Goal: Share content: Share content

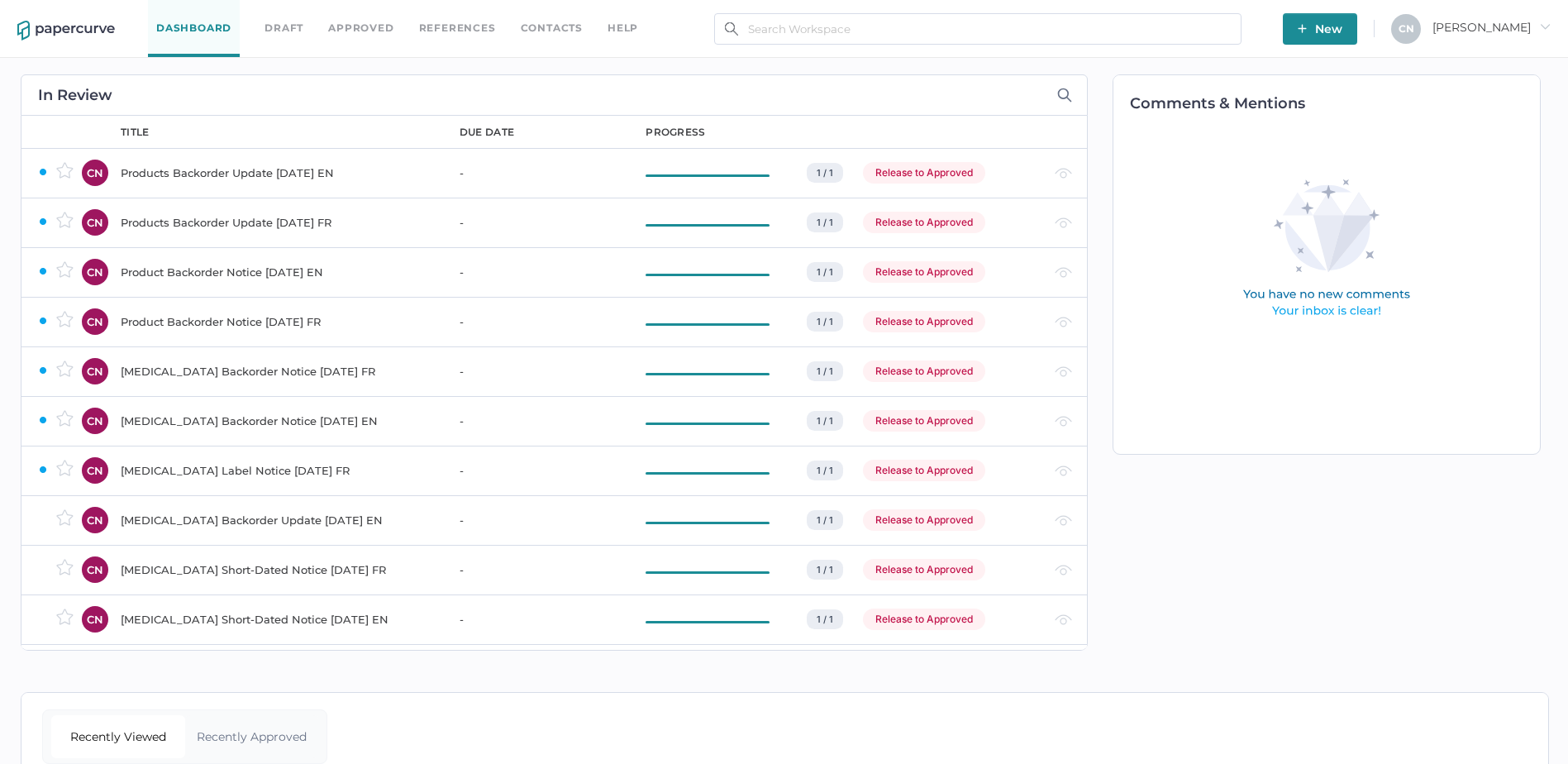
click at [488, 23] on link "References" at bounding box center [457, 28] width 77 height 18
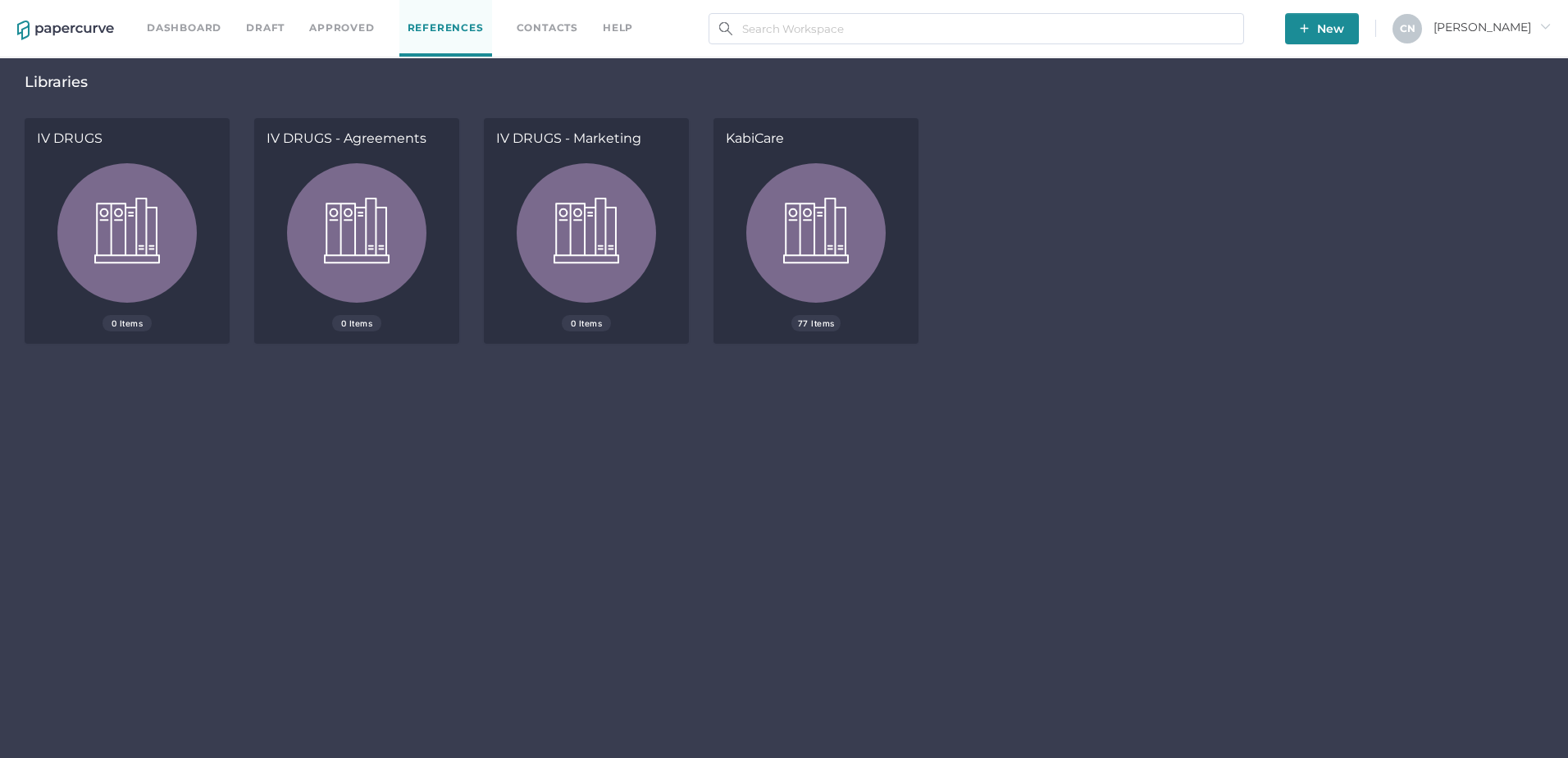
click at [542, 31] on link "Contacts" at bounding box center [547, 28] width 61 height 18
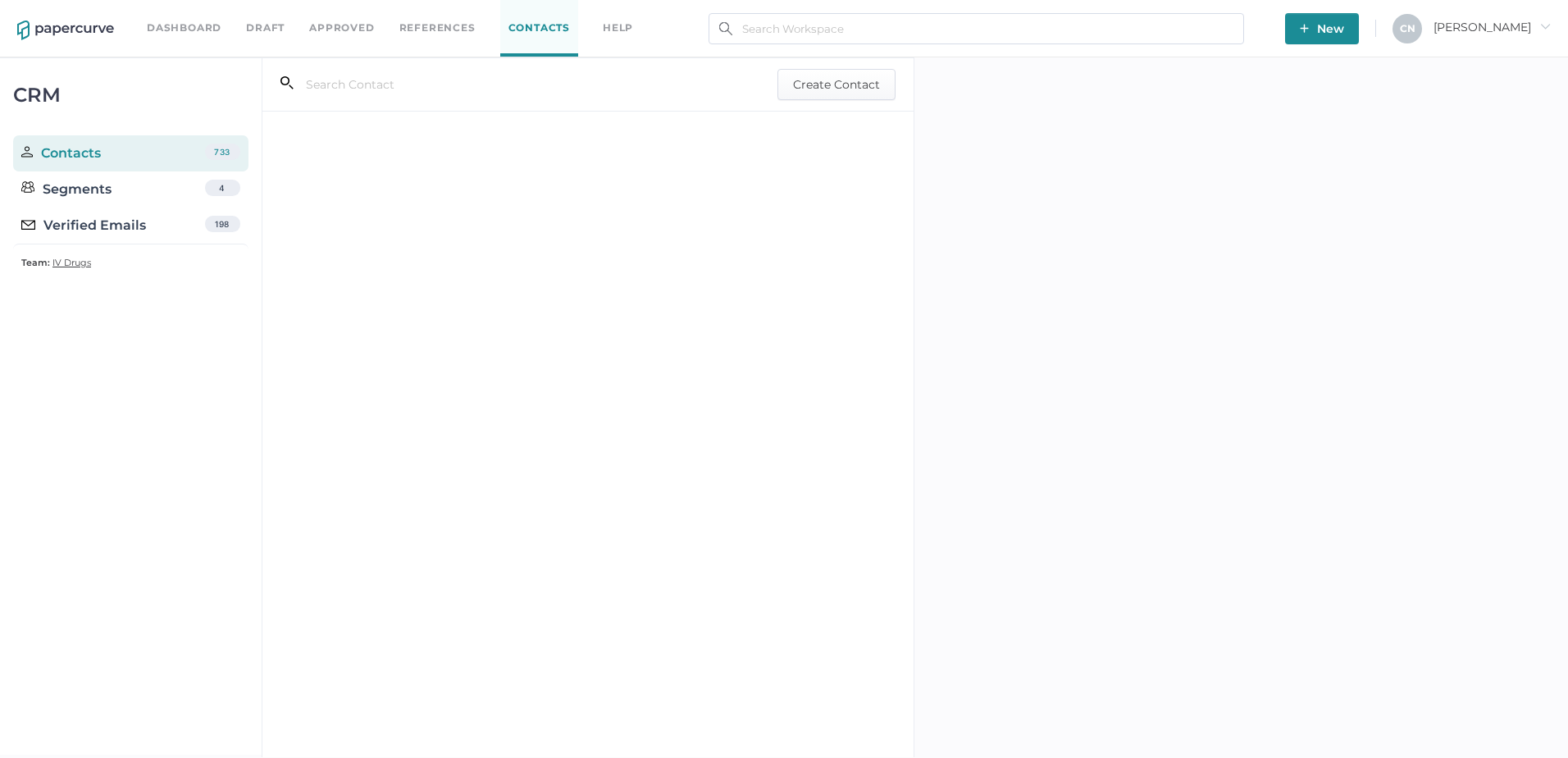
click at [180, 213] on div "Verified Emails 198" at bounding box center [131, 226] width 235 height 36
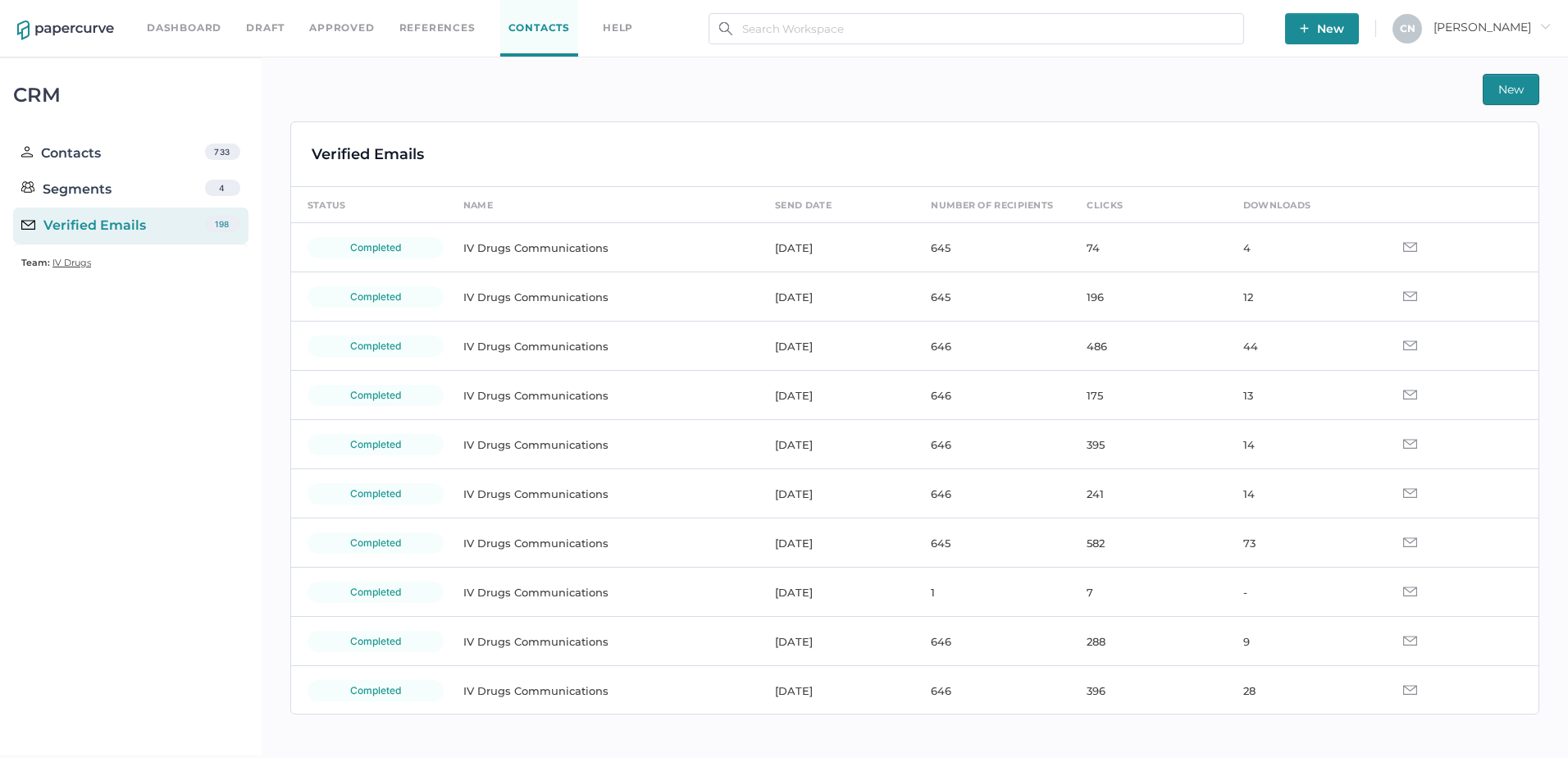
click at [1487, 88] on button "New" at bounding box center [1511, 89] width 56 height 31
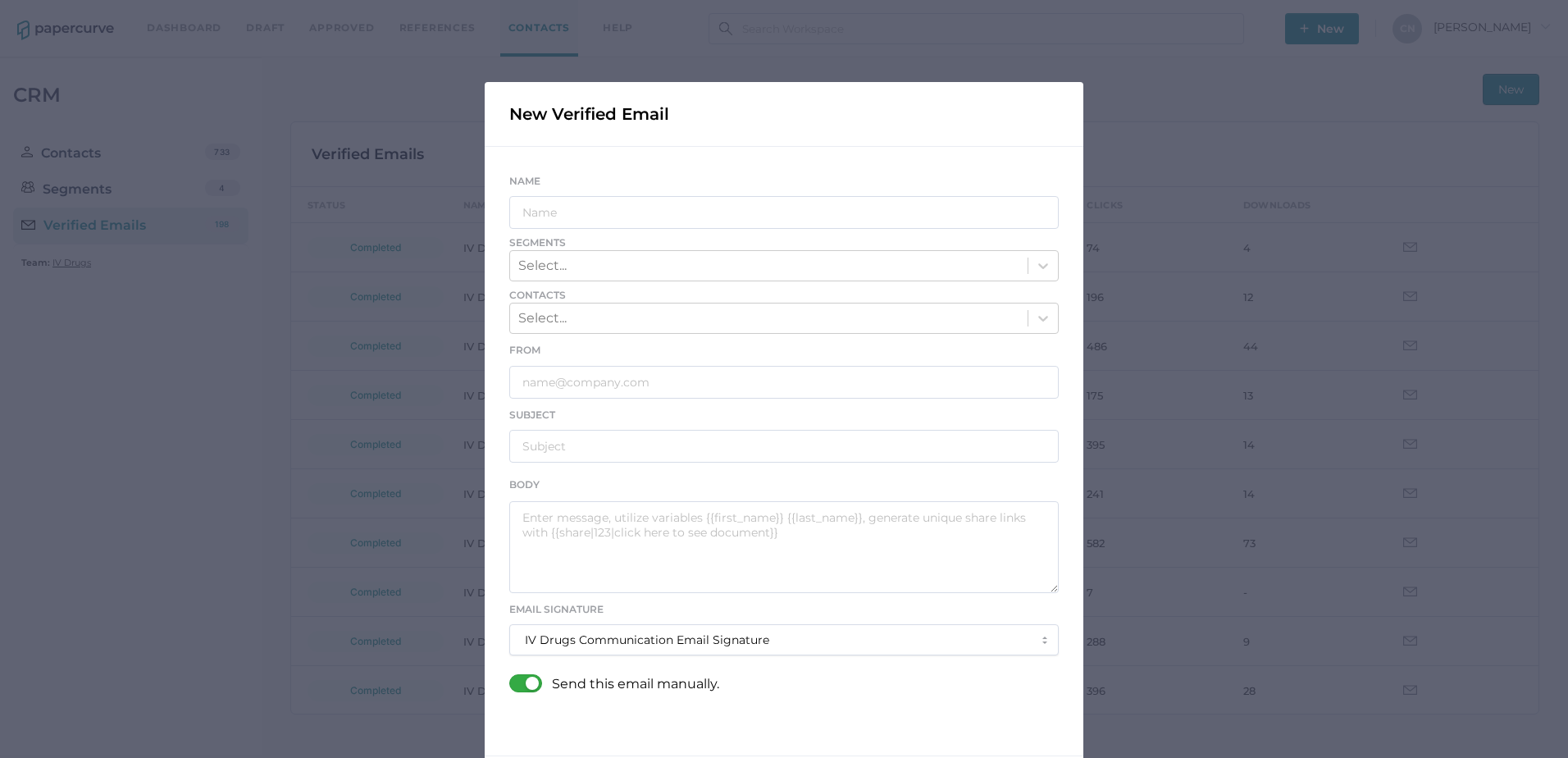
click at [1132, 160] on div "New Verified Email Name Segments Select... Contacts Select... From Subject Body…" at bounding box center [784, 379] width 1568 height 758
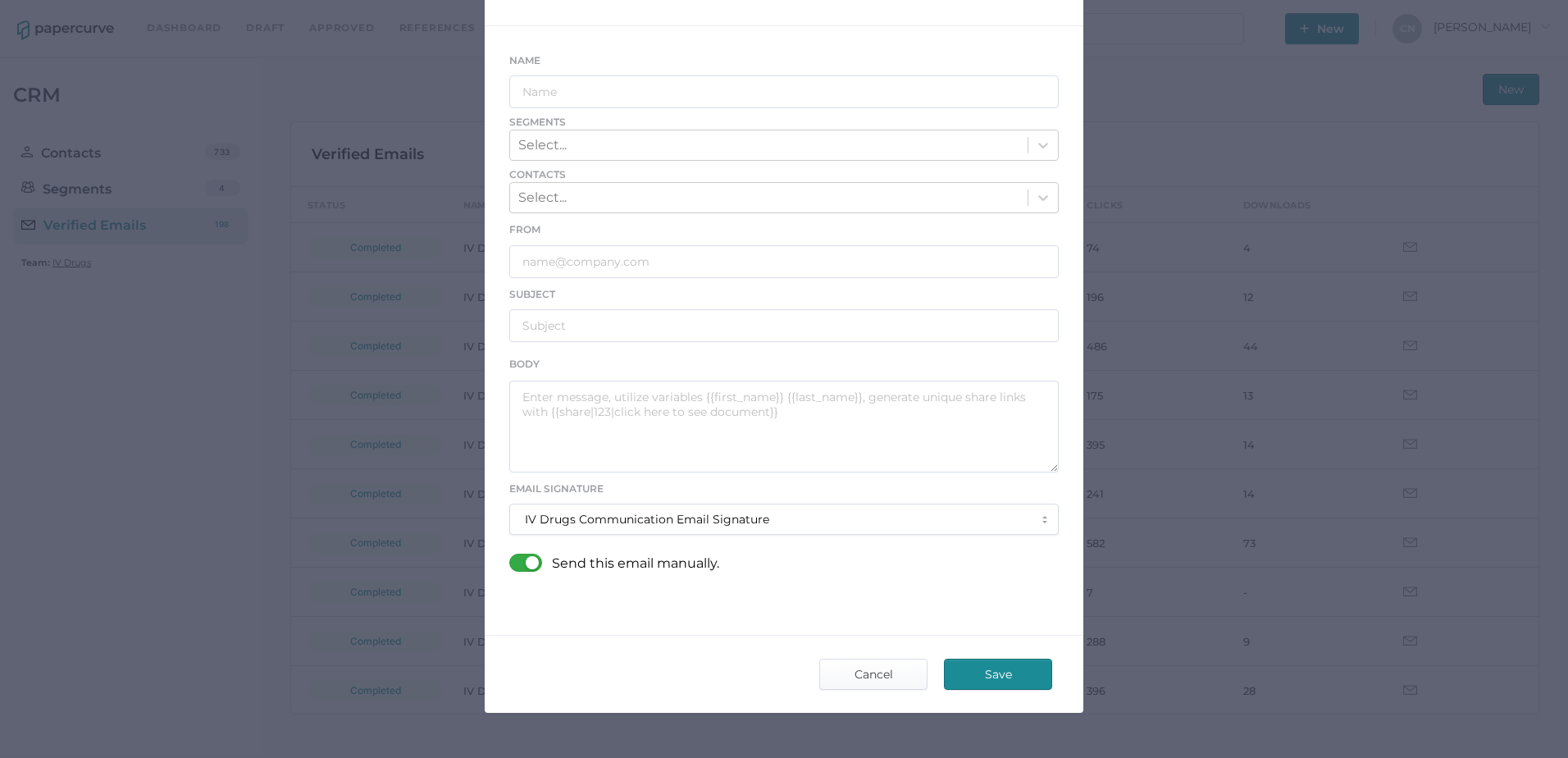
scroll to position [157, 0]
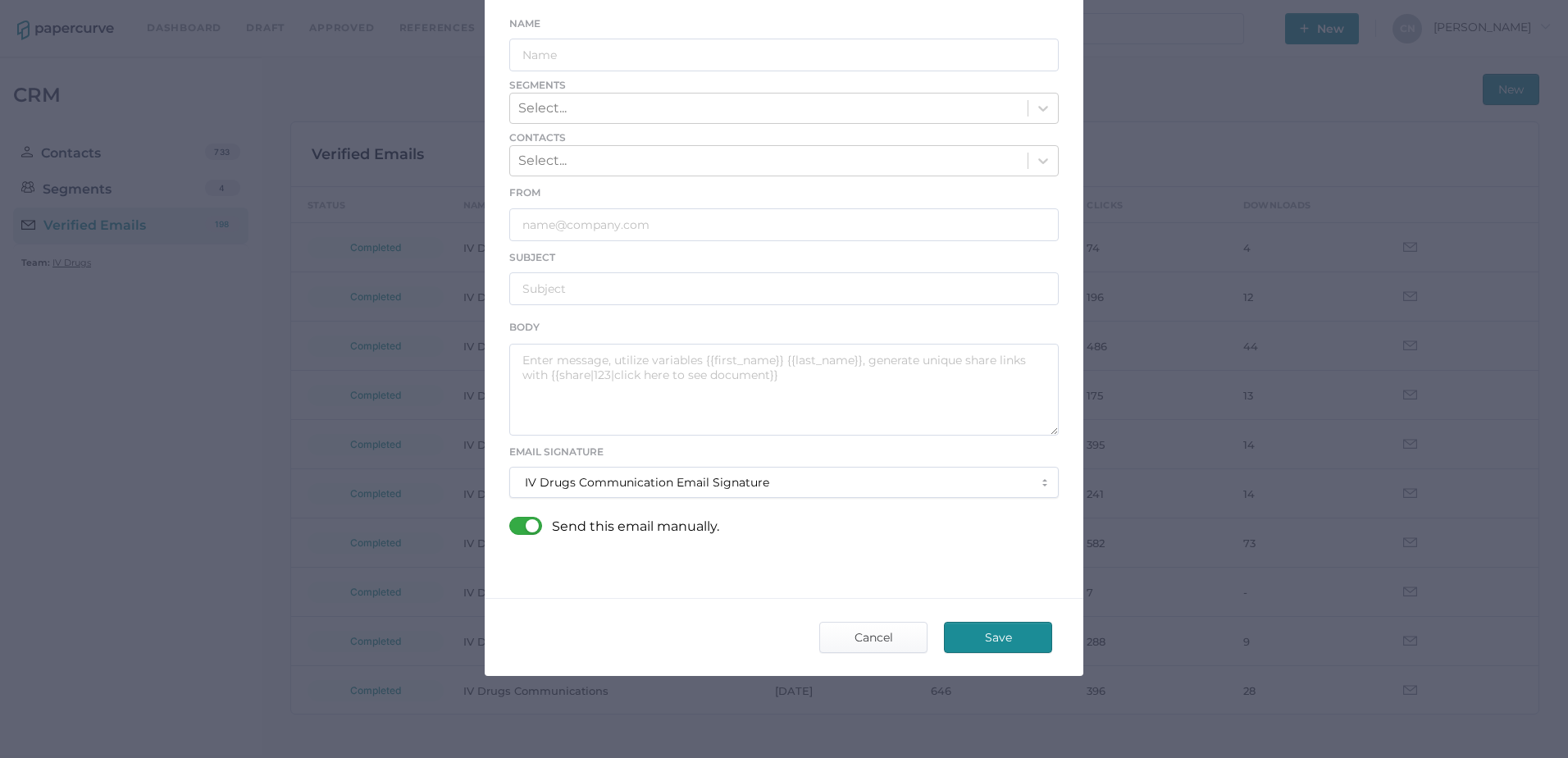
click at [992, 625] on span "Save" at bounding box center [998, 637] width 77 height 30
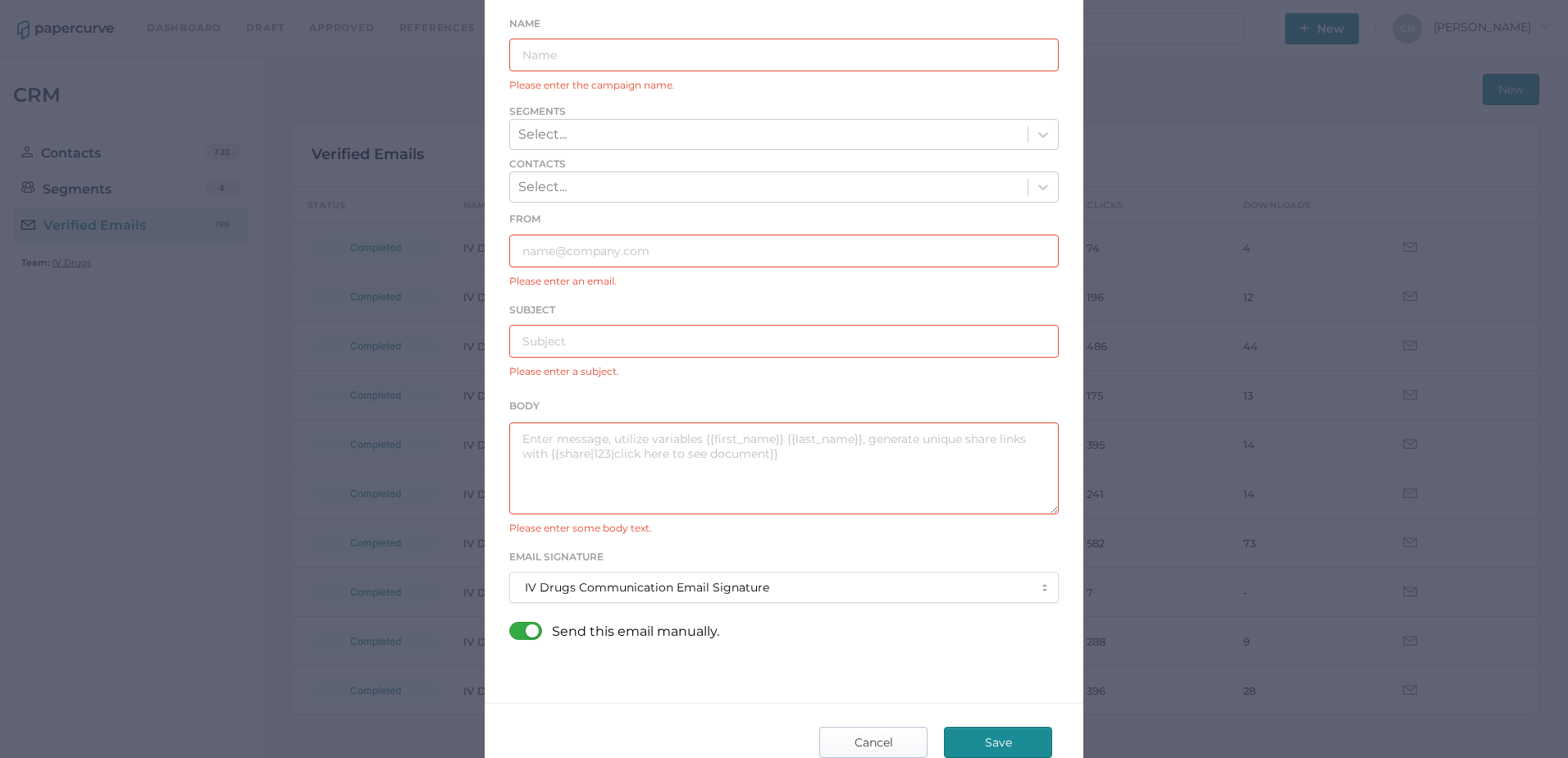
click at [858, 740] on span "Cancel" at bounding box center [874, 742] width 77 height 30
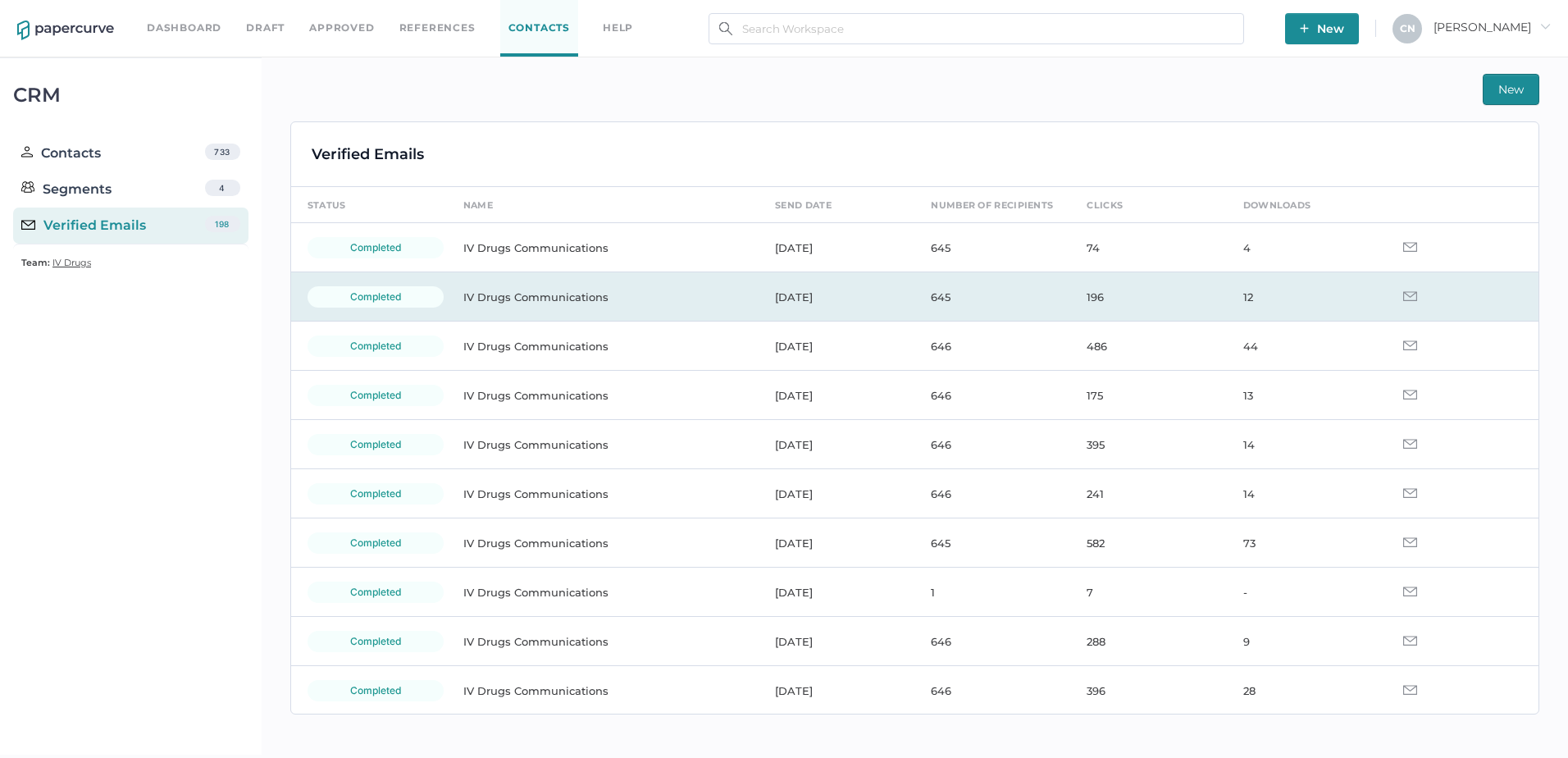
click at [391, 297] on div "completed" at bounding box center [376, 297] width 137 height 22
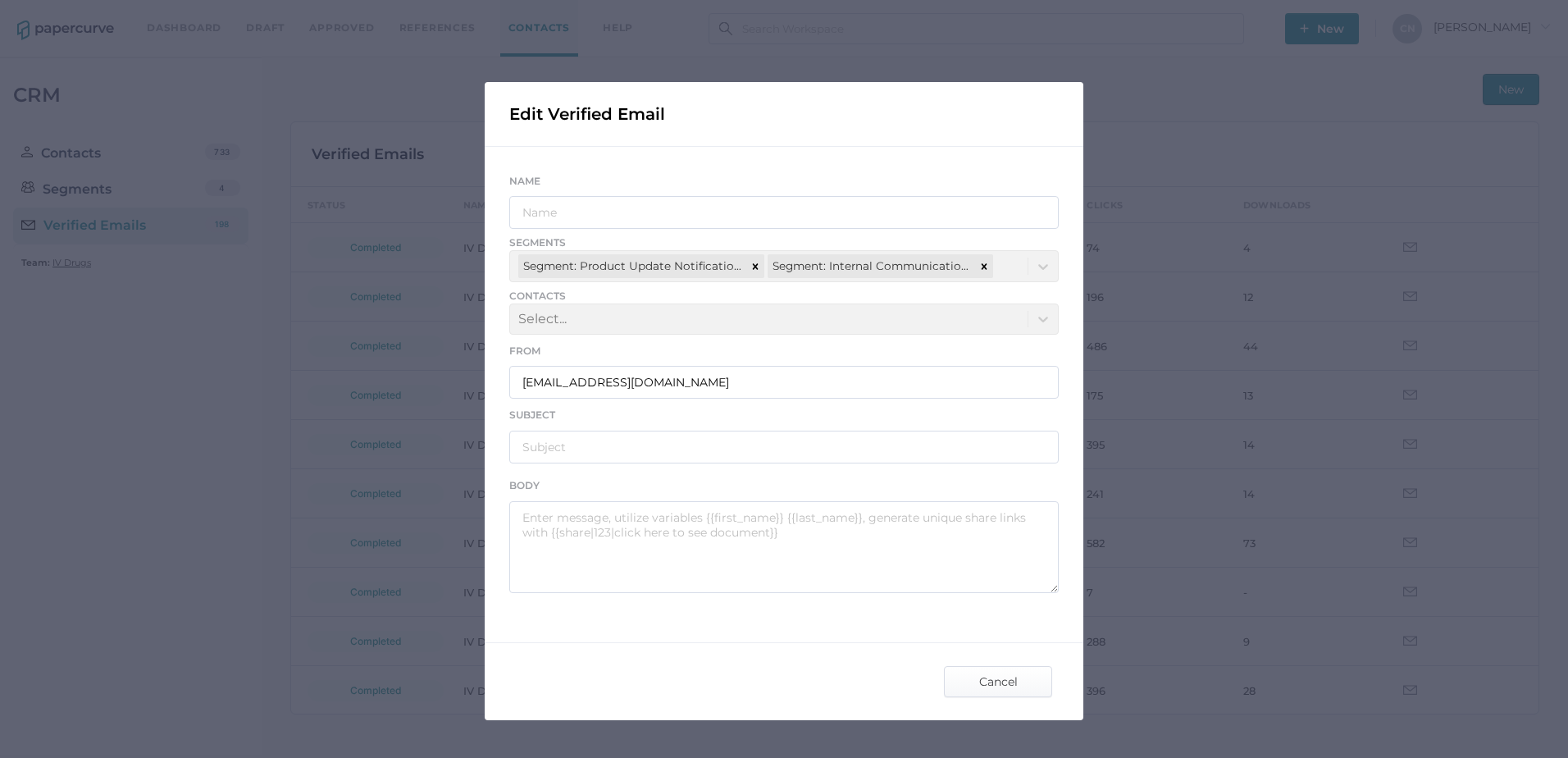
type input "IV Drugs Communications"
type input "Fresenius Kabi Product Notifications - 09.25.2025"
type textarea "Good afternoon, Please see the links below for the most recent announcements fr…"
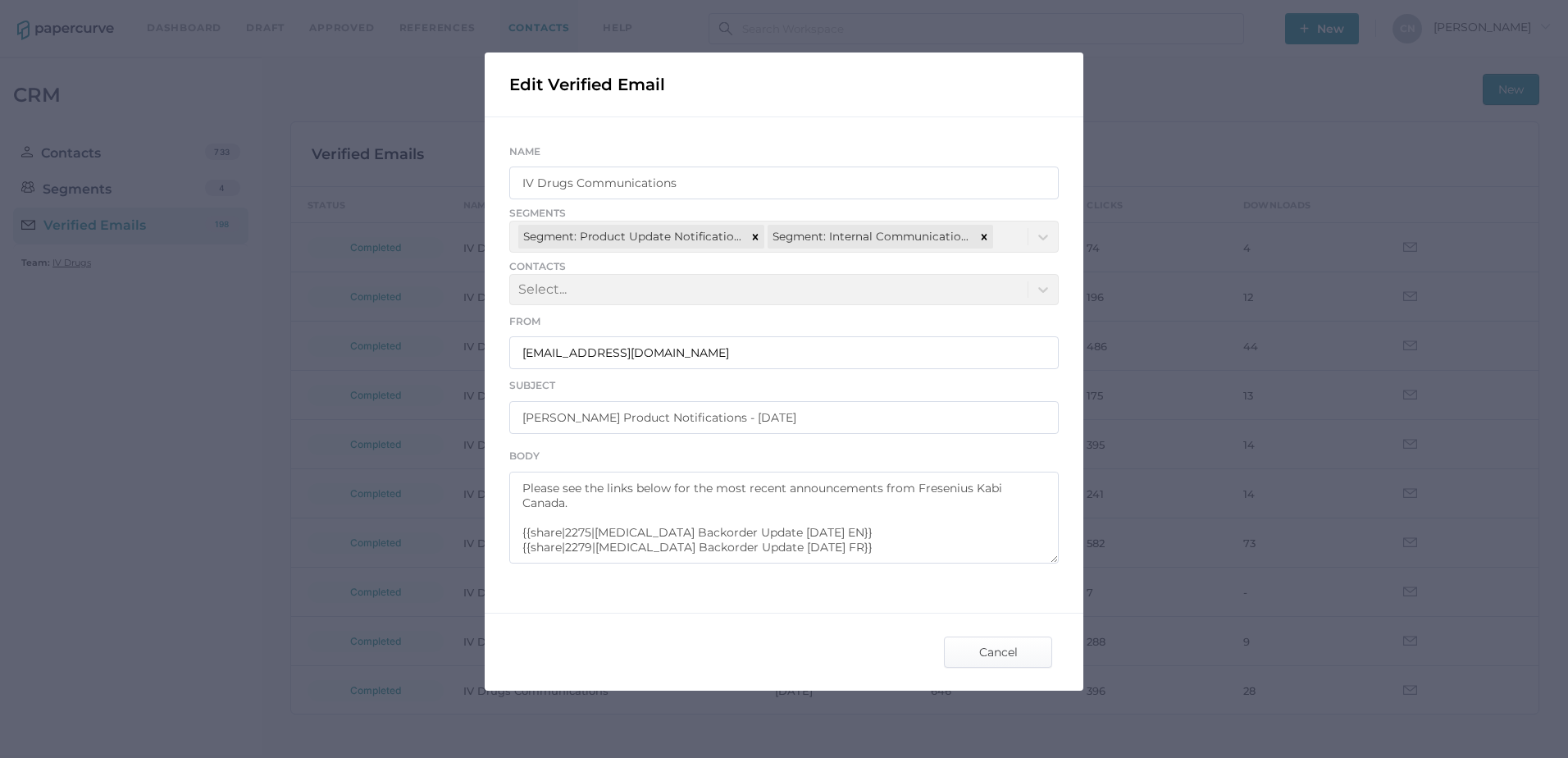
scroll to position [45, 0]
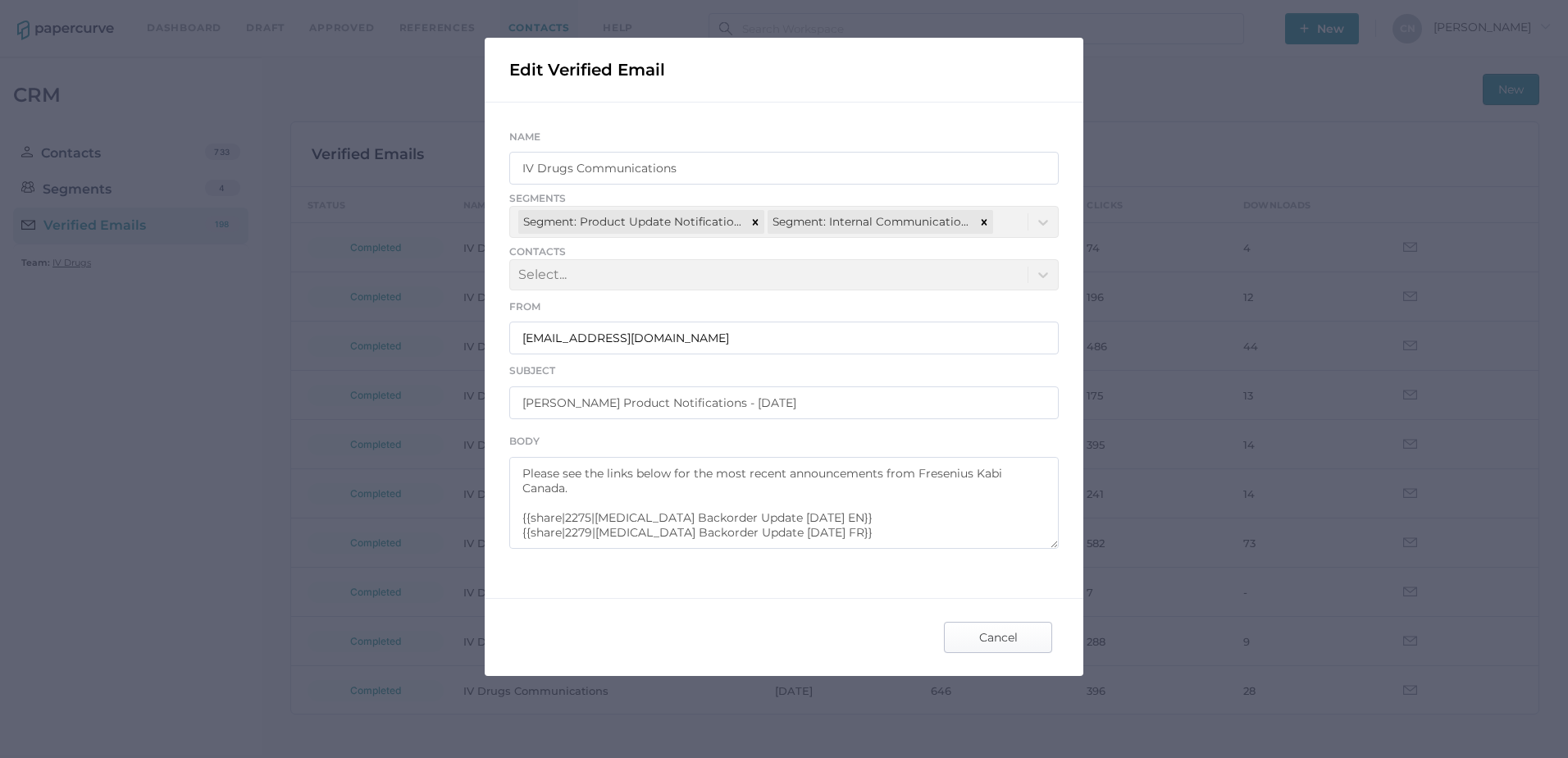
click at [1000, 634] on span "Cancel" at bounding box center [998, 637] width 77 height 30
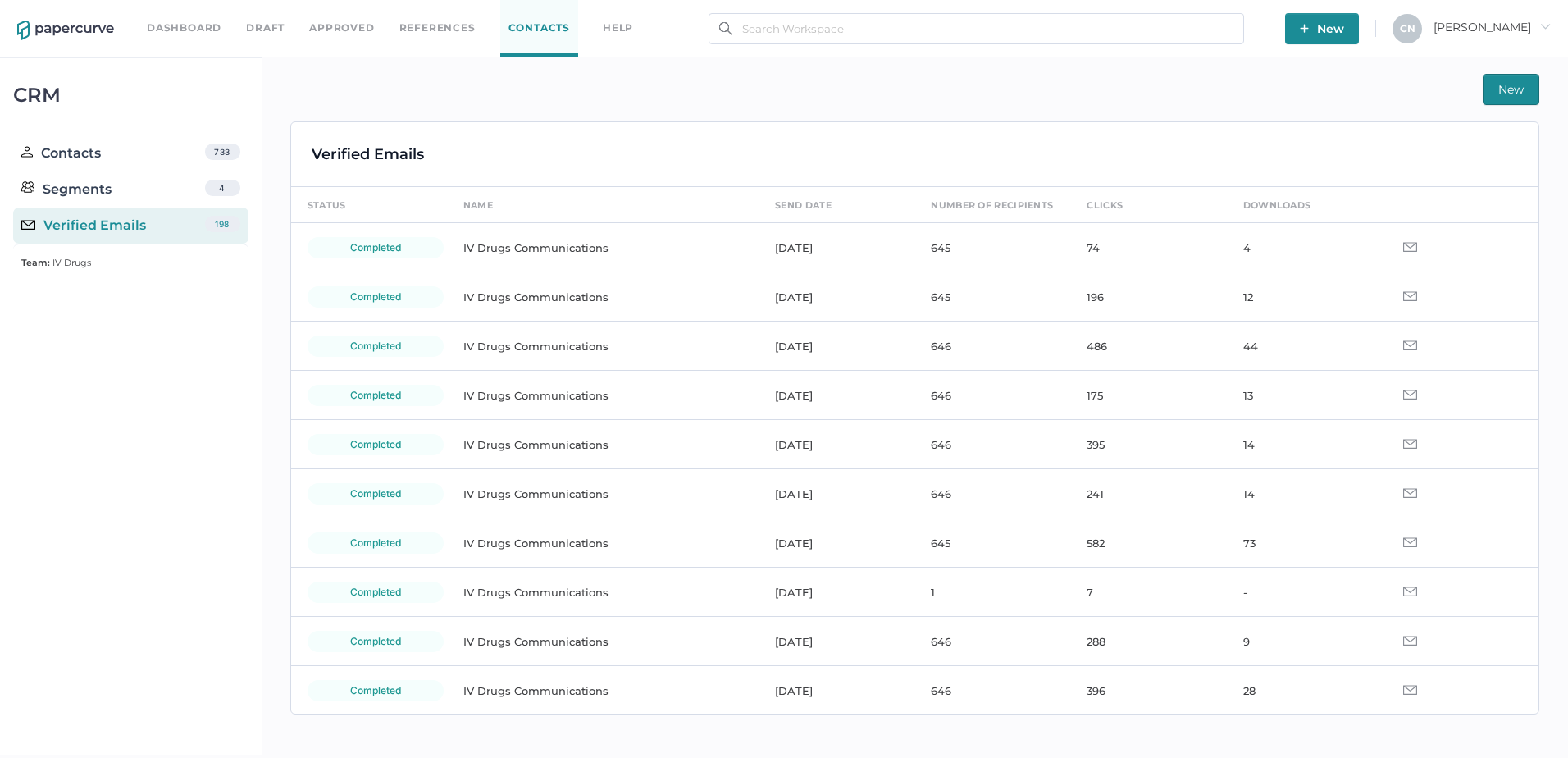
click at [1510, 74] on button "New" at bounding box center [1511, 89] width 56 height 31
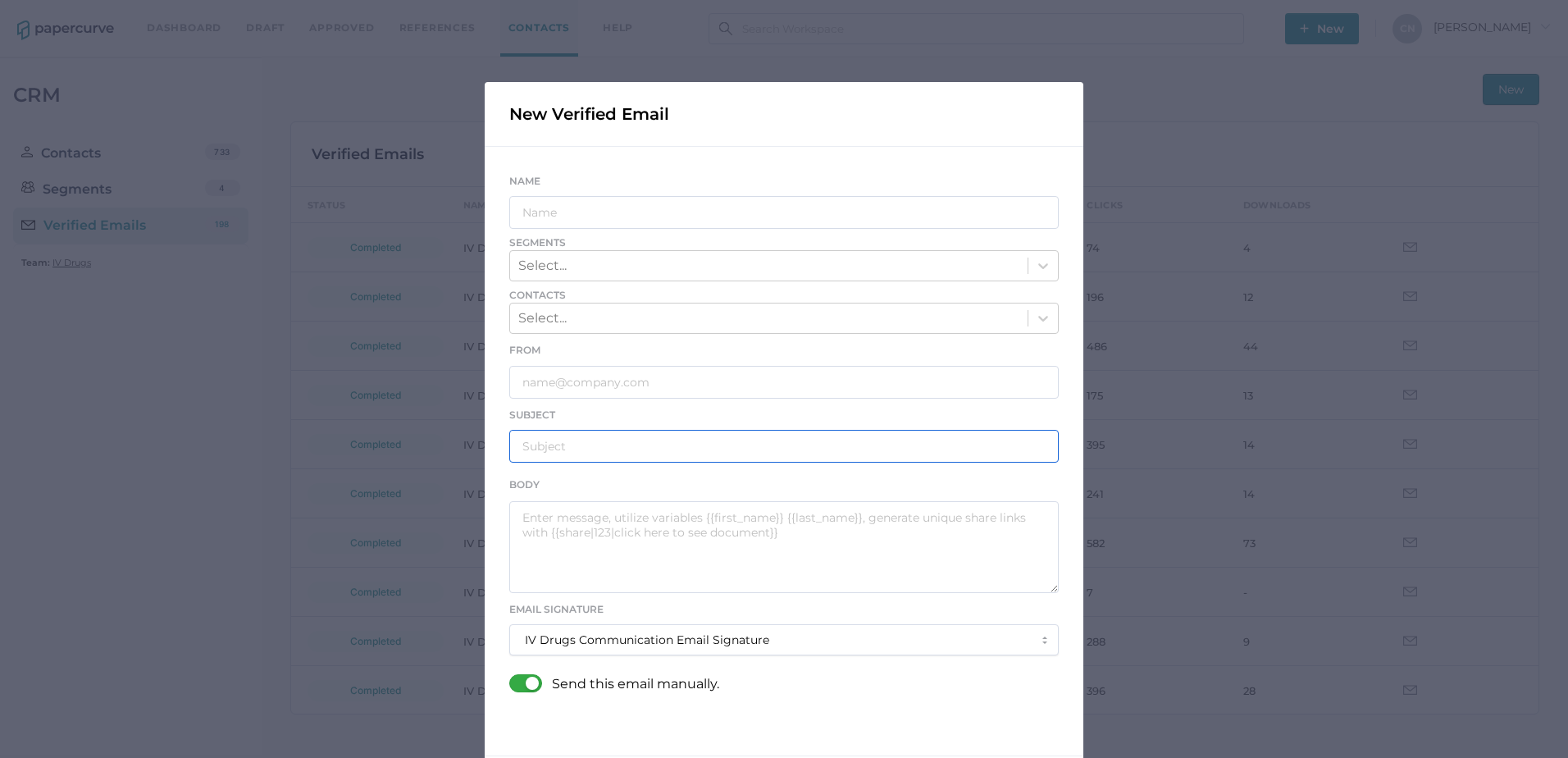
click at [556, 457] on input "text" at bounding box center [784, 445] width 549 height 33
click at [565, 521] on textarea at bounding box center [784, 546] width 549 height 92
click at [1224, 213] on div "New Verified Email Name Segments Select... Contacts Select... From Subject Body…" at bounding box center [784, 379] width 1568 height 758
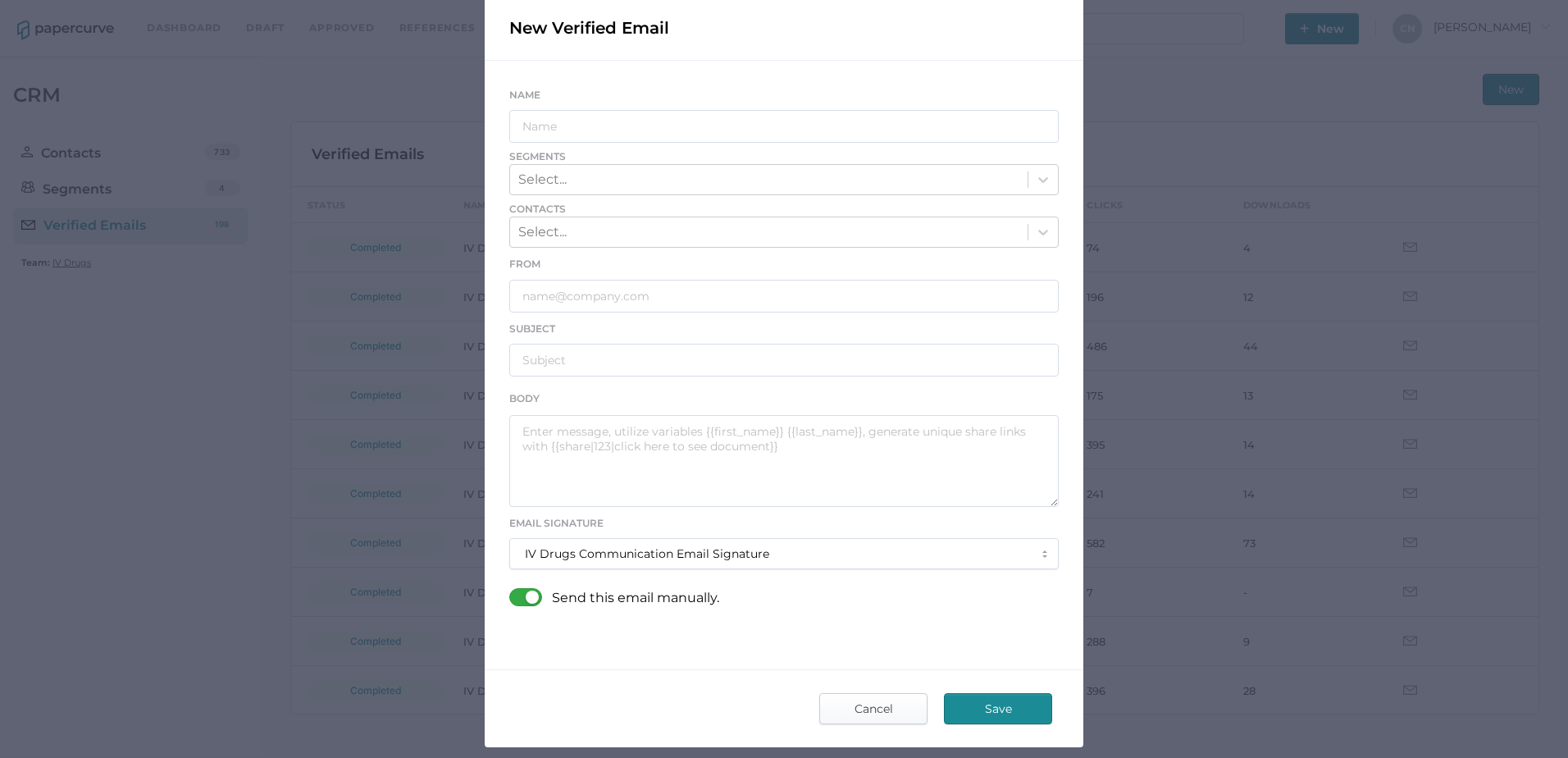
scroll to position [157, 0]
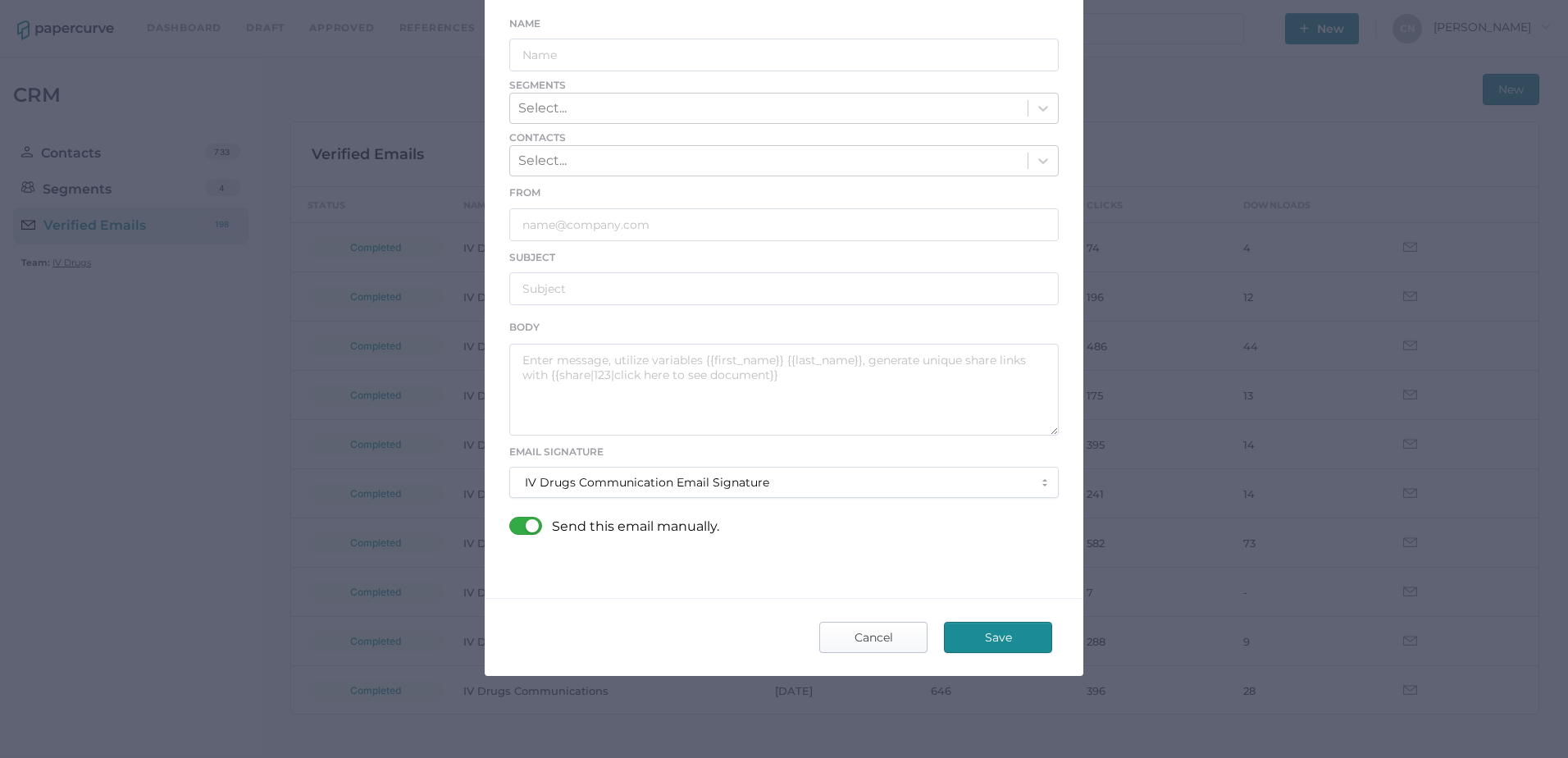
click at [876, 635] on span "Cancel" at bounding box center [874, 637] width 77 height 30
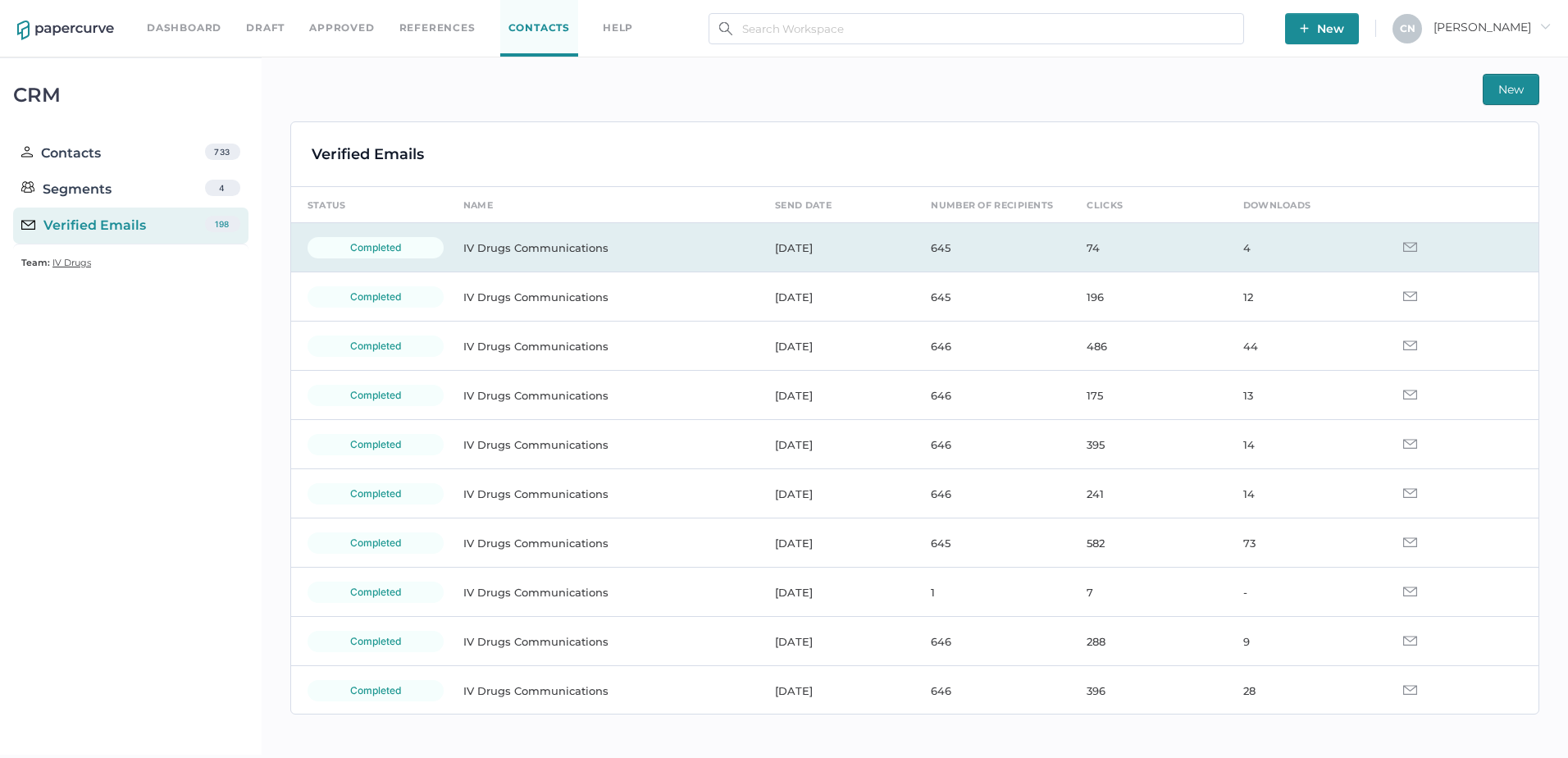
click at [930, 249] on td "645" at bounding box center [991, 247] width 155 height 49
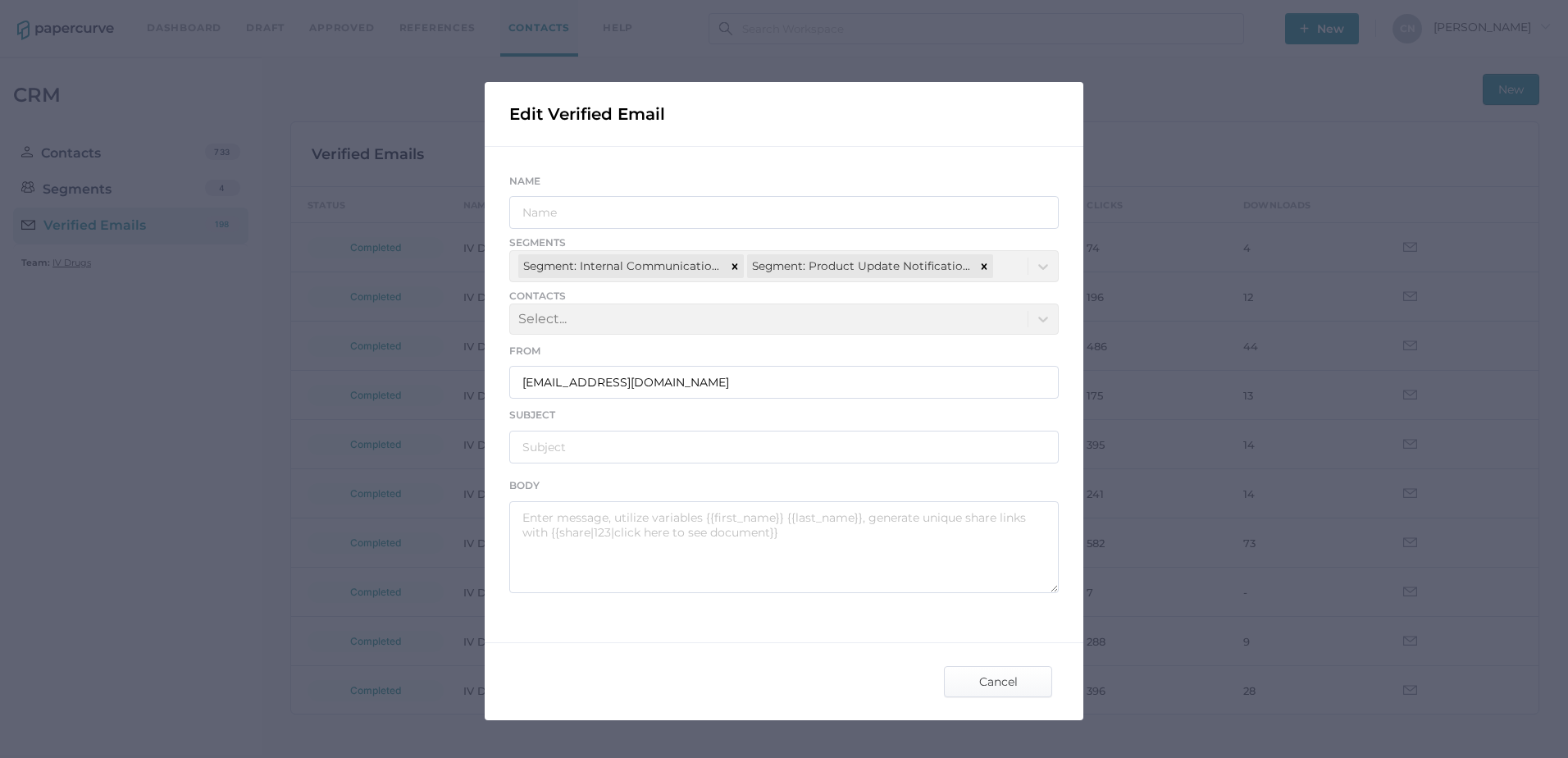
scroll to position [45, 0]
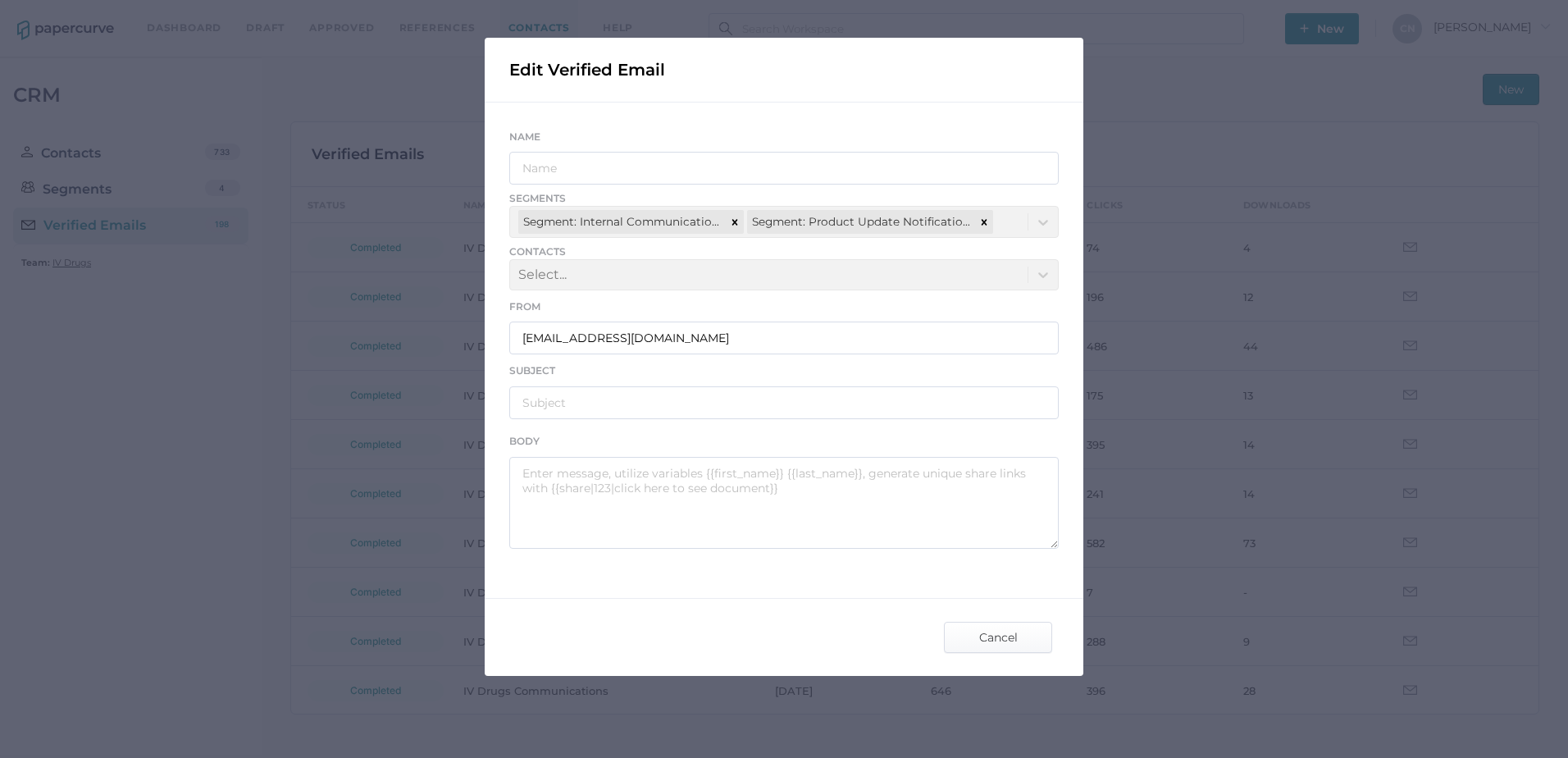
type input "IV Drugs Communications"
type input "Fresenius Kabi Notification - 09.26.2025"
type textarea "Good afternoon, Please see the links below for an important notice from Freseni…"
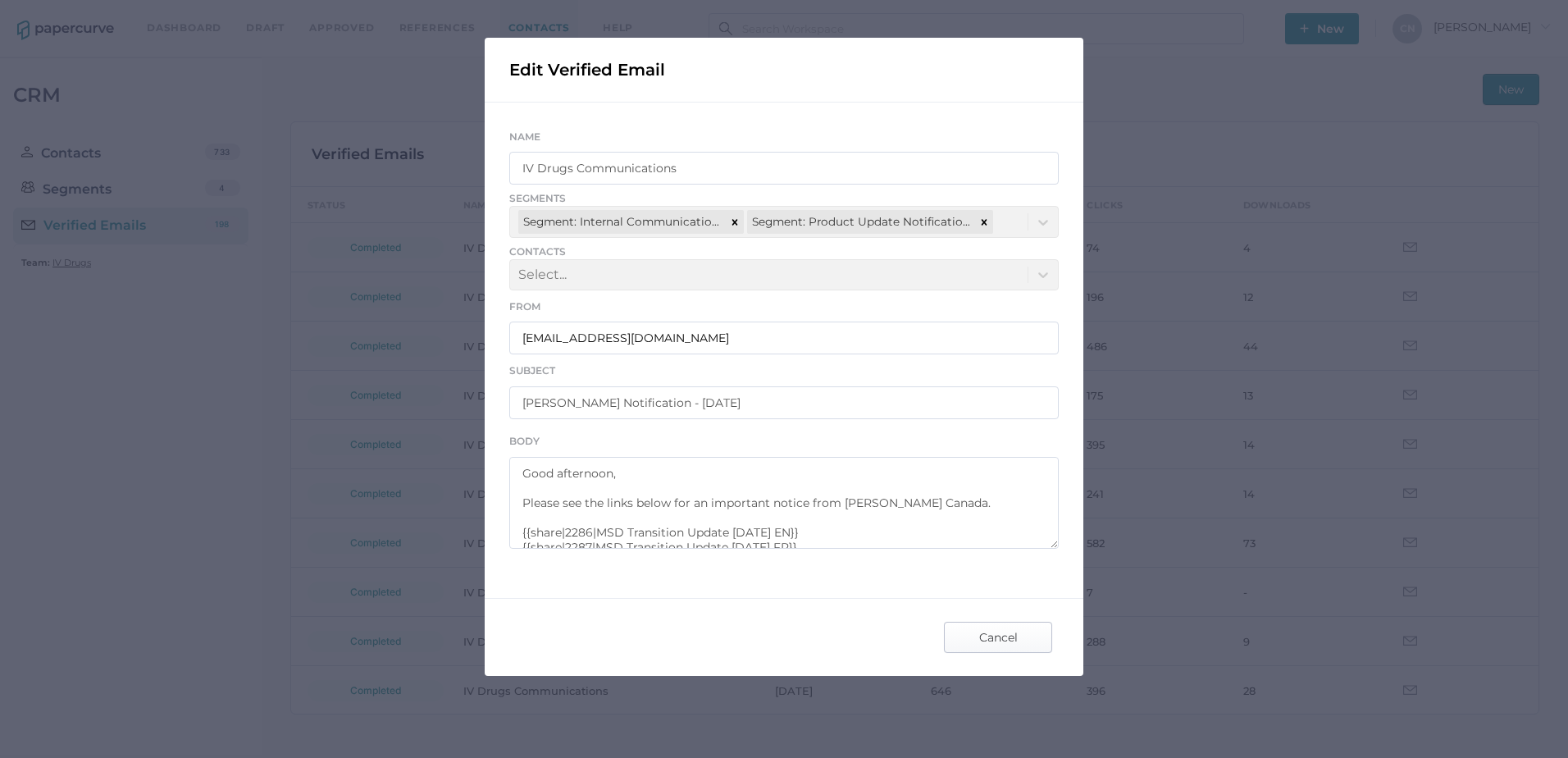
click at [947, 644] on button "Cancel" at bounding box center [997, 636] width 108 height 31
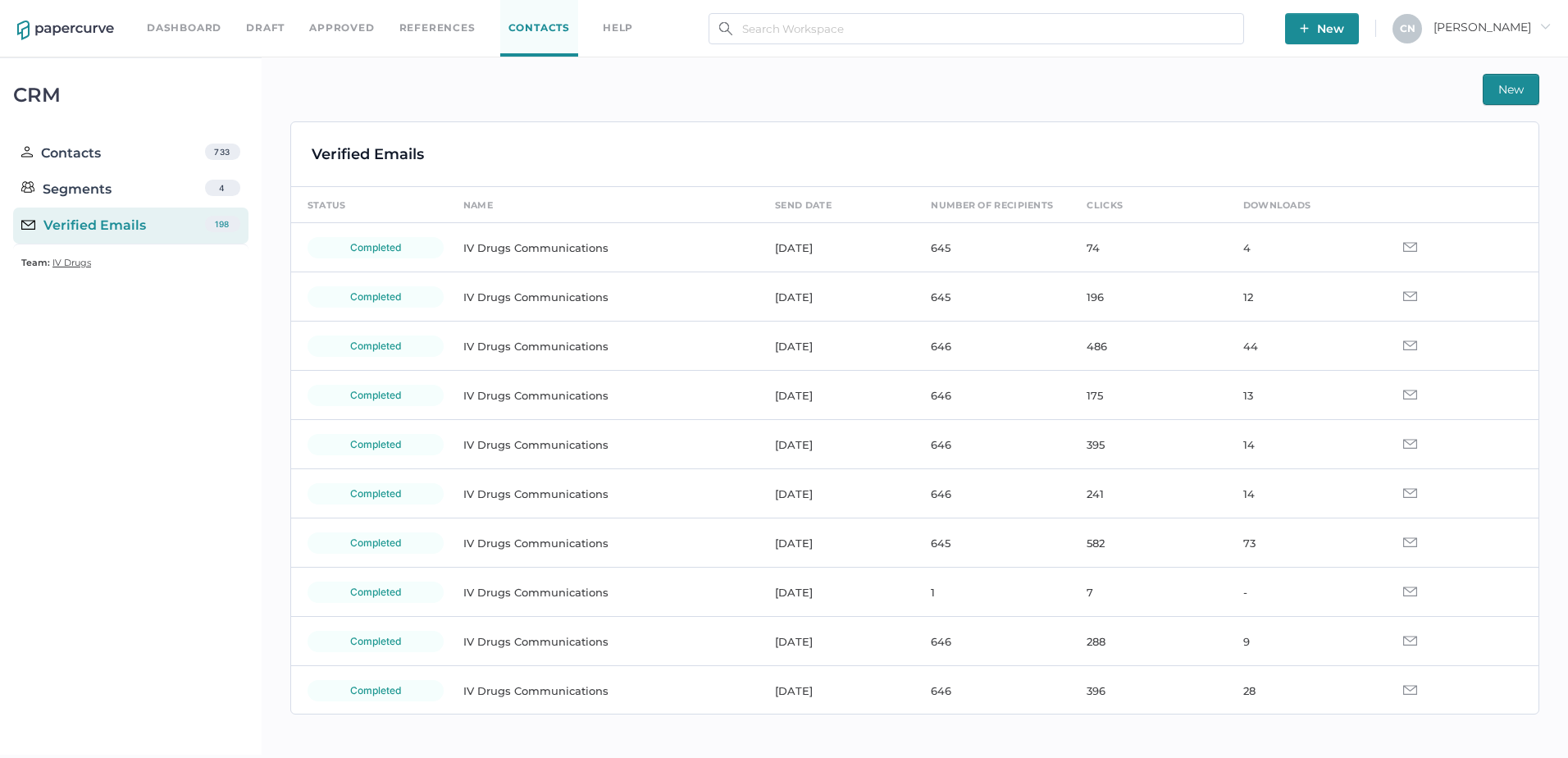
drag, startPoint x: 1549, startPoint y: 84, endPoint x: 1500, endPoint y: 96, distance: 50.4
click at [1547, 84] on div "New Verified Emails status name send date number of recipients clicks downloads…" at bounding box center [914, 406] width 1306 height 698
click at [1500, 96] on span "New" at bounding box center [1511, 89] width 26 height 30
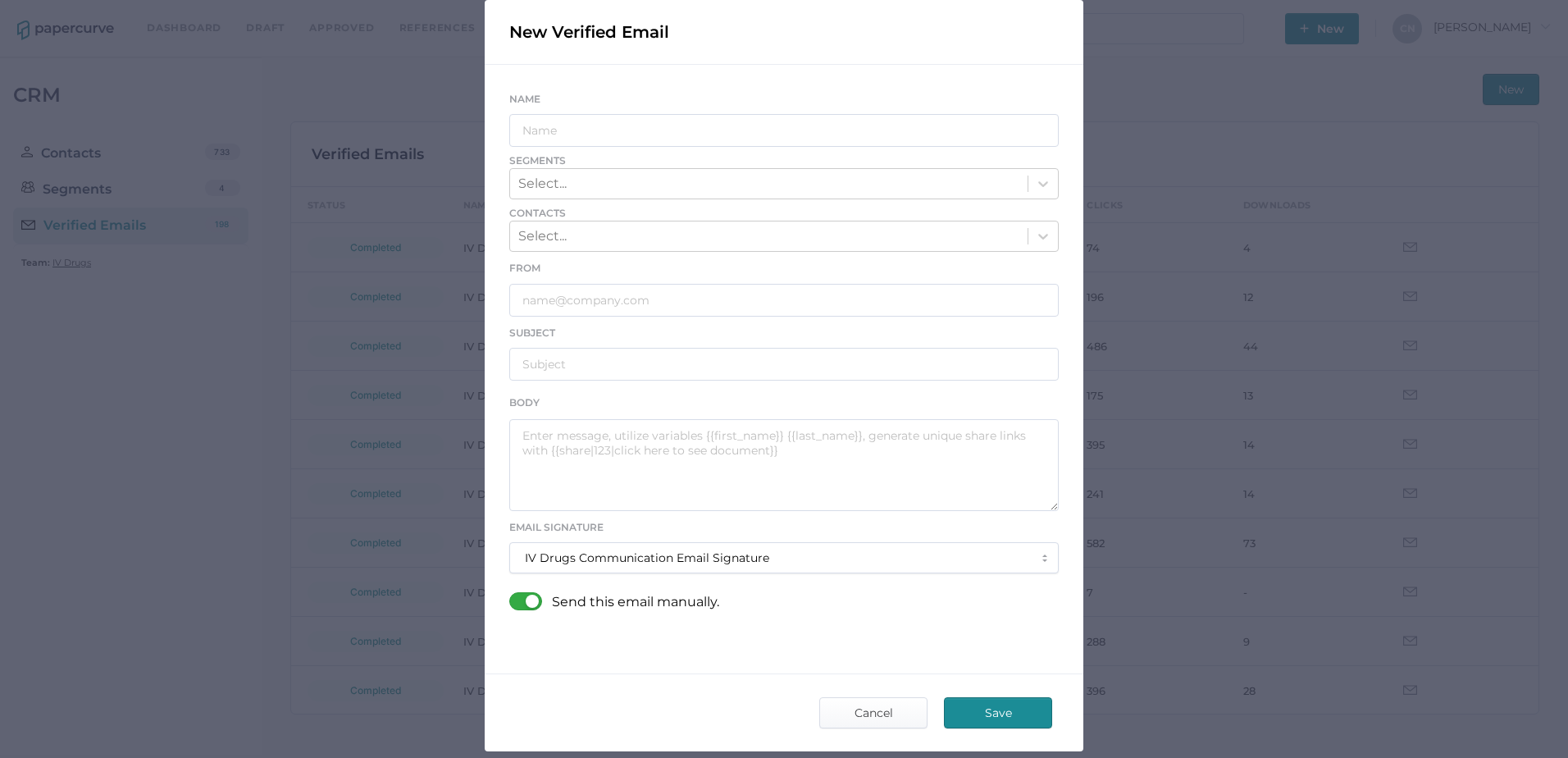
scroll to position [157, 0]
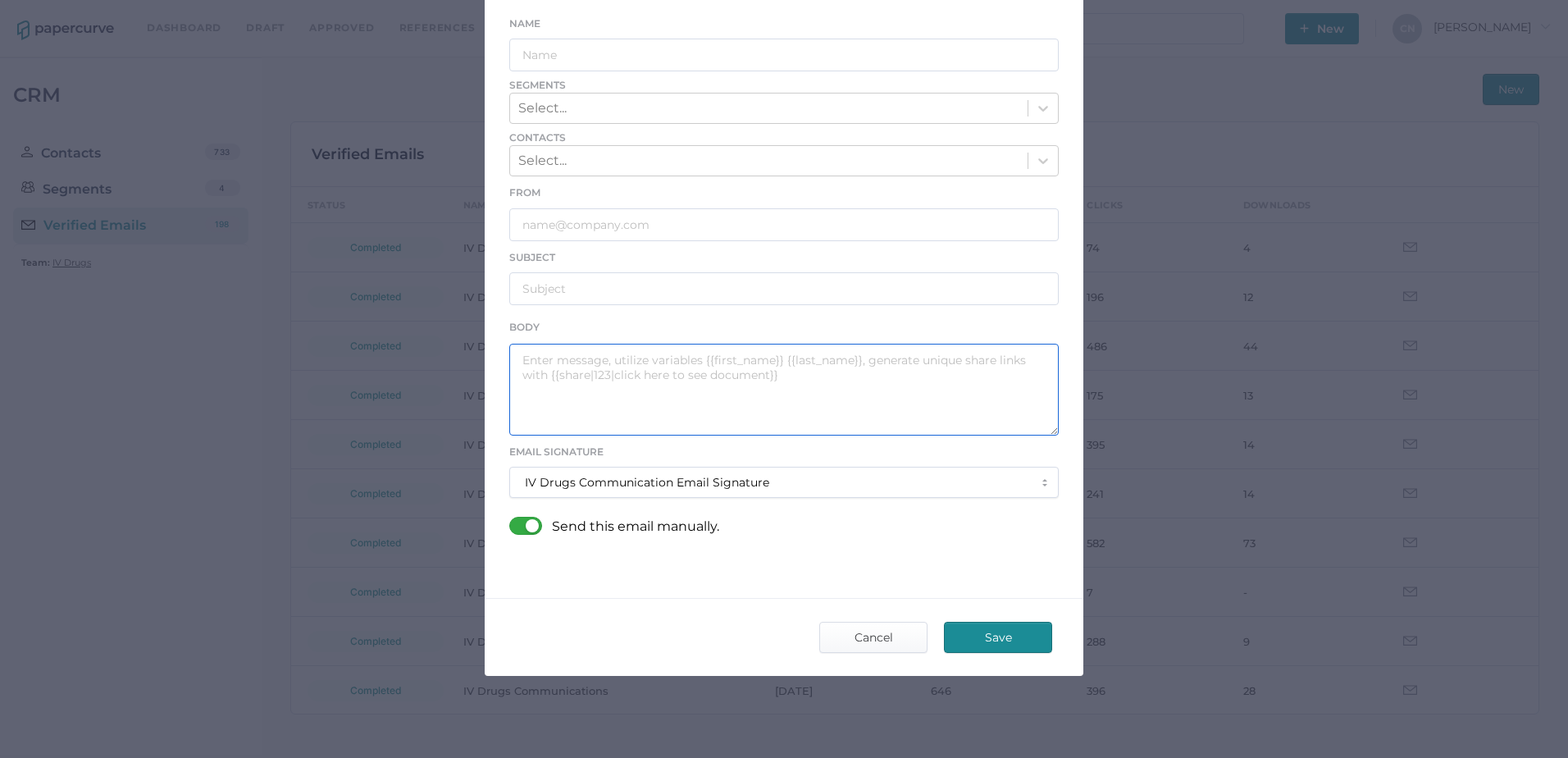
click at [697, 386] on textarea at bounding box center [784, 389] width 549 height 92
paste textarea "Good afternoon, Please see the links below for the most recent announcements fr…"
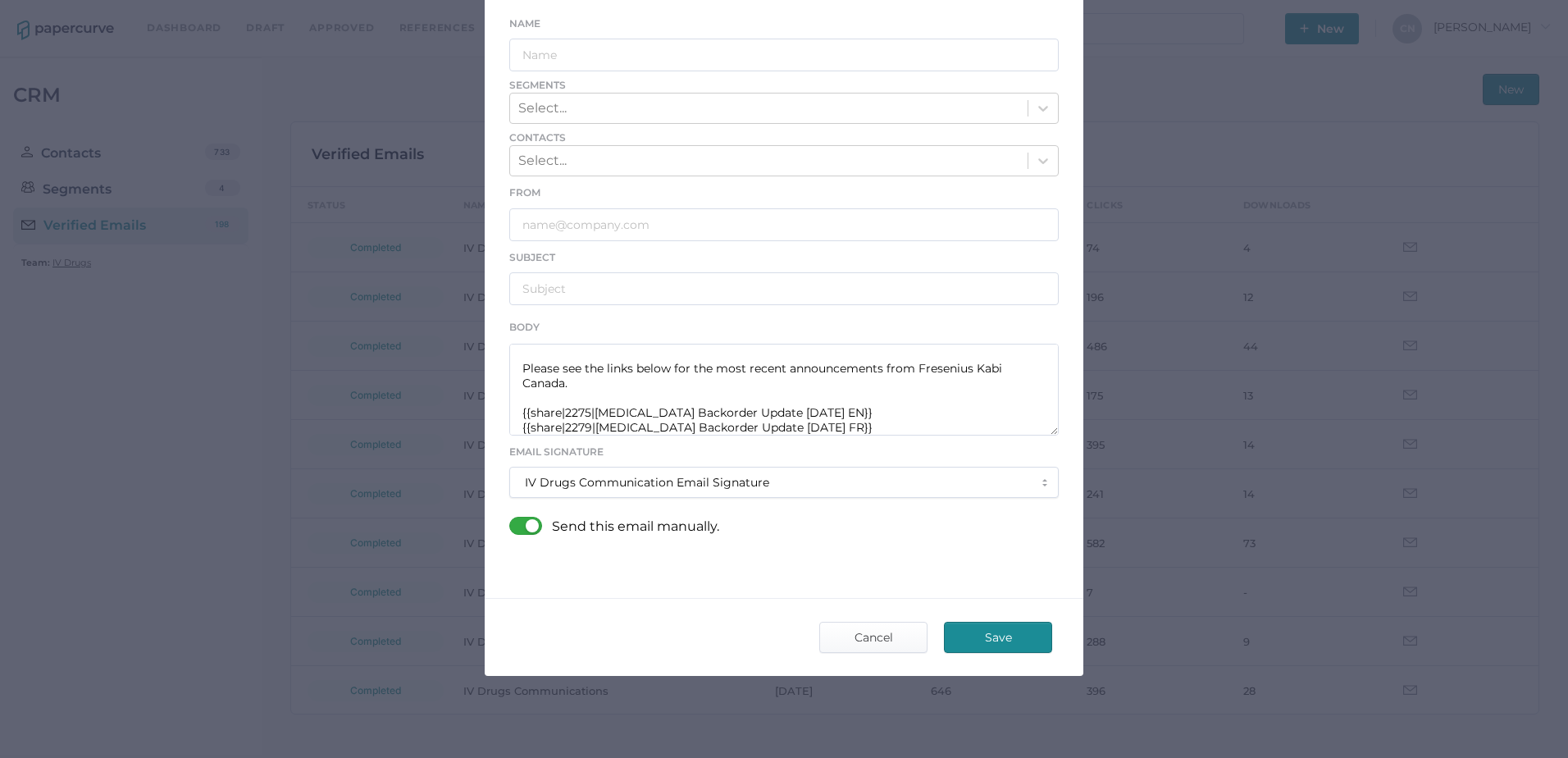
click at [926, 469] on div "IV Drugs Communication Email Signature" at bounding box center [784, 482] width 518 height 30
click at [893, 420] on textarea "Good afternoon, Please see the links below for the most recent announcements fr…" at bounding box center [784, 389] width 549 height 92
drag, startPoint x: 589, startPoint y: 411, endPoint x: 765, endPoint y: 405, distance: 176.1
click at [765, 405] on textarea "Good afternoon, Please see the links below for the most recent announcements fr…" at bounding box center [784, 389] width 549 height 92
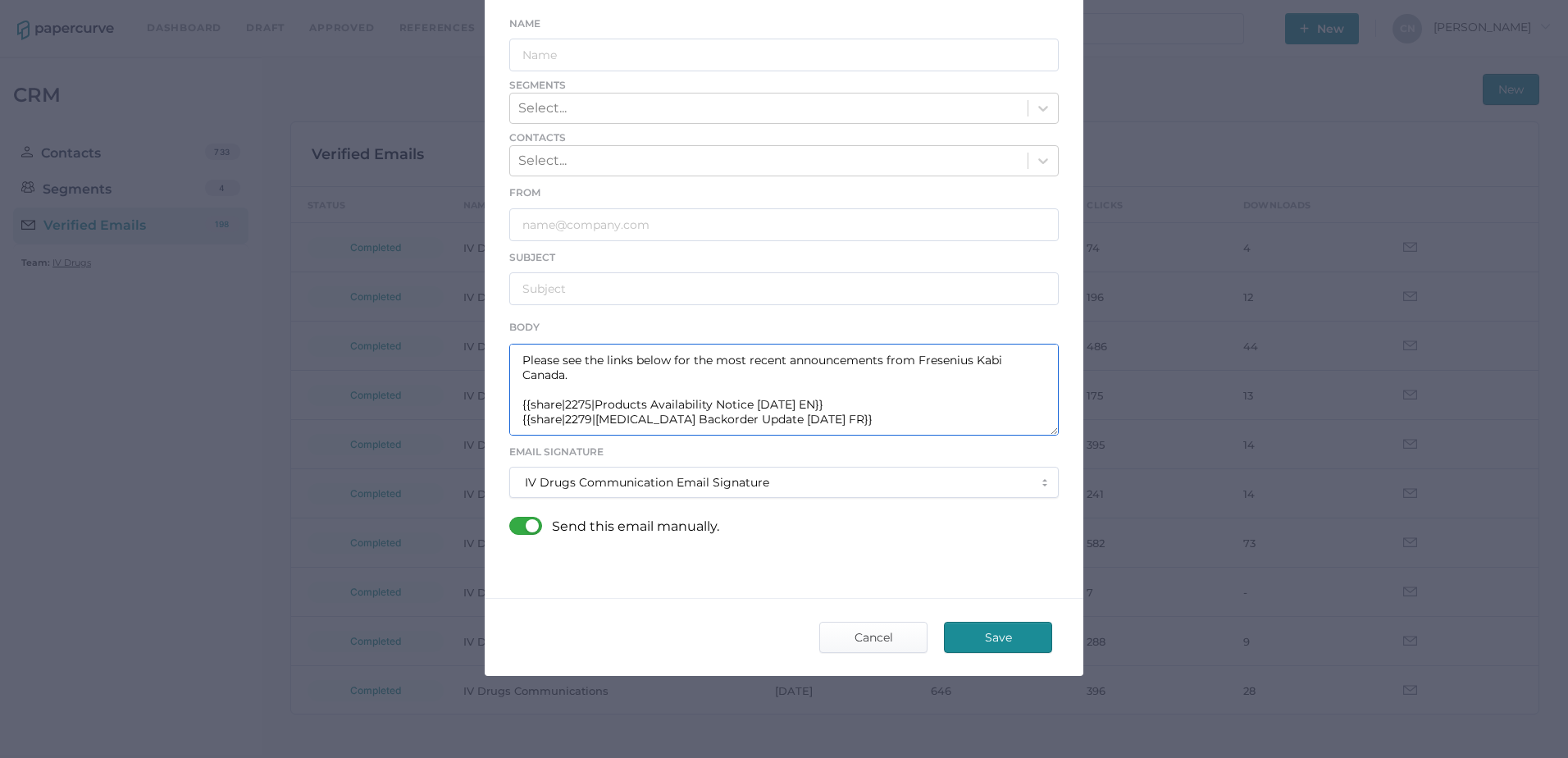
drag, startPoint x: 765, startPoint y: 425, endPoint x: 590, endPoint y: 425, distance: 175.0
click at [590, 425] on textarea "Good afternoon, Please see the links below for the most recent announcements fr…" at bounding box center [784, 389] width 549 height 92
click at [777, 406] on textarea "Good afternoon, Please see the links below for the most recent announcements fr…" at bounding box center [784, 389] width 549 height 92
click at [1003, 645] on span "Save" at bounding box center [998, 637] width 77 height 30
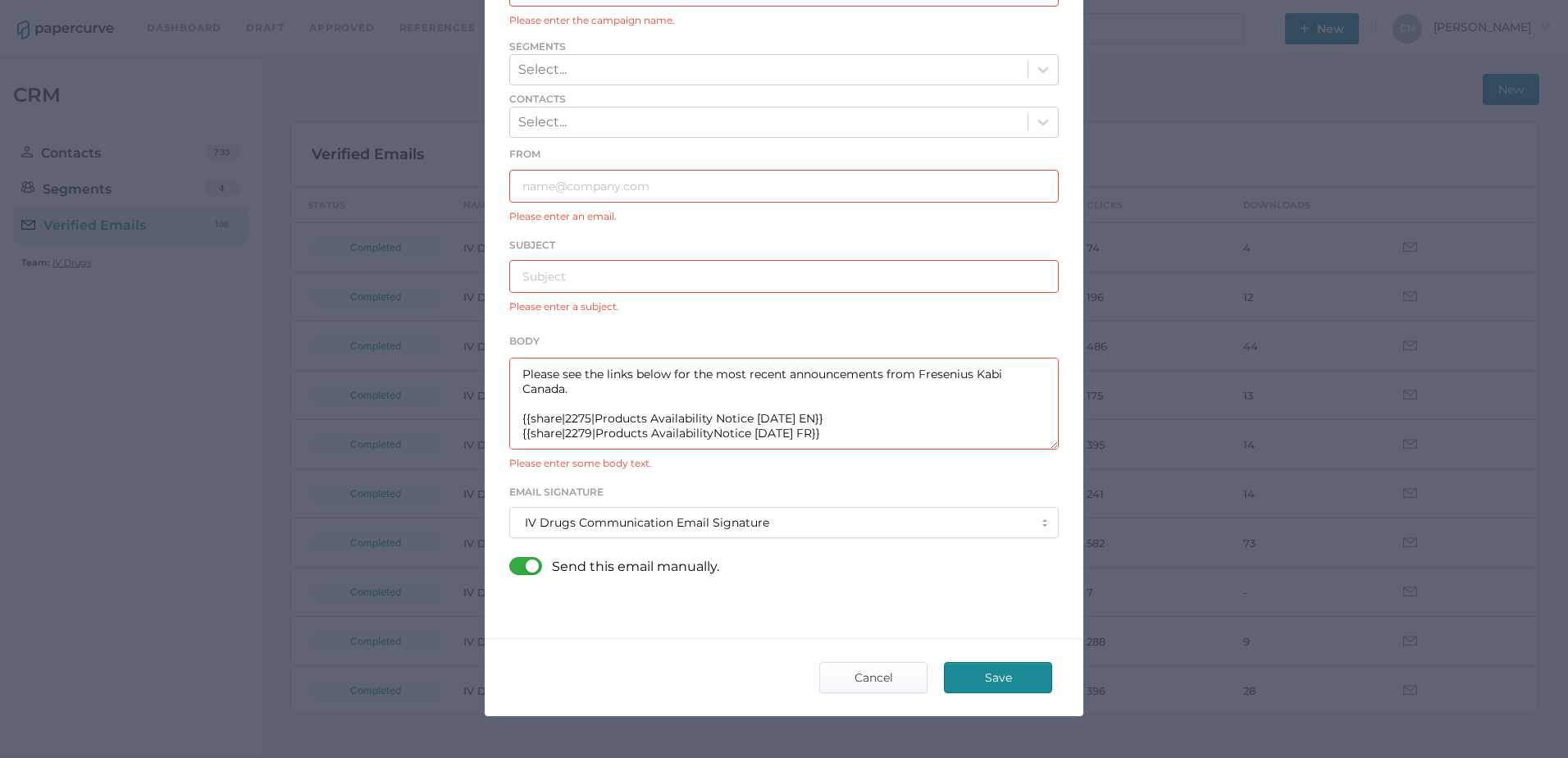
scroll to position [246, 0]
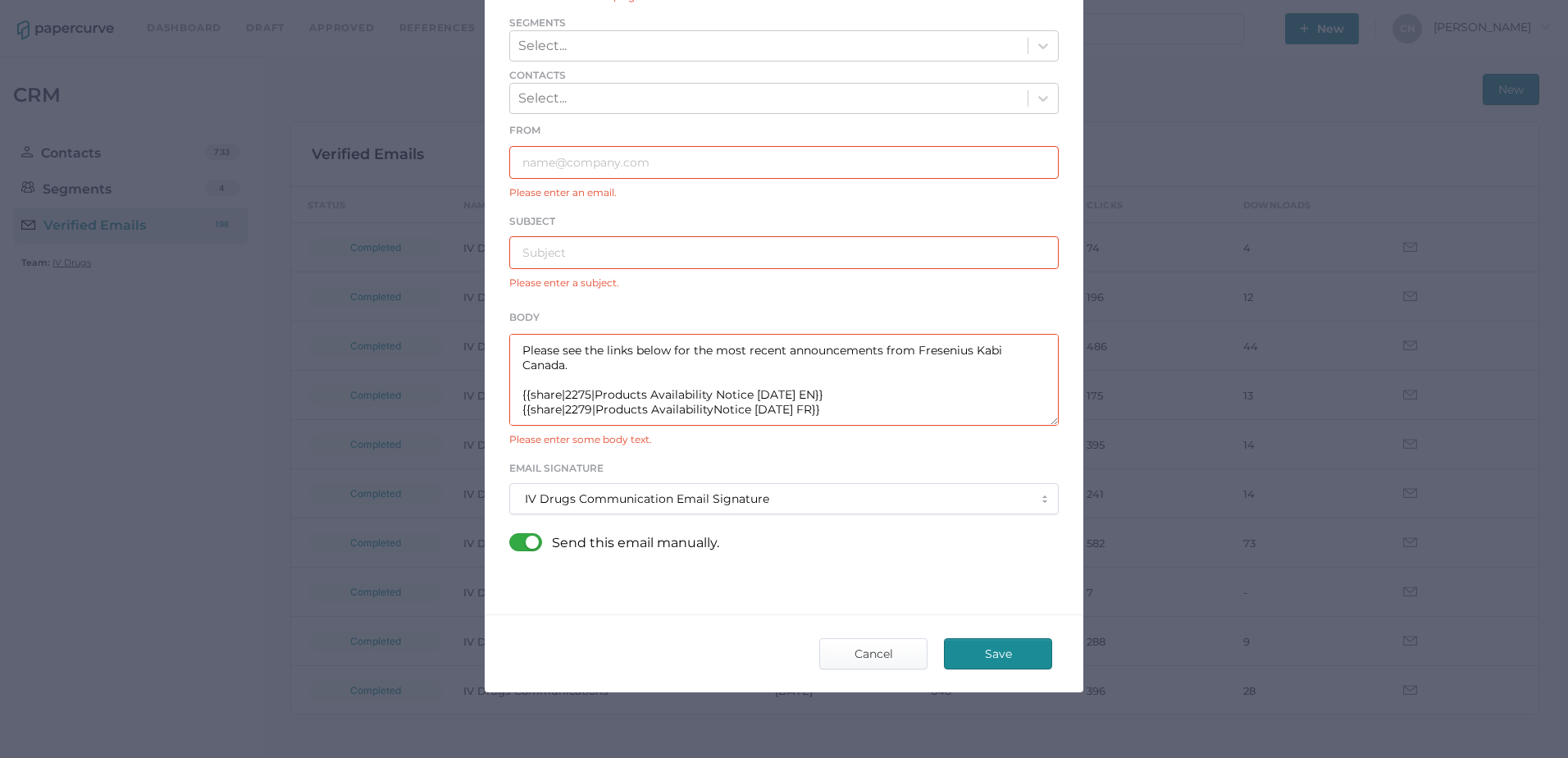
click at [704, 417] on textarea "Good afternoon, Please see the links below for the most recent announcements fr…" at bounding box center [784, 379] width 549 height 92
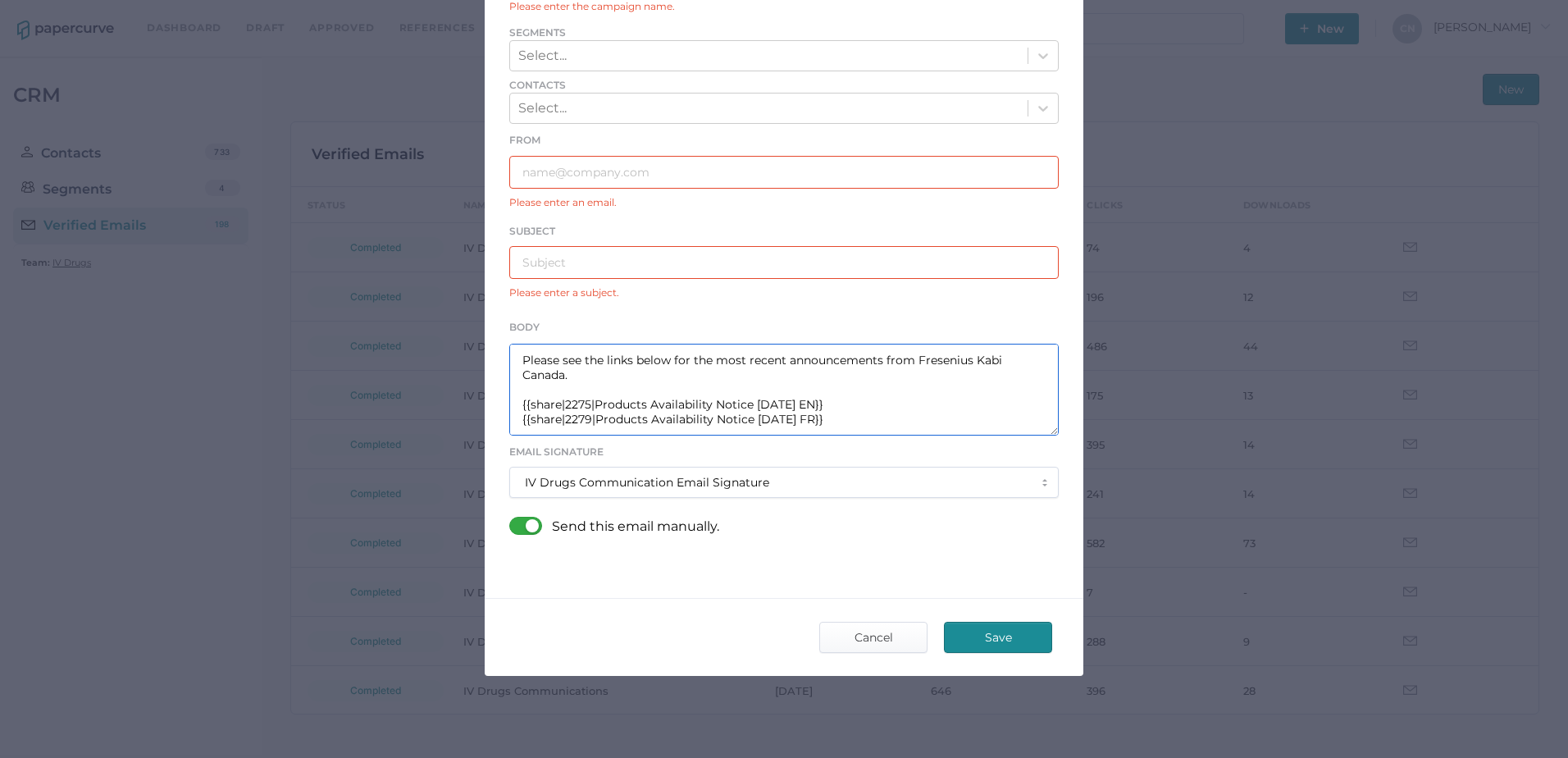
click at [582, 403] on textarea "Good afternoon, Please see the links below for the most recent announcements fr…" at bounding box center [784, 389] width 549 height 92
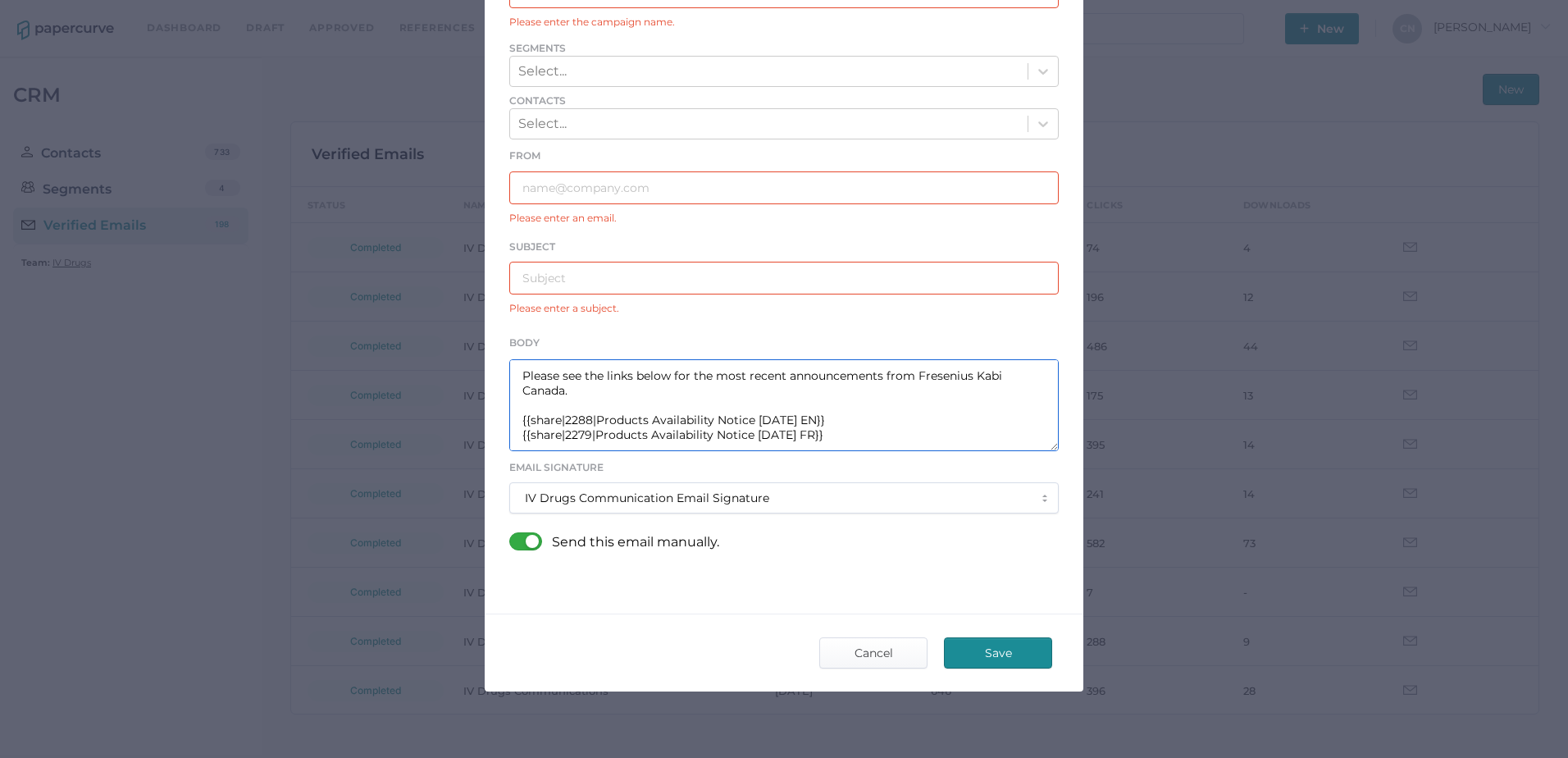
scroll to position [154, 0]
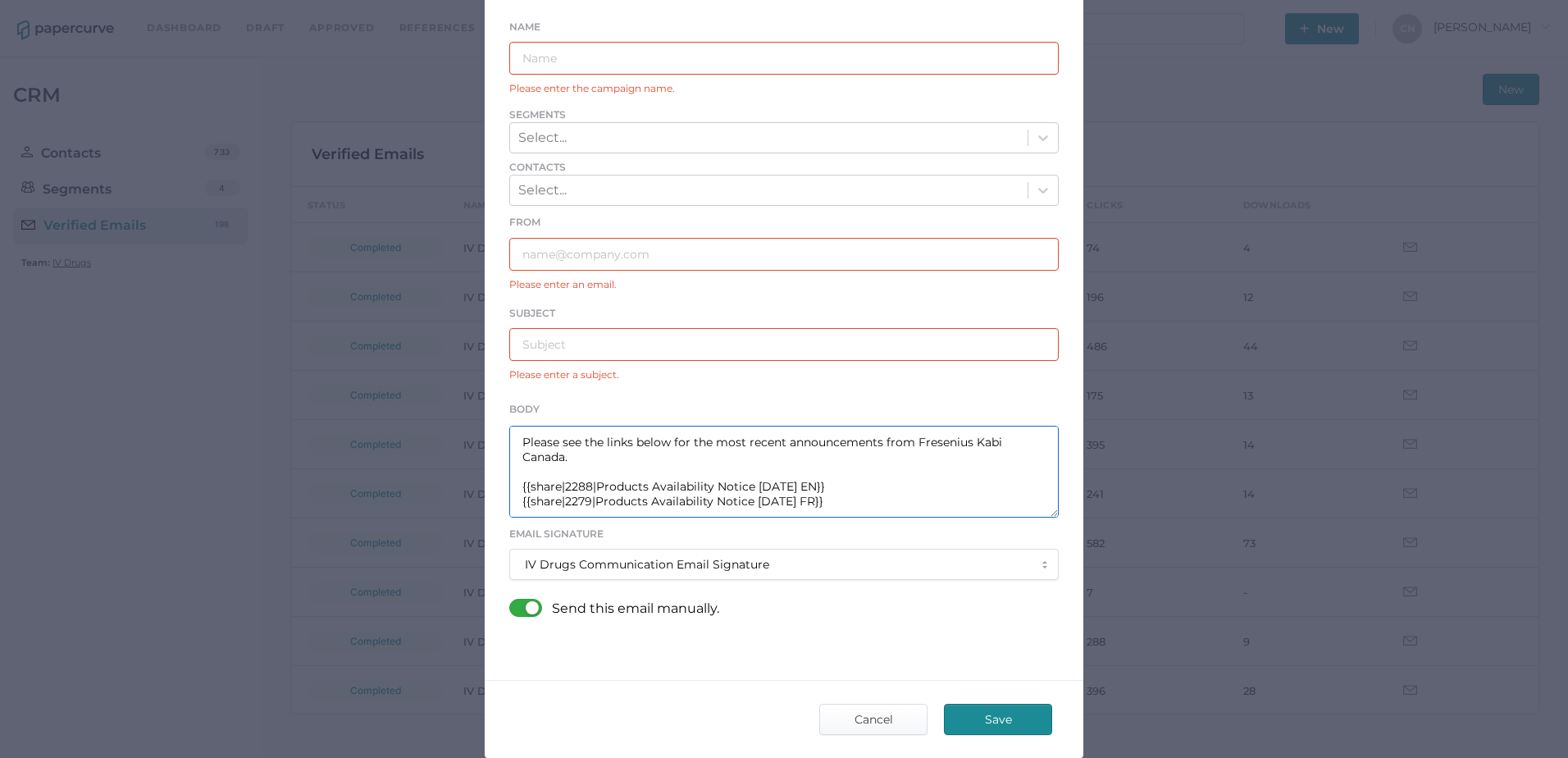
click at [584, 506] on textarea "Good afternoon, Please see the links below for the most recent announcements fr…" at bounding box center [784, 471] width 549 height 92
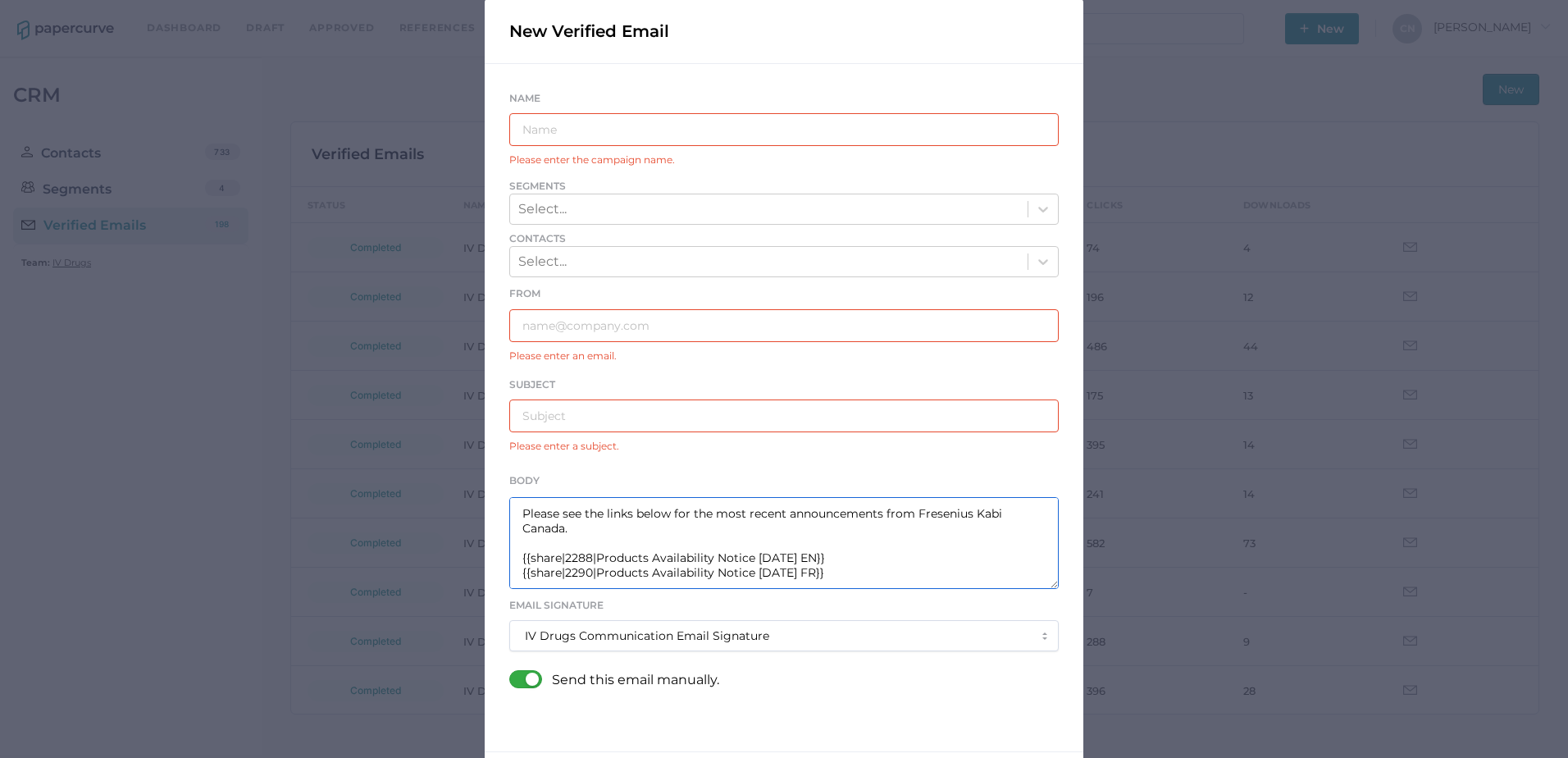
scroll to position [0, 0]
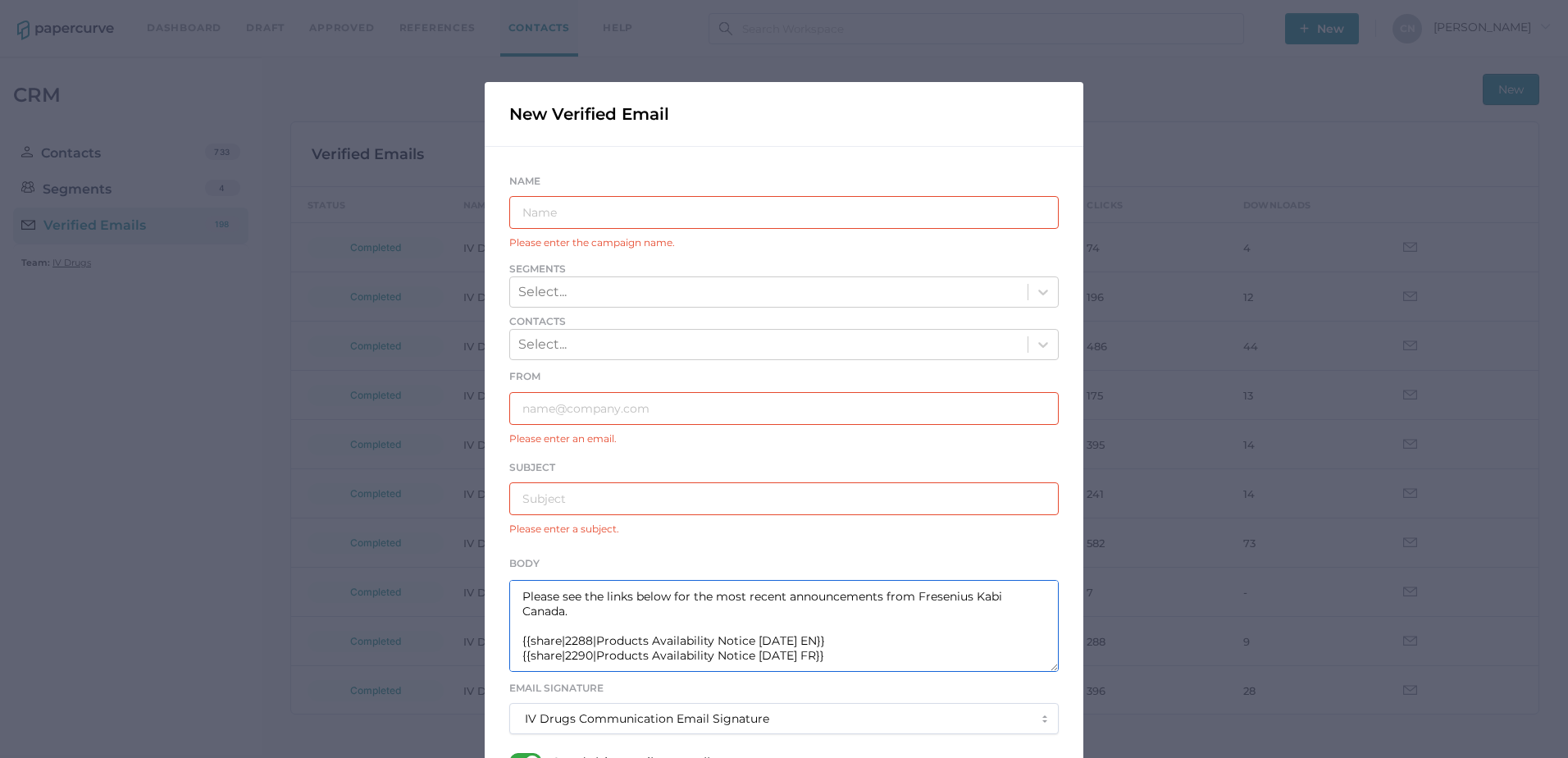
type textarea "Good afternoon, Please see the links below for the most recent announcements fr…"
click at [737, 214] on input "text" at bounding box center [784, 212] width 549 height 33
click at [707, 214] on input "text" at bounding box center [784, 212] width 549 height 33
click at [679, 506] on input "text" at bounding box center [784, 498] width 549 height 33
click at [612, 289] on div "Select..." at bounding box center [769, 292] width 517 height 28
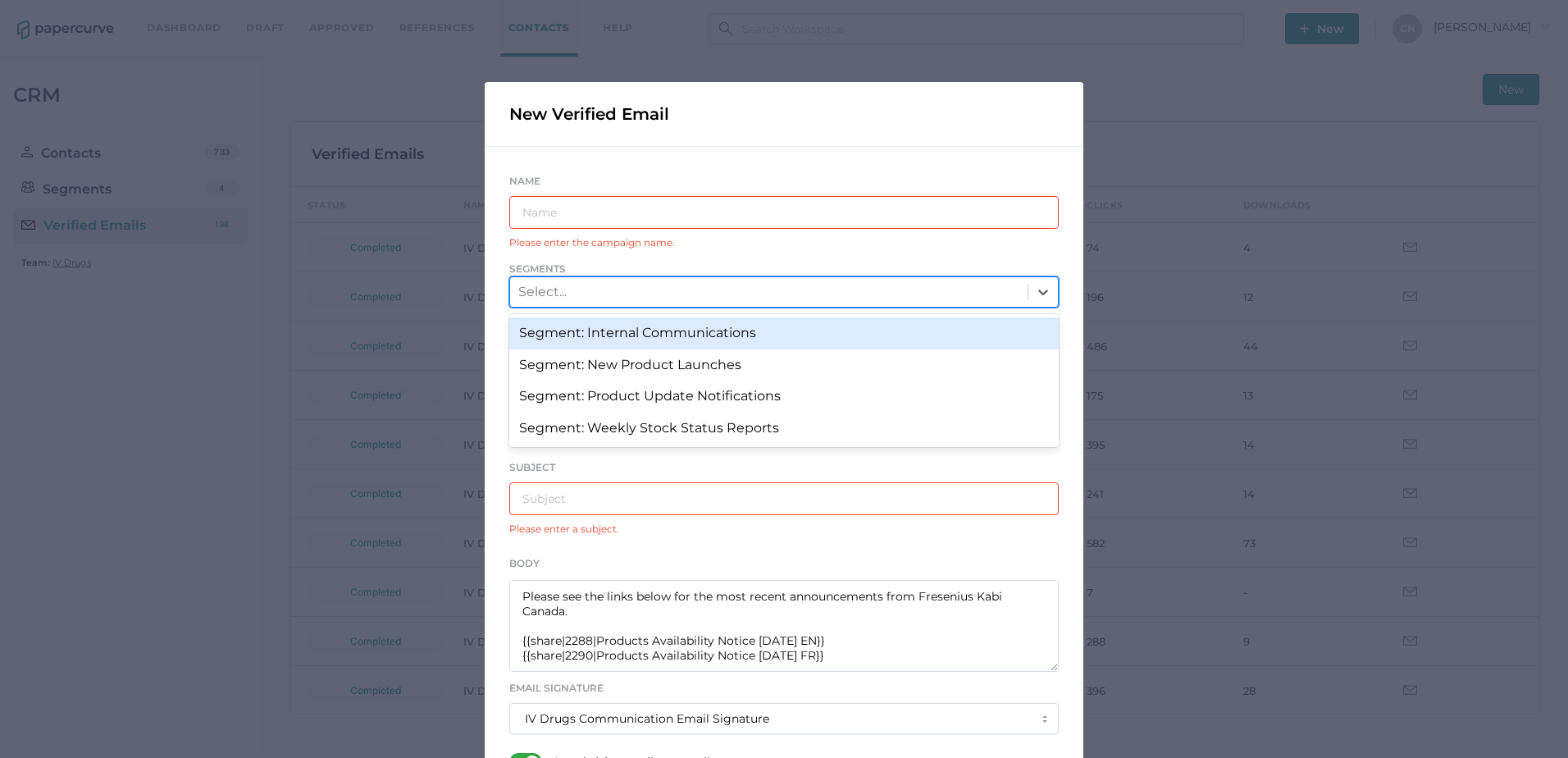
click at [661, 331] on div "Segment: Internal Communications" at bounding box center [784, 332] width 549 height 31
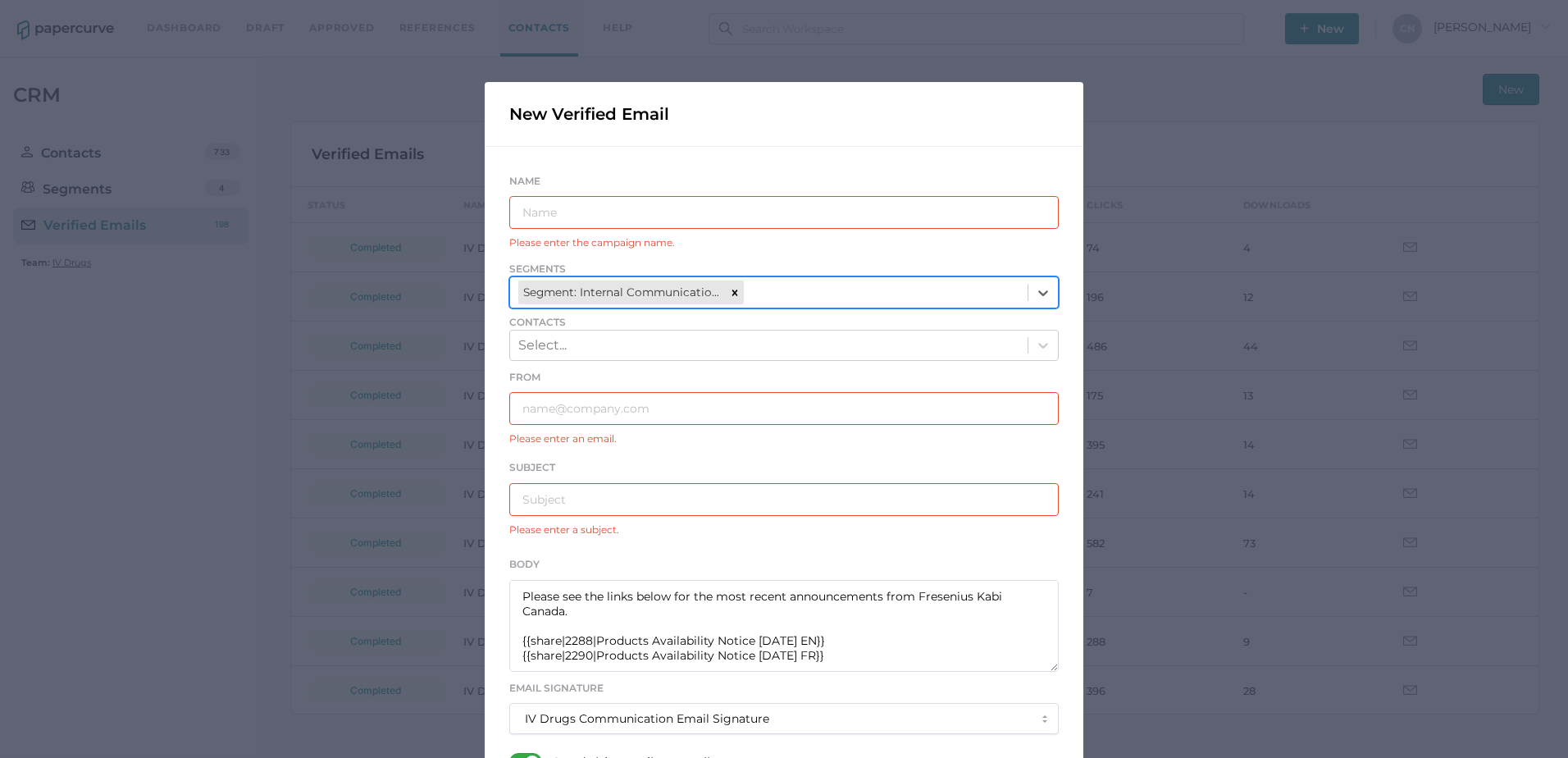
click at [760, 291] on div "Segment: Internal Communications" at bounding box center [769, 292] width 517 height 30
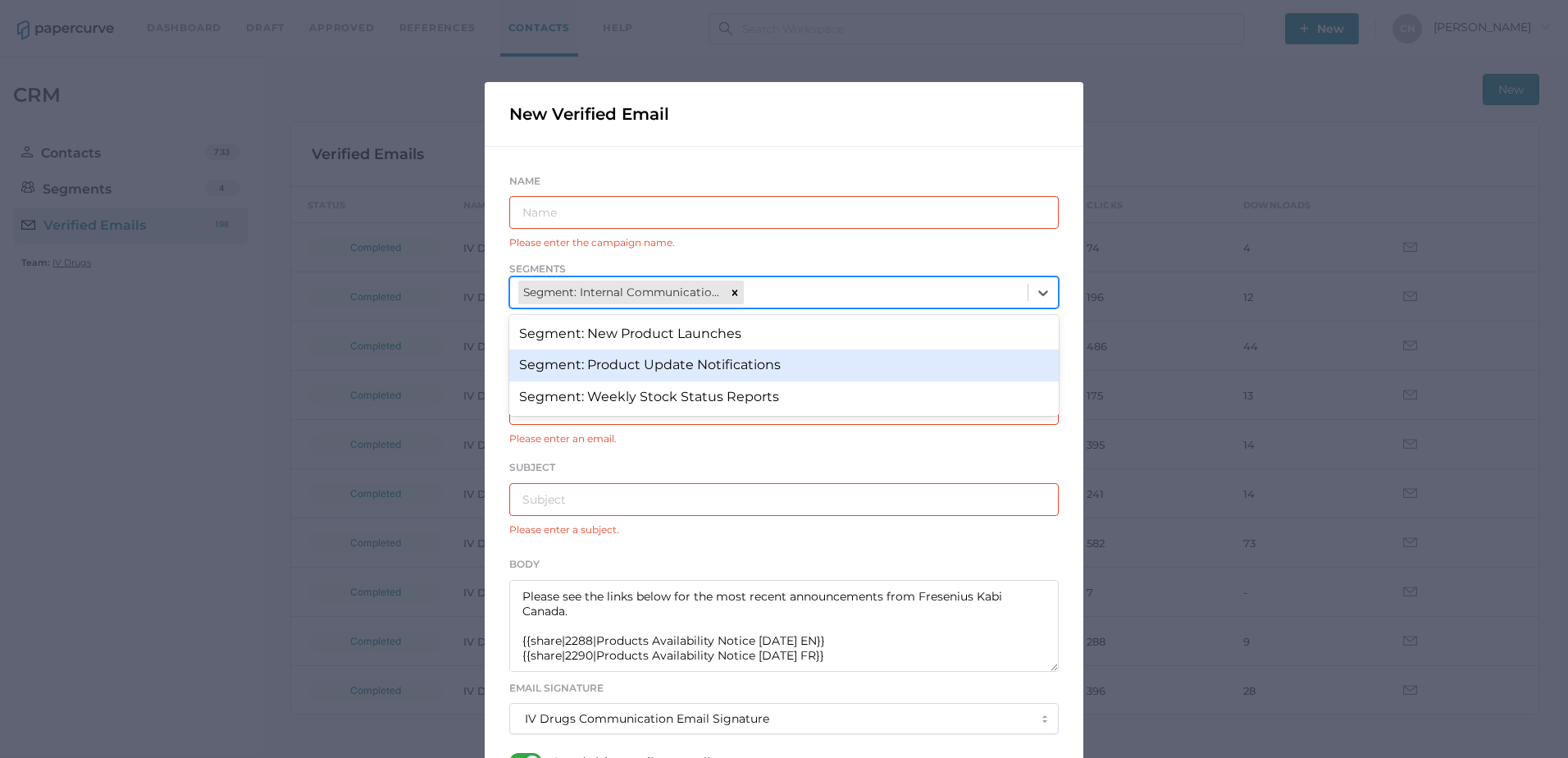
click at [758, 374] on div "Segment: Product Update Notifications" at bounding box center [784, 364] width 549 height 31
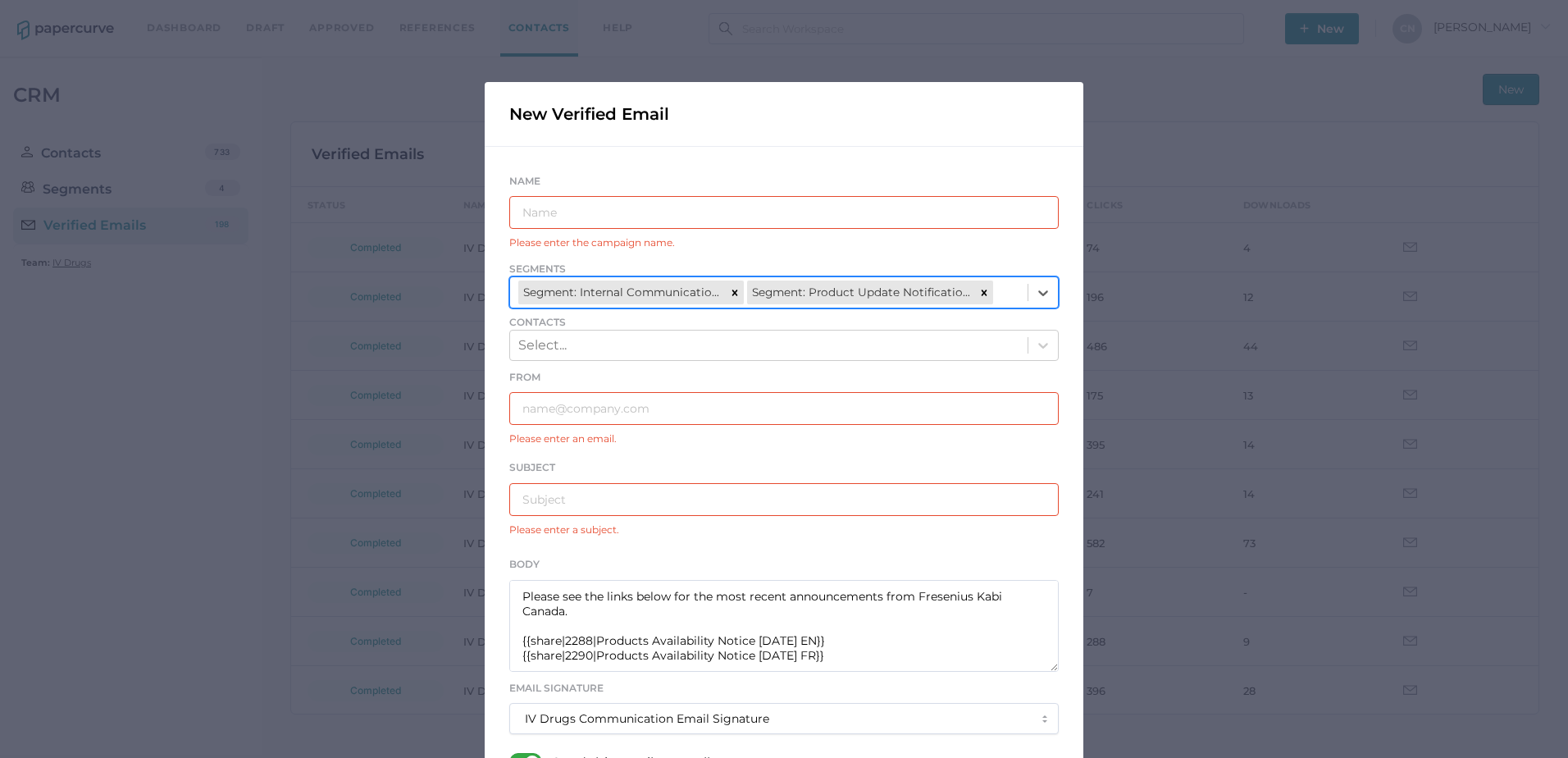
click at [758, 374] on div "From Please enter an email." at bounding box center [784, 407] width 549 height 80
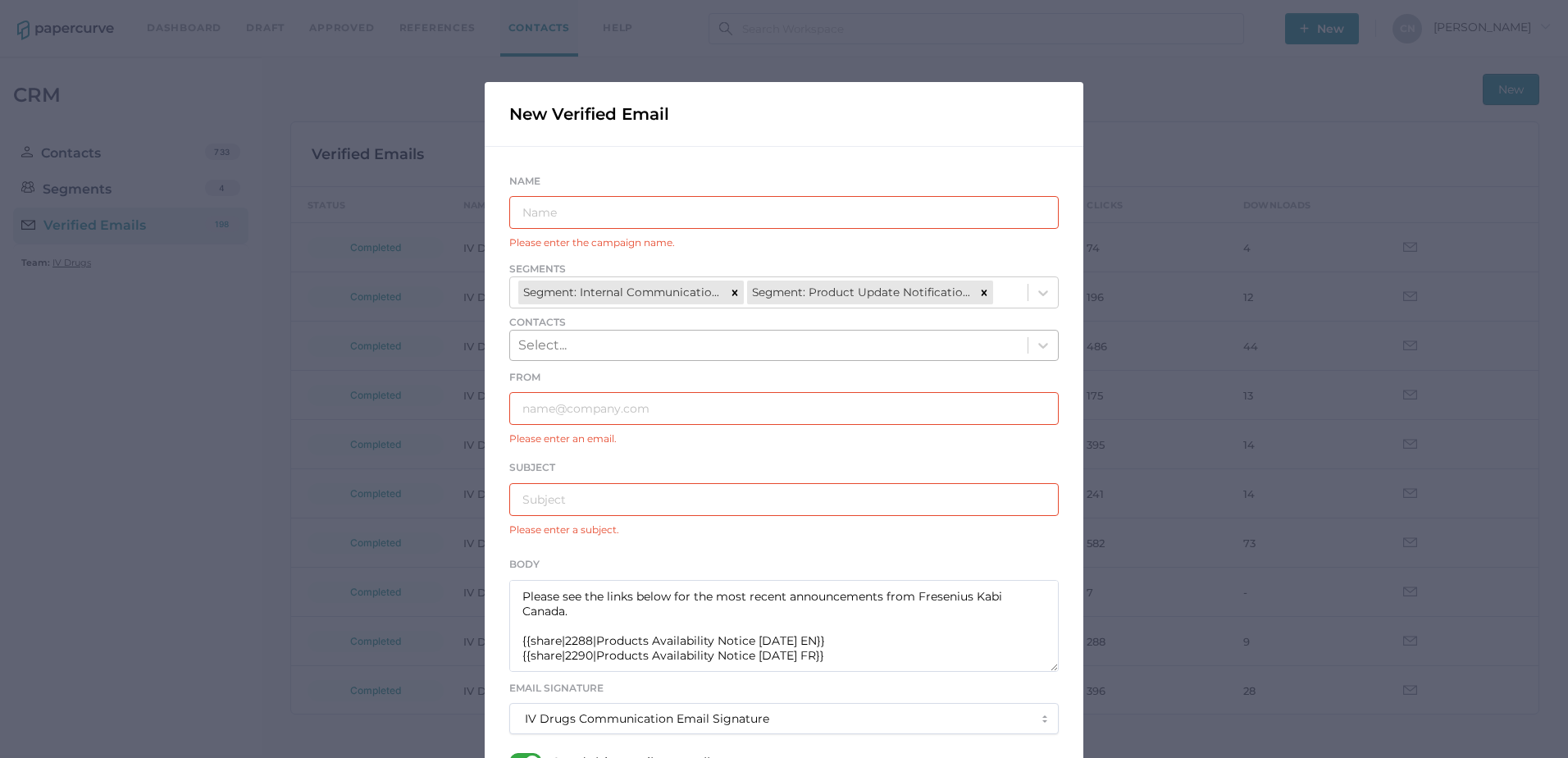
click at [675, 350] on div "Select..." at bounding box center [769, 345] width 517 height 28
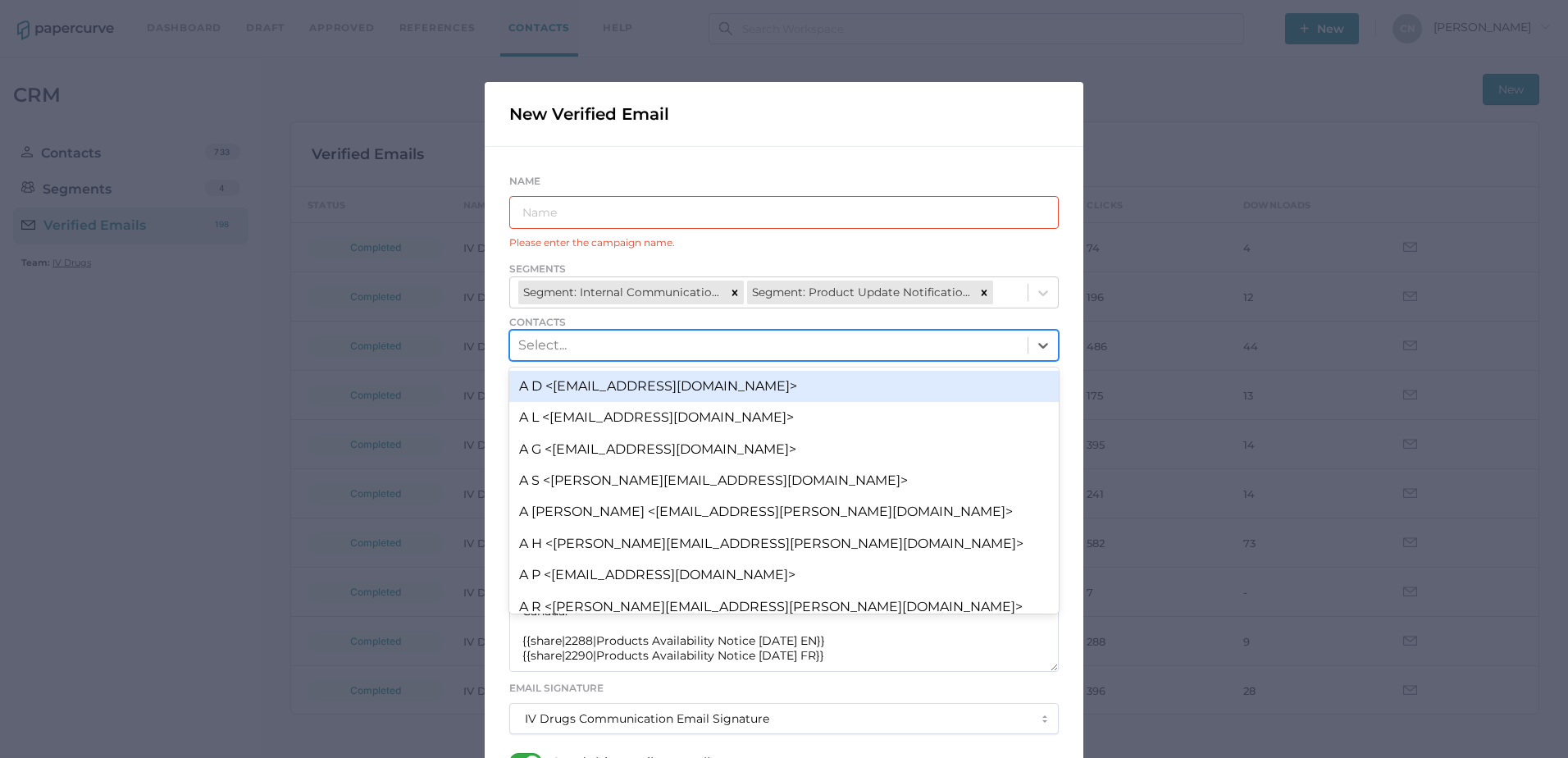
click at [675, 350] on div "Select..." at bounding box center [769, 345] width 517 height 28
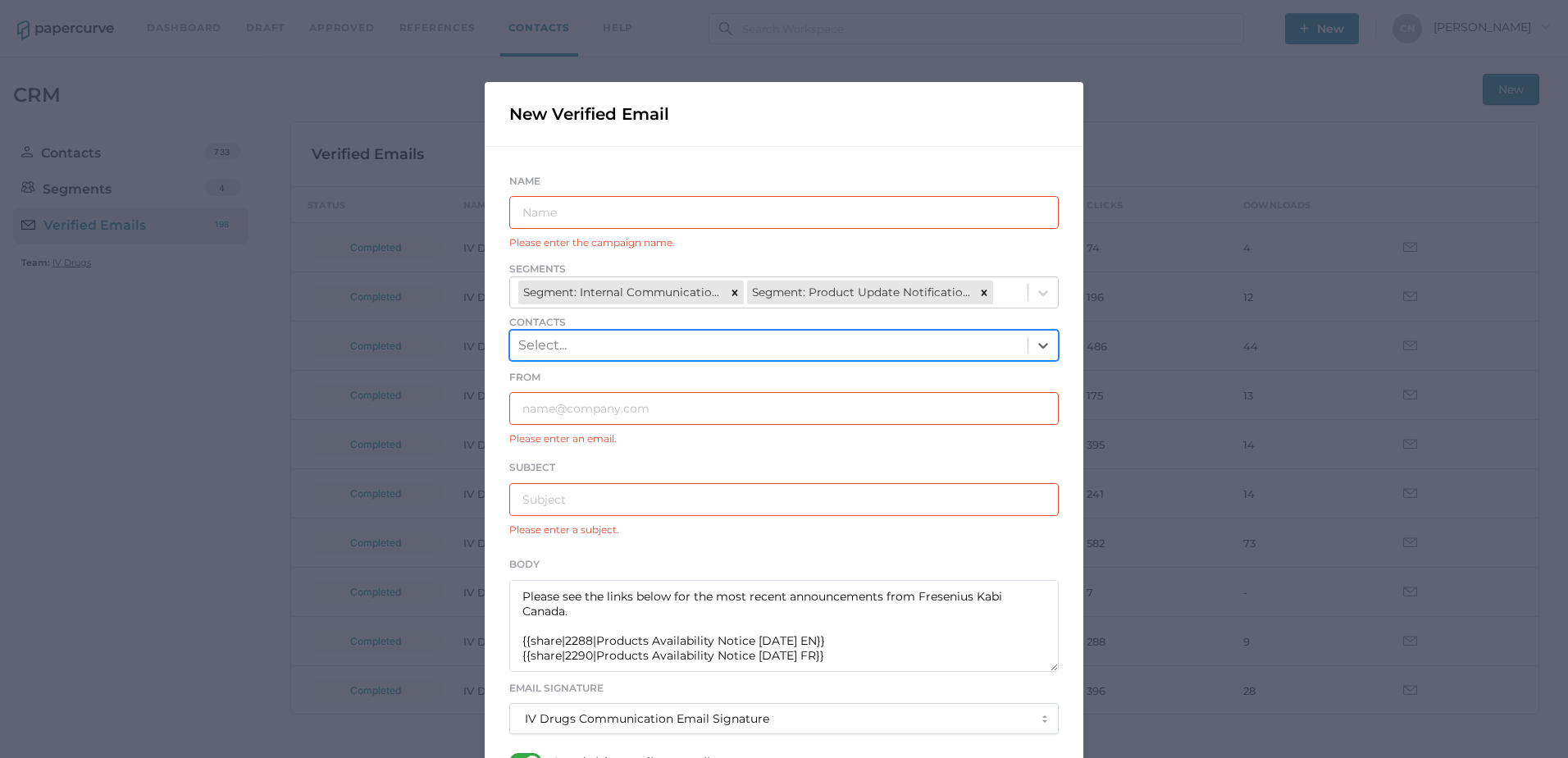
click at [616, 412] on input "text" at bounding box center [784, 408] width 549 height 33
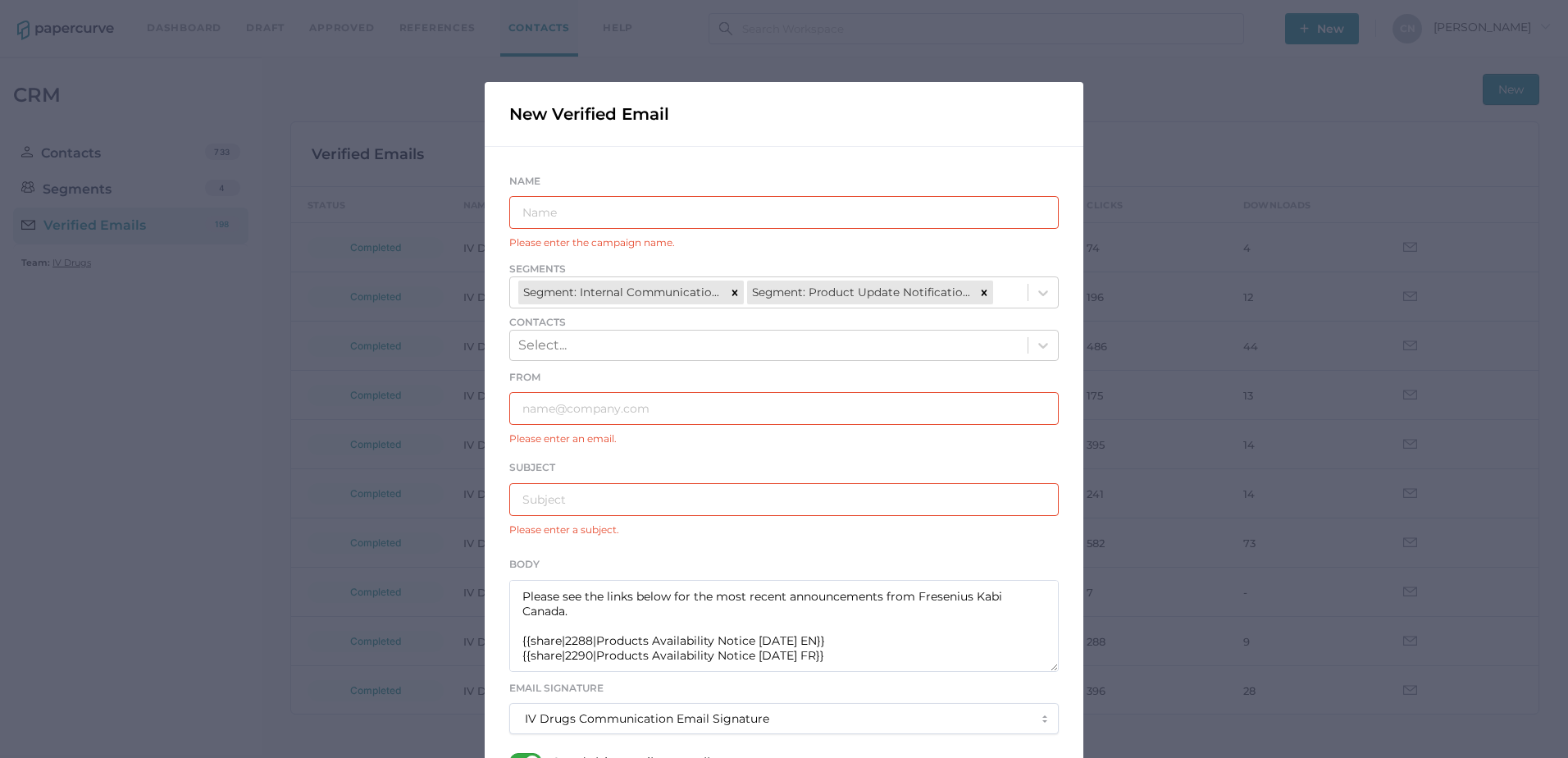
paste input "IVDrugsCommunications@fresenius-kabi.com"
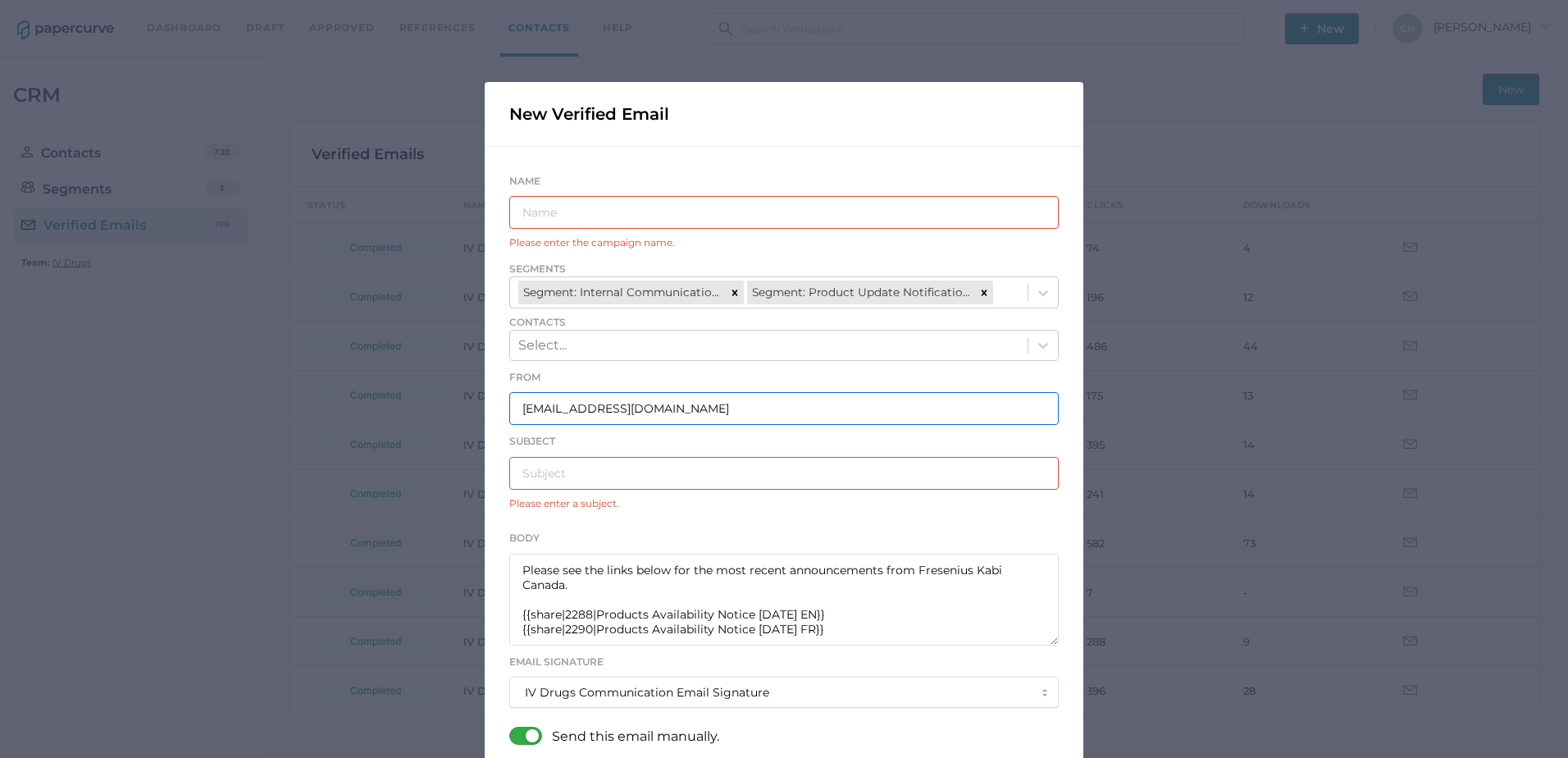
type input "IVDrugsCommunications@fresenius-kabi.com"
click at [656, 478] on input "text" at bounding box center [784, 473] width 549 height 33
paste input "Fresenius Kabi Product Notifications - 09.23.2025"
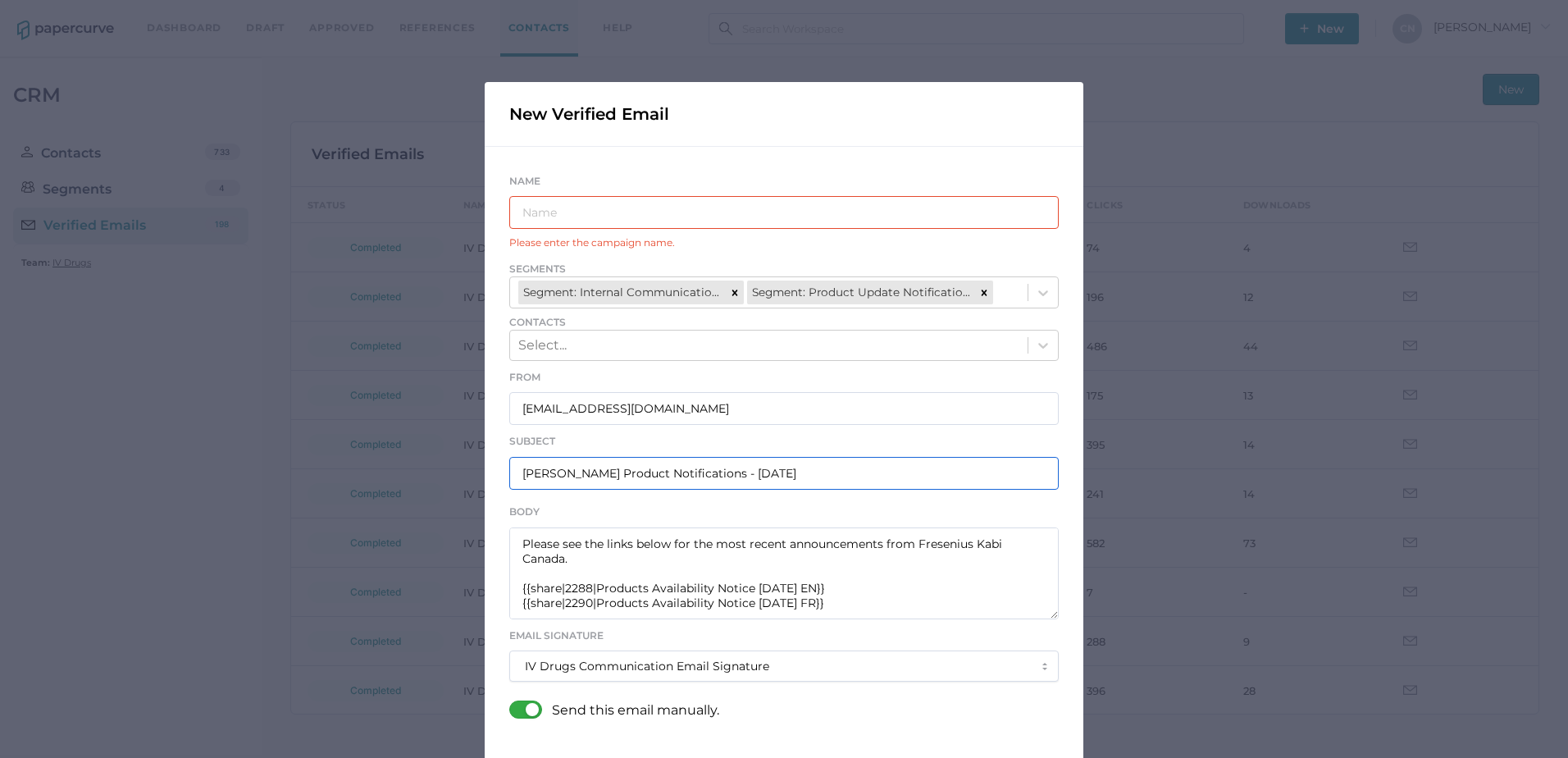
click at [766, 473] on input "Fresenius Kabi Product Notifications - 09.23.2025" at bounding box center [784, 473] width 549 height 33
type input "Fresenius Kabi Product Notifications - 09.26.2025"
click at [644, 218] on input "text" at bounding box center [784, 212] width 549 height 33
paste input "IV Drugs Communications"
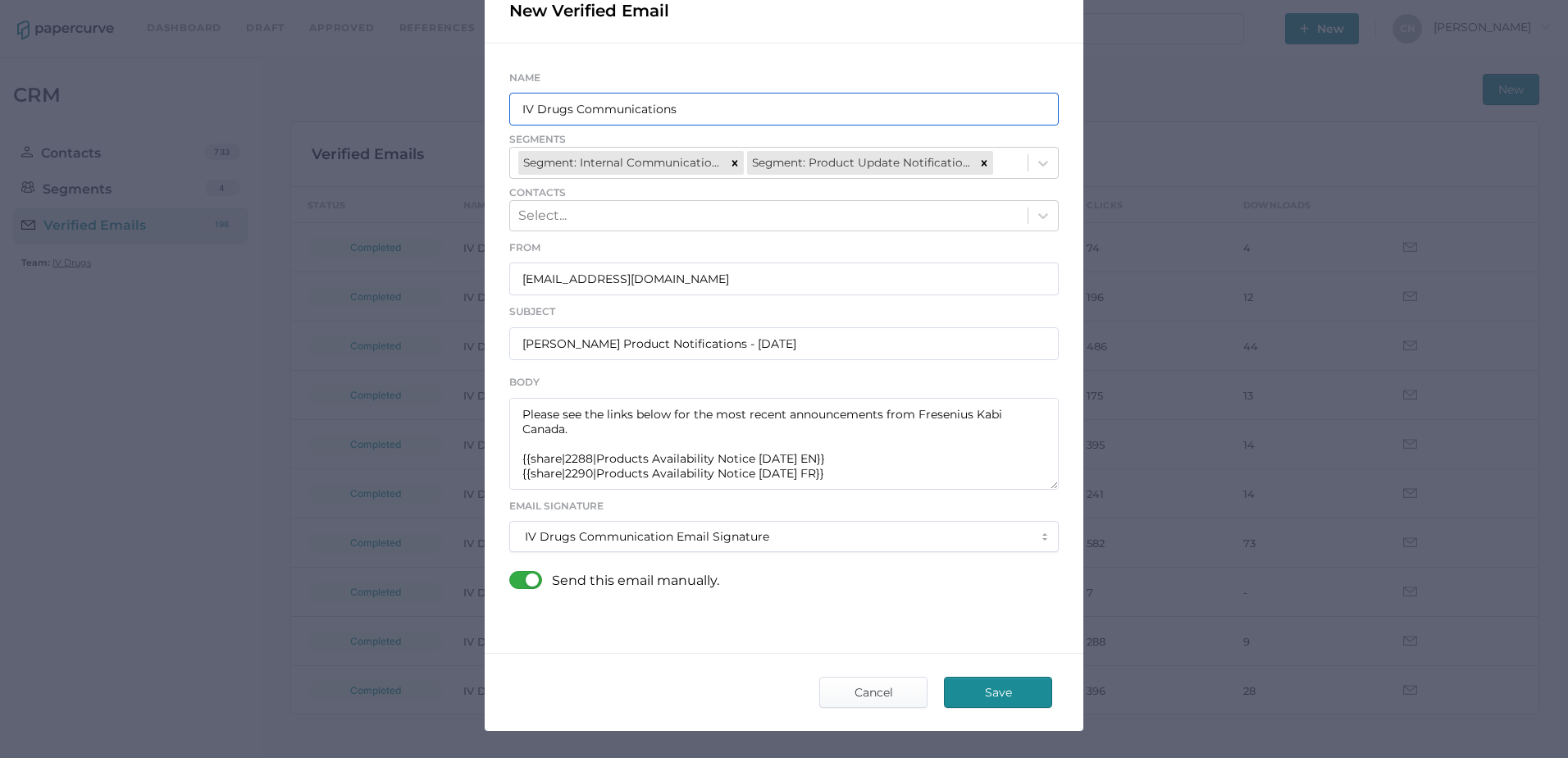
scroll to position [158, 0]
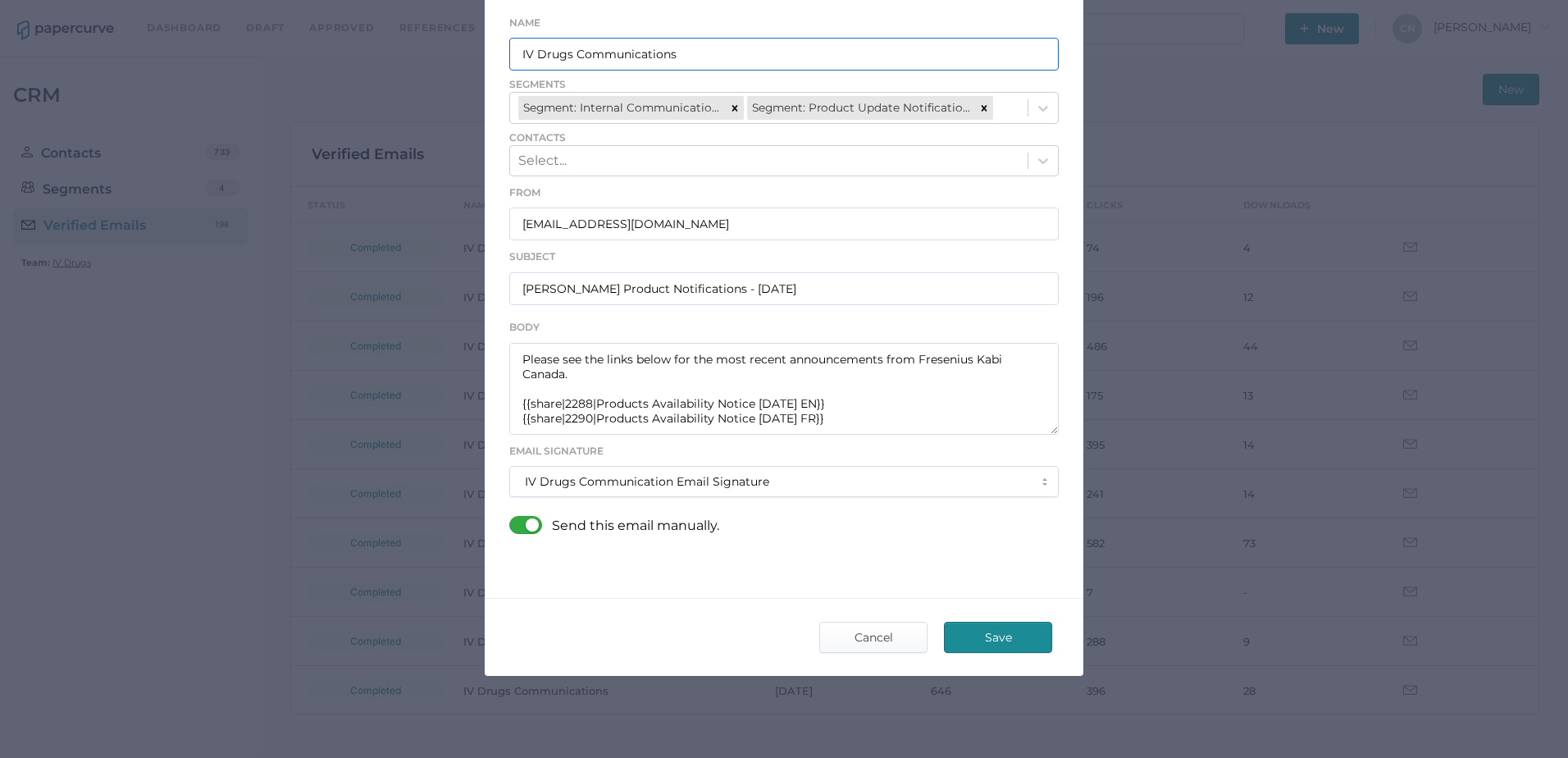
type input "IV Drugs Communications"
click at [623, 524] on p "Send this email manually." at bounding box center [635, 525] width 167 height 18
click at [509, 525] on div at bounding box center [530, 524] width 43 height 18
click at [512, 519] on input "checkbox" at bounding box center [512, 519] width 0 height 0
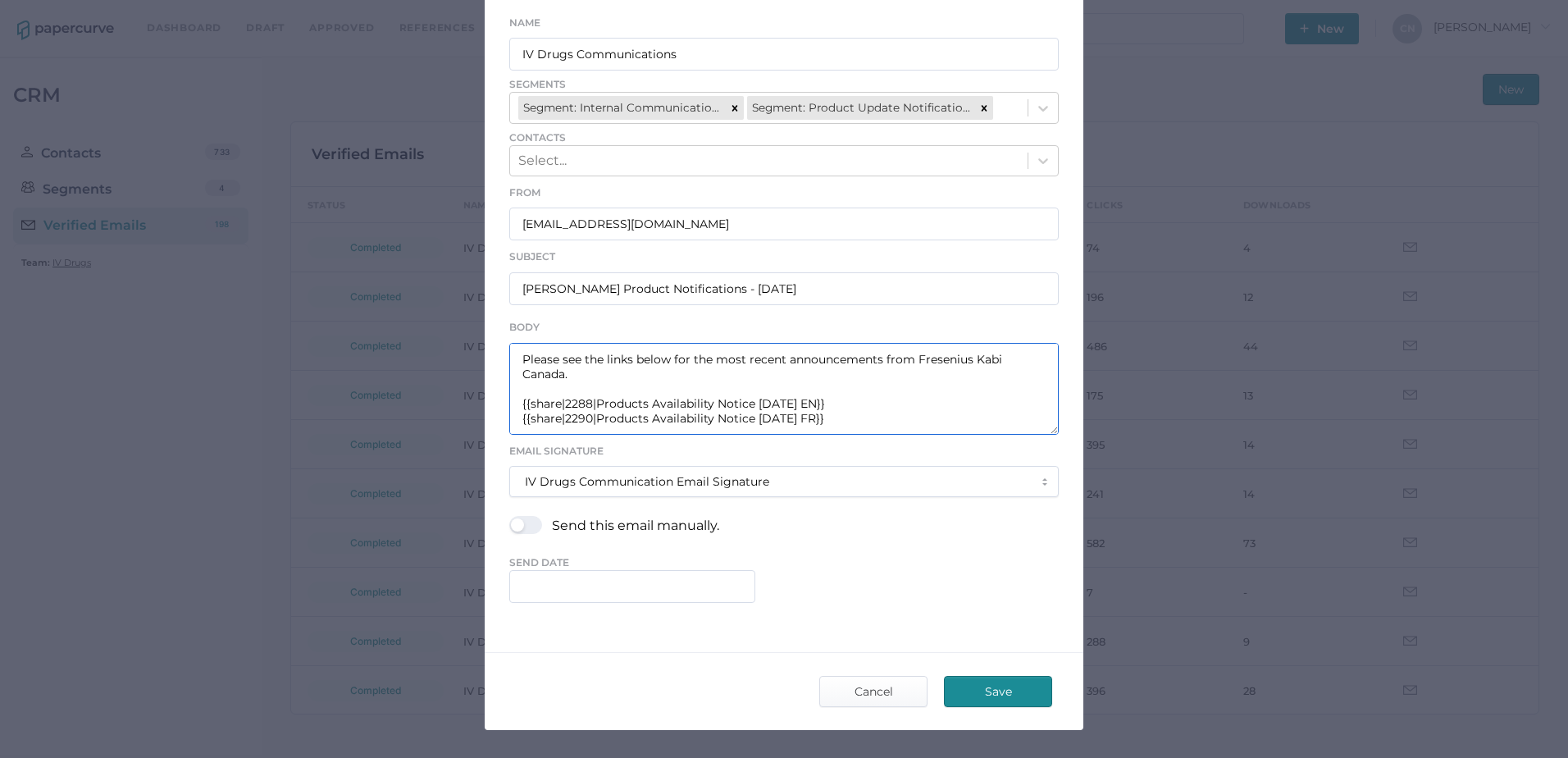
click at [582, 403] on textarea "Good afternoon, Please see the links below for the most recent announcements fr…" at bounding box center [784, 388] width 549 height 92
click at [587, 403] on textarea "Good afternoon, Please see the links below for the most recent announcements fr…" at bounding box center [784, 388] width 549 height 92
click at [586, 420] on textarea "Good afternoon, Please see the links below for the most recent announcements fr…" at bounding box center [784, 388] width 549 height 92
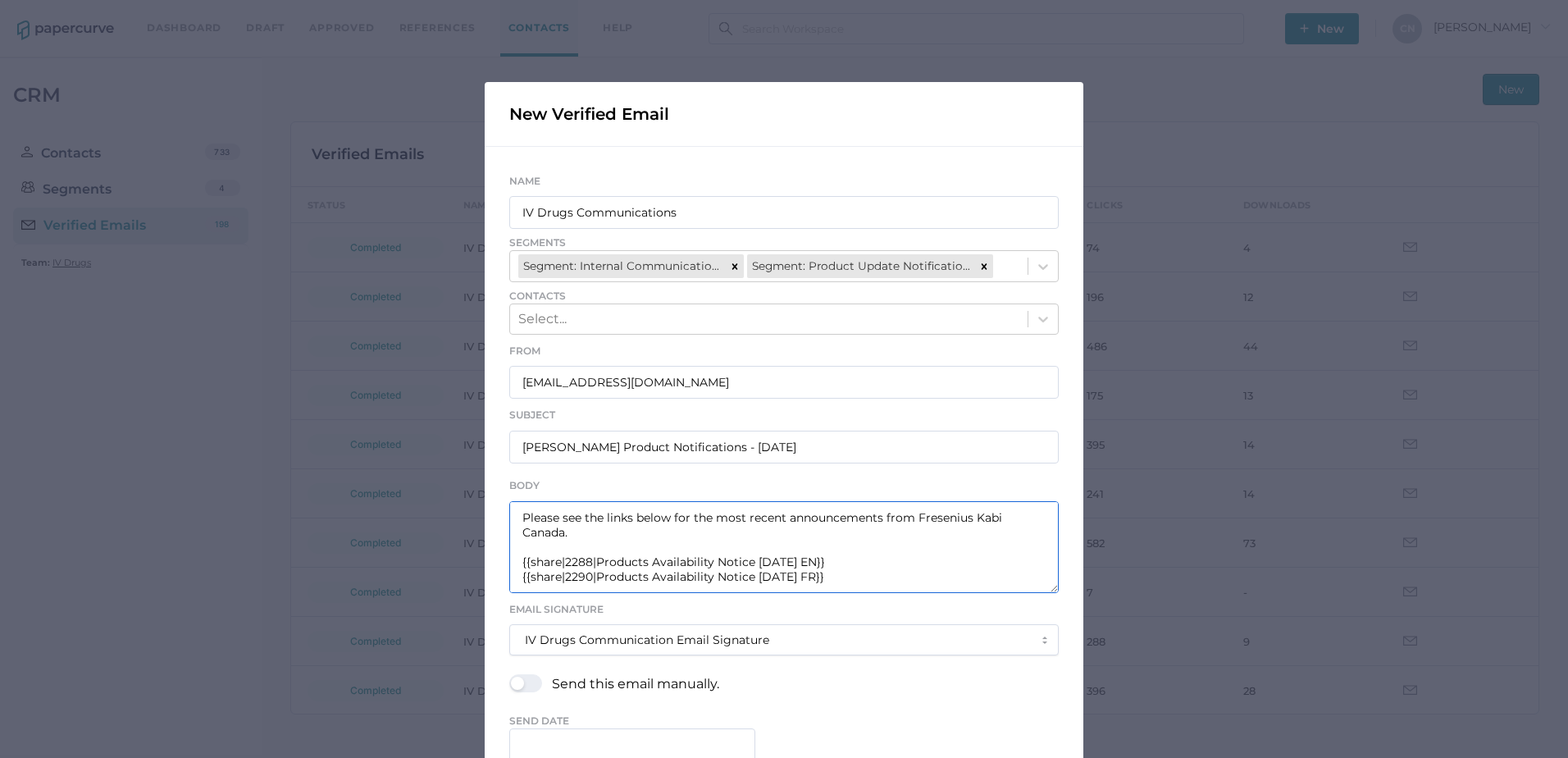
scroll to position [213, 0]
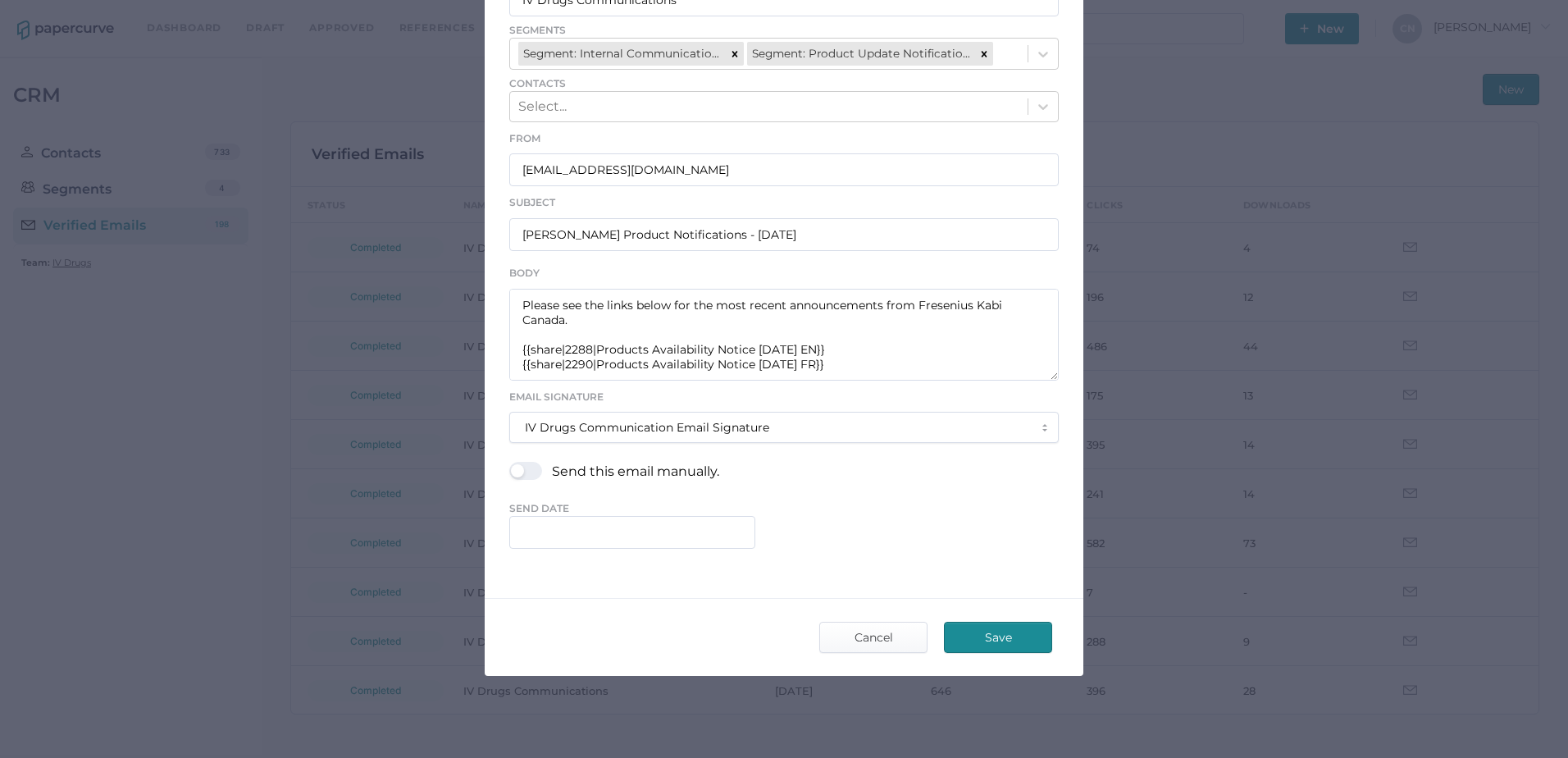
click at [999, 635] on span "Save" at bounding box center [998, 637] width 77 height 30
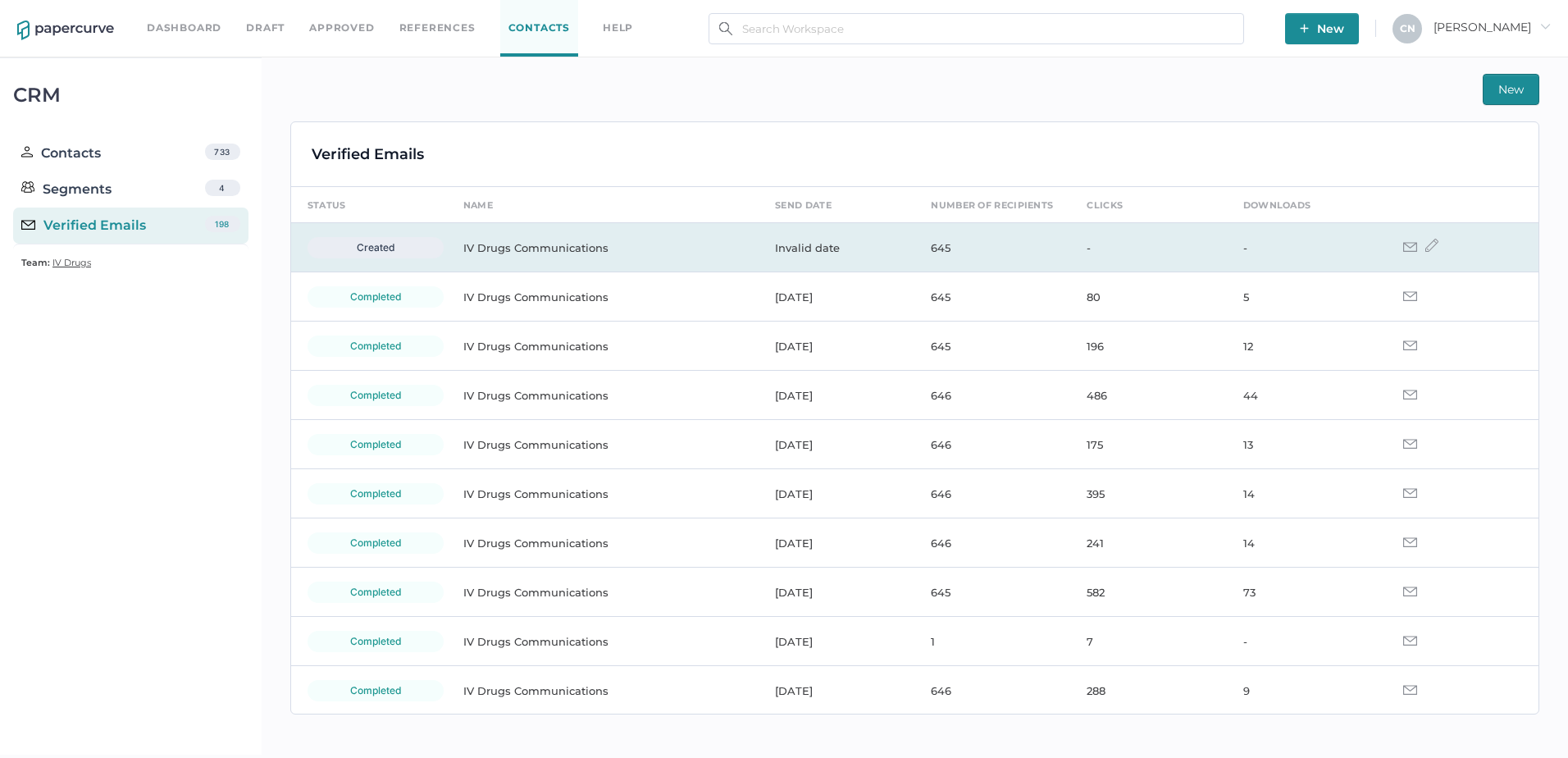
click at [1426, 245] on img at bounding box center [1431, 244] width 13 height 13
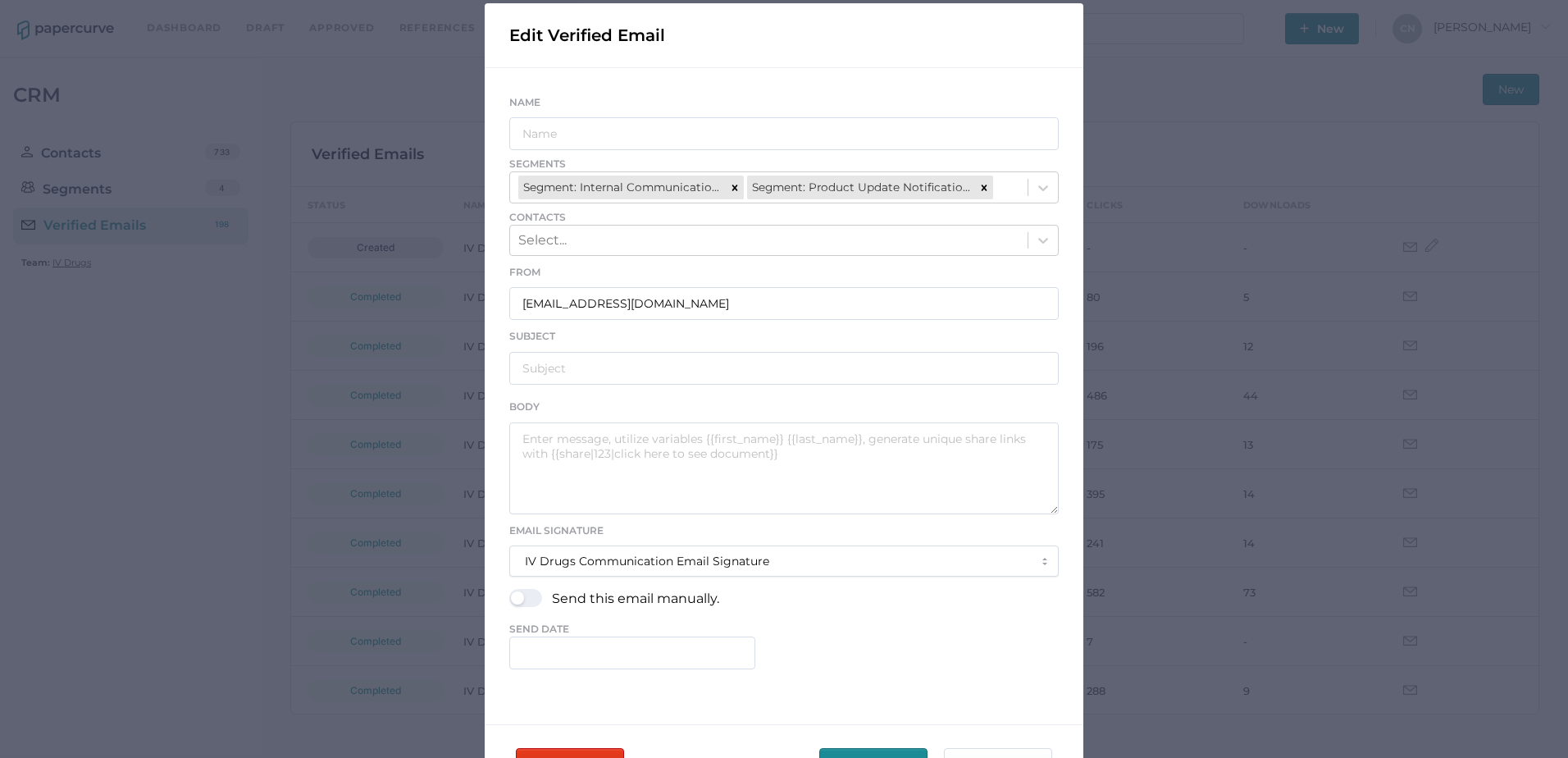
scroll to position [205, 0]
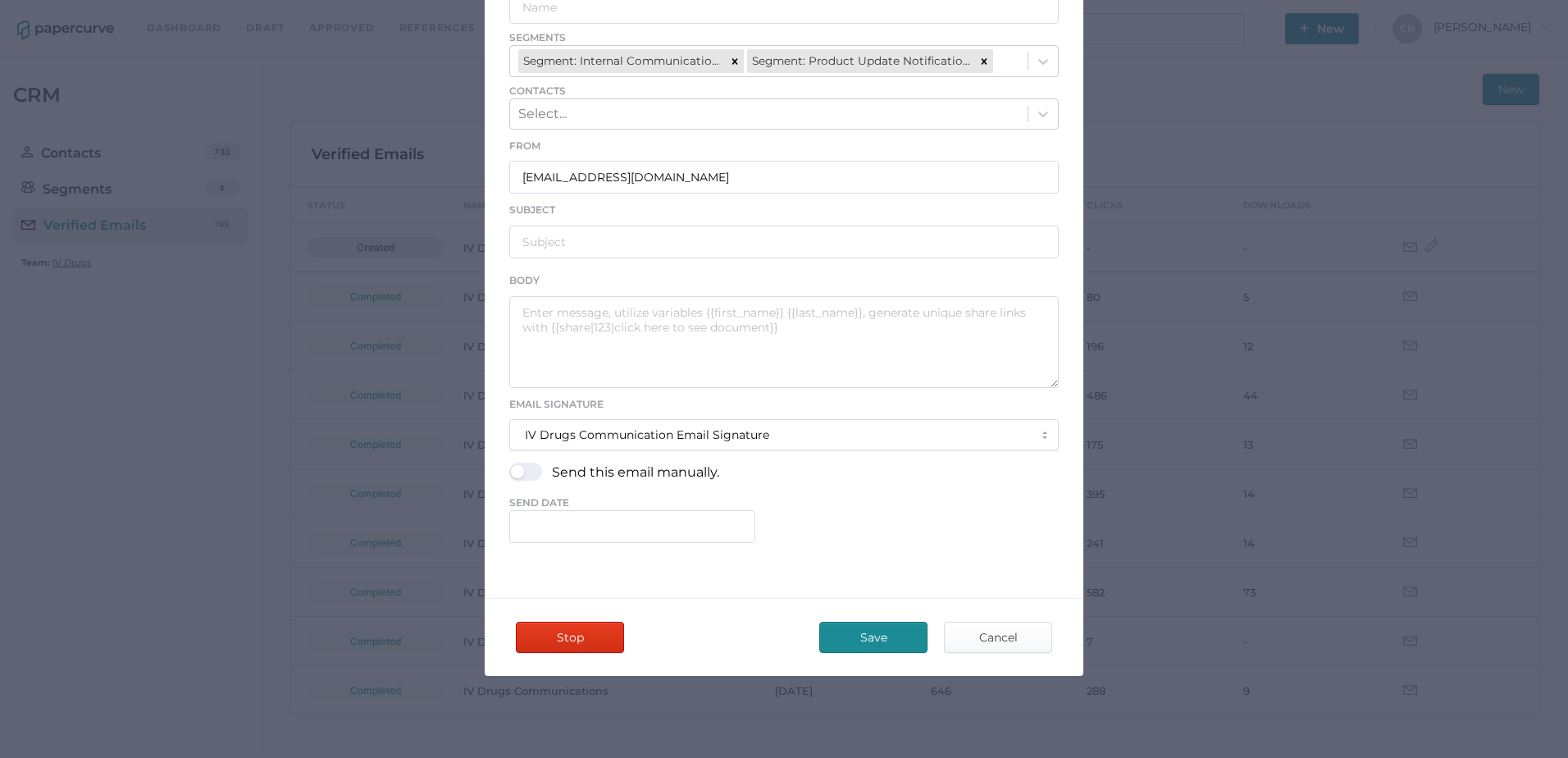
type input "IV Drugs Communications"
type input "Fresenius Kabi Product Notifications - 09.26.2025"
type textarea "Good afternoon, Please see the links below for the most recent announcements fr…"
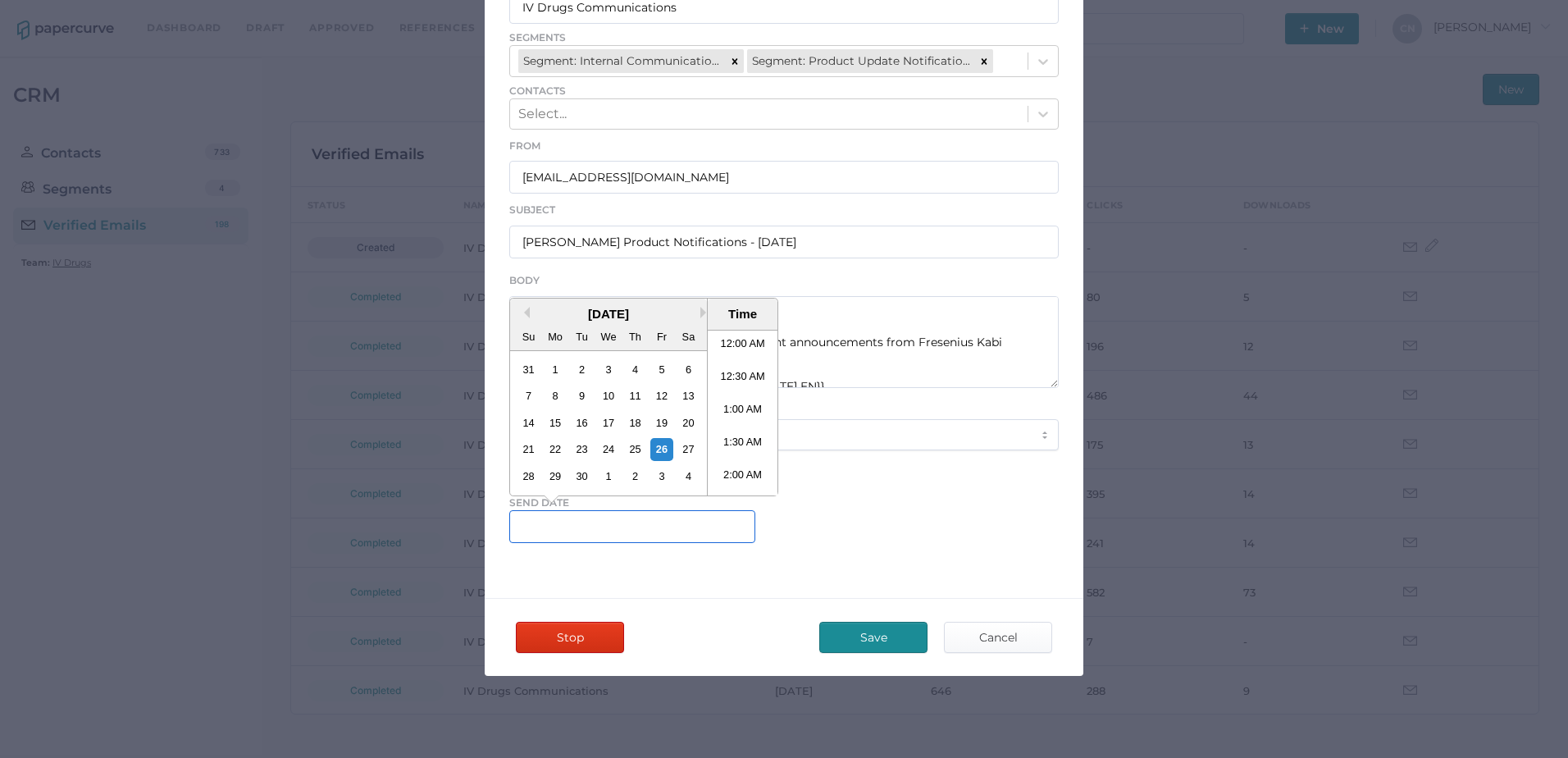
click at [696, 538] on input "text" at bounding box center [632, 526] width 246 height 33
click at [734, 417] on li "6:00 PM" at bounding box center [742, 412] width 69 height 33
type input "September 26, 2025 6:00 PM"
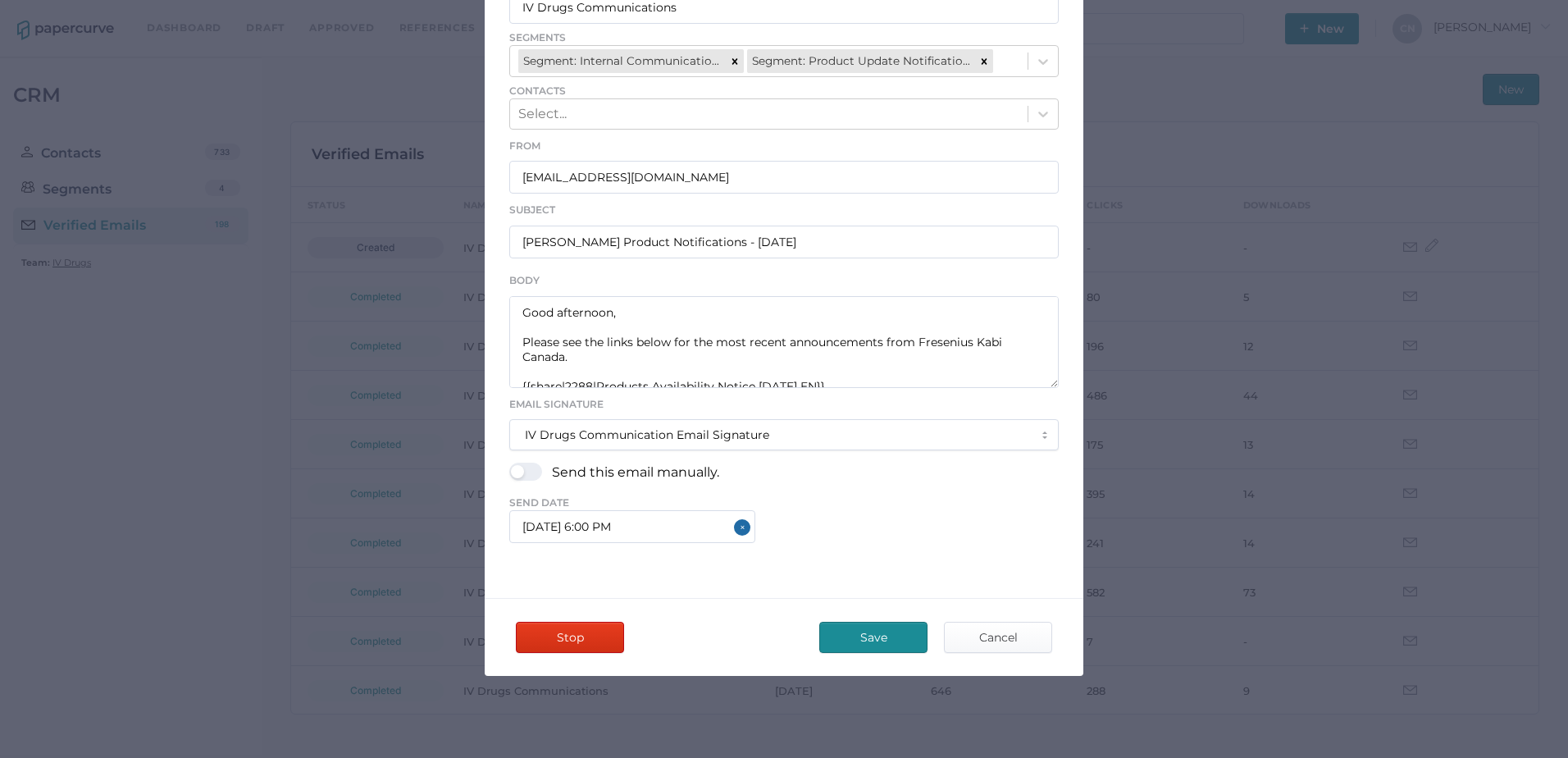
click at [778, 525] on div "September 26, 2025 6:00 PM" at bounding box center [784, 526] width 549 height 33
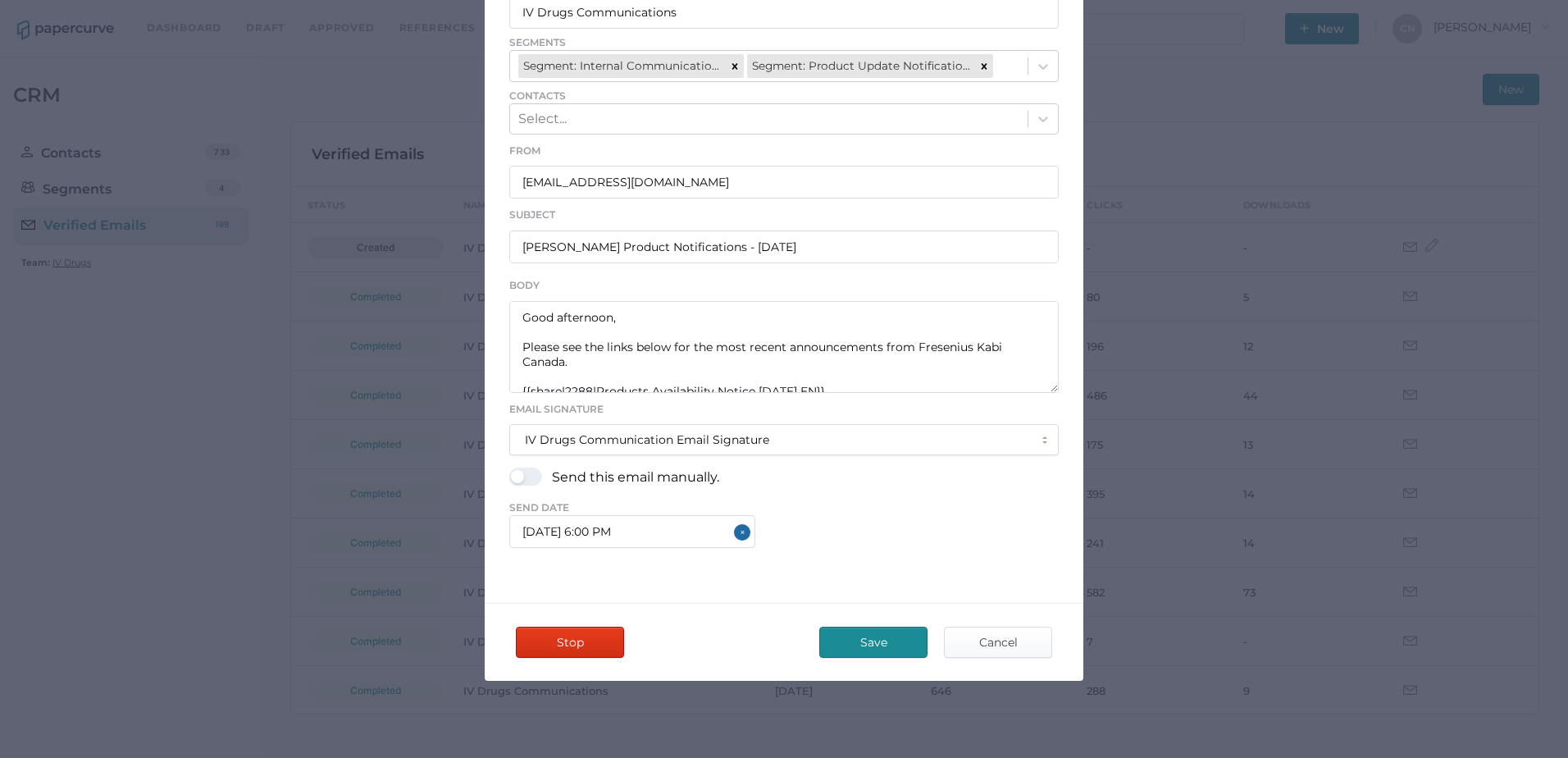
scroll to position [205, 0]
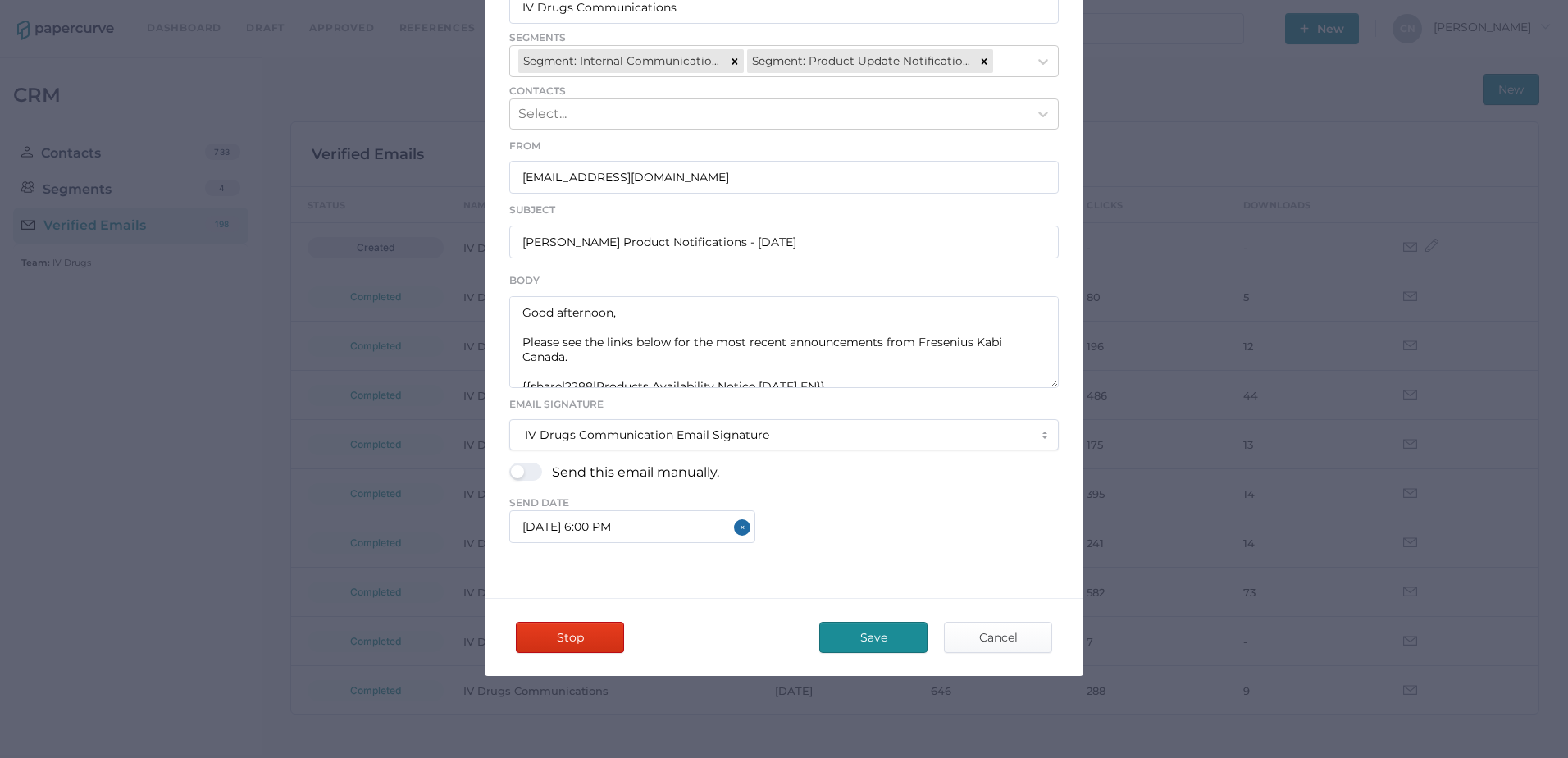
click at [871, 639] on span "Save" at bounding box center [874, 637] width 77 height 30
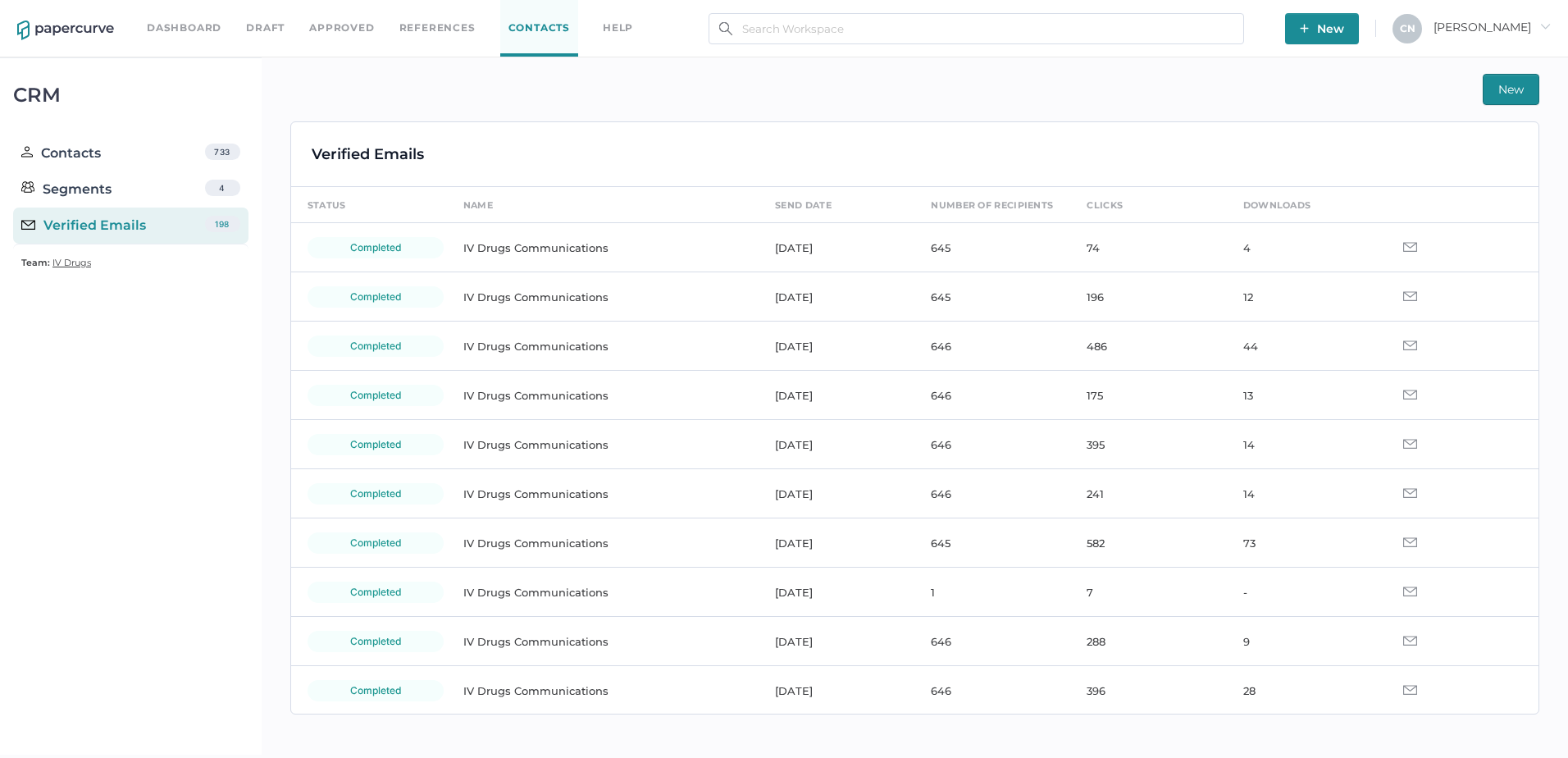
click at [194, 27] on link "Dashboard" at bounding box center [183, 28] width 74 height 18
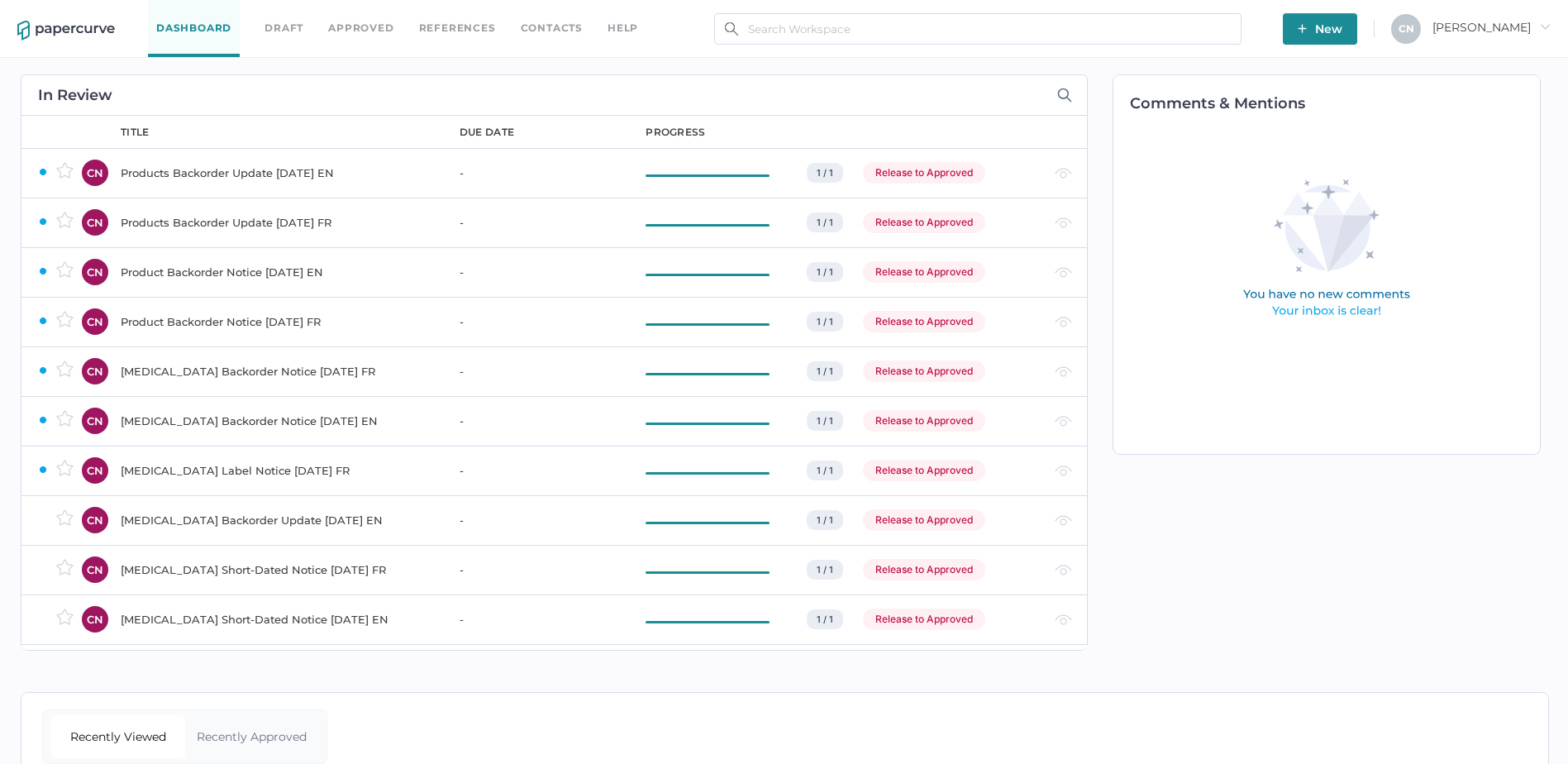
click at [196, 27] on link "Dashboard" at bounding box center [194, 28] width 92 height 57
click at [1358, 30] on button "New" at bounding box center [1320, 28] width 75 height 31
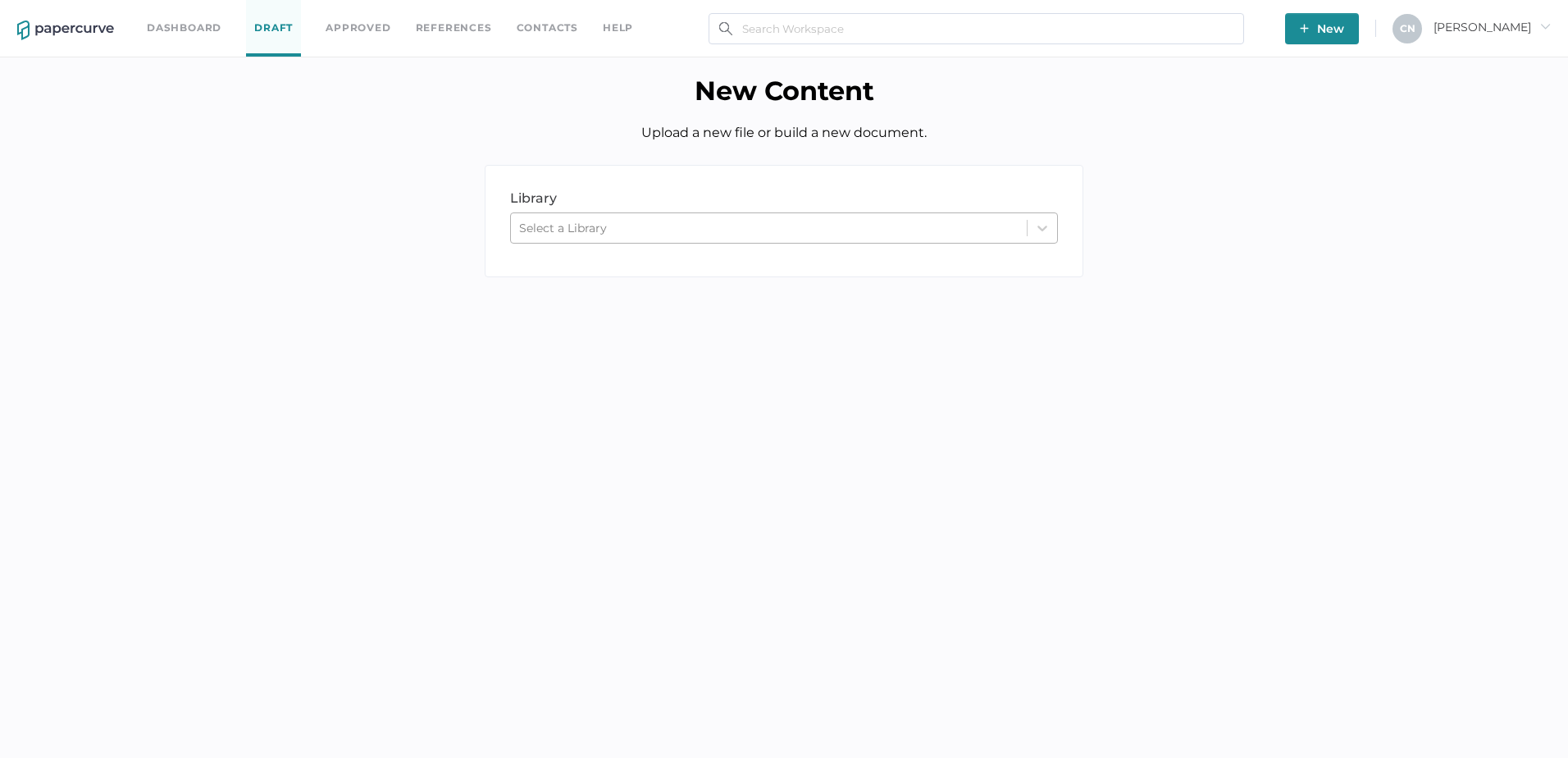
click at [735, 237] on div "Select a Library" at bounding box center [768, 228] width 515 height 25
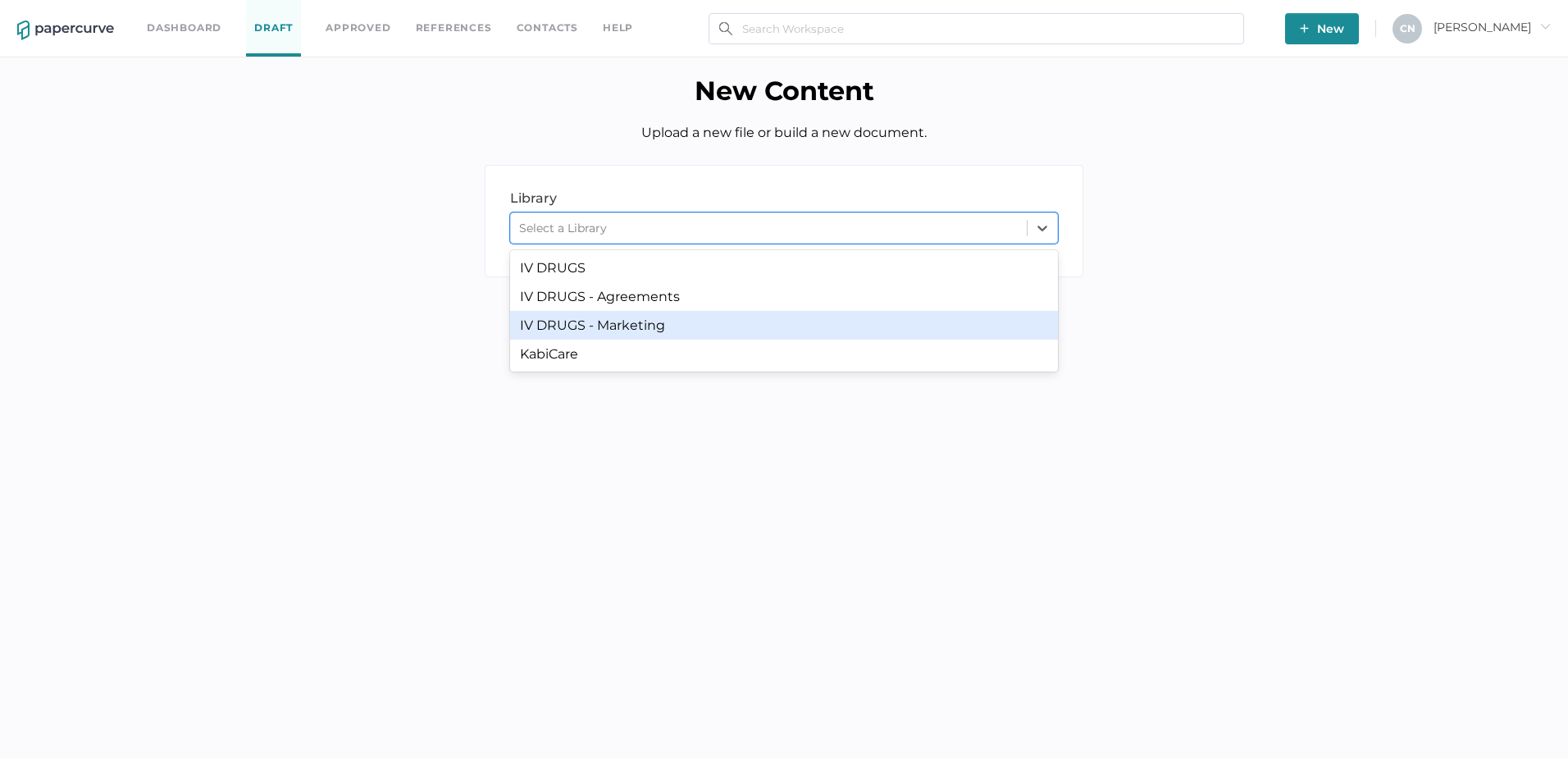
click at [726, 323] on div "IV DRUGS - Marketing" at bounding box center [784, 325] width 548 height 29
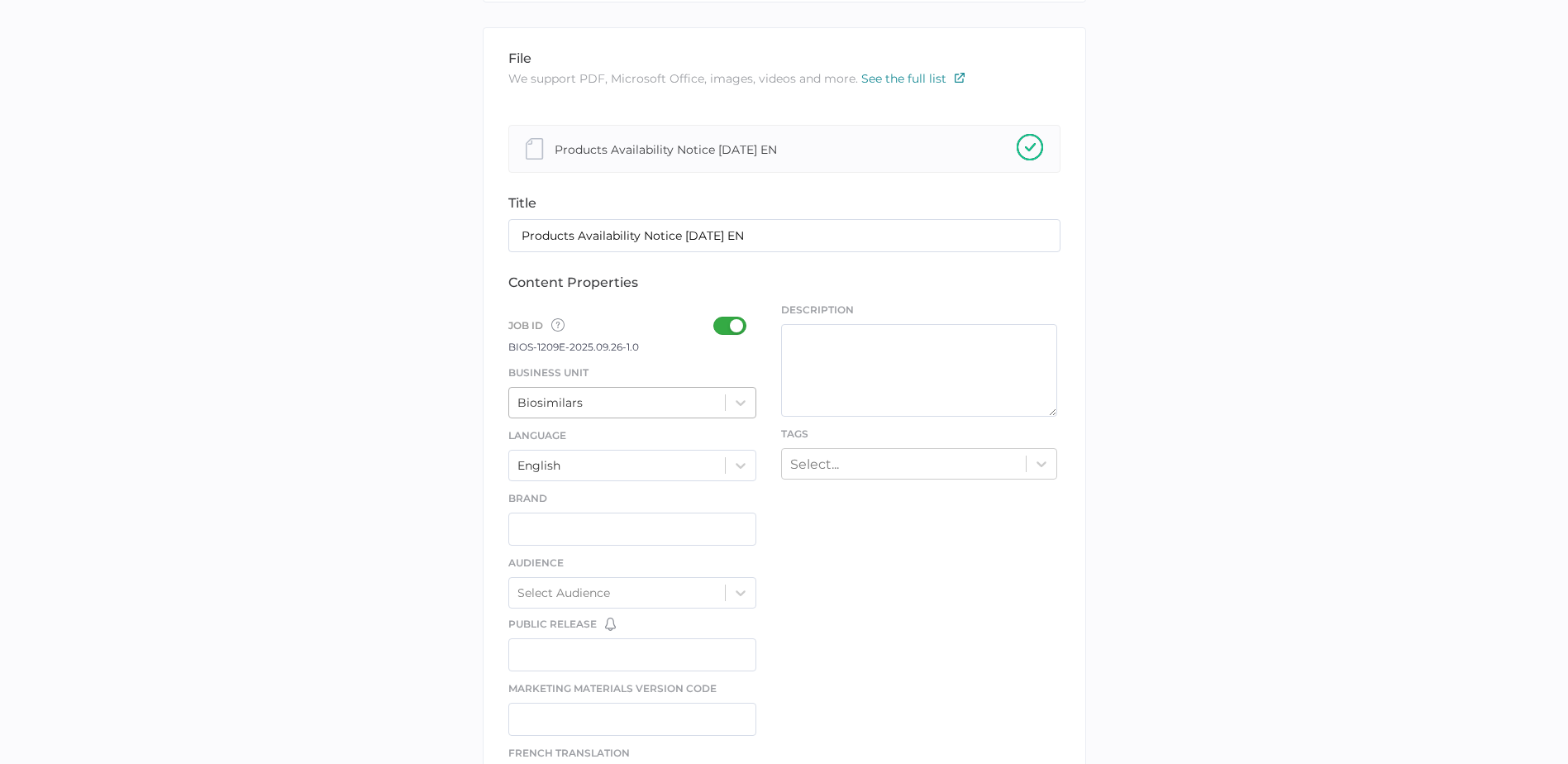
scroll to position [331, 0]
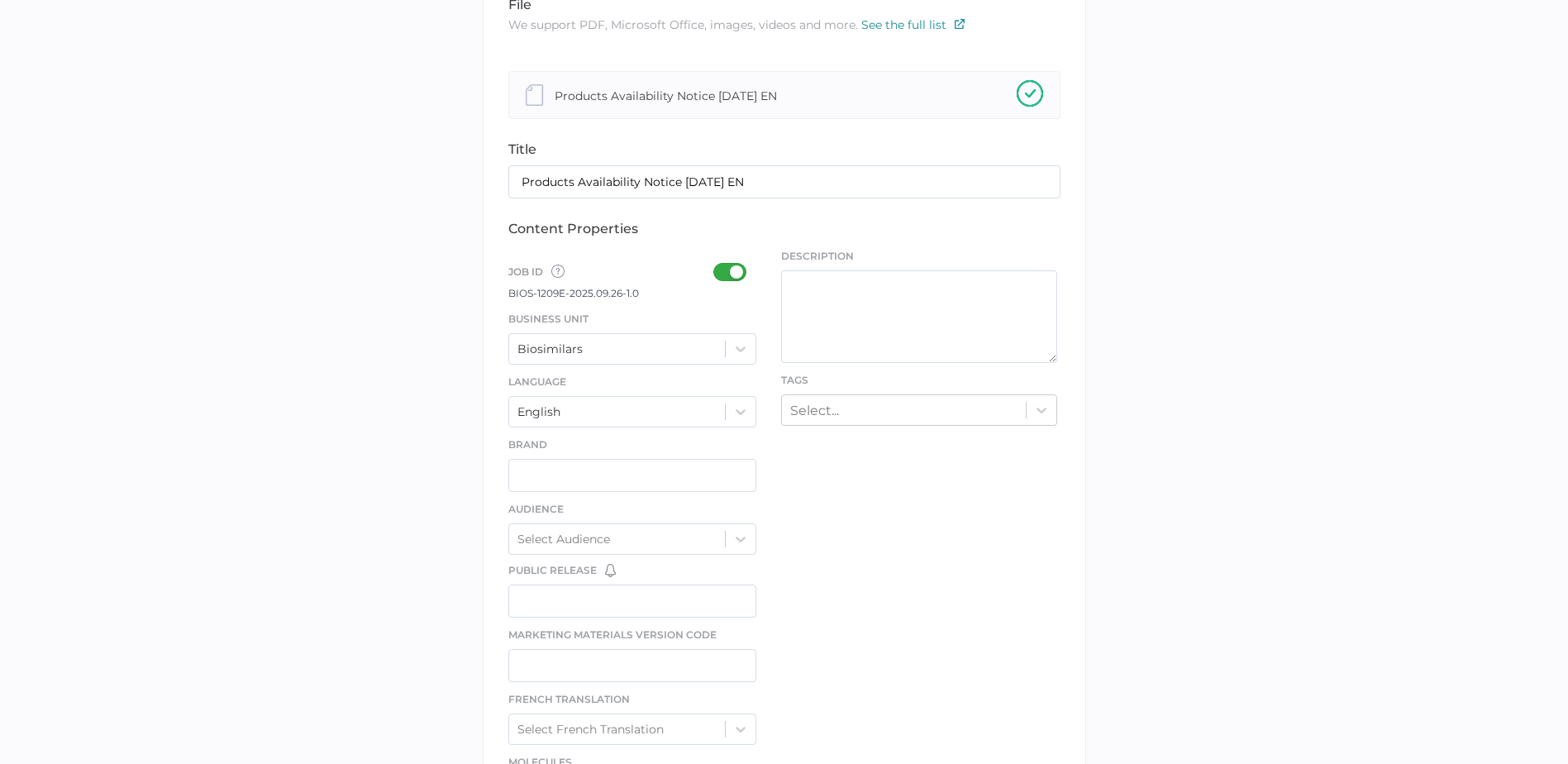
click at [710, 269] on div "Job ID Job IDs can be disabled × If a Job ID is not required for specific conte…" at bounding box center [632, 270] width 248 height 27
click at [715, 269] on div at bounding box center [734, 272] width 43 height 18
click at [717, 265] on input "checkbox" at bounding box center [717, 265] width 0 height 0
click at [732, 377] on div "Language English" at bounding box center [632, 400] width 248 height 55
click at [737, 362] on div at bounding box center [741, 349] width 30 height 30
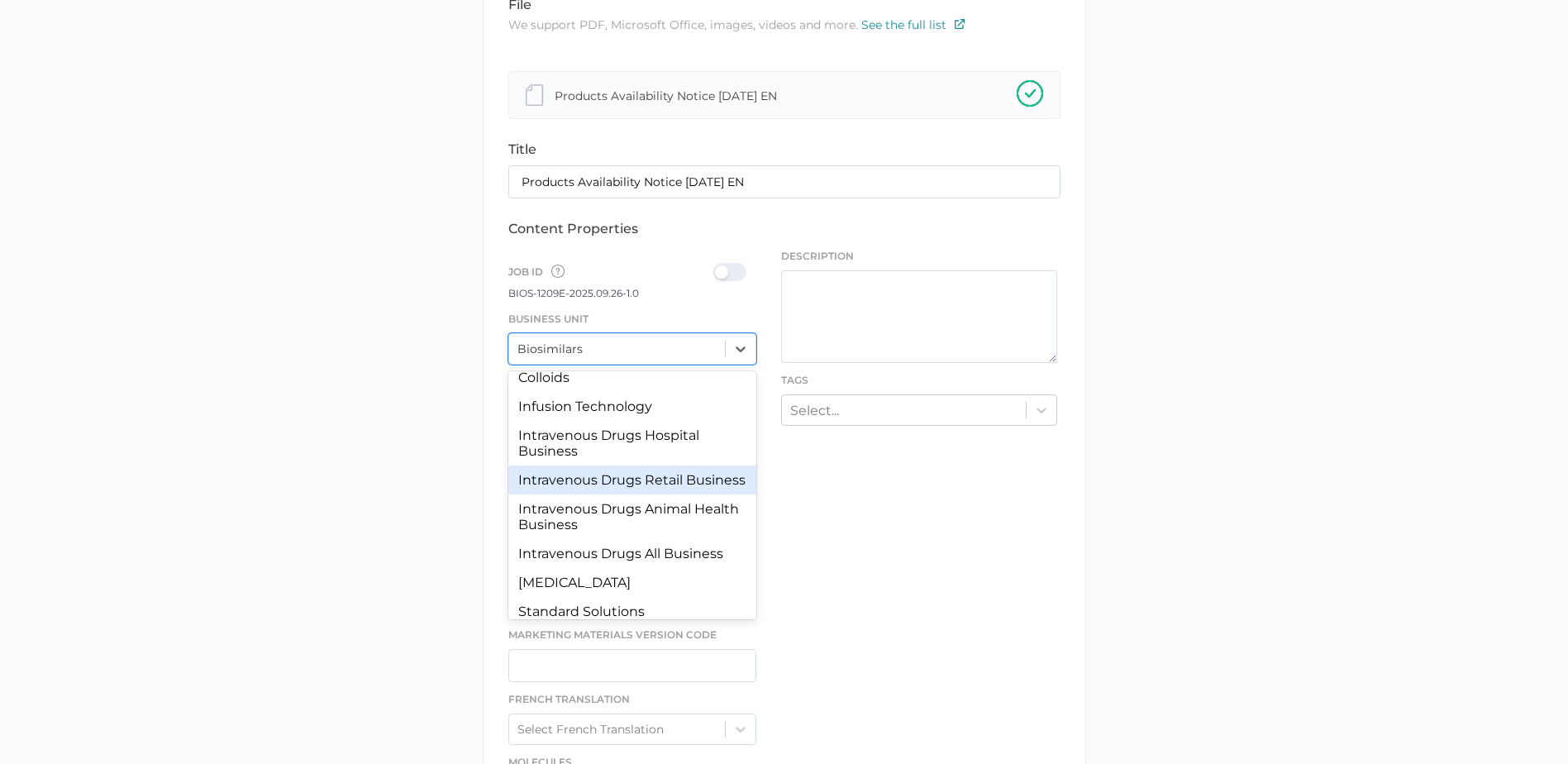
scroll to position [70, 0]
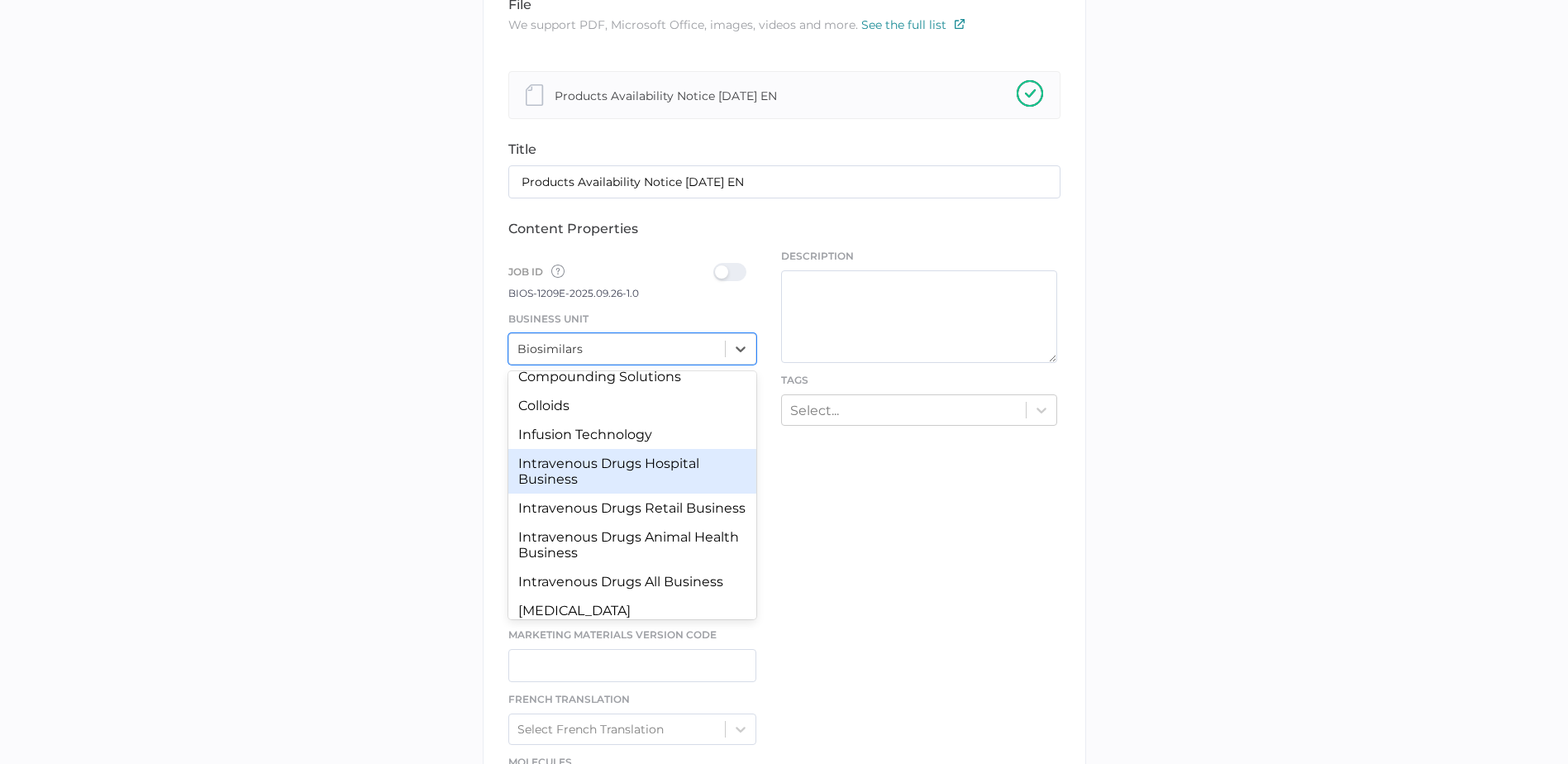
click at [690, 471] on div "Intravenous Drugs Hospital Business" at bounding box center [632, 471] width 248 height 45
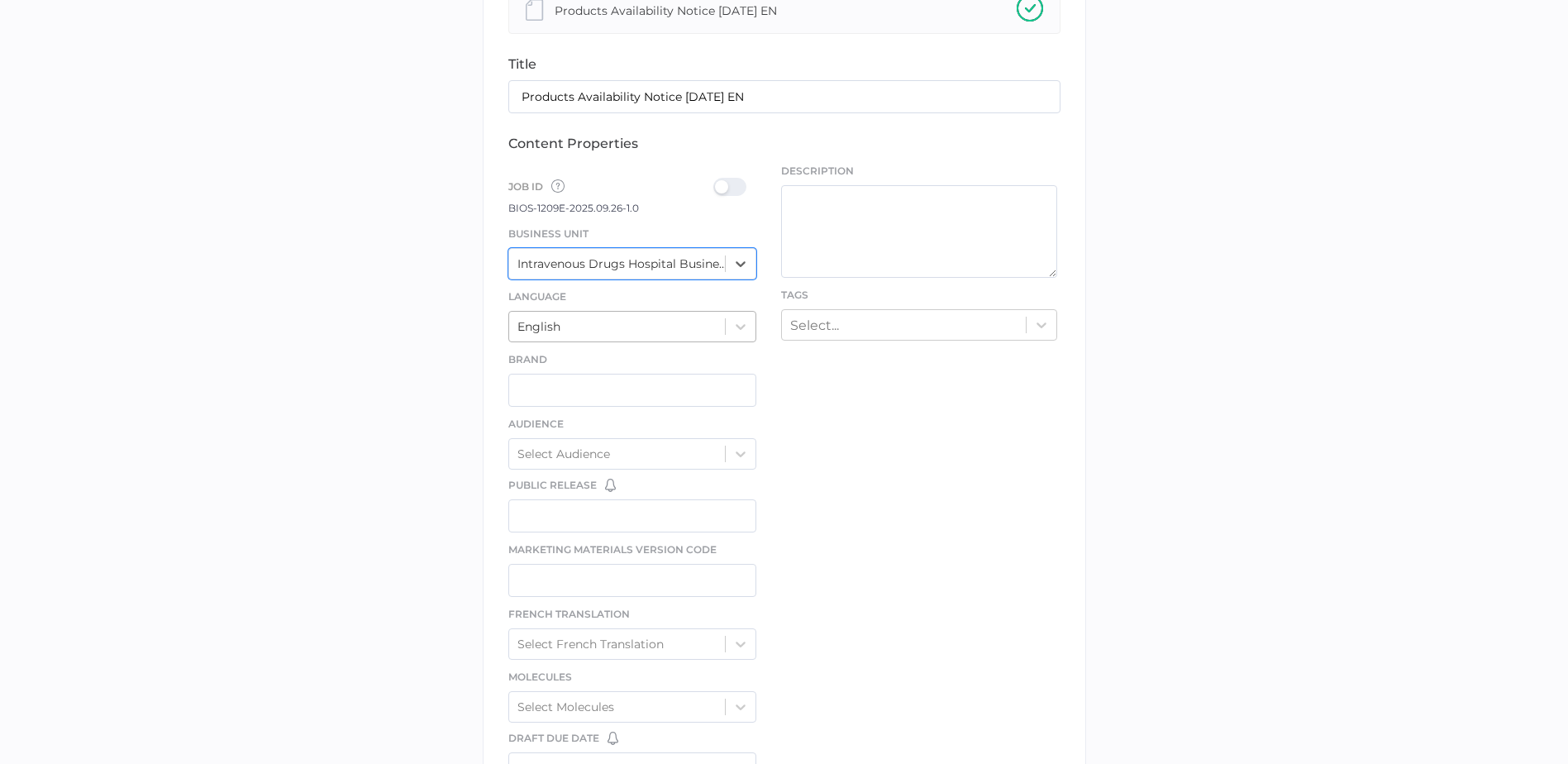
scroll to position [496, 0]
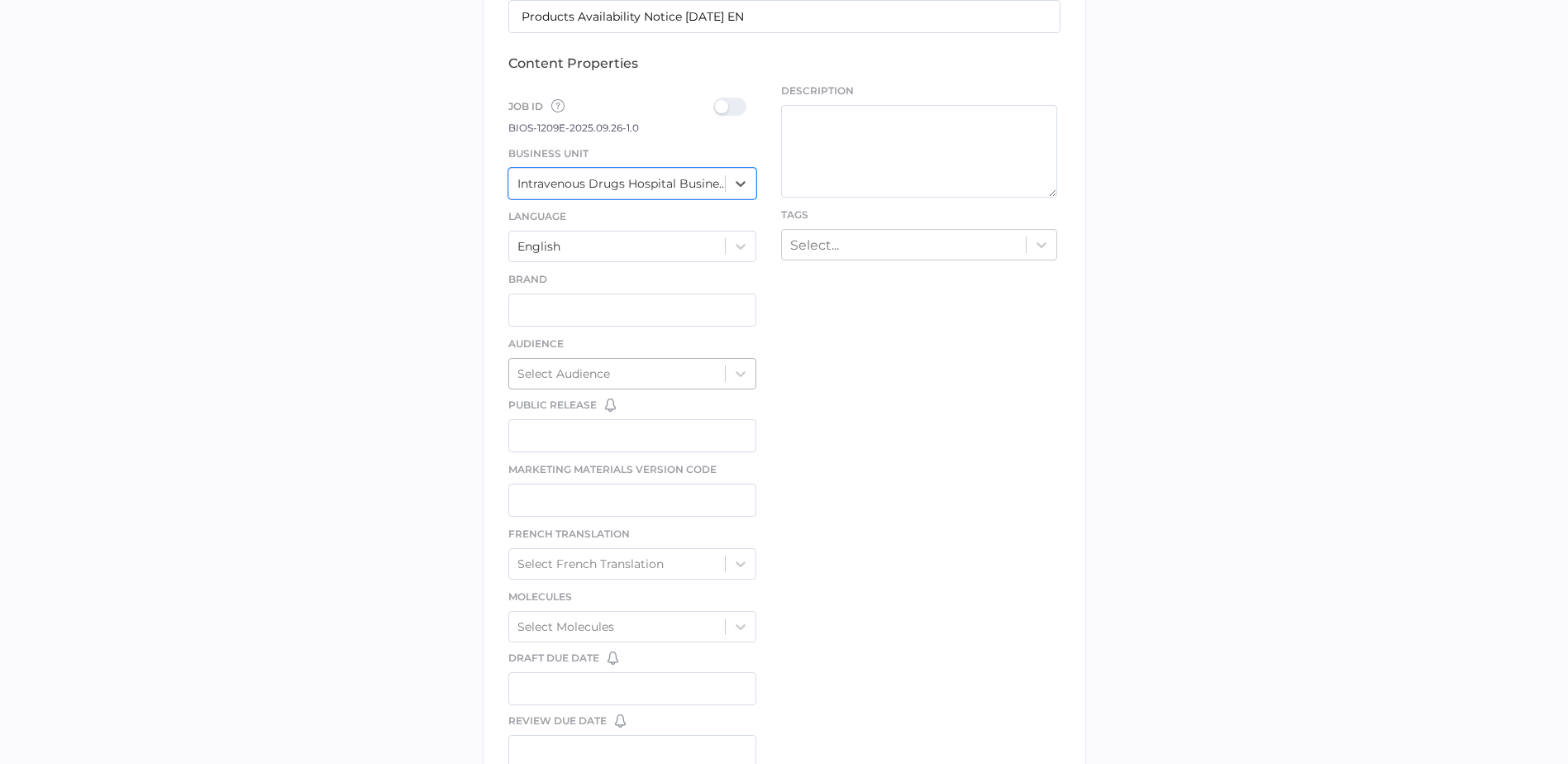
click at [718, 383] on div "Select Audience" at bounding box center [617, 373] width 216 height 25
click at [721, 93] on div "Job ID Job IDs can be disabled × If a Job ID is not required for specific conte…" at bounding box center [632, 105] width 248 height 27
click at [723, 99] on div at bounding box center [734, 107] width 43 height 18
click at [717, 100] on input "checkbox" at bounding box center [717, 100] width 0 height 0
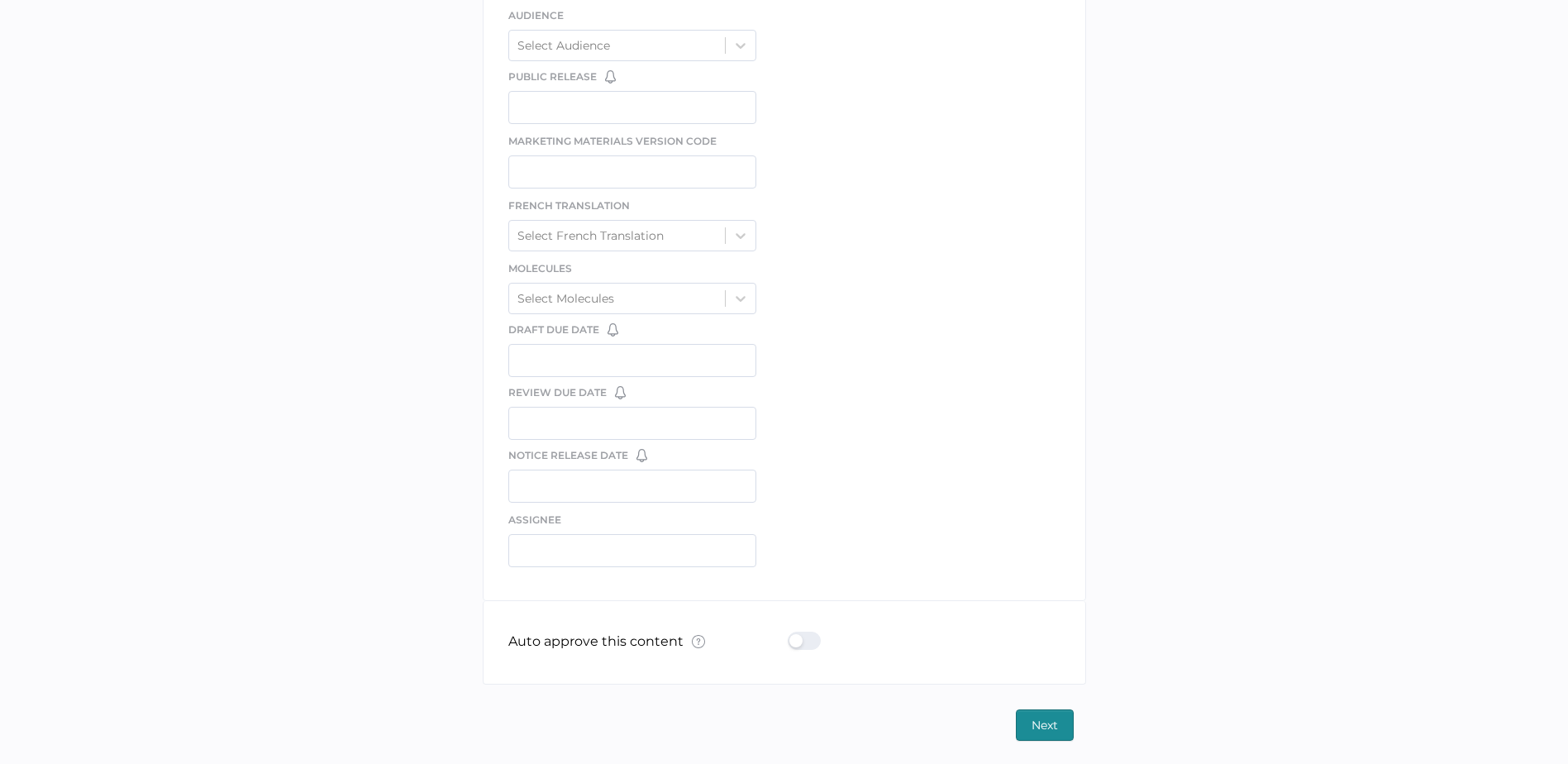
scroll to position [826, 0]
click at [797, 641] on div at bounding box center [809, 639] width 43 height 18
click at [791, 632] on input "checkbox" at bounding box center [791, 632] width 0 height 0
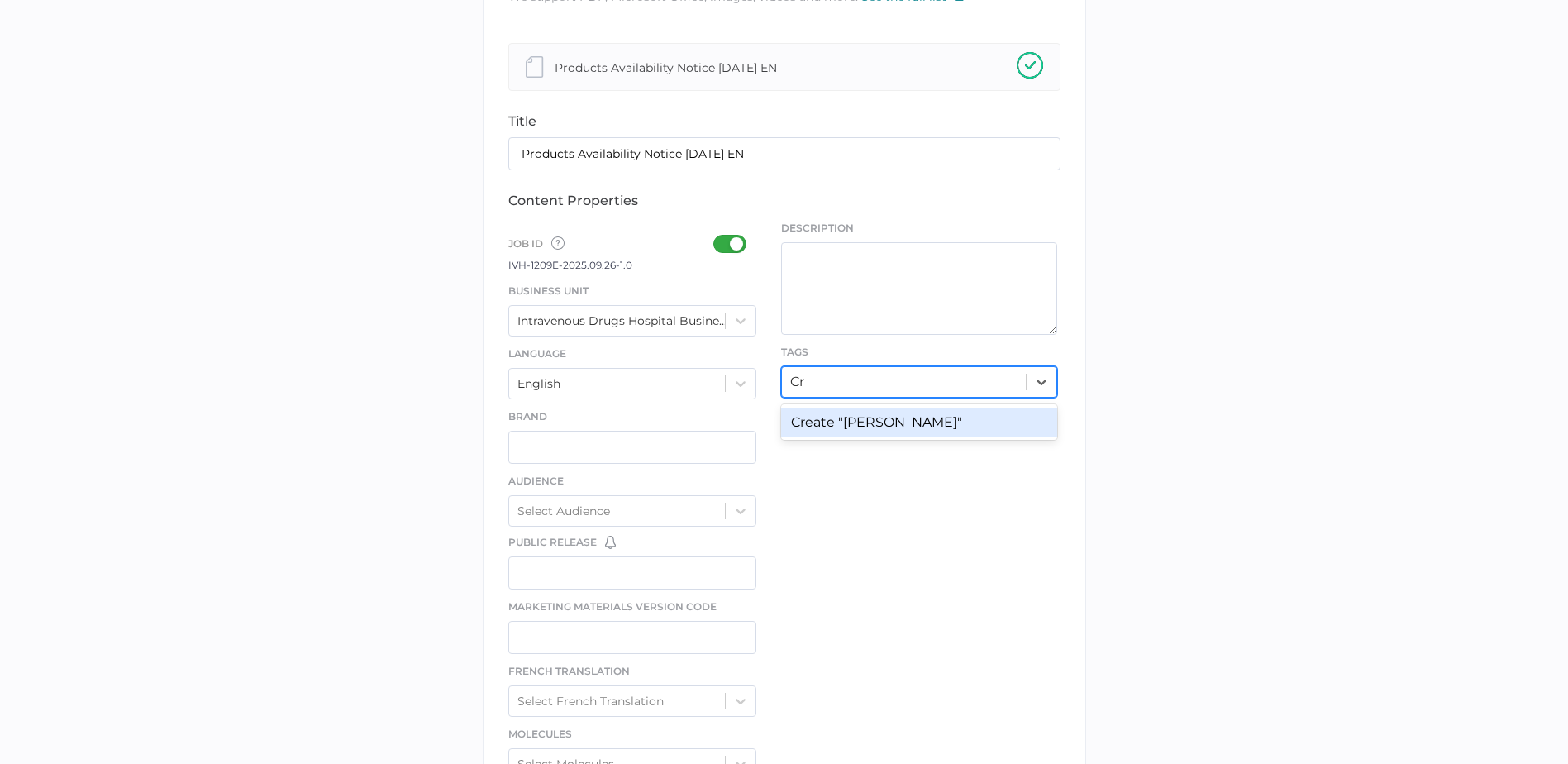
type input "C"
click at [887, 376] on div "Select..." at bounding box center [904, 382] width 244 height 26
type input "avai"
click at [892, 419] on div "Availability Notice" at bounding box center [919, 422] width 276 height 29
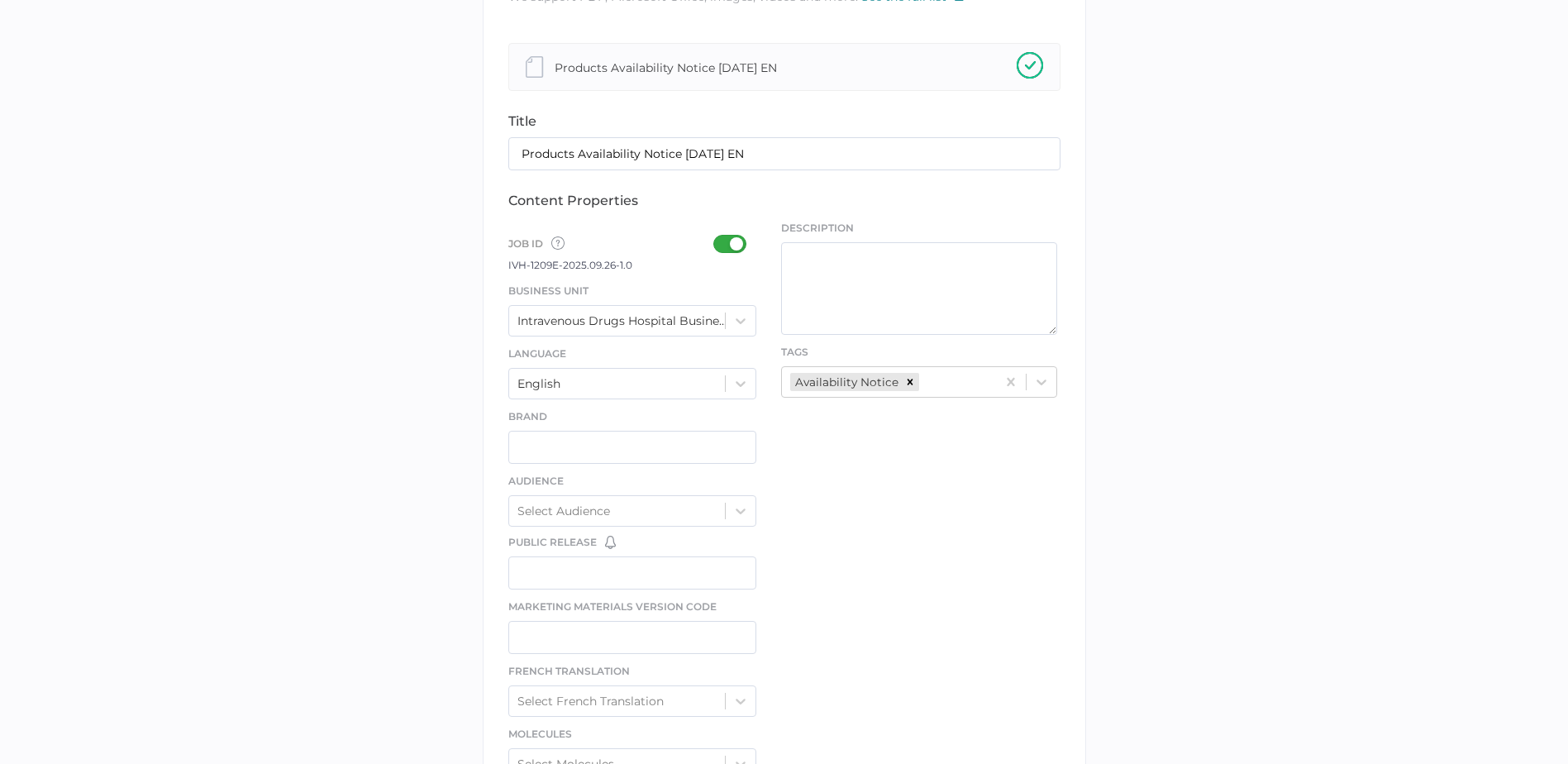
click at [897, 416] on div "file We support PDF, Microsoft Office, images, videos and more. See the full li…" at bounding box center [784, 506] width 603 height 1121
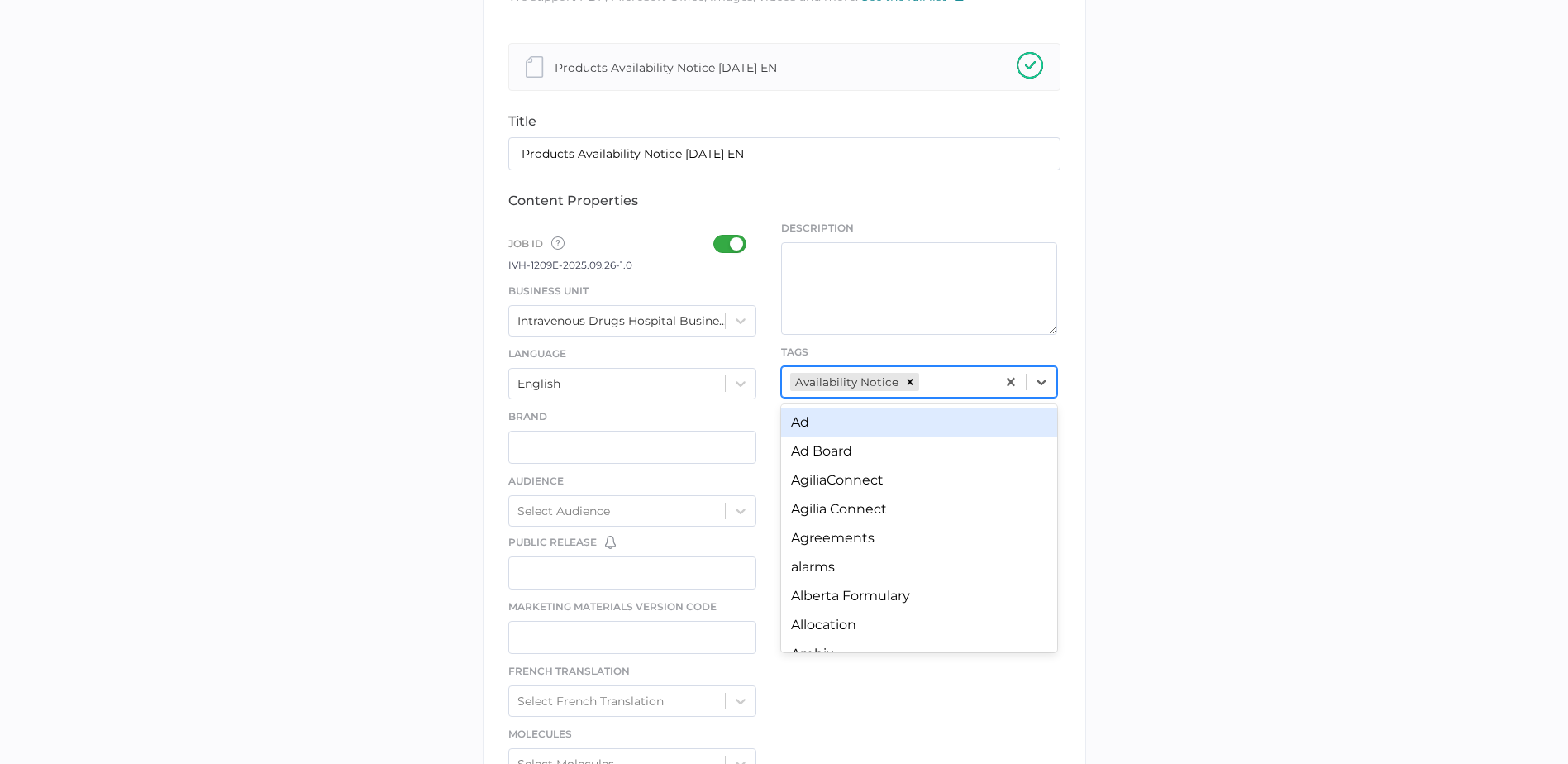
click at [954, 379] on div "Availability Notice" at bounding box center [889, 382] width 214 height 26
type input "ava"
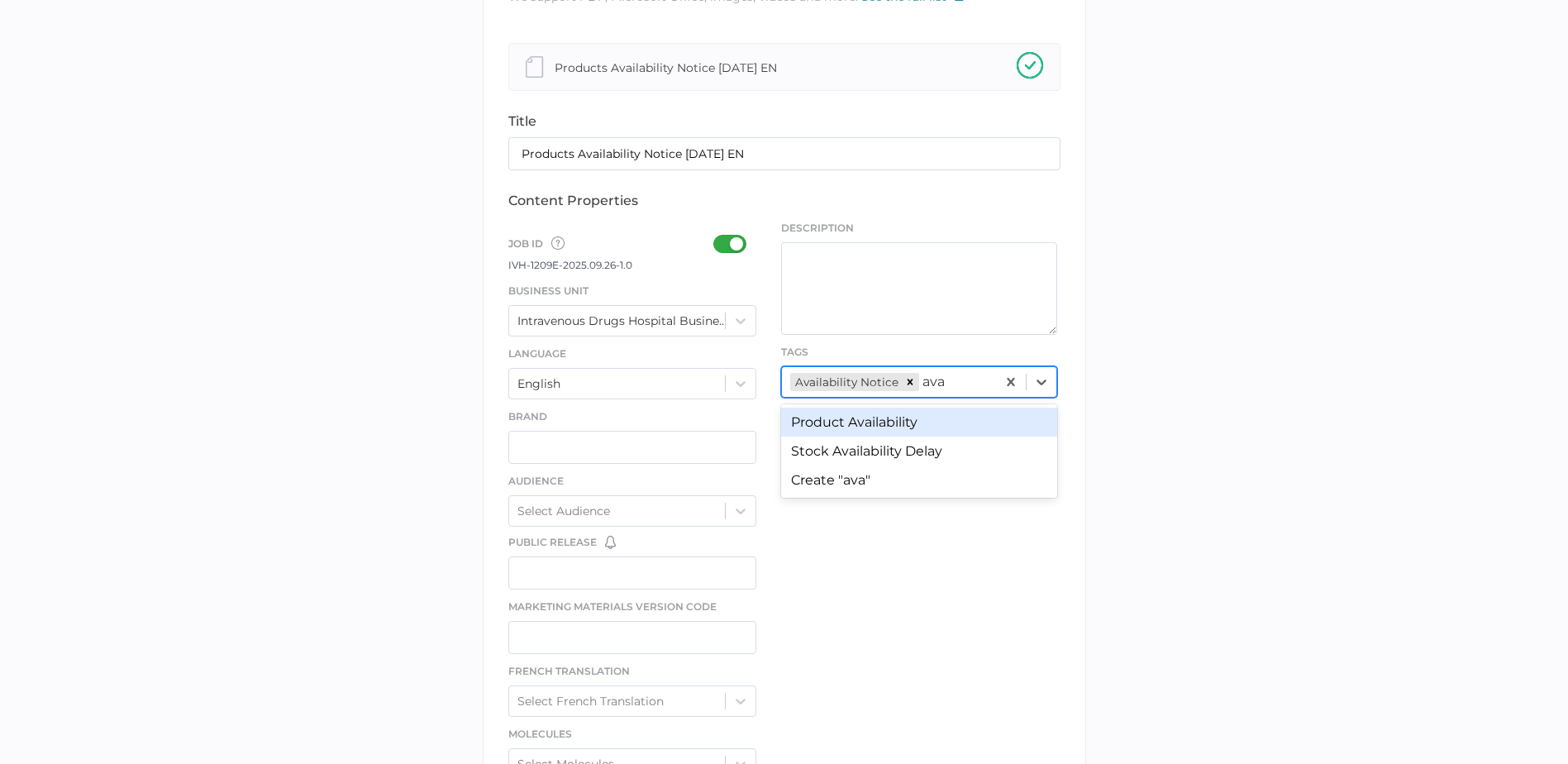
click at [965, 411] on div "Product Availability" at bounding box center [919, 422] width 276 height 29
click at [948, 468] on div "file We support PDF, Microsoft Office, images, videos and more. See the full li…" at bounding box center [784, 506] width 603 height 1121
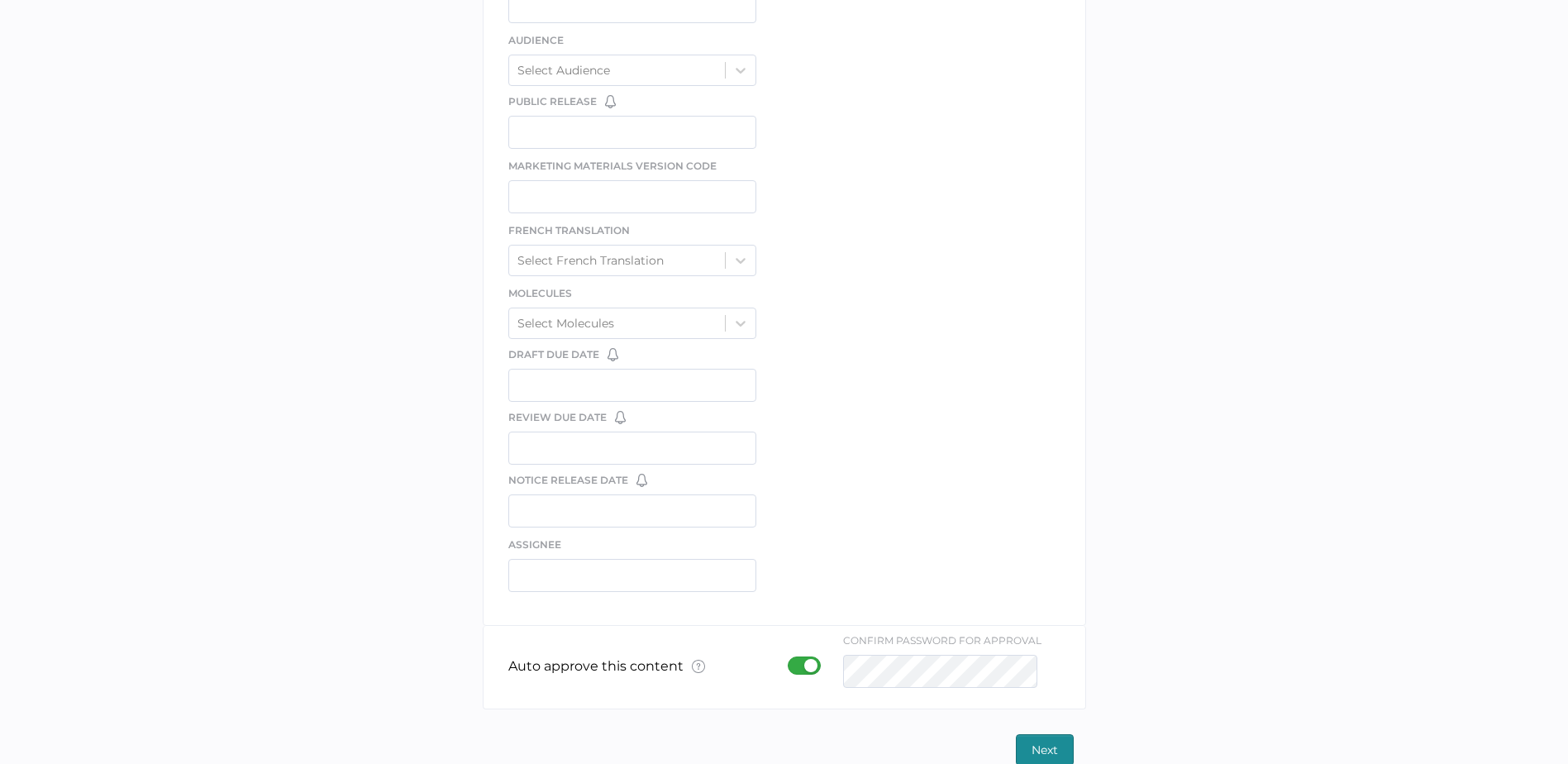
scroll to position [826, 0]
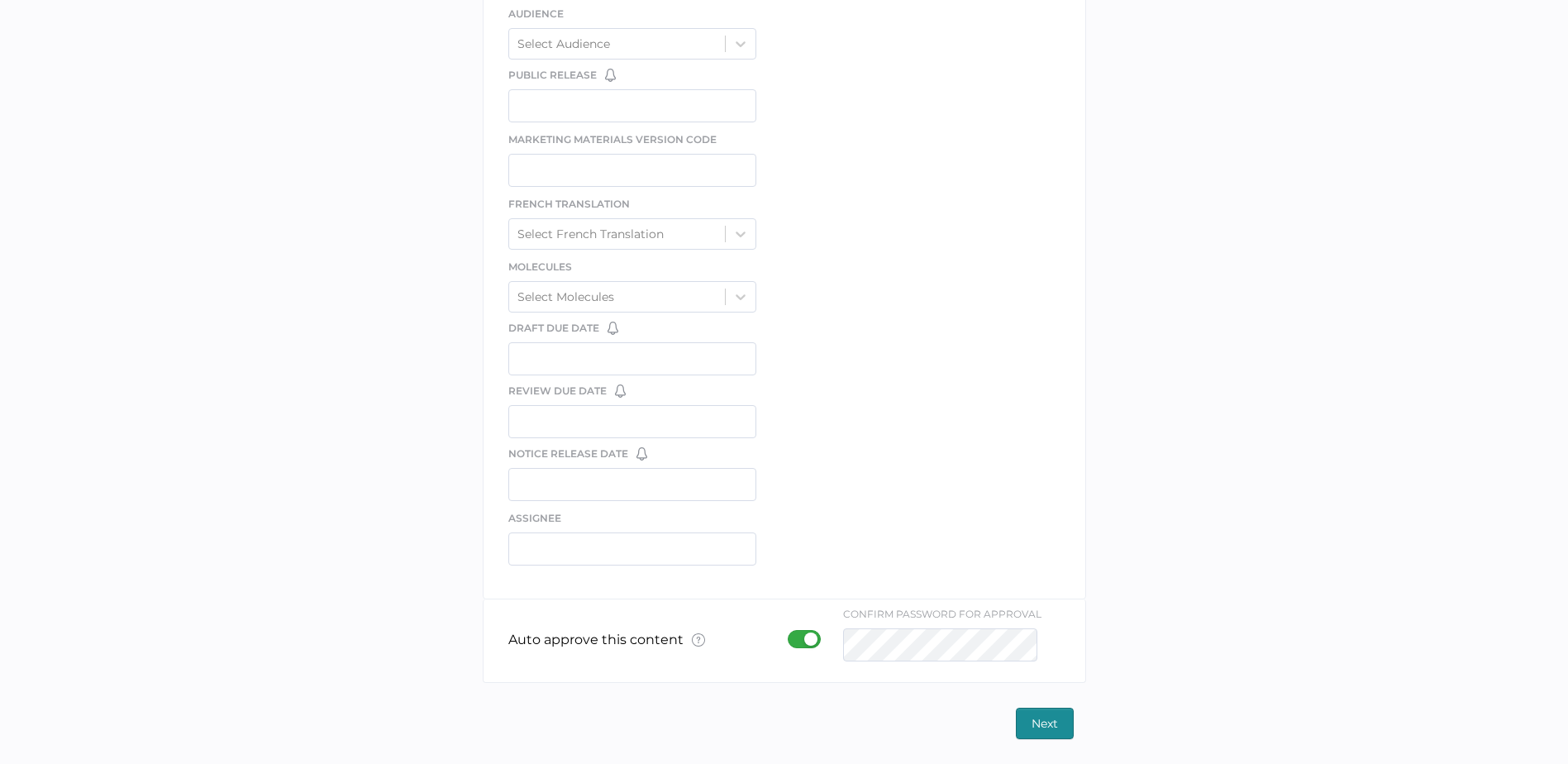
click at [1039, 714] on span "Next" at bounding box center [1044, 723] width 27 height 30
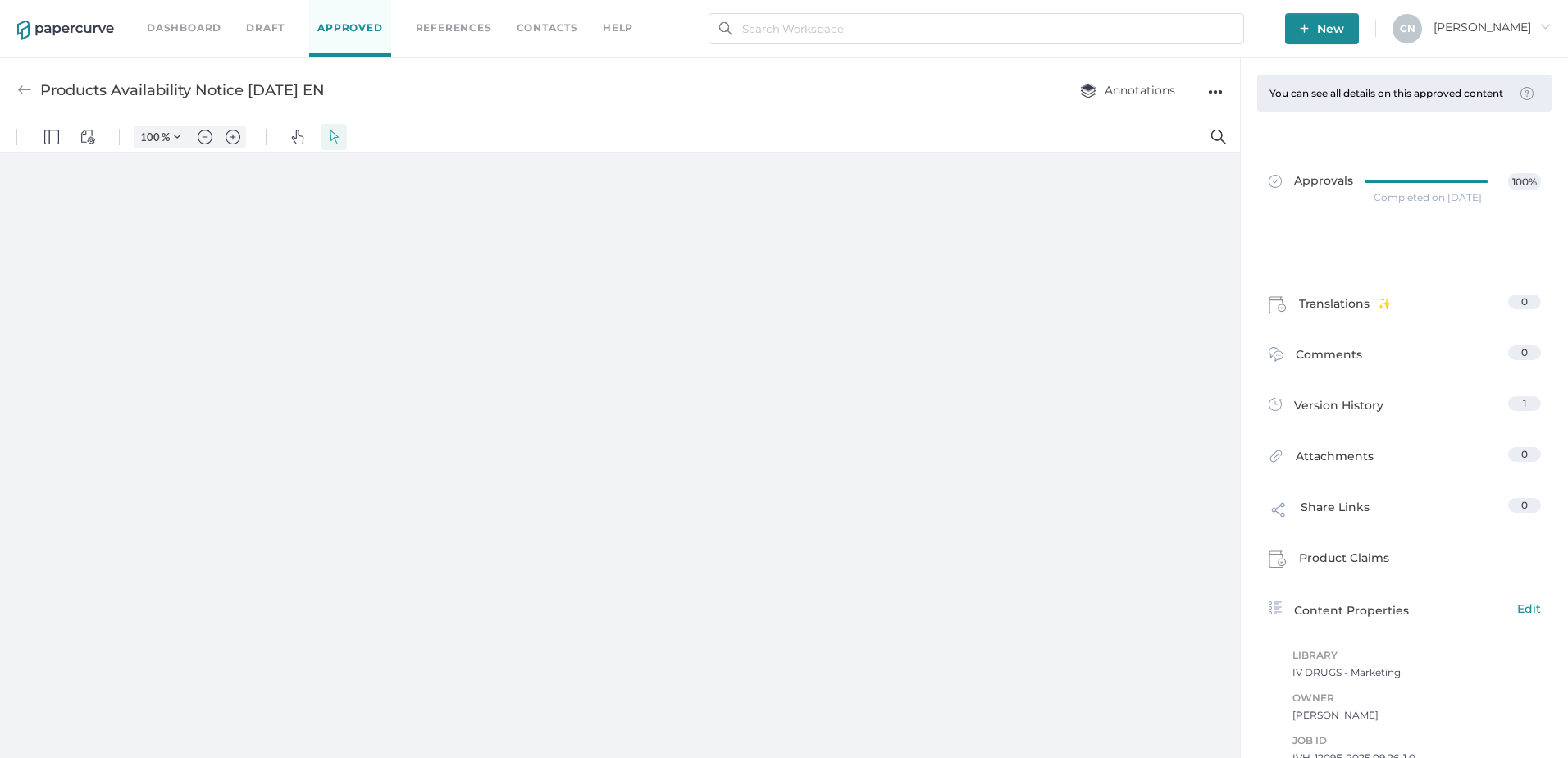
type input "133"
click at [1344, 31] on span "New" at bounding box center [1322, 28] width 45 height 31
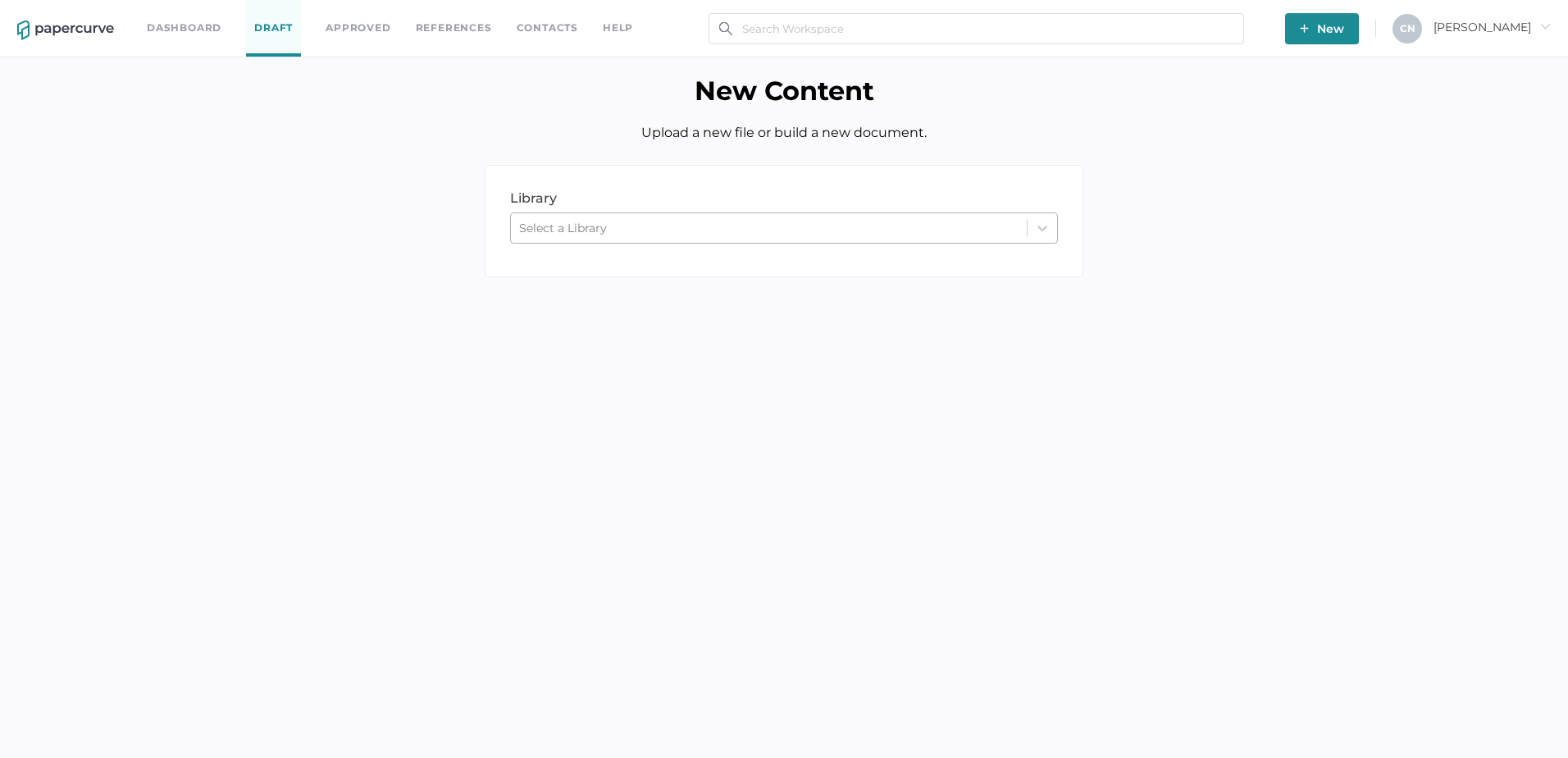
click at [570, 234] on div "Select a Library" at bounding box center [563, 228] width 88 height 15
click at [1330, 135] on div "New Content Upload a new file or build a new document." at bounding box center [784, 106] width 1543 height 64
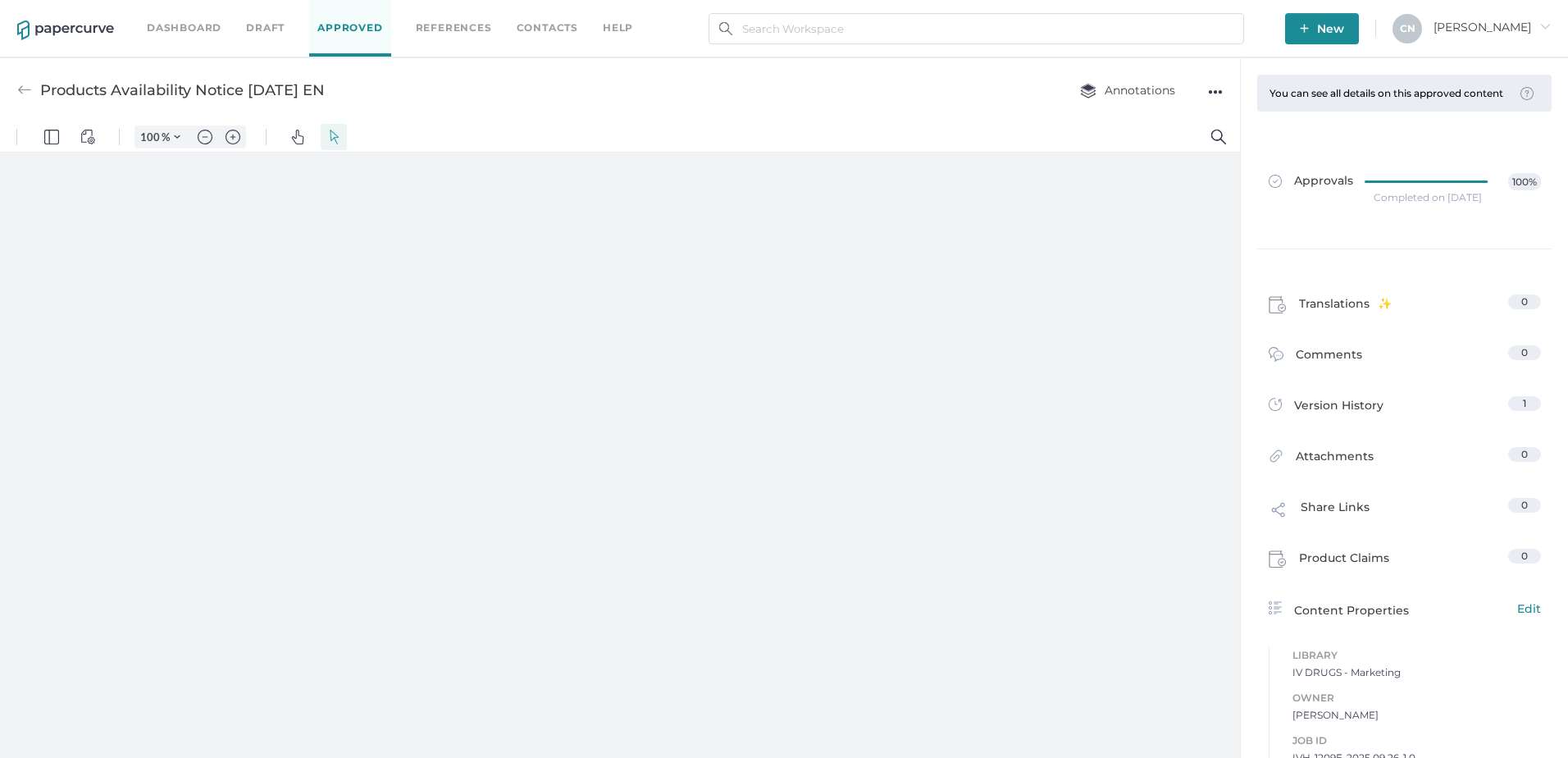
type input "133"
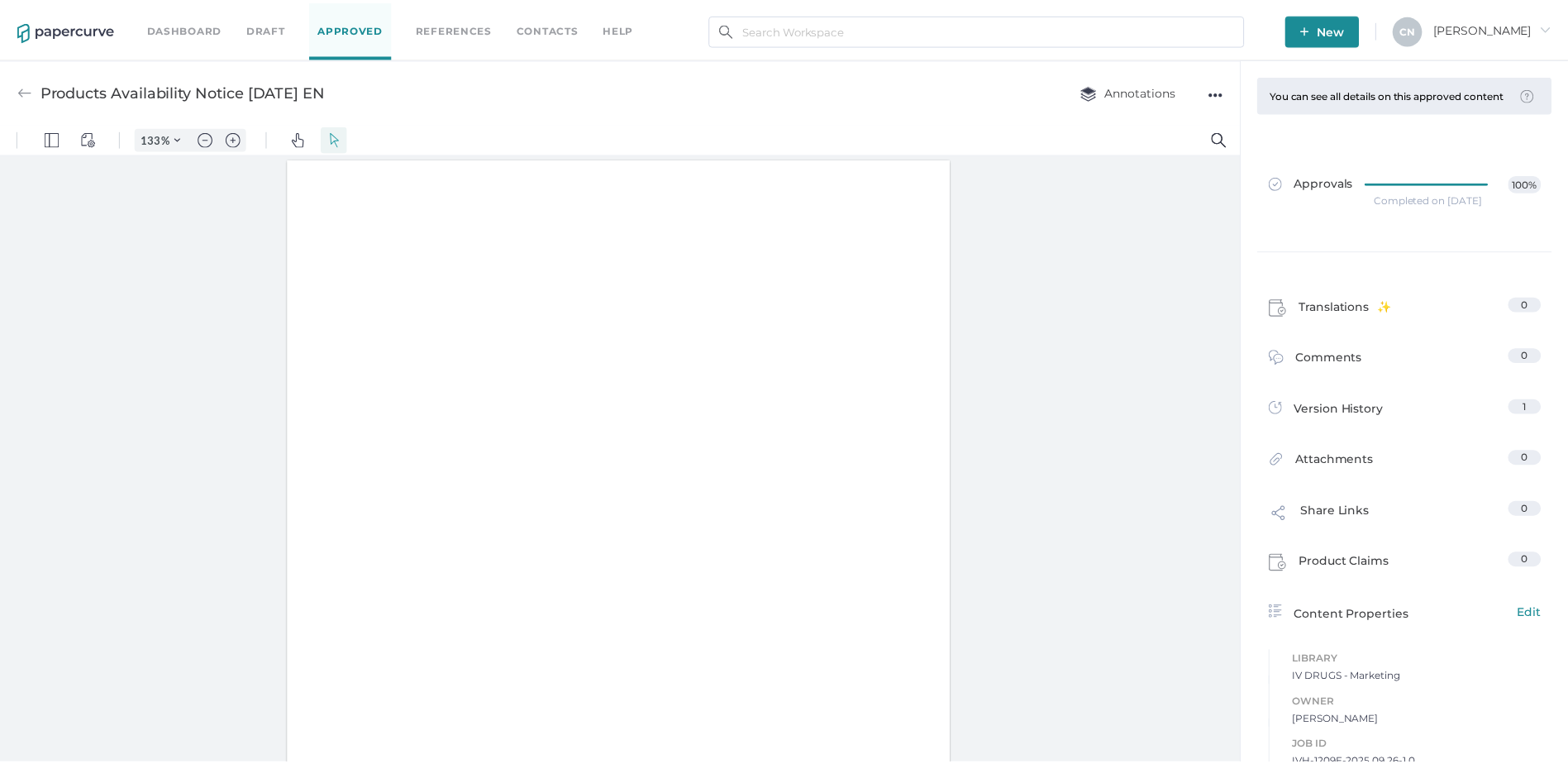
scroll to position [1, 0]
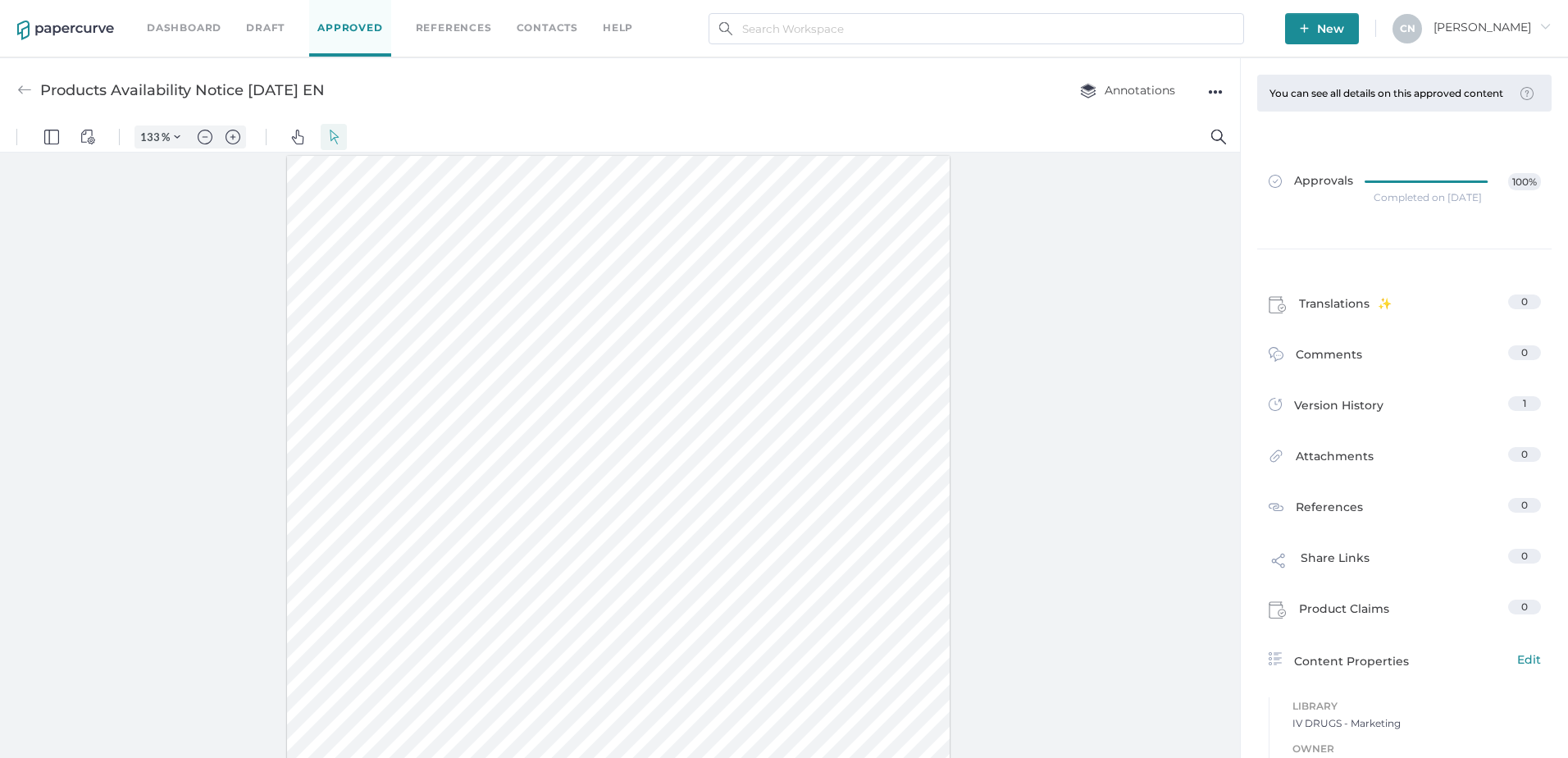
click at [1344, 27] on span "New" at bounding box center [1322, 28] width 45 height 31
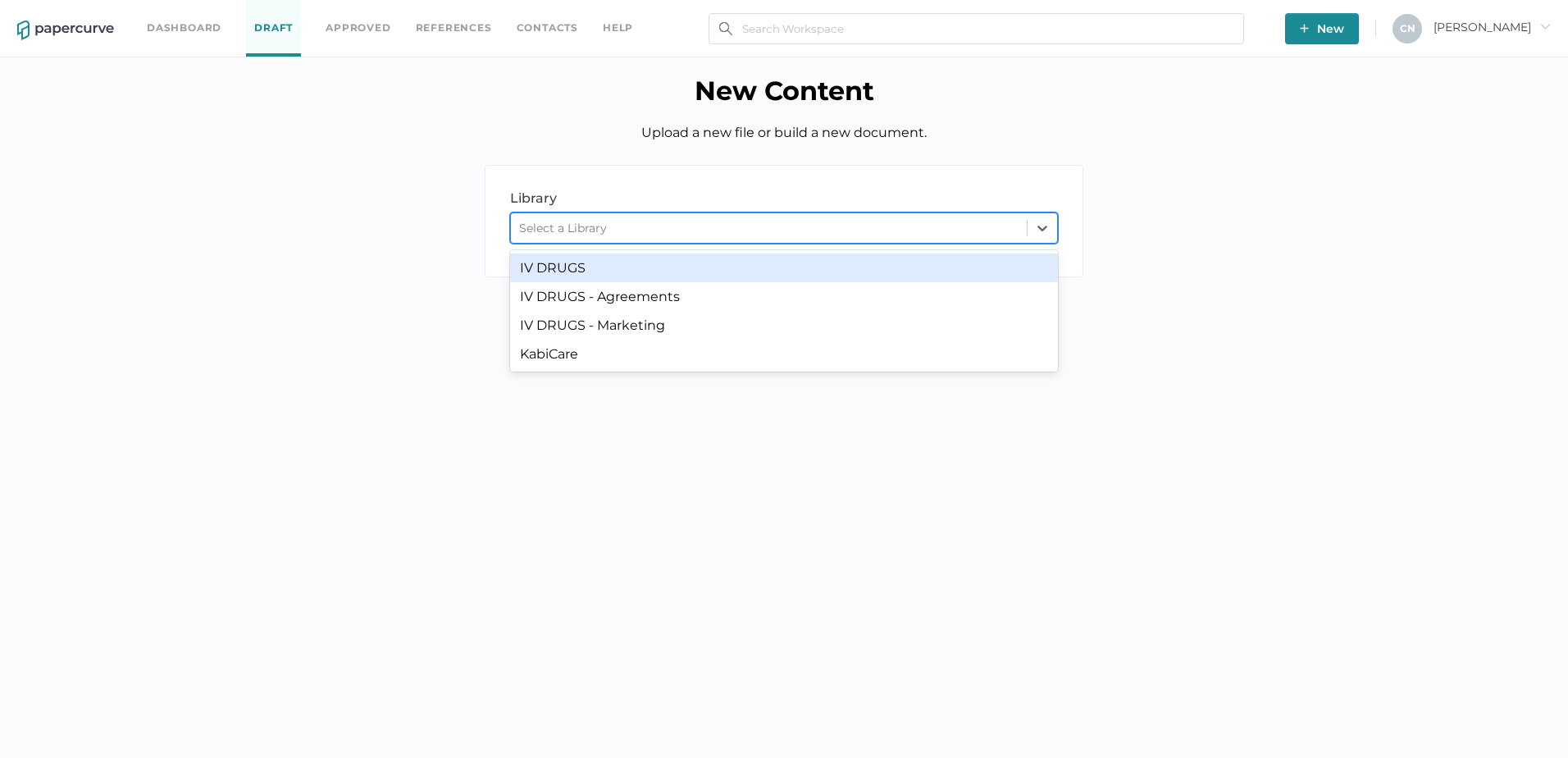
click at [650, 221] on div "Select a Library" at bounding box center [768, 228] width 515 height 25
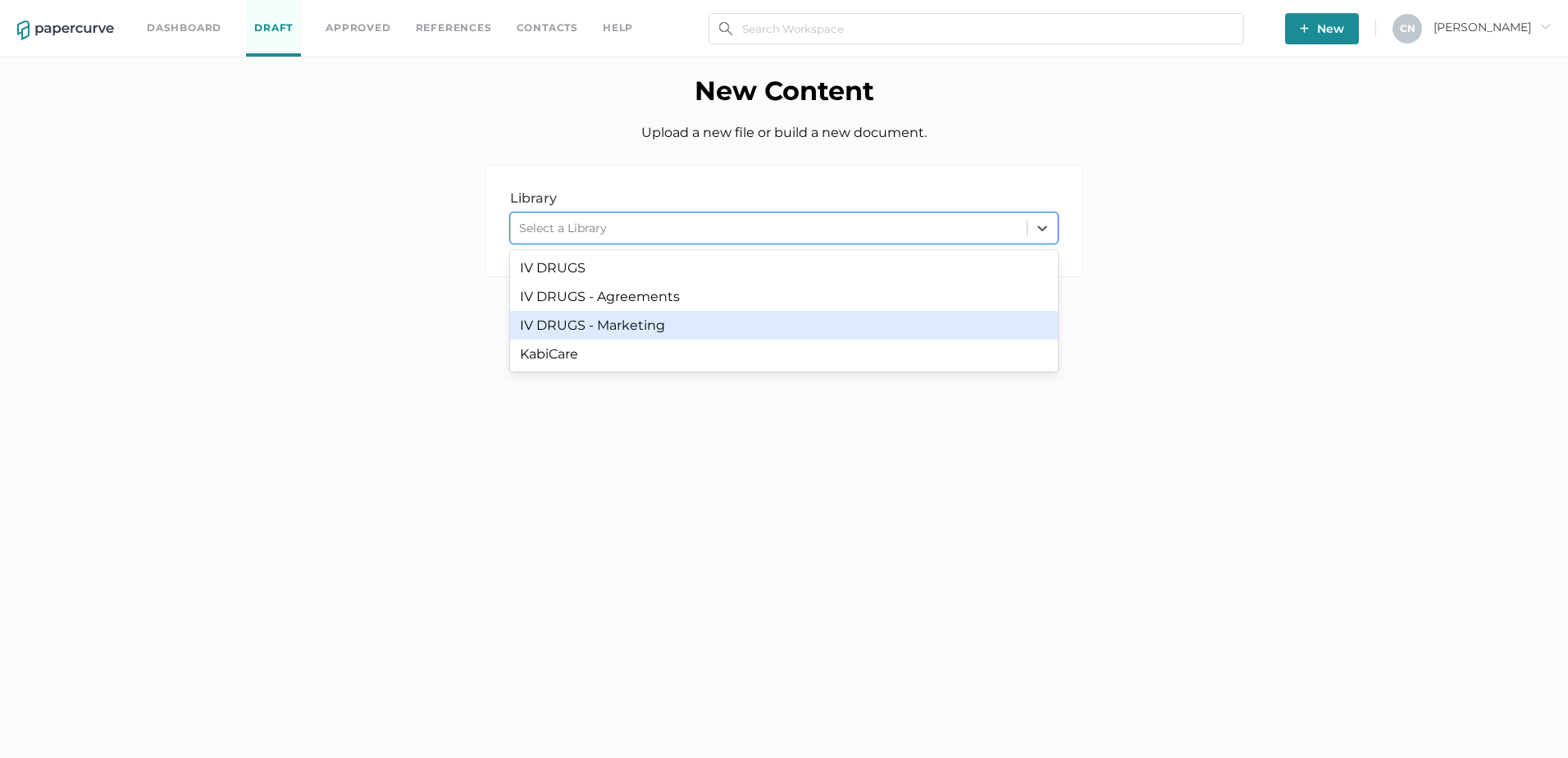
click at [658, 324] on div "IV DRUGS - Marketing" at bounding box center [784, 325] width 548 height 29
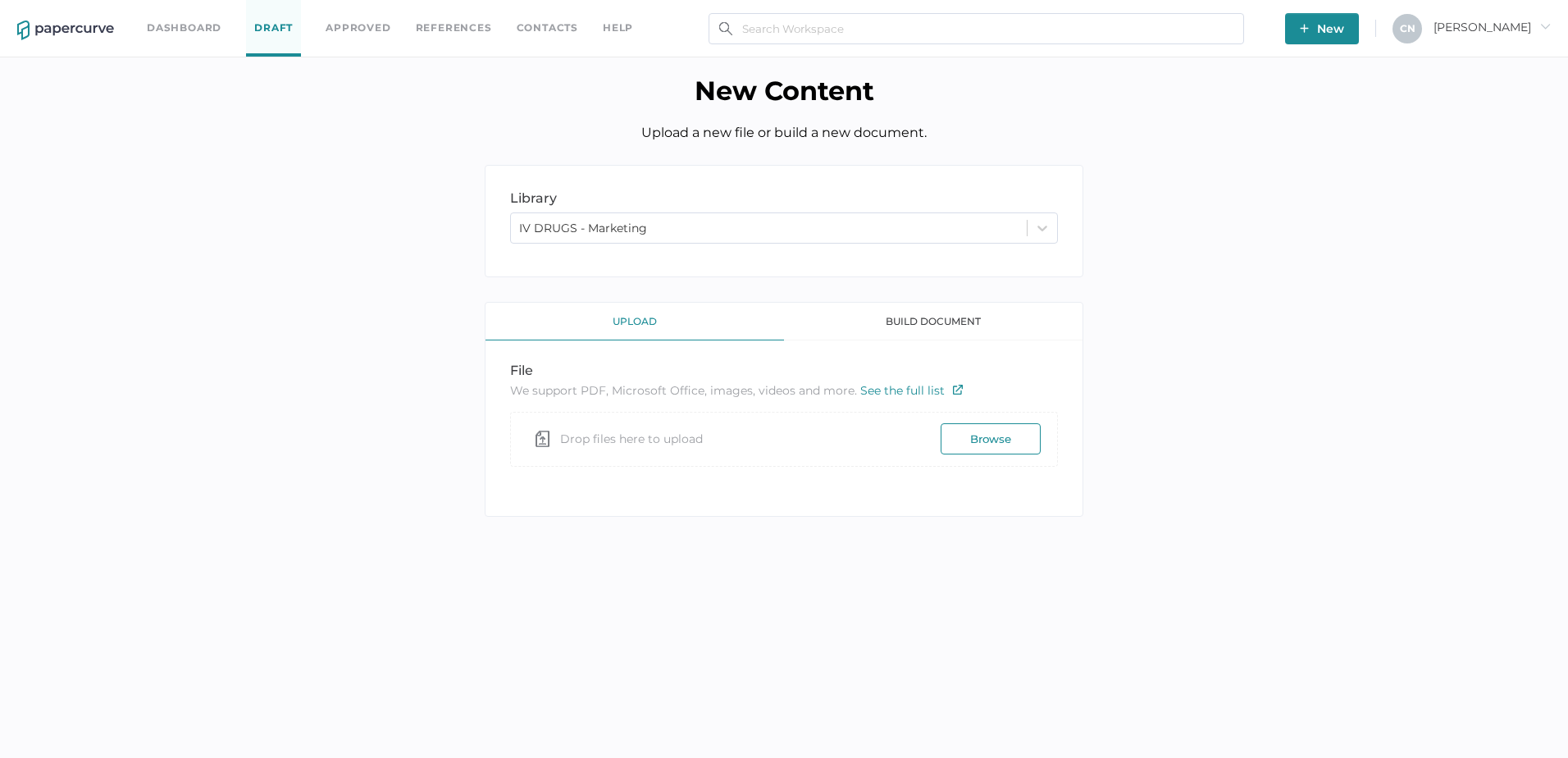
click at [655, 324] on div "upload" at bounding box center [635, 322] width 299 height 38
click at [784, 429] on div "Drop files here to upload Browse" at bounding box center [784, 438] width 513 height 37
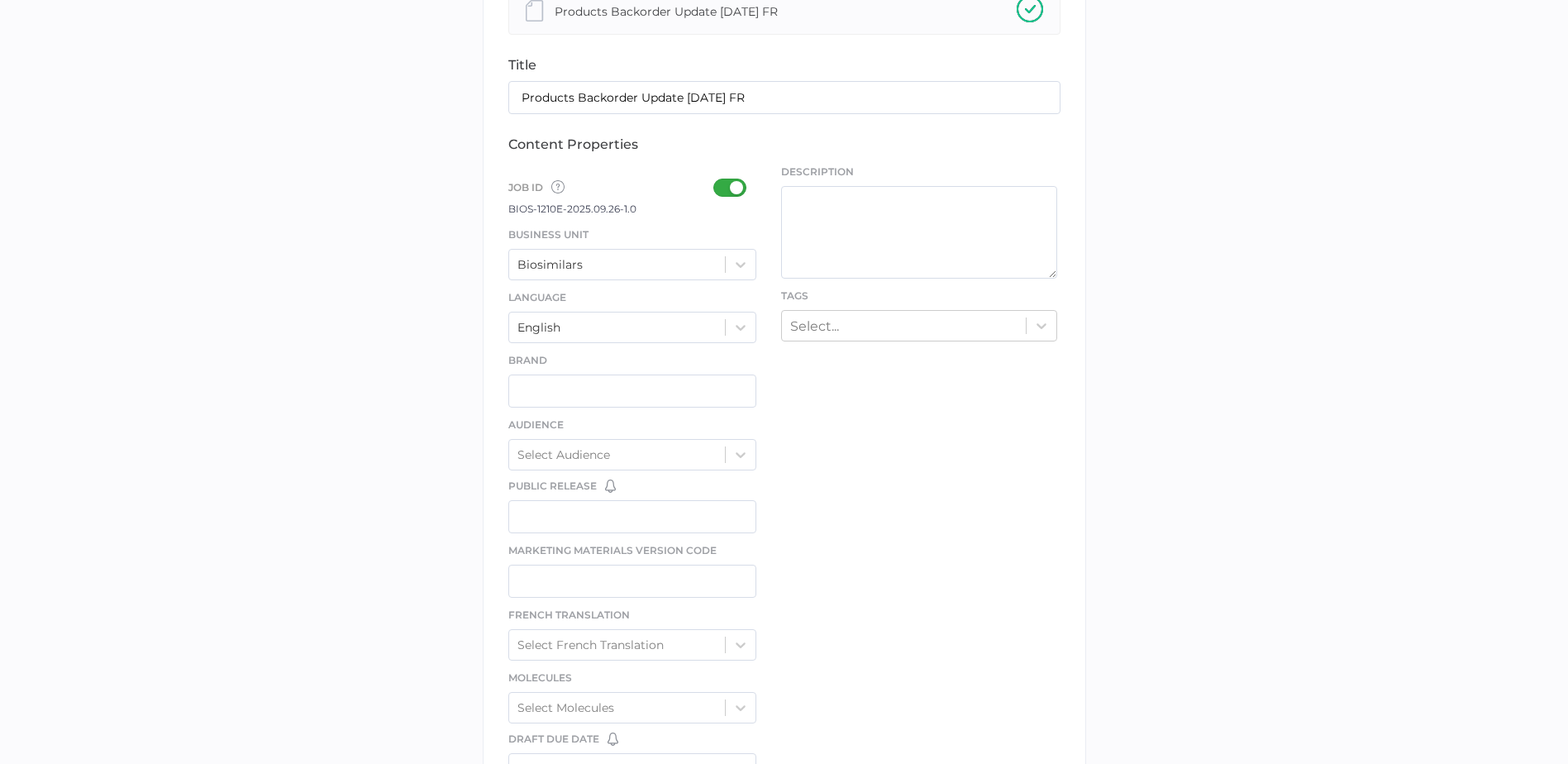
scroll to position [413, 0]
click at [725, 200] on label at bounding box center [734, 191] width 43 height 21
click at [717, 183] on input "checkbox" at bounding box center [717, 183] width 0 height 0
click at [729, 167] on div "Job ID Job IDs can be disabled × If a Job ID is not required for specific conte…" at bounding box center [632, 576] width 248 height 820
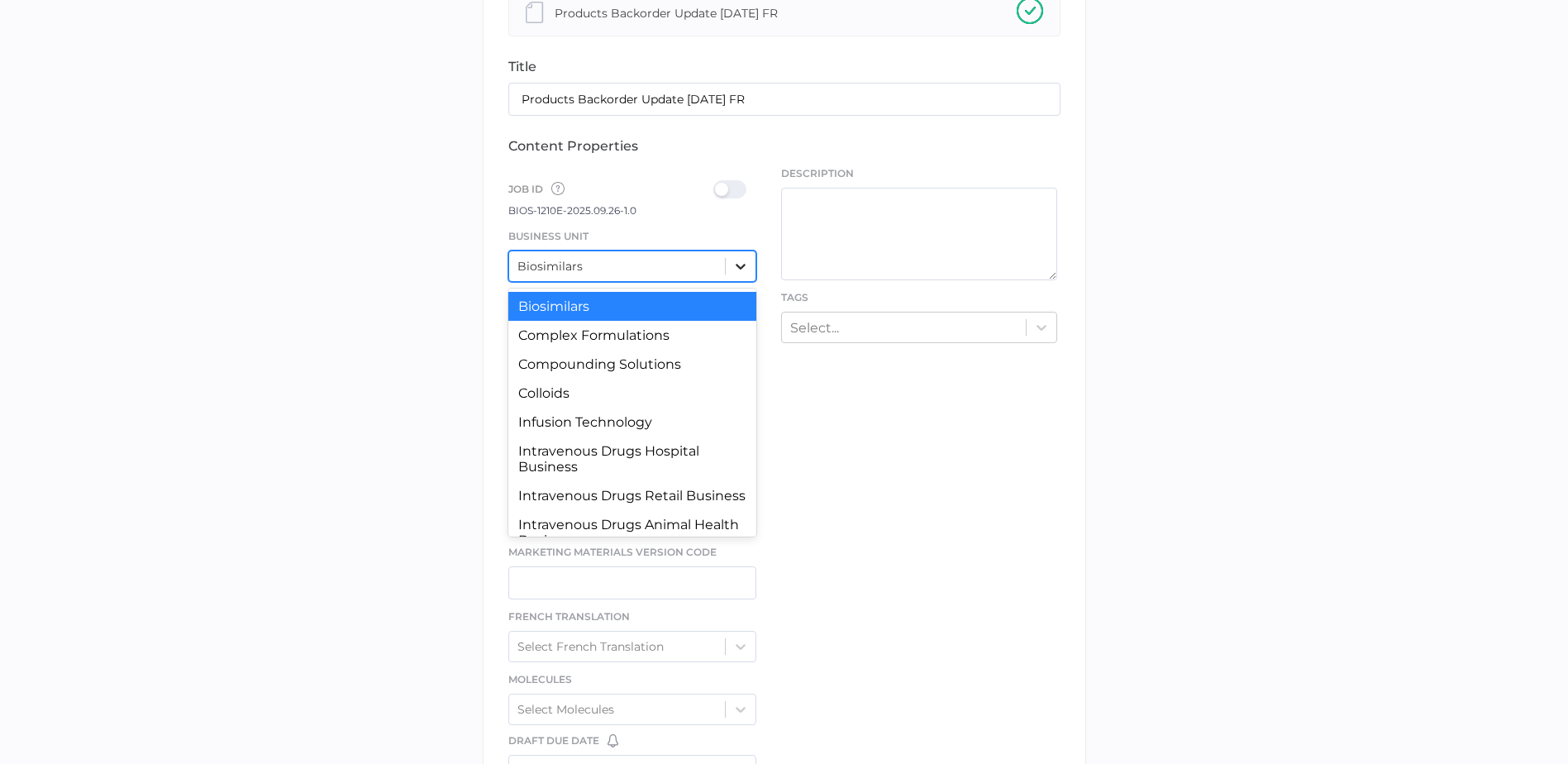
click at [748, 277] on div at bounding box center [741, 266] width 30 height 30
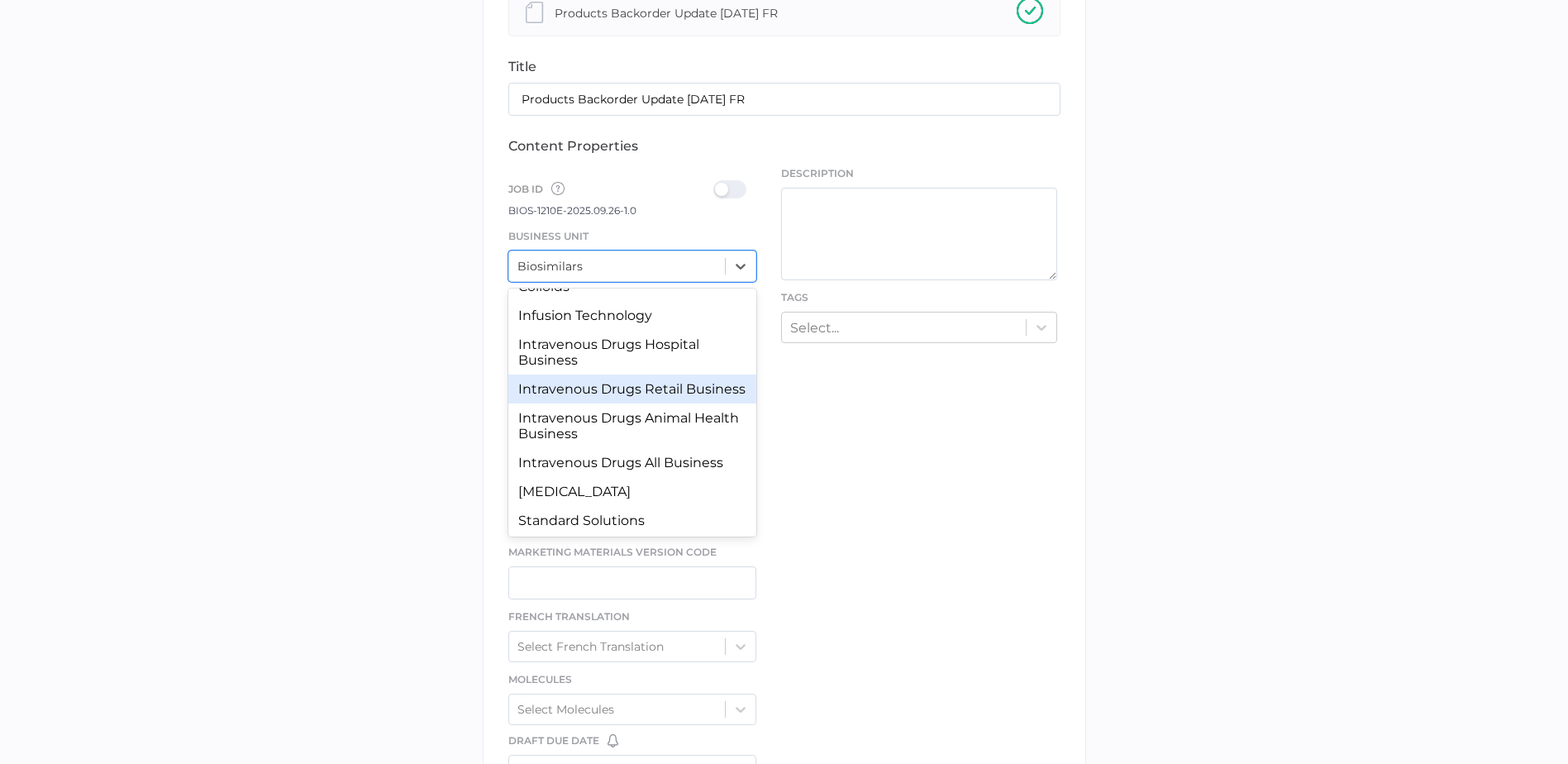
scroll to position [70, 0]
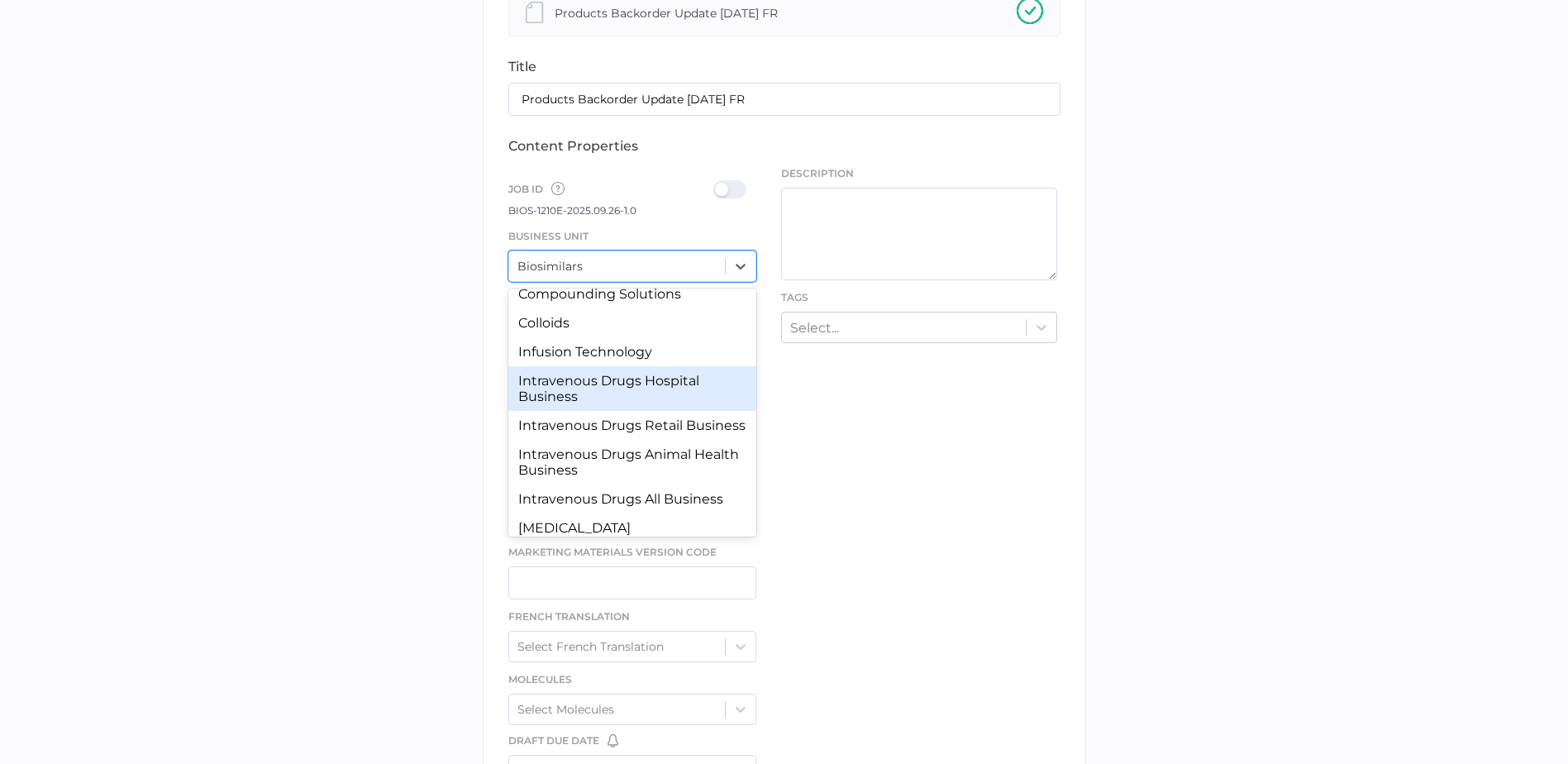
click at [613, 408] on div "Intravenous Drugs Hospital Business" at bounding box center [632, 388] width 248 height 45
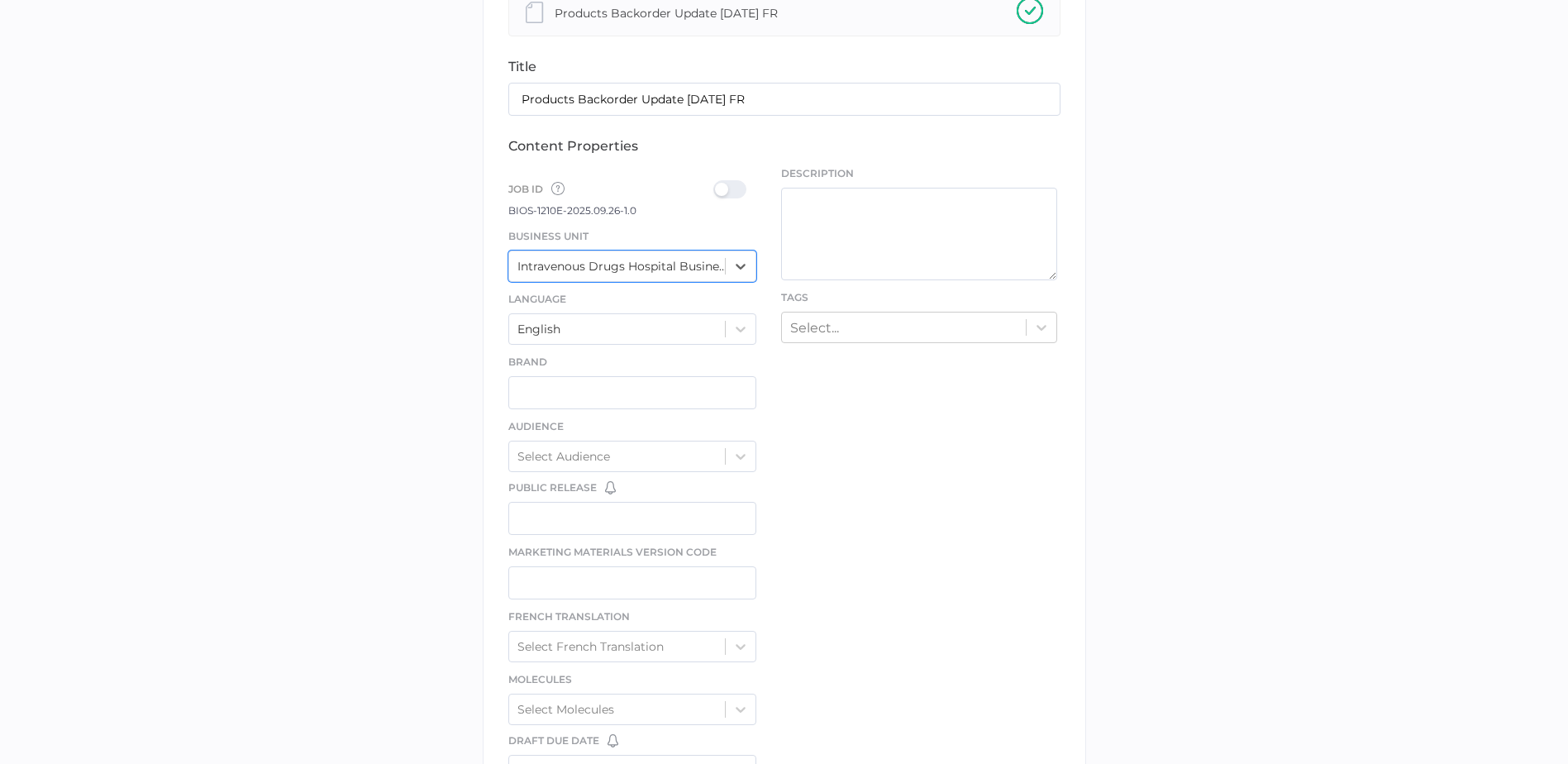
click at [738, 187] on div at bounding box center [734, 190] width 43 height 18
click at [717, 183] on input "checkbox" at bounding box center [717, 183] width 0 height 0
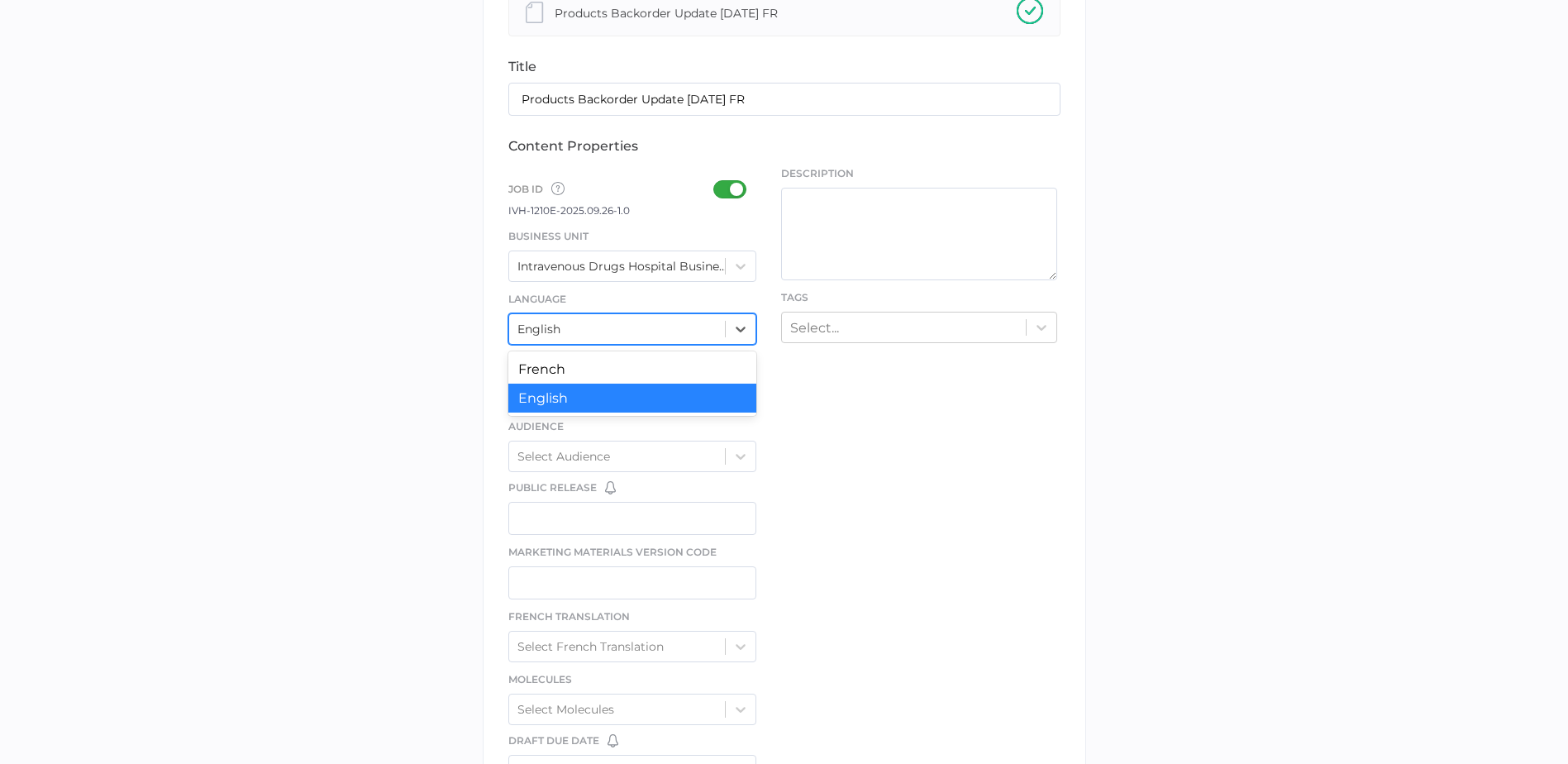
click at [627, 331] on div "English" at bounding box center [617, 328] width 216 height 25
click at [622, 375] on div "French" at bounding box center [632, 369] width 248 height 29
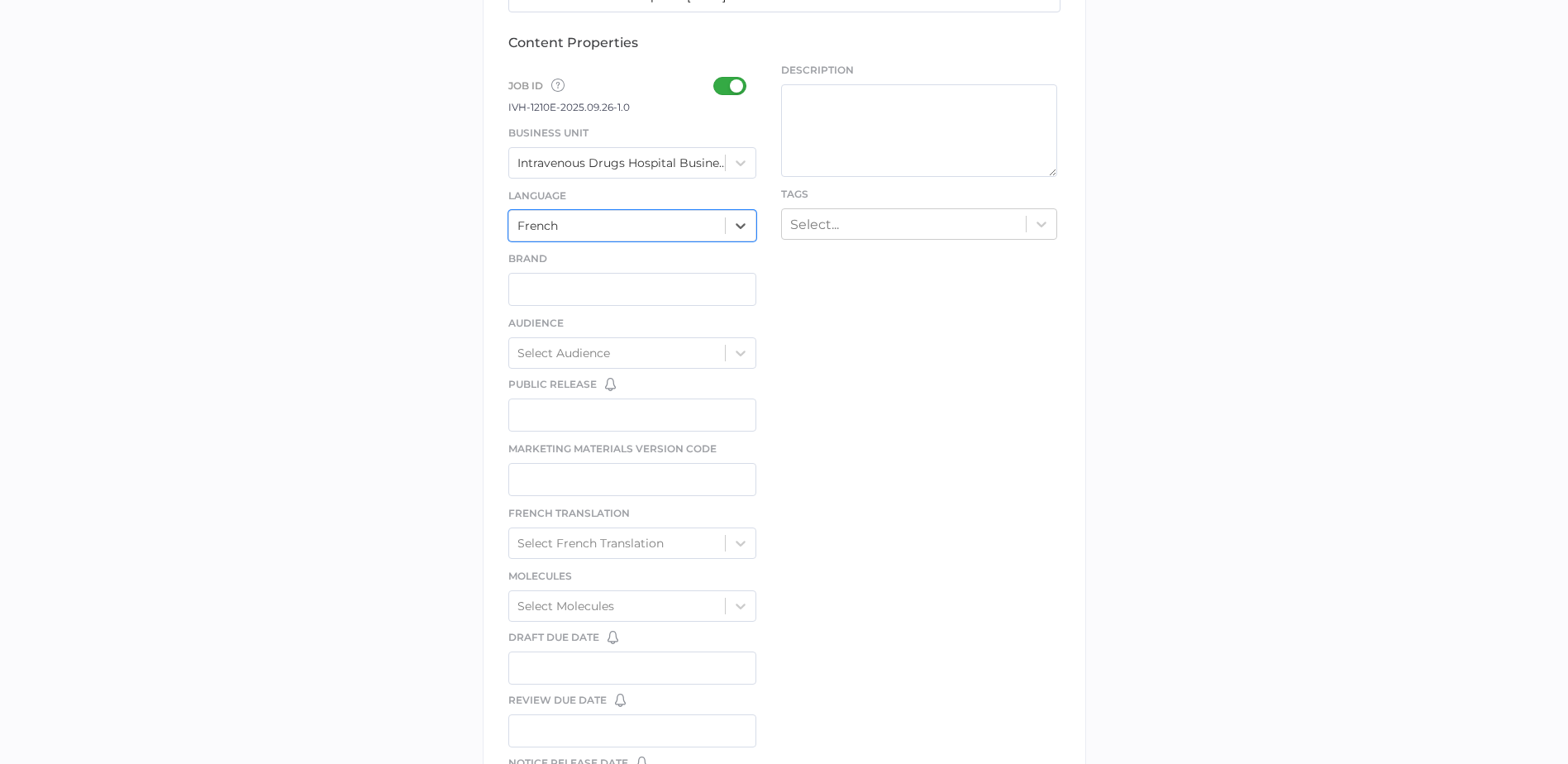
scroll to position [744, 0]
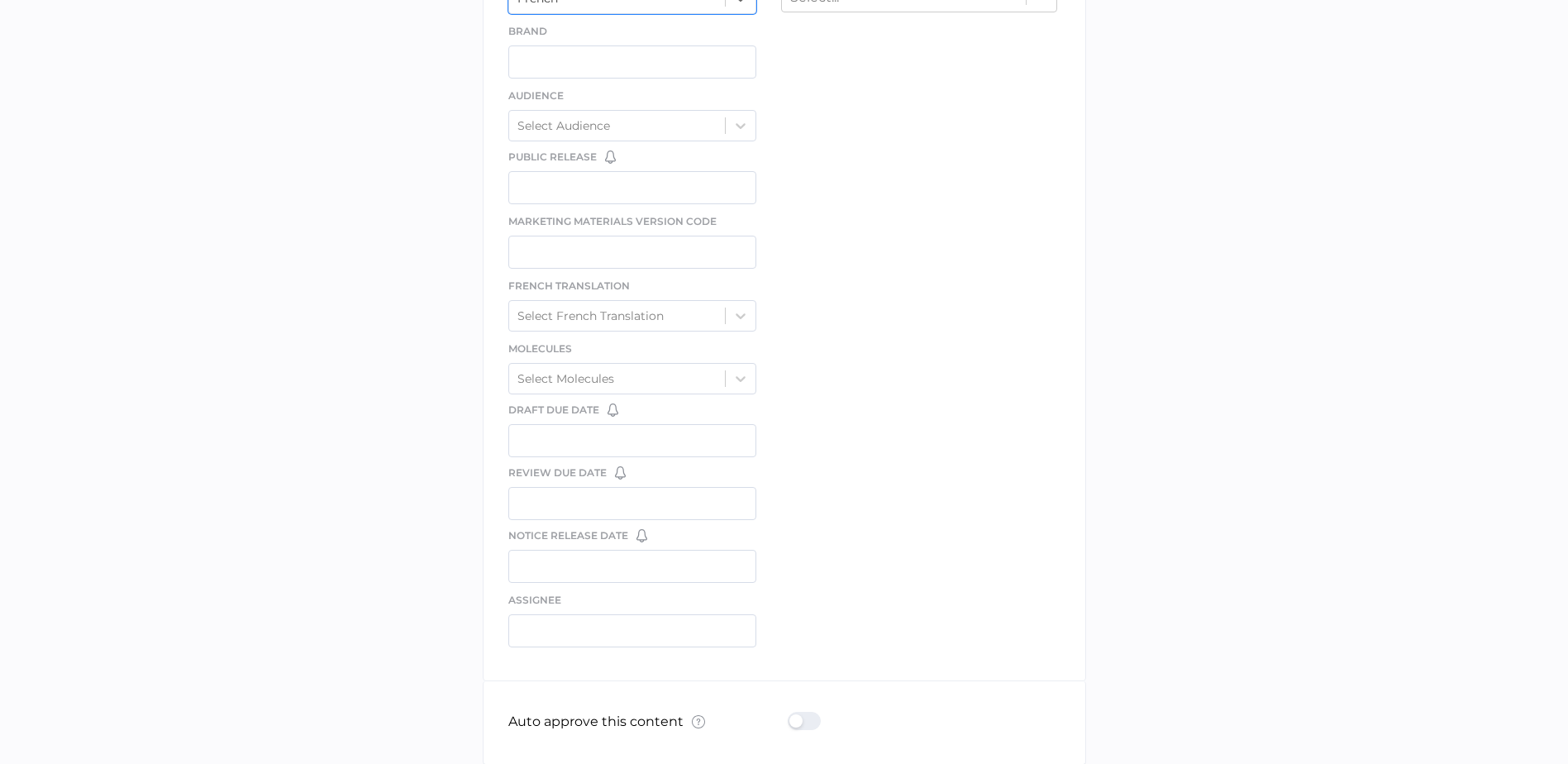
click at [796, 725] on div at bounding box center [809, 721] width 43 height 18
click at [791, 714] on input "checkbox" at bounding box center [791, 714] width 0 height 0
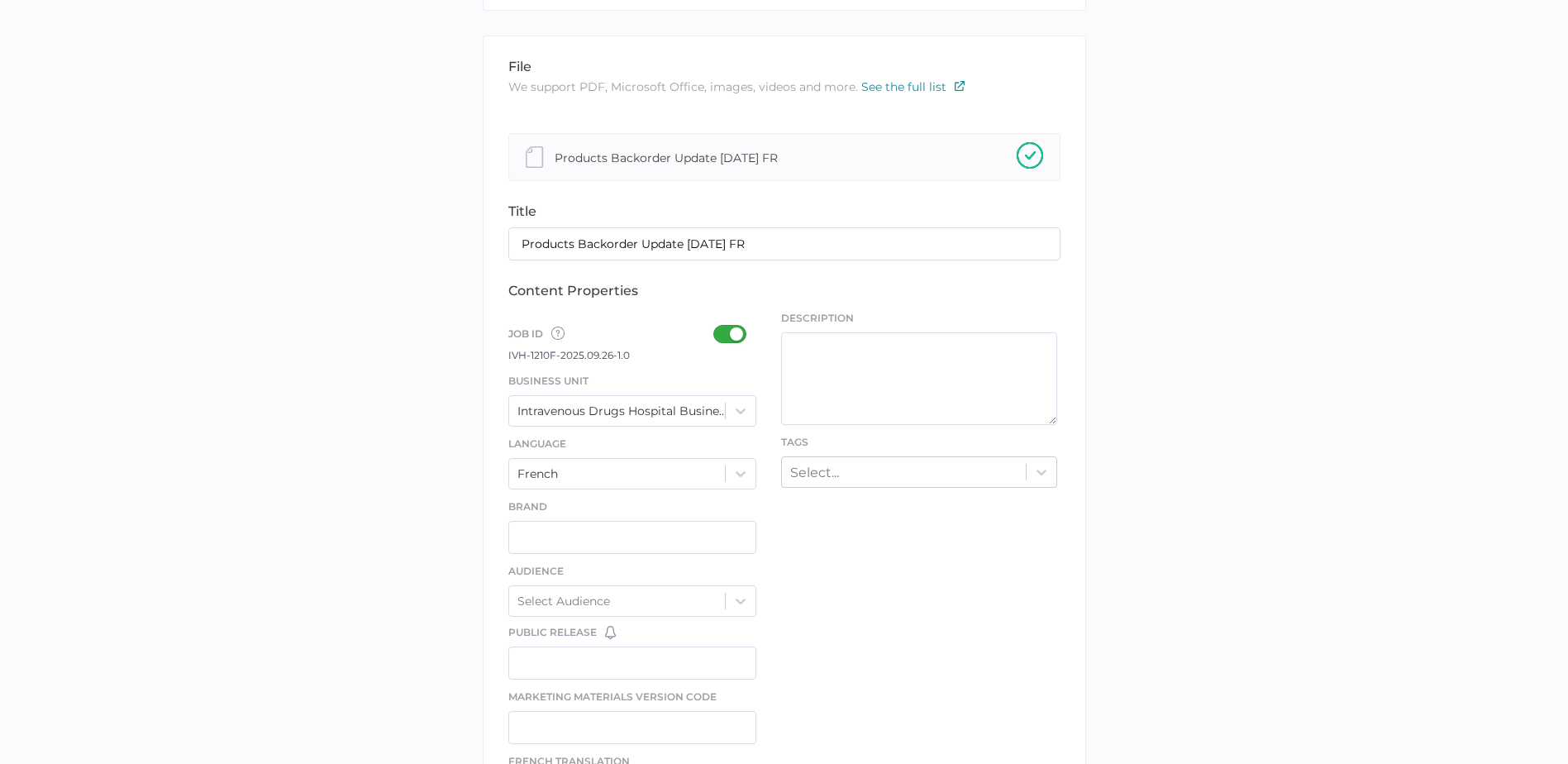
scroll to position [83, 0]
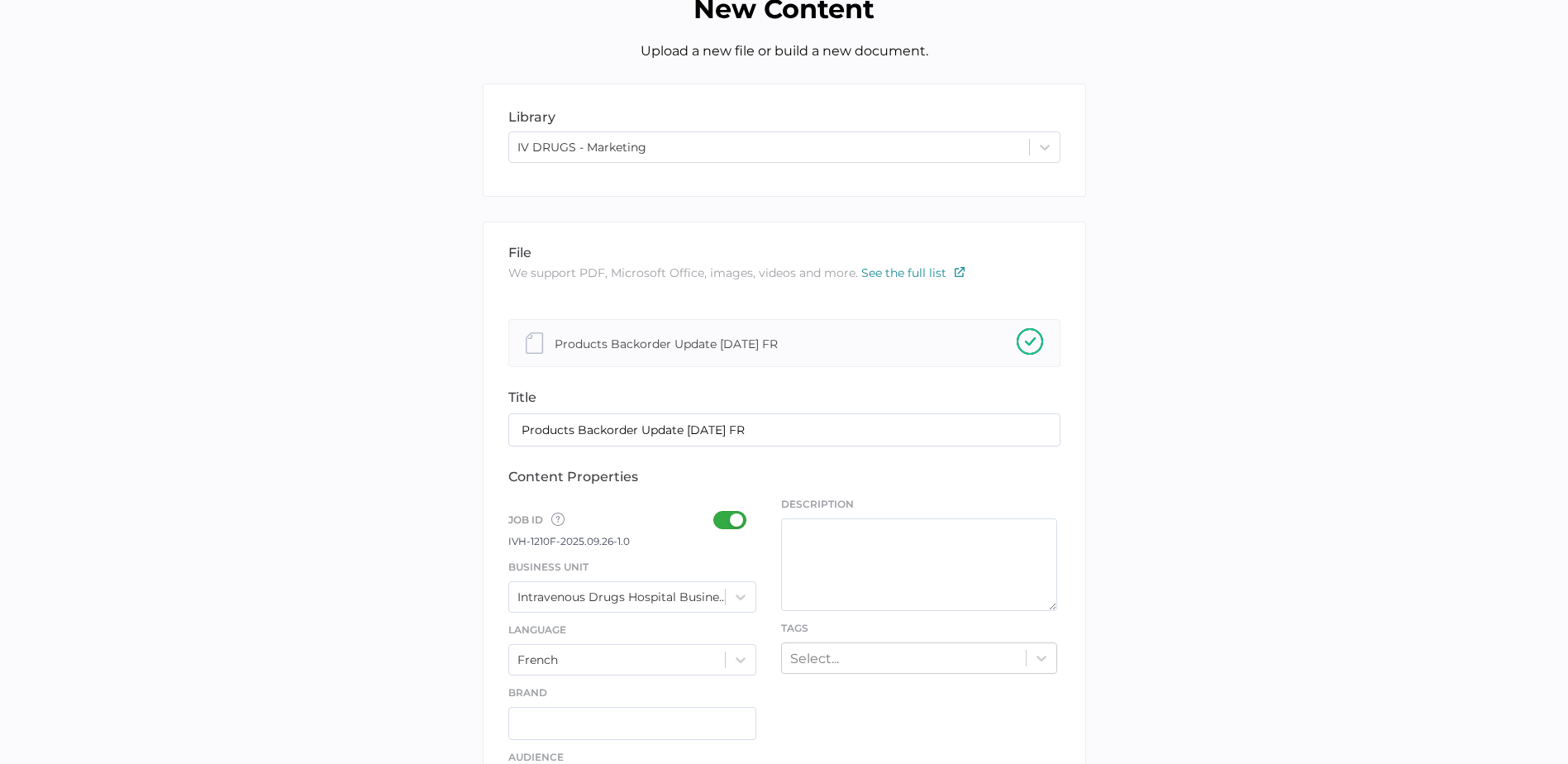
type input "[PERSON_NAME][EMAIL_ADDRESS][PERSON_NAME][DOMAIN_NAME]"
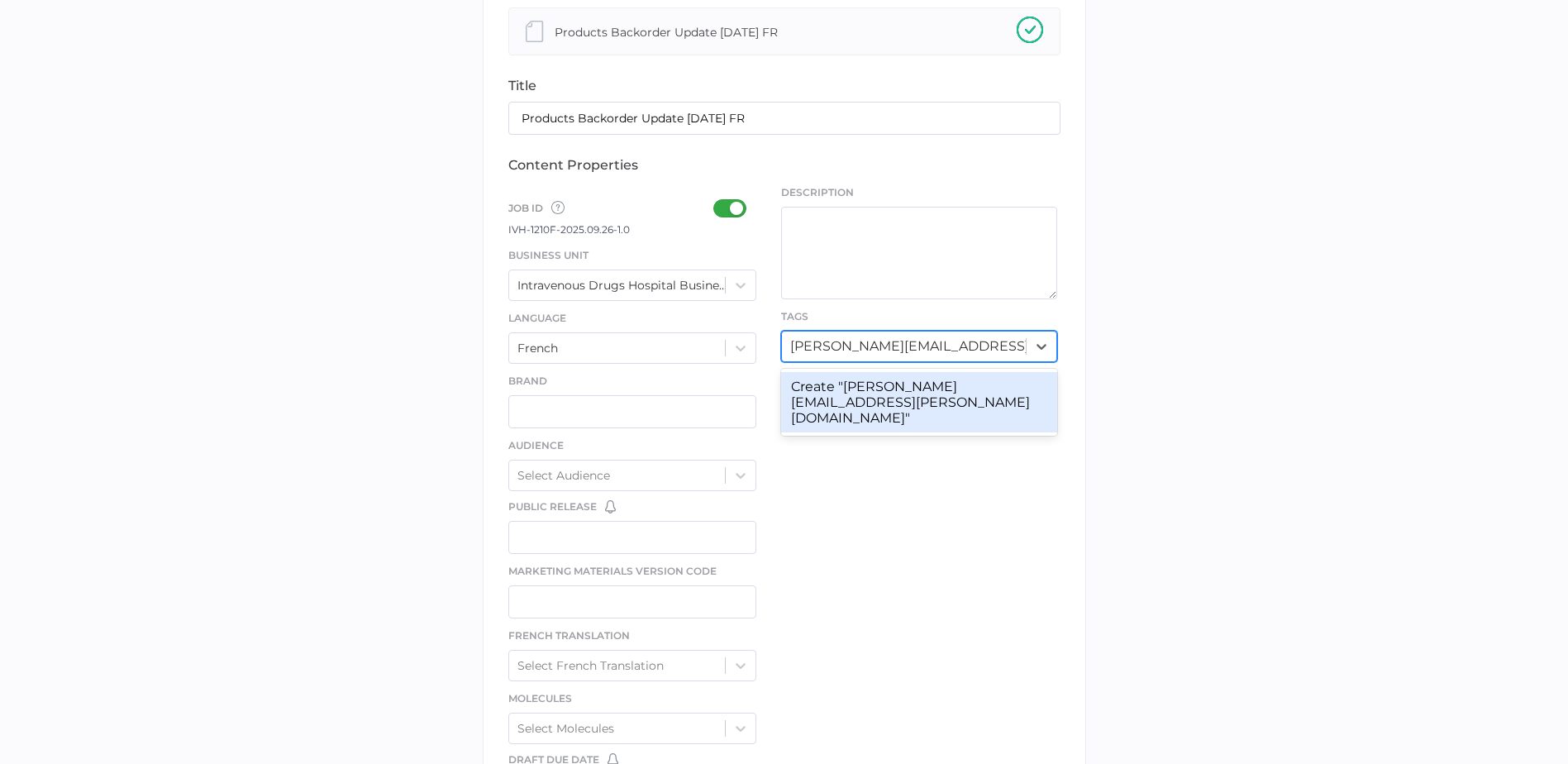
scroll to position [413, 0]
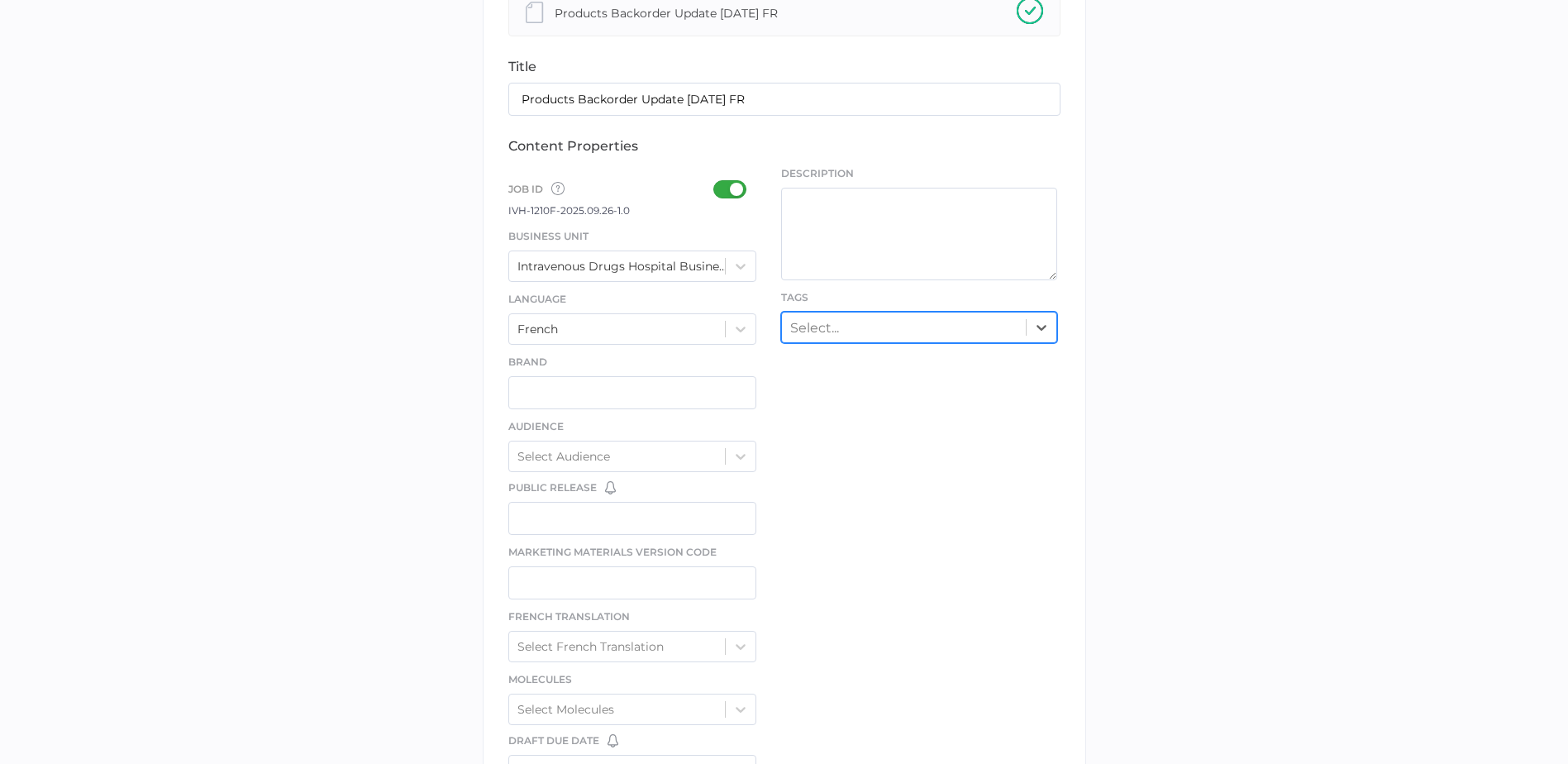
click at [906, 342] on div "Select..." at bounding box center [919, 326] width 276 height 31
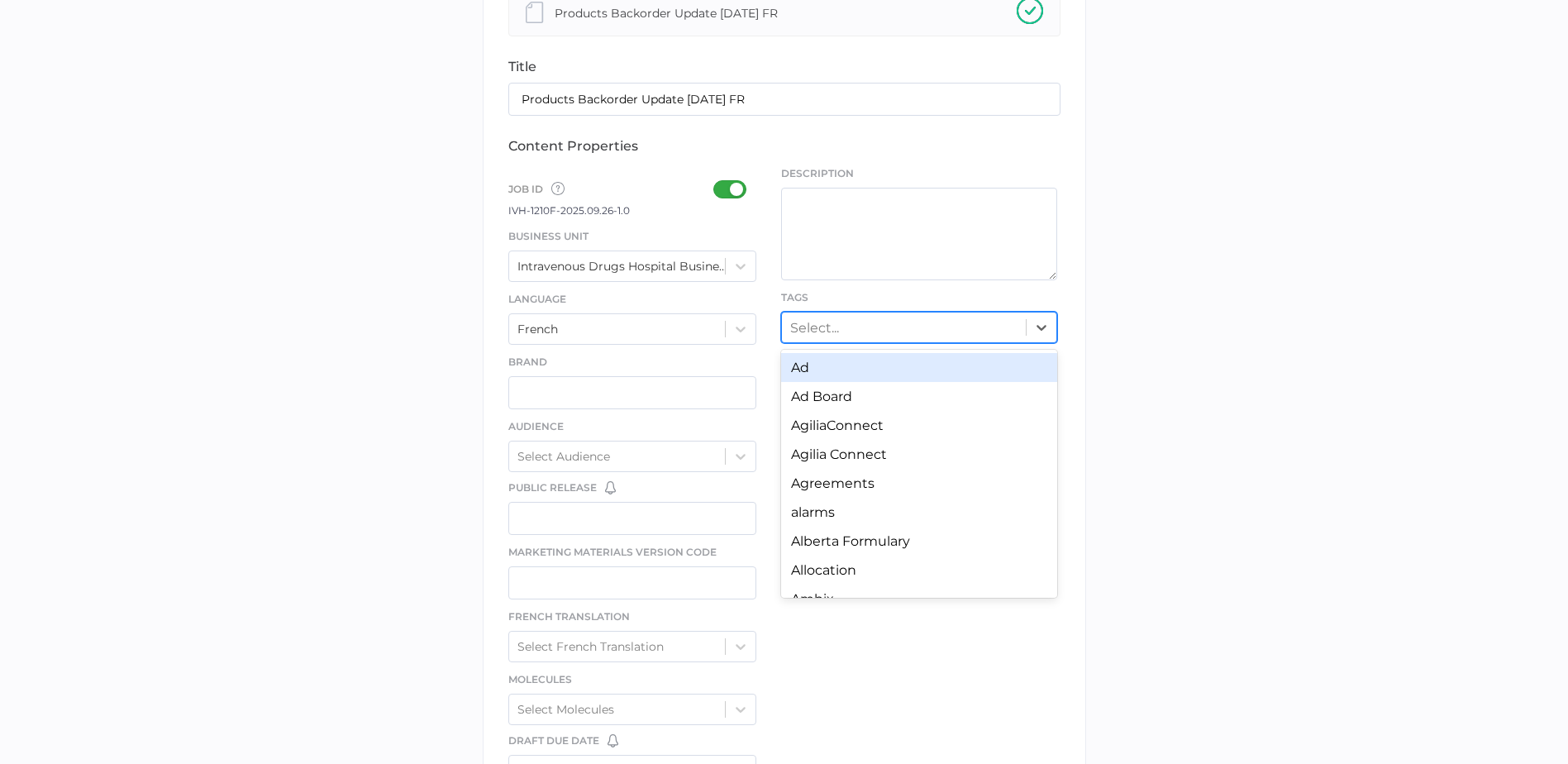
click at [906, 332] on div "Select..." at bounding box center [904, 327] width 244 height 26
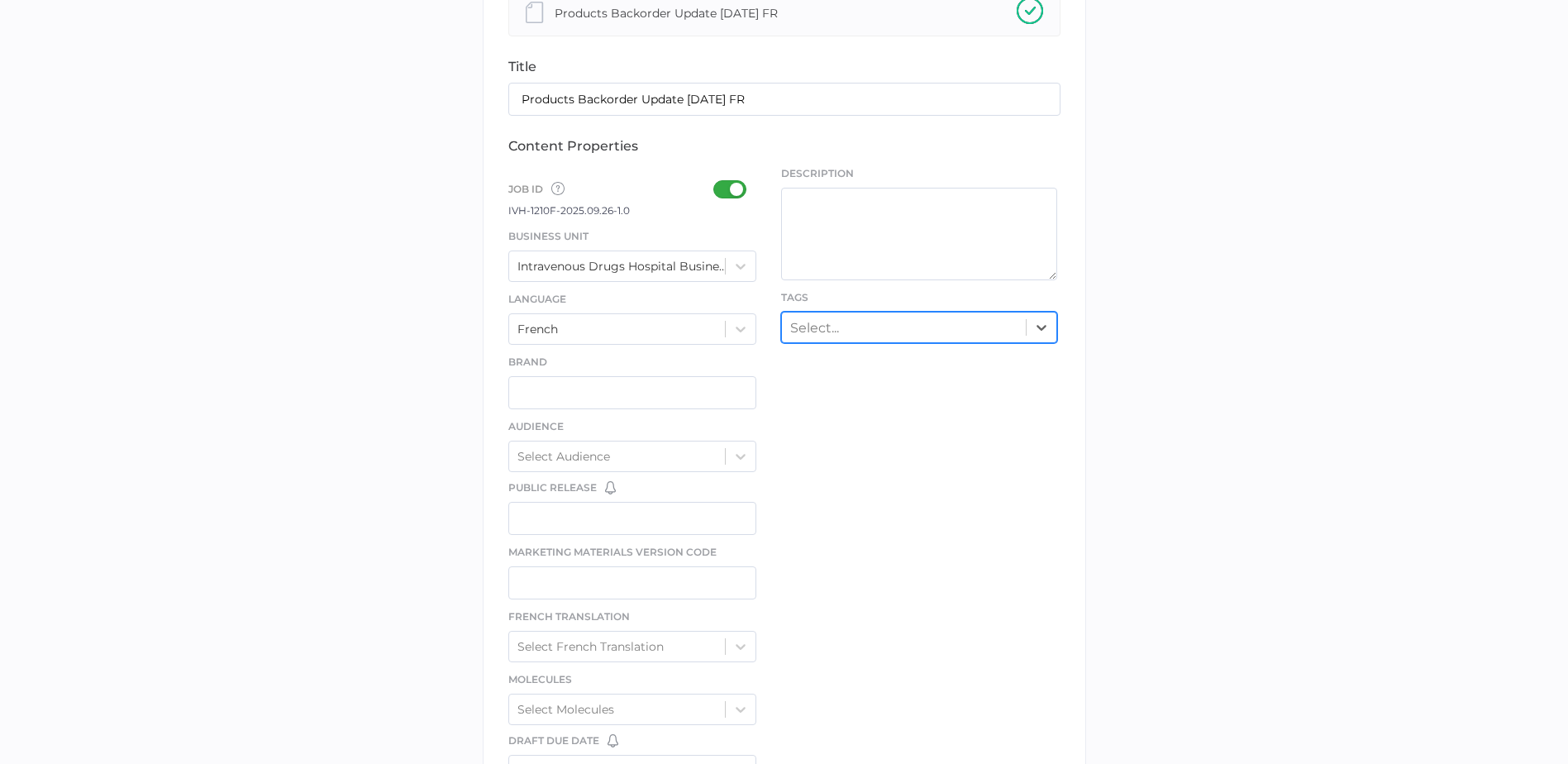
click at [906, 332] on div "Select..." at bounding box center [904, 327] width 244 height 26
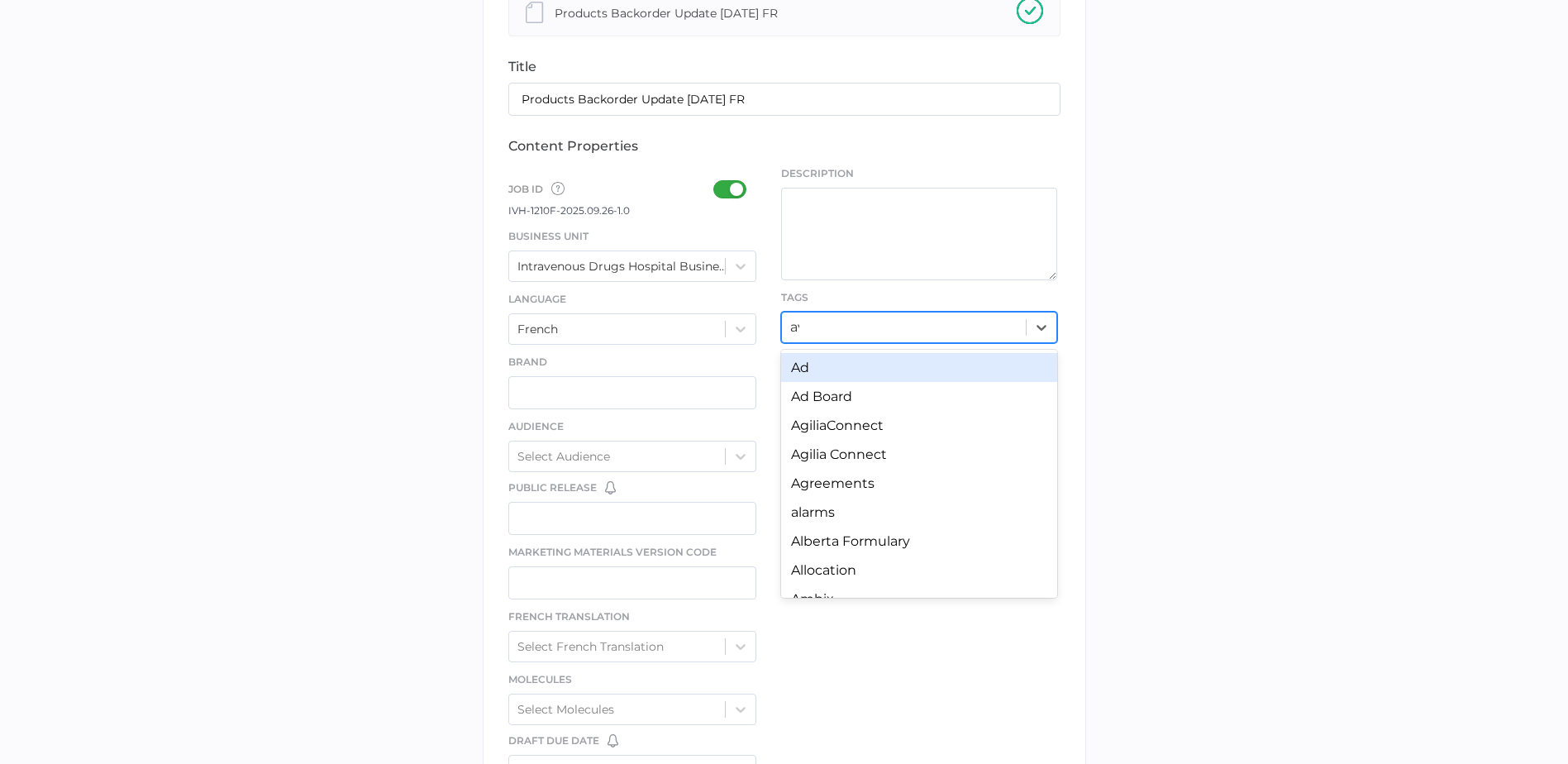
type input "ava"
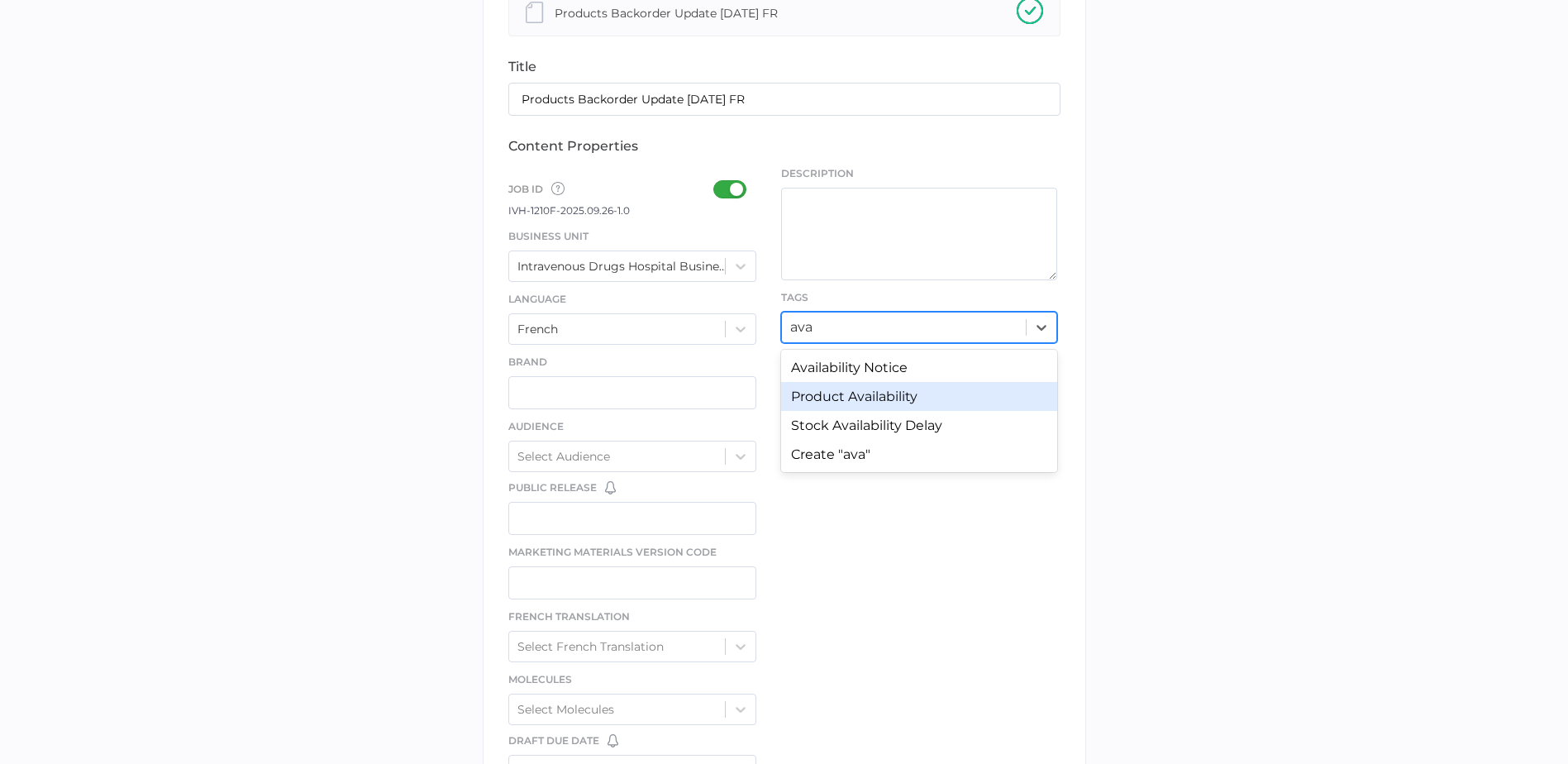
click at [914, 403] on div "Product Availability" at bounding box center [919, 396] width 276 height 29
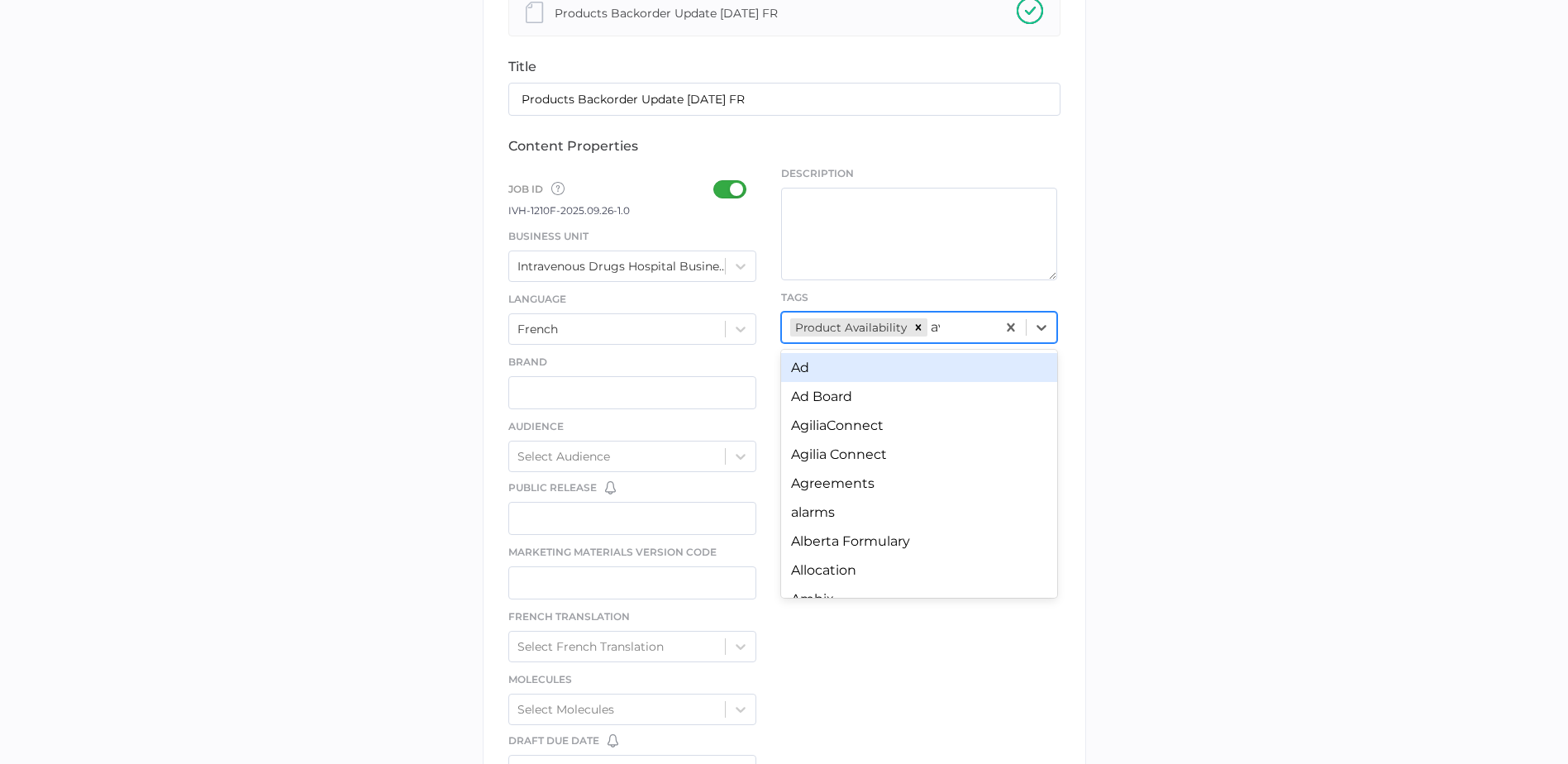
type input "ava"
click at [942, 380] on div "Availability Notice" at bounding box center [919, 367] width 276 height 29
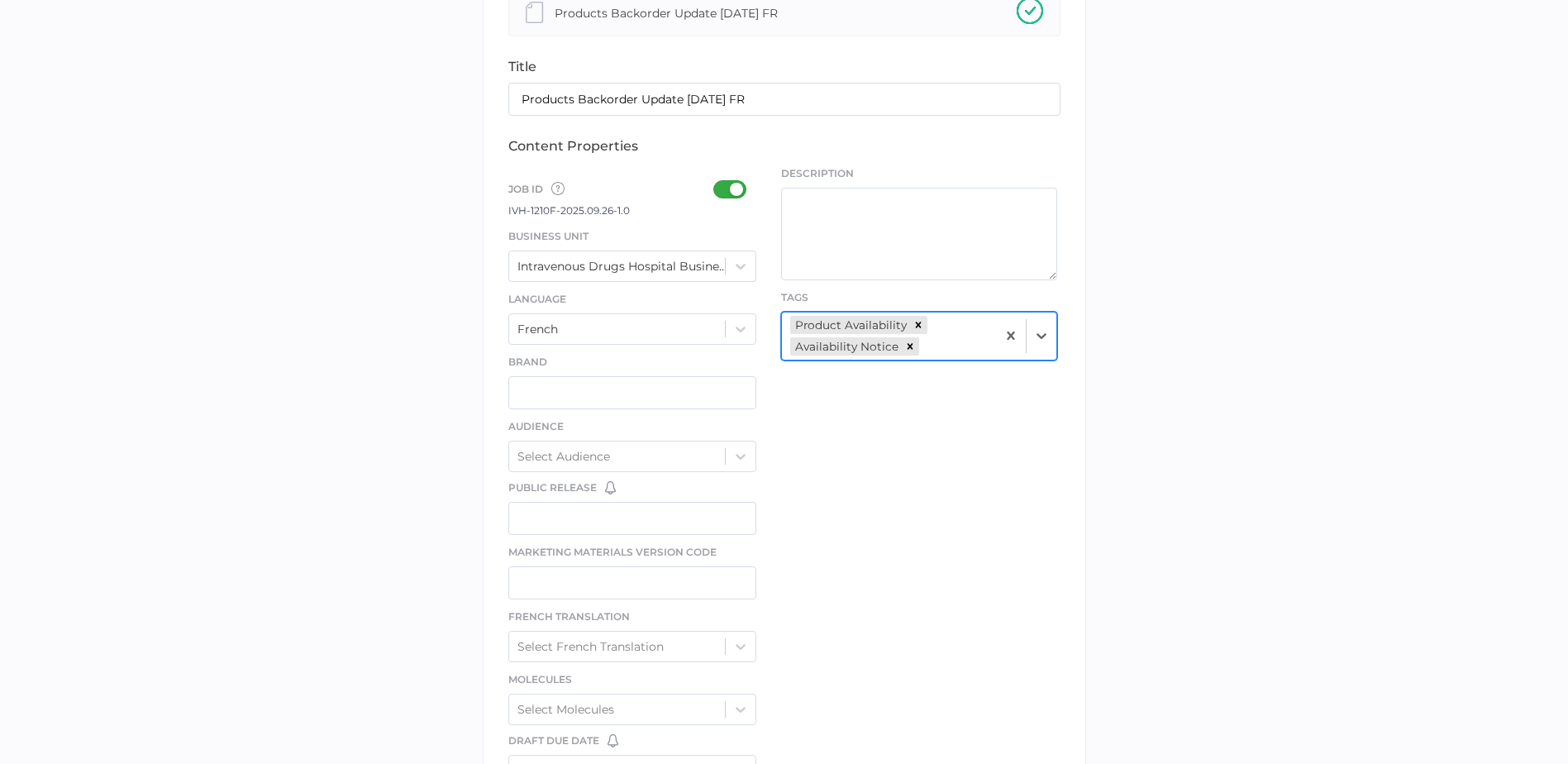
click at [942, 380] on div "file We support PDF, Microsoft Office, images, videos and more. See the full li…" at bounding box center [784, 452] width 603 height 1121
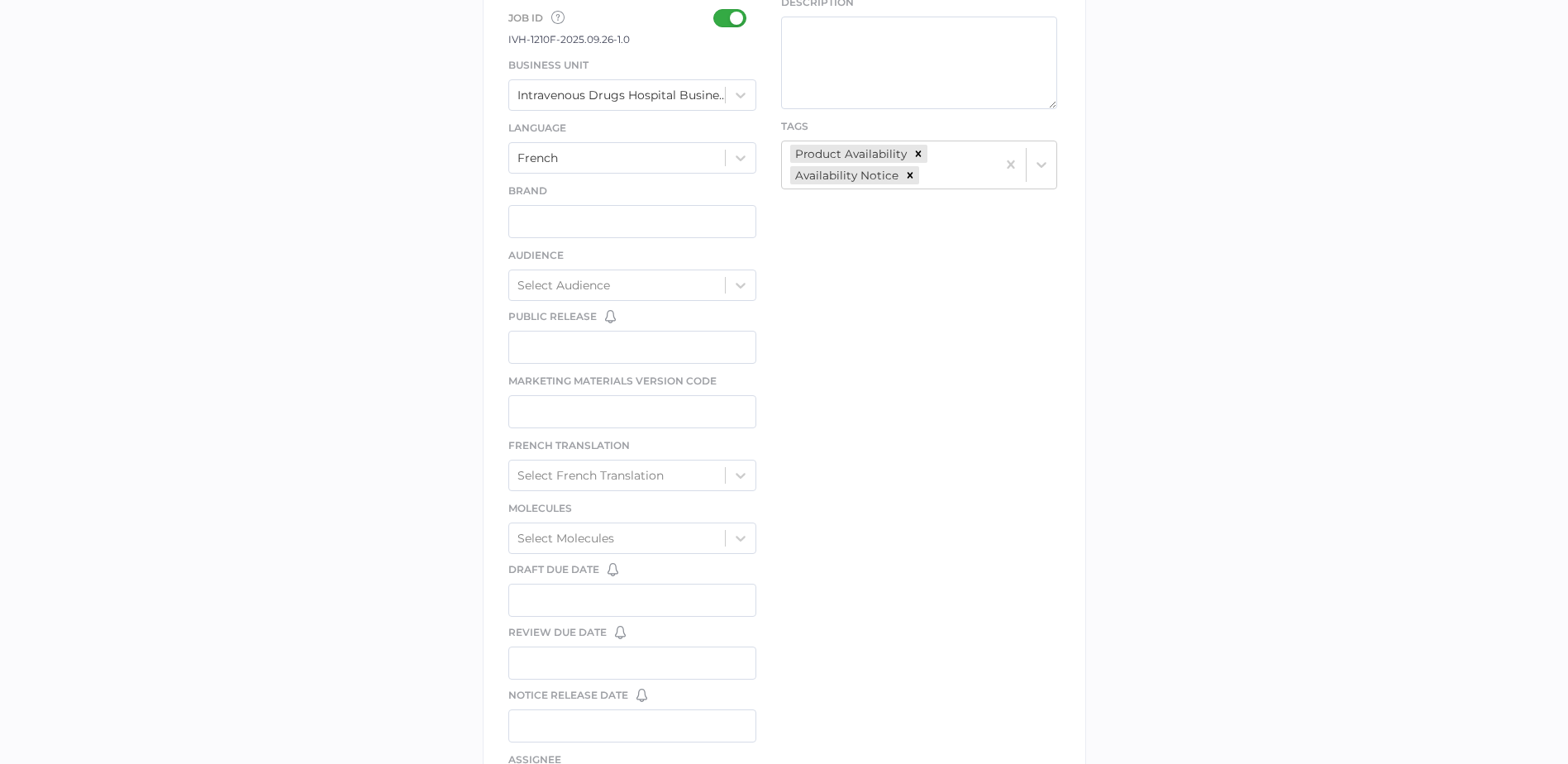
scroll to position [826, 0]
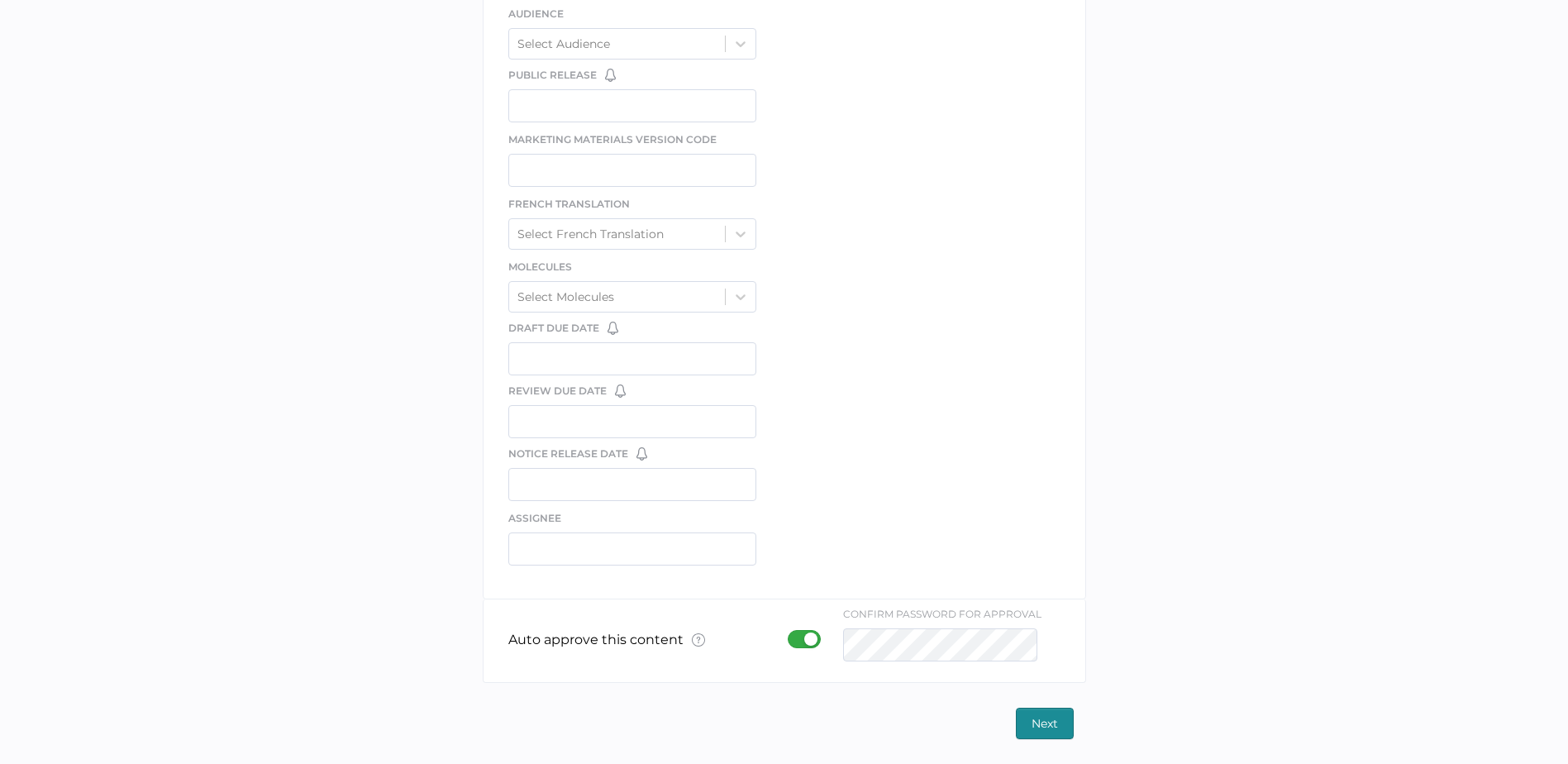
click at [1031, 730] on span "Next" at bounding box center [1044, 723] width 27 height 30
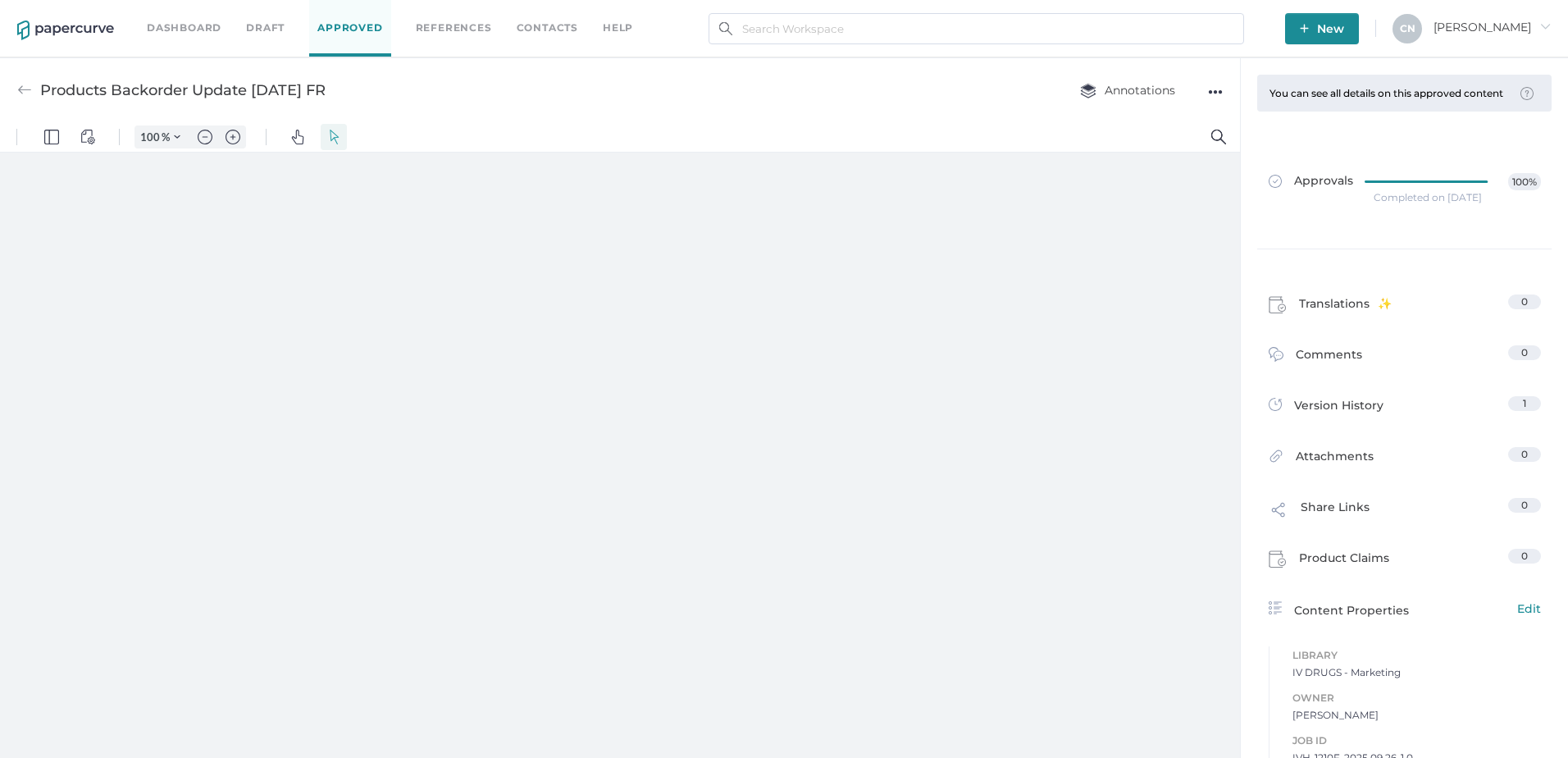
type input "133"
drag, startPoint x: 386, startPoint y: 87, endPoint x: 41, endPoint y: 97, distance: 345.1
click at [41, 97] on div "Products Backorder Update 09.22.2025 FR Annotations ●●●" at bounding box center [619, 89] width 1240 height 64
drag, startPoint x: 41, startPoint y: 97, endPoint x: 414, endPoint y: 97, distance: 373.0
click at [414, 97] on div "Products Backorder Update 09.22.2025 FR Annotations ●●●" at bounding box center [619, 89] width 1240 height 64
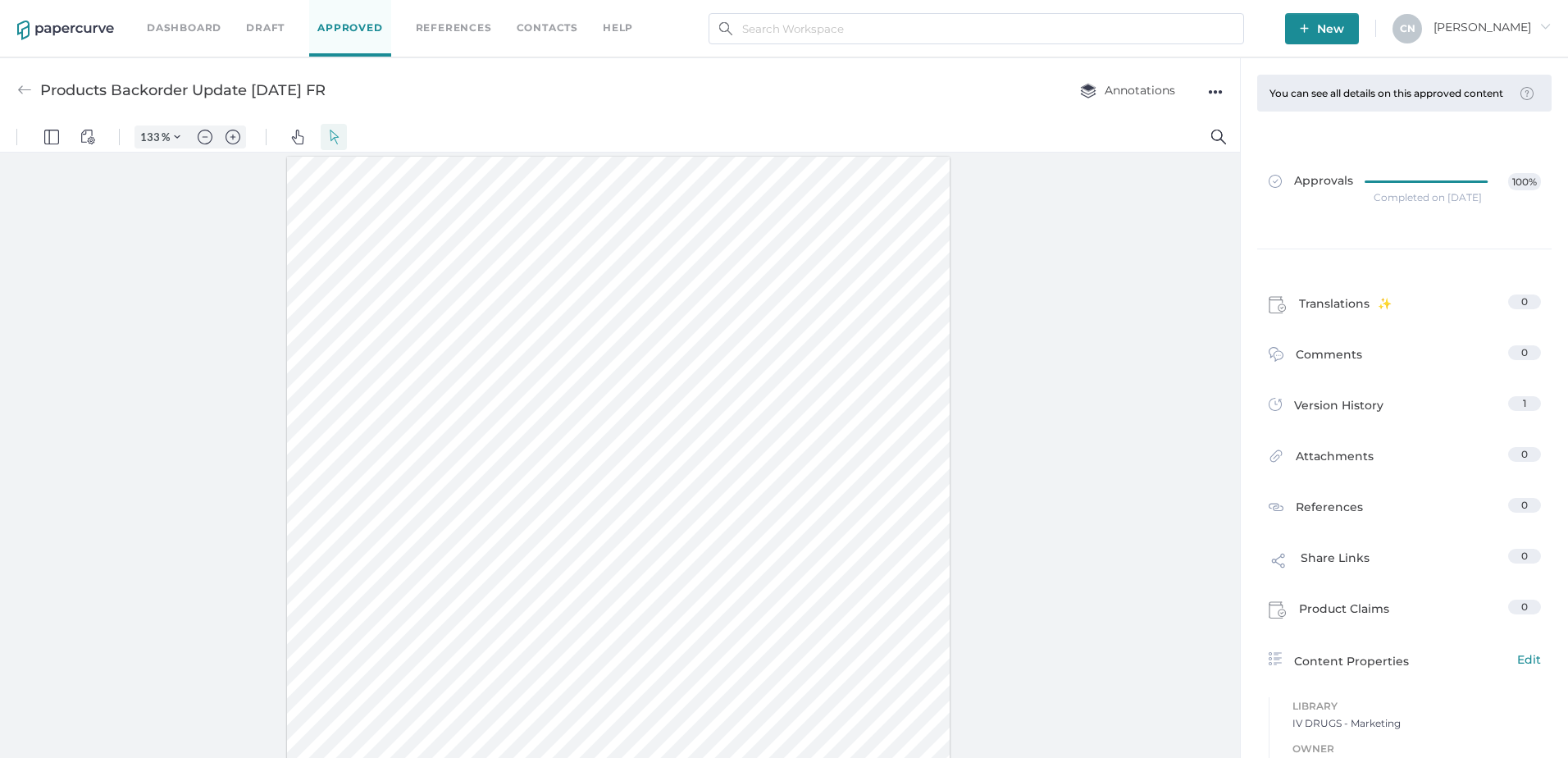
click at [1223, 87] on div "Products Backorder Update 09.22.2025 FR Annotations ●●●" at bounding box center [619, 89] width 1240 height 64
click at [1210, 94] on div "●●●" at bounding box center [1215, 91] width 15 height 23
click at [677, 117] on div "Products Backorder Update 09.22.2025 FR Annotations ●●● Download Delete" at bounding box center [619, 89] width 1240 height 64
click at [11, 84] on div "Products Backorder Update 09.22.2025 FR Annotations ●●●" at bounding box center [619, 89] width 1240 height 64
click at [23, 84] on img at bounding box center [24, 90] width 15 height 15
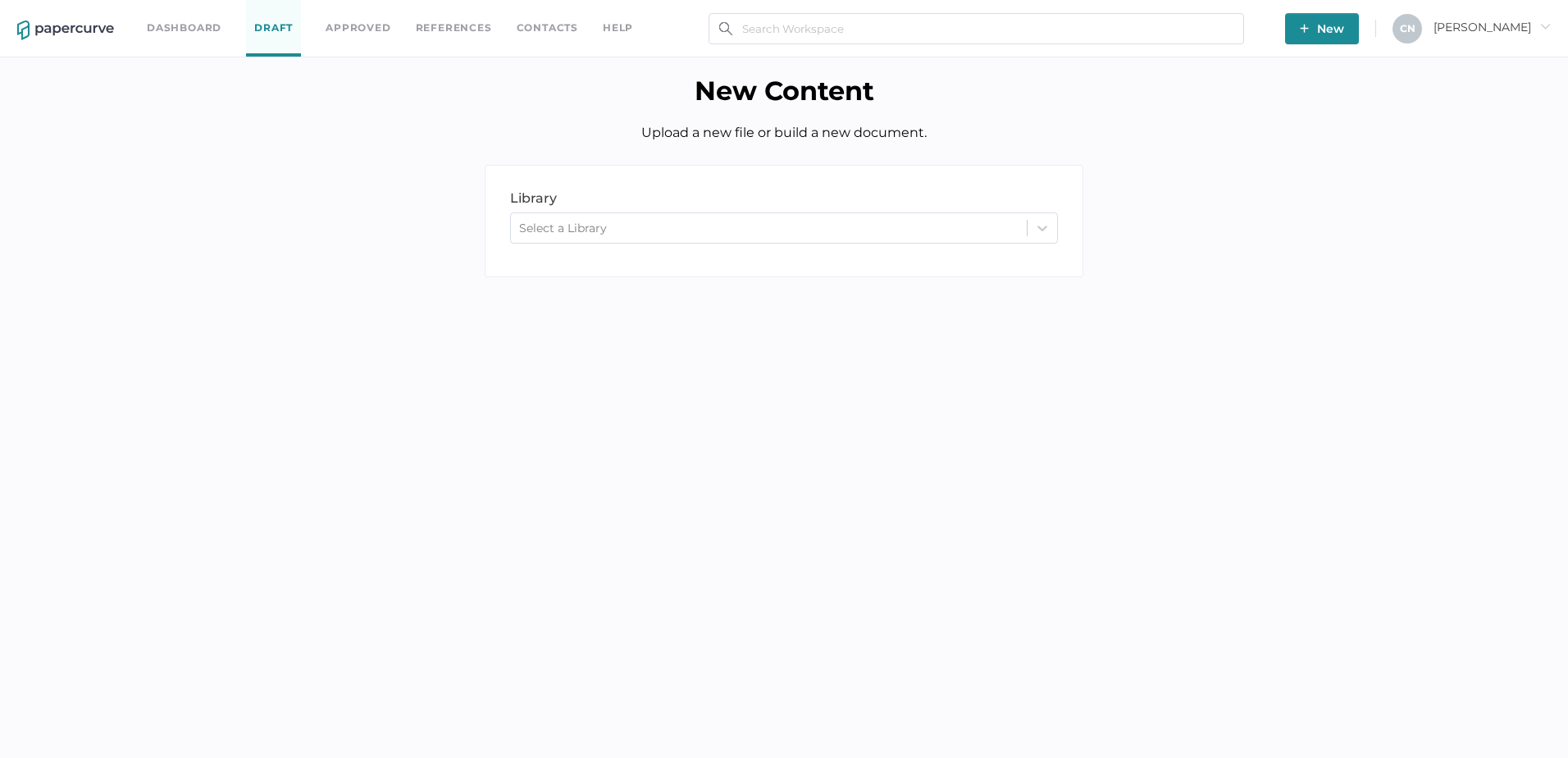
click at [286, 27] on link "Draft" at bounding box center [274, 28] width 55 height 56
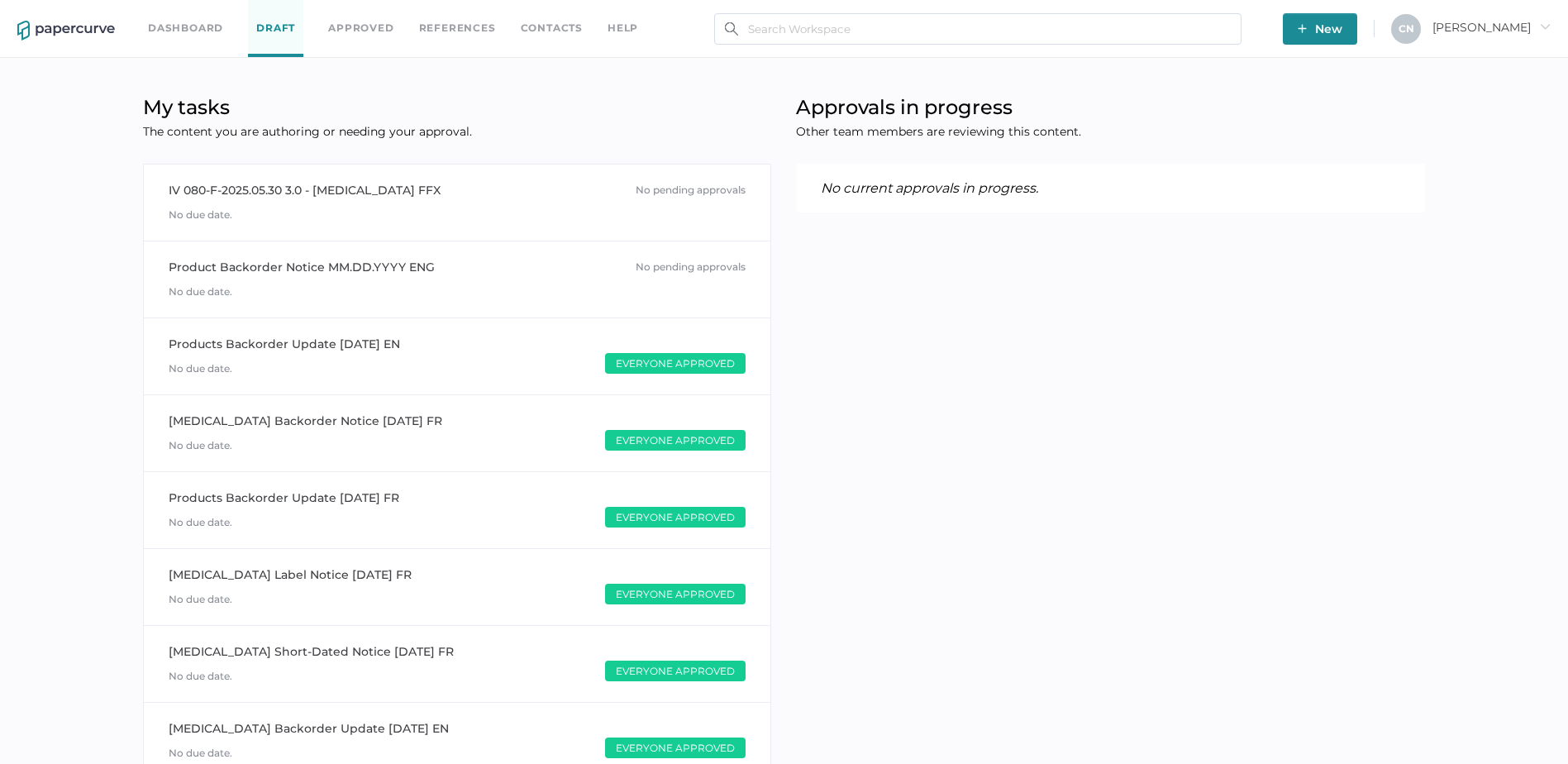
click at [193, 51] on div "Dashboard Draft Approved References Contacts help" at bounding box center [405, 28] width 515 height 57
click at [189, 28] on link "Dashboard" at bounding box center [185, 28] width 75 height 18
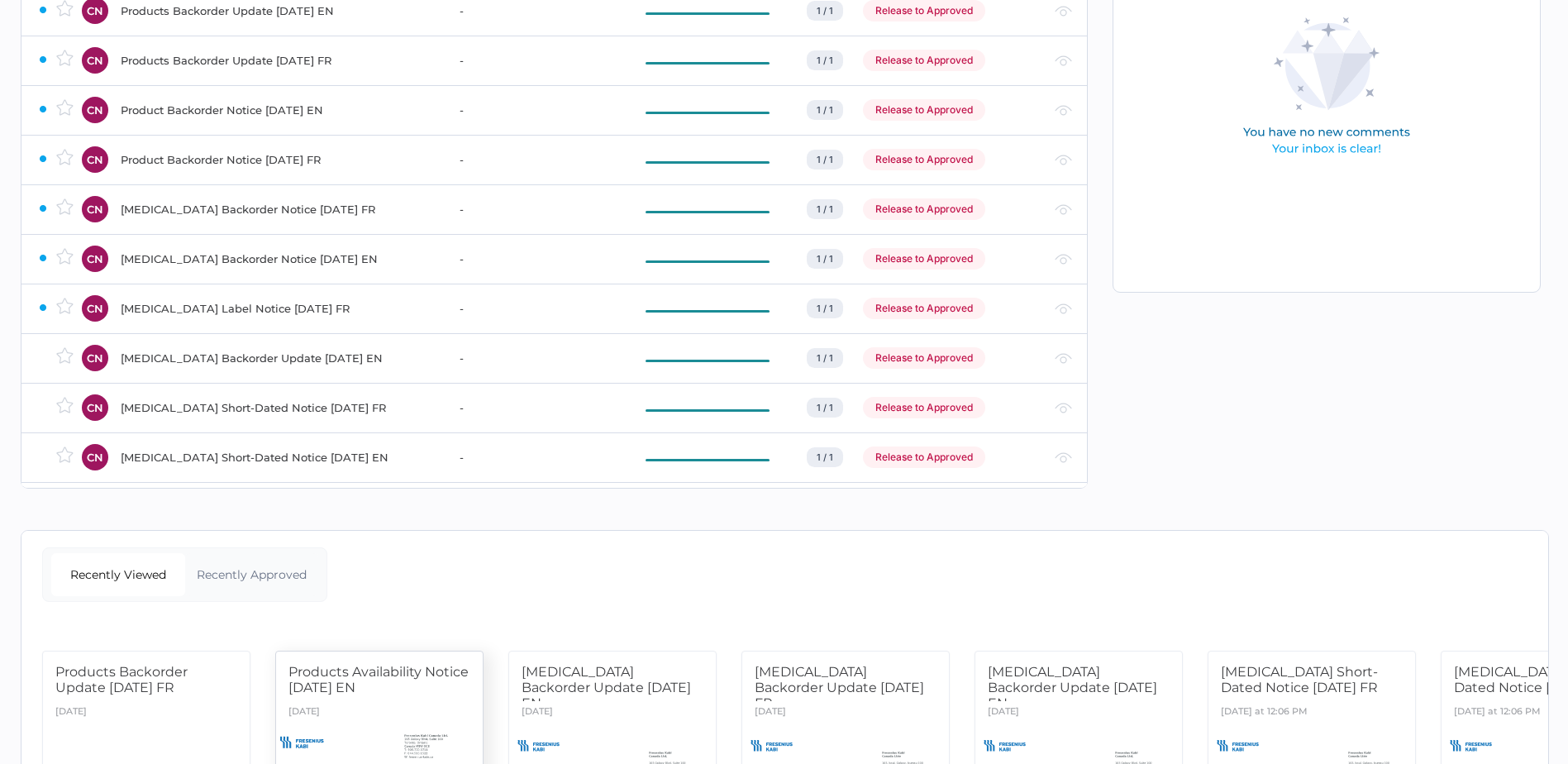
scroll to position [373, 0]
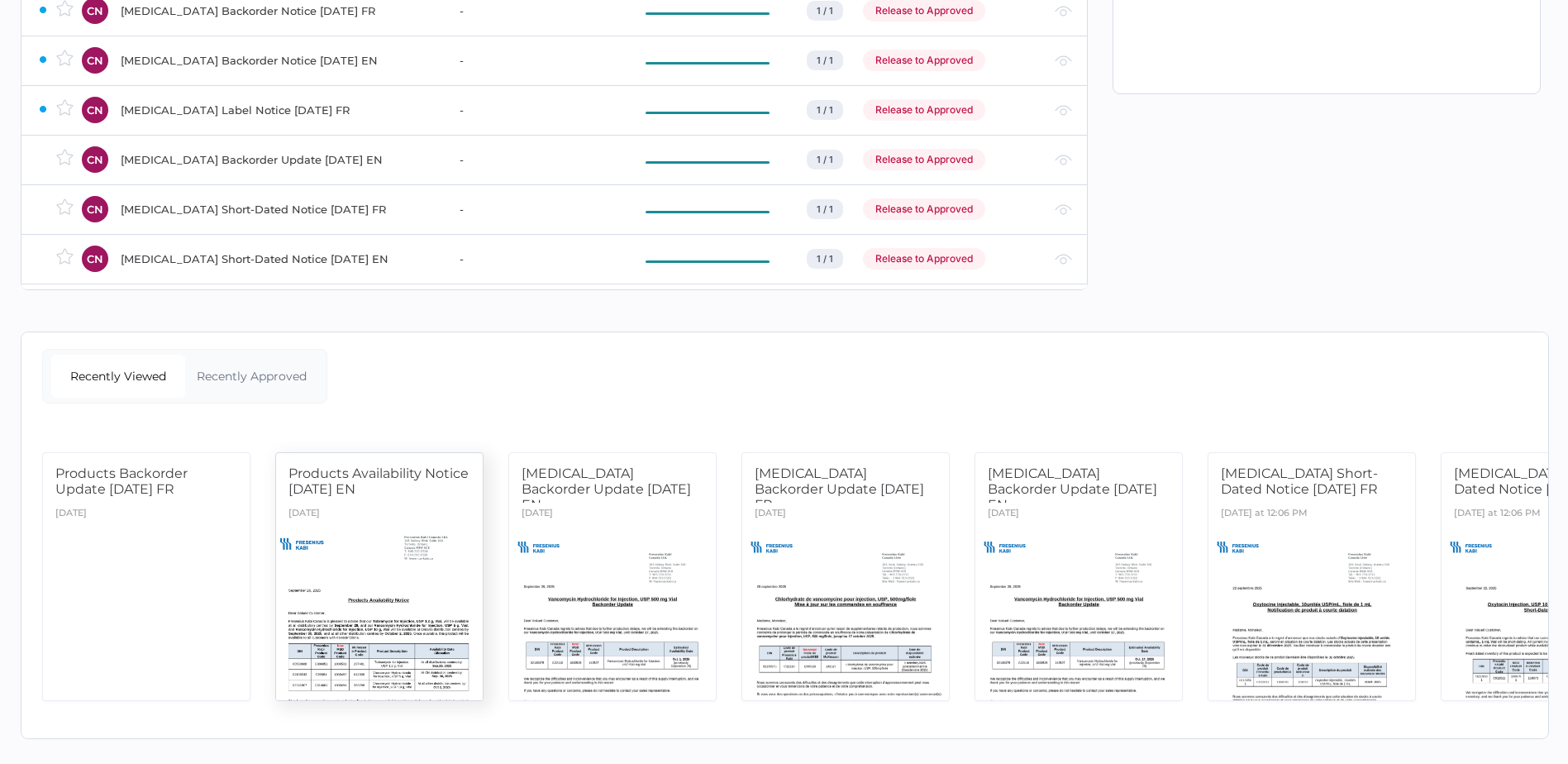
click at [376, 573] on div at bounding box center [380, 613] width 217 height 183
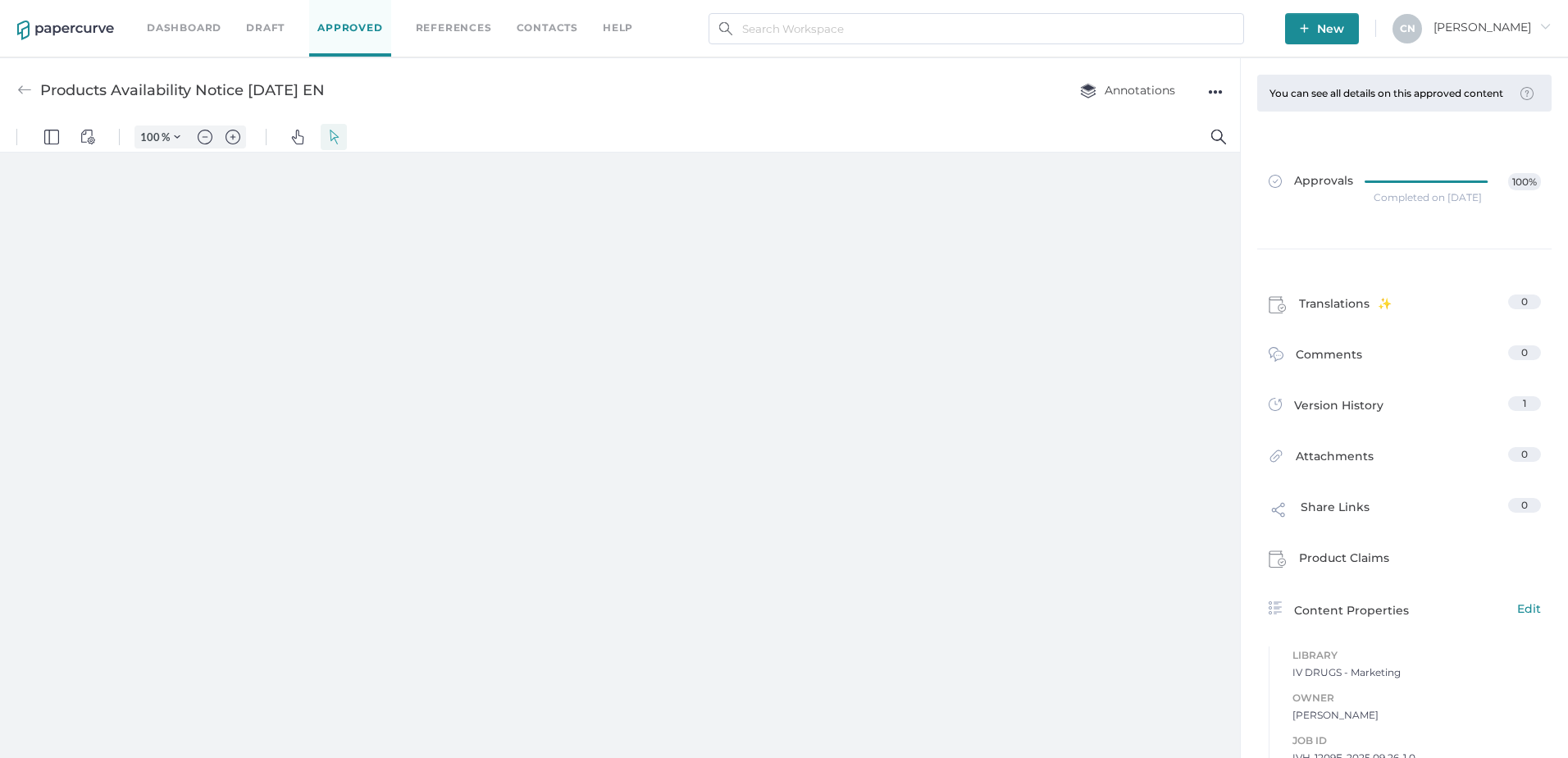
type input "133"
click at [18, 91] on img at bounding box center [24, 90] width 15 height 15
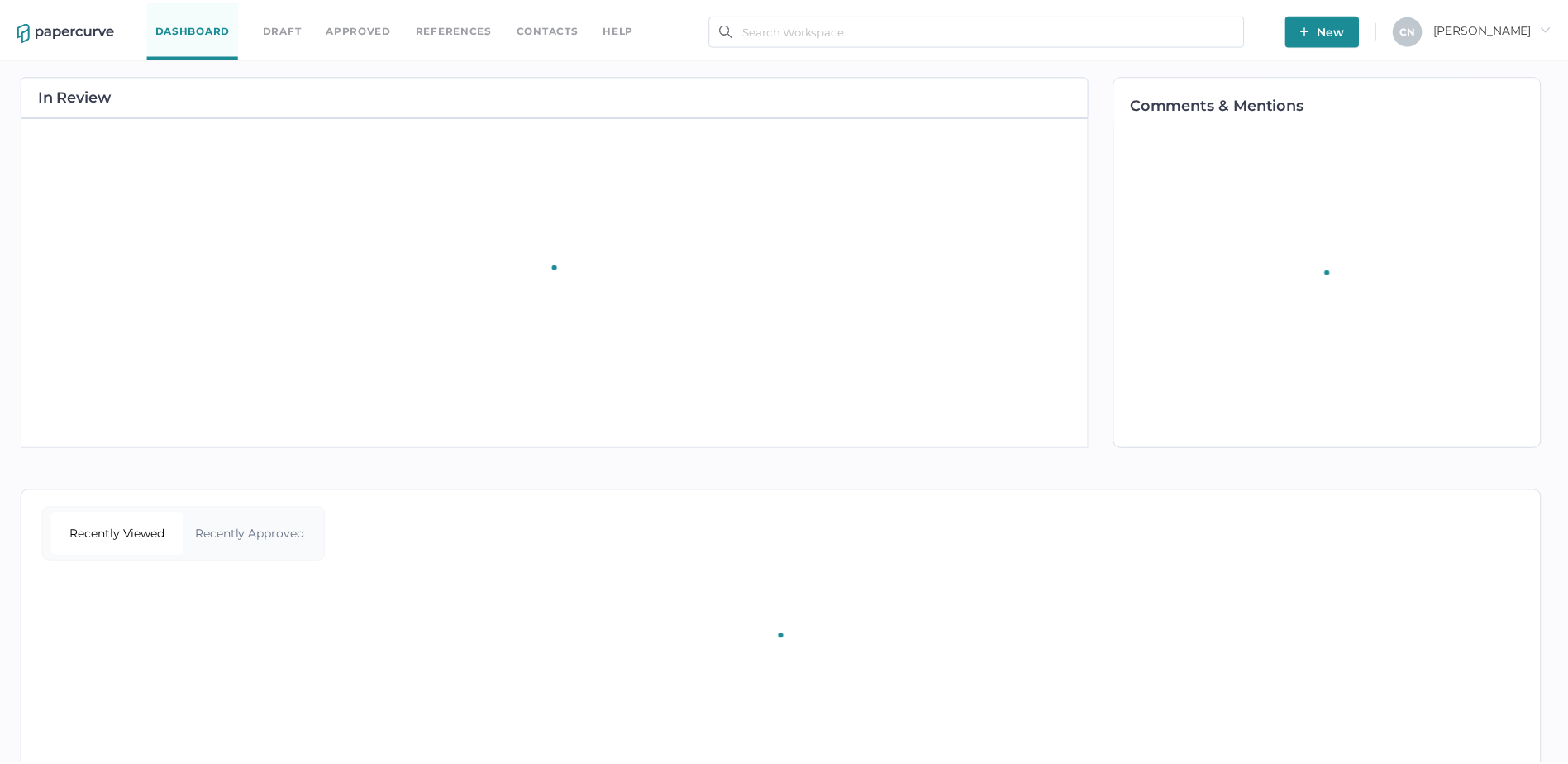
scroll to position [35, 0]
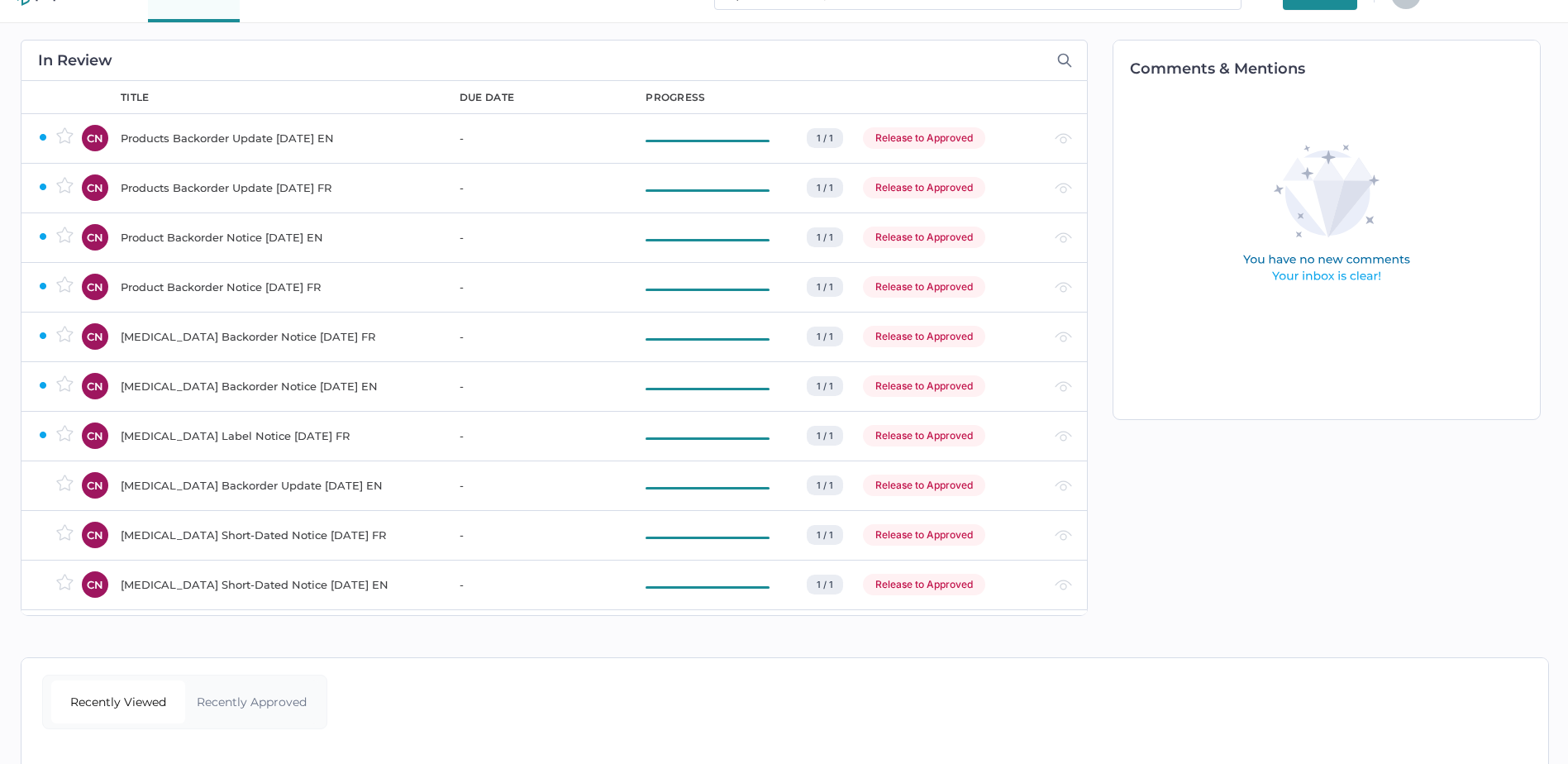
click at [282, 712] on div "Recently Approved" at bounding box center [252, 701] width 134 height 43
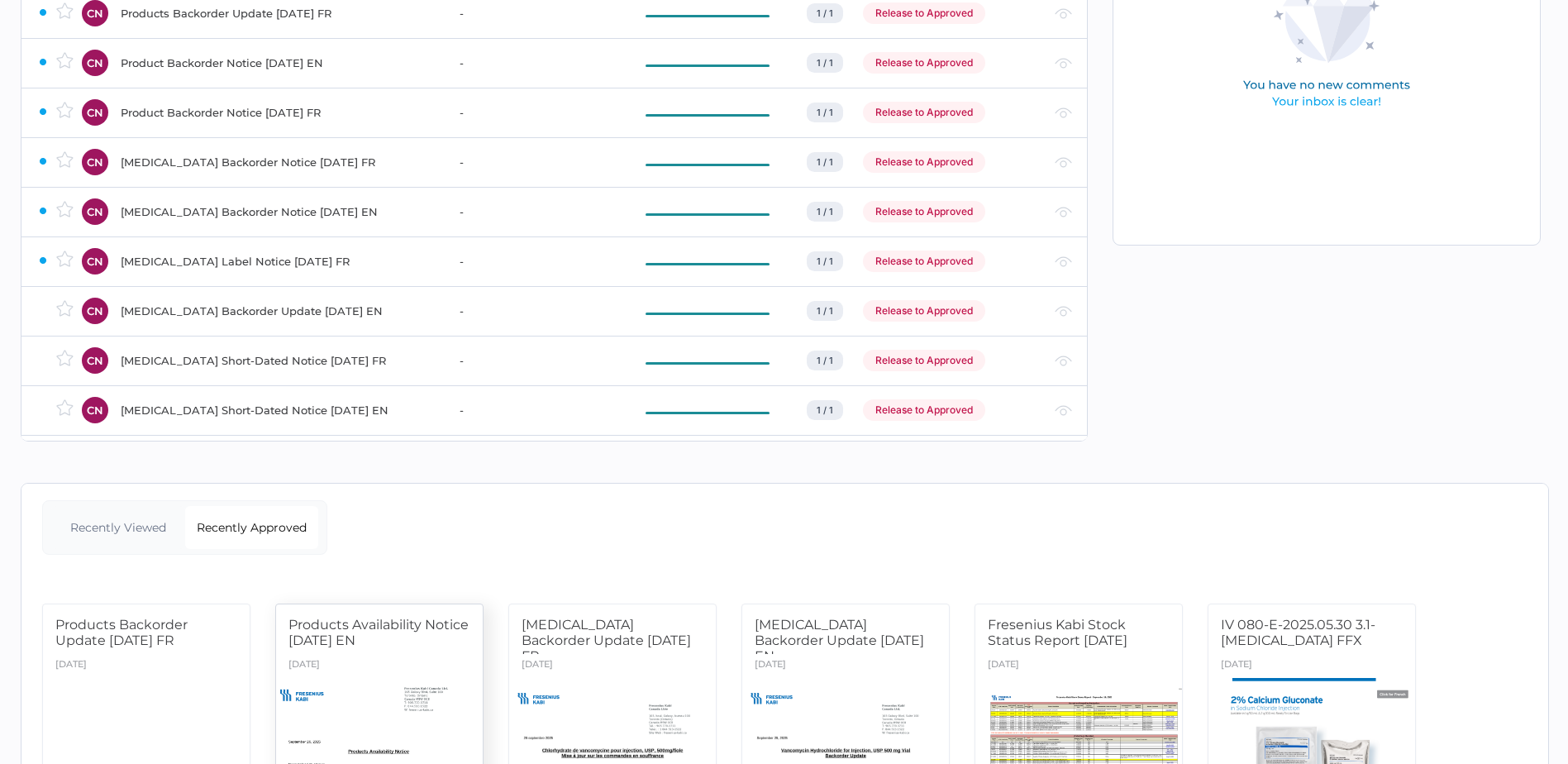
scroll to position [373, 0]
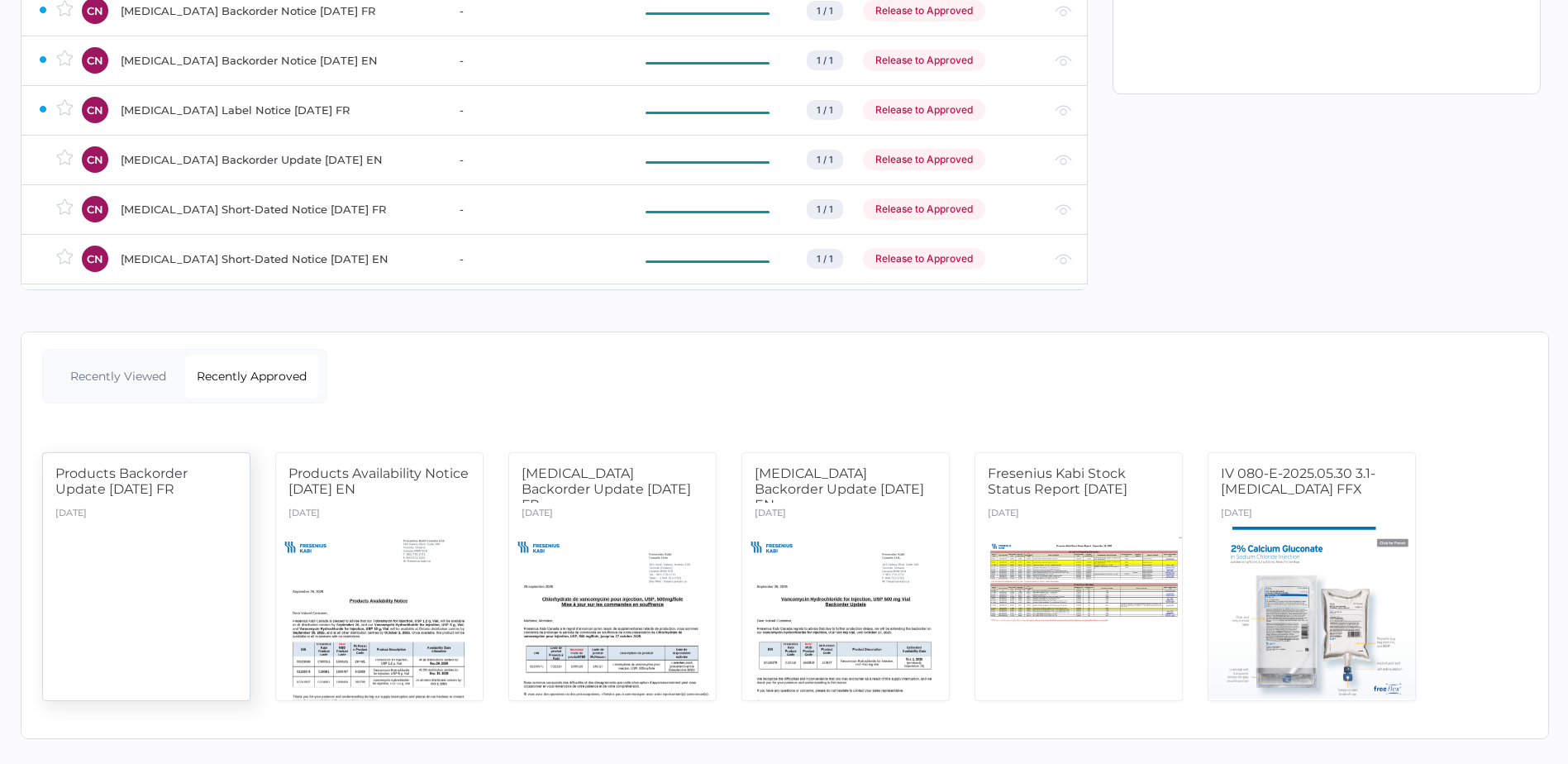
click at [149, 607] on div at bounding box center [147, 613] width 217 height 183
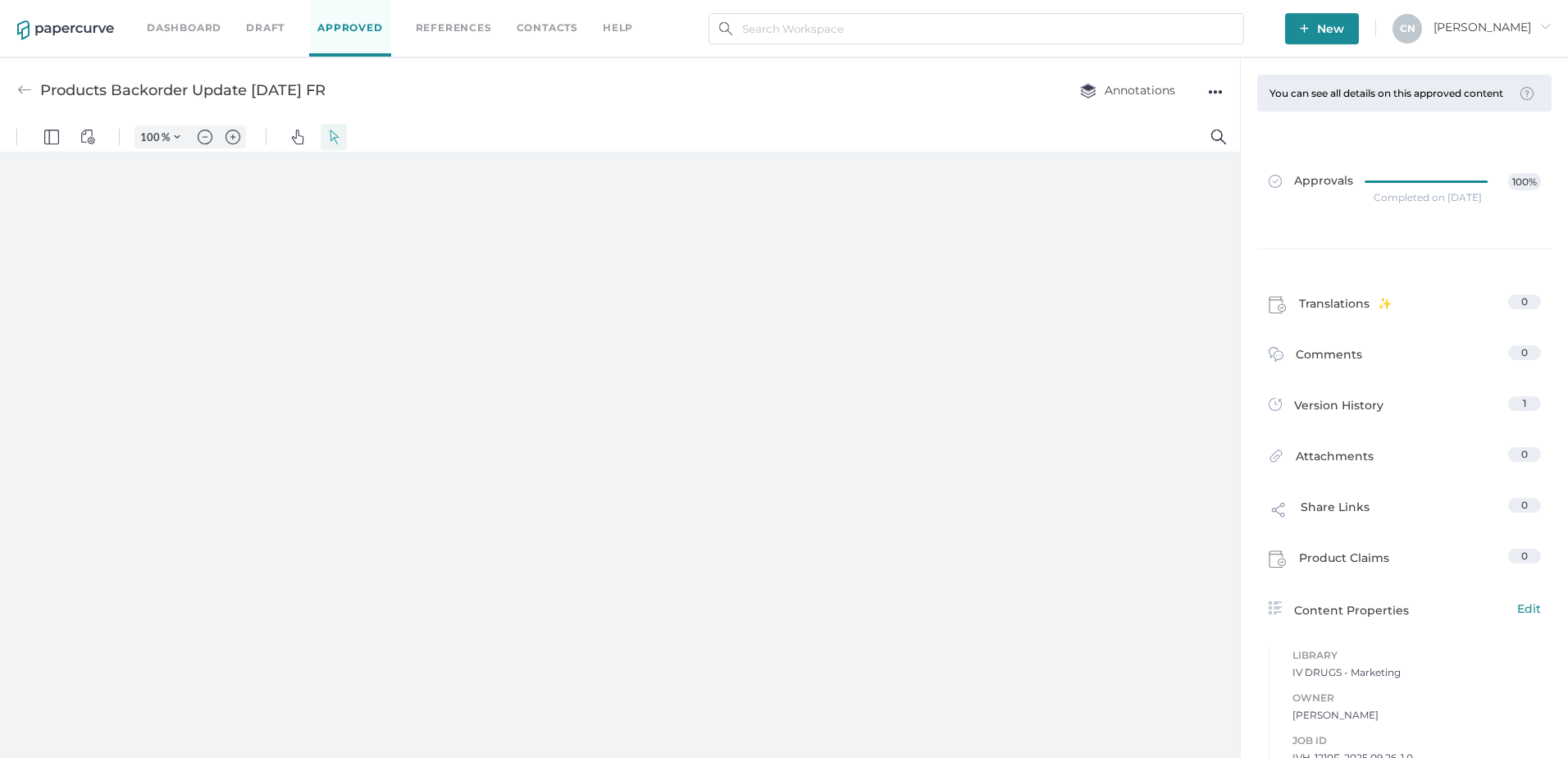
type input "133"
click at [1213, 99] on div "●●●" at bounding box center [1215, 91] width 15 height 23
click at [1316, 86] on div "You can see all details on this approved content Admins and the Content Owner c…" at bounding box center [1405, 92] width 295 height 37
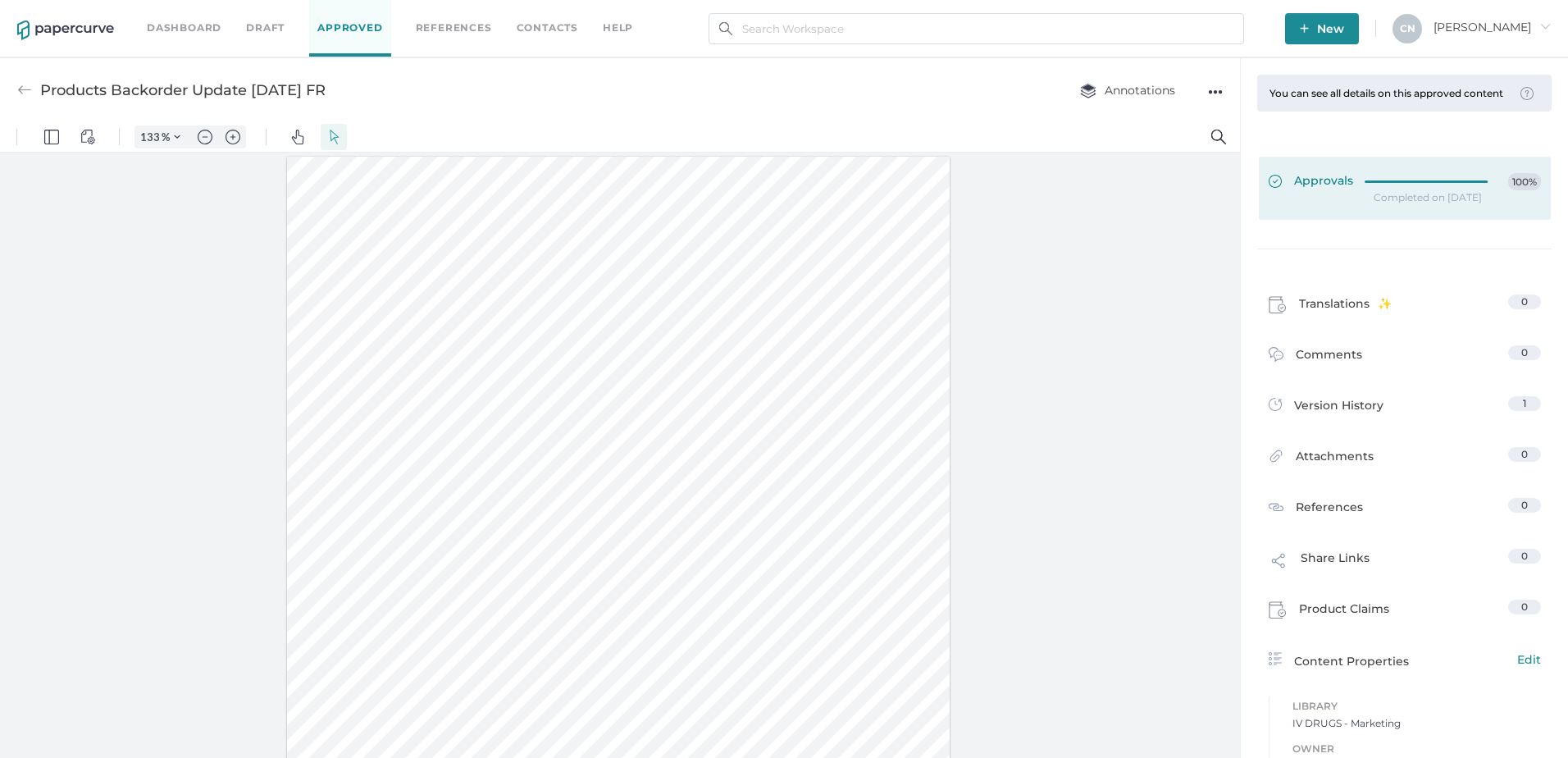
click at [1315, 219] on link "Approvals 100%" at bounding box center [1404, 188] width 292 height 63
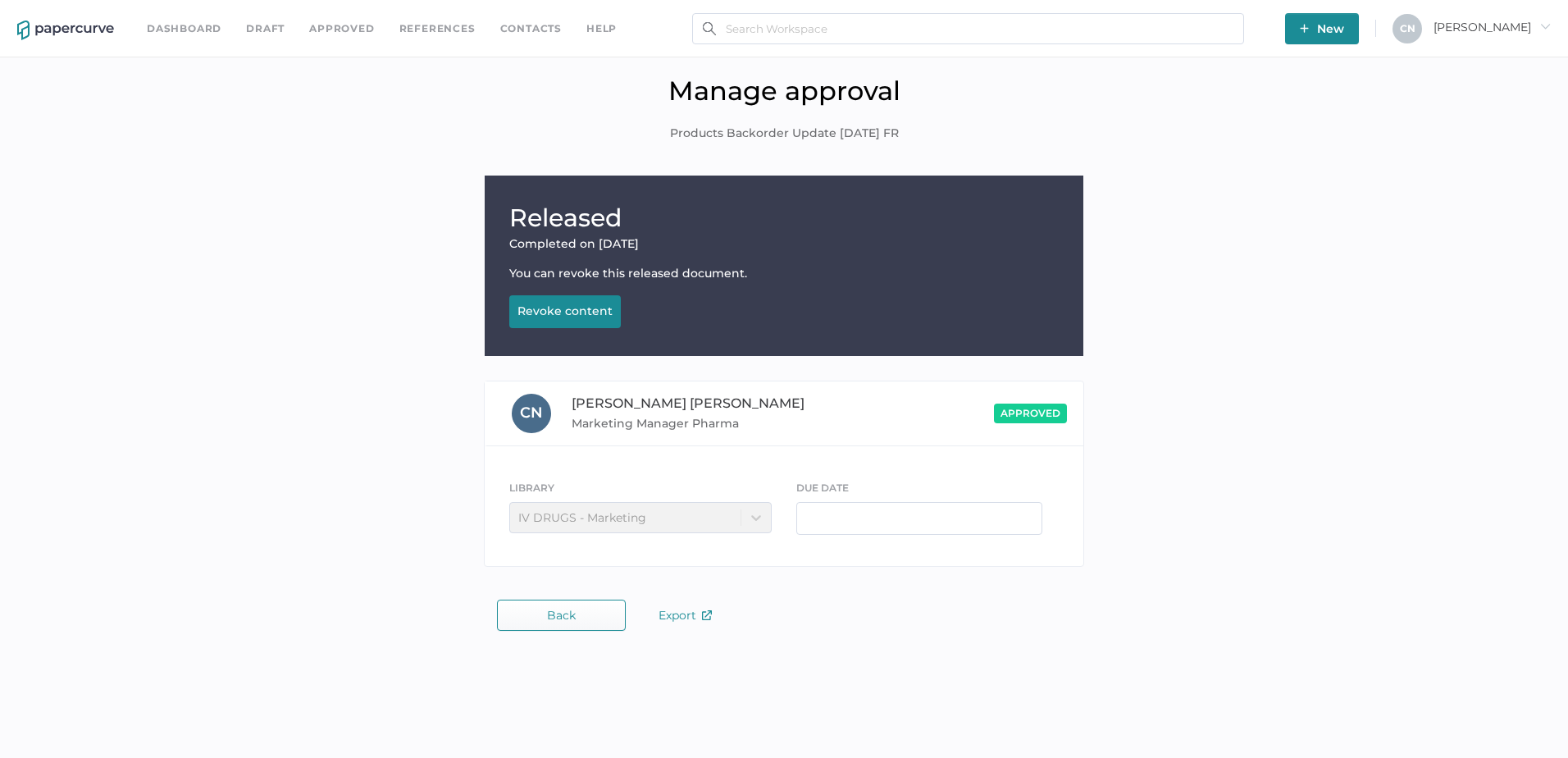
click at [543, 300] on button "Revoke content Revoking..." at bounding box center [565, 311] width 112 height 33
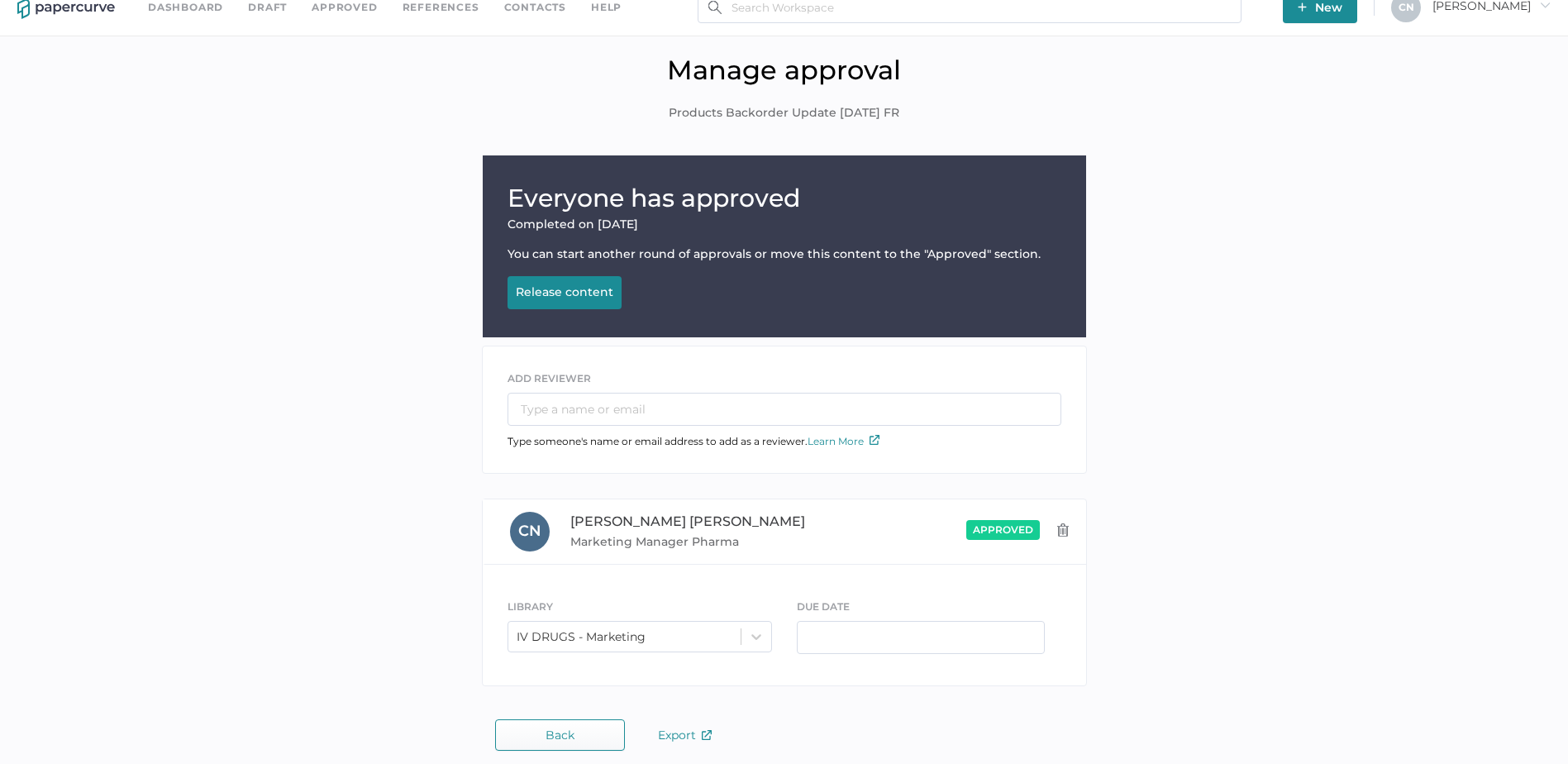
scroll to position [33, 0]
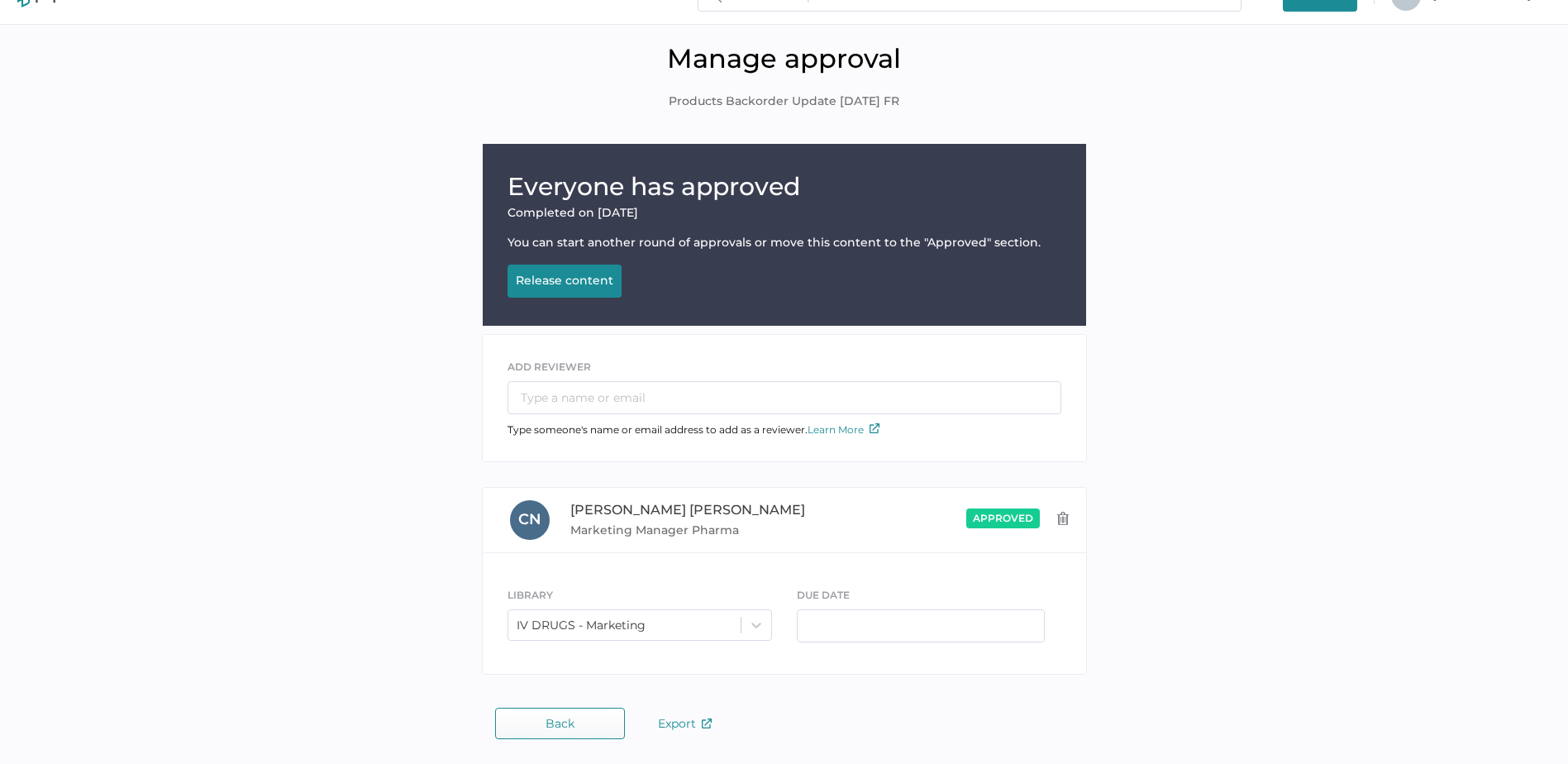
click at [578, 723] on button "Back" at bounding box center [560, 723] width 130 height 31
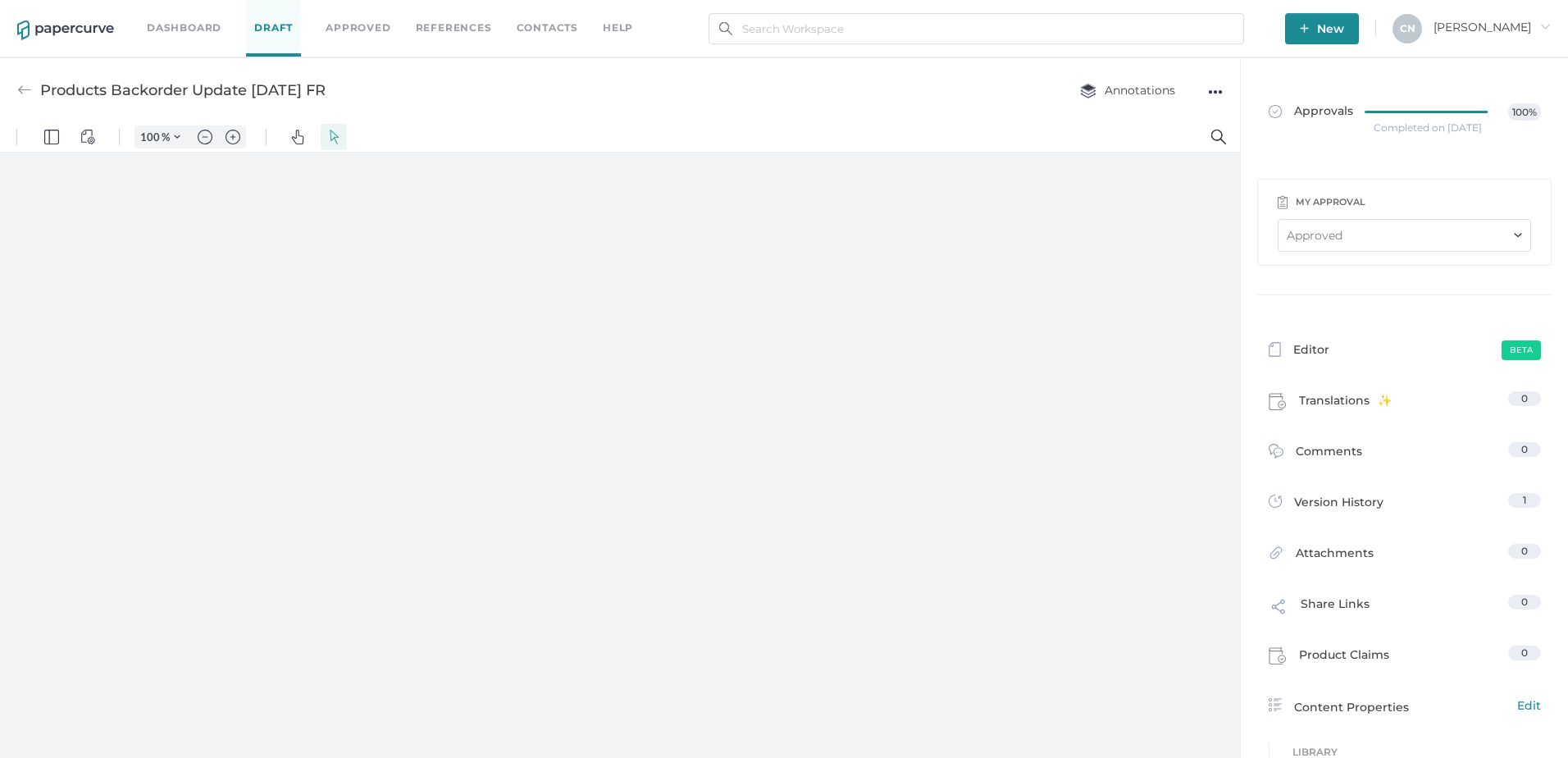
type input "133"
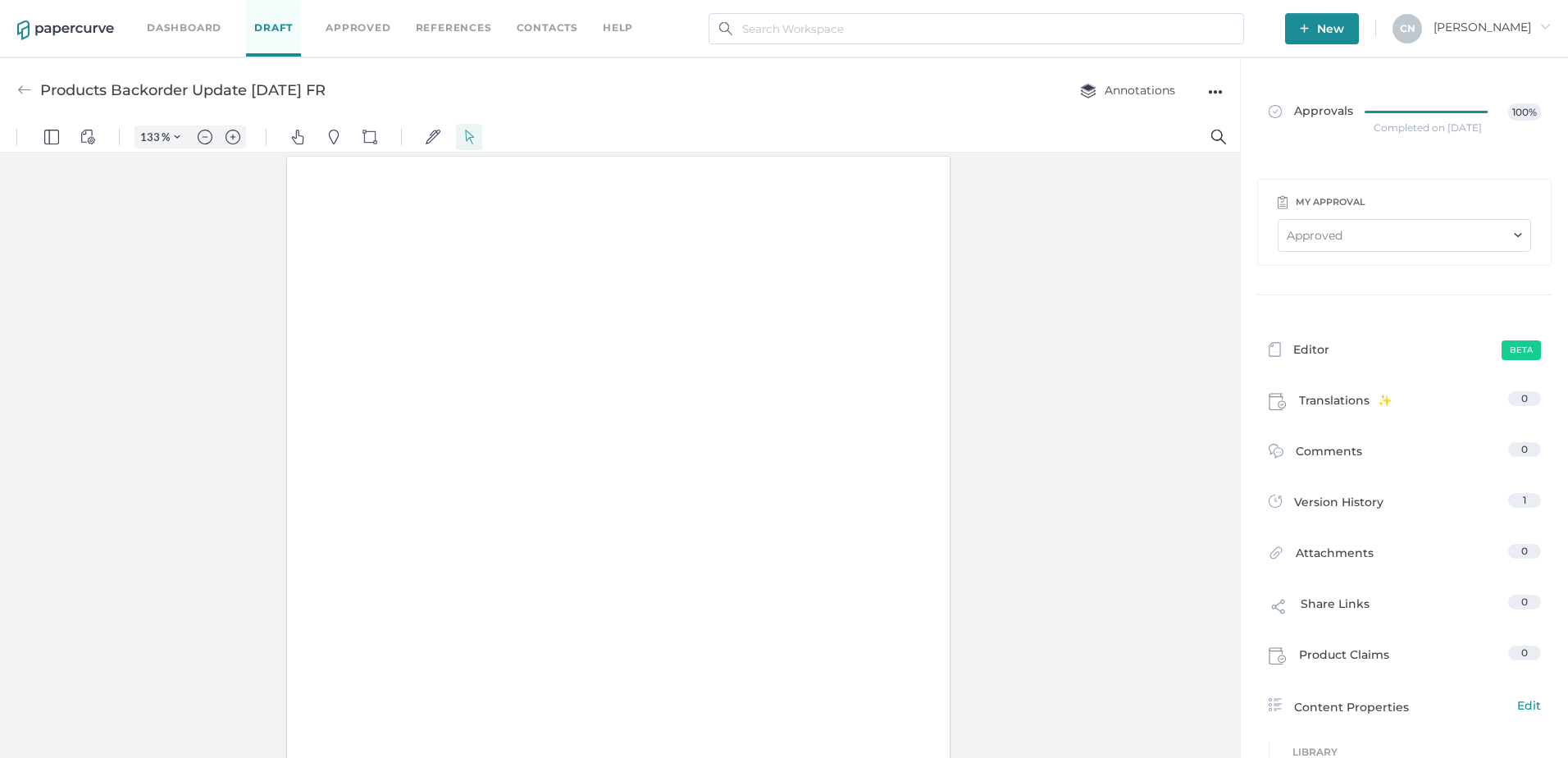
scroll to position [1, 0]
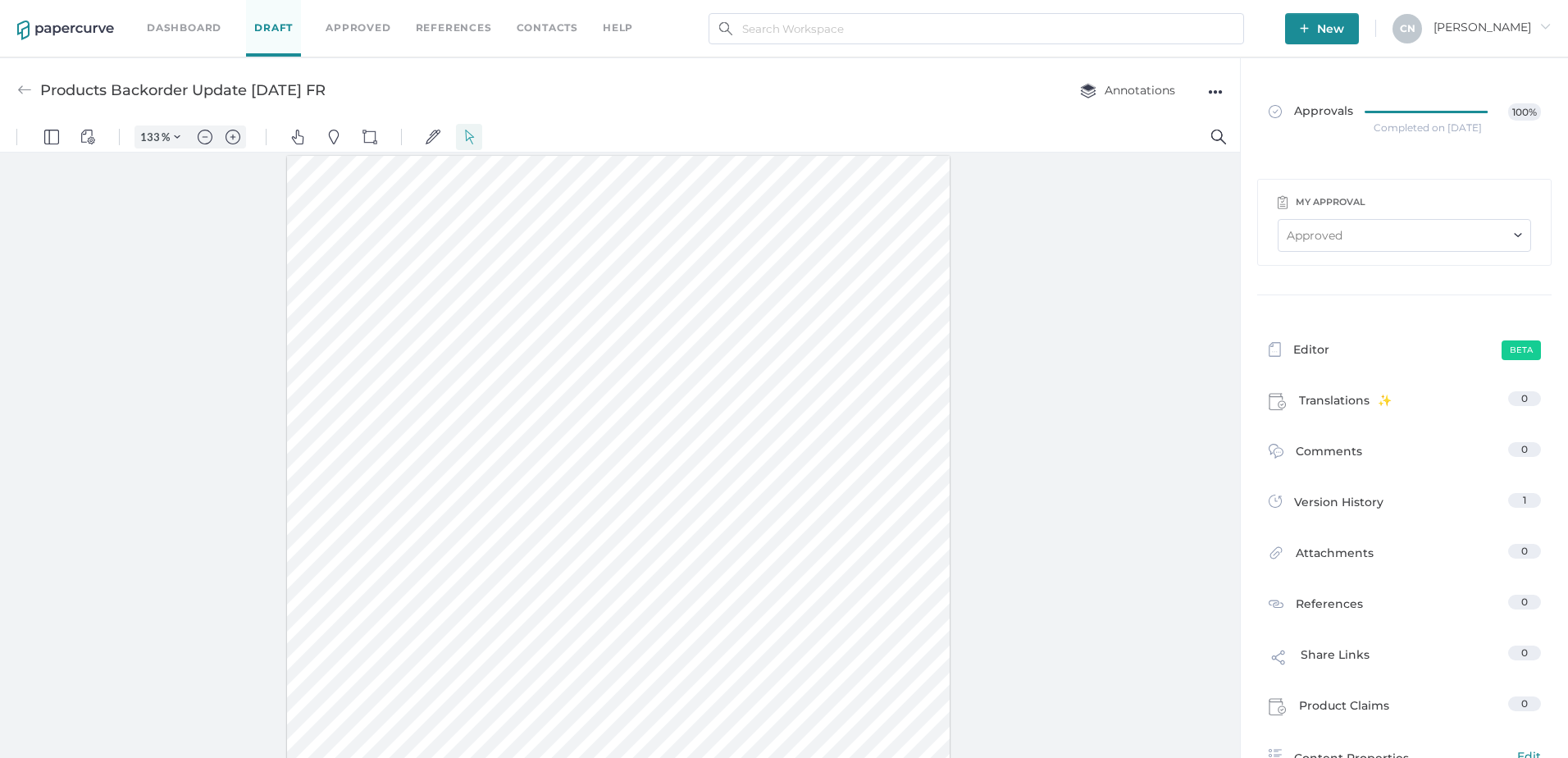
click at [1214, 91] on div "●●●" at bounding box center [1215, 91] width 15 height 23
click at [1130, 182] on span "Rename" at bounding box center [1151, 185] width 113 height 31
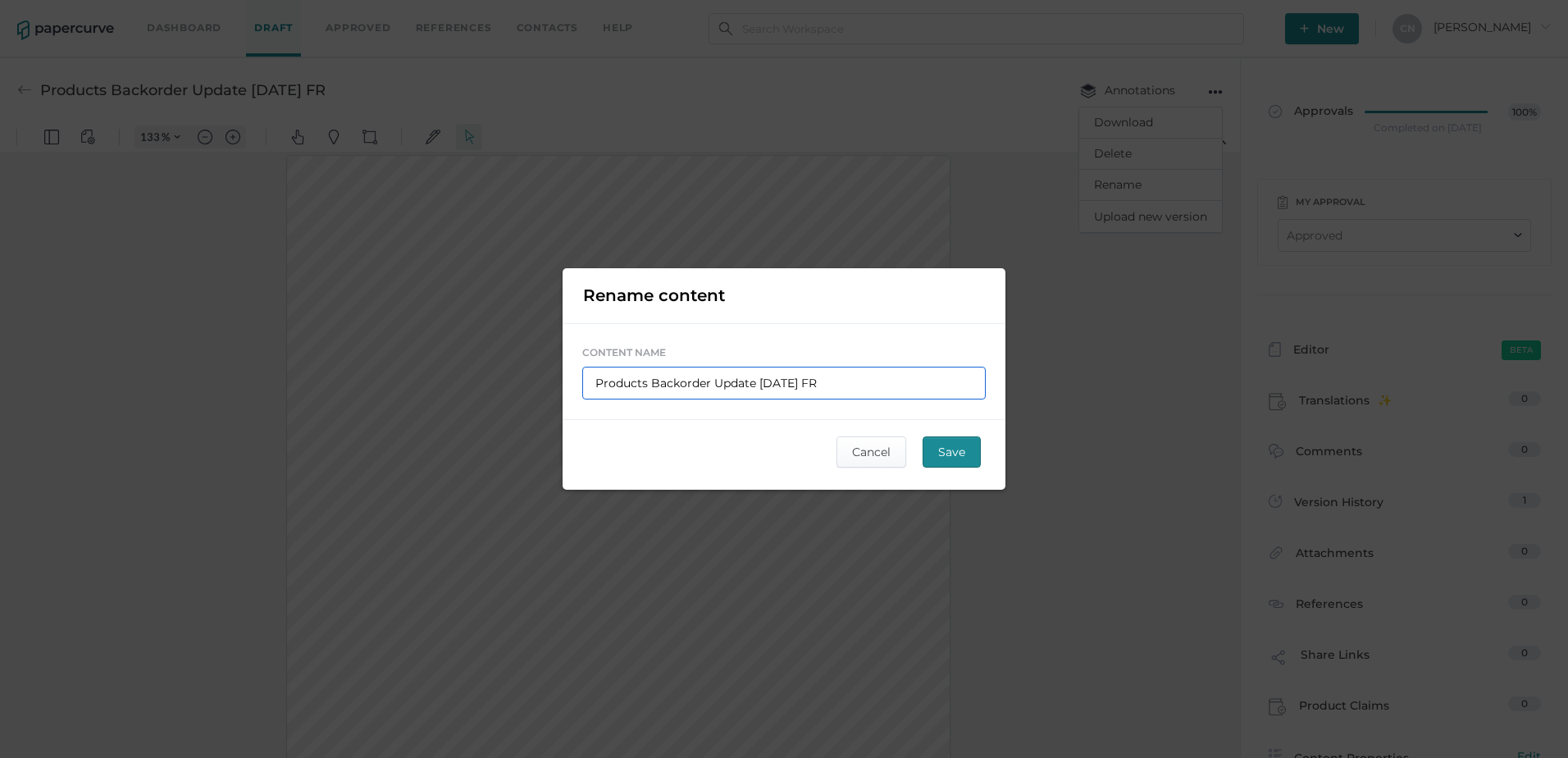
click at [736, 379] on input "Products Backorder Update 09.22.2025 FR" at bounding box center [784, 383] width 404 height 33
drag, startPoint x: 757, startPoint y: 382, endPoint x: 651, endPoint y: 386, distance: 106.1
click at [651, 386] on input "Products Backorder Update 09.22.2025 FR" at bounding box center [784, 383] width 404 height 33
type input "Products A 09.22.2025 FR"
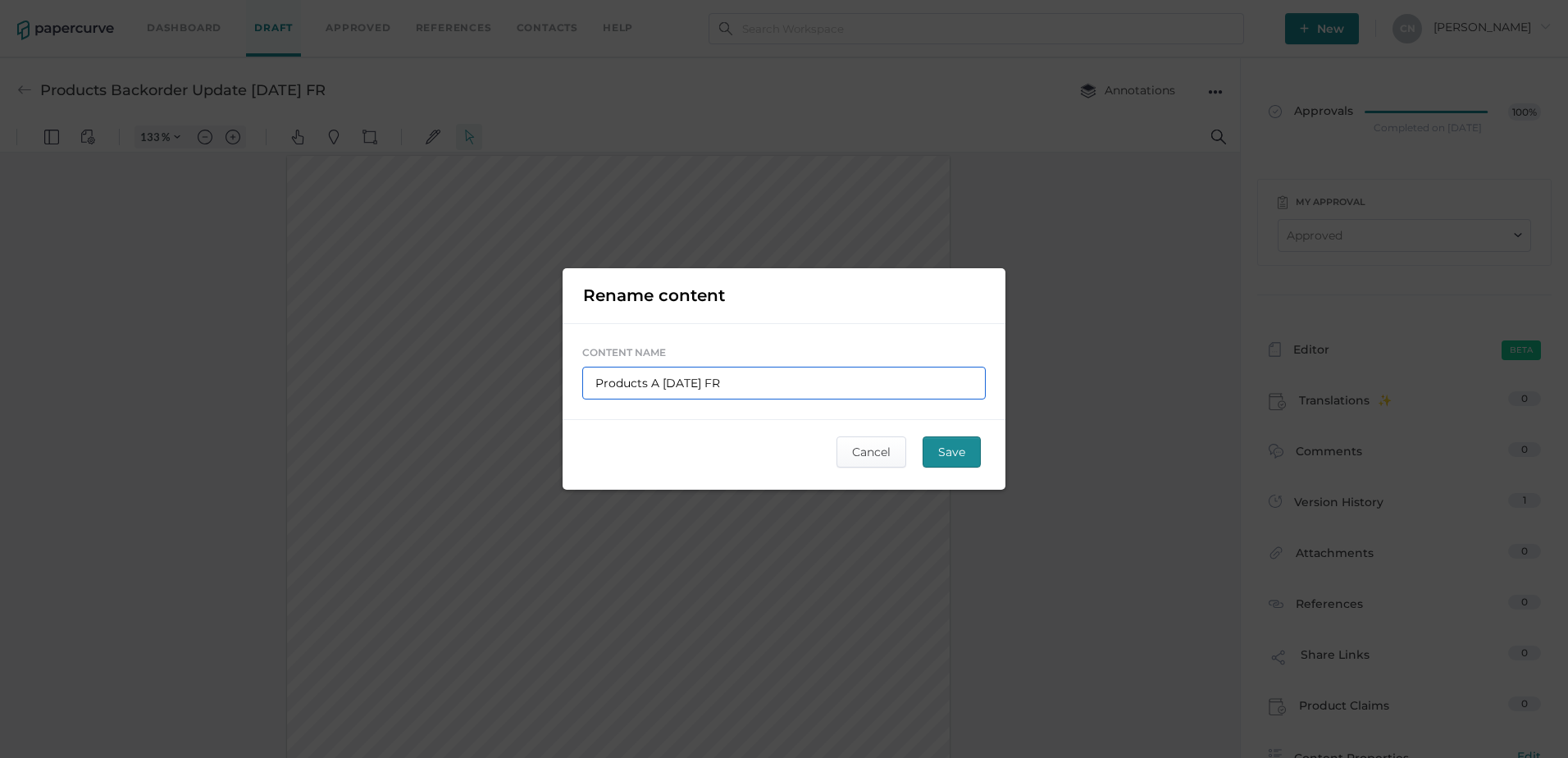
type input "Products Av 09.22.2025 FR"
type input "Products Ava 09.22.2025 FR"
type input "Products Avai 09.22.2025 FR"
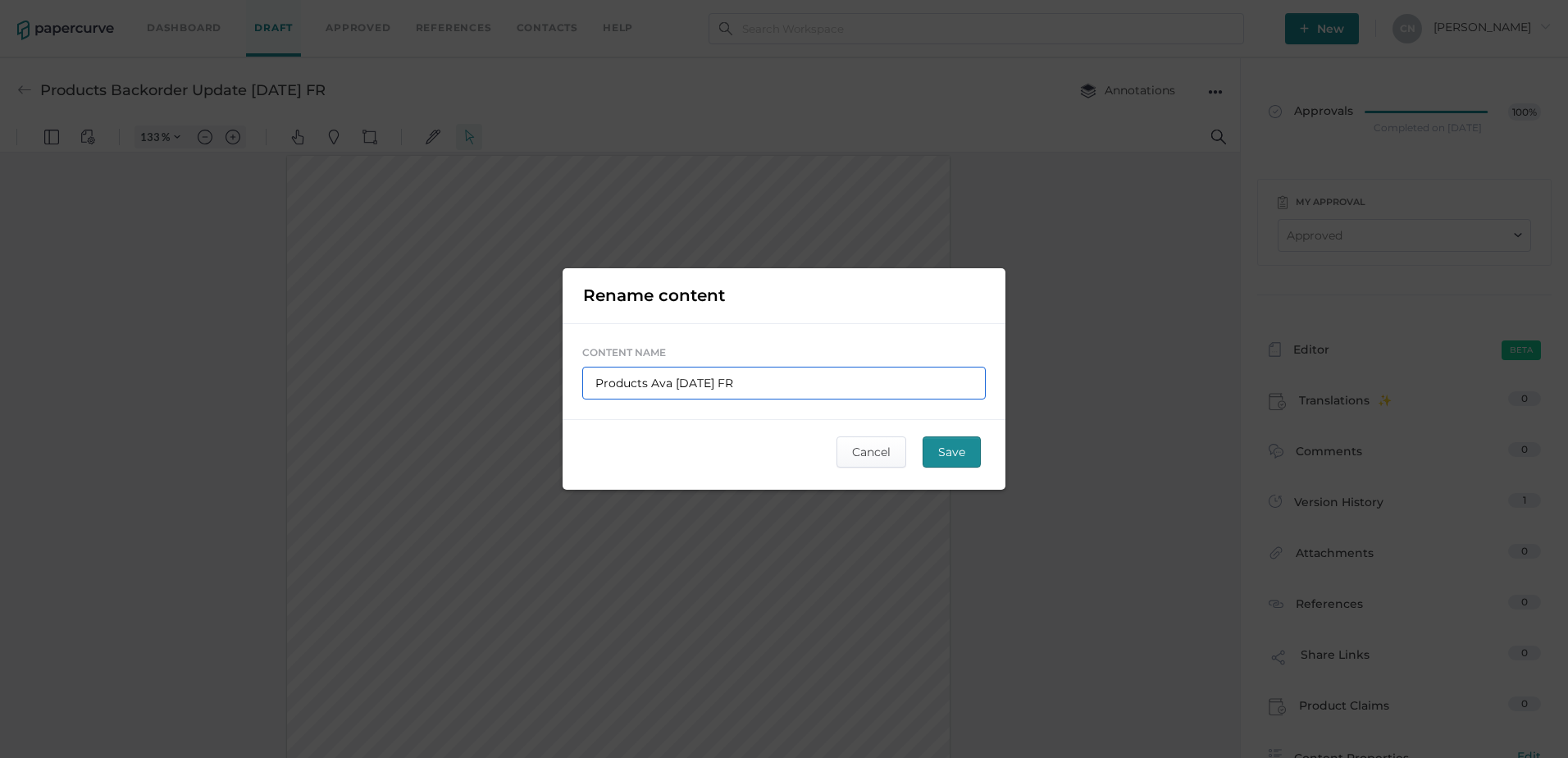
type input "Products Avai 09.22.2025 FR"
type input "Products Avail 09.22.2025 FR"
type input "Products Availa 09.22.2025 FR"
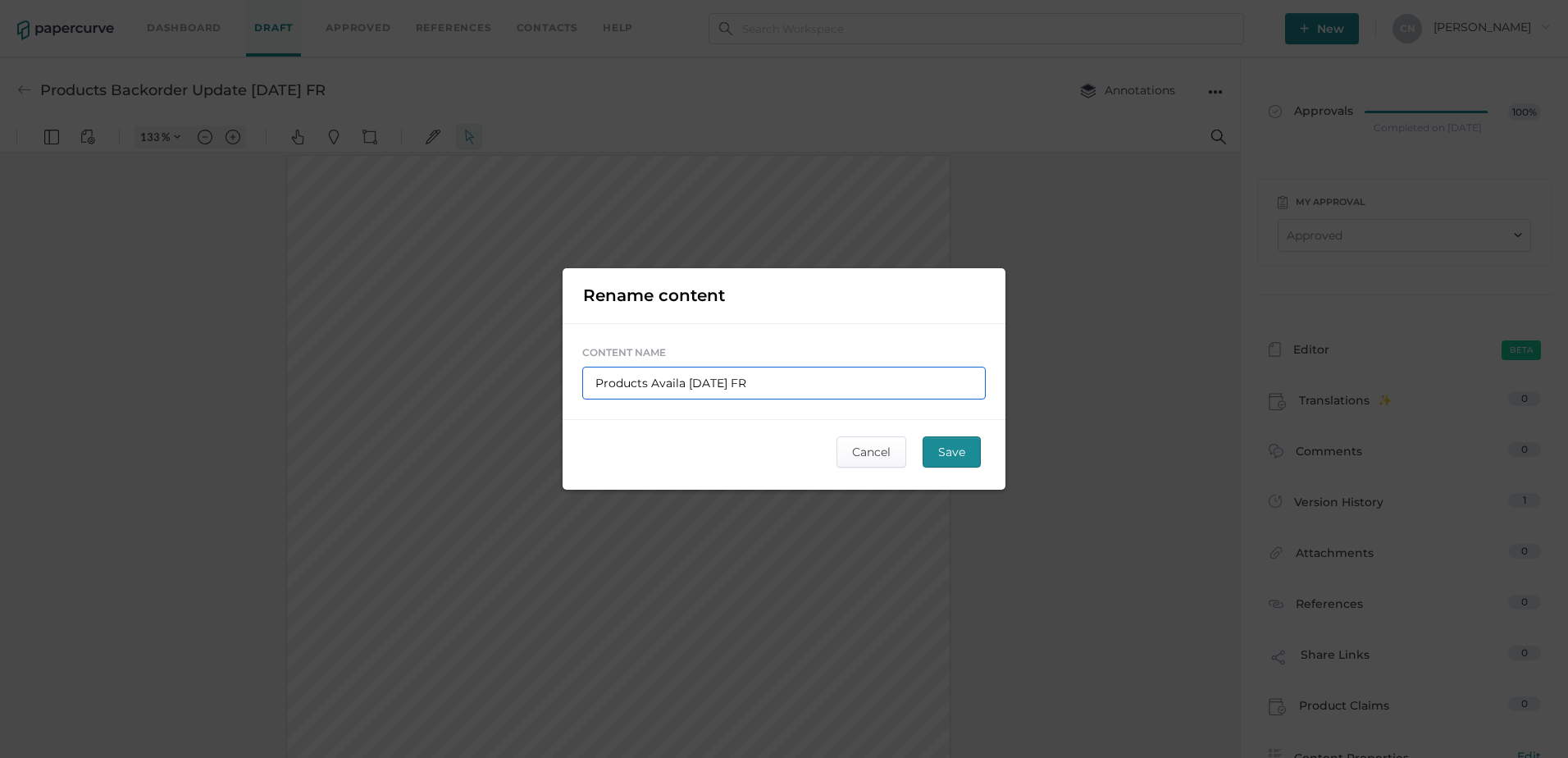
type input "Products Availab 09.22.2025 FR"
type input "Products Availabi 09.22.2025 FR"
type input "Products Availabi;l 09.22.2025 FR"
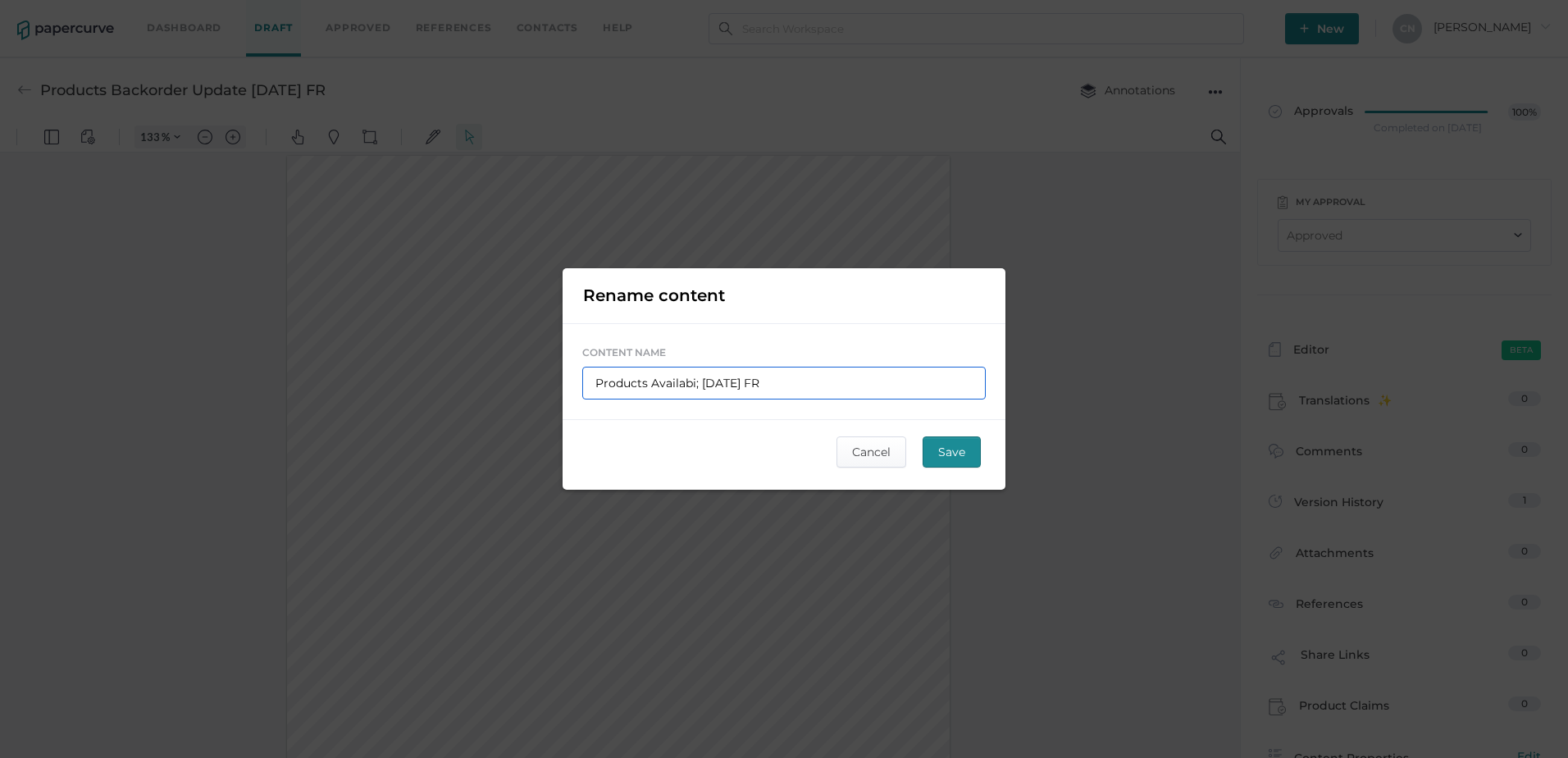
type input "Products Availabi;l 09.22.2025 FR"
type input "Products Availabi;li 09.22.2025 FR"
type input "Products Availabi;lit 09.22.2025 FR"
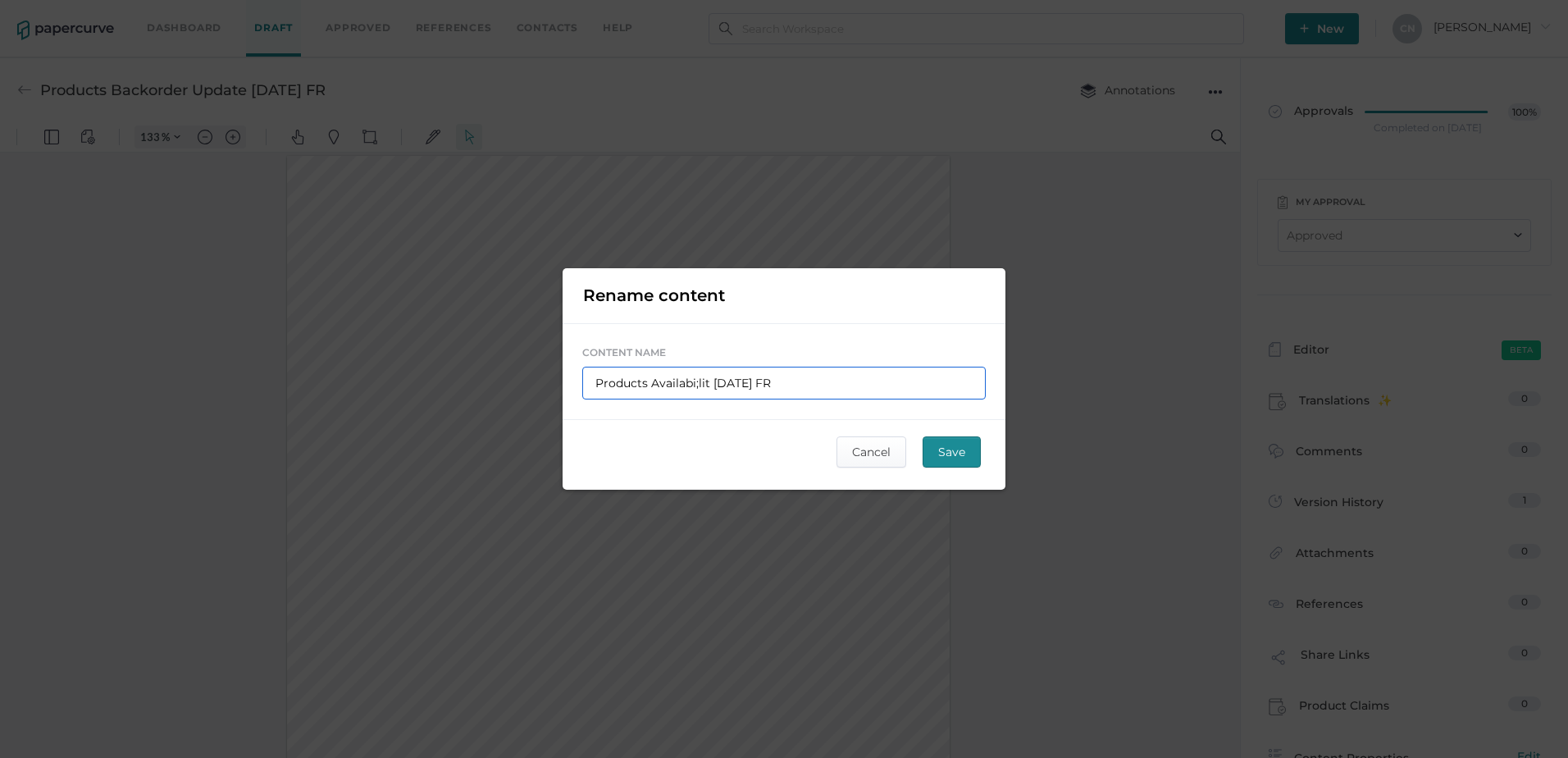
type input "Products Availabi;lity 09.22.2025 FR"
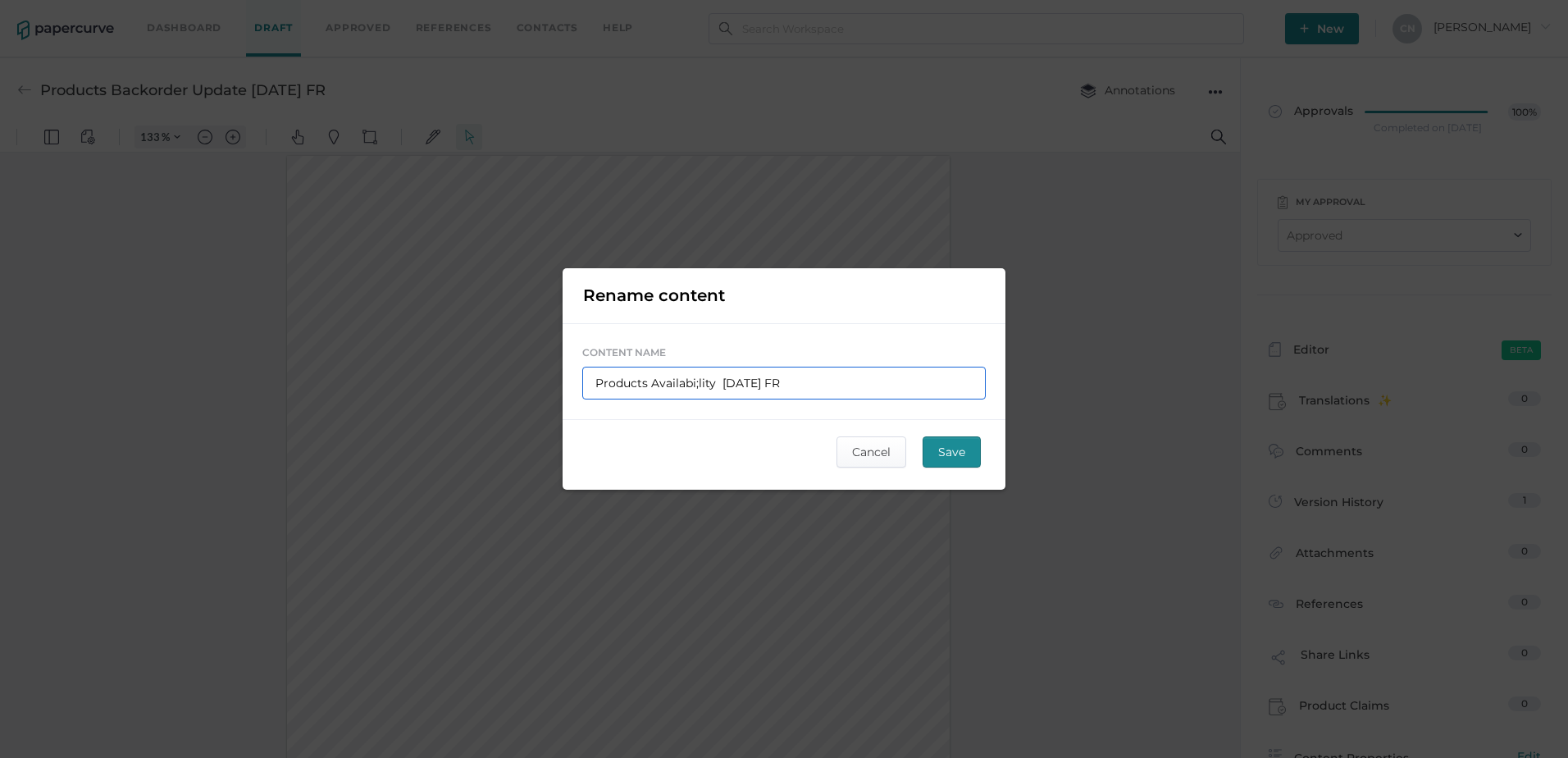
type input "Products Availabi;lity 09.22.2025 FR"
type input "Products Availabi;lit 09.22.2025 FR"
type input "Products Availabi;li 09.22.2025 FR"
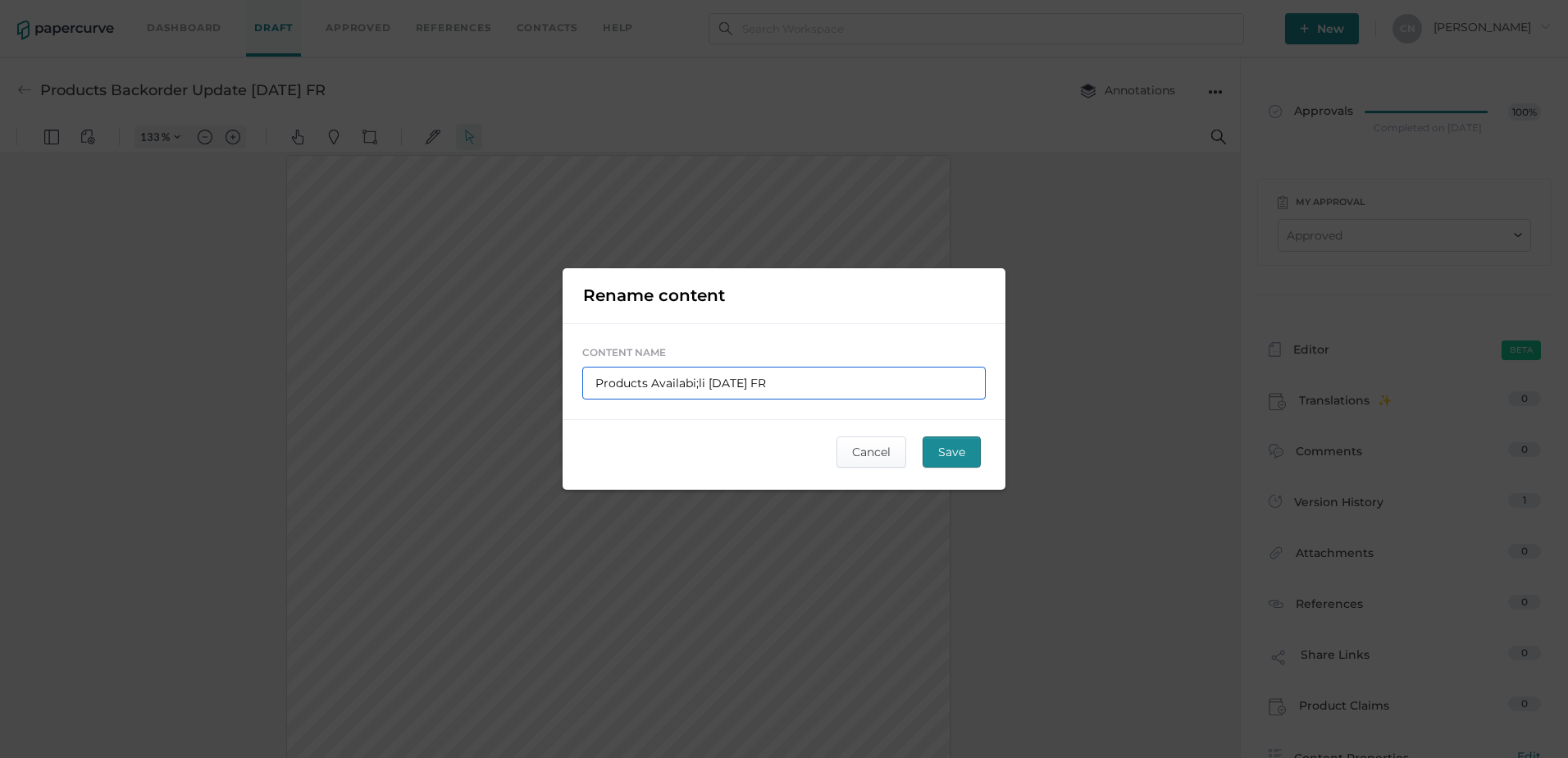
type input "Products Availabi;l 09.22.2025 FR"
type input "Products Availabi; 09.22.2025 FR"
type input "Products Availabi 09.22.2025 FR"
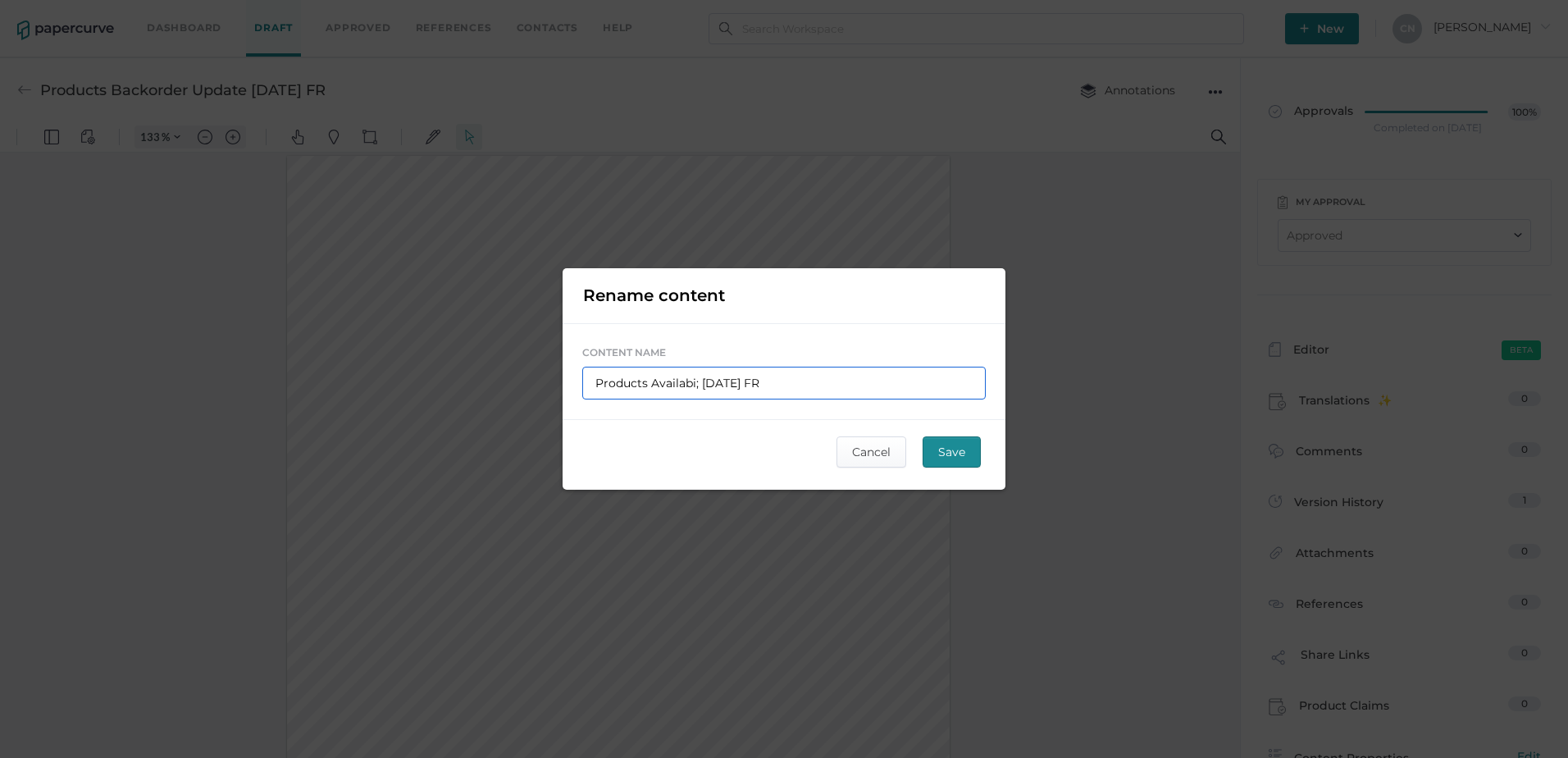
type input "Products Availabi 09.22.2025 FR"
type input "Products Availabil 09.22.2025 FR"
type input "Products Availabili 09.22.2025 FR"
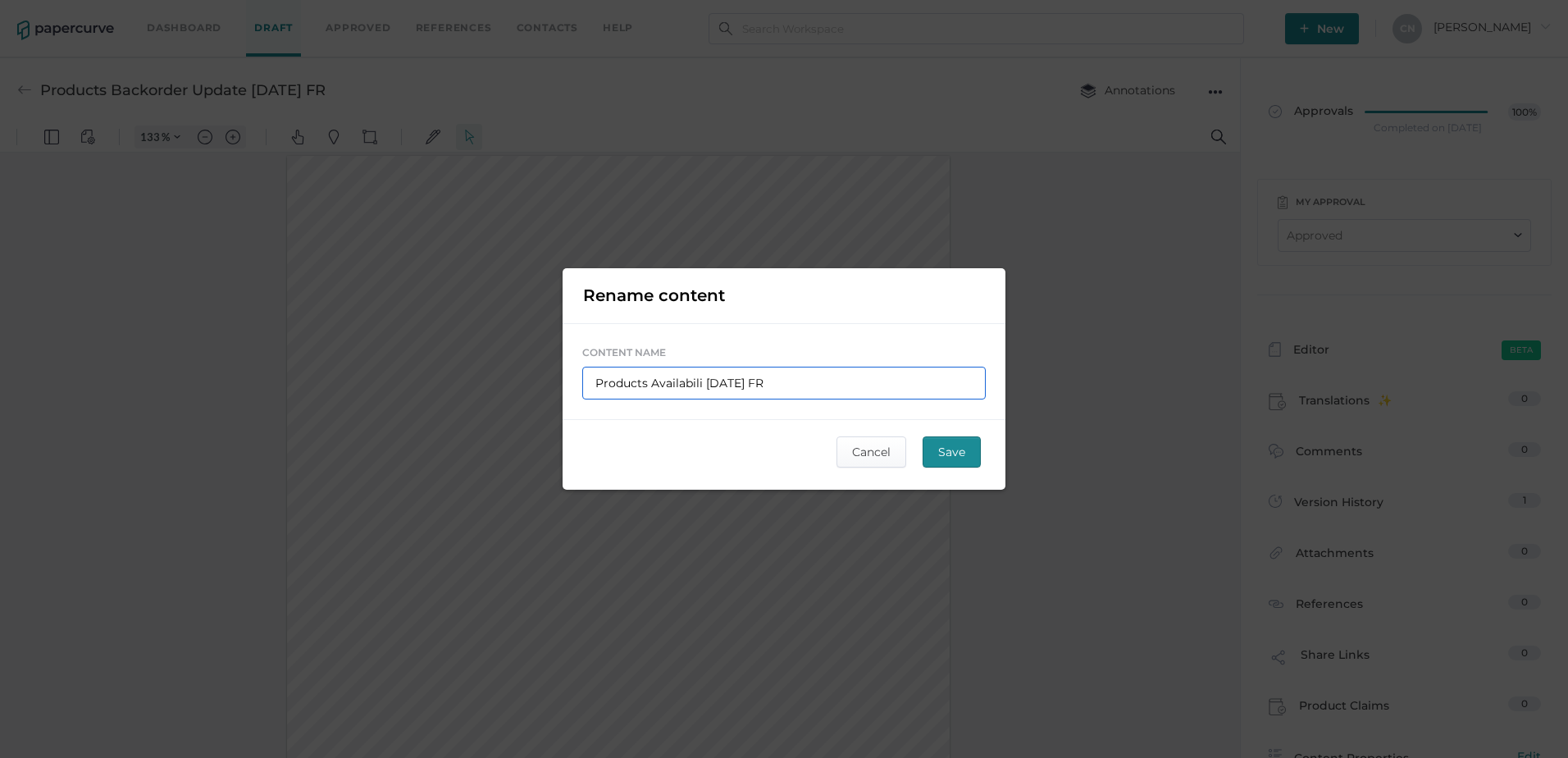
type input "Products Availabilit 09.22.2025 FR"
type input "Products Availability 09.22.2025 FR"
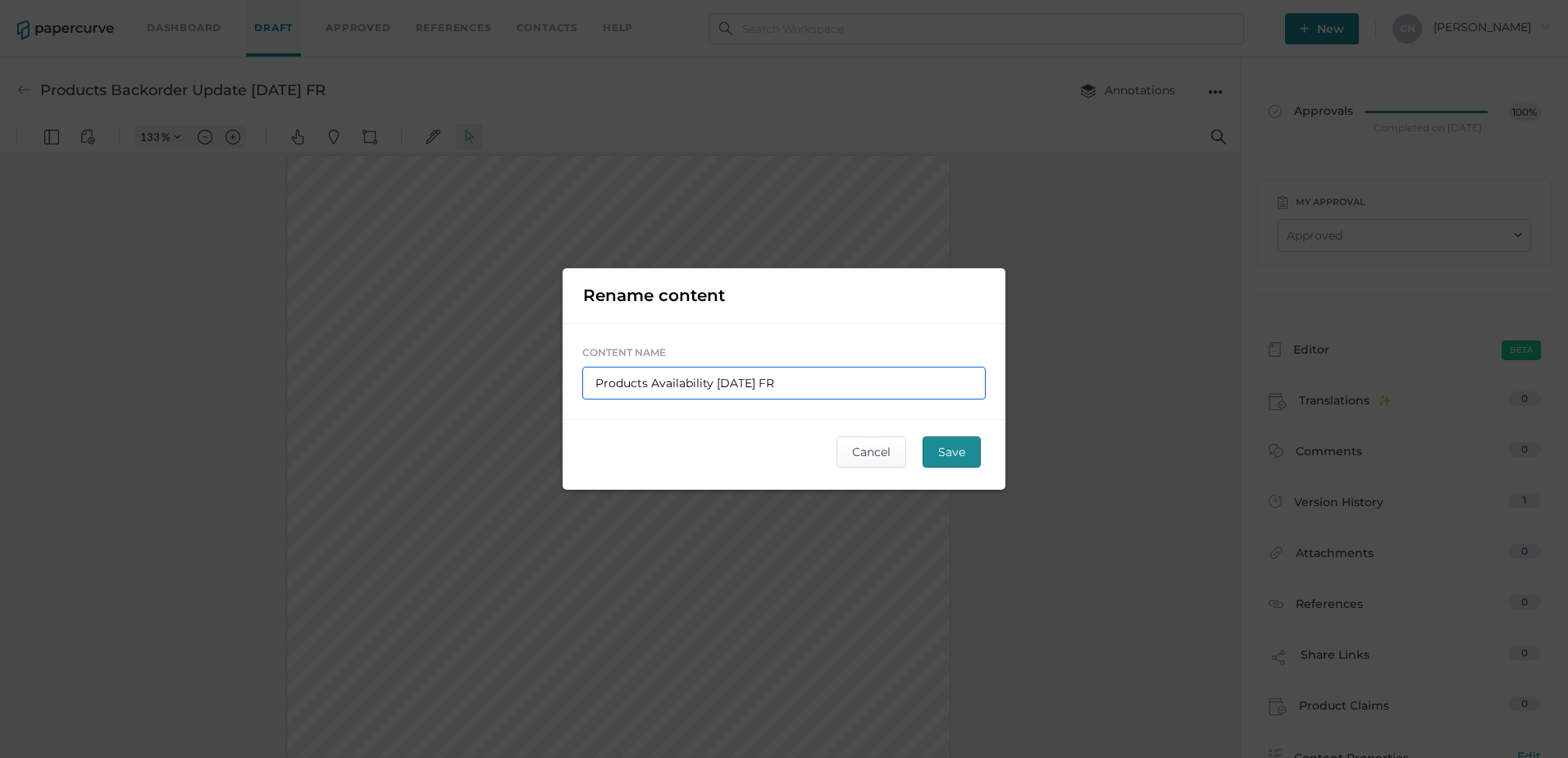
type input "Products Availability 09.22.2025 FR"
type input "Products Availability N 09.22.2025 FR"
type input "Products Availability No 09.22.2025 FR"
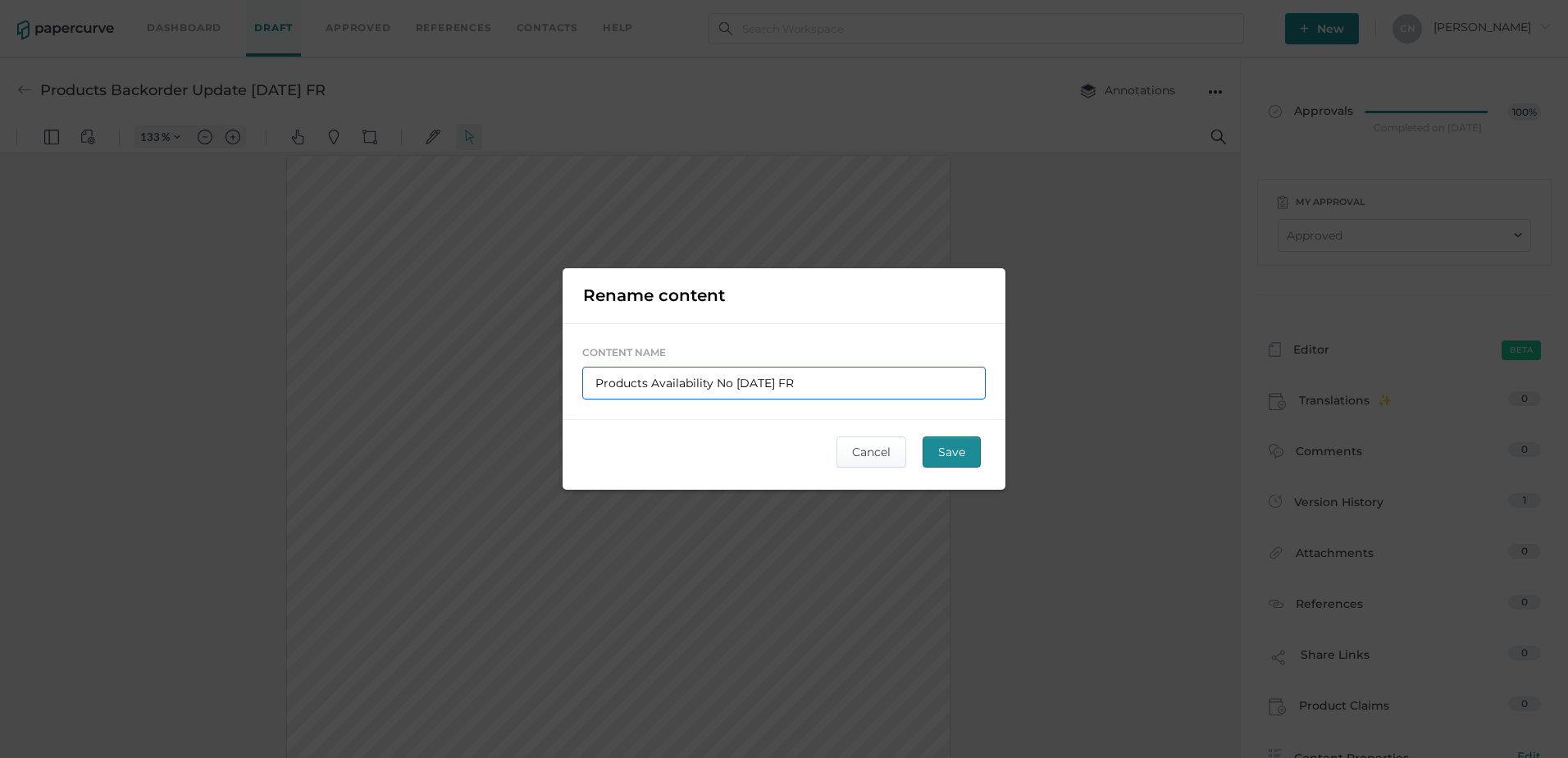
type input "Products Availability Not 09.22.2025 FR"
type input "Products Availability Noti 09.22.2025 FR"
type input "Products Availability Notiv 09.22.2025 FR"
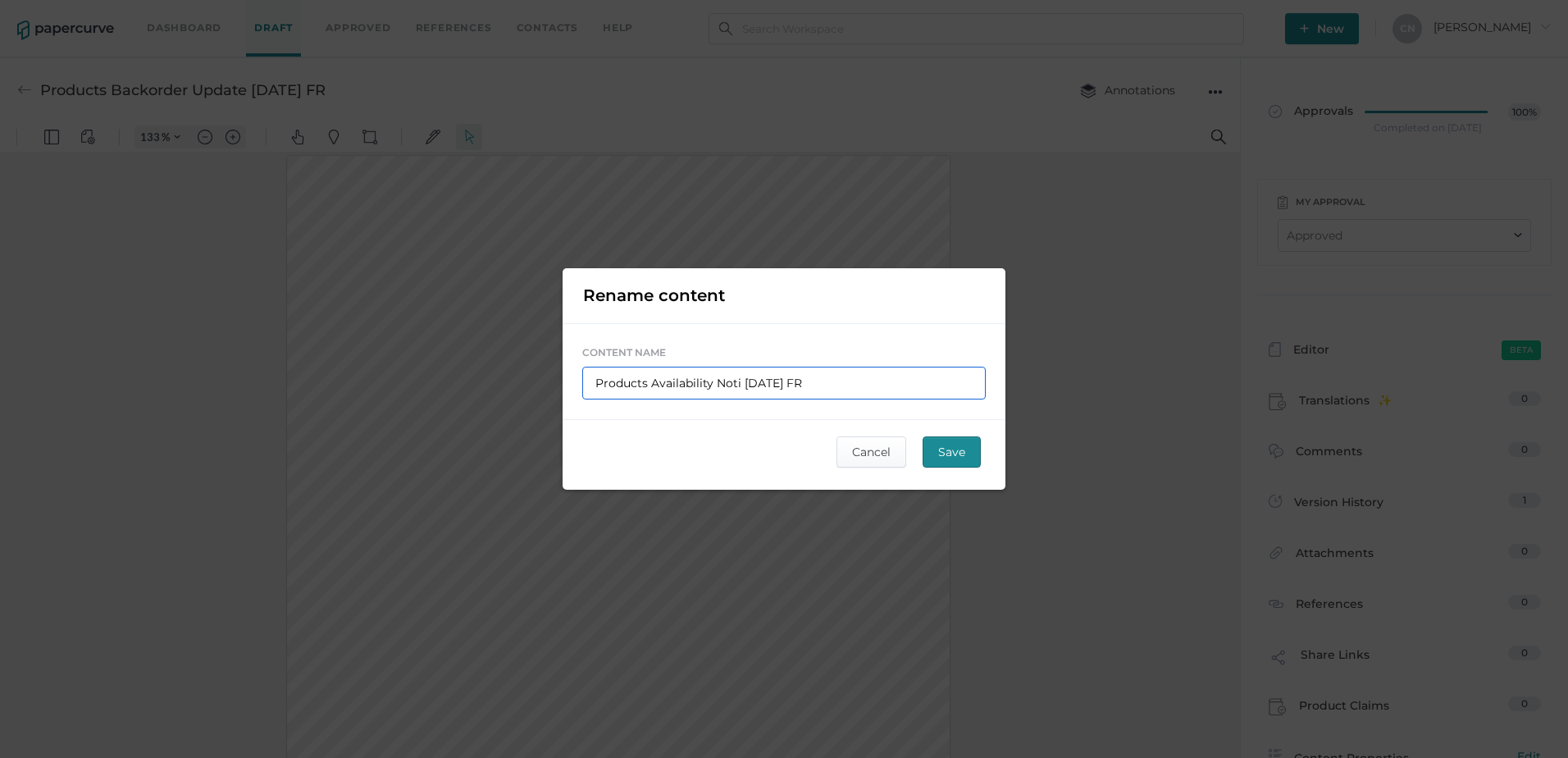
type input "Products Availability Notiv 09.22.2025 FR"
type input "Products Availability Notive 09.22.2025 FR"
type input "Products Availability Notiv 09.22.2025 FR"
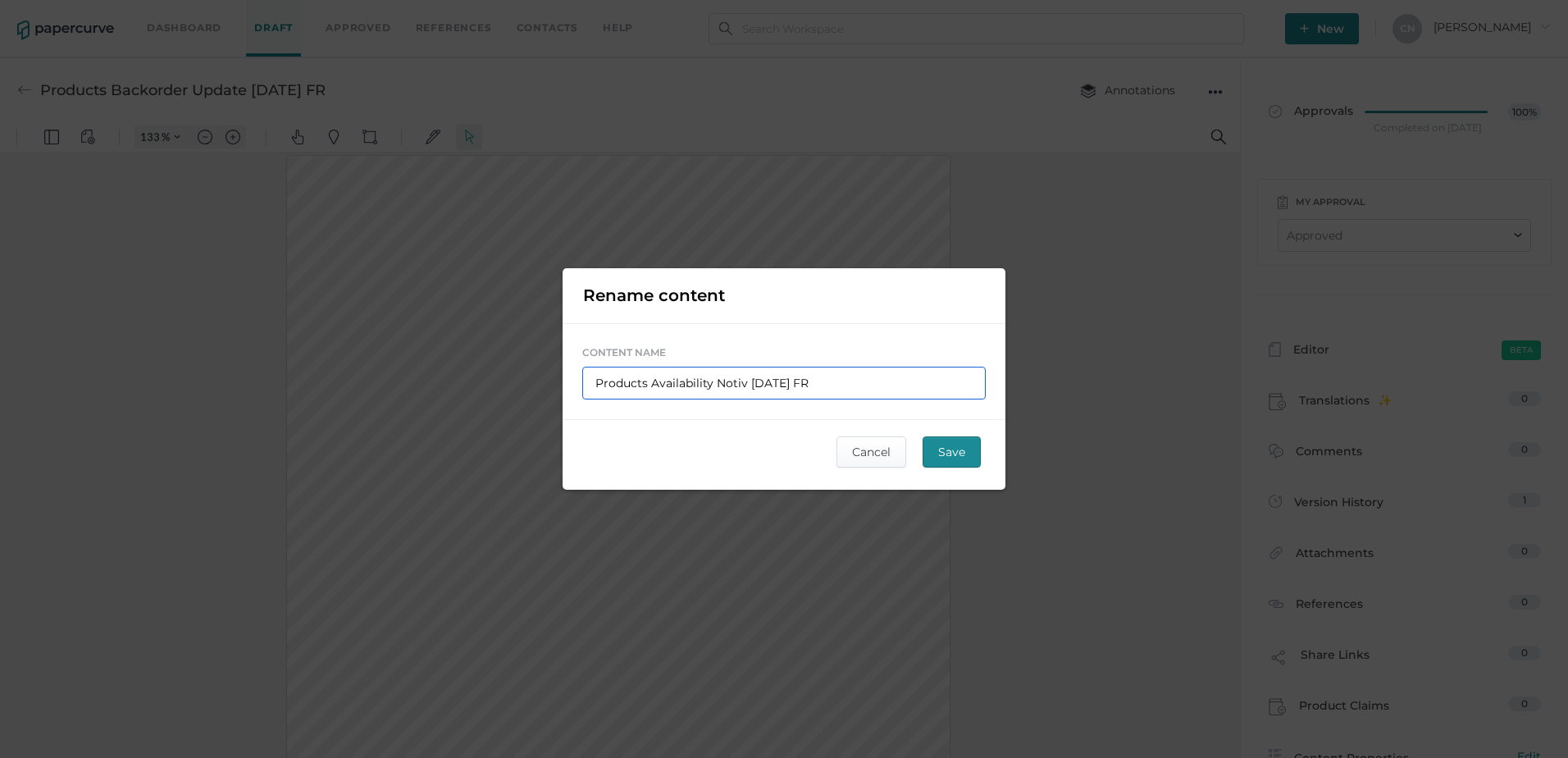
type input "Products Availability Noti 09.22.2025 FR"
type input "Products Availability Notic 09.22.2025 FR"
type input "Products Availability Notice 09.22.2025 FR"
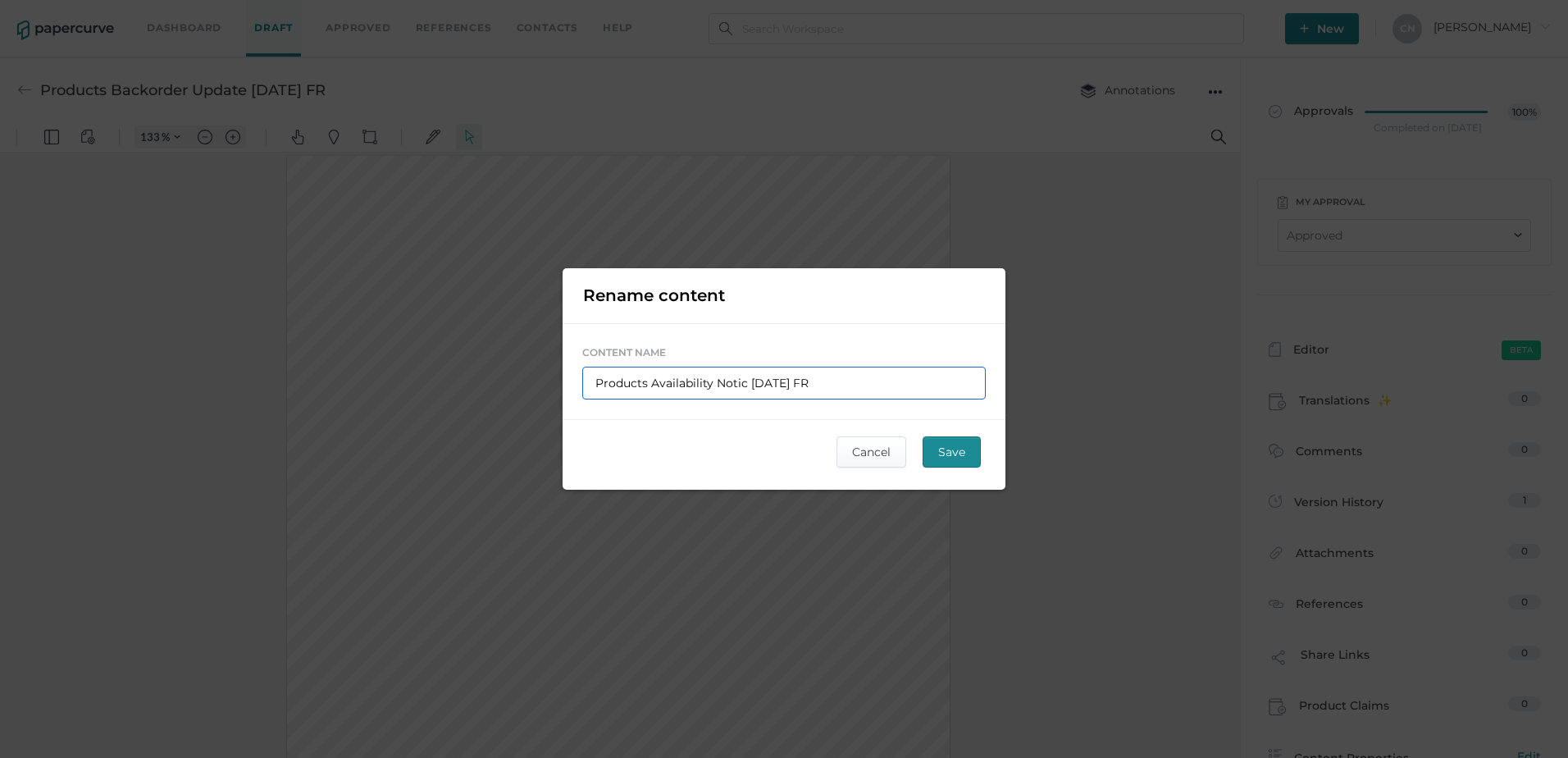
type input "Products Availability Notice 09.22.2025 FR"
type input "Products Availability Notice 09.2.2025 FR"
type input "Products Availability Notice 09.26.2025 FR"
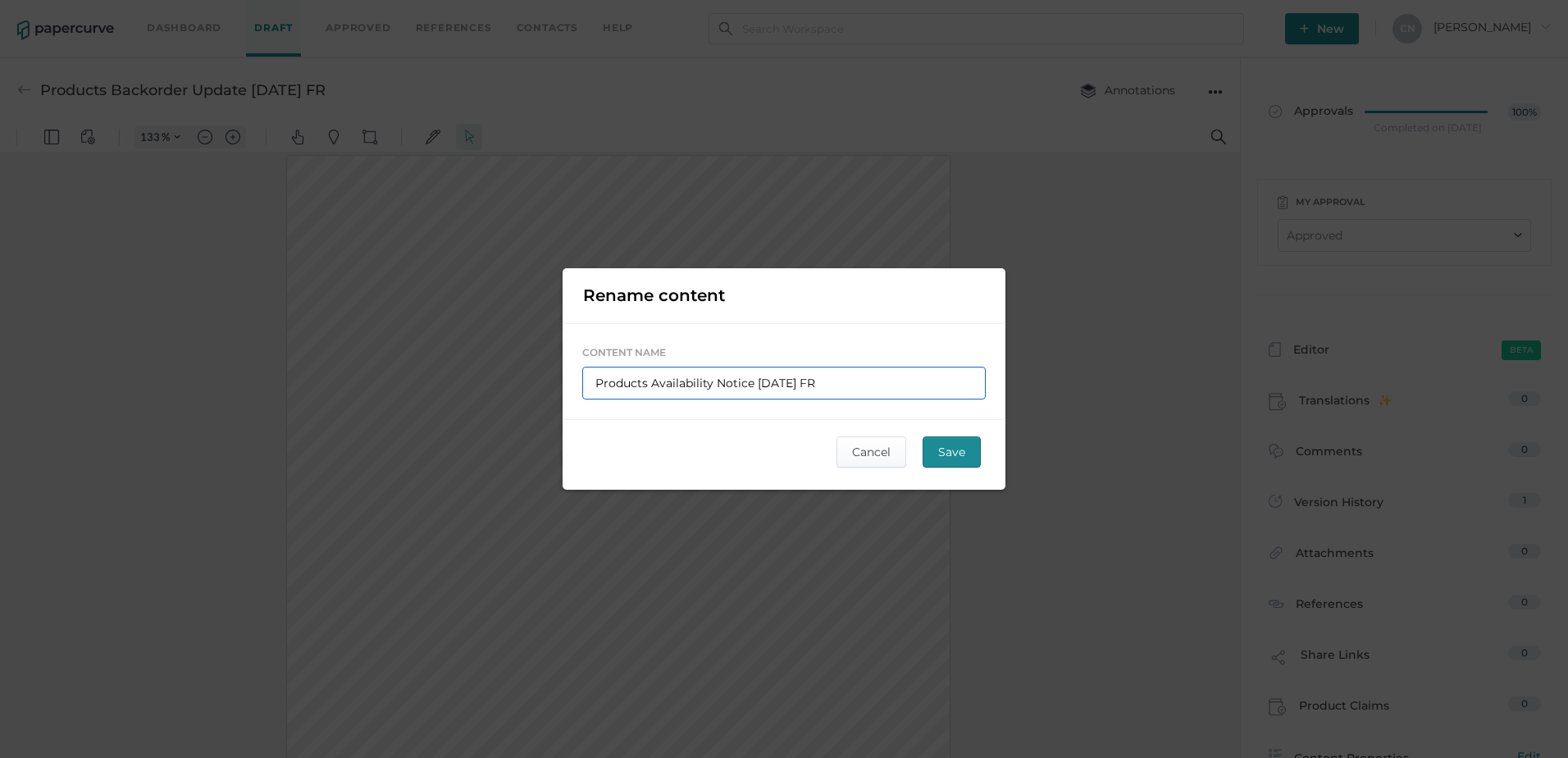
type input "Products Availability Notice 09.26.2025 FR"
click at [959, 460] on span "Save" at bounding box center [951, 452] width 27 height 30
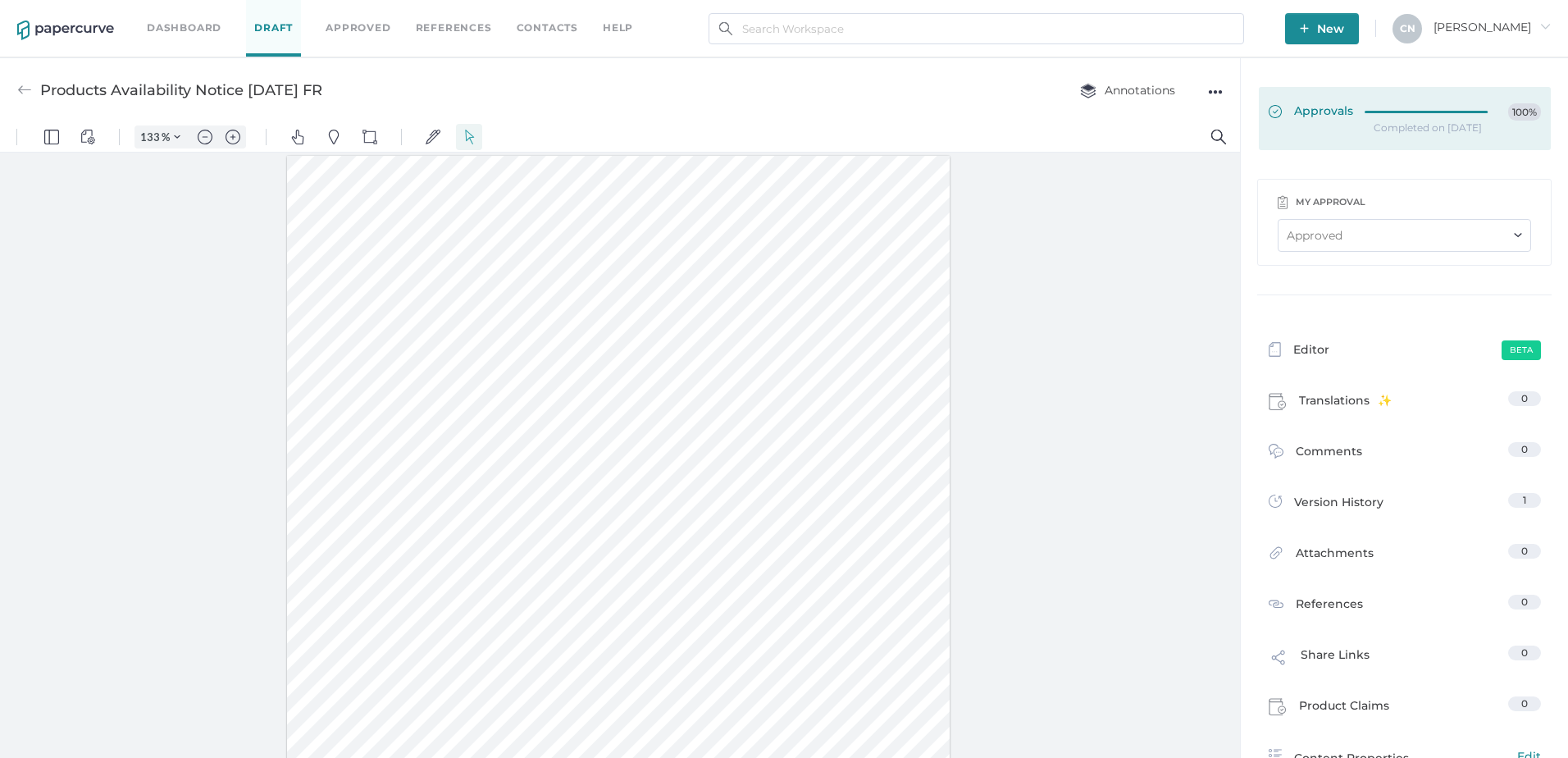
click at [1364, 109] on div at bounding box center [1430, 109] width 133 height 12
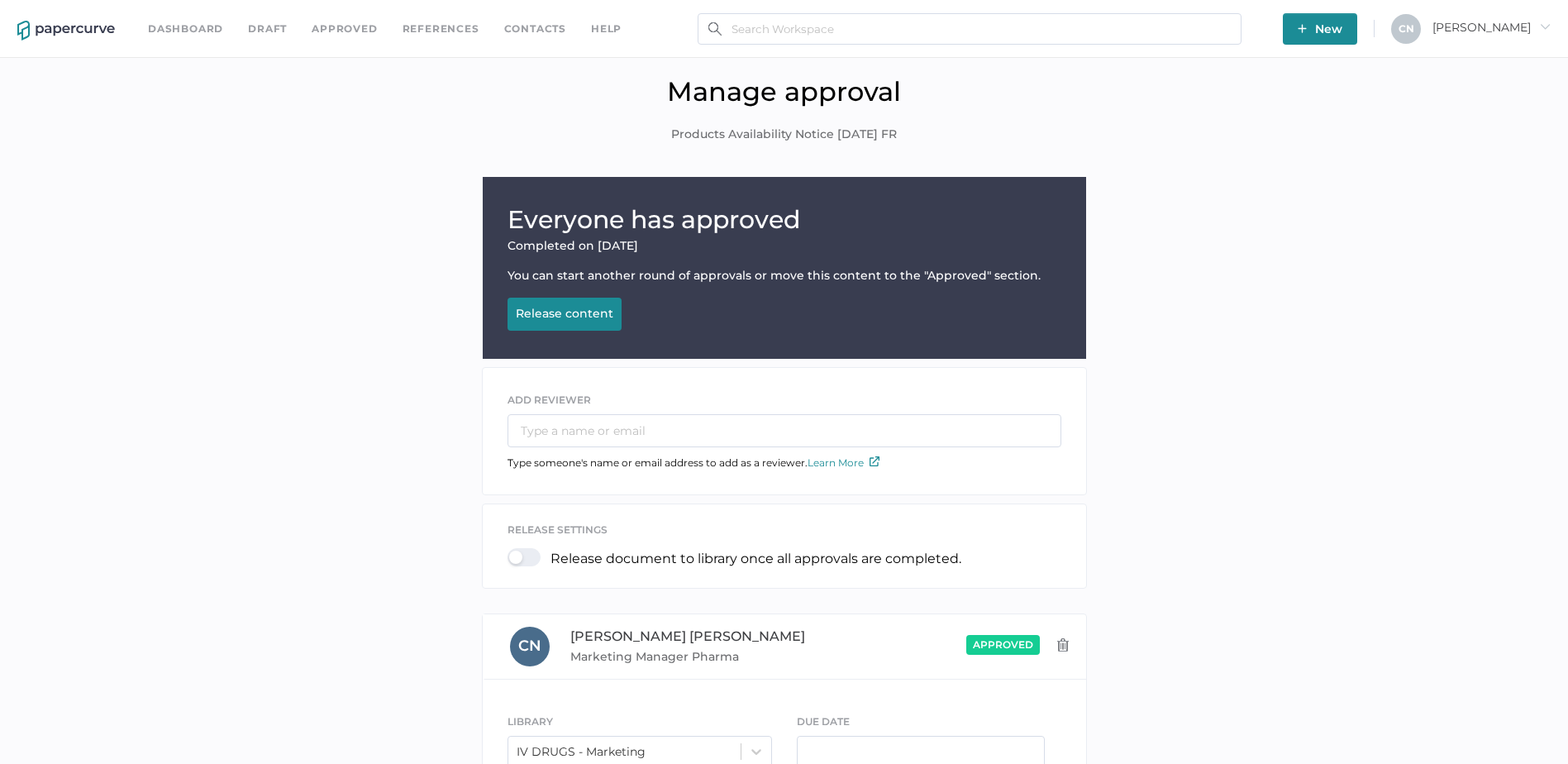
click at [536, 561] on div at bounding box center [529, 558] width 43 height 18
click at [511, 551] on input "checkbox" at bounding box center [511, 551] width 0 height 0
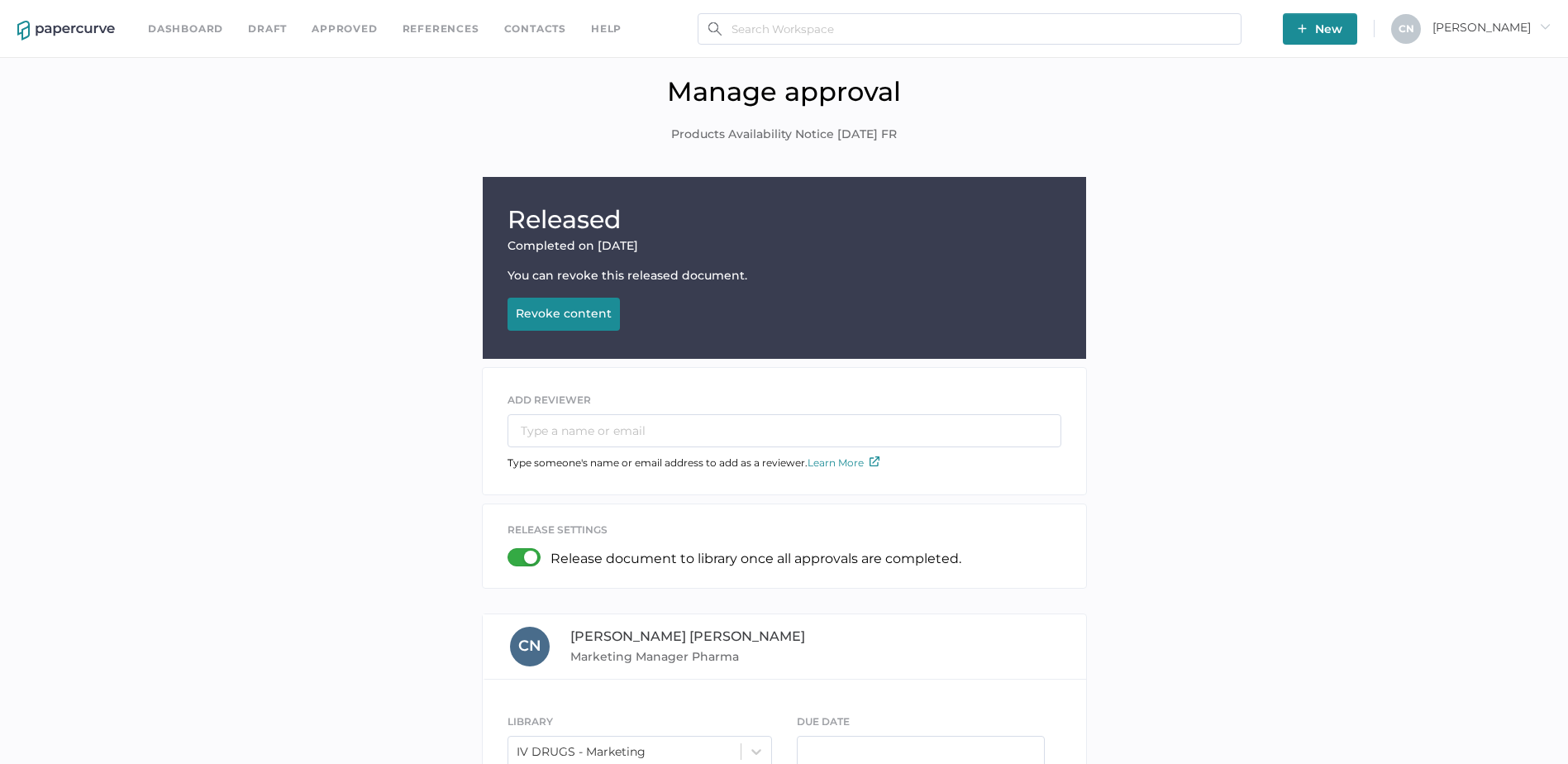
click at [549, 320] on div "Revoke content" at bounding box center [564, 313] width 96 height 15
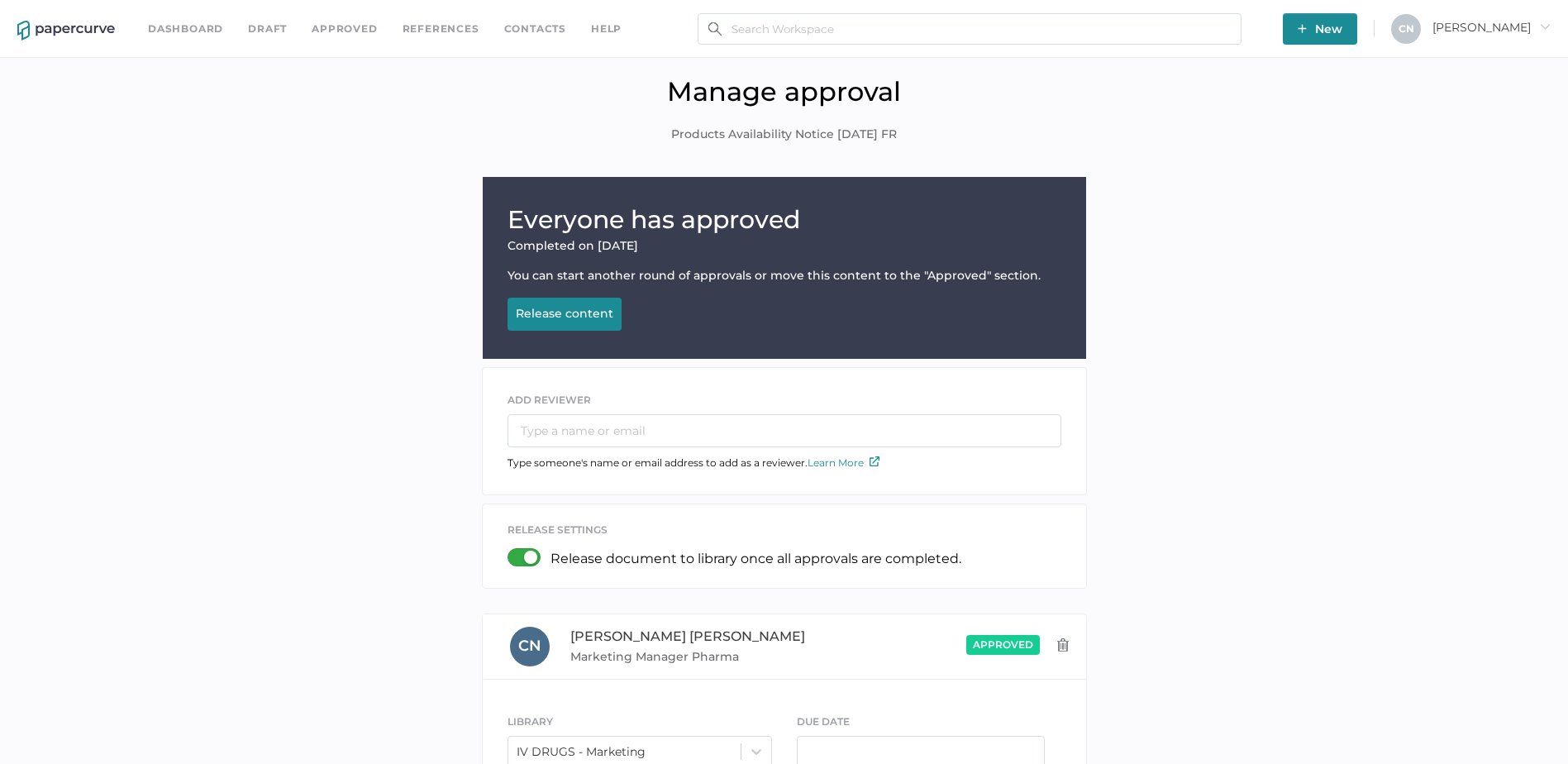
click at [549, 320] on div "Release content" at bounding box center [565, 313] width 98 height 15
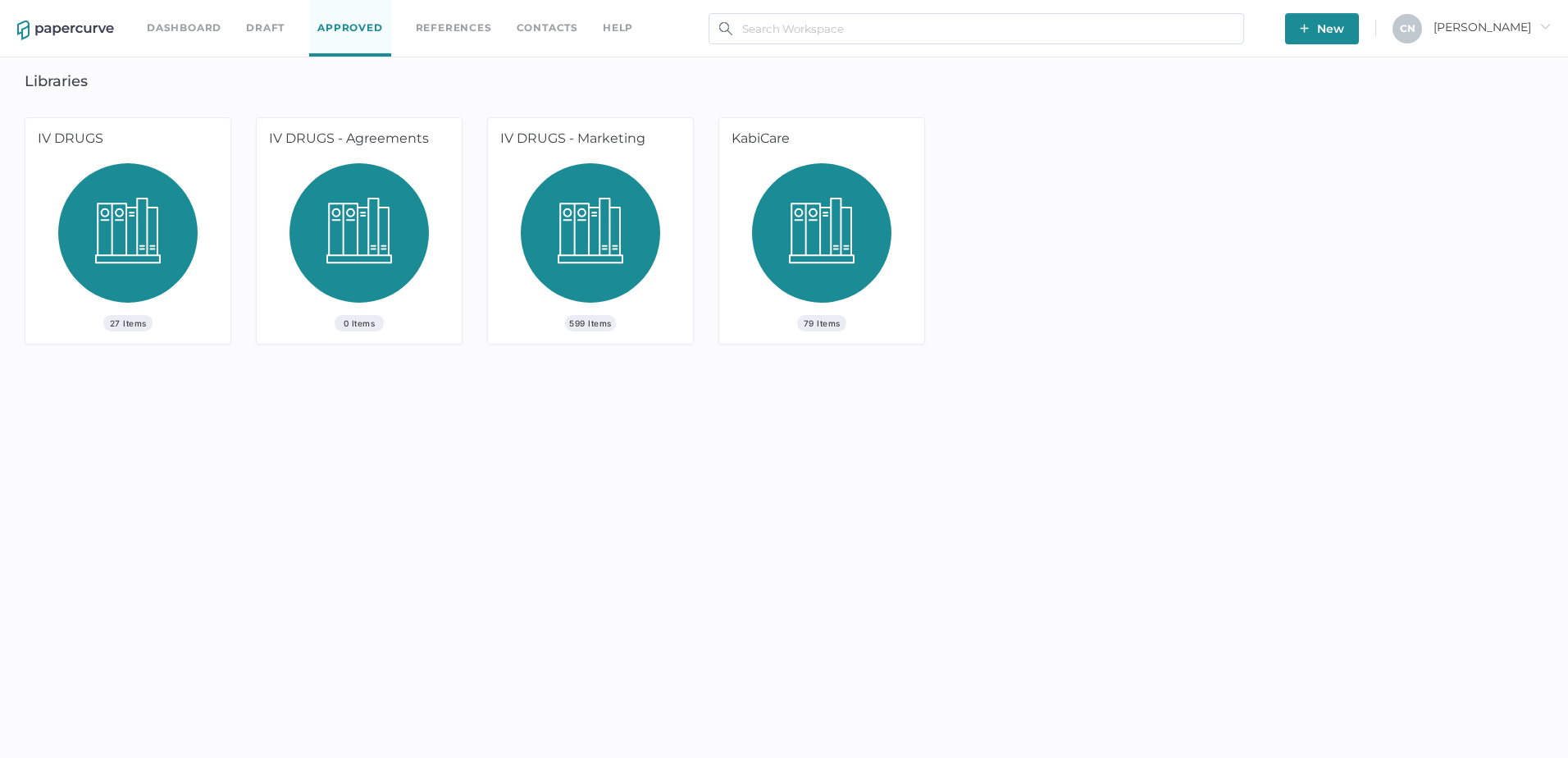
click at [175, 27] on link "Dashboard" at bounding box center [183, 28] width 74 height 18
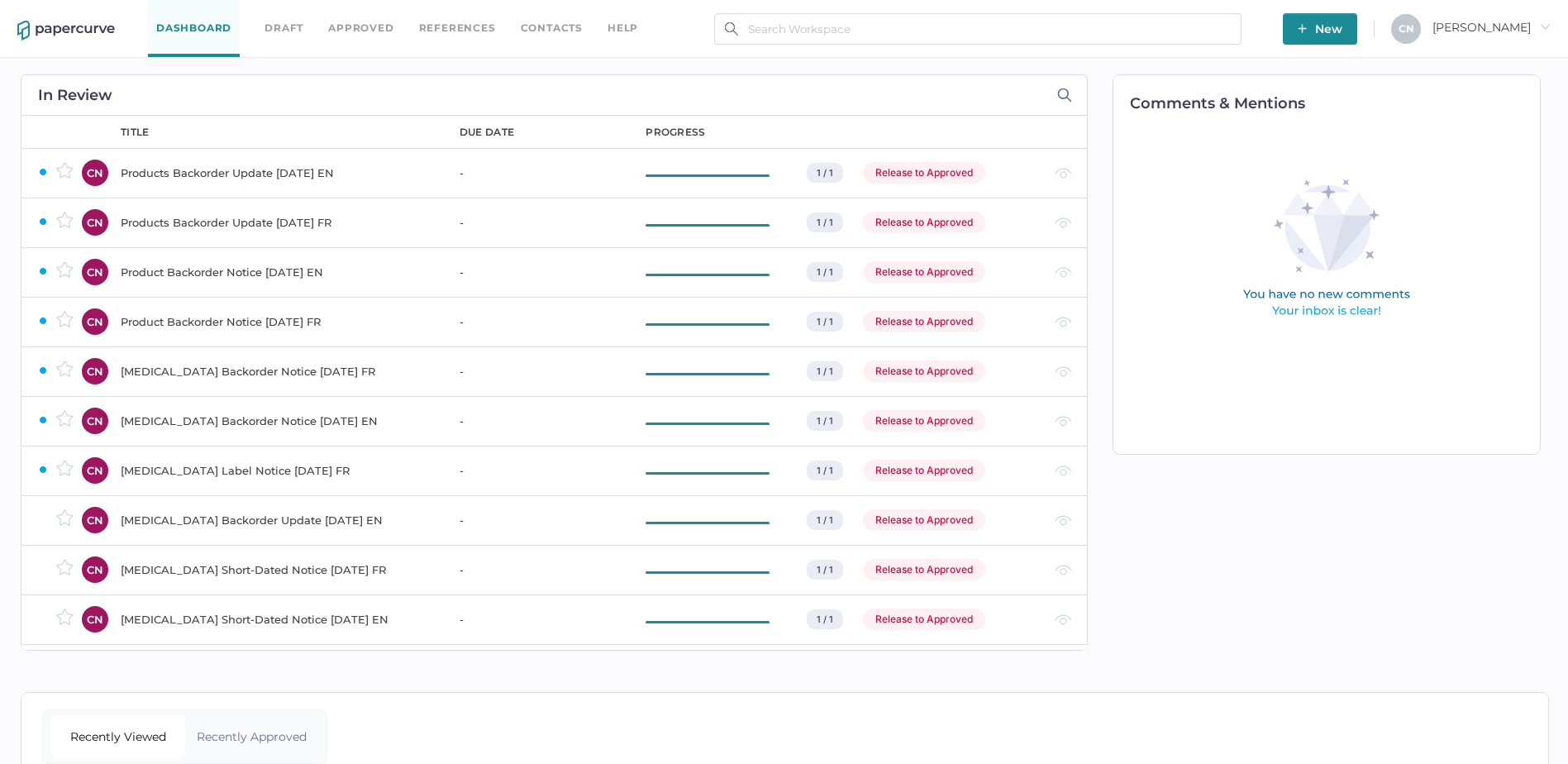
scroll to position [94, 0]
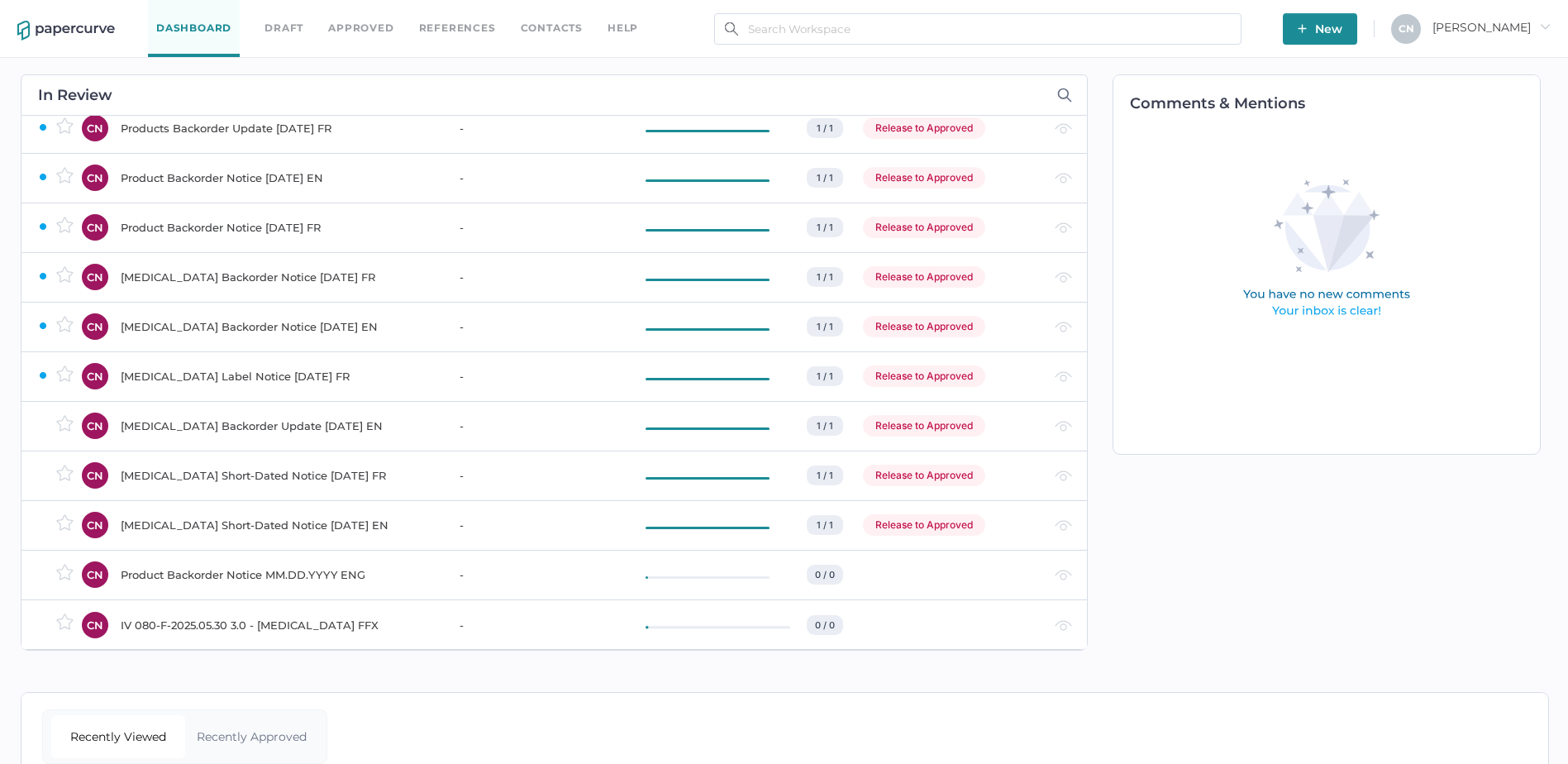
click at [279, 722] on div "Recently Approved" at bounding box center [252, 736] width 134 height 43
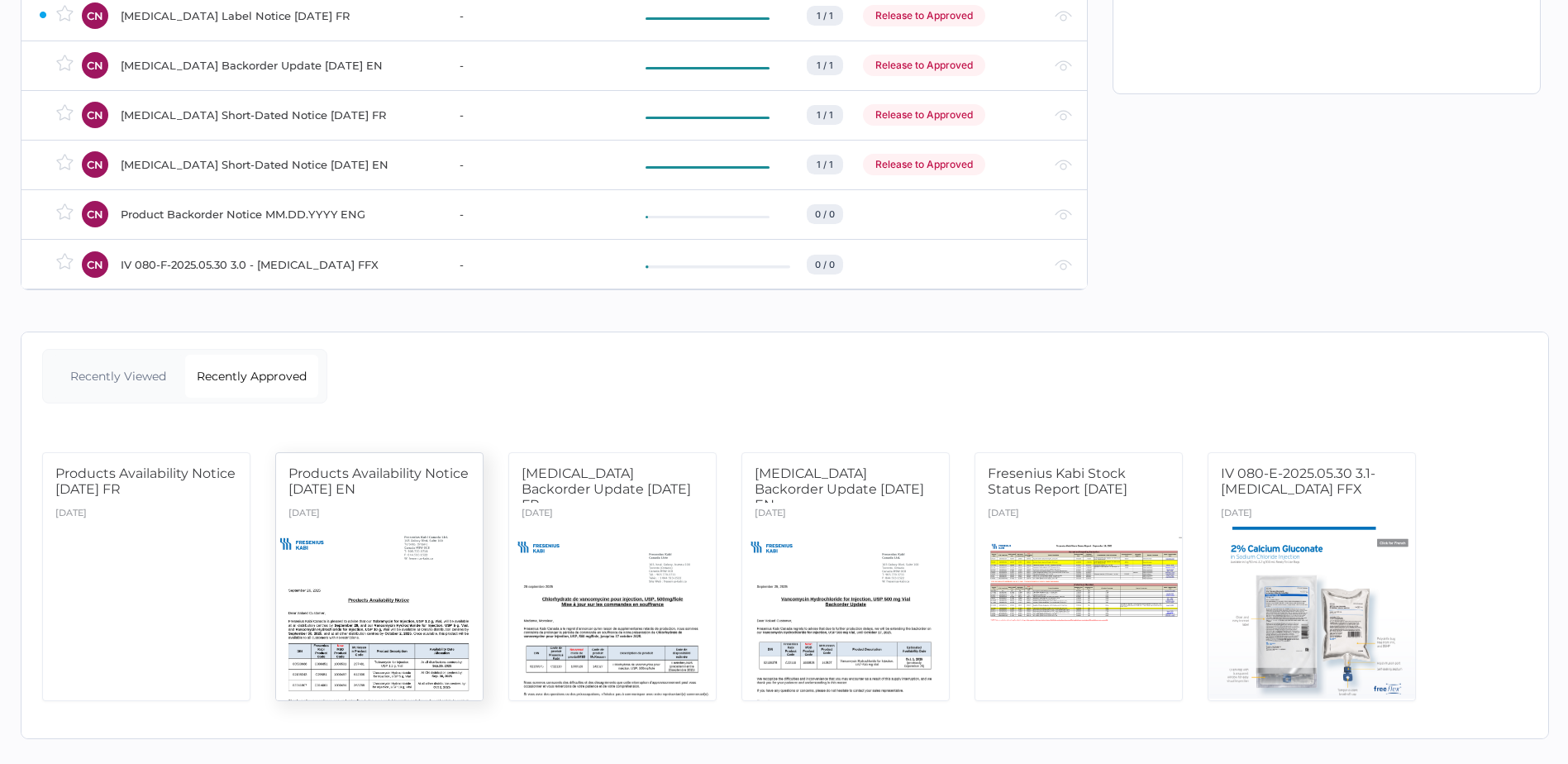
click at [364, 505] on div "[DATE]" at bounding box center [379, 515] width 206 height 24
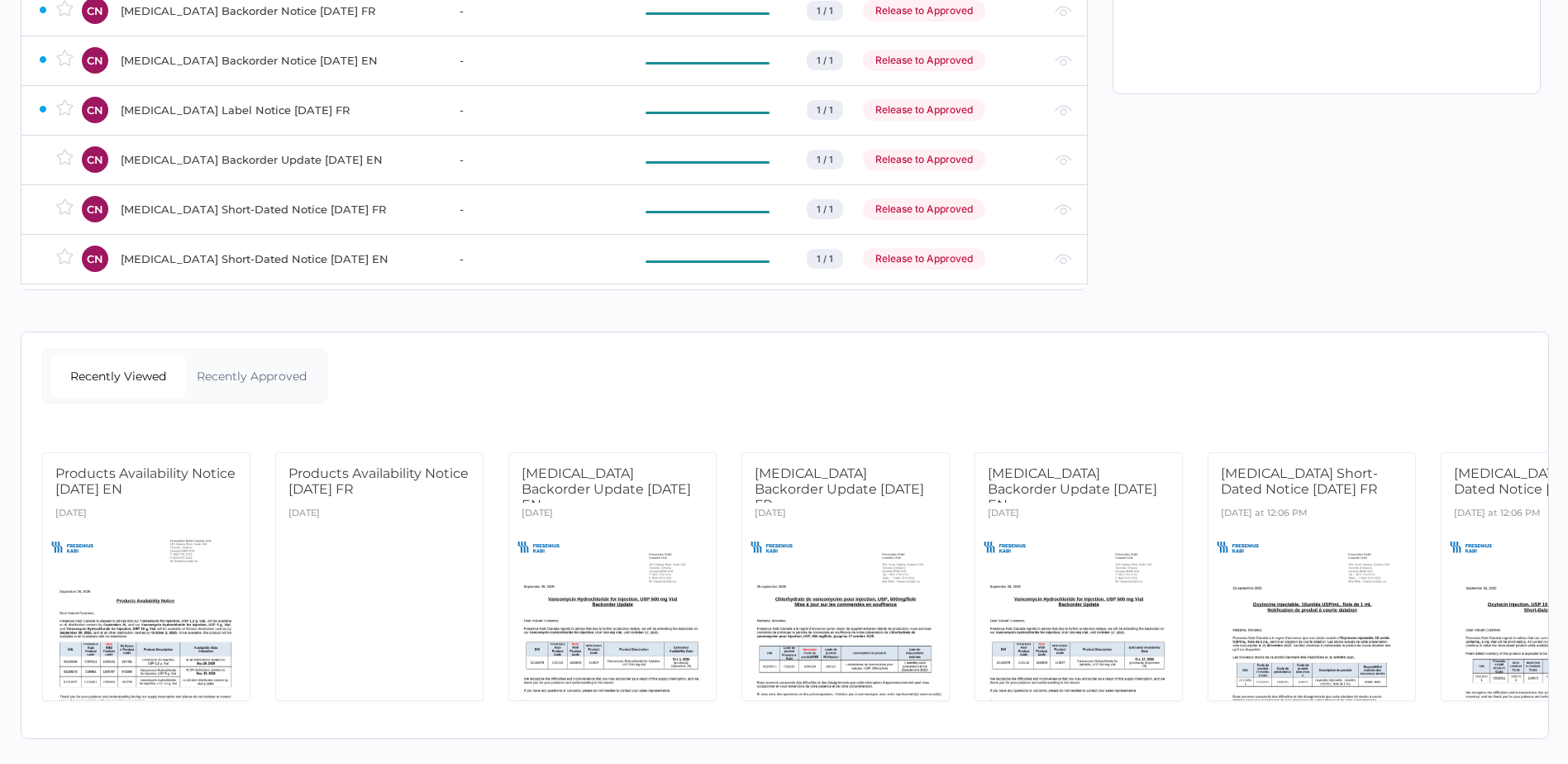
scroll to position [373, 0]
click at [353, 566] on div at bounding box center [380, 613] width 217 height 183
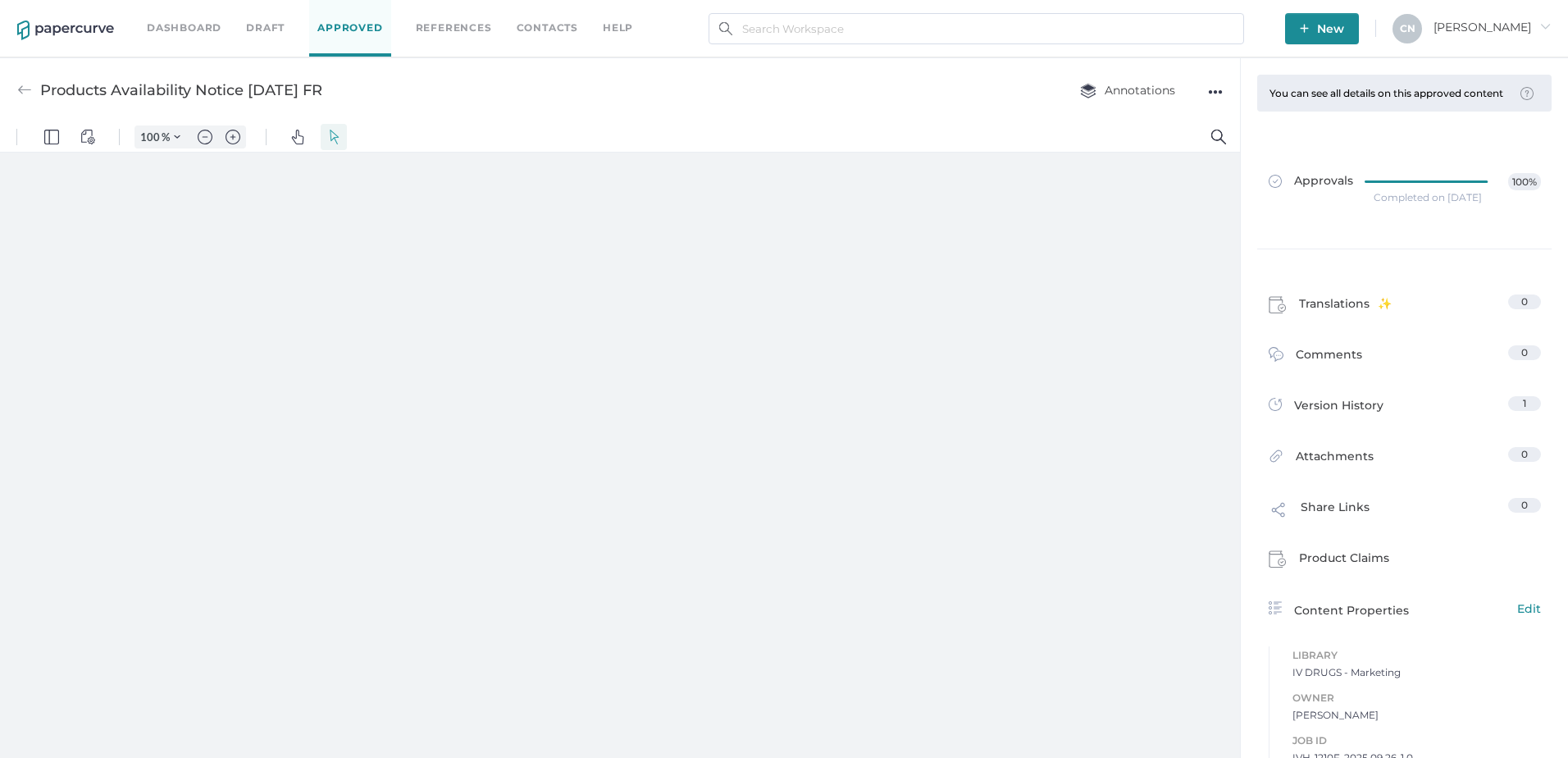
type input "133"
click at [213, 38] on div "Dashboard Draft Approved References Contacts help" at bounding box center [402, 28] width 510 height 56
click at [213, 33] on link "Dashboard" at bounding box center [183, 28] width 74 height 18
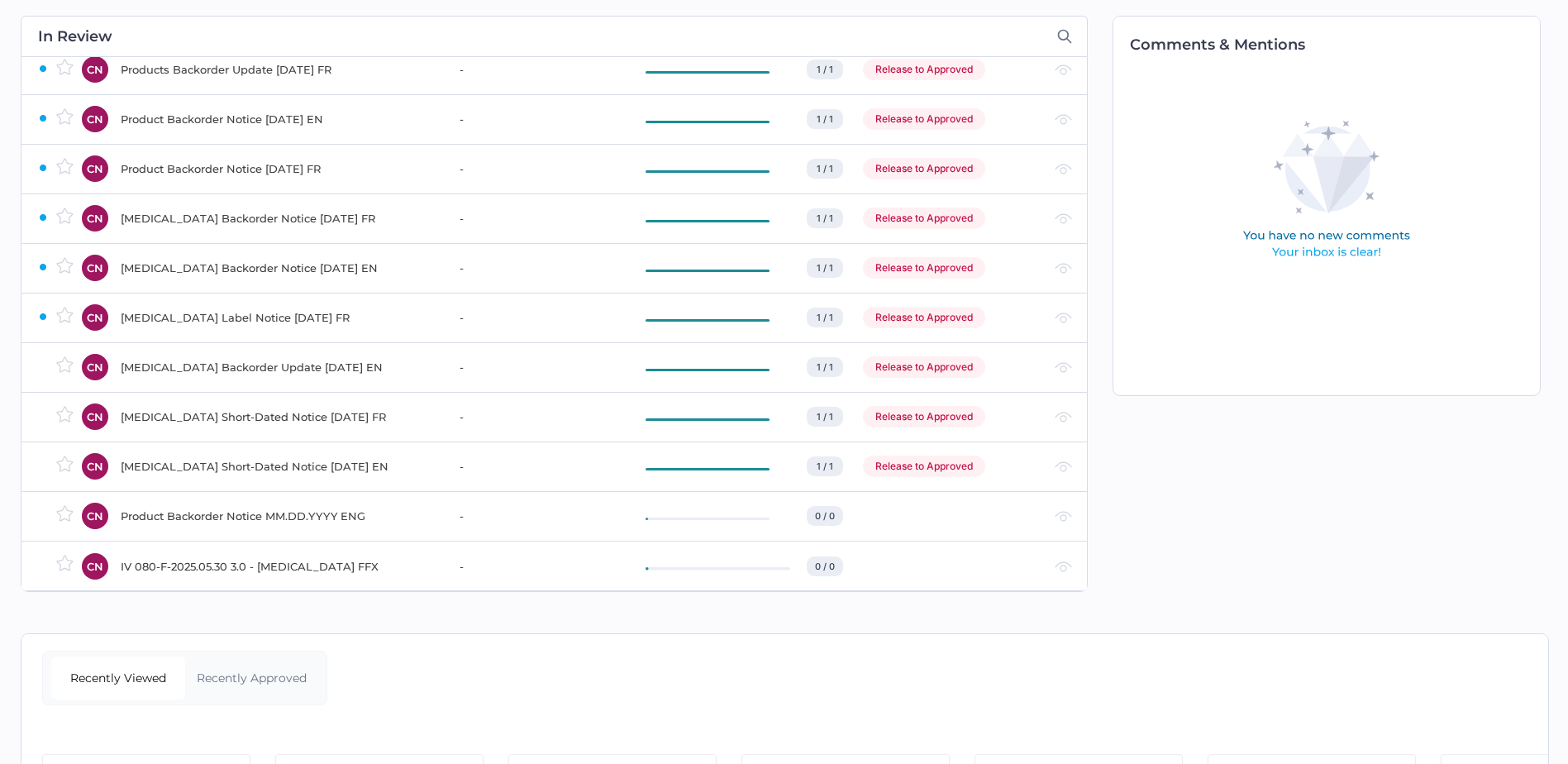
scroll to position [373, 0]
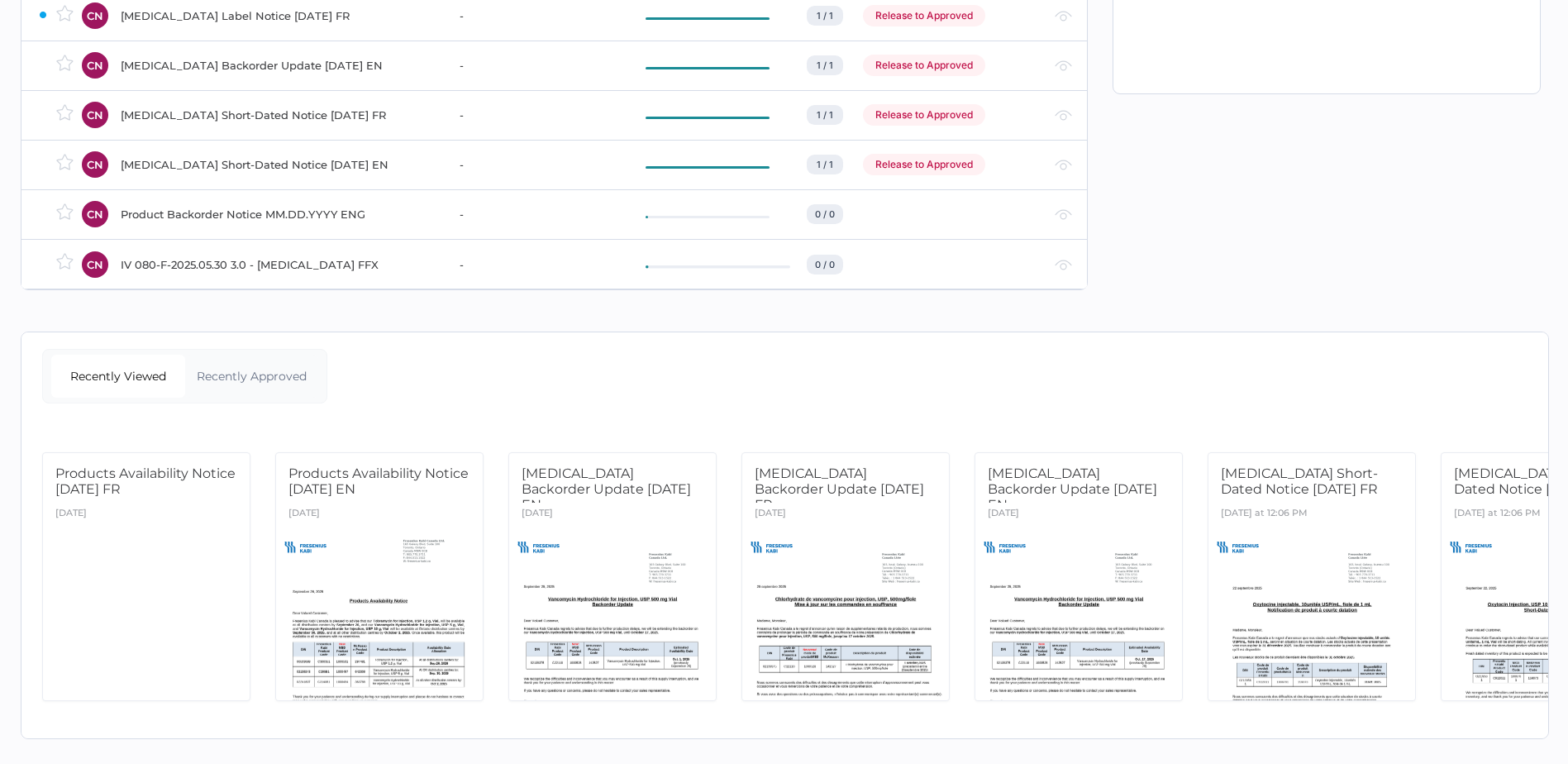
click at [258, 331] on div "Recently Viewed Recently Approved Products Availability Notice [DATE] FR [DATE]…" at bounding box center [785, 535] width 1529 height 408
click at [257, 355] on div "Recently Approved" at bounding box center [252, 376] width 134 height 43
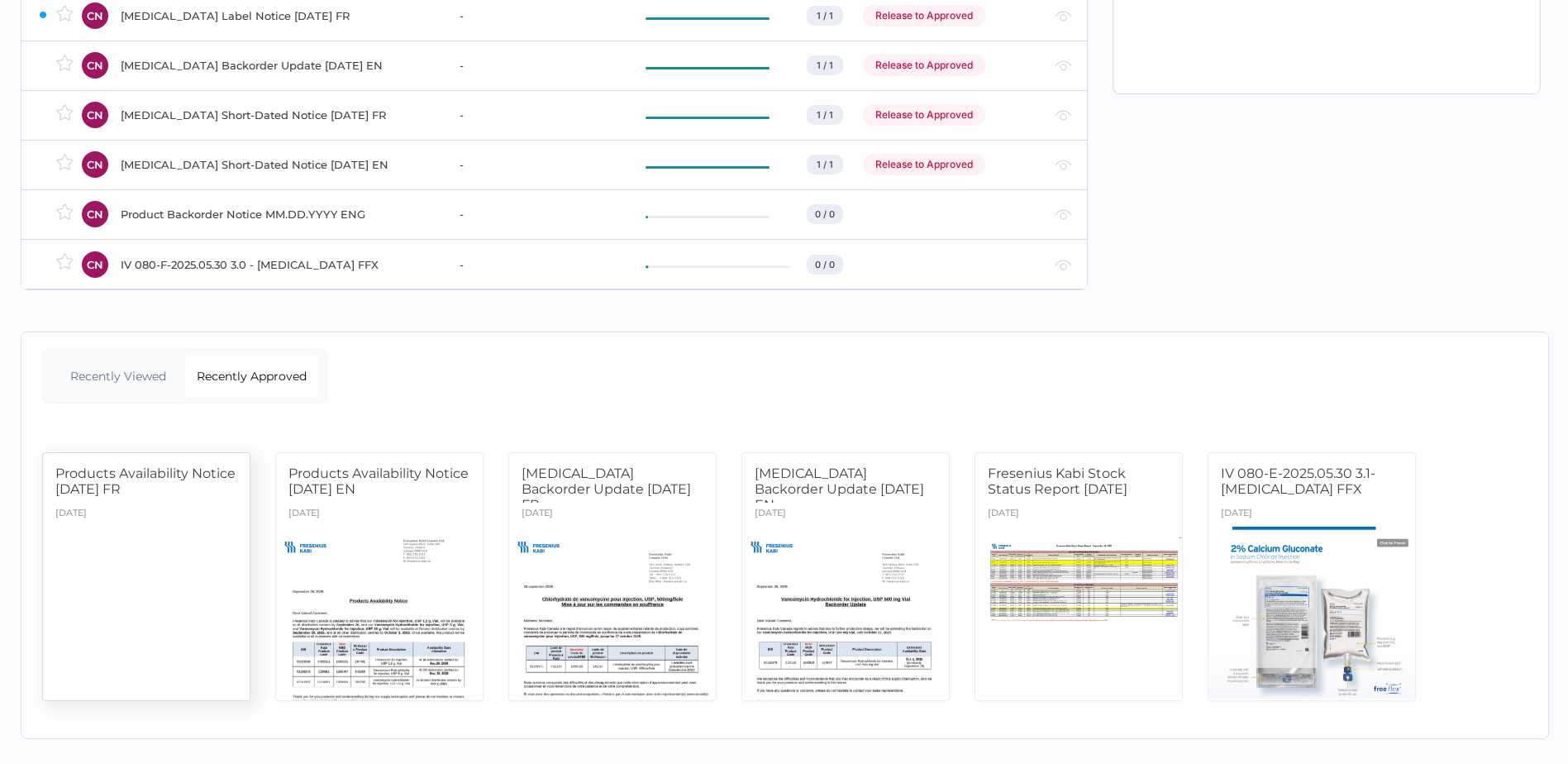
click at [175, 563] on div at bounding box center [147, 613] width 217 height 183
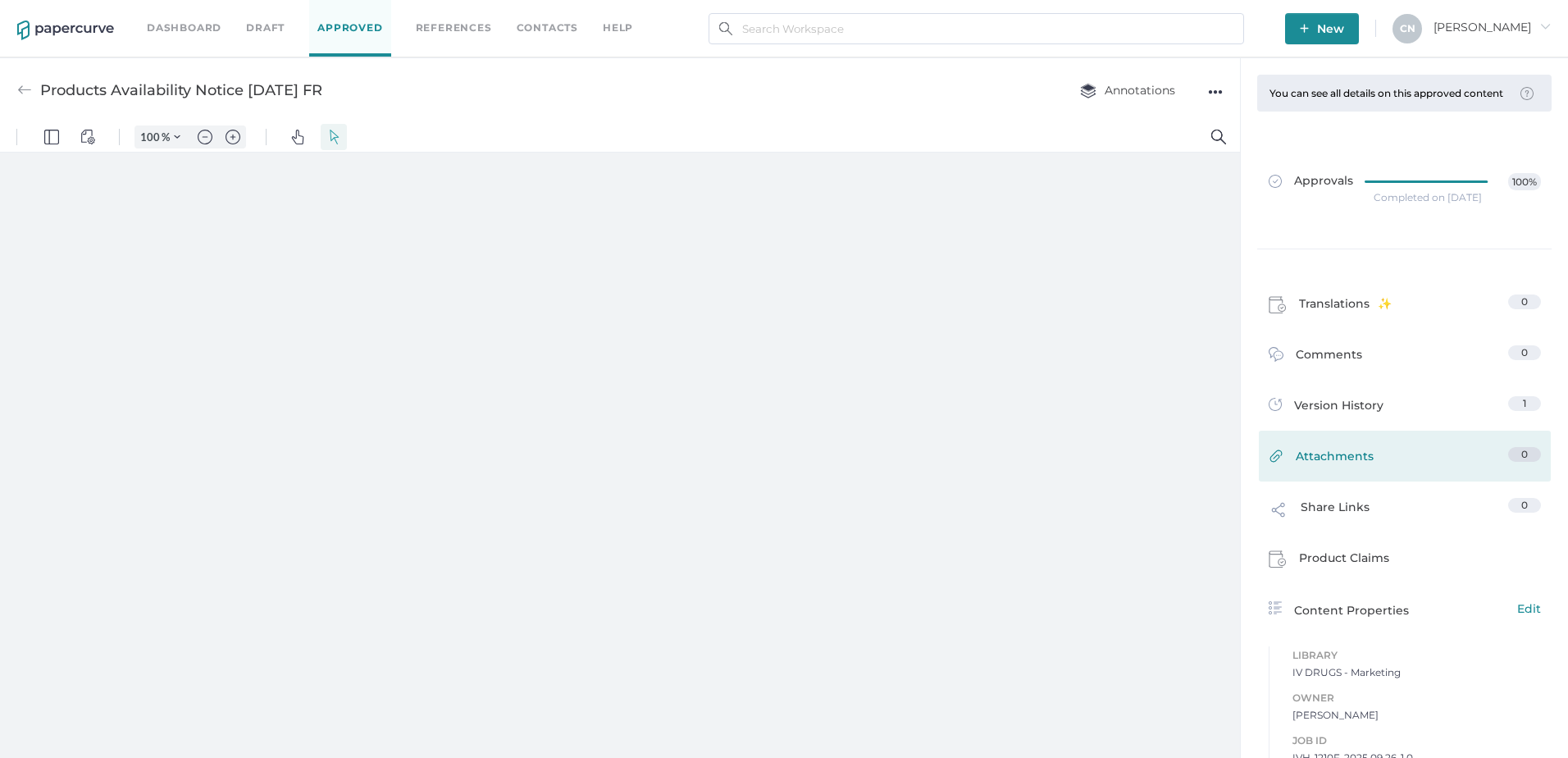
type input "133"
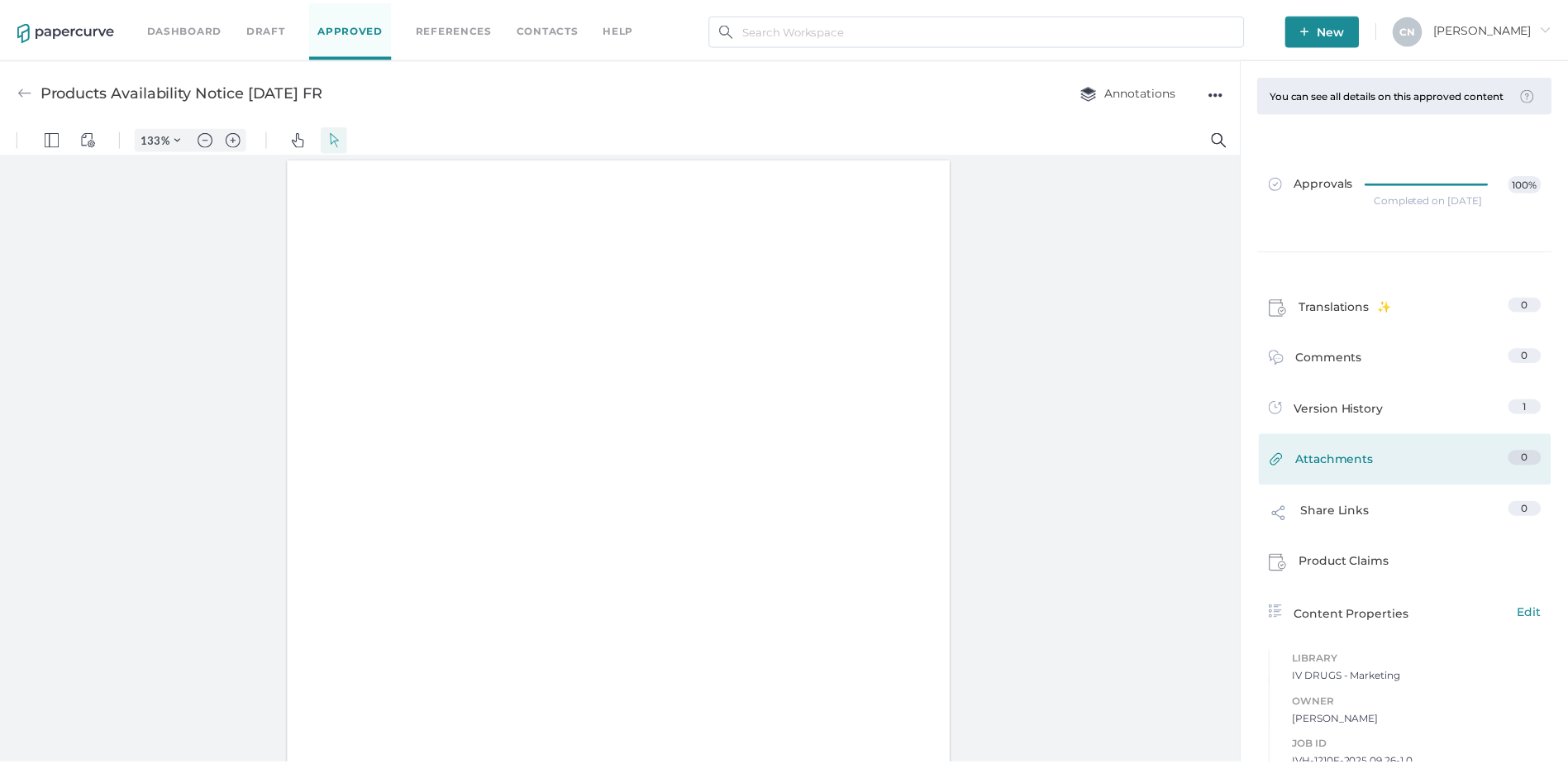
scroll to position [1, 0]
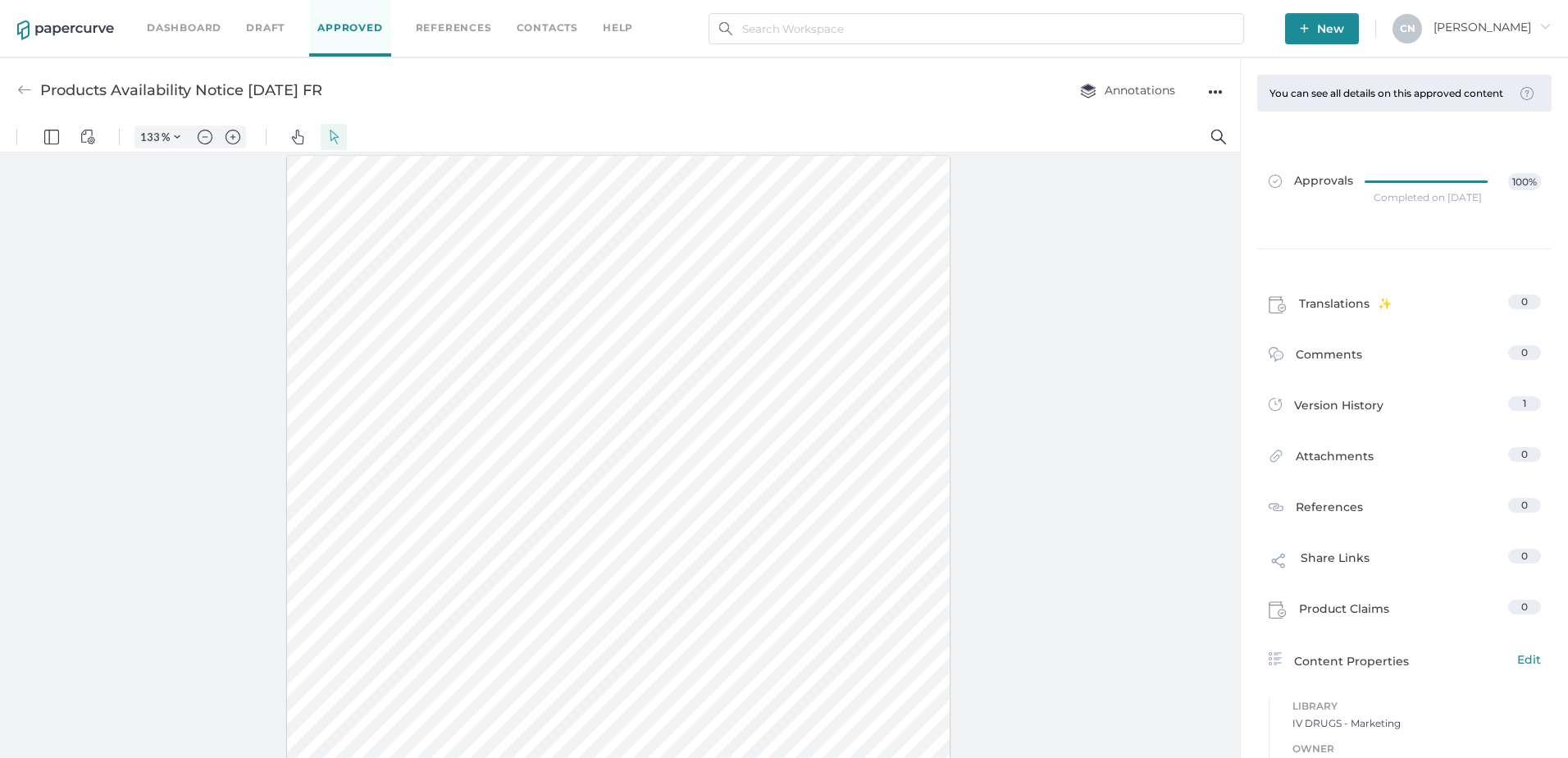
click at [1213, 85] on div "●●●" at bounding box center [1215, 91] width 15 height 23
click at [1154, 146] on span "Delete" at bounding box center [1164, 153] width 85 height 31
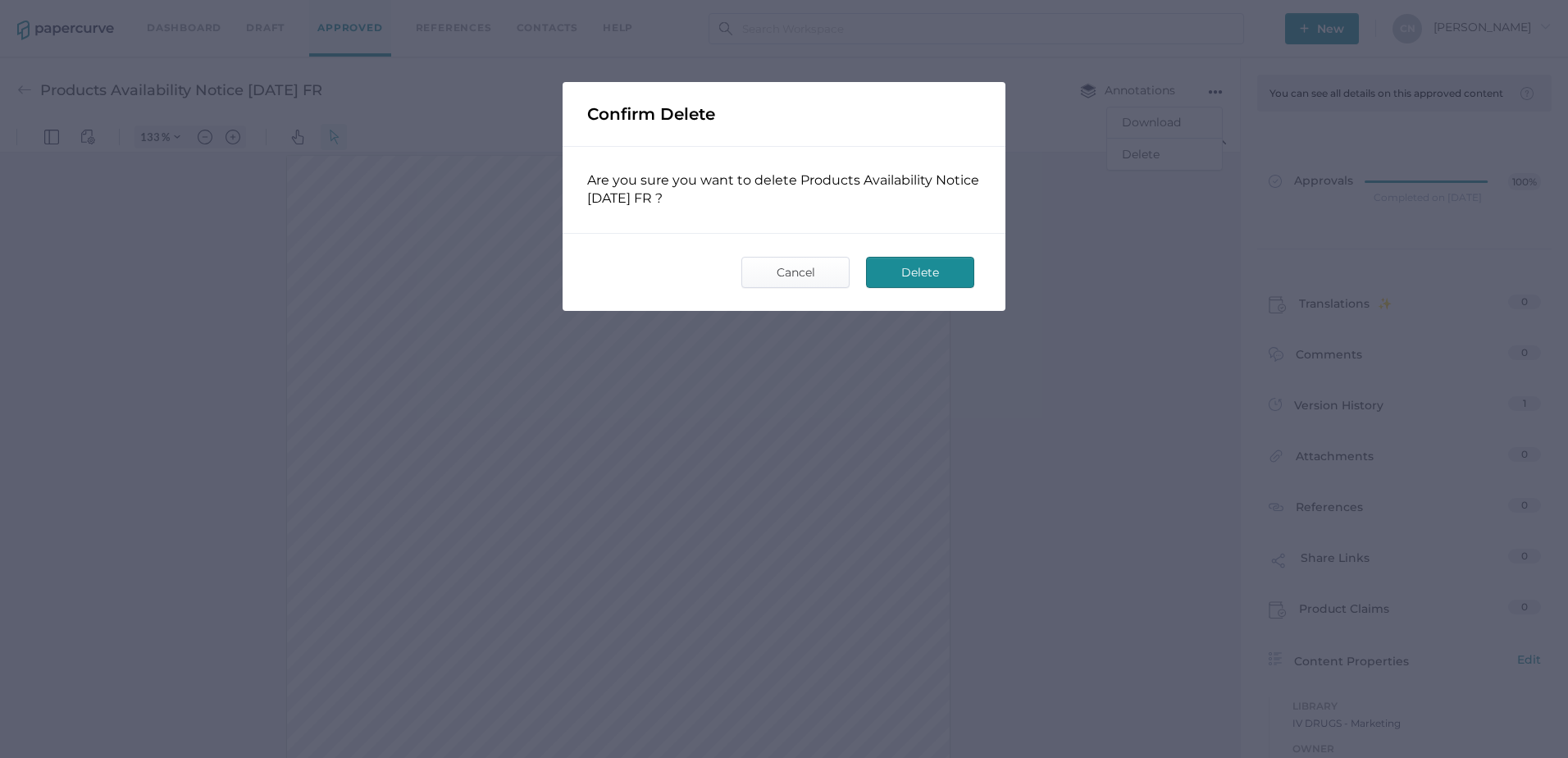
click at [947, 257] on span "Delete" at bounding box center [920, 272] width 77 height 30
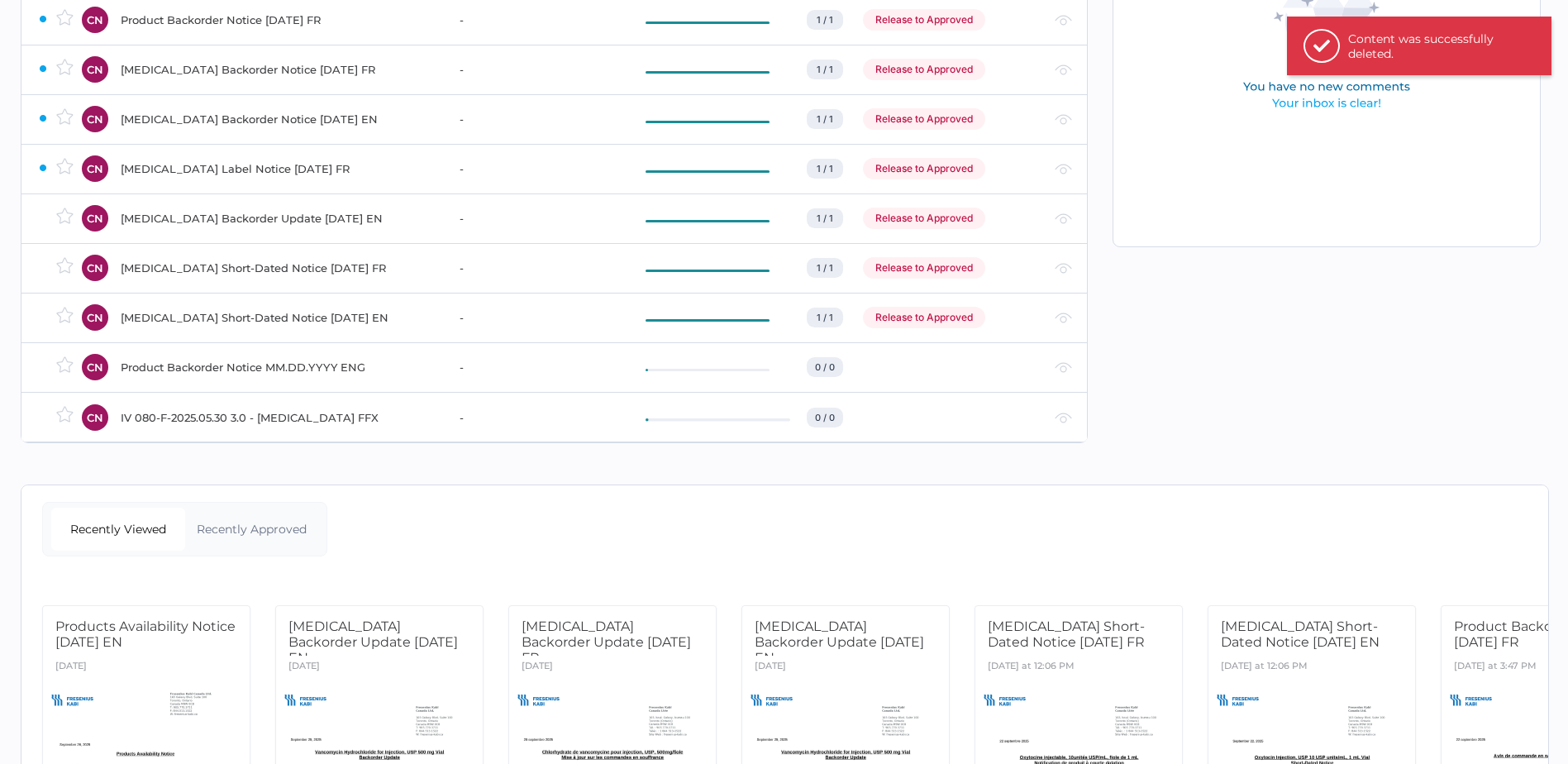
scroll to position [373, 0]
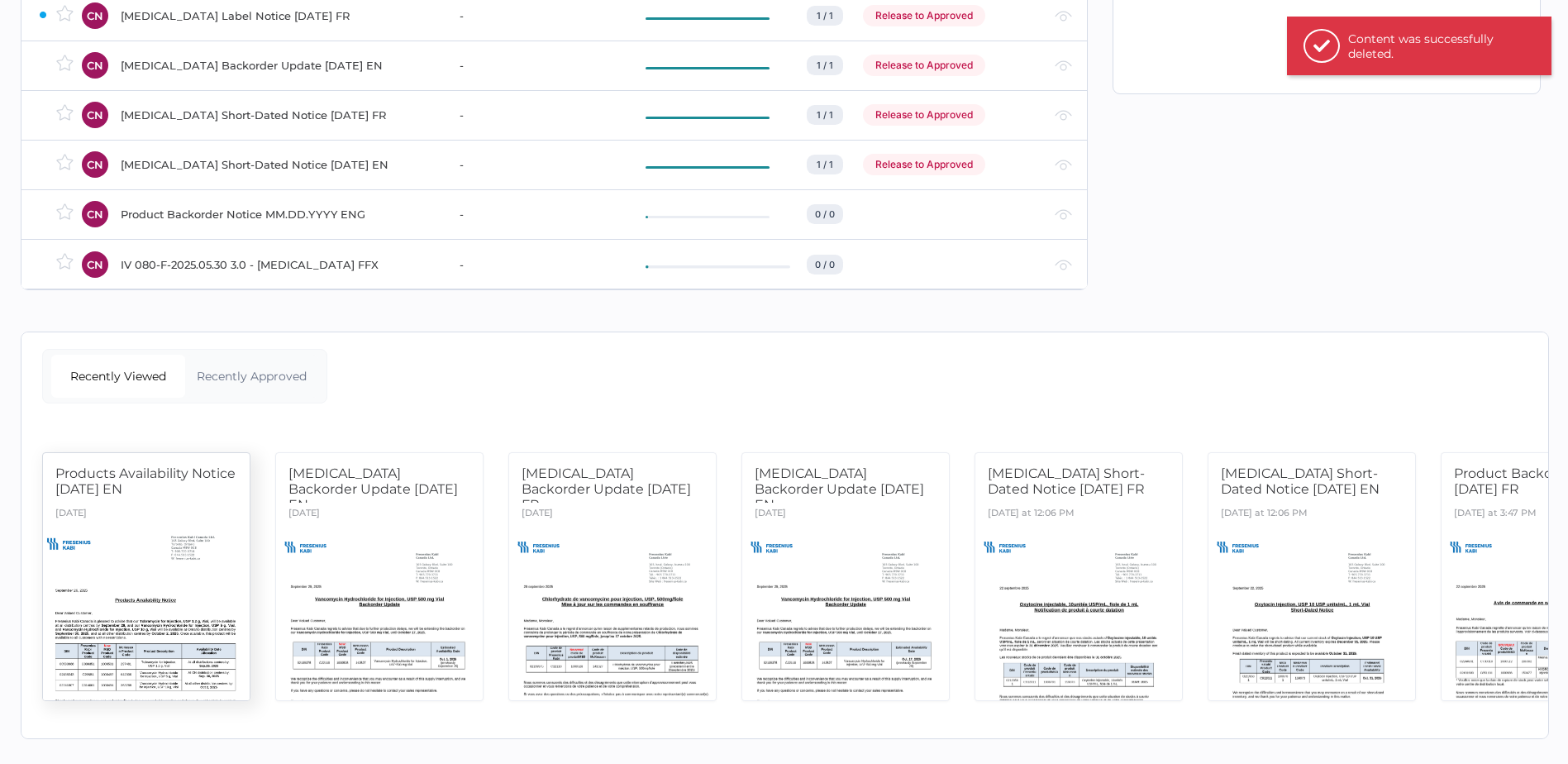
click at [116, 553] on div at bounding box center [147, 613] width 217 height 183
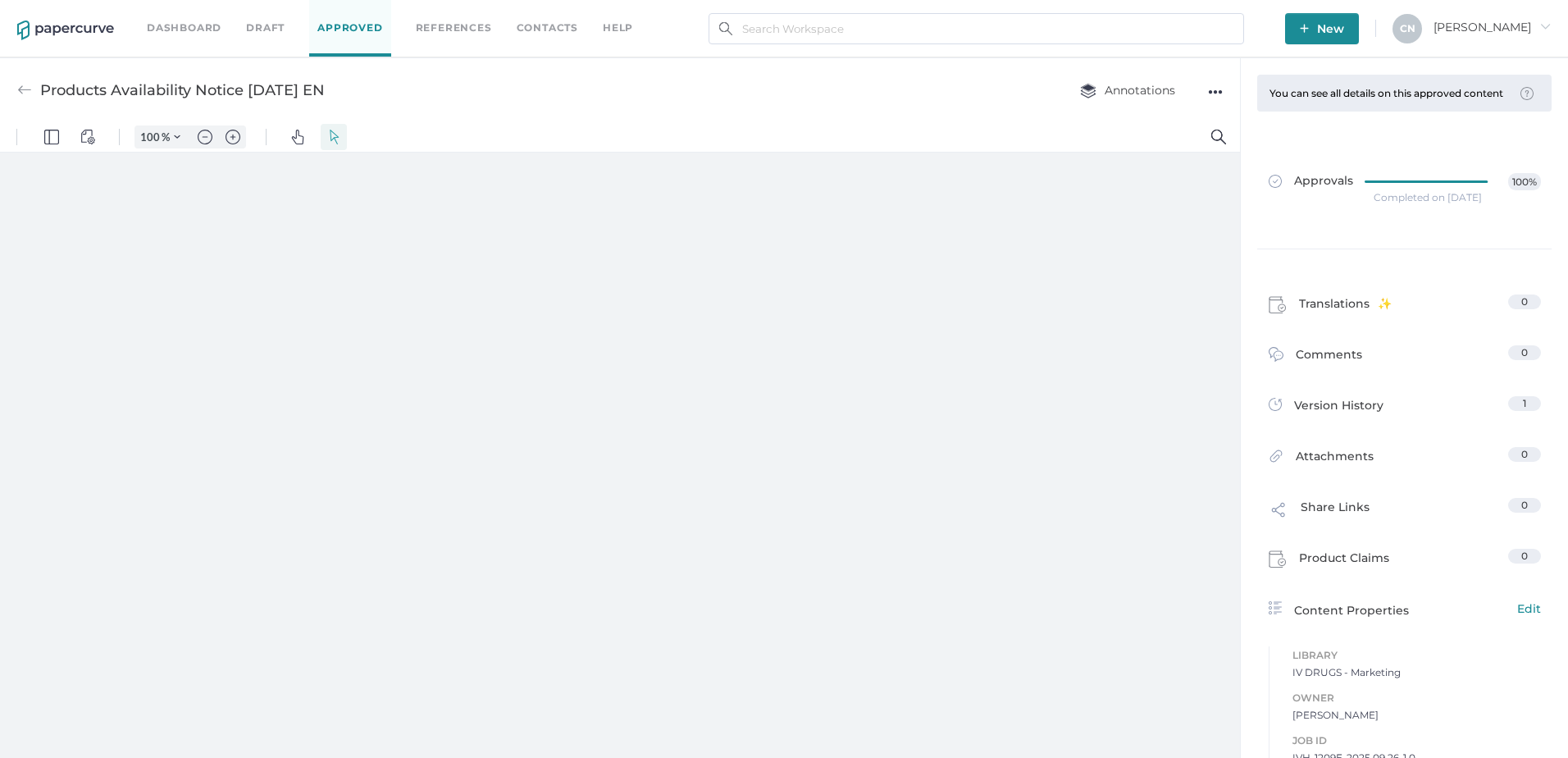
type input "133"
click at [23, 91] on img at bounding box center [24, 90] width 15 height 15
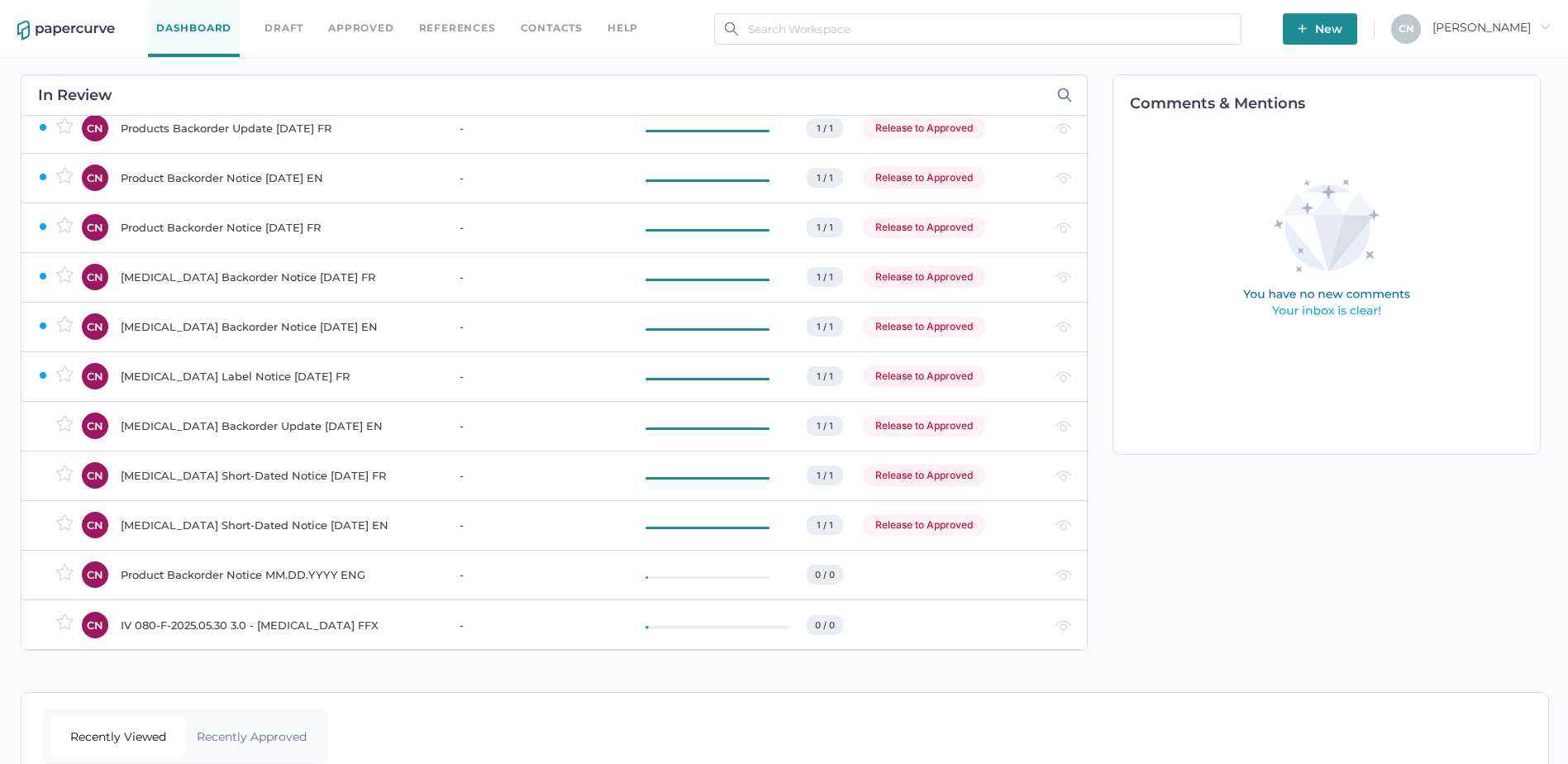
click at [1343, 22] on span "New" at bounding box center [1320, 28] width 45 height 31
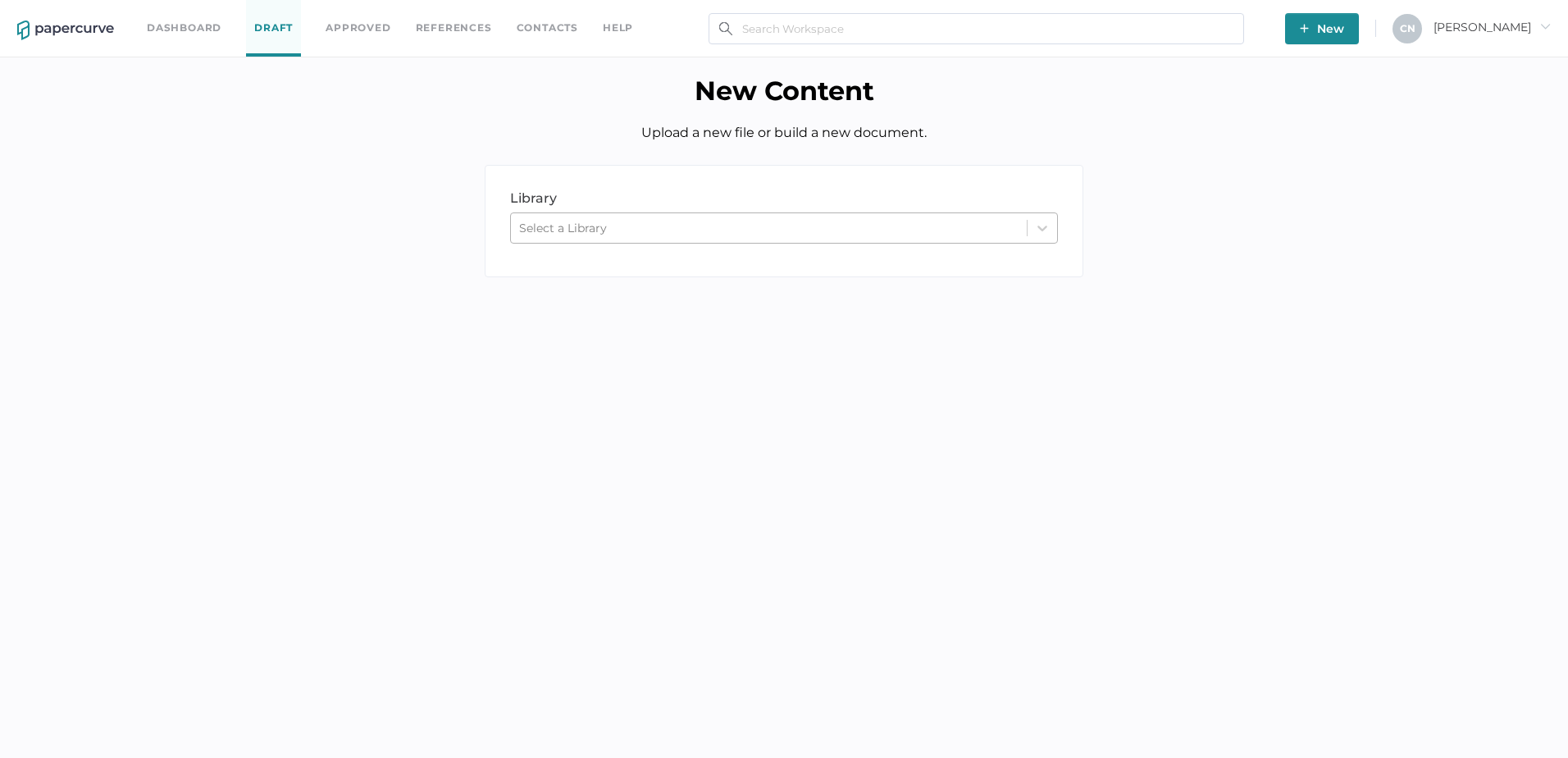
click at [603, 228] on div "Select a Library" at bounding box center [563, 228] width 88 height 15
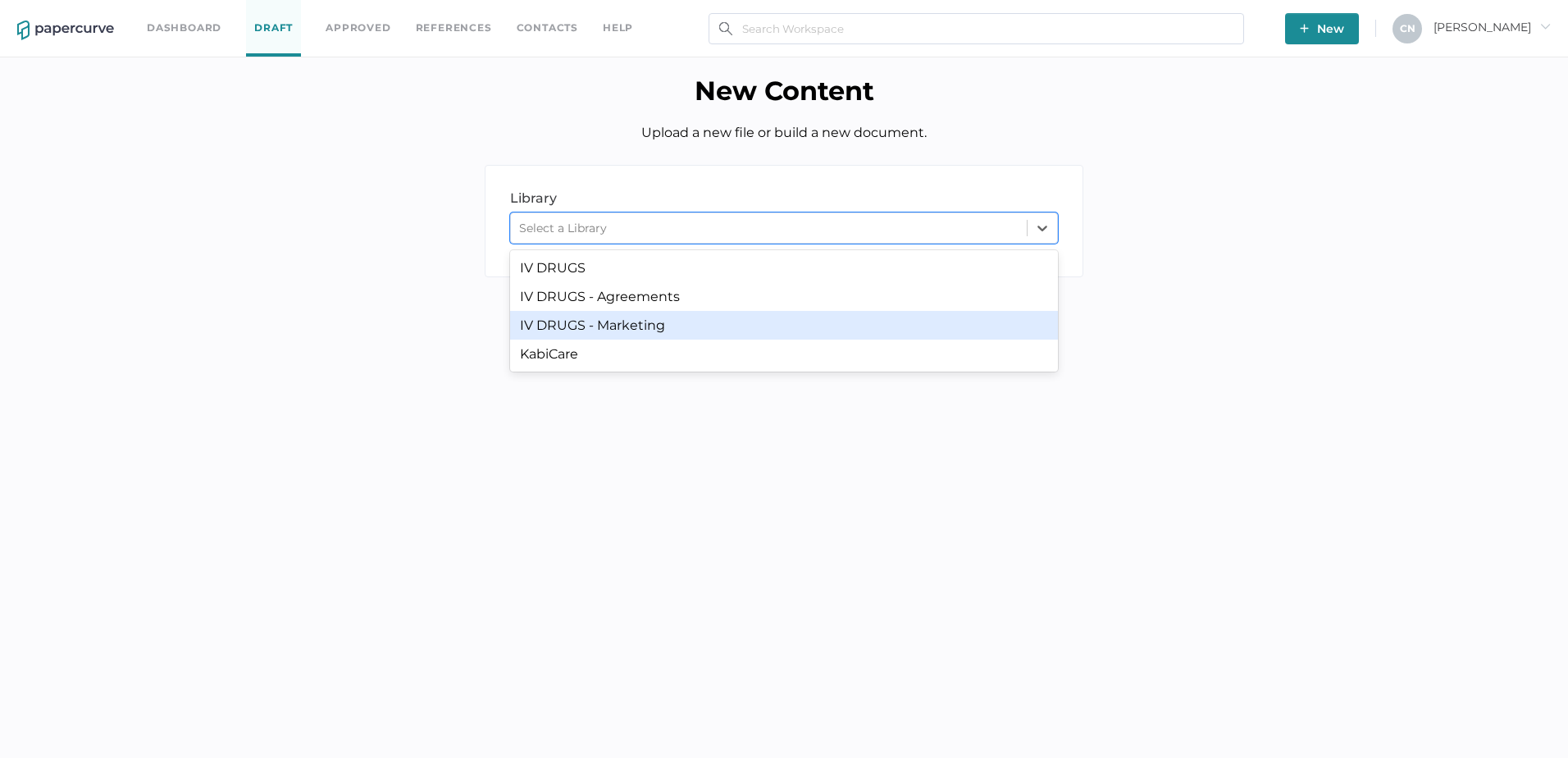
click at [616, 324] on div "IV DRUGS - Marketing" at bounding box center [784, 325] width 548 height 29
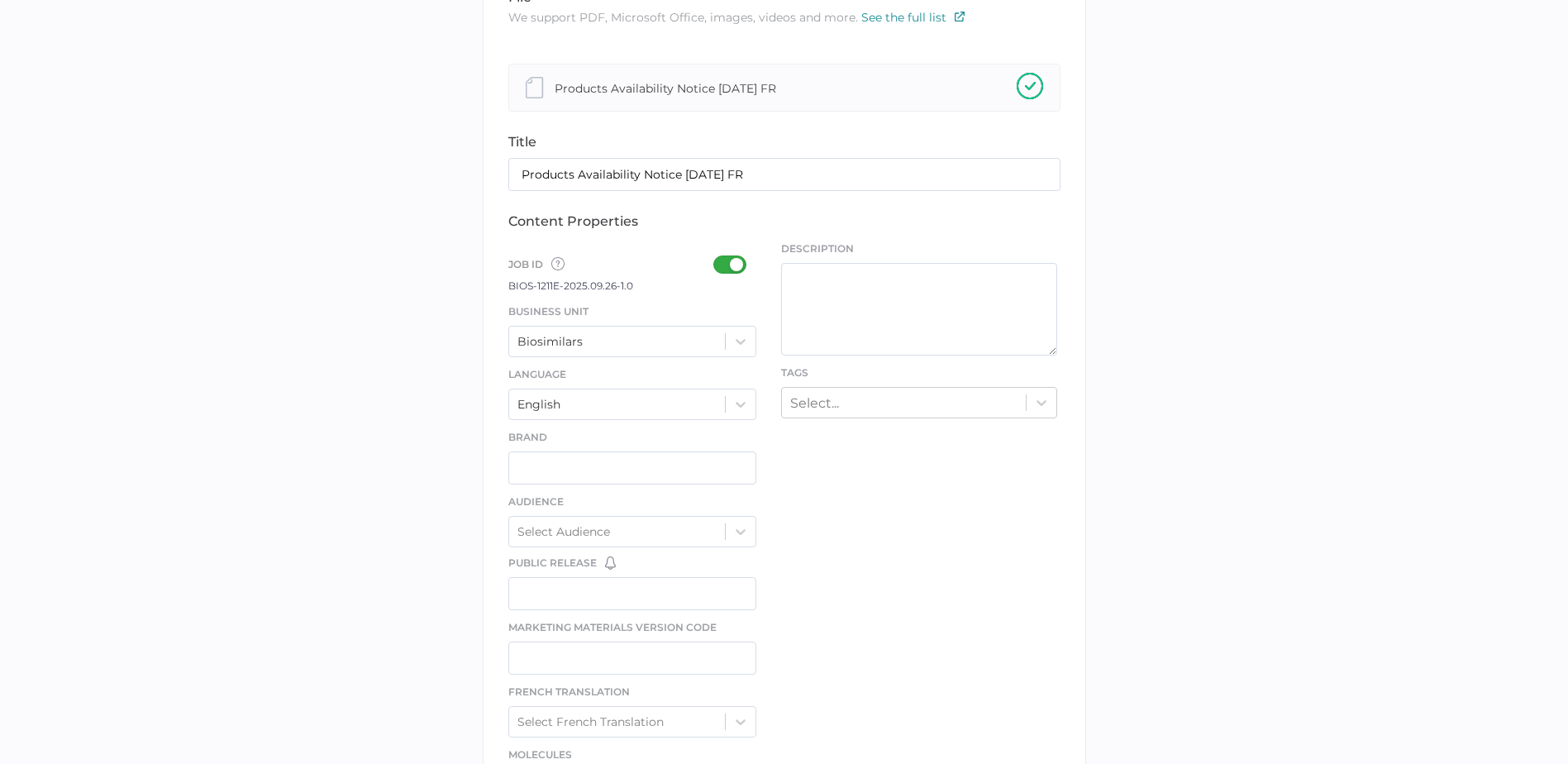
scroll to position [331, 0]
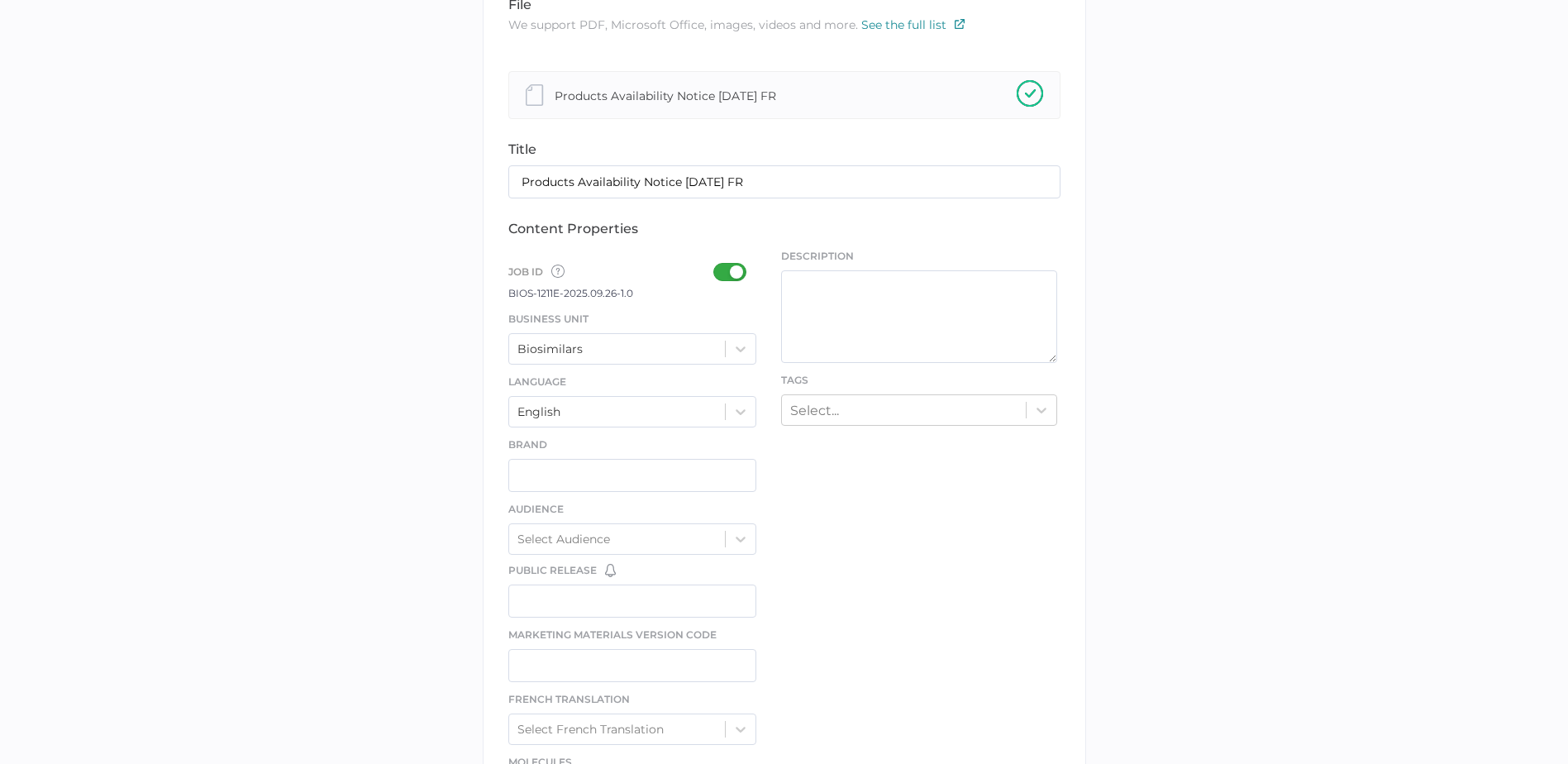
click at [722, 275] on div at bounding box center [734, 272] width 43 height 18
click at [717, 265] on input "checkbox" at bounding box center [717, 265] width 0 height 0
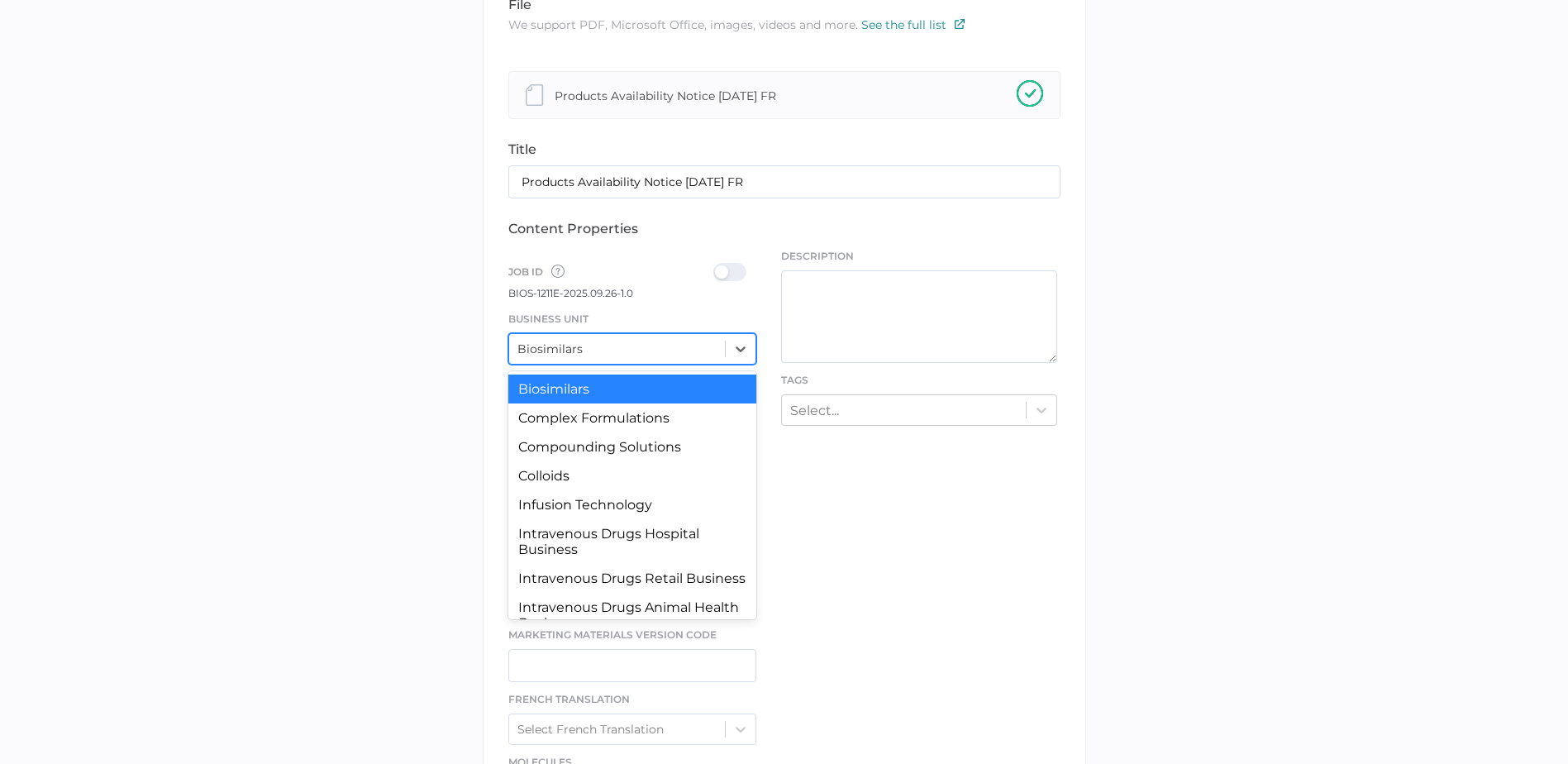
click at [717, 345] on div "Biosimilars" at bounding box center [617, 348] width 216 height 25
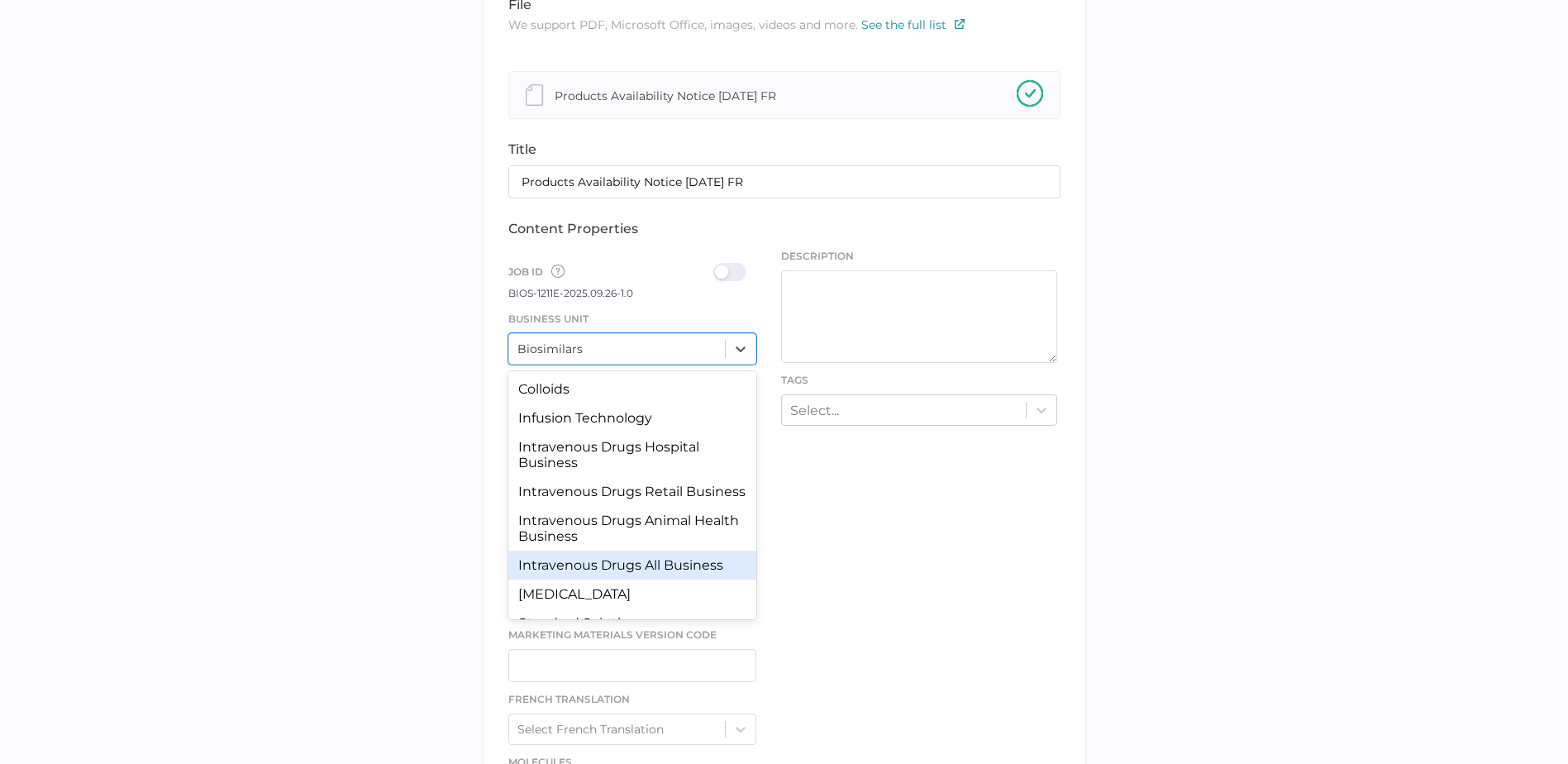
scroll to position [153, 0]
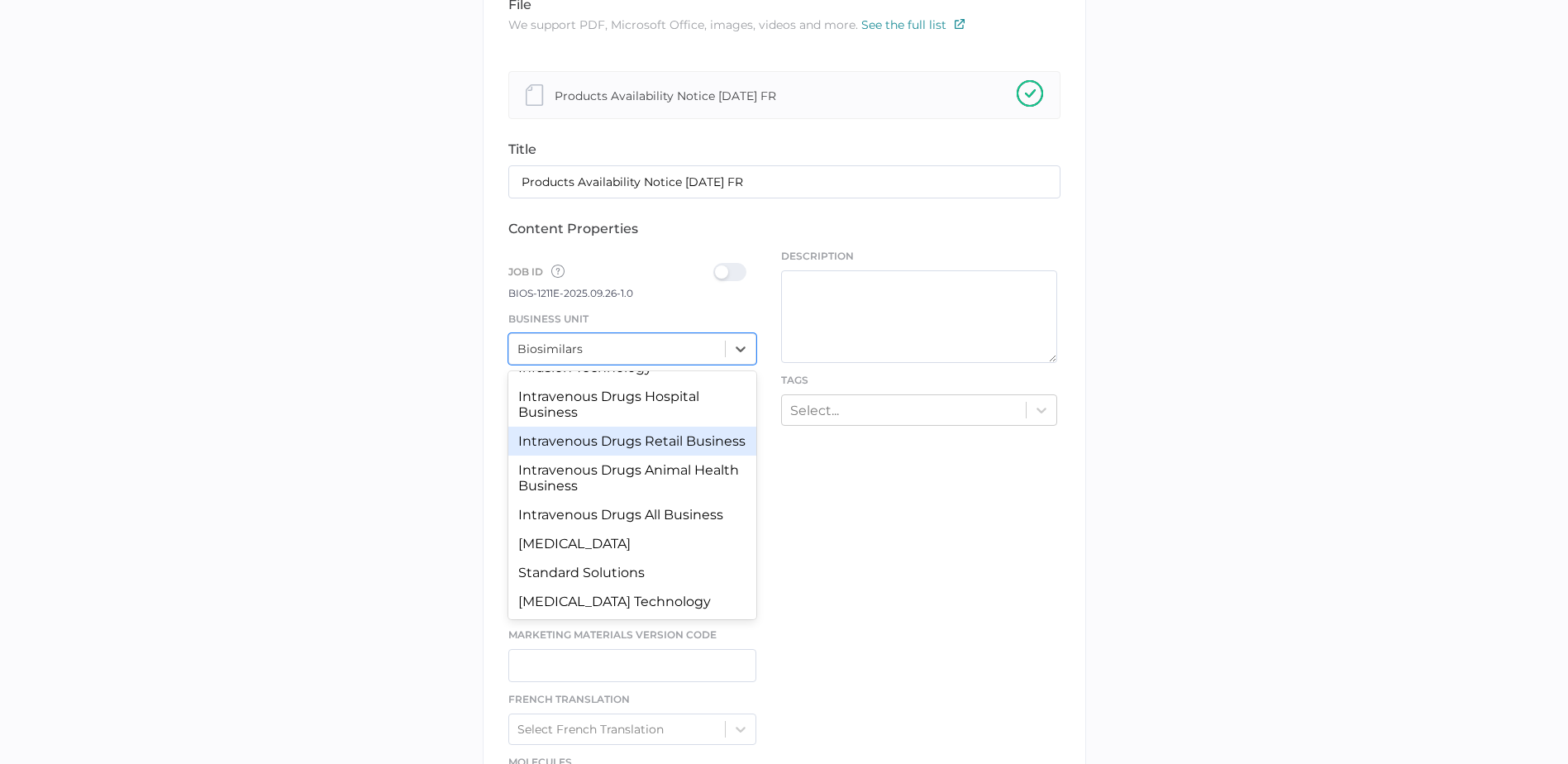
click at [685, 427] on div "Intravenous Drugs Retail Business" at bounding box center [632, 441] width 248 height 29
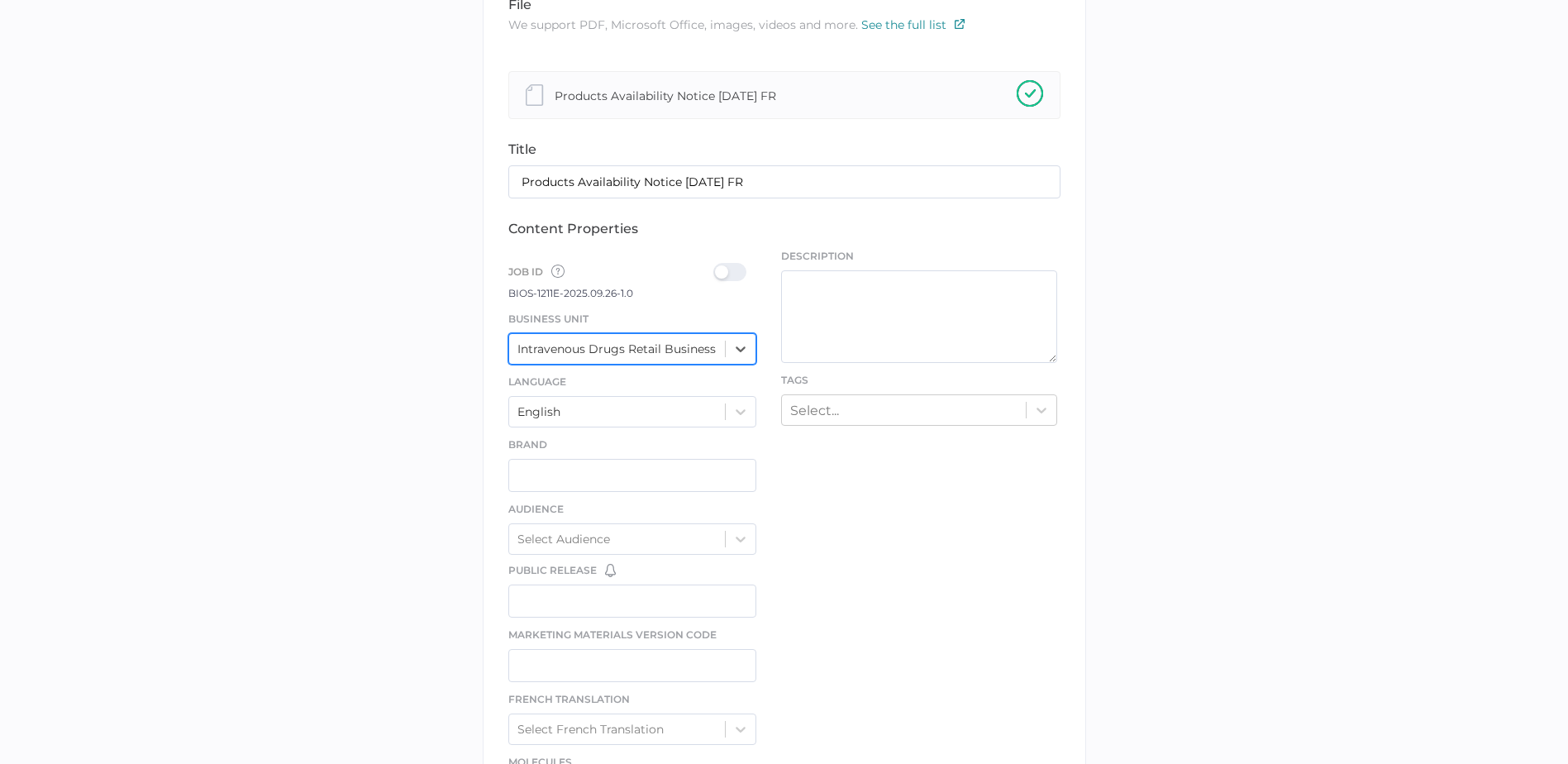
click at [697, 349] on div "Intravenous Drugs Retail Business" at bounding box center [616, 348] width 198 height 15
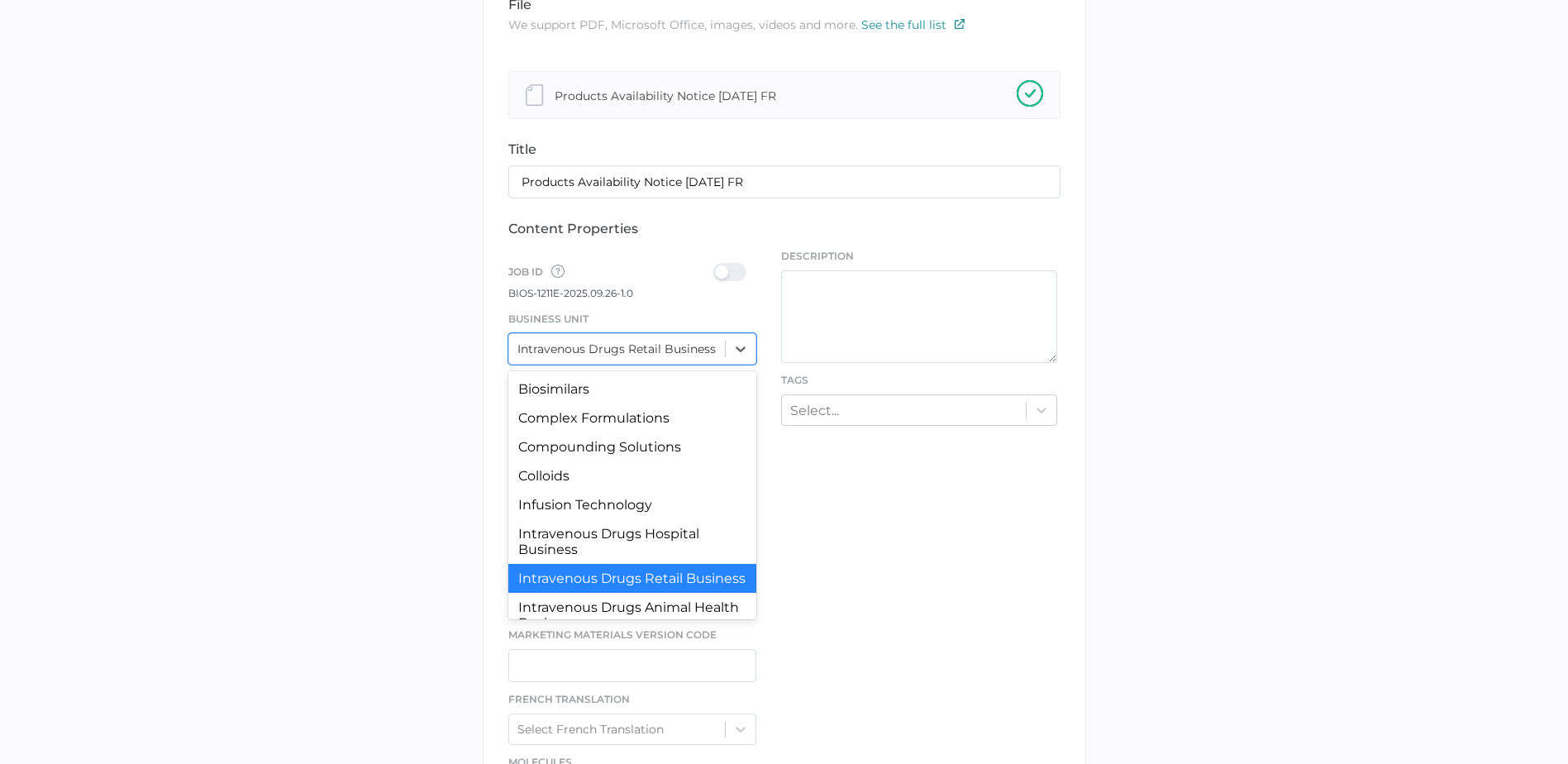
scroll to position [4, 0]
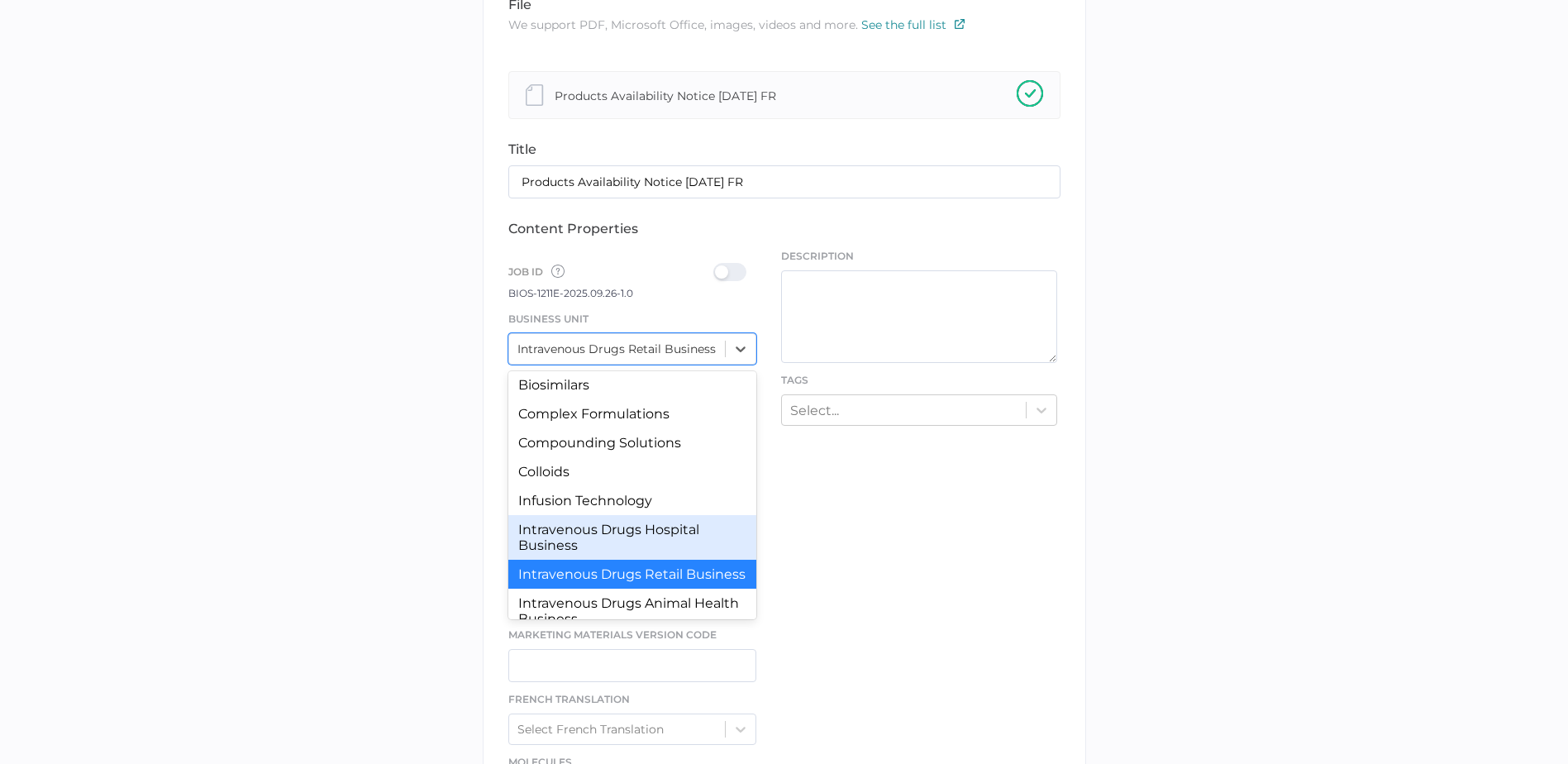
click at [687, 515] on div "Intravenous Drugs Hospital Business" at bounding box center [632, 537] width 248 height 45
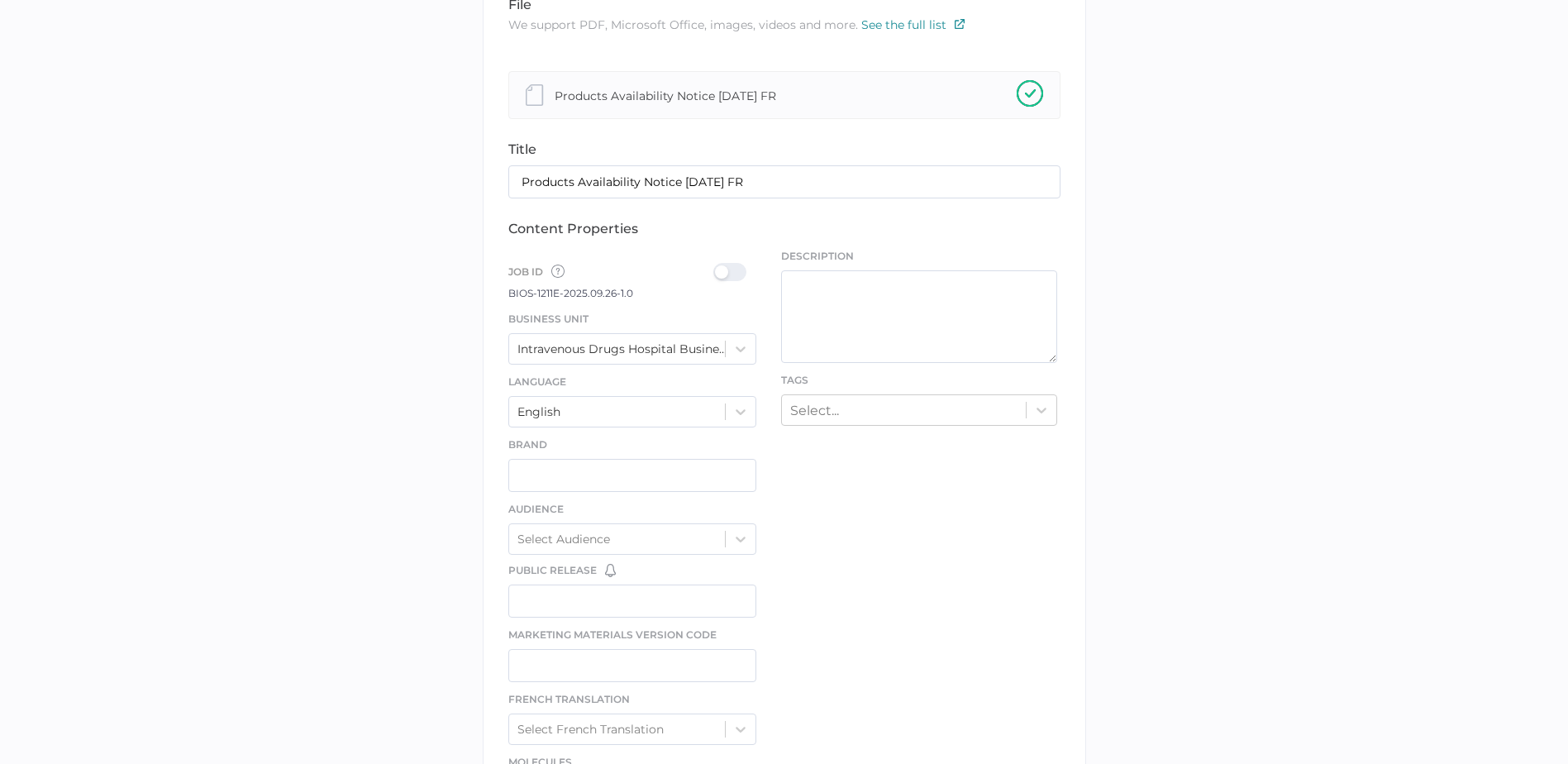
click at [732, 274] on div at bounding box center [734, 272] width 43 height 18
click at [717, 265] on input "checkbox" at bounding box center [717, 265] width 0 height 0
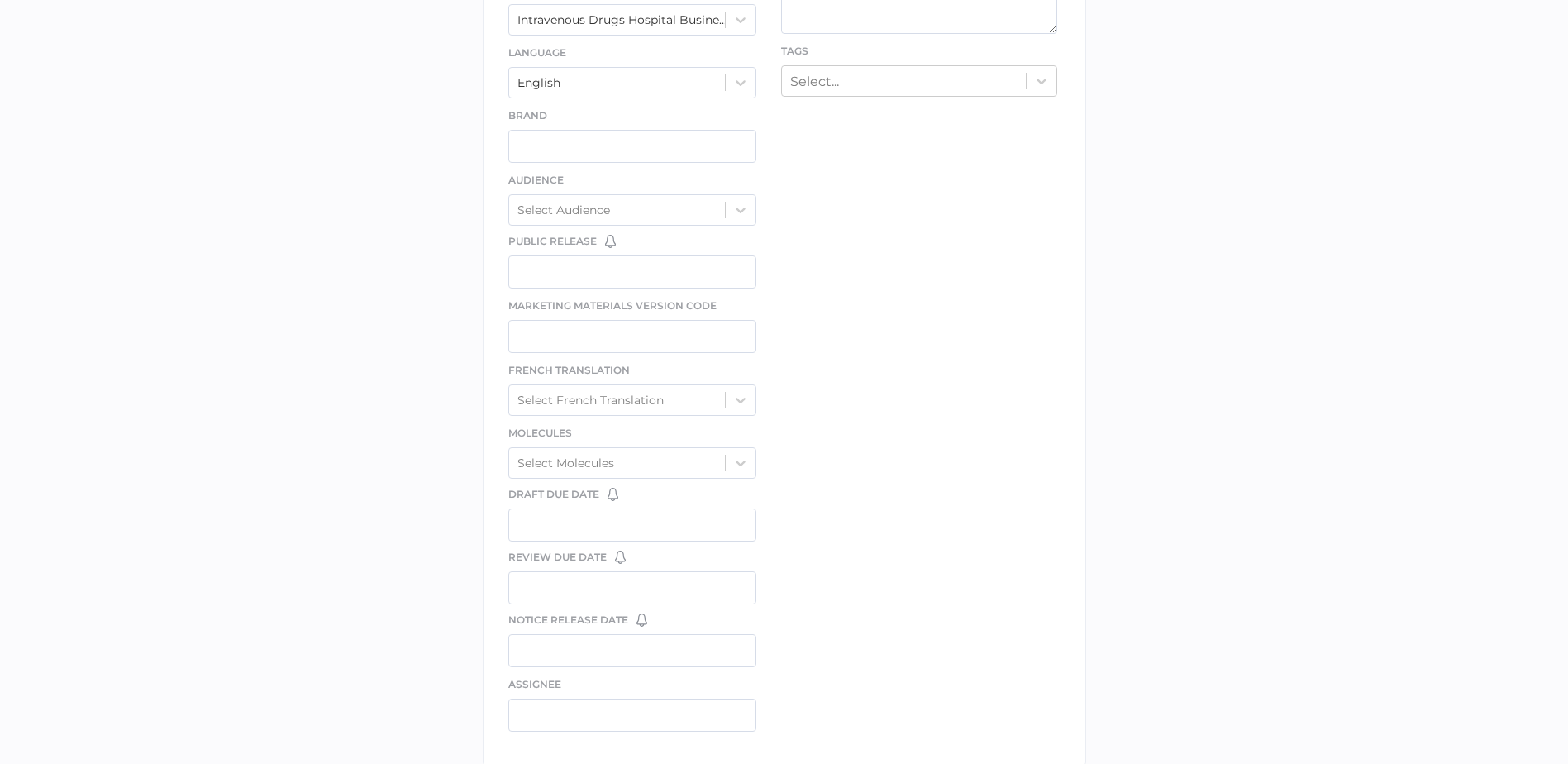
scroll to position [661, 0]
click at [661, 85] on div "English" at bounding box center [617, 81] width 216 height 25
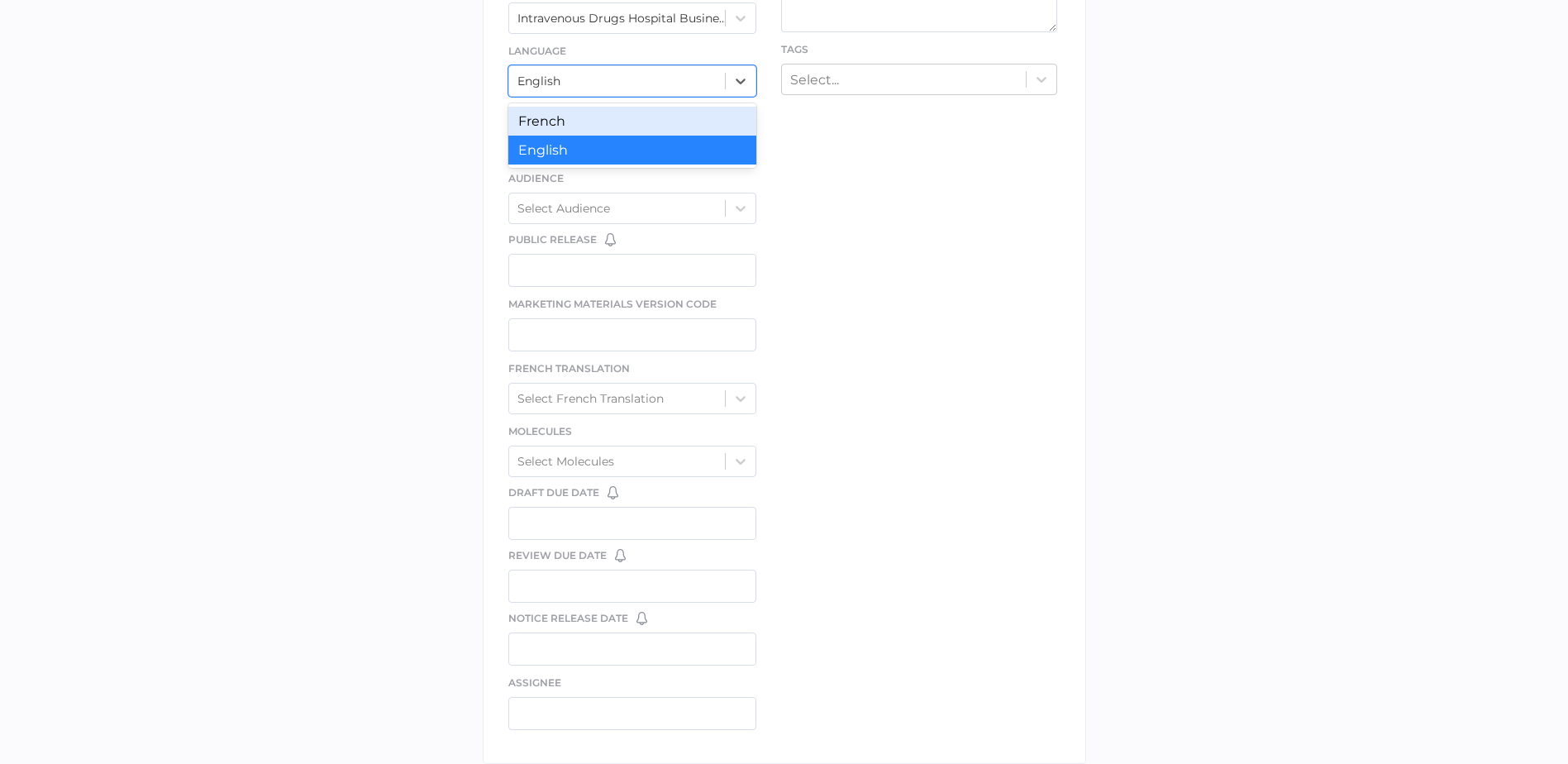
click at [659, 114] on div "French" at bounding box center [632, 121] width 248 height 29
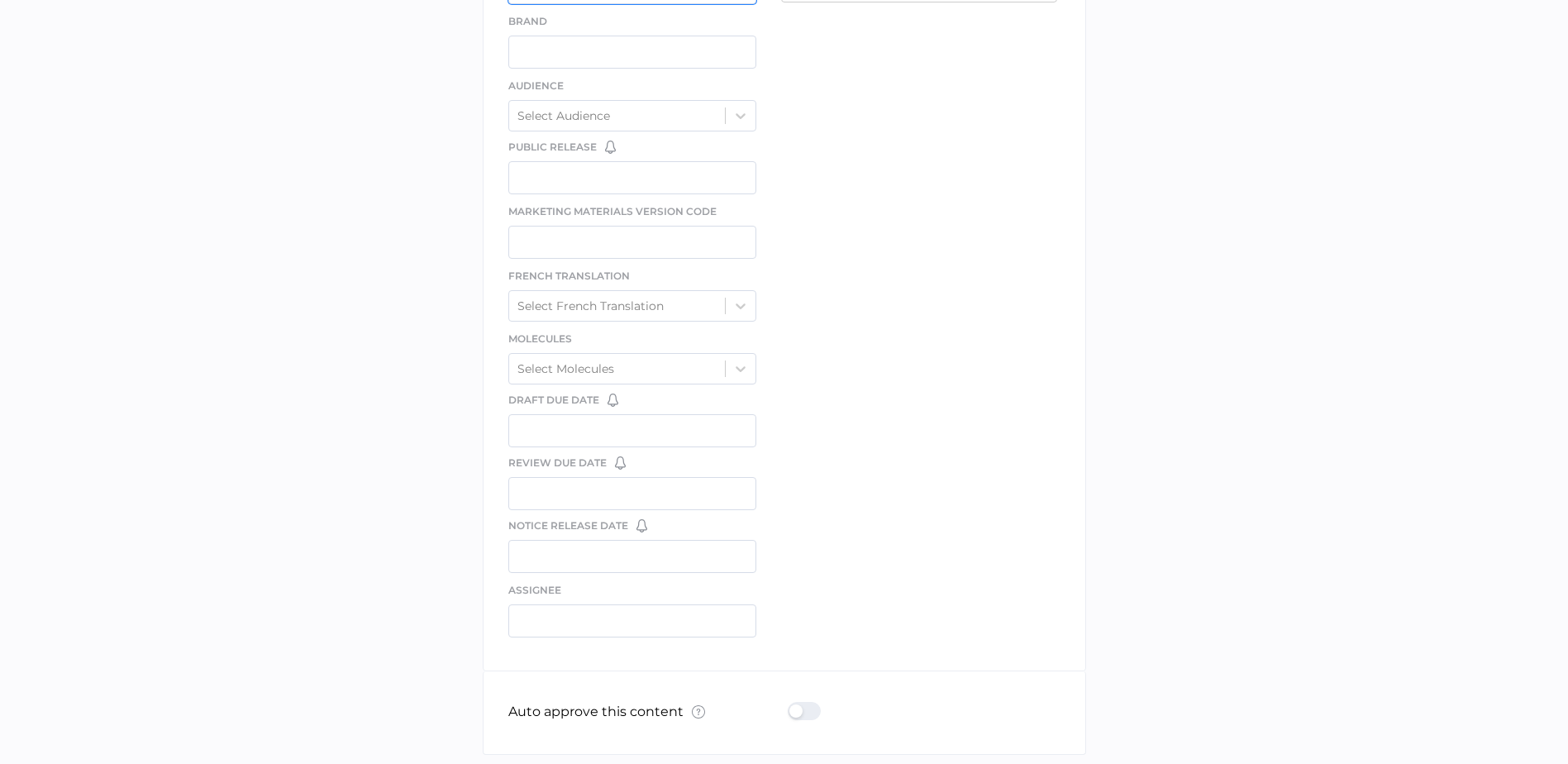
scroll to position [826, 0]
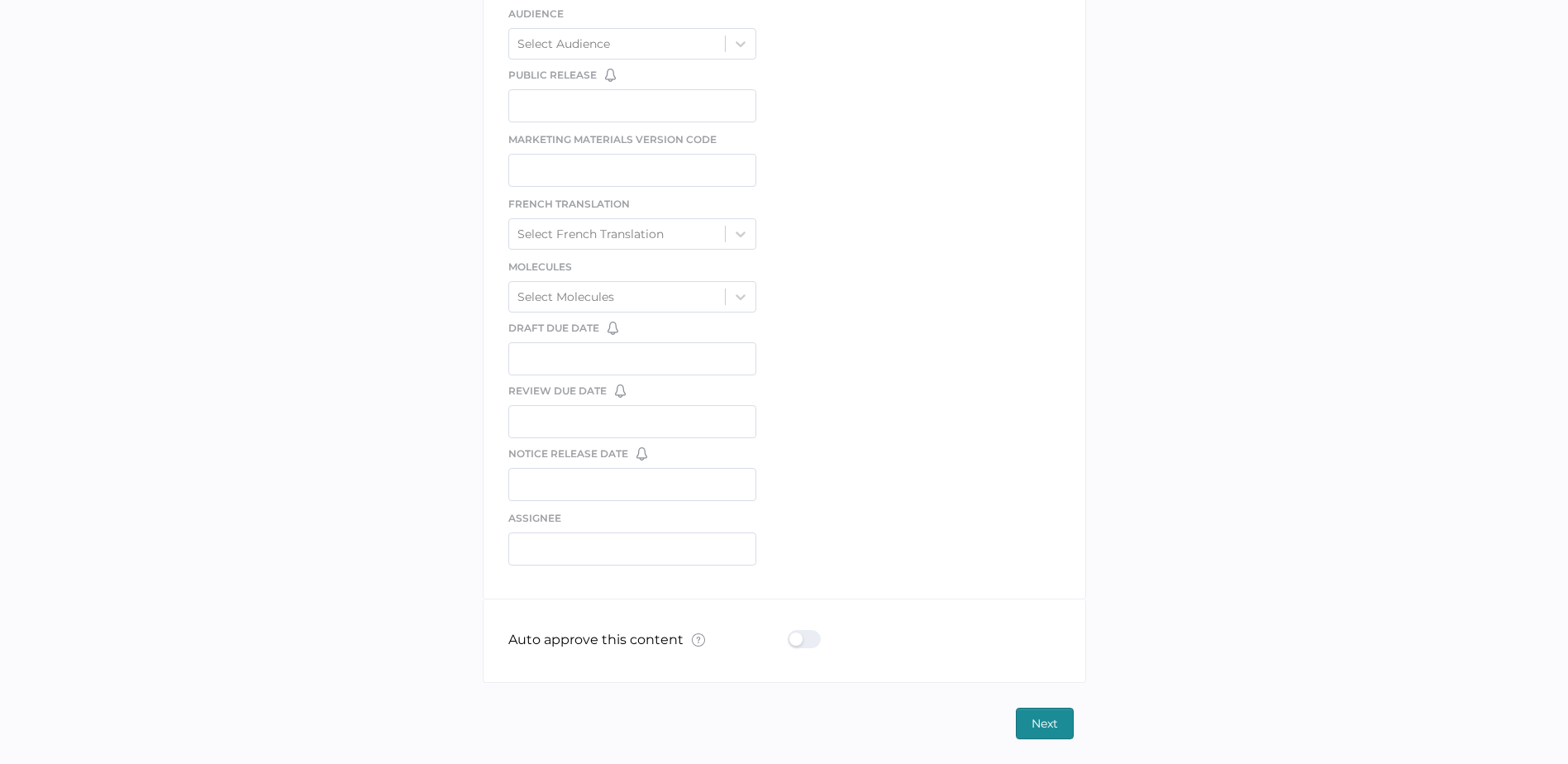
click at [799, 643] on div at bounding box center [809, 639] width 43 height 18
click at [791, 632] on input "checkbox" at bounding box center [791, 632] width 0 height 0
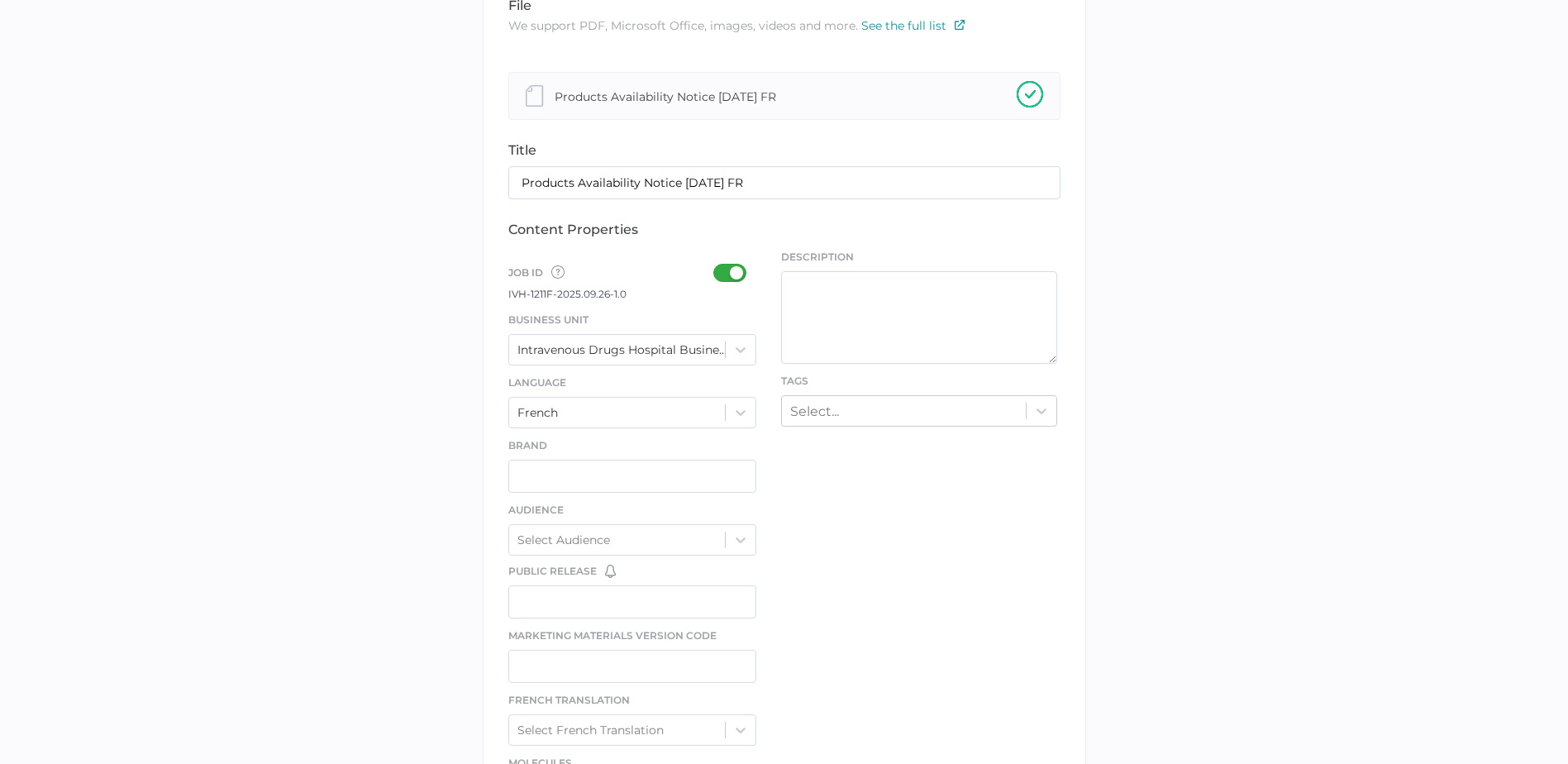
type input "[PERSON_NAME][EMAIL_ADDRESS][PERSON_NAME][DOMAIN_NAME]"
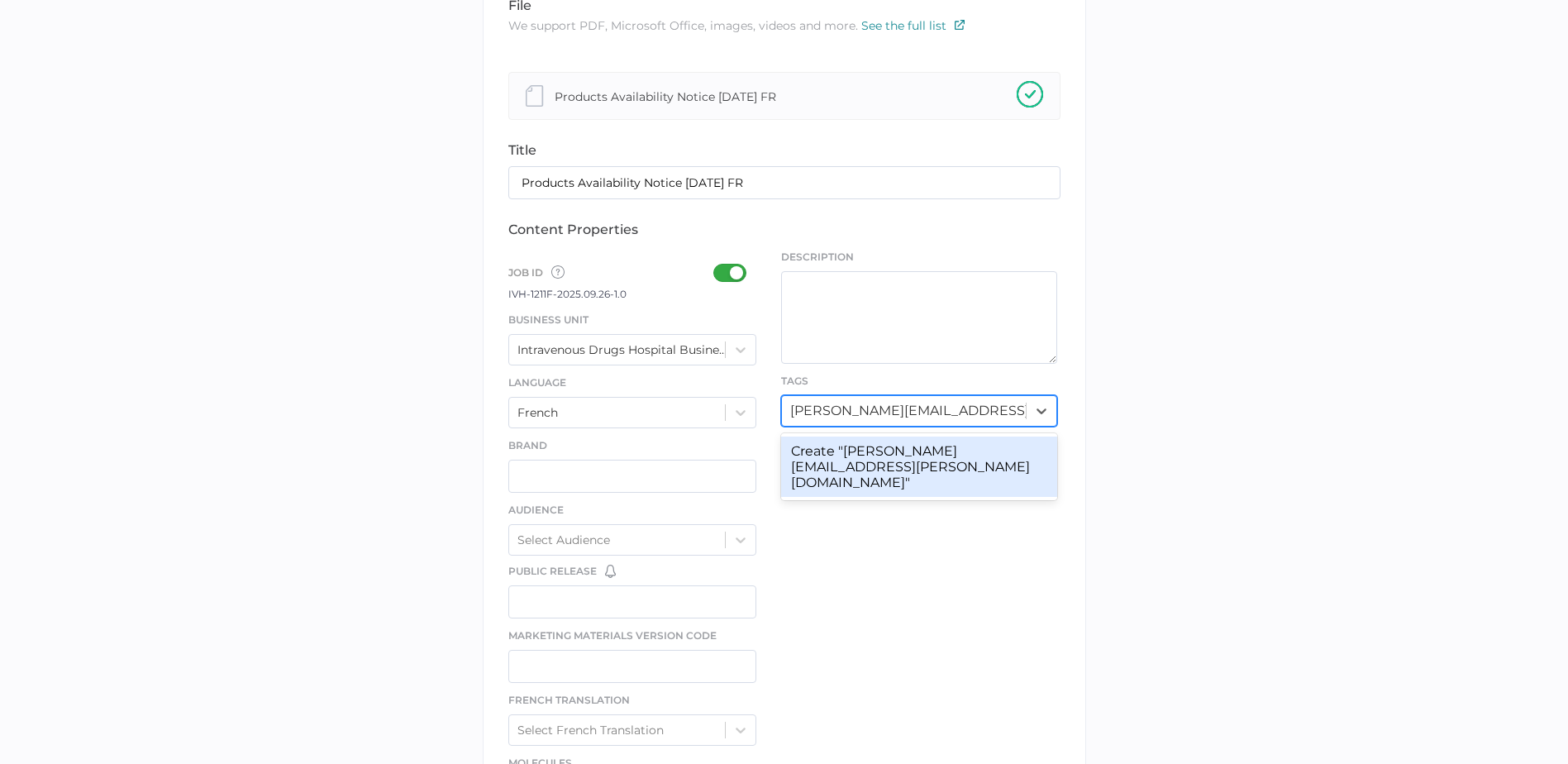
scroll to position [0, 0]
click at [918, 415] on input "[PERSON_NAME][EMAIL_ADDRESS][PERSON_NAME][DOMAIN_NAME]" at bounding box center [909, 411] width 237 height 16
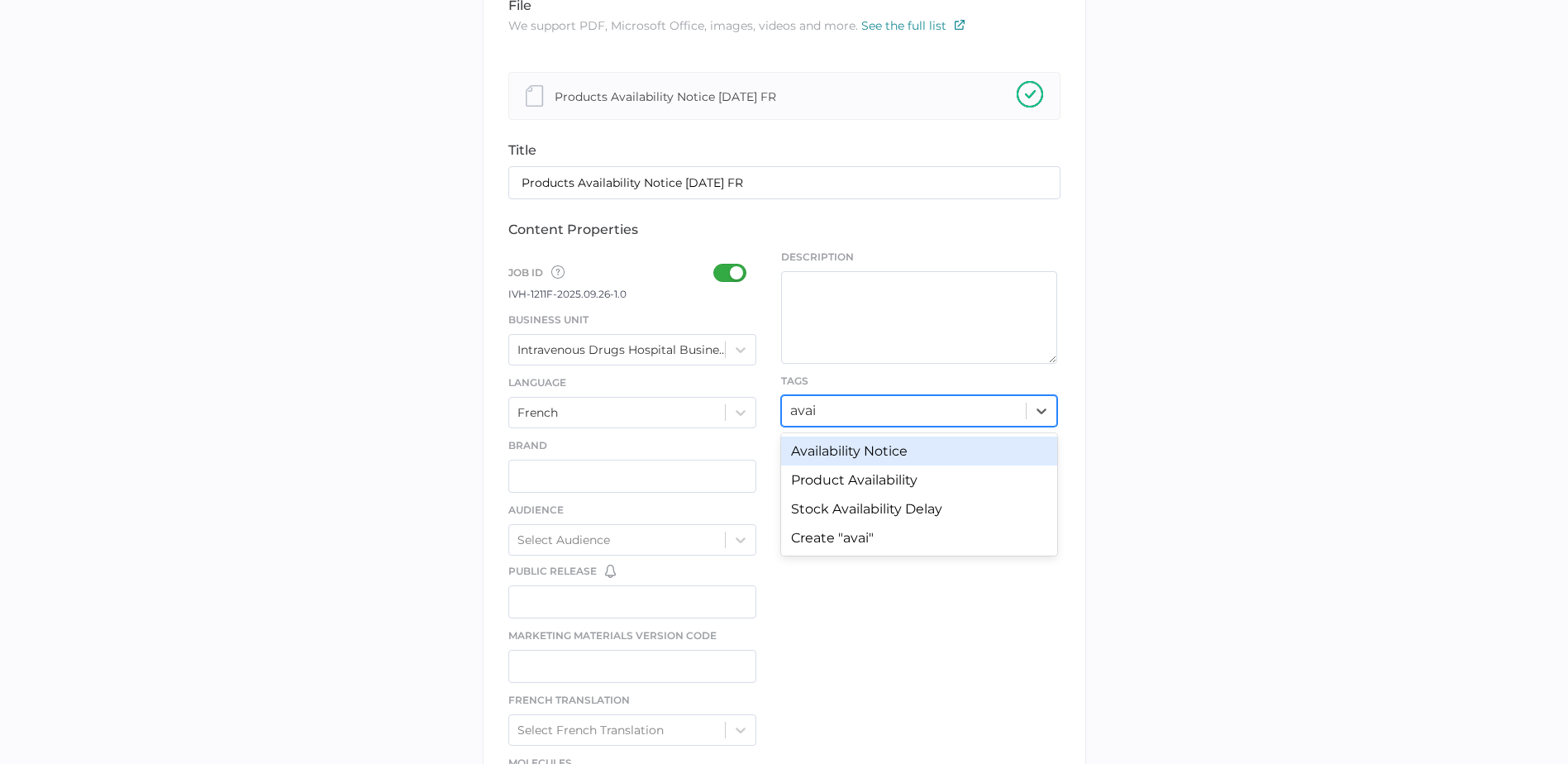
type input "avail"
click at [912, 442] on div "Availability Notice" at bounding box center [919, 451] width 276 height 29
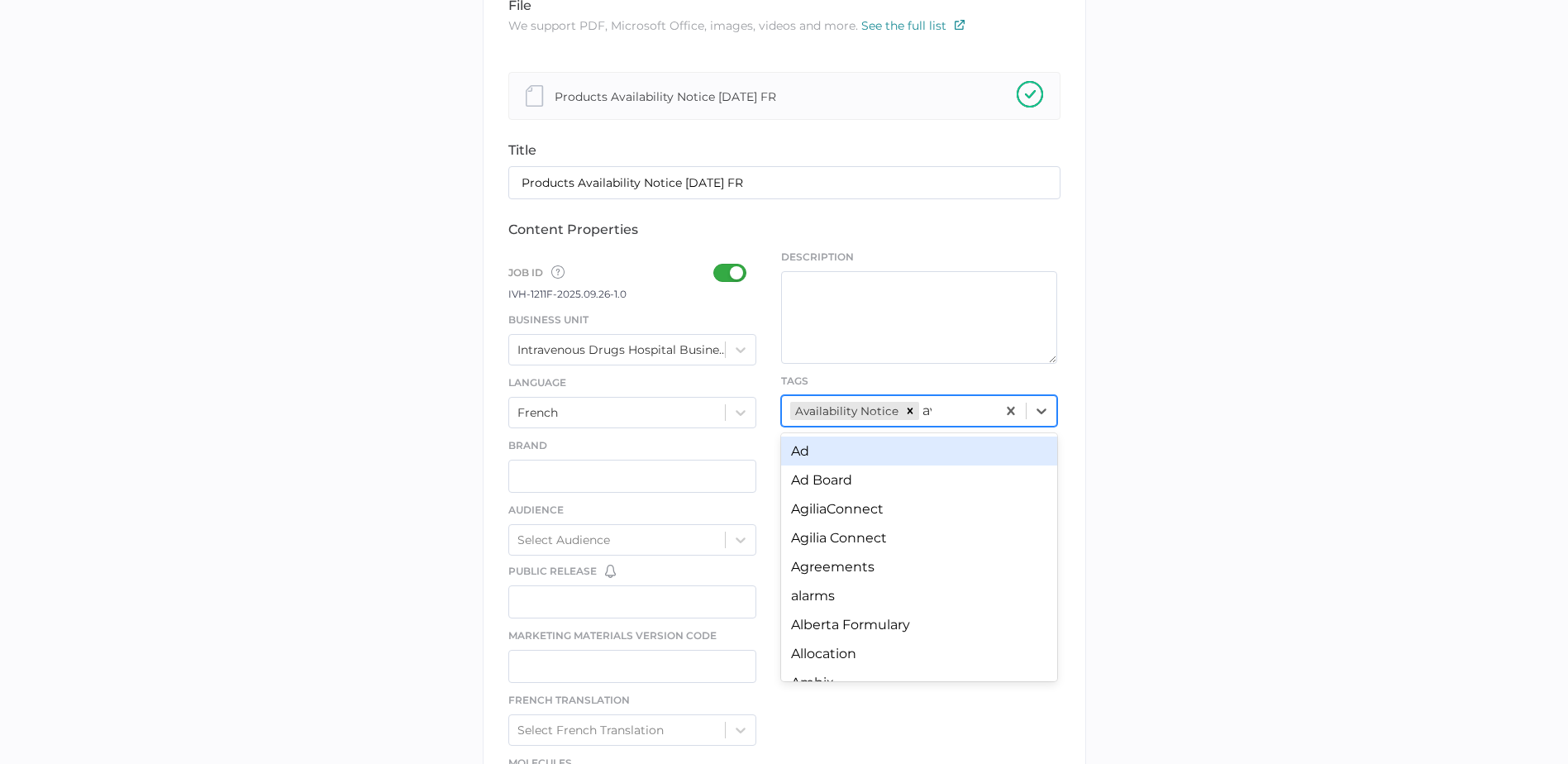
type input "ava"
click at [911, 443] on div "Product Availability" at bounding box center [919, 451] width 276 height 29
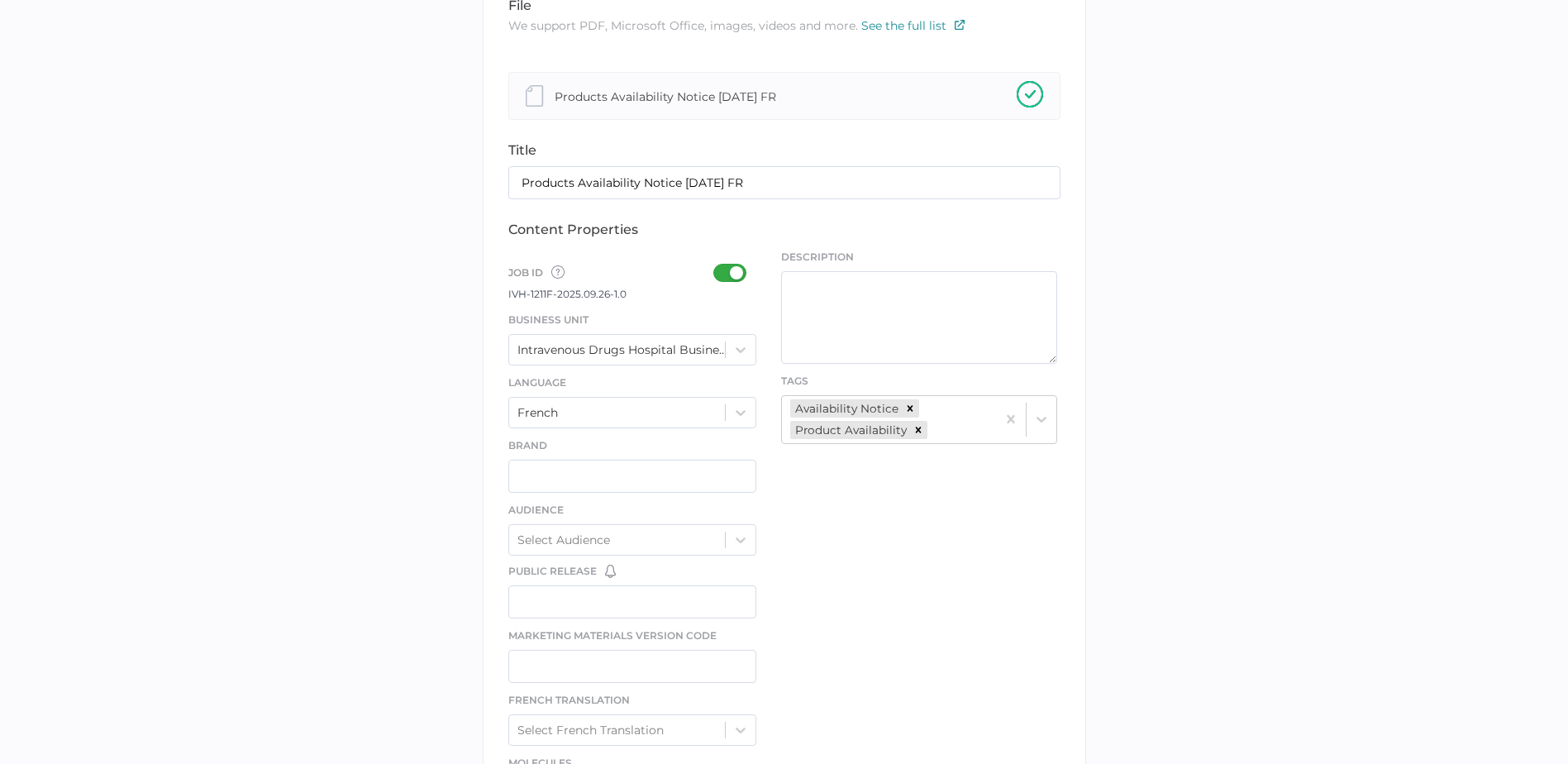
click at [928, 611] on div "file We support PDF, Microsoft Office, images, videos and more. See the full li…" at bounding box center [784, 535] width 603 height 1121
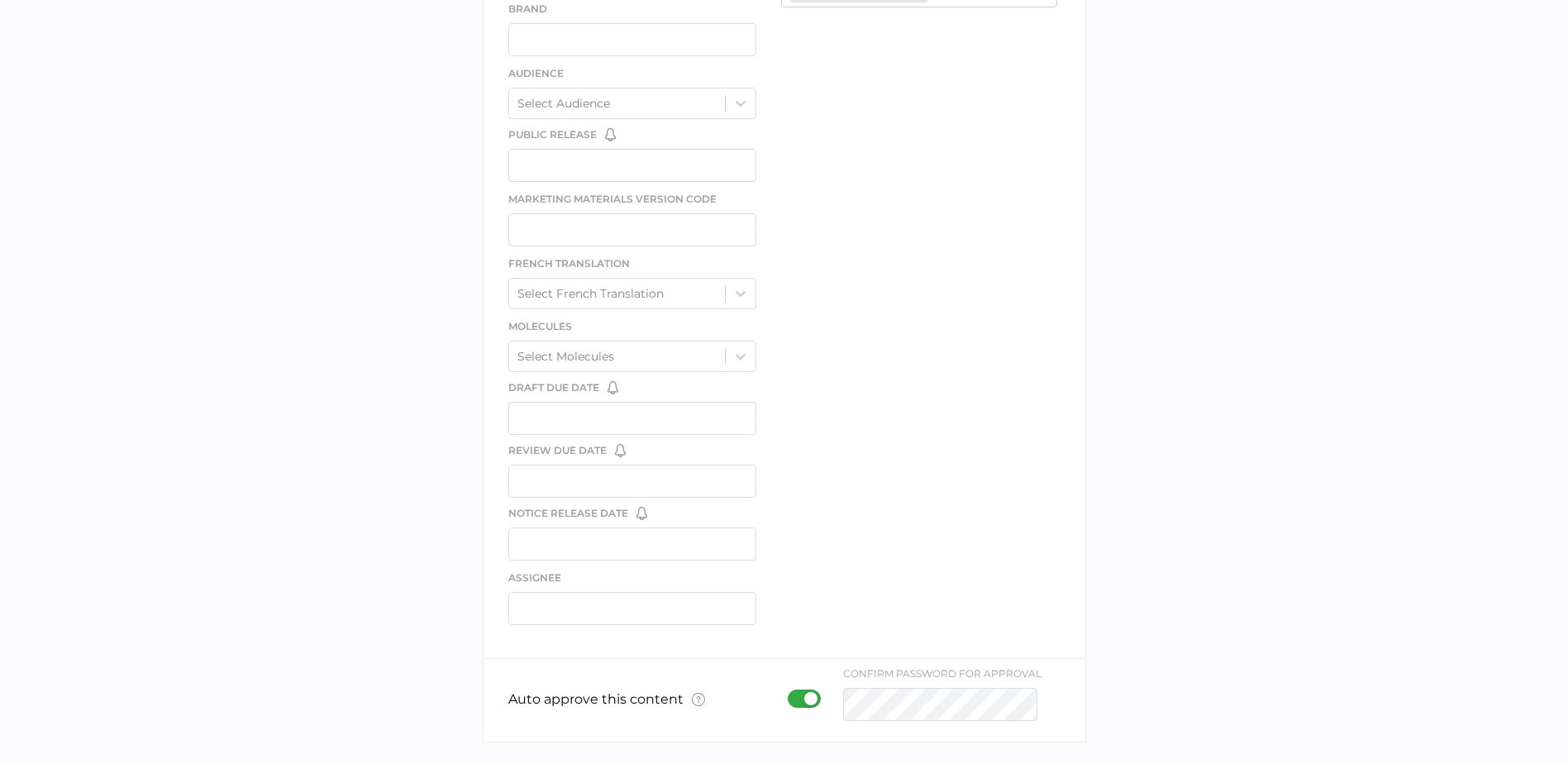
scroll to position [826, 0]
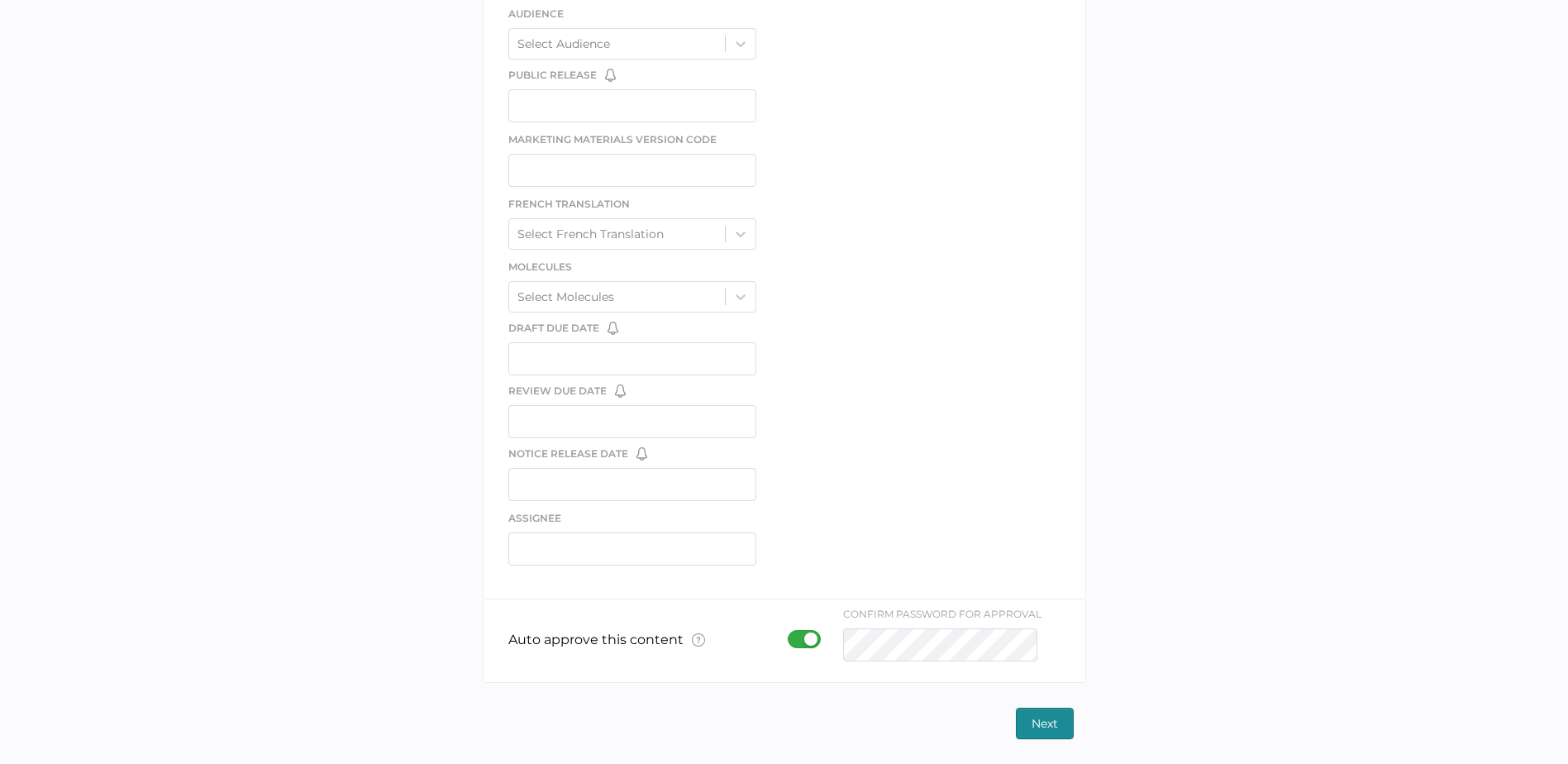
click at [1055, 723] on span "Next" at bounding box center [1044, 723] width 27 height 30
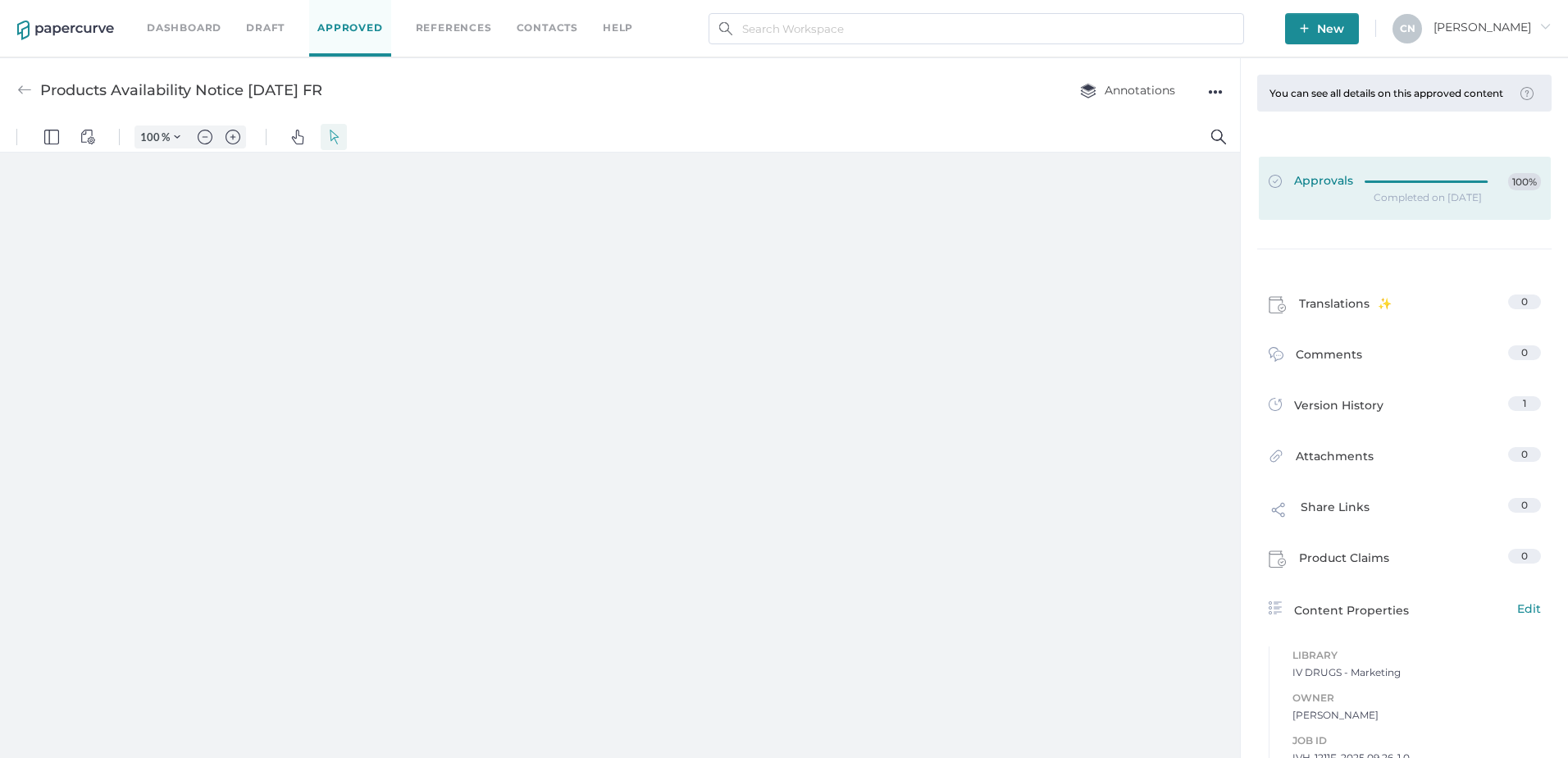
type input "133"
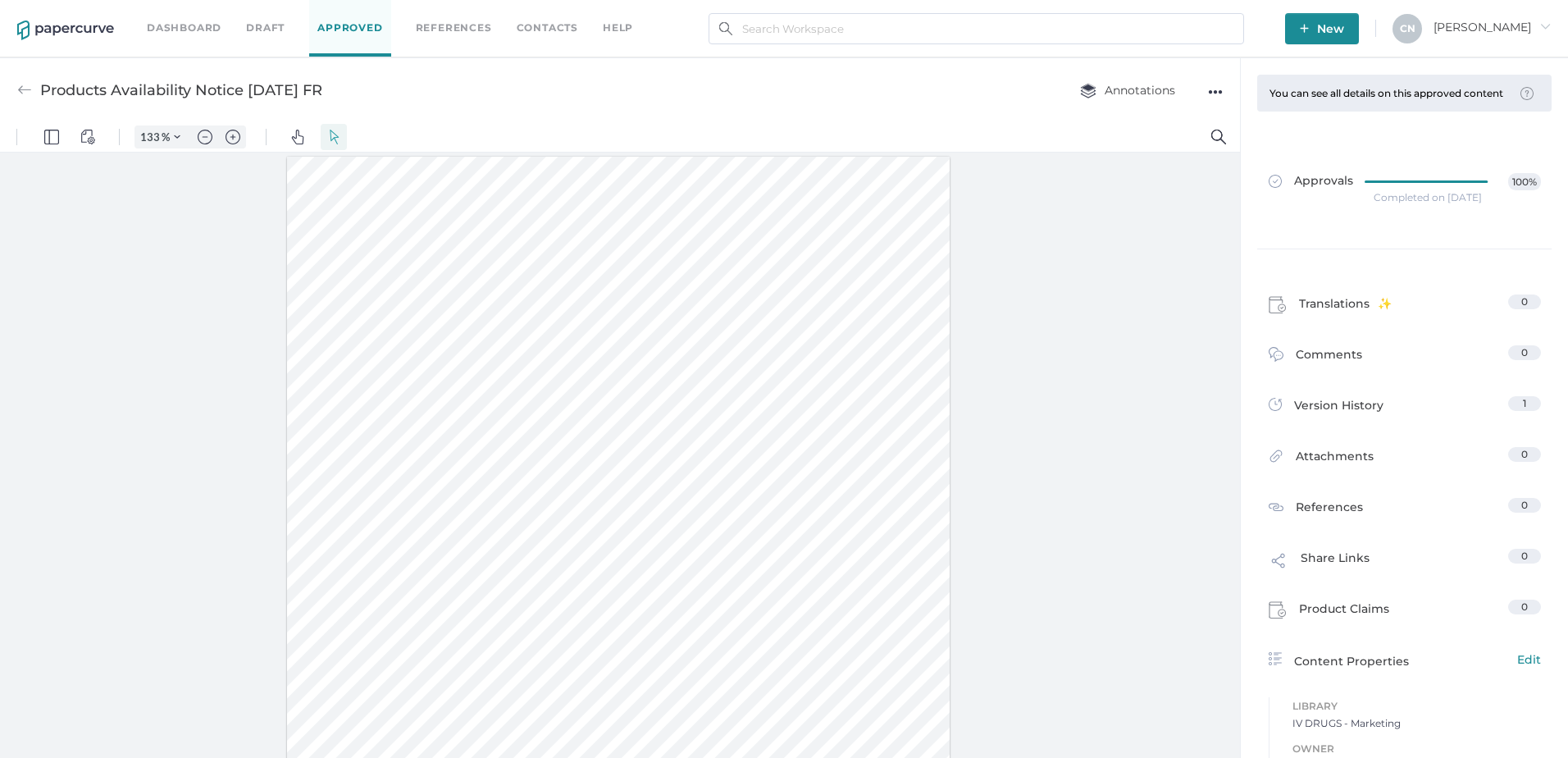
click at [556, 23] on link "Contacts" at bounding box center [547, 28] width 61 height 18
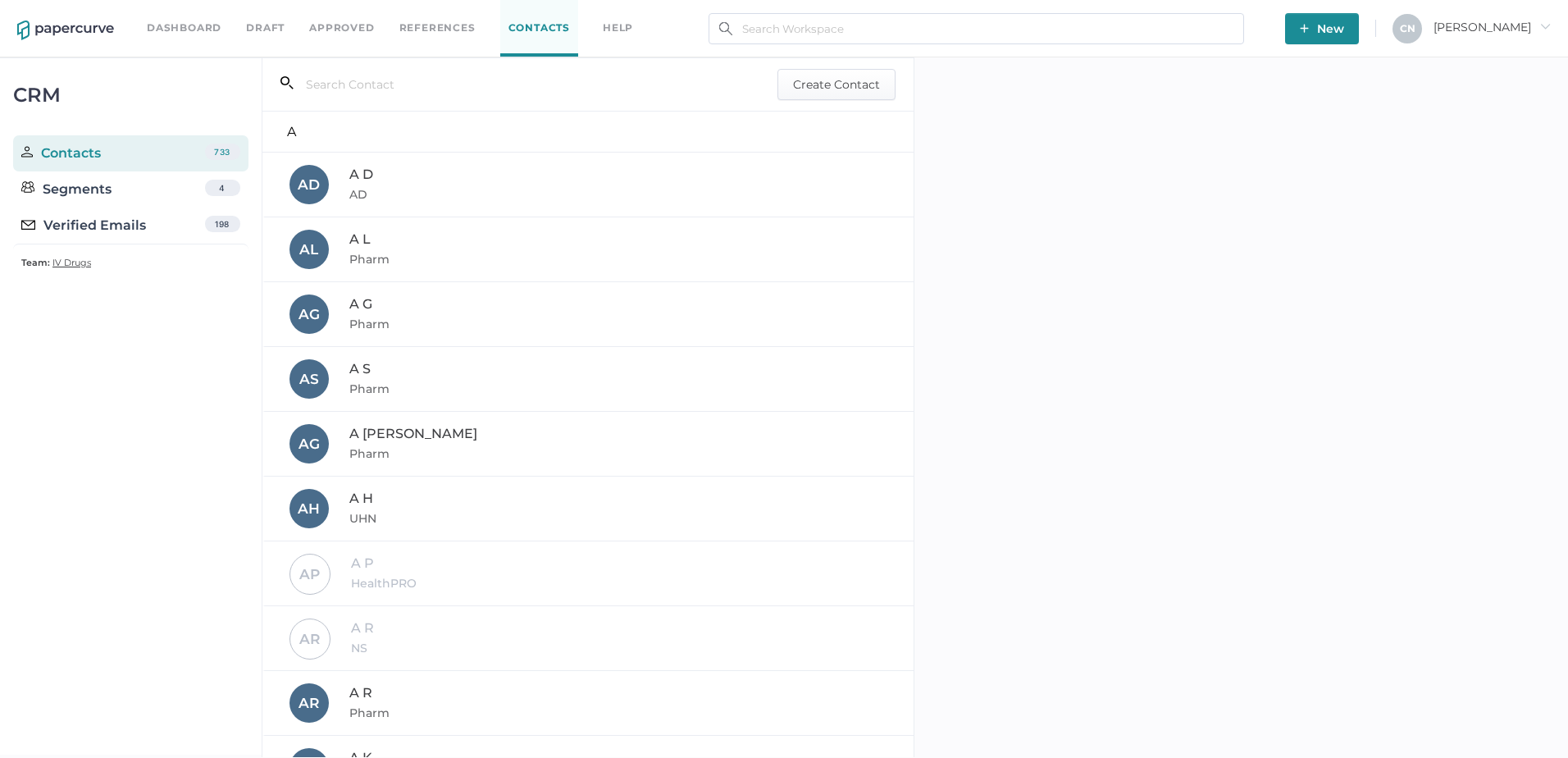
click at [108, 228] on div "Verified Emails" at bounding box center [84, 226] width 125 height 20
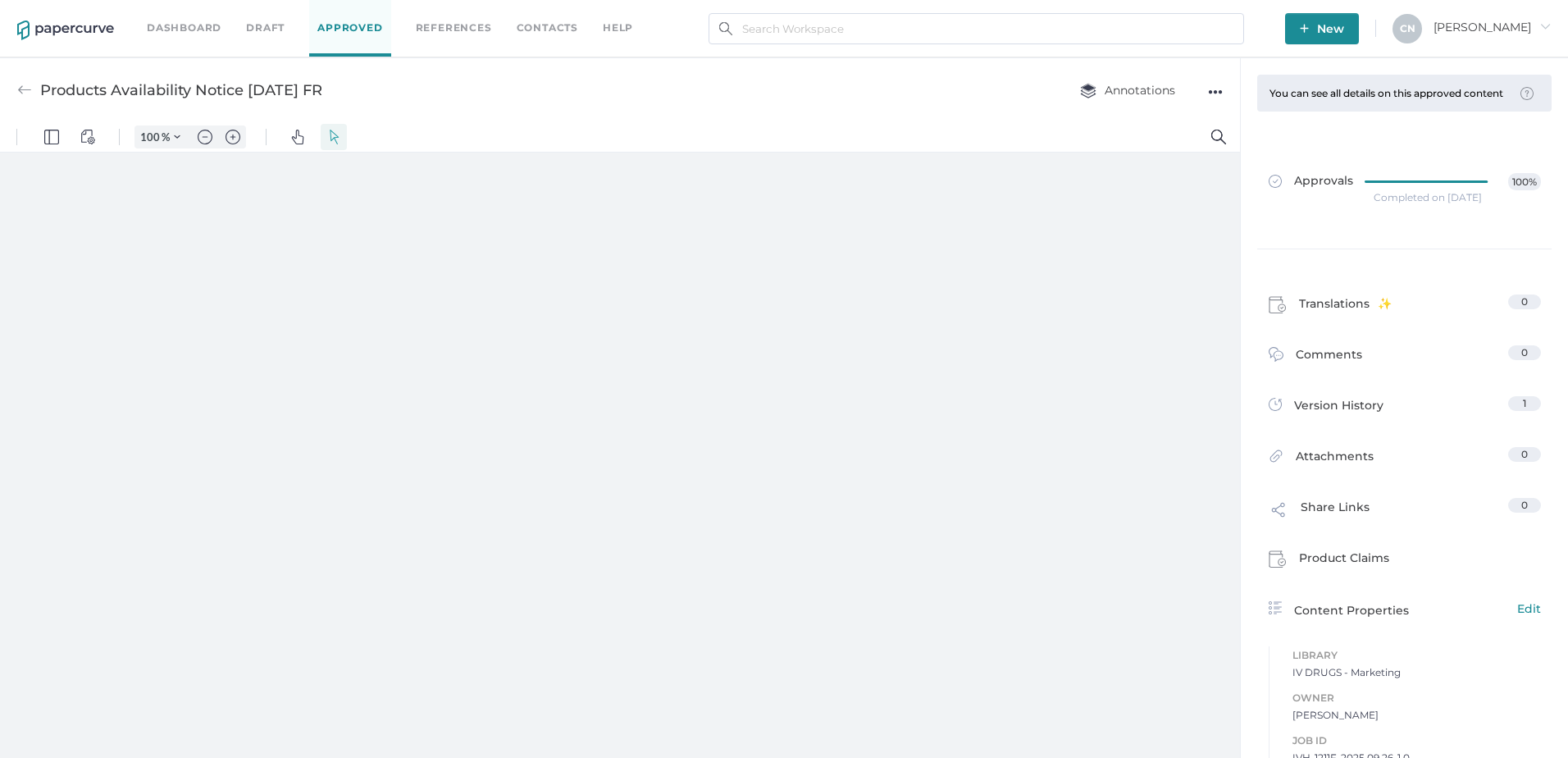
type input "133"
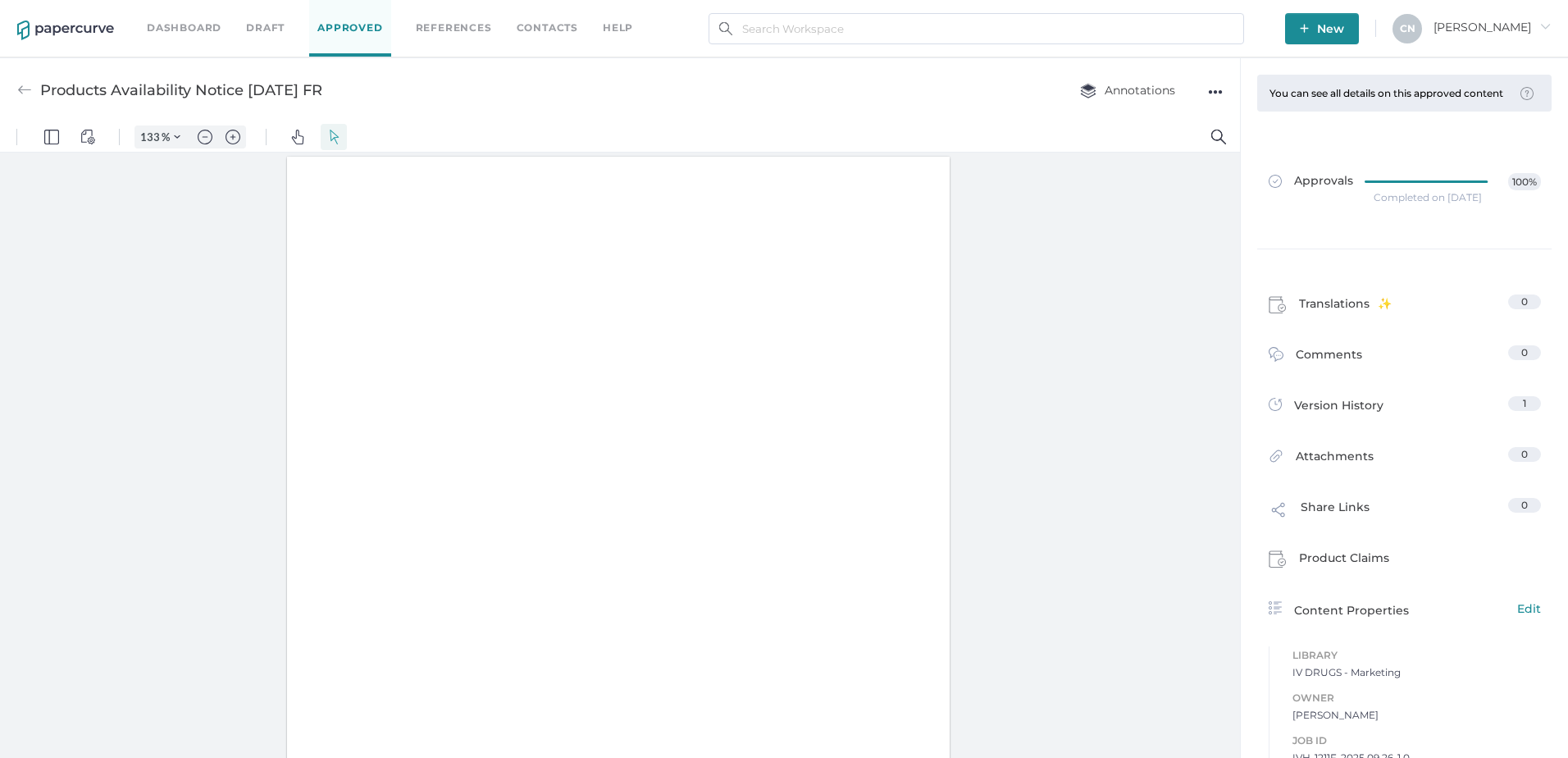
scroll to position [1, 0]
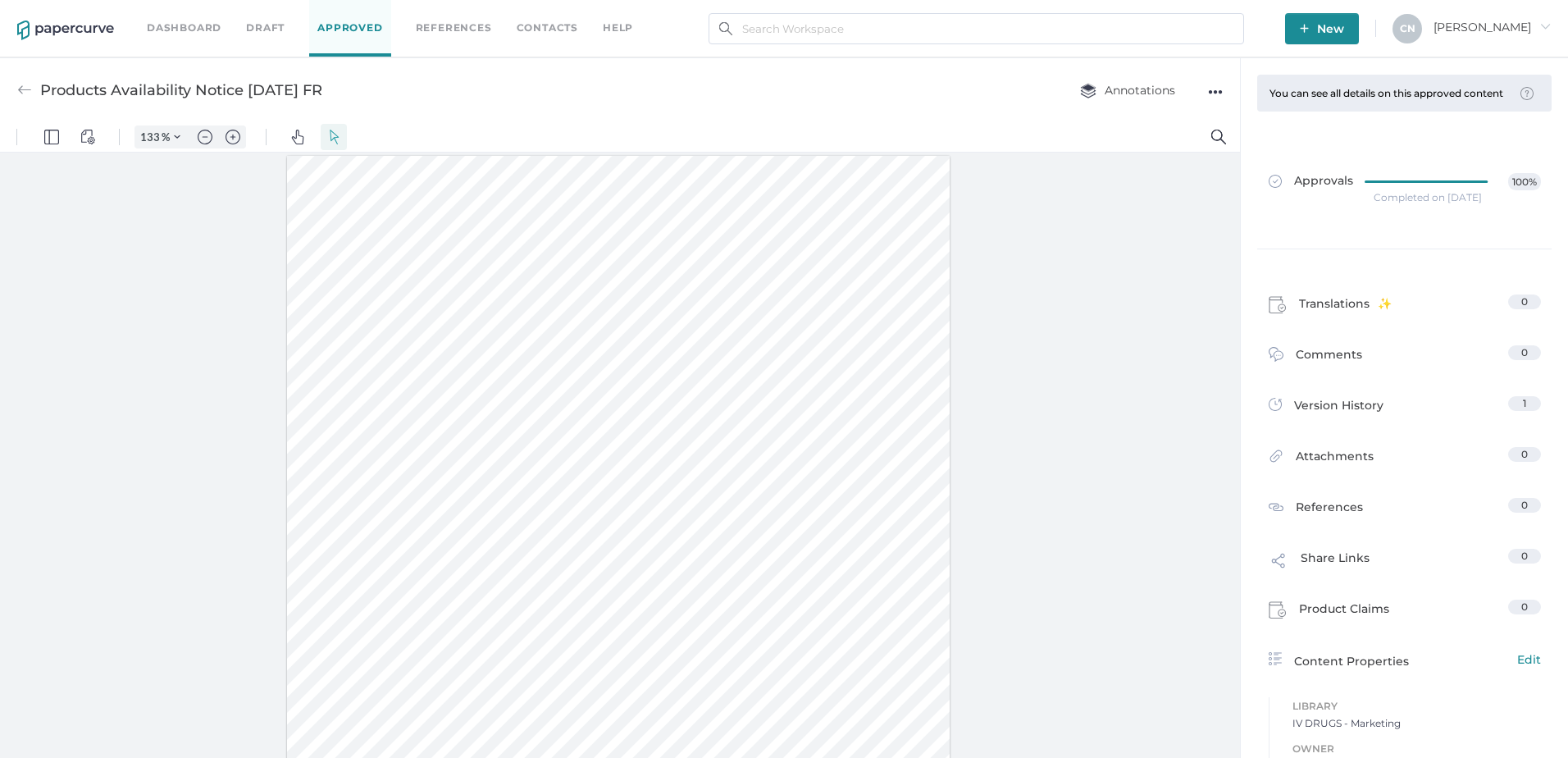
drag, startPoint x: 385, startPoint y: 87, endPoint x: 28, endPoint y: 90, distance: 357.0
click at [28, 90] on div "Products Availability Notice [DATE] FR Annotations ●●●" at bounding box center [619, 89] width 1240 height 64
click at [176, 93] on div "Products Availability Notice [DATE] FR" at bounding box center [181, 89] width 282 height 31
drag, startPoint x: 44, startPoint y: 87, endPoint x: 325, endPoint y: 82, distance: 281.0
click at [323, 82] on div "Products Availability Notice [DATE] FR" at bounding box center [181, 89] width 282 height 31
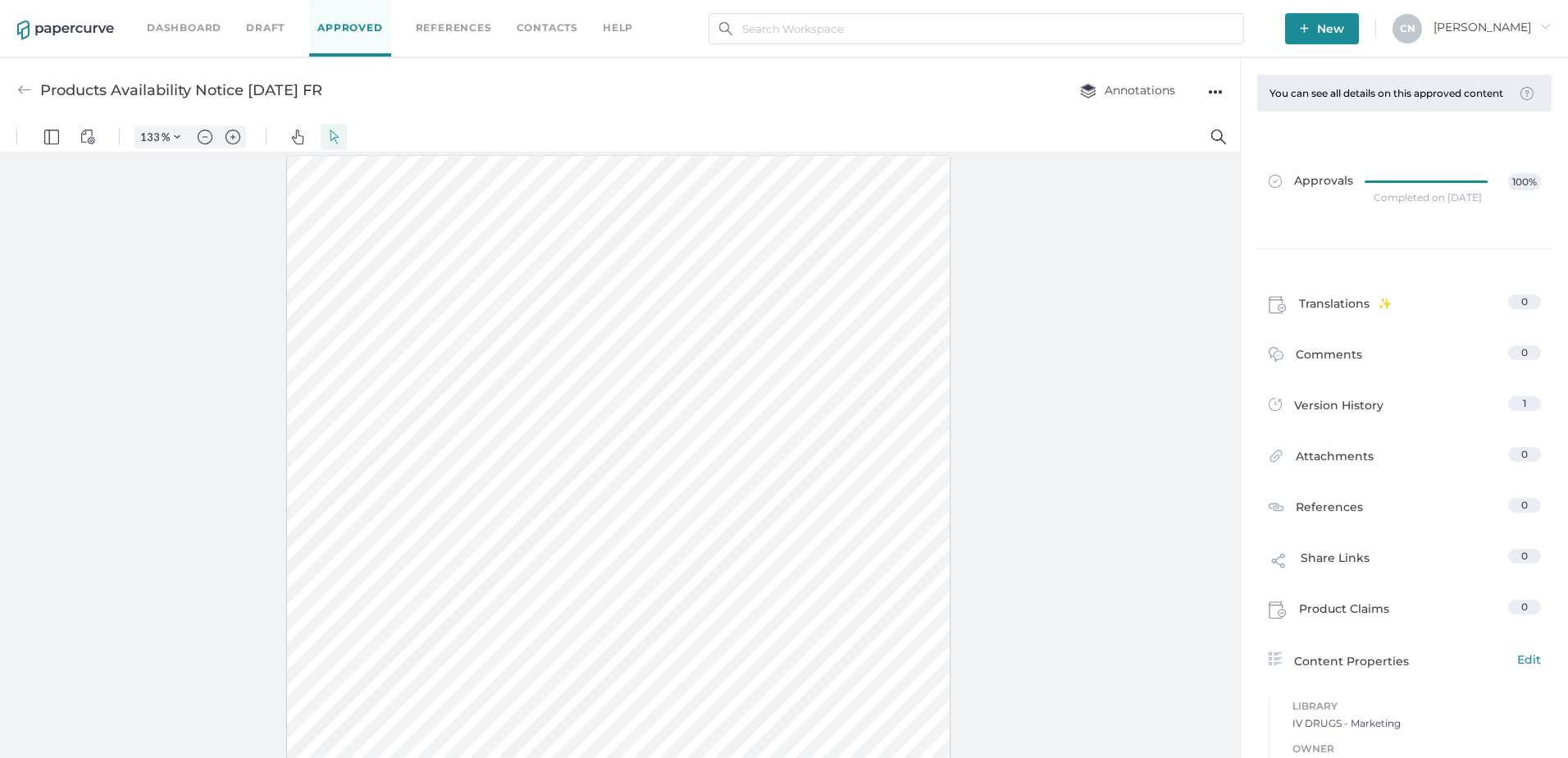
copy div "Products Availability Notice [DATE]"
click at [519, 28] on link "Contacts" at bounding box center [547, 28] width 61 height 18
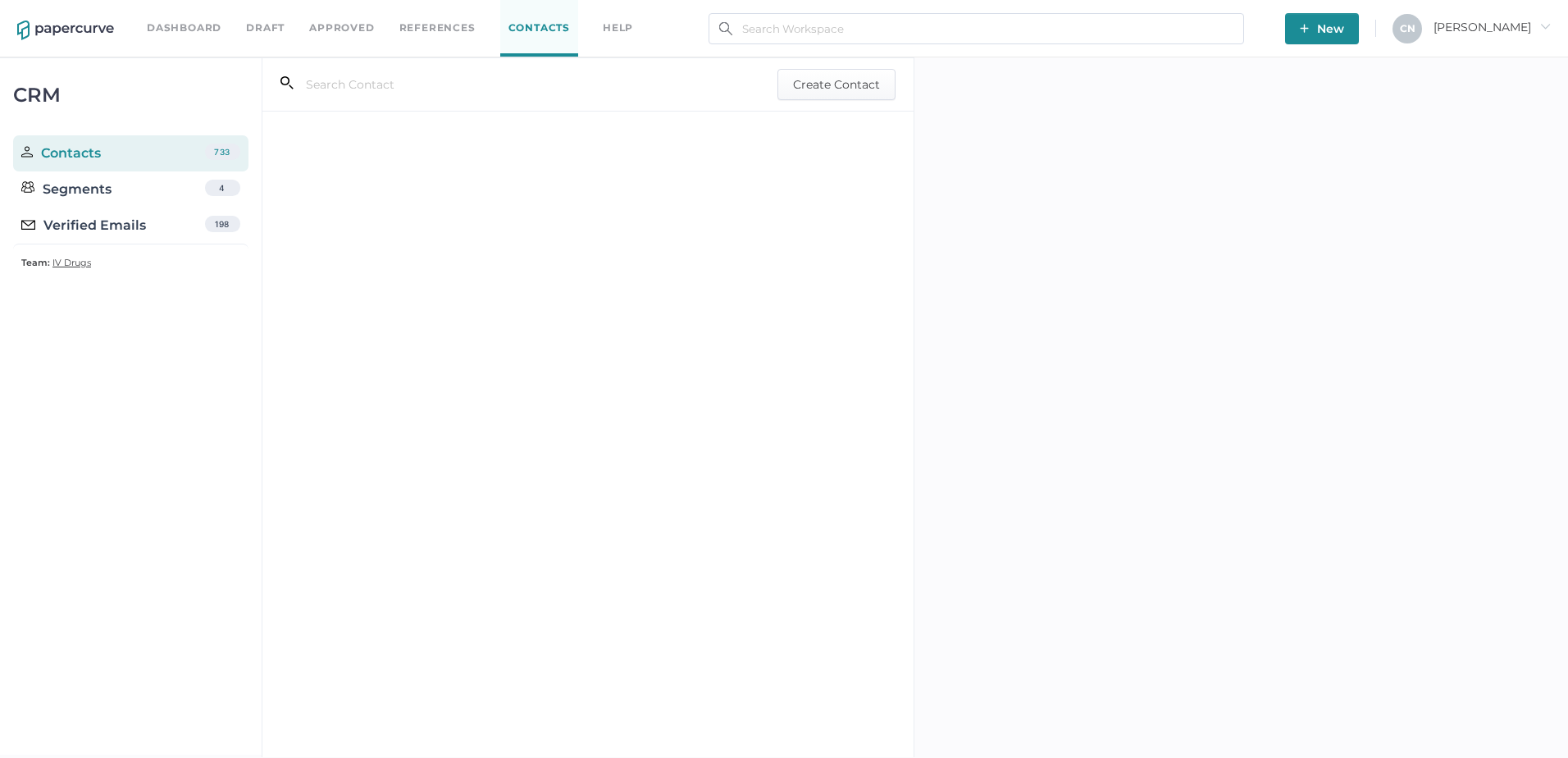
click at [118, 232] on div "Verified Emails" at bounding box center [84, 226] width 125 height 20
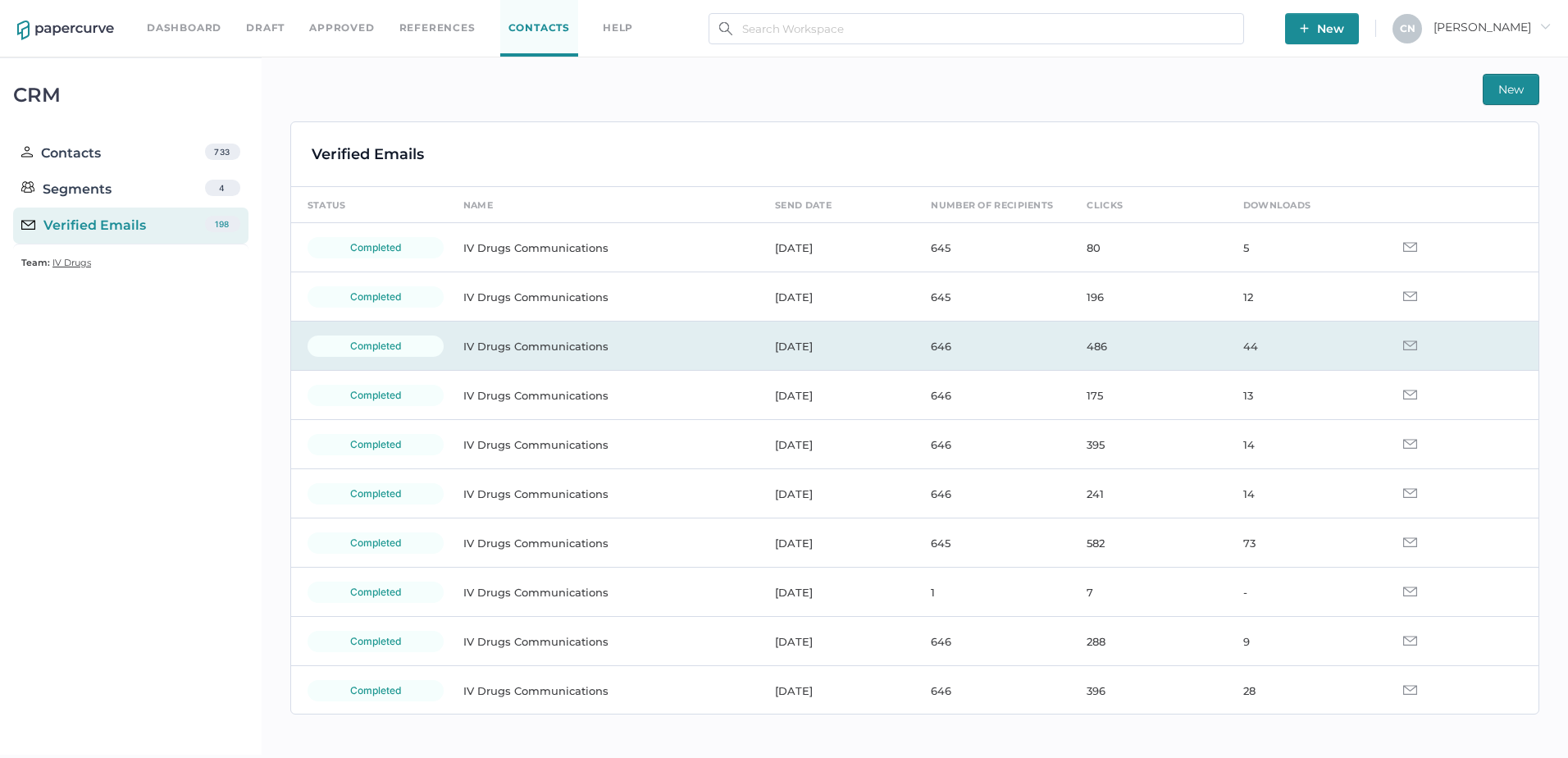
click at [580, 342] on td "IV Drugs Communications" at bounding box center [602, 346] width 312 height 49
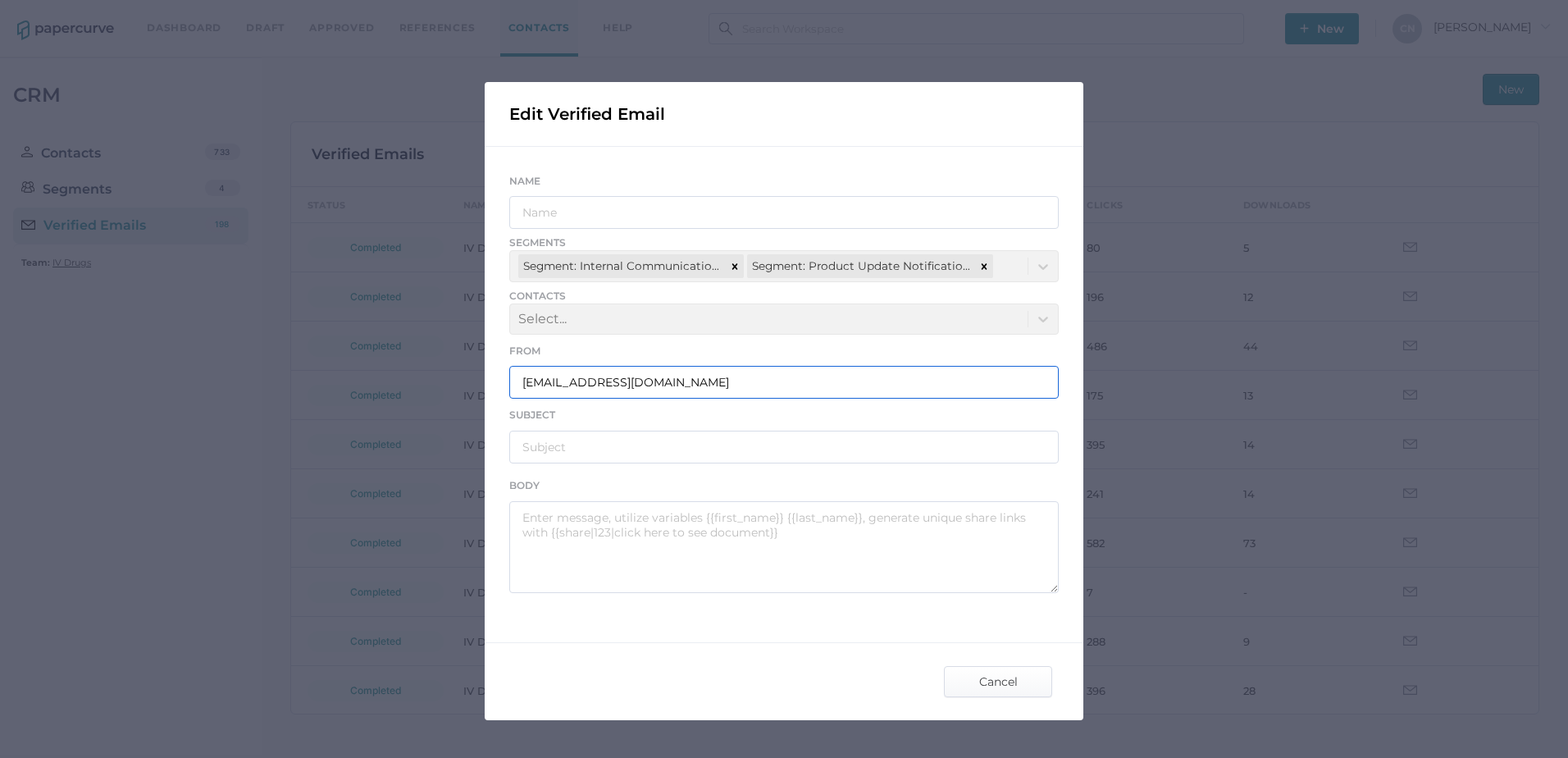
type input "IV Drugs Communications"
type input "[PERSON_NAME] Product Notifications - [DATE]"
type textarea "Good afternoon, Please see the links below for the most recent announcements fr…"
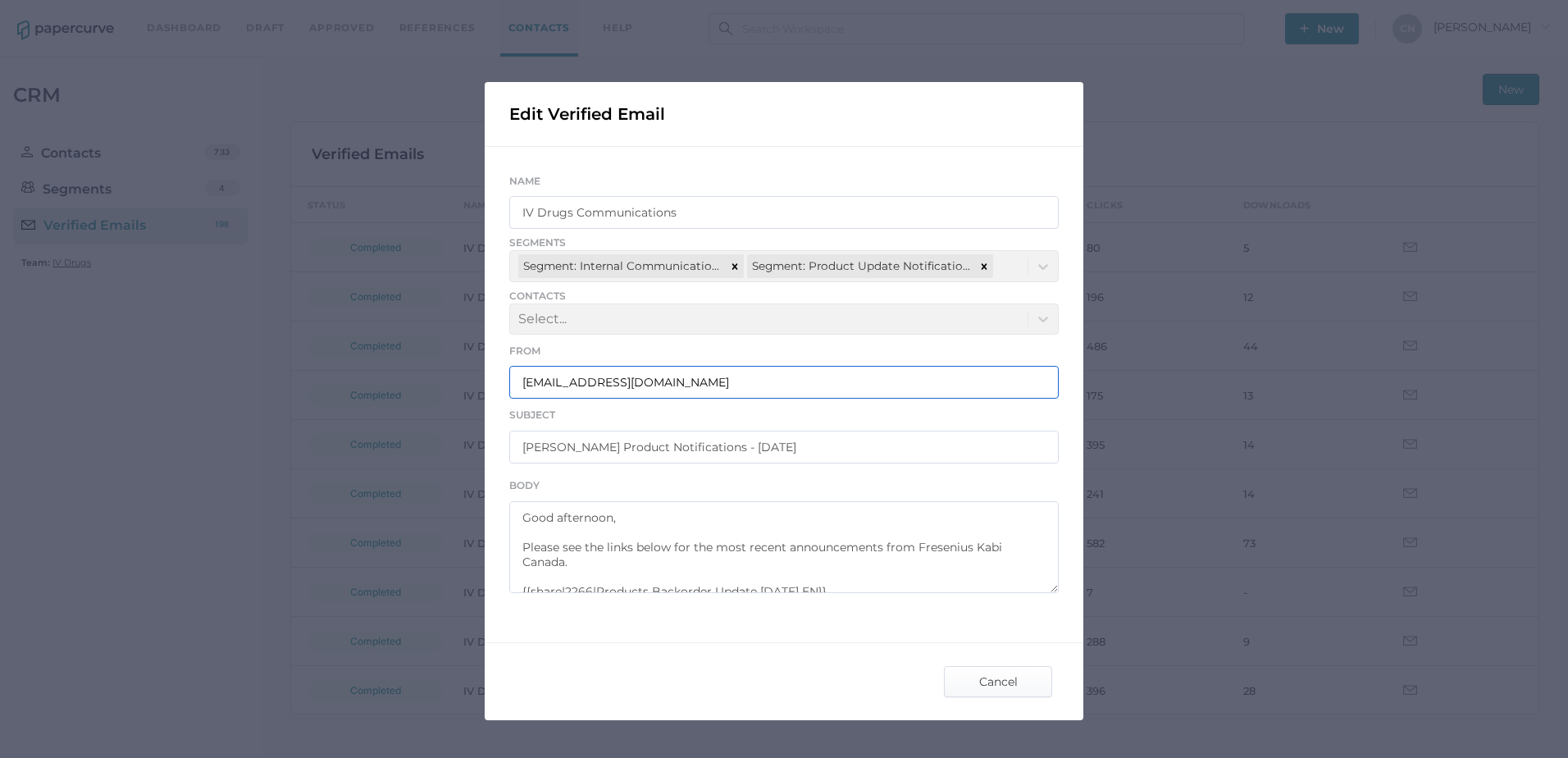
drag, startPoint x: 798, startPoint y: 385, endPoint x: 463, endPoint y: 387, distance: 335.0
click at [463, 387] on div "Edit Verified Email Name IV Drugs Communications Segments Segment: Internal Com…" at bounding box center [784, 379] width 1568 height 758
click at [749, 424] on div "Subject Fresenius Kabi Product Notifications - 09.23.2025" at bounding box center [784, 433] width 549 height 57
click at [493, 452] on div "Name IV Drugs Communications Segments Segment: Internal Communications Segment:…" at bounding box center [784, 382] width 599 height 471
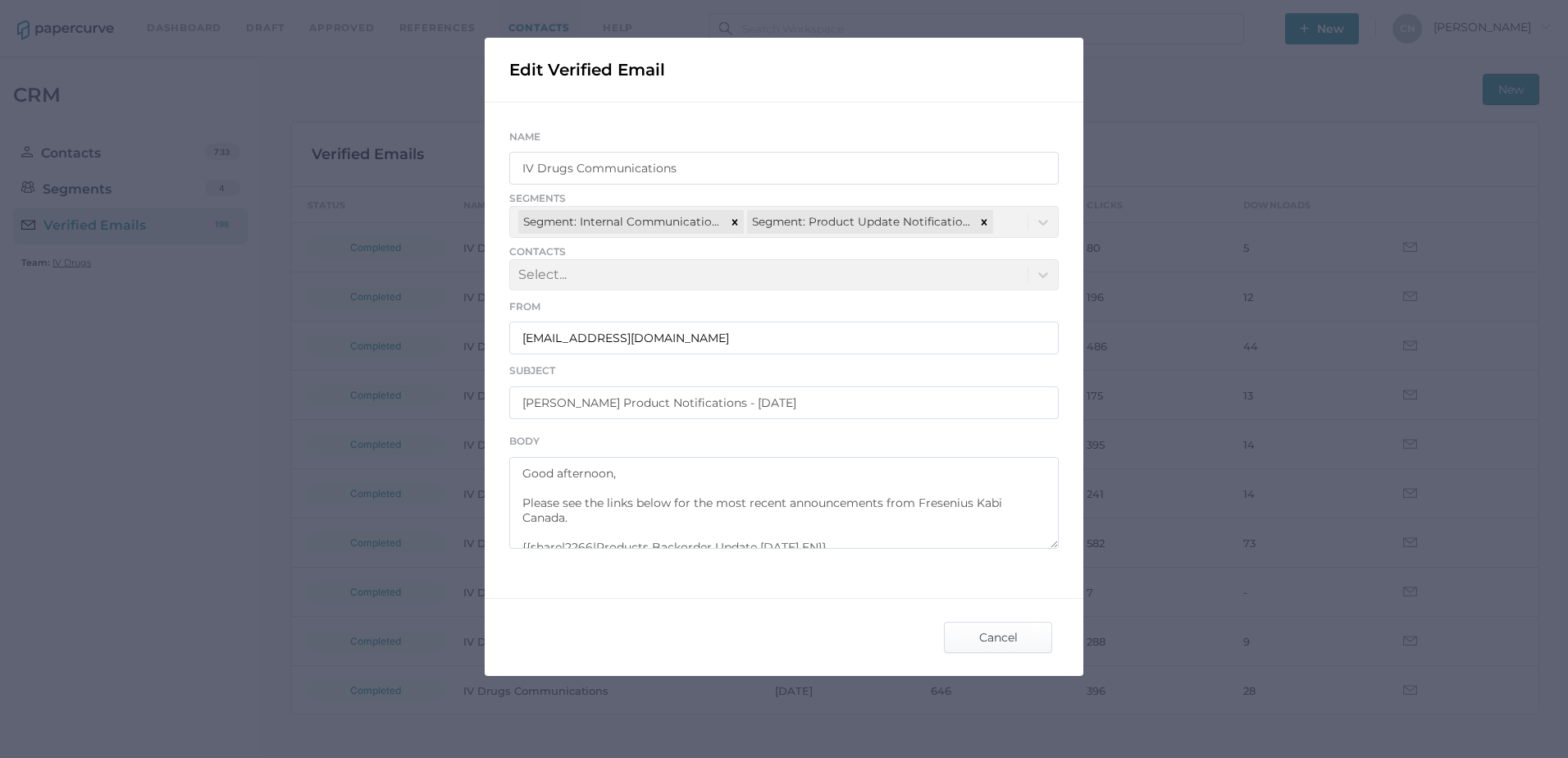
click at [496, 166] on div "Name IV Drugs Communications Segments Segment: Internal Communications Segment:…" at bounding box center [784, 338] width 599 height 471
click at [1004, 646] on span "Cancel" at bounding box center [998, 637] width 77 height 30
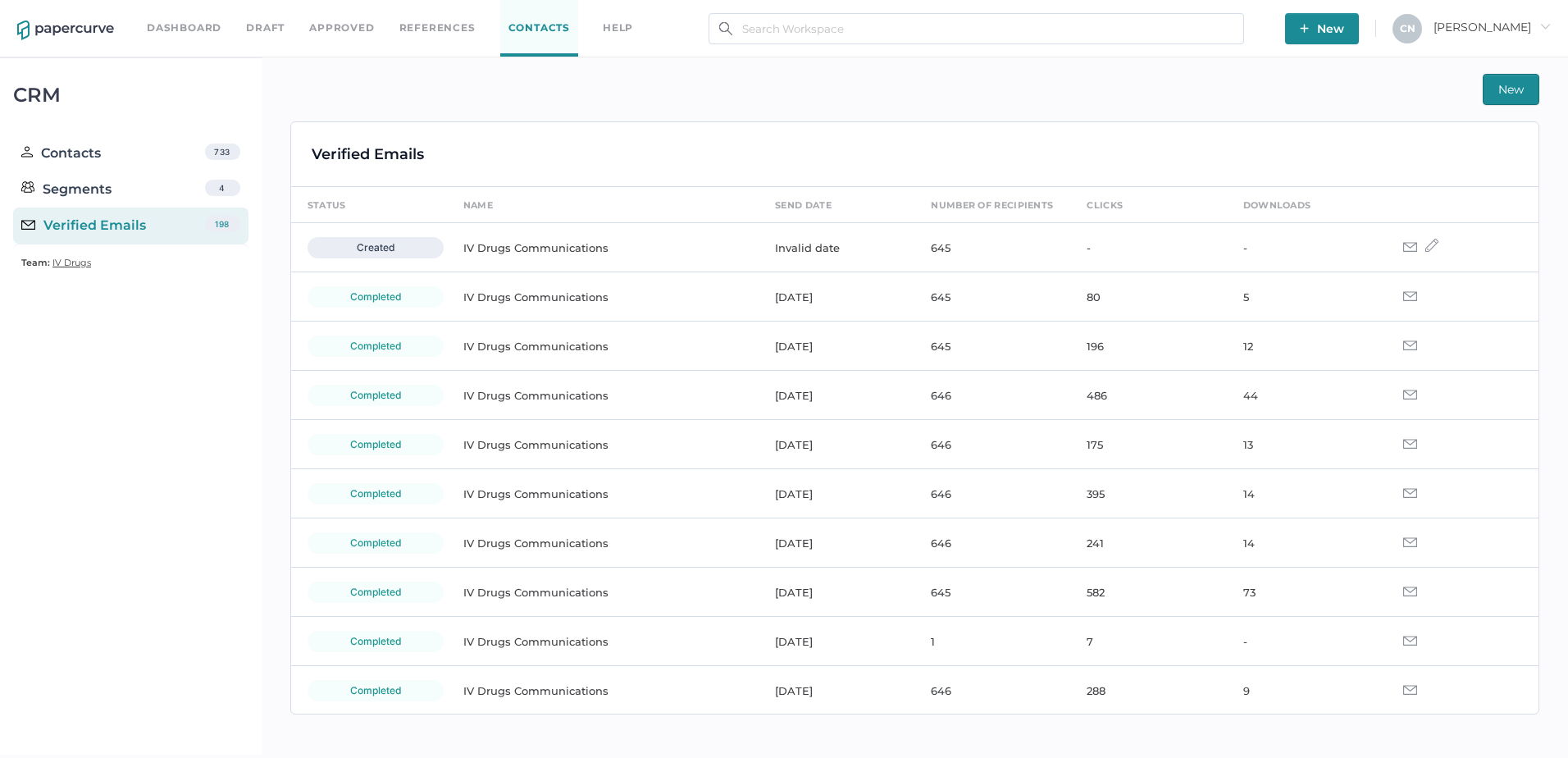
click at [195, 34] on link "Dashboard" at bounding box center [183, 28] width 74 height 18
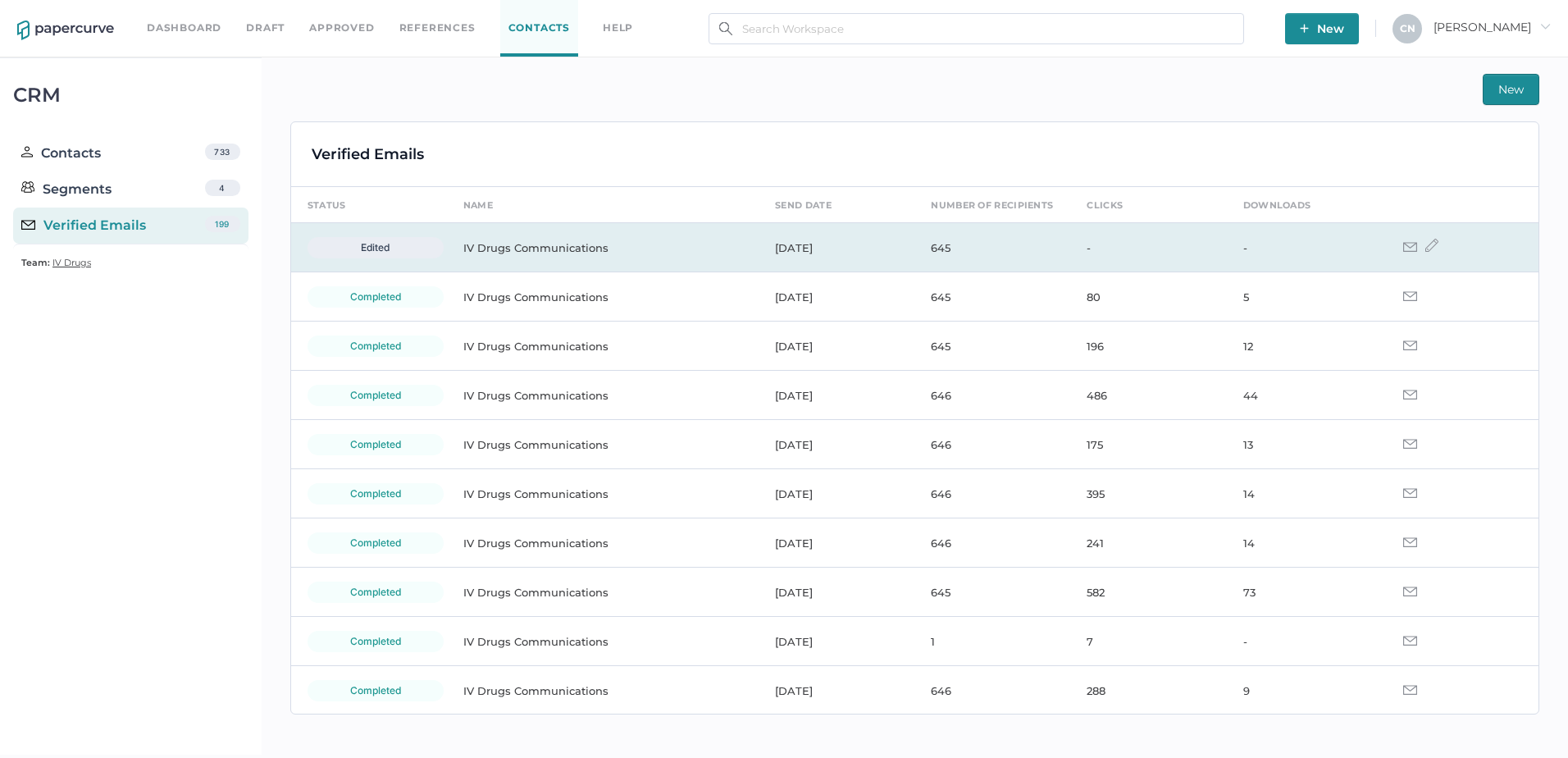
click at [499, 257] on td "IV Drugs Communications" at bounding box center [602, 247] width 312 height 49
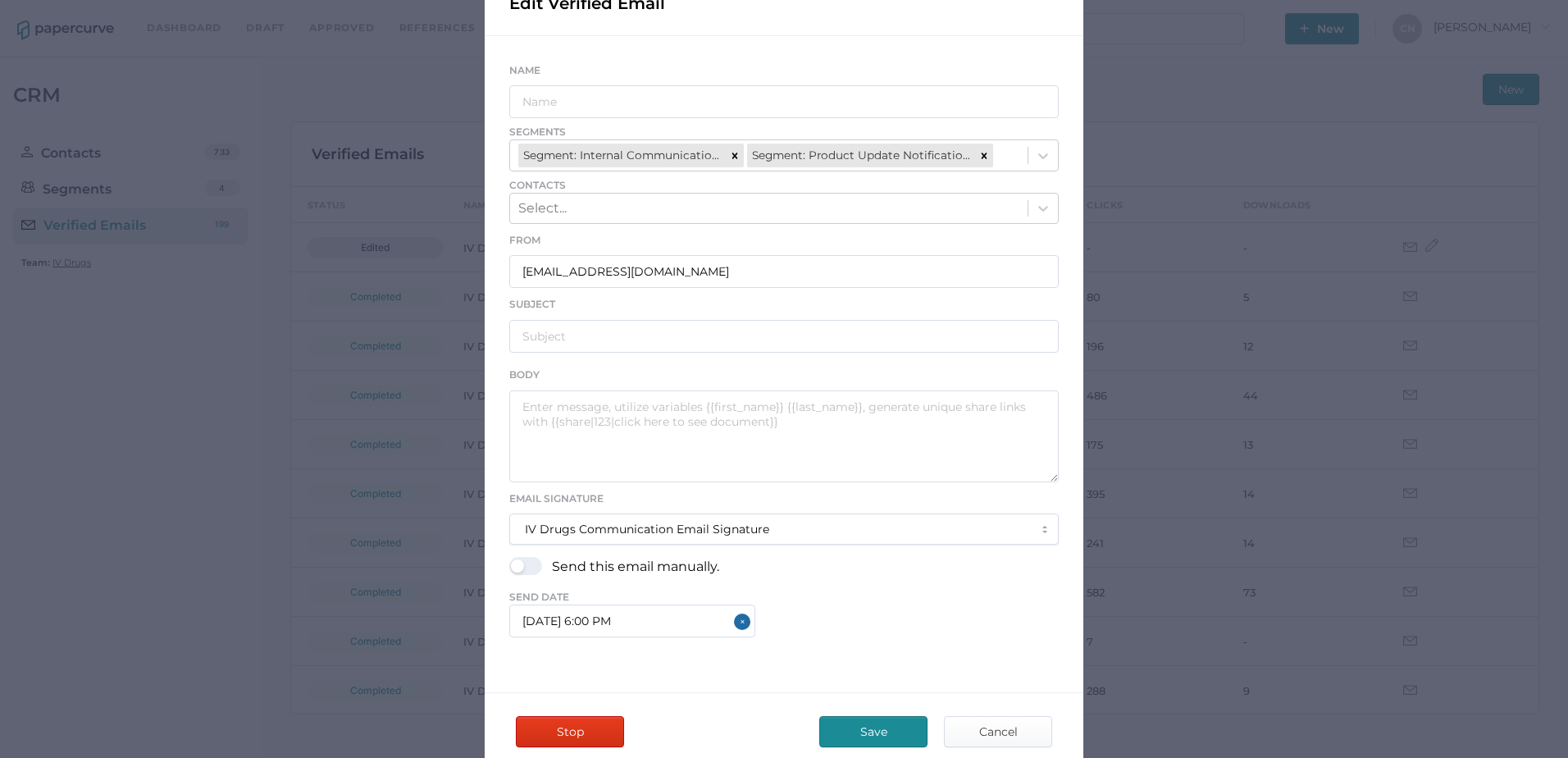
scroll to position [205, 0]
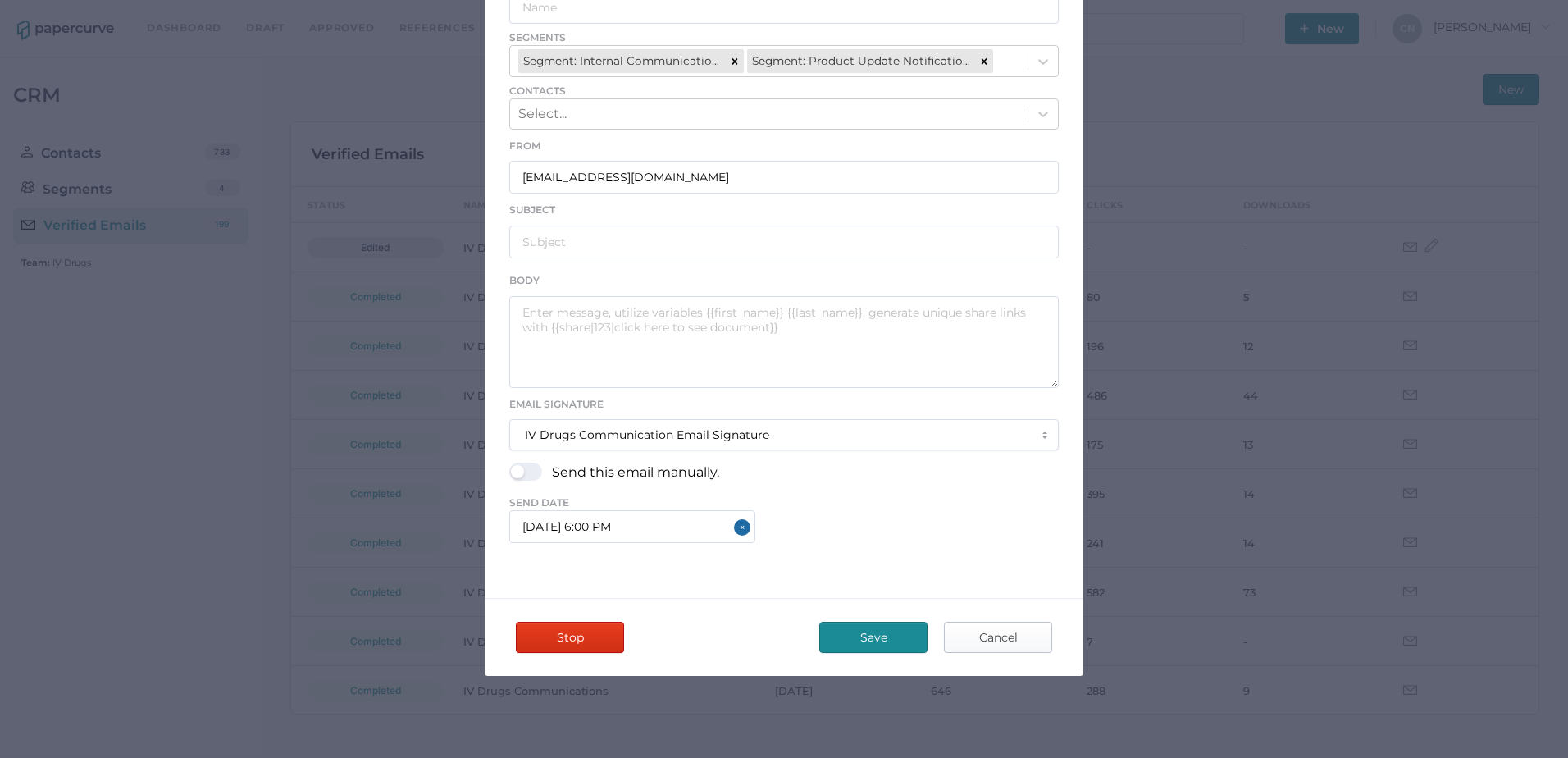
click at [999, 639] on span "Cancel" at bounding box center [998, 637] width 77 height 30
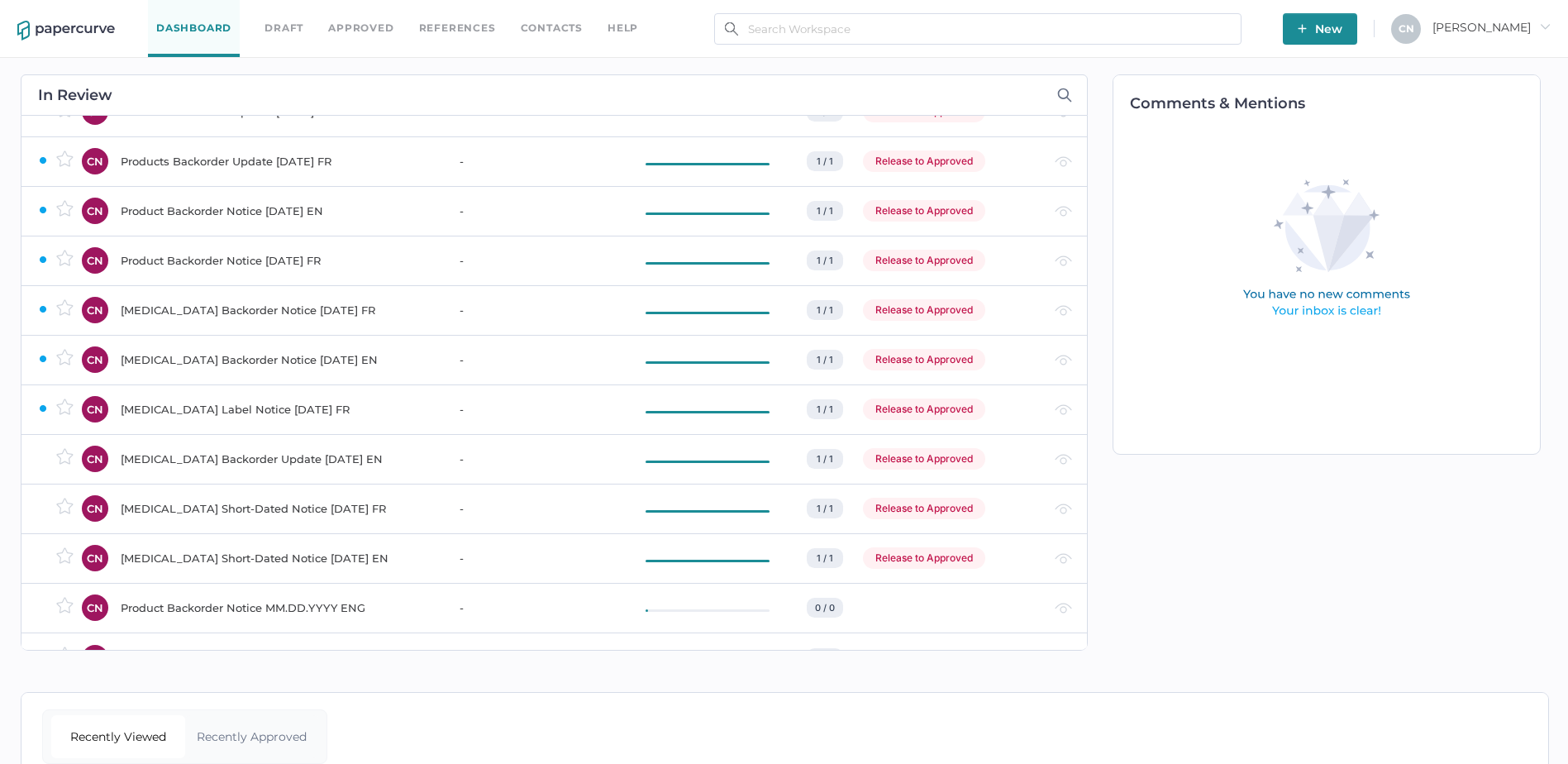
scroll to position [94, 0]
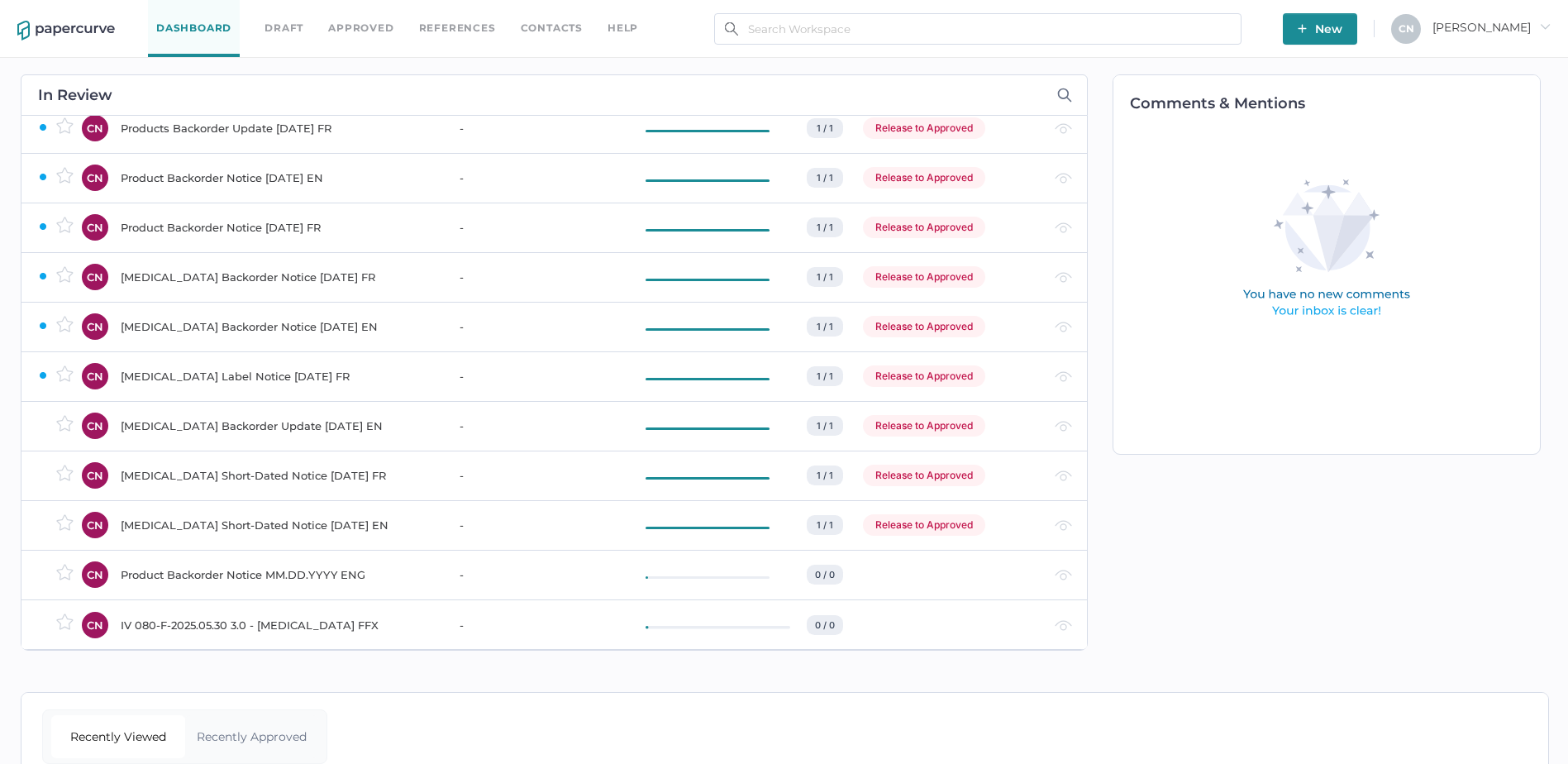
click at [454, 675] on div "Dashboard Draft Approved References Contacts help New C N Cristina arrow_right …" at bounding box center [784, 562] width 1568 height 1124
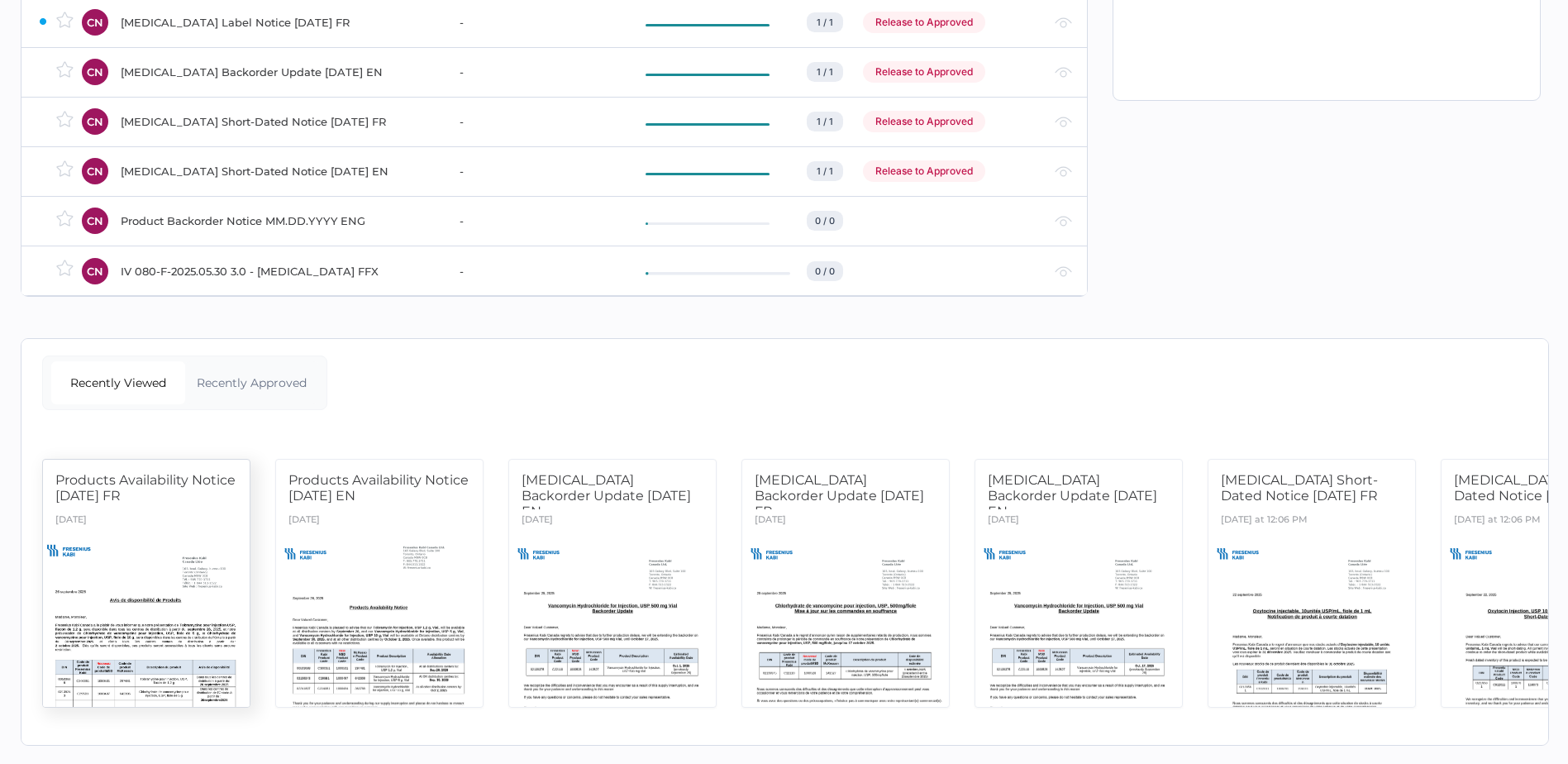
scroll to position [373, 0]
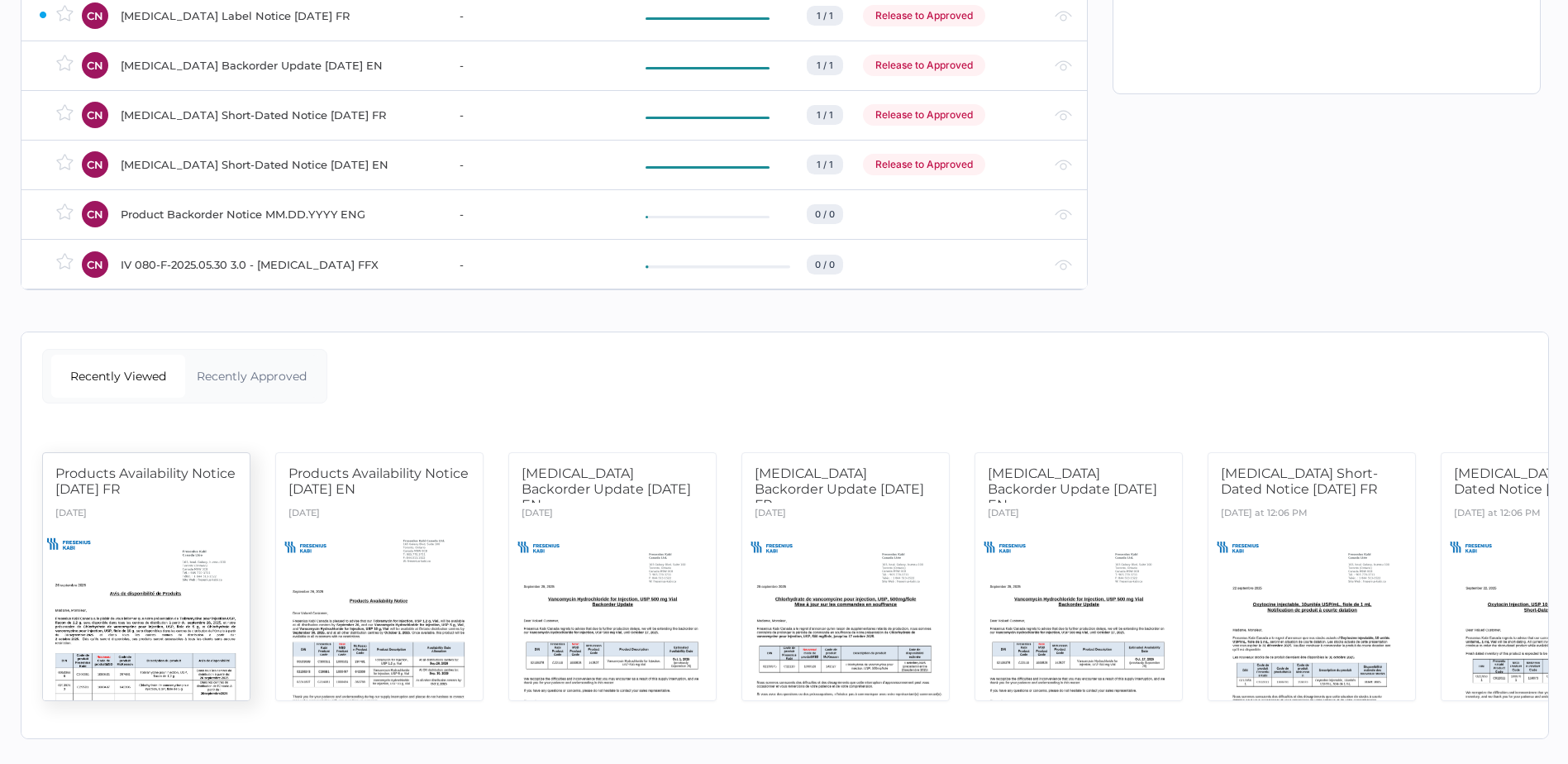
click at [114, 596] on div at bounding box center [147, 613] width 217 height 183
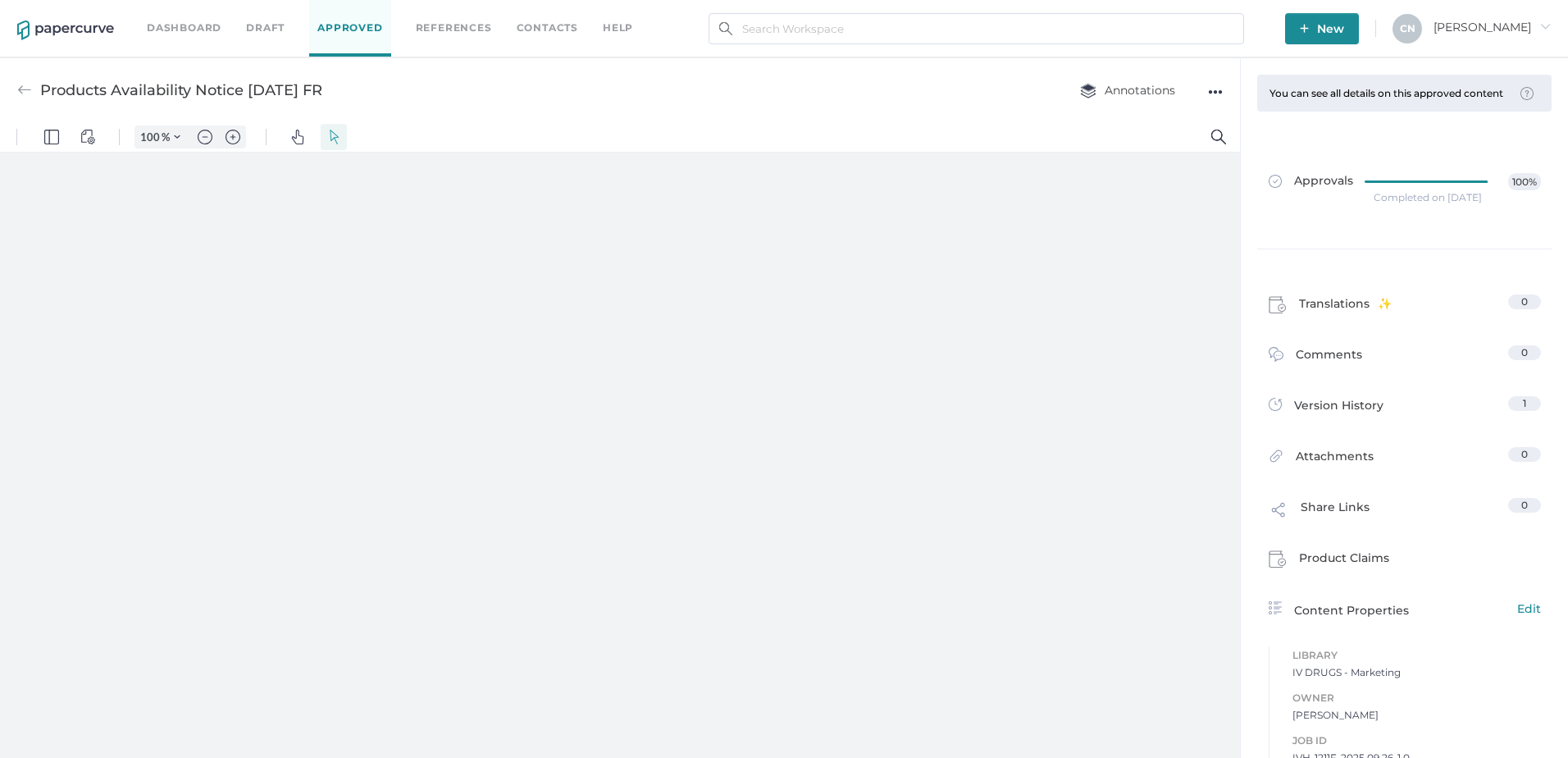
type input "133"
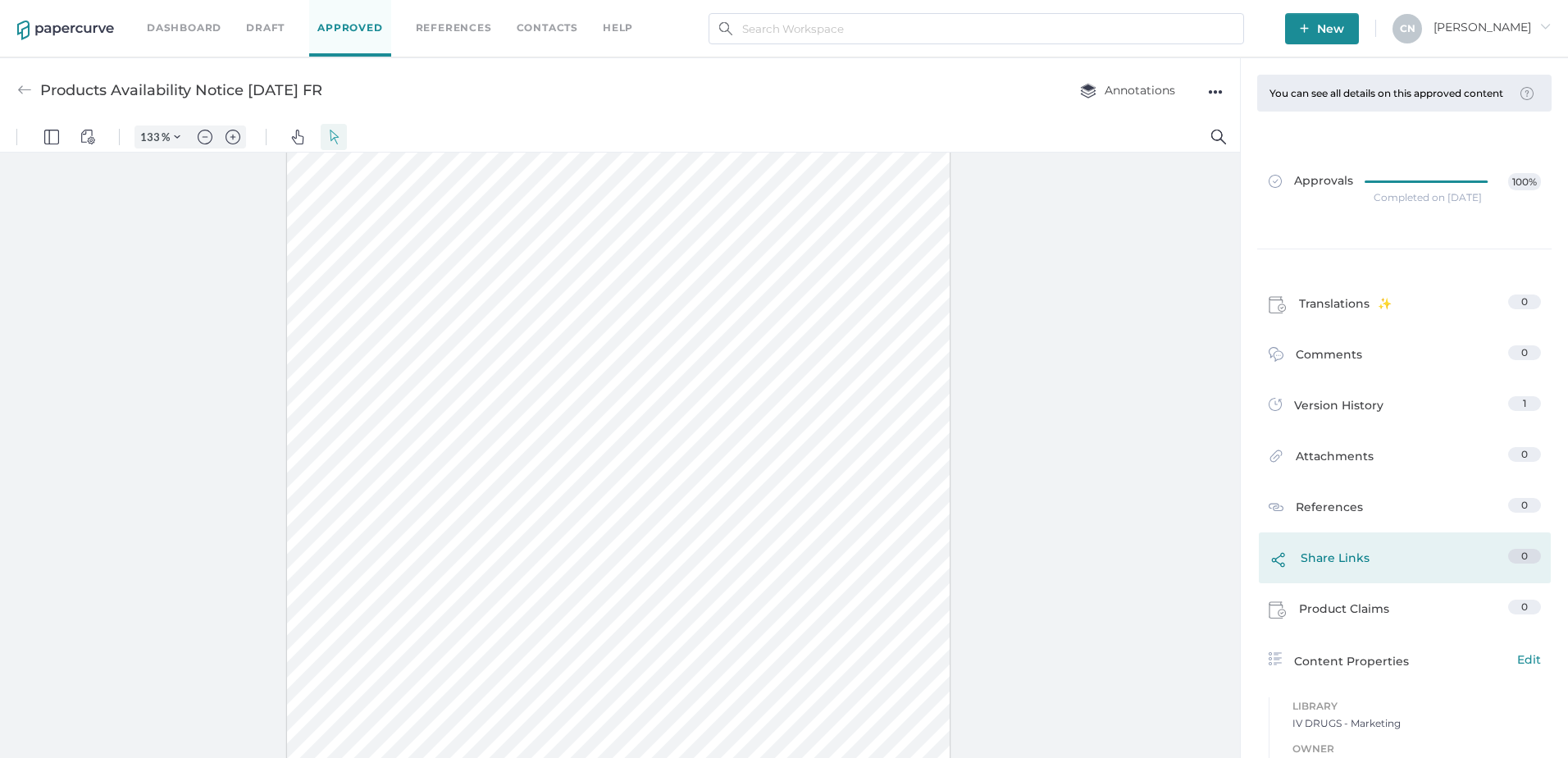
click at [1362, 564] on link "Share Links 0" at bounding box center [1404, 562] width 272 height 27
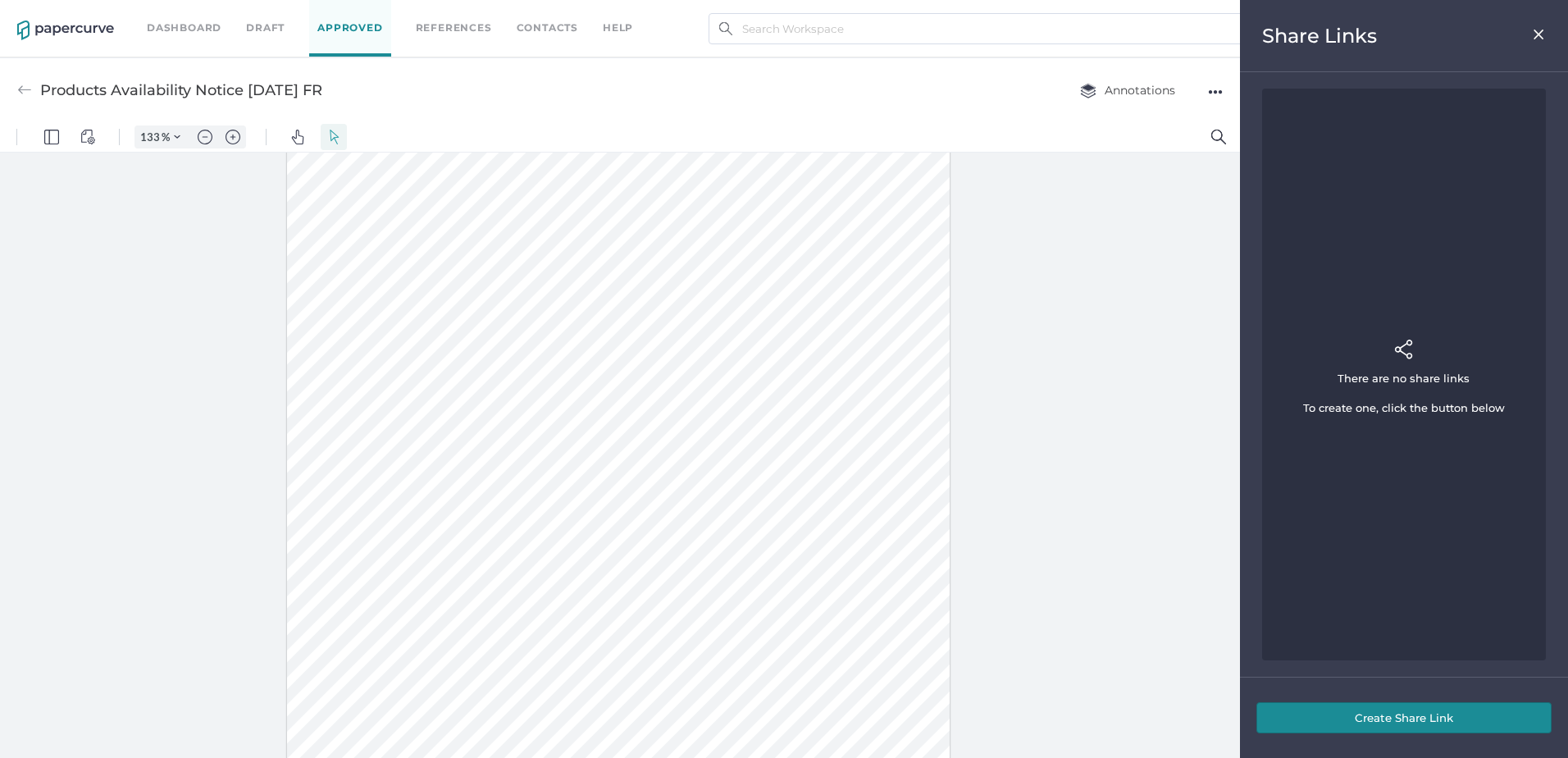
click at [1407, 711] on button "Create Share Link" at bounding box center [1404, 717] width 295 height 31
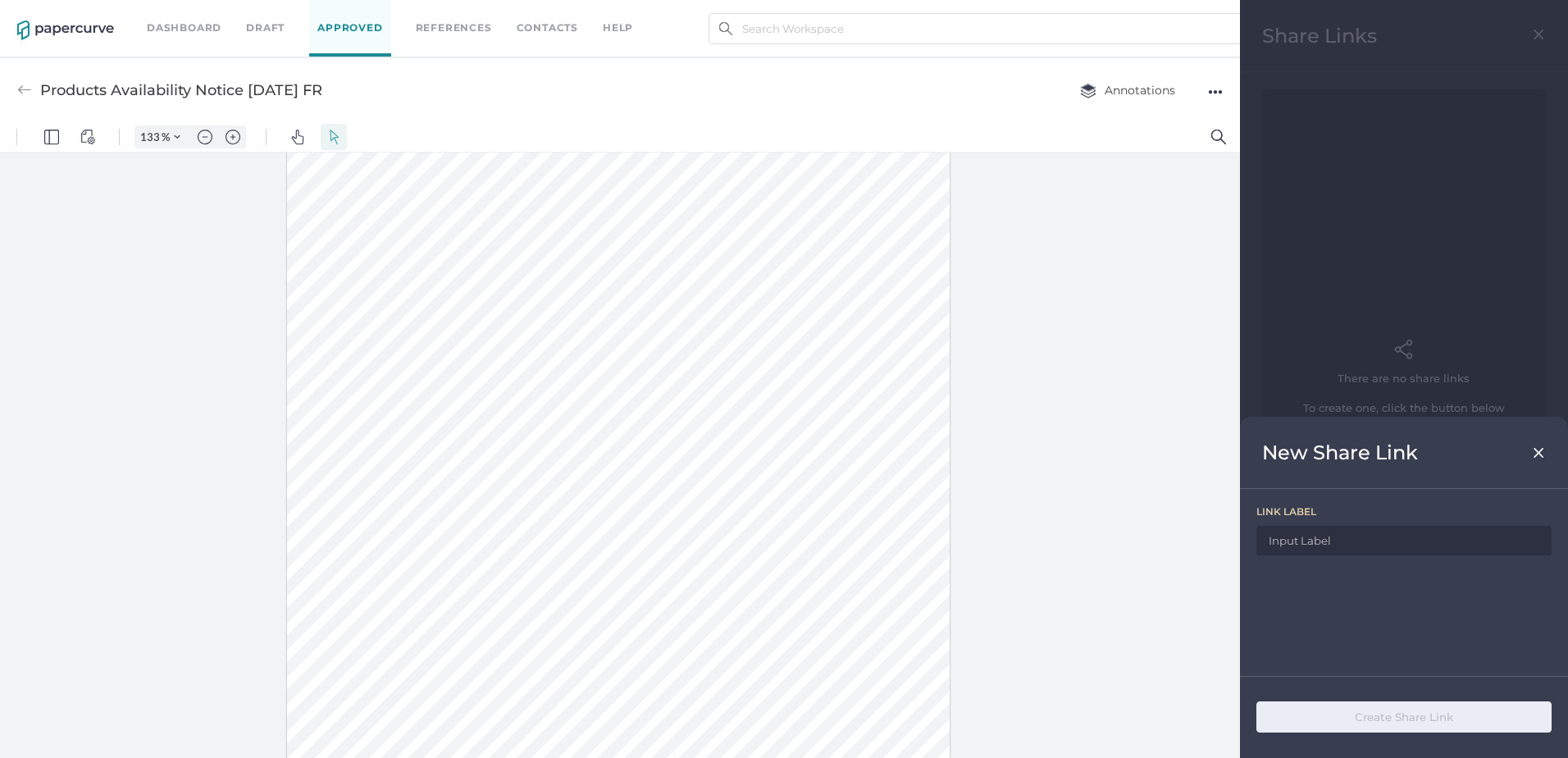
click at [1365, 540] on input at bounding box center [1404, 540] width 295 height 30
drag, startPoint x: 350, startPoint y: 88, endPoint x: -79, endPoint y: 87, distance: 429.0
click at [0, 87] on html "Dashboard Draft Approved References Contacts help New C N Cristina arrow_right …" at bounding box center [784, 379] width 1568 height 758
drag, startPoint x: -79, startPoint y: 87, endPoint x: 216, endPoint y: 94, distance: 295.1
click at [202, 96] on div "Products Availability Notice [DATE] FR" at bounding box center [181, 89] width 282 height 31
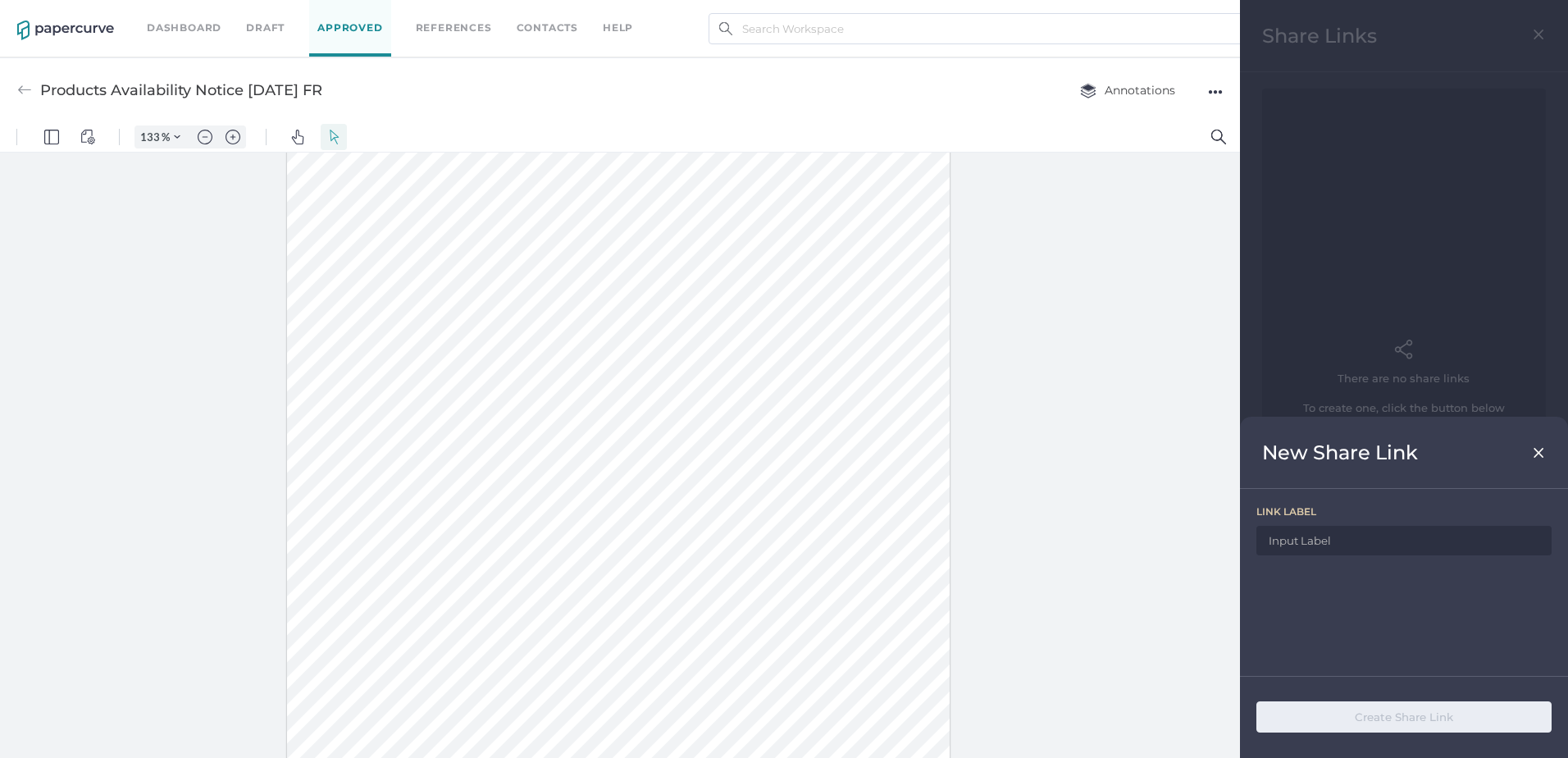
click at [381, 98] on div "Products Availability Notice 09.26.2025 FR Annotations ●●●" at bounding box center [619, 89] width 1240 height 64
drag, startPoint x: 360, startPoint y: 90, endPoint x: 44, endPoint y: 84, distance: 316.1
click at [44, 84] on div "Products Availability Notice 09.26.2025 FR Annotations ●●●" at bounding box center [619, 89] width 1240 height 64
copy div "Products Availability Notice [DATE] FR"
click at [1374, 539] on input at bounding box center [1404, 540] width 295 height 30
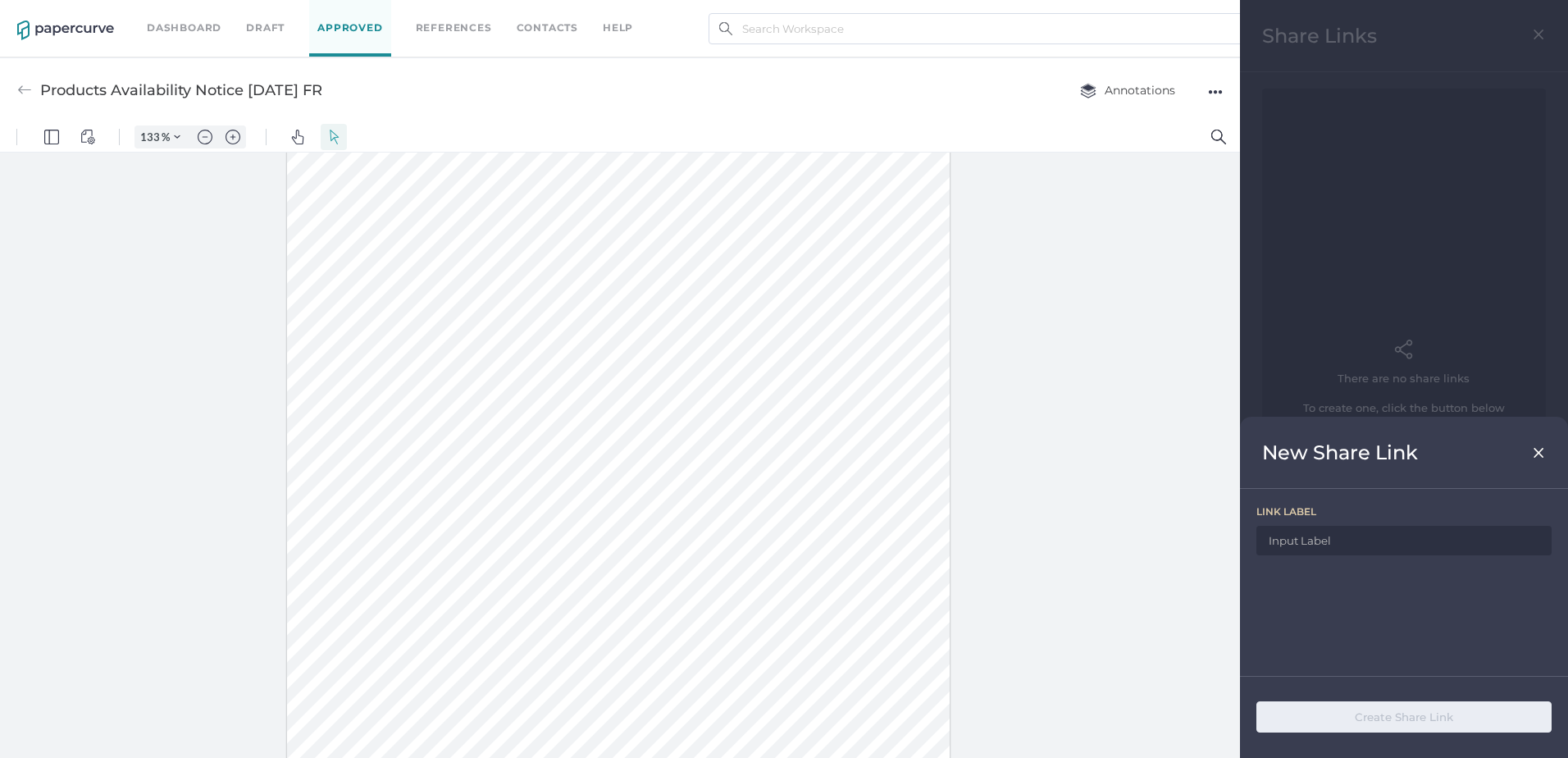
paste input "Products Availability Notice [DATE] FR"
type input "Products Availability Notice [DATE] FR"
click at [1435, 726] on button "Create Share Link" at bounding box center [1404, 716] width 295 height 31
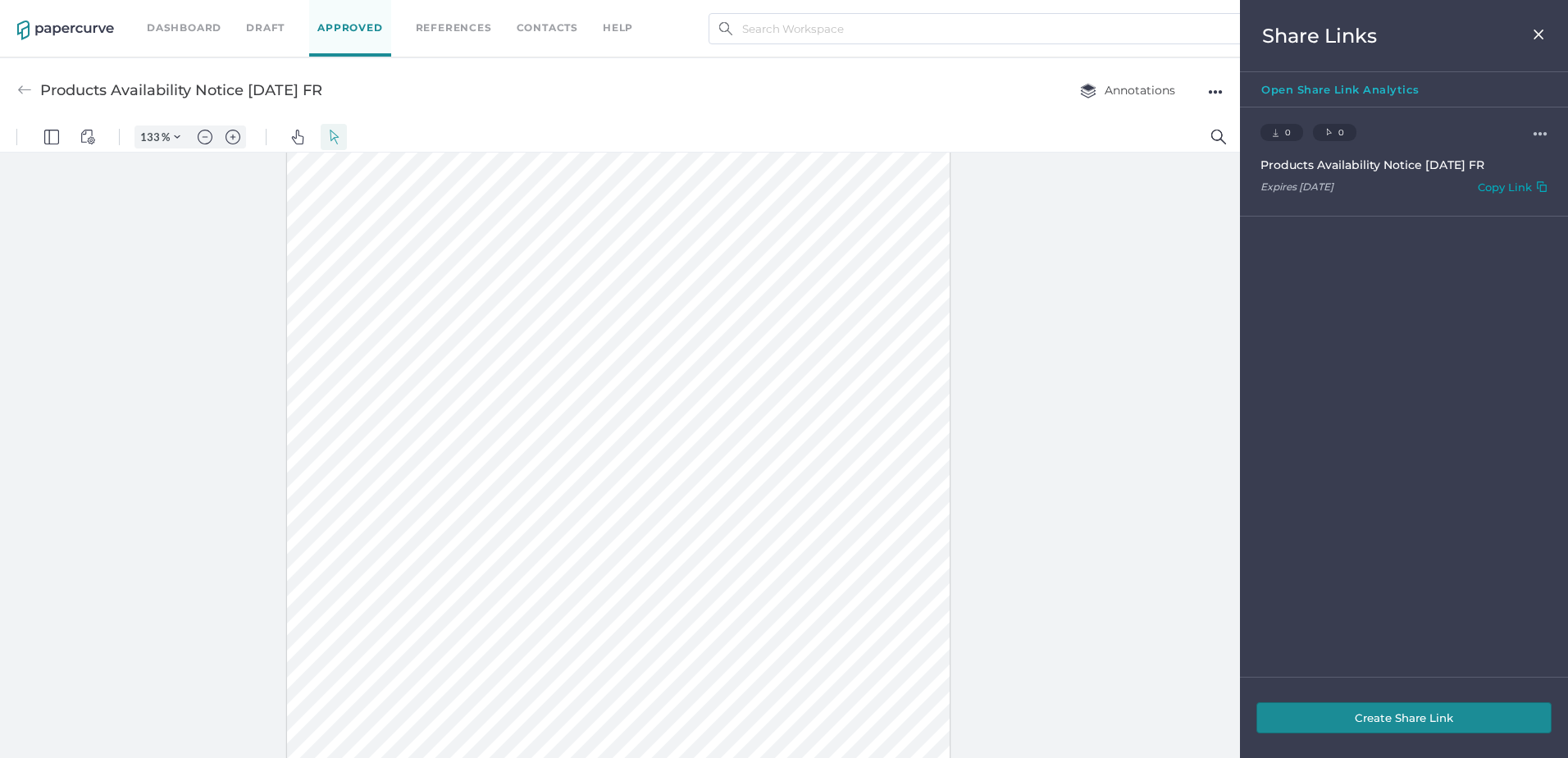
click at [1478, 185] on div "Copy Link" at bounding box center [1505, 189] width 54 height 19
drag, startPoint x: 1511, startPoint y: 163, endPoint x: 1256, endPoint y: 171, distance: 255.1
click at [1256, 171] on div "0 Downloads 0 Clicks ●●● Products Availability Notice 09.26.2025 FR Expires Mar…" at bounding box center [1404, 162] width 328 height 109
copy div "Products Availability Notice [DATE] FR"
click at [1519, 180] on div "Copy Link" at bounding box center [1505, 189] width 54 height 19
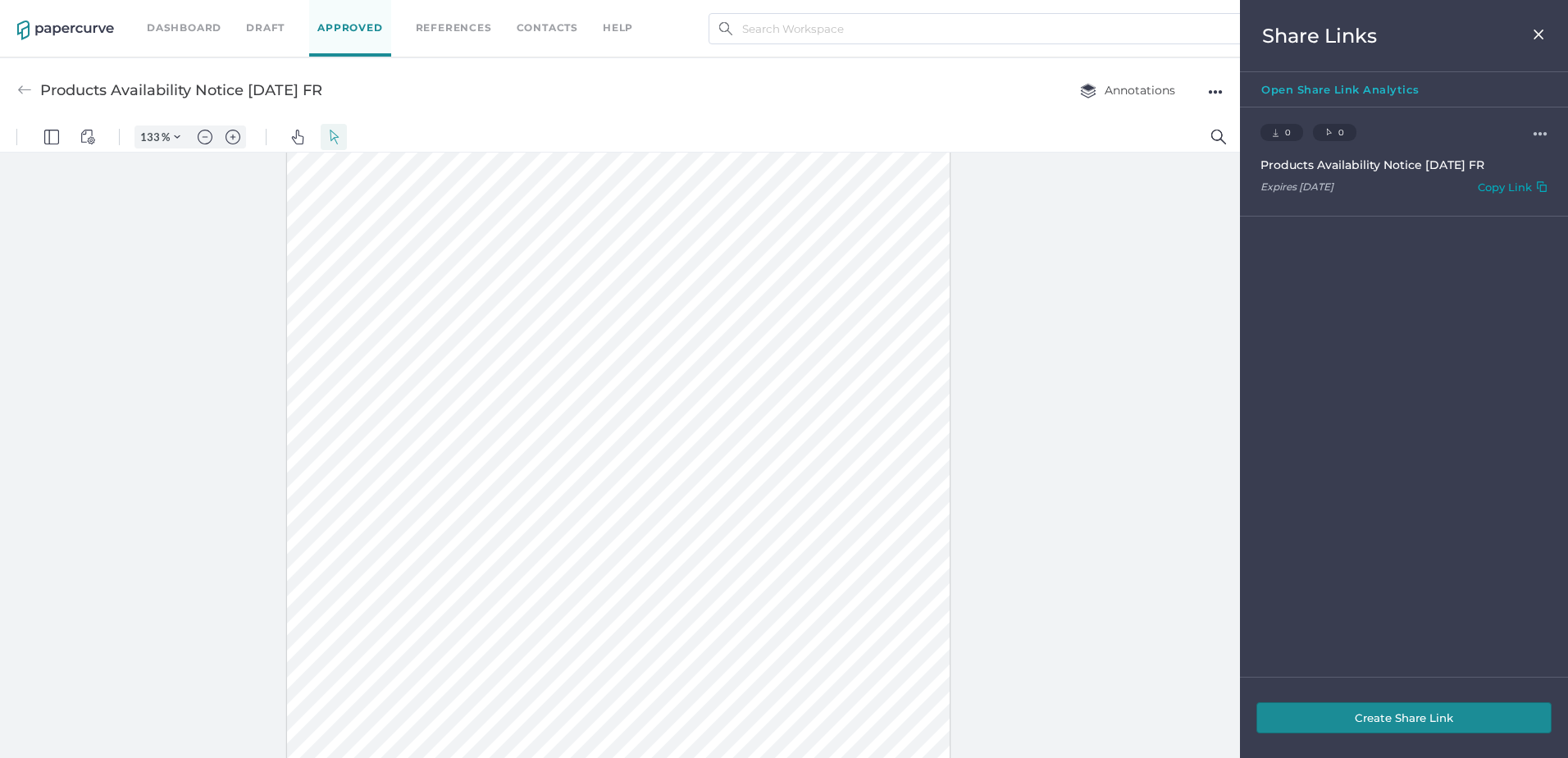
click at [1550, 25] on div "Share Links" at bounding box center [1404, 36] width 328 height 72
click at [1545, 29] on div "Share Links" at bounding box center [1404, 36] width 328 height 72
click at [1535, 40] on img at bounding box center [1538, 34] width 14 height 13
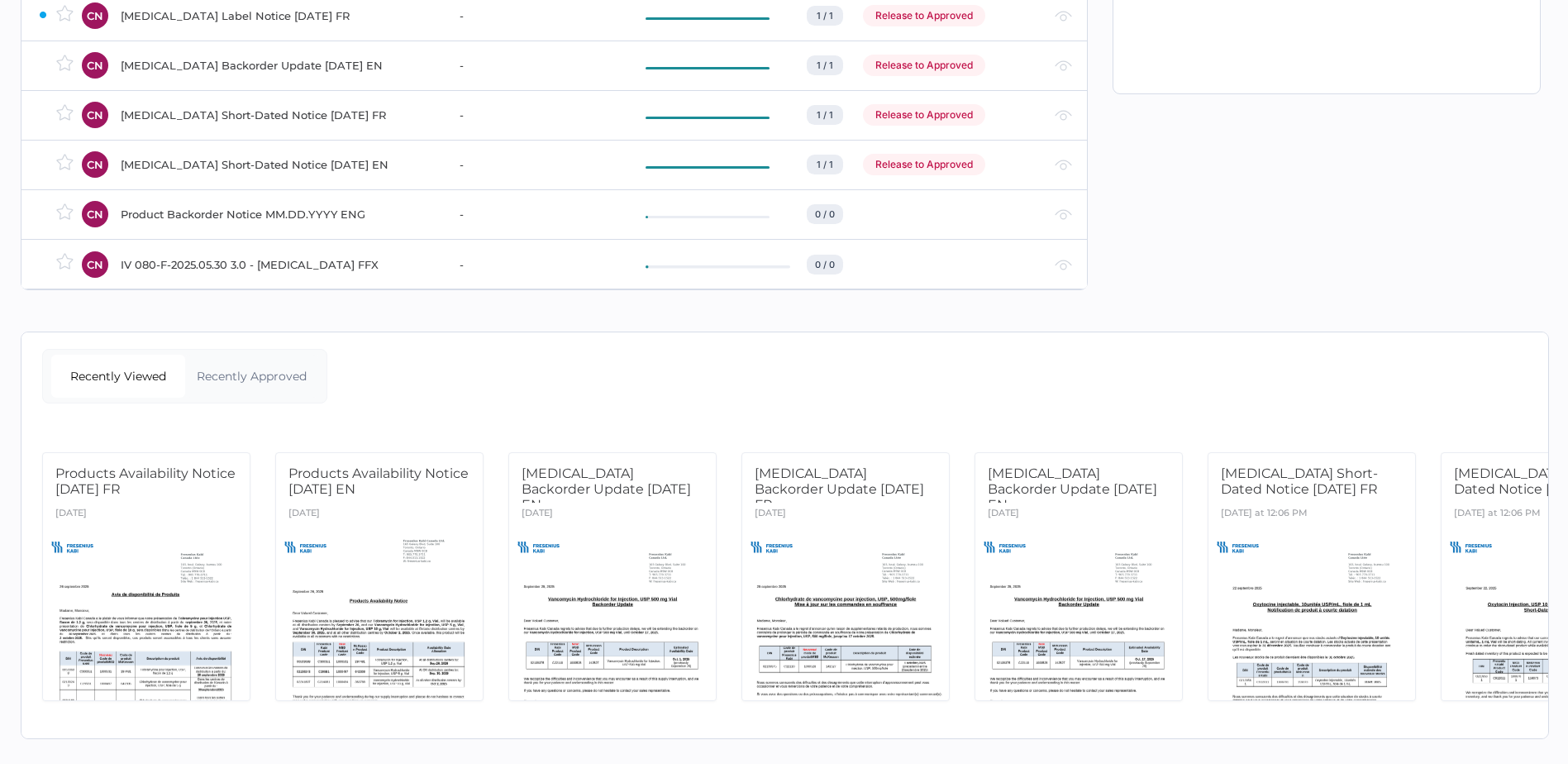
scroll to position [373, 0]
click at [401, 566] on div at bounding box center [380, 613] width 217 height 183
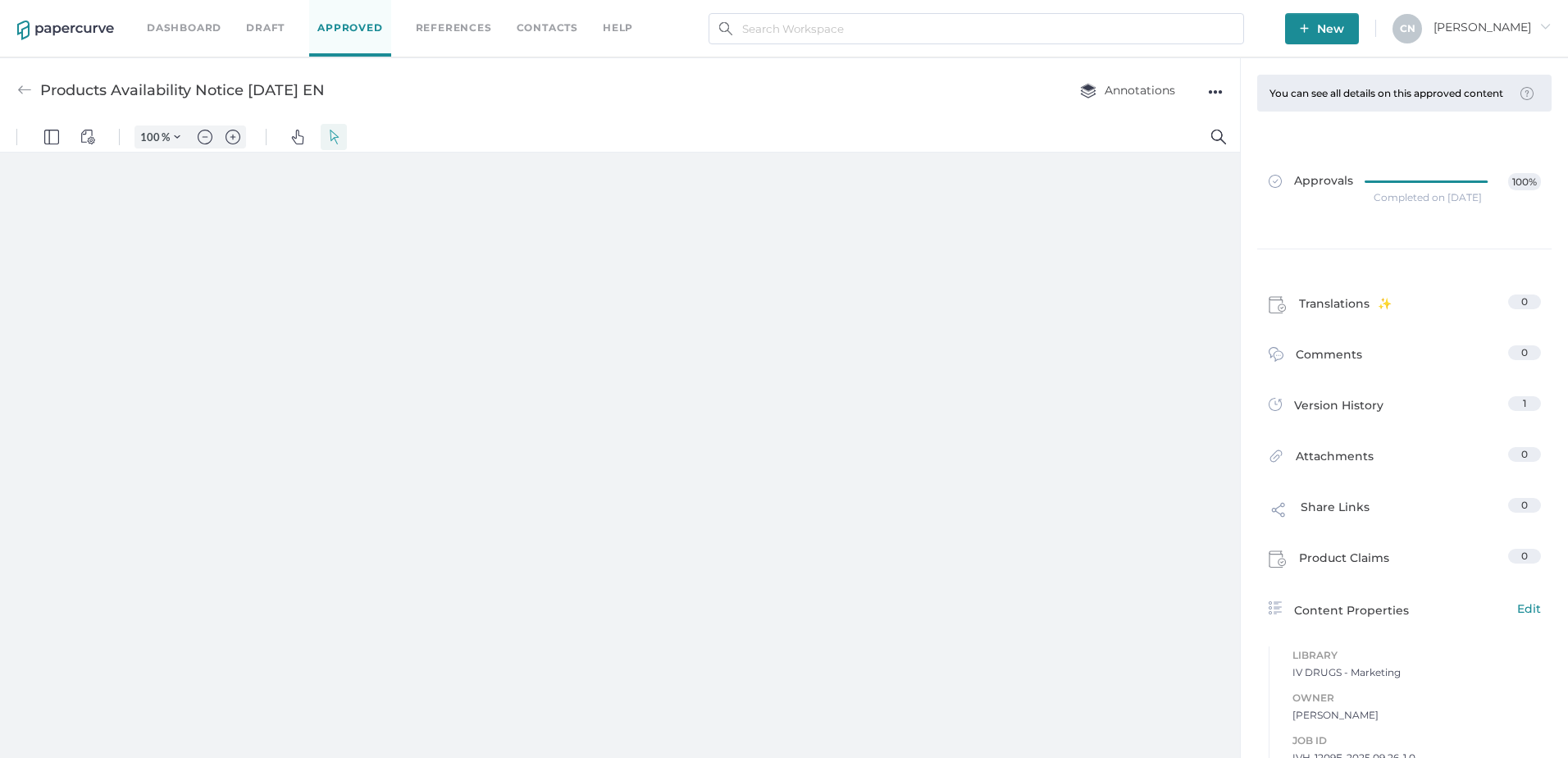
type input "133"
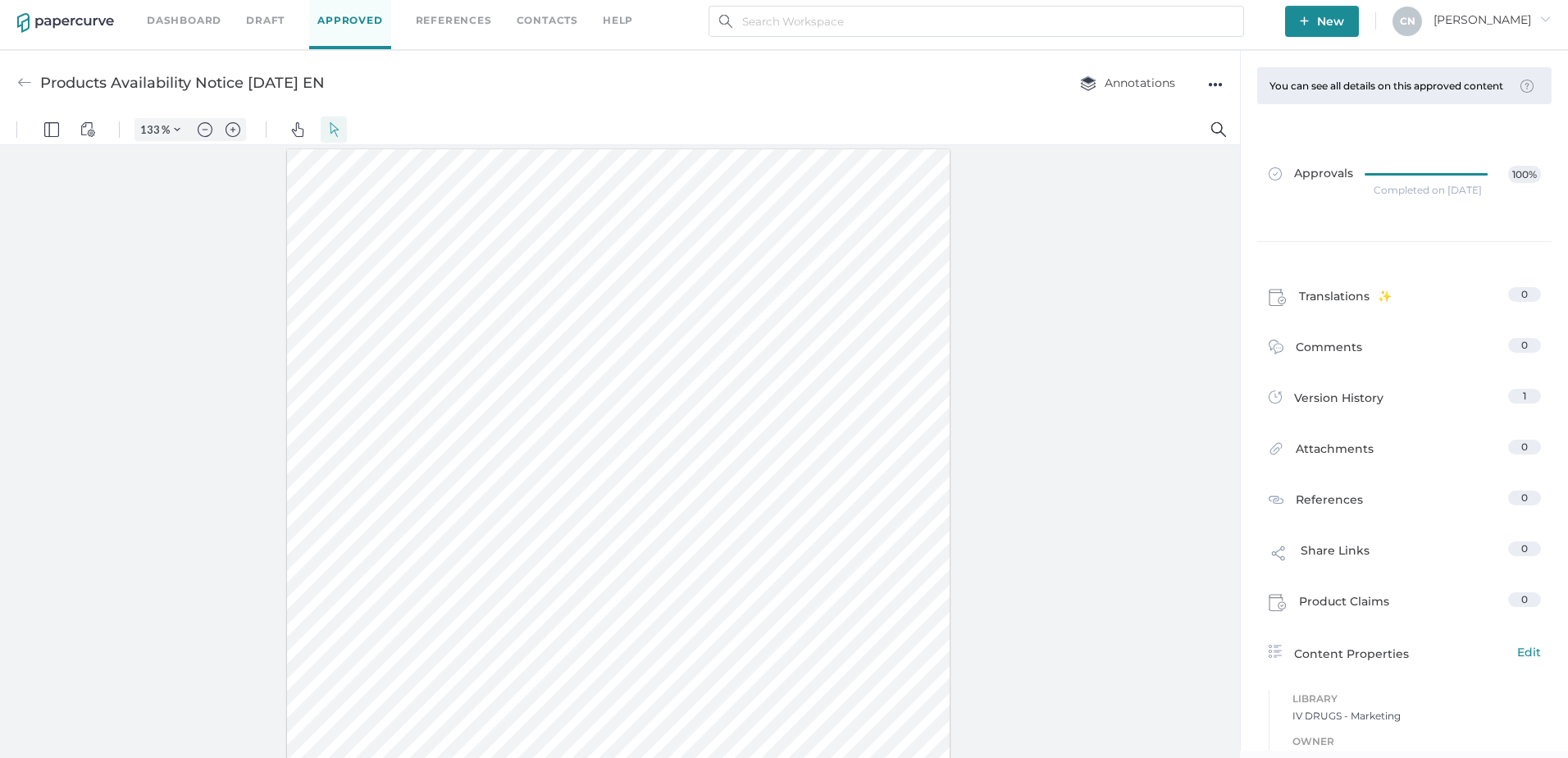
scroll to position [164, 0]
click at [1308, 568] on span "Share Links" at bounding box center [1336, 554] width 69 height 27
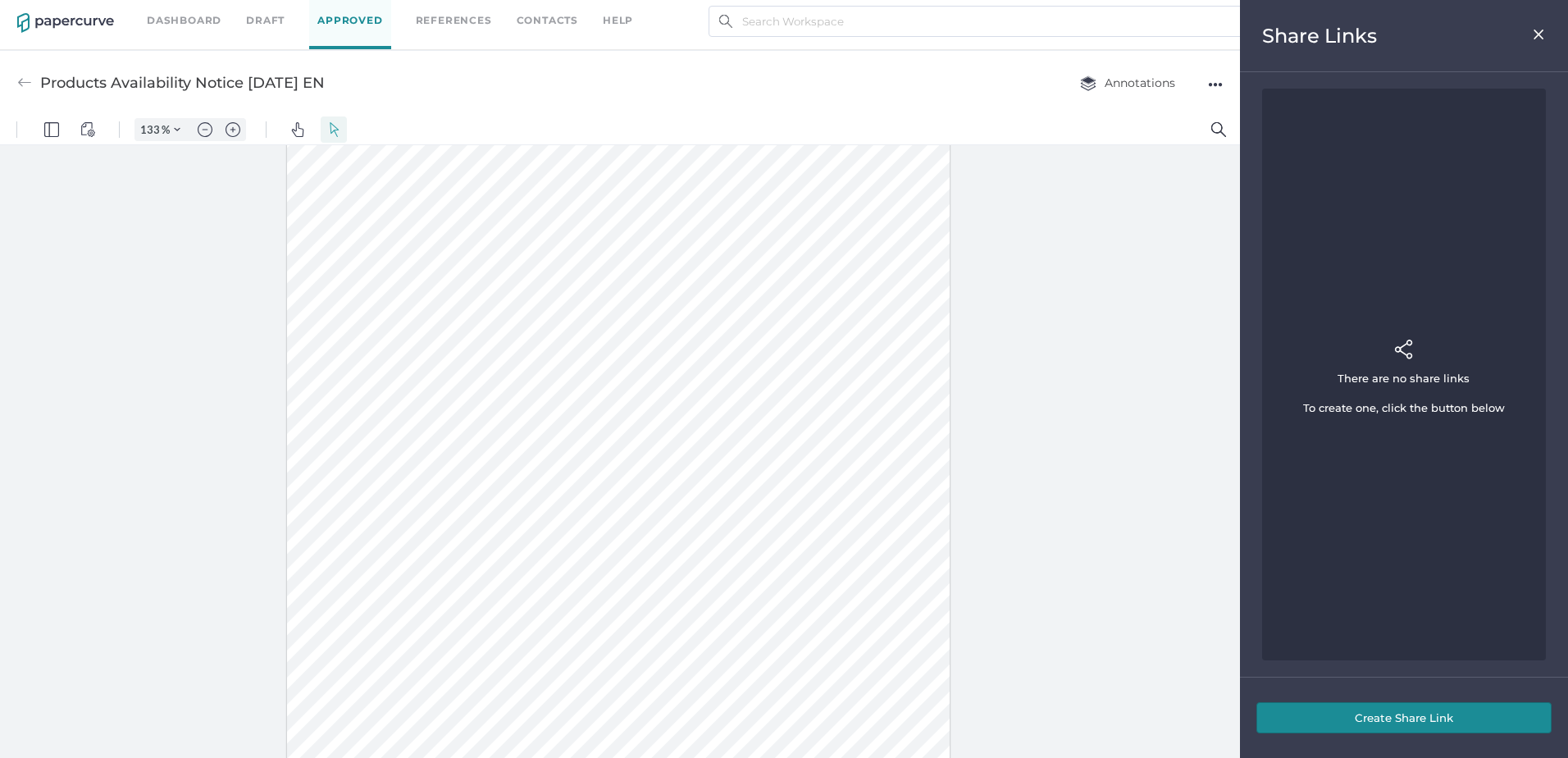
click at [1391, 704] on button "Create Share Link" at bounding box center [1404, 717] width 295 height 31
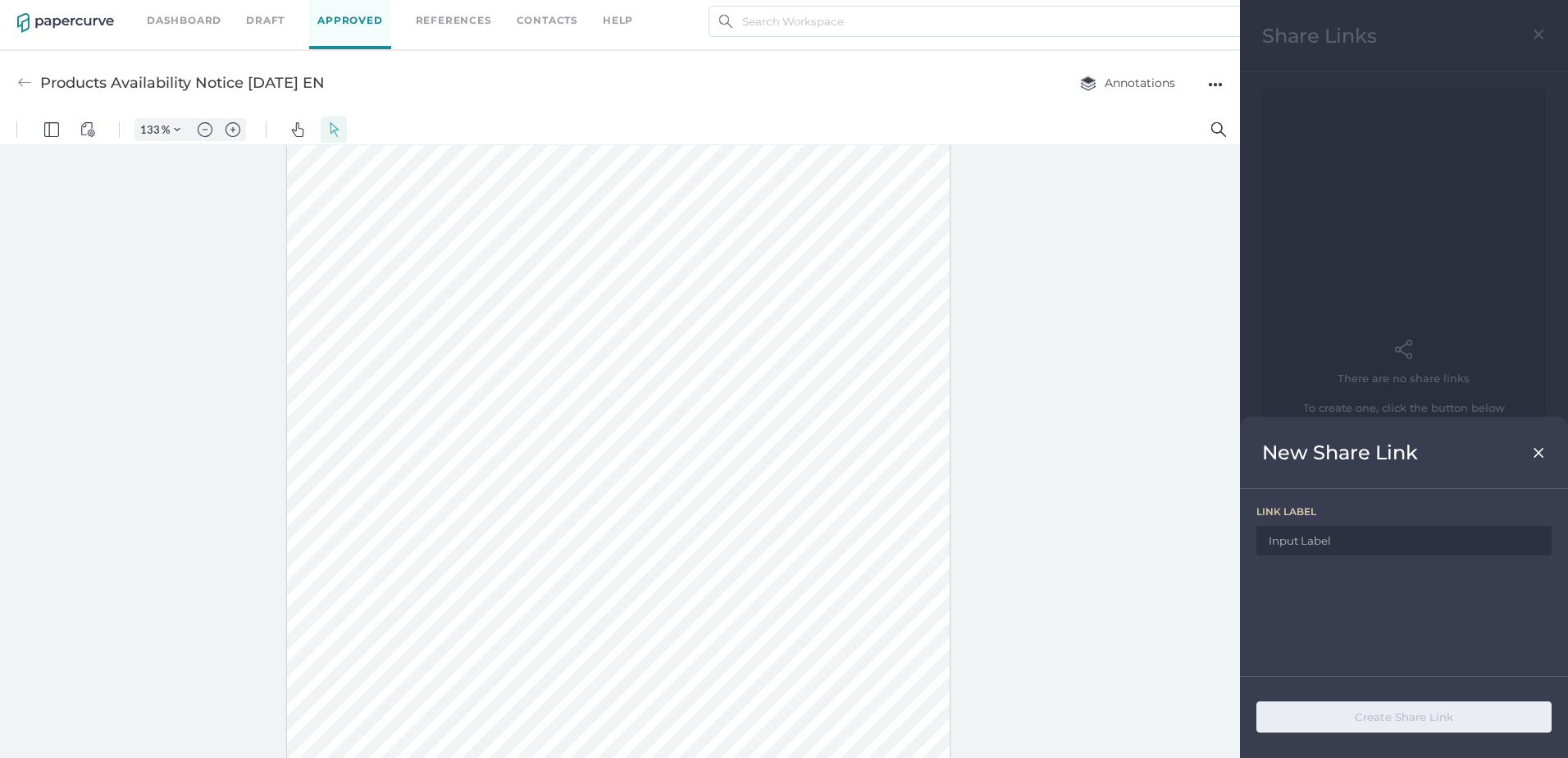
click at [1380, 542] on input at bounding box center [1404, 540] width 295 height 30
drag, startPoint x: 383, startPoint y: 81, endPoint x: 36, endPoint y: 89, distance: 347.1
click at [36, 89] on div "Products Availability Notice 09.26.2025 EN Annotations ●●●" at bounding box center [619, 82] width 1240 height 64
copy div "Products Availability Notice [DATE] EN"
click at [1378, 563] on div "link label" at bounding box center [1404, 582] width 328 height 187
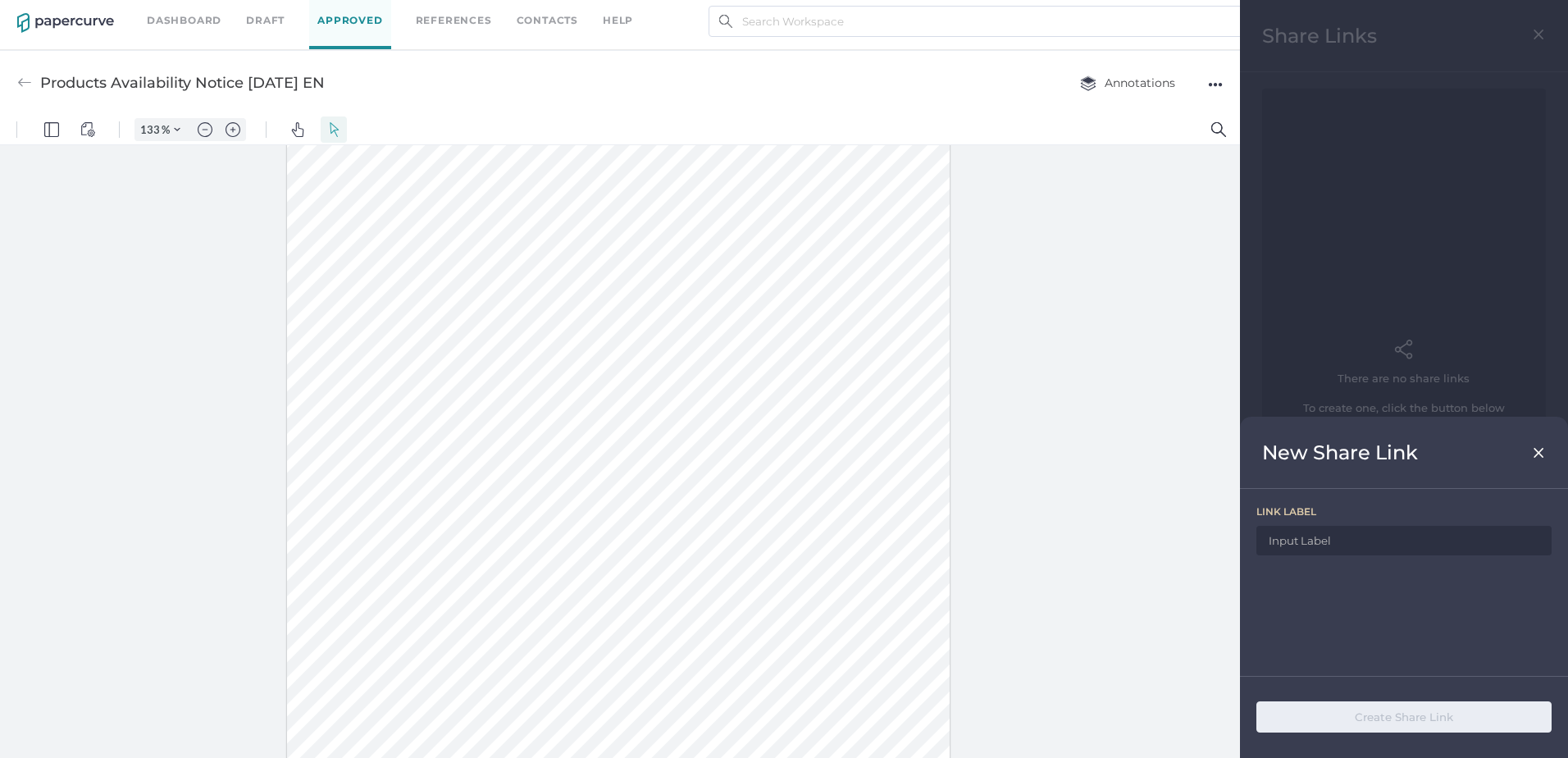
click at [1380, 545] on input at bounding box center [1404, 540] width 295 height 30
paste input "Products Availability Notice [DATE] EN"
type input "Products Availability Notice [DATE] EN"
click at [1411, 721] on button "Create Share Link" at bounding box center [1404, 716] width 295 height 31
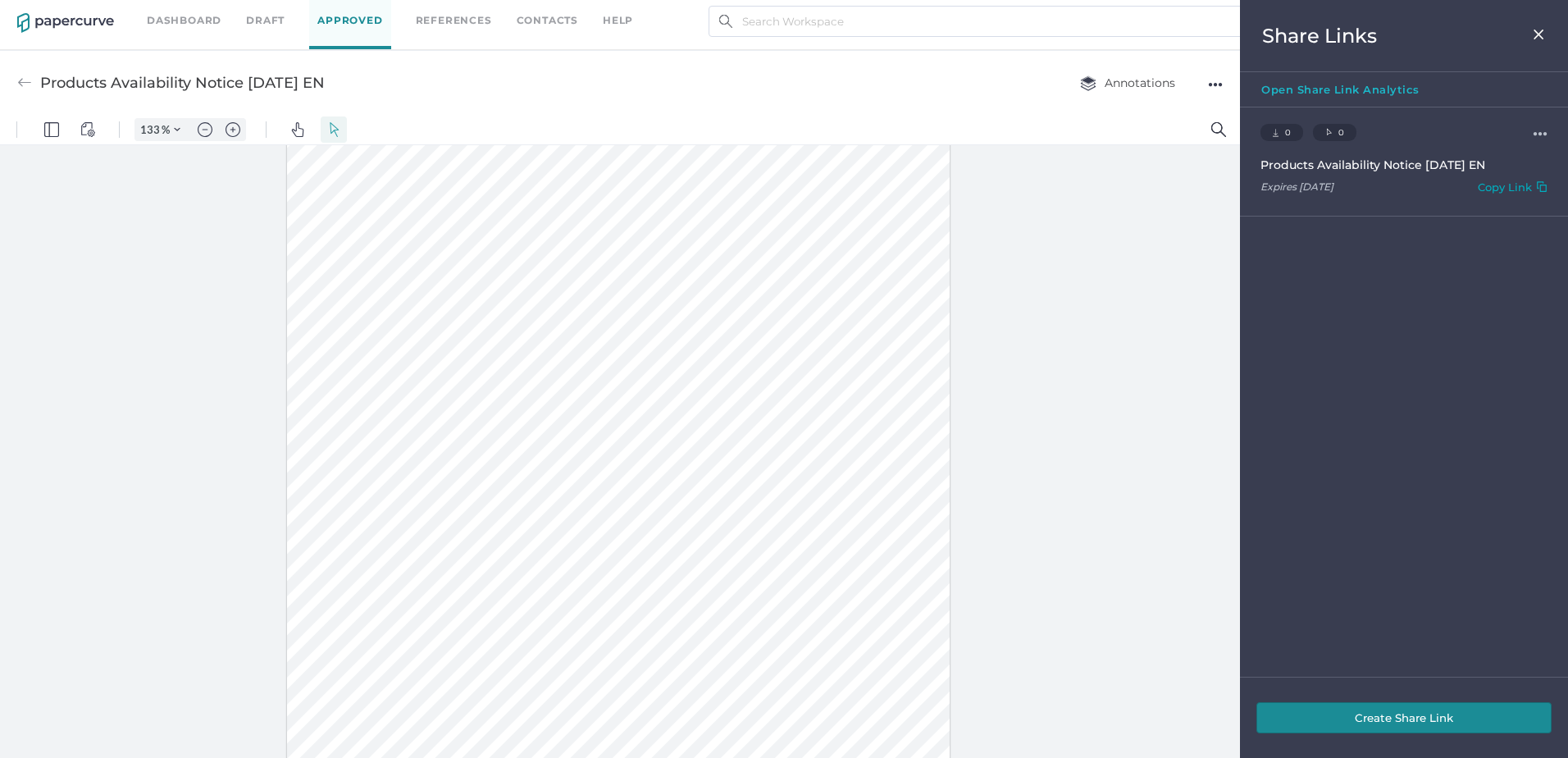
drag, startPoint x: 1519, startPoint y: 167, endPoint x: 1258, endPoint y: 168, distance: 261.0
click at [1258, 168] on div "0 Downloads 0 Clicks ●●● Products Availability Notice 09.26.2025 EN Expires Mar…" at bounding box center [1404, 162] width 328 height 109
copy div "Products Availability Notice [DATE] EN"
click at [1503, 193] on div "Copy Link" at bounding box center [1505, 189] width 54 height 19
click at [1536, 31] on img at bounding box center [1538, 34] width 14 height 13
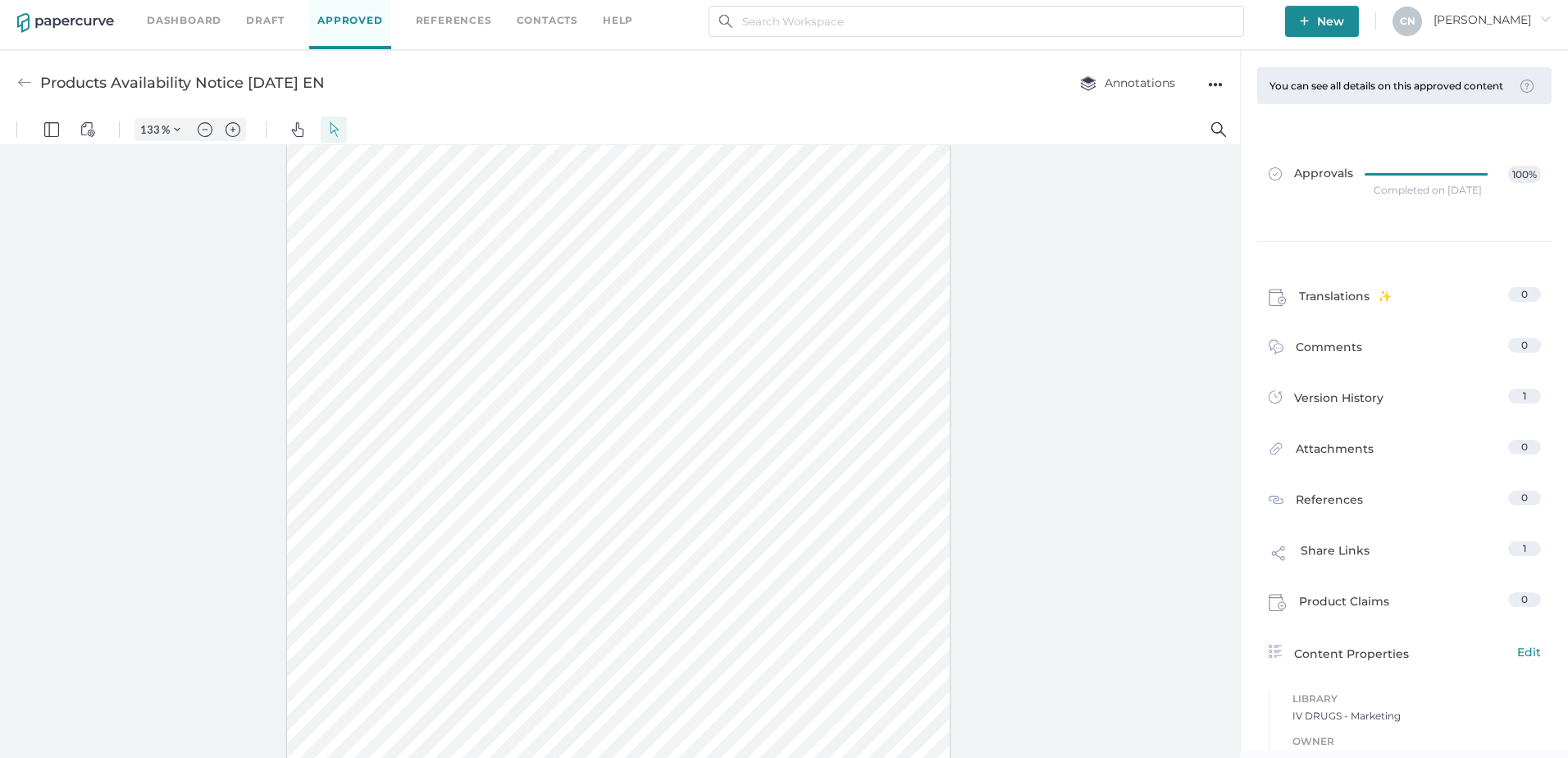
click at [1055, 356] on div at bounding box center [619, 451] width 1240 height 613
click at [1338, 548] on div "Share Links 1" at bounding box center [1404, 549] width 292 height 50
click at [1340, 558] on span "Share Links" at bounding box center [1336, 554] width 69 height 27
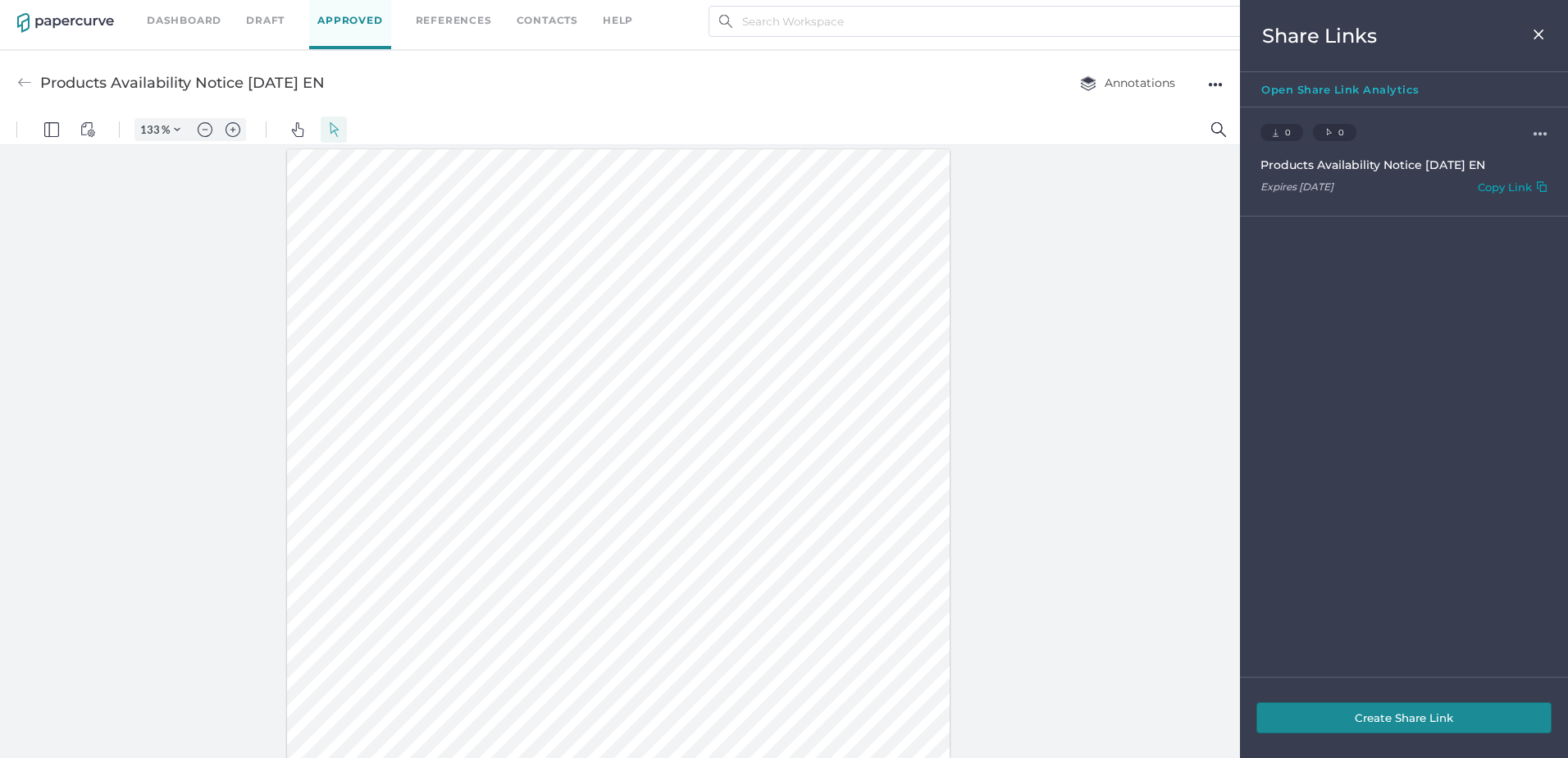
click at [1539, 36] on img at bounding box center [1538, 34] width 14 height 13
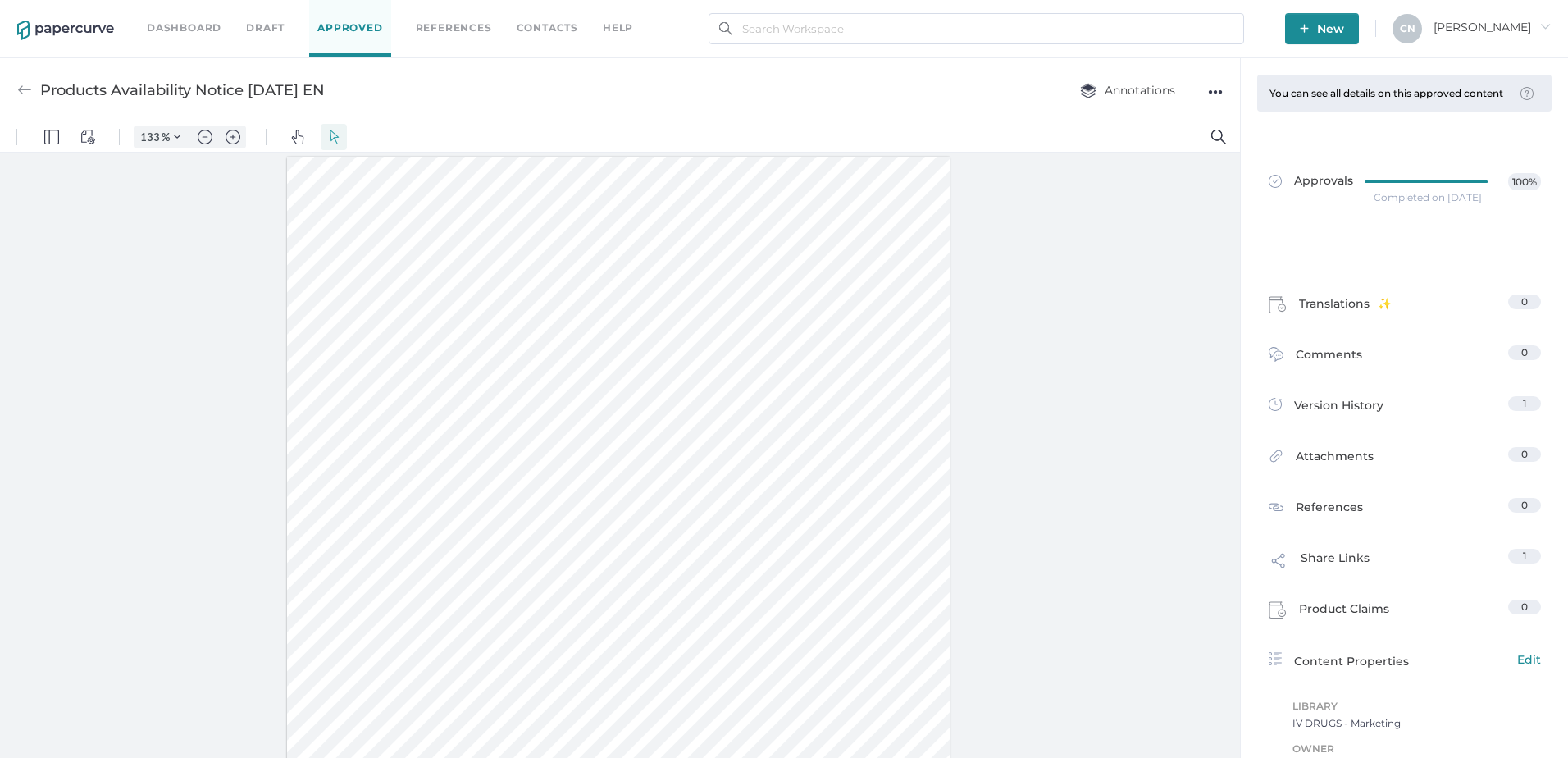
click at [224, 25] on div "Dashboard Draft Approved References Contacts help" at bounding box center [402, 28] width 510 height 56
click at [209, 27] on link "Dashboard" at bounding box center [183, 28] width 74 height 18
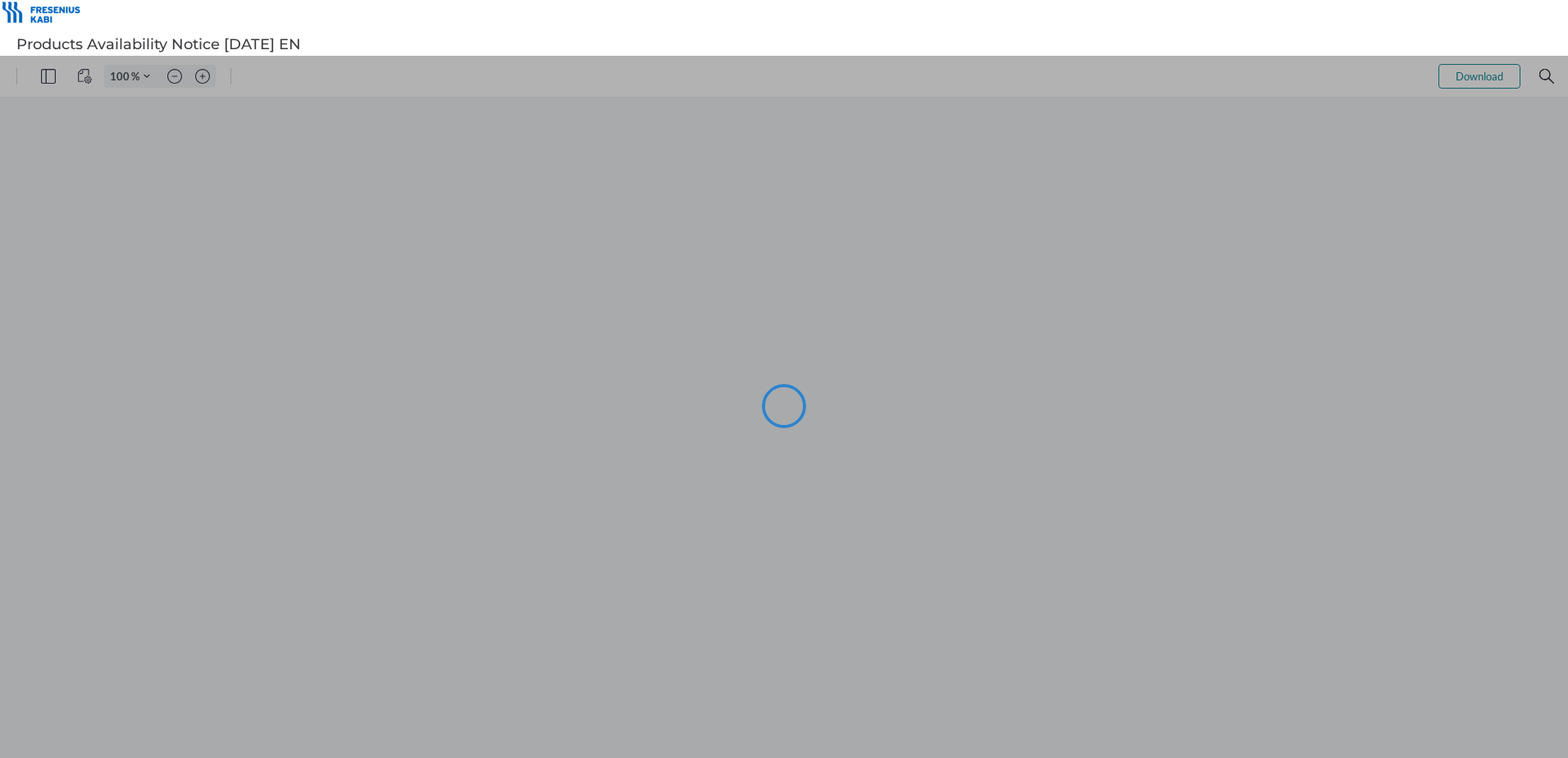
type input "101"
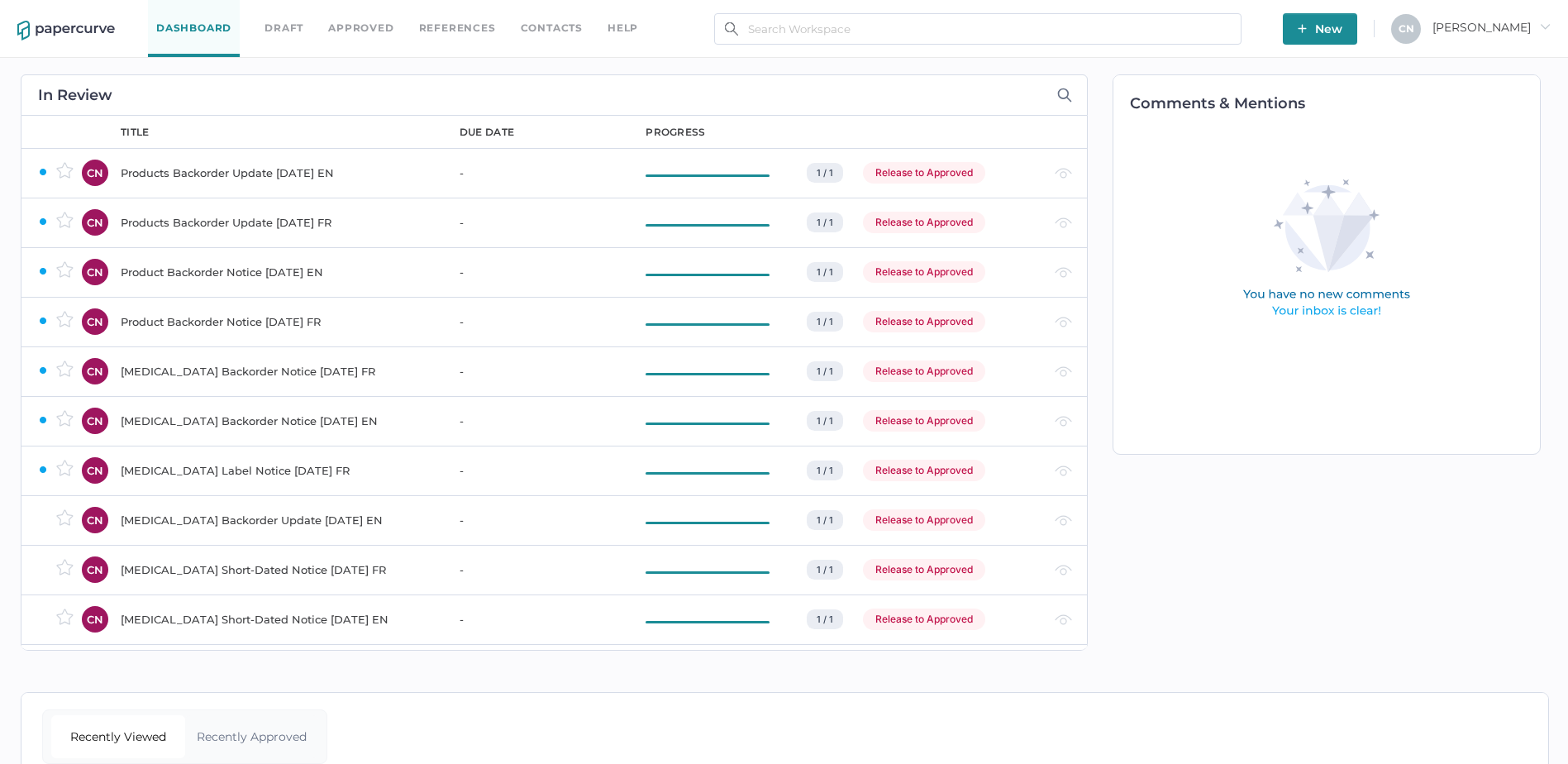
click at [1343, 17] on span "New" at bounding box center [1320, 28] width 45 height 31
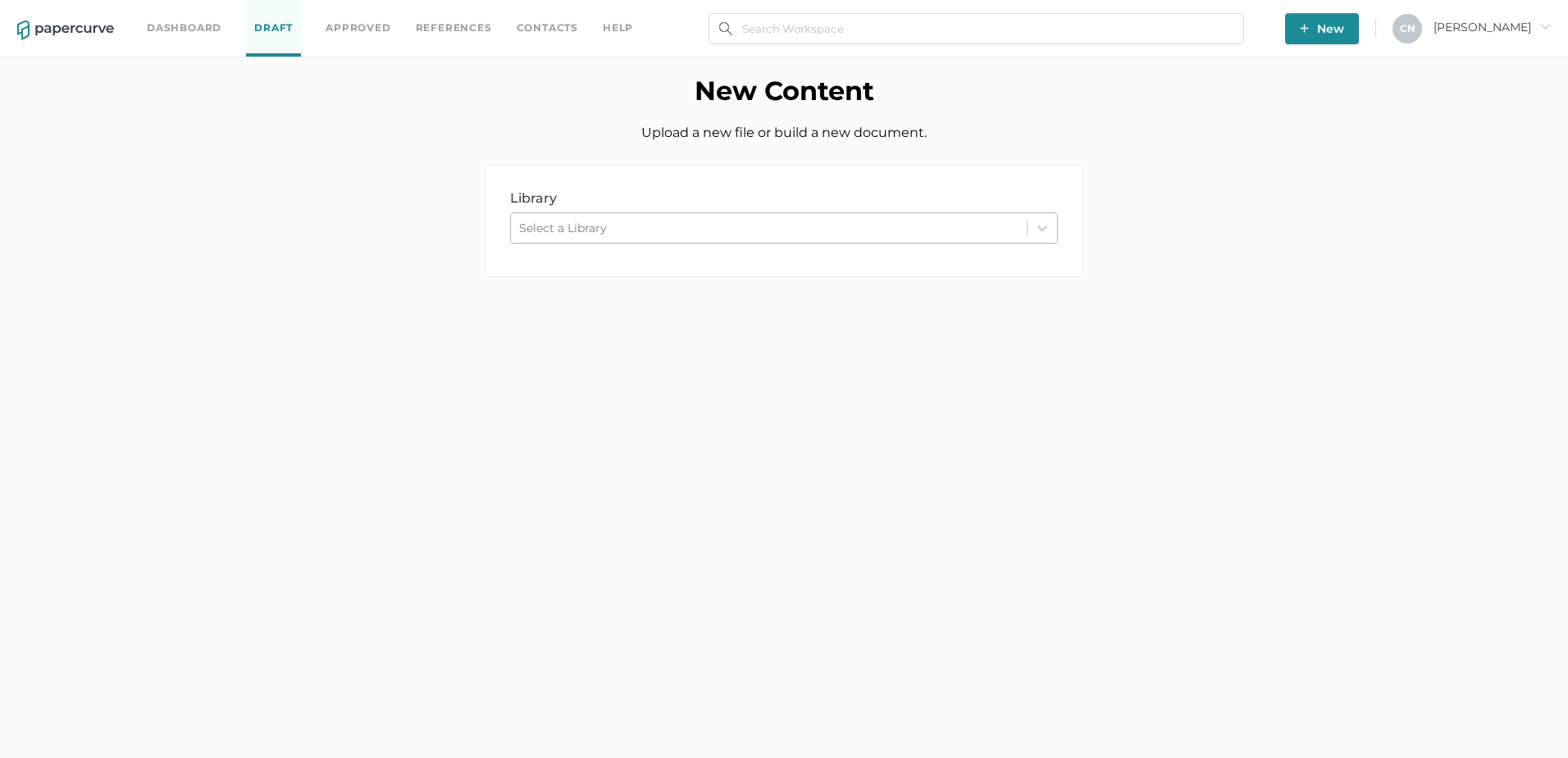
click at [609, 223] on div "Select a Library" at bounding box center [768, 228] width 515 height 25
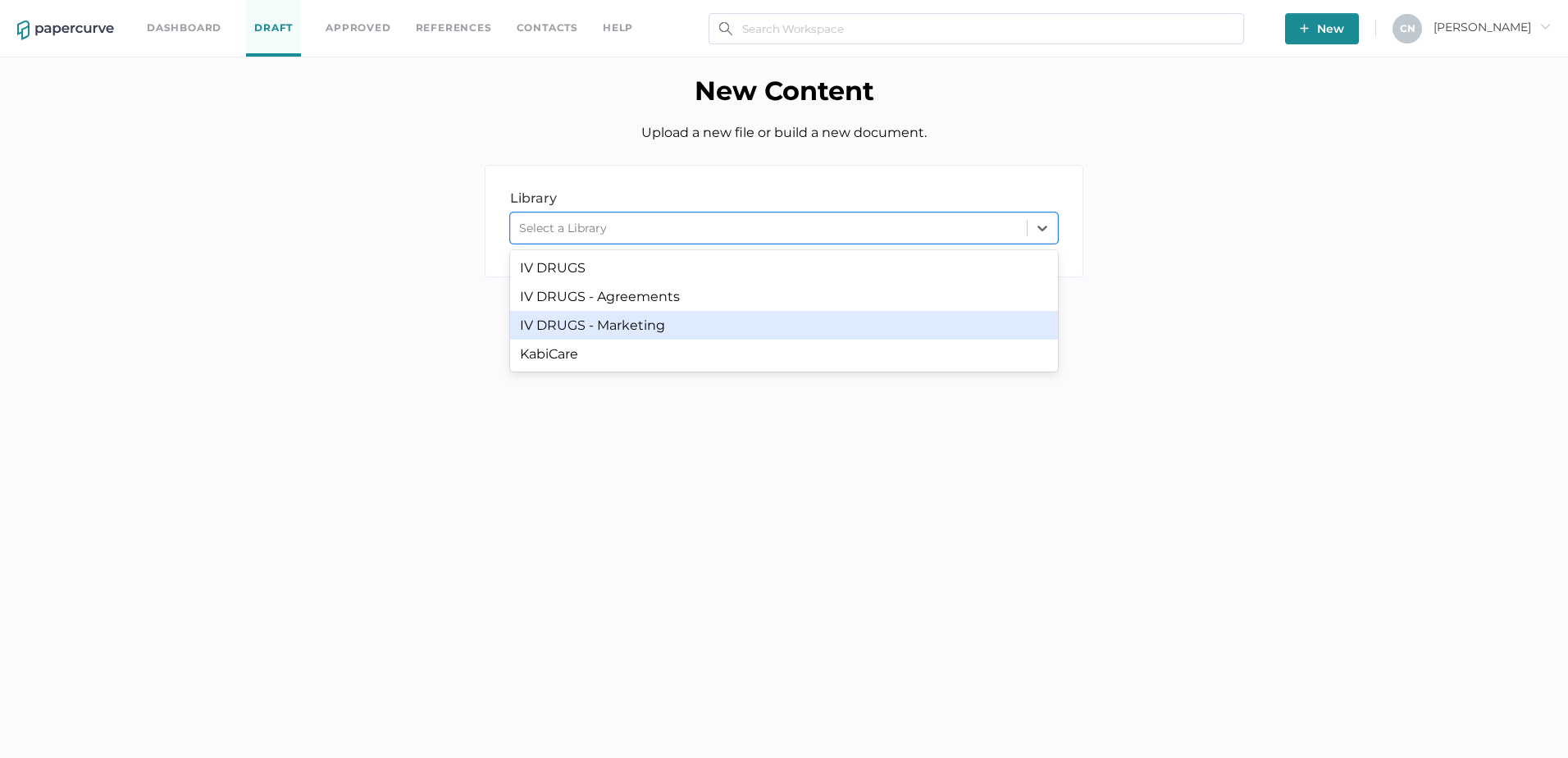
click at [614, 323] on div "IV DRUGS - Marketing" at bounding box center [784, 325] width 548 height 29
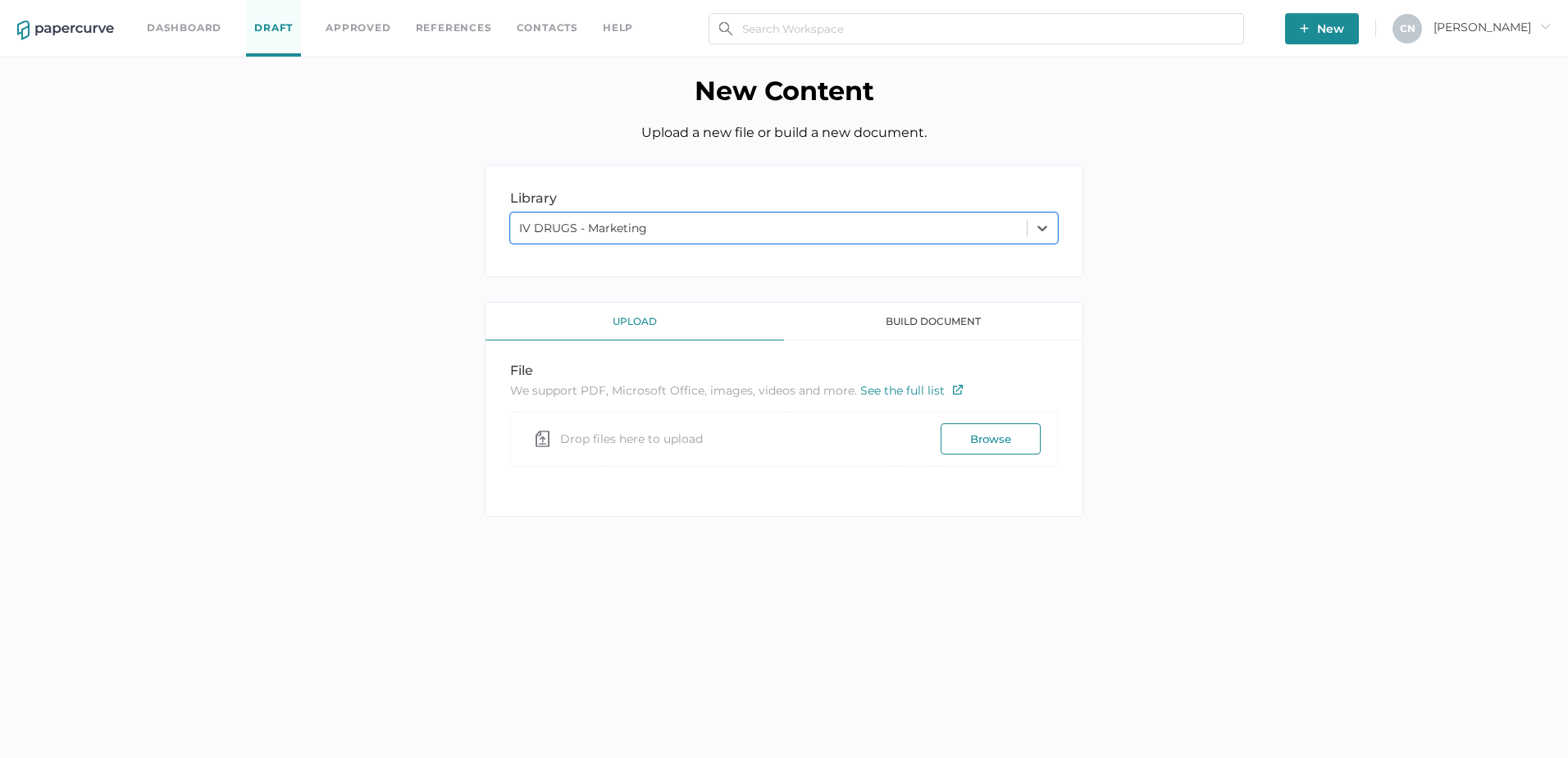
click at [613, 323] on div "upload" at bounding box center [635, 322] width 299 height 38
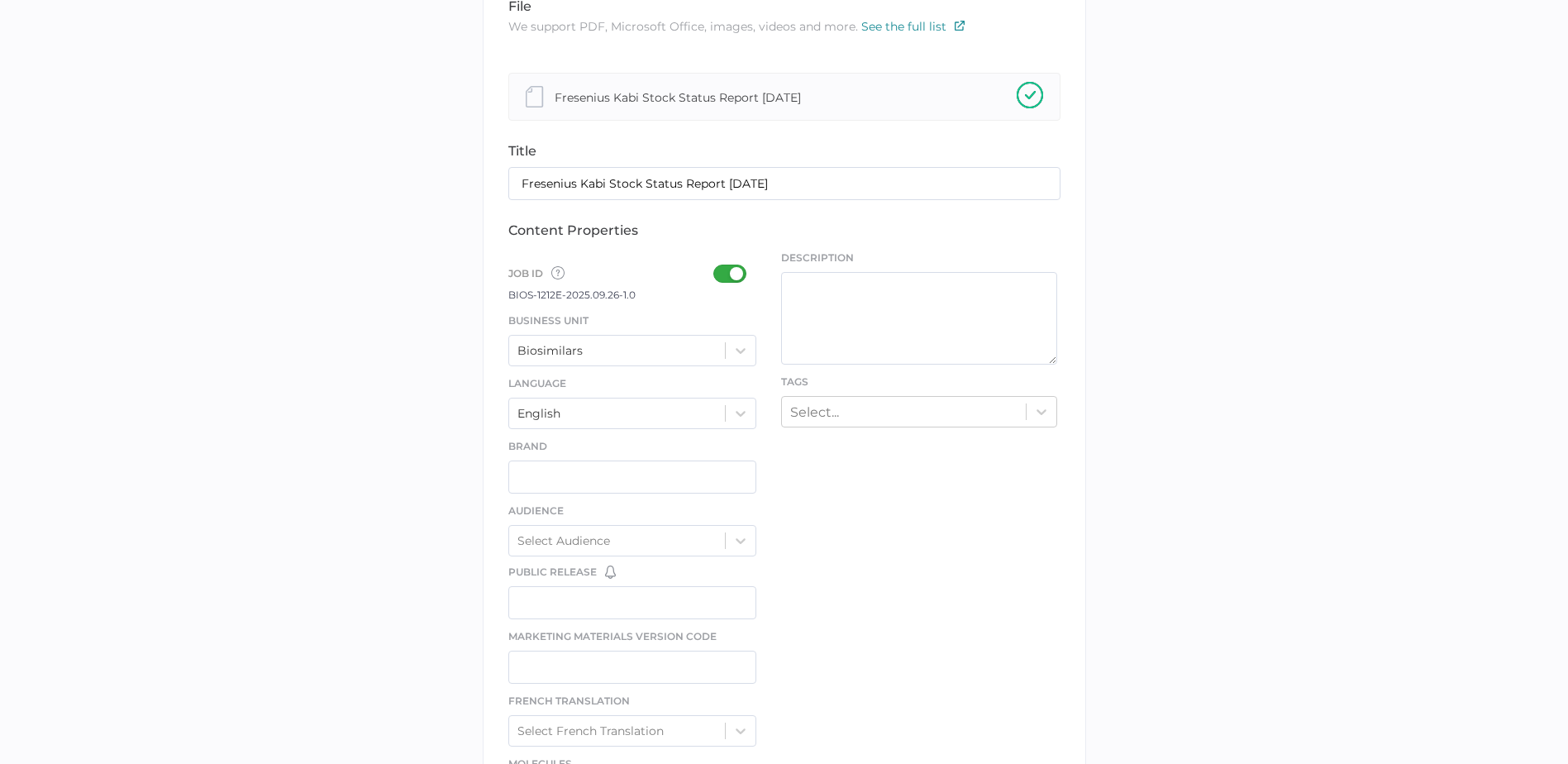
scroll to position [331, 0]
click at [721, 277] on div at bounding box center [734, 272] width 43 height 18
click at [717, 265] on input "checkbox" at bounding box center [717, 265] width 0 height 0
click at [745, 356] on icon at bounding box center [740, 348] width 17 height 17
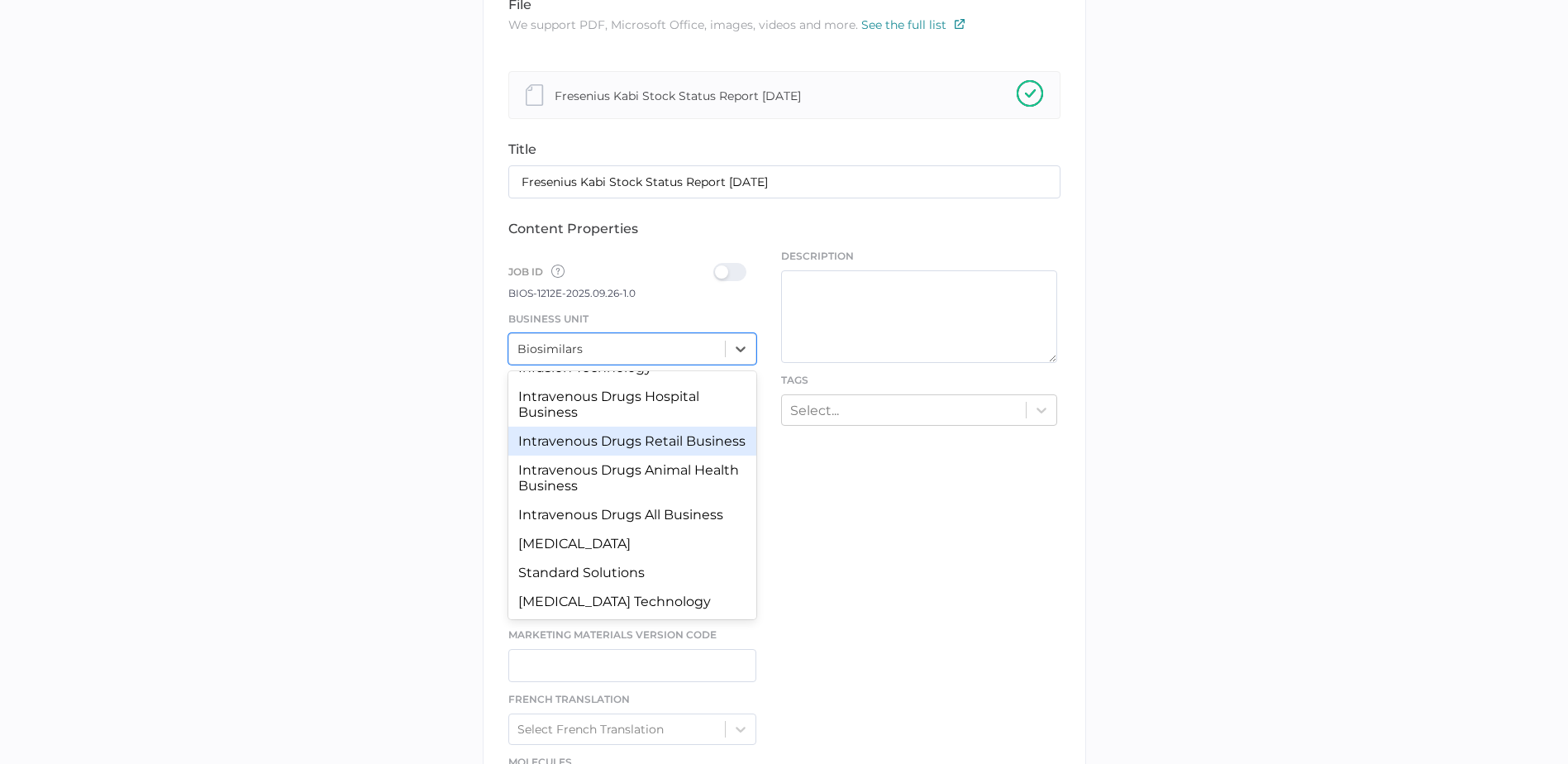
scroll to position [153, 0]
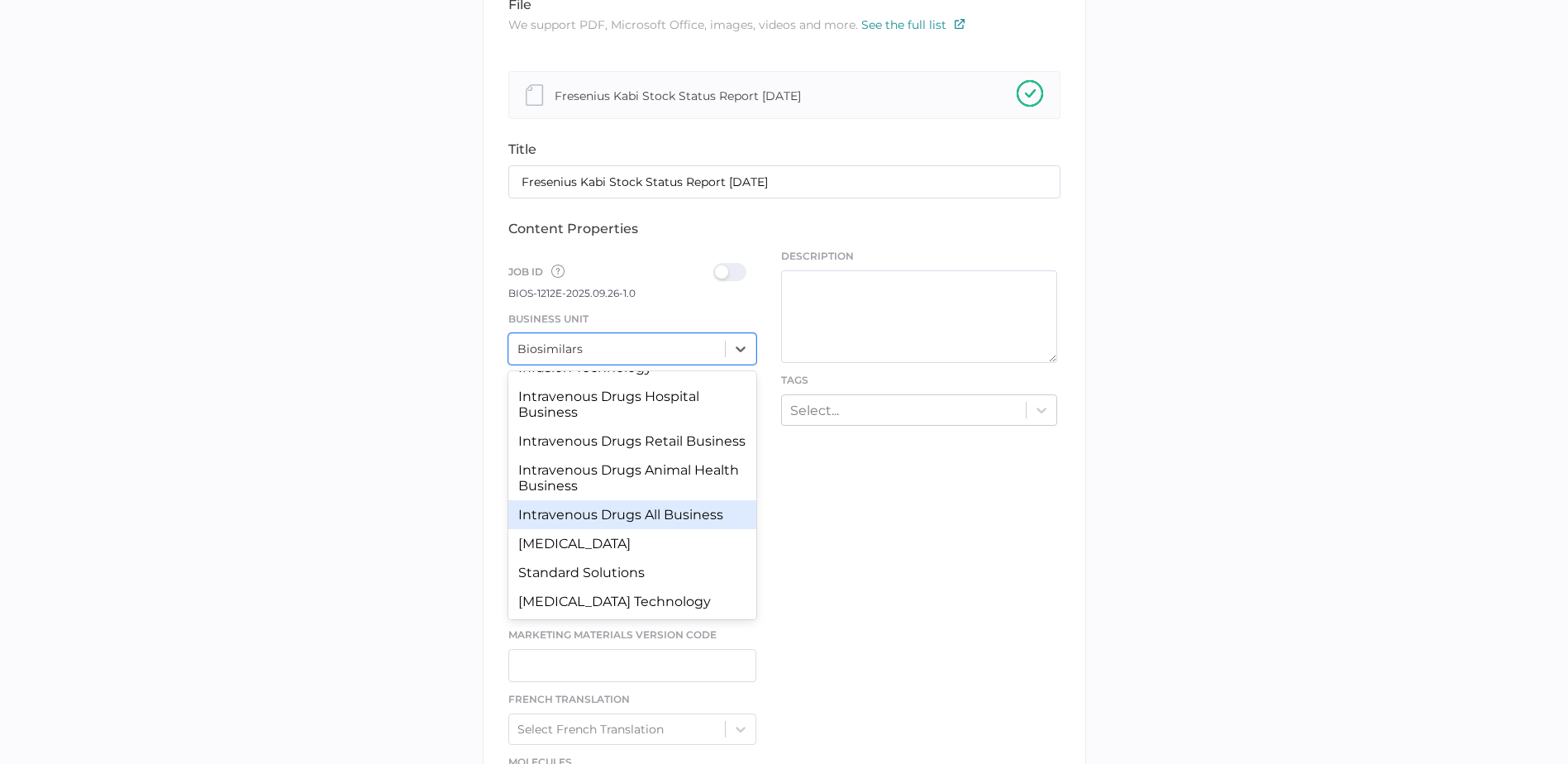
click at [688, 523] on div "Intravenous Drugs All Business" at bounding box center [632, 514] width 248 height 29
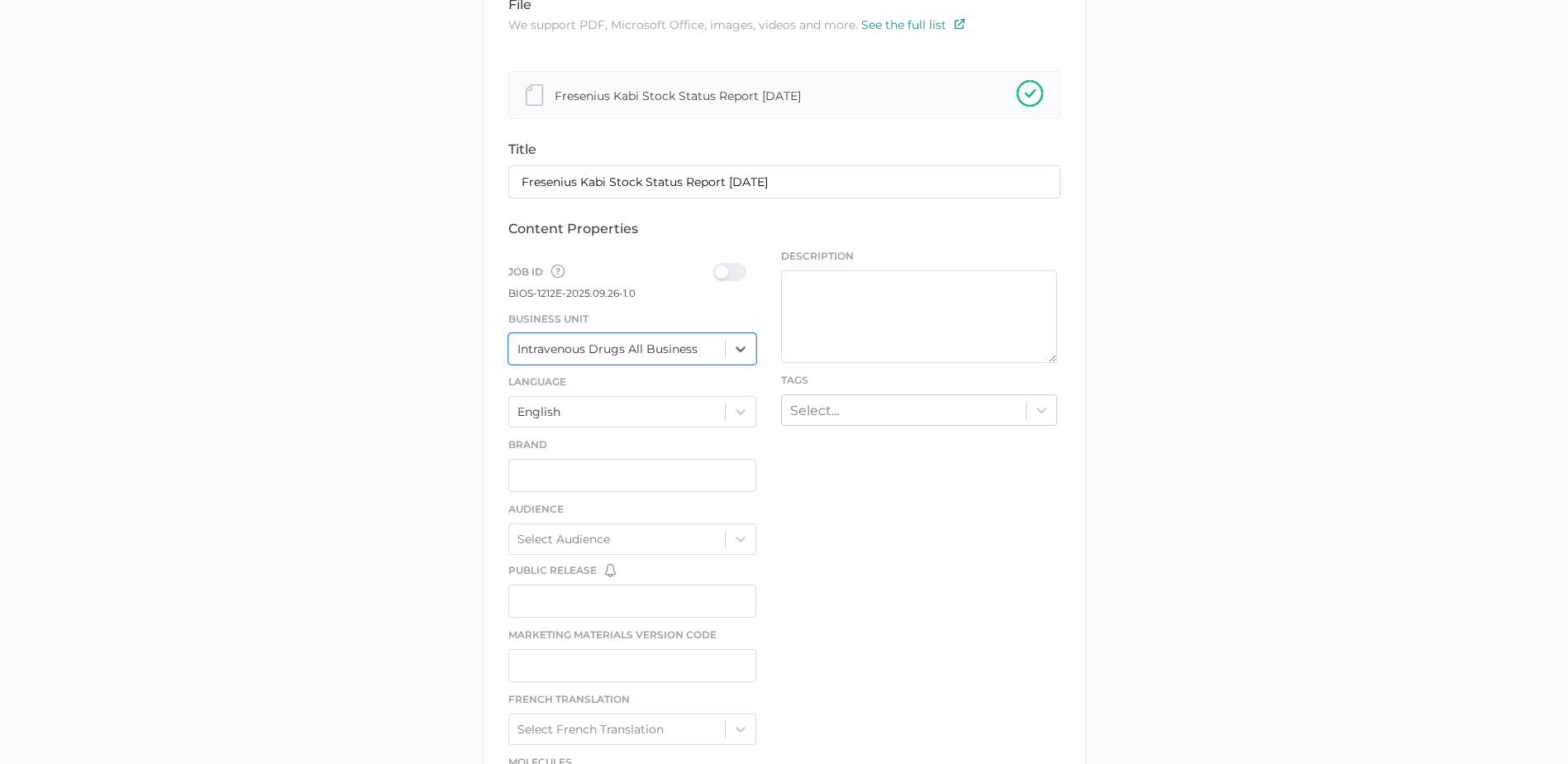
click at [732, 281] on div at bounding box center [734, 272] width 43 height 18
click at [717, 265] on input "checkbox" at bounding box center [717, 265] width 0 height 0
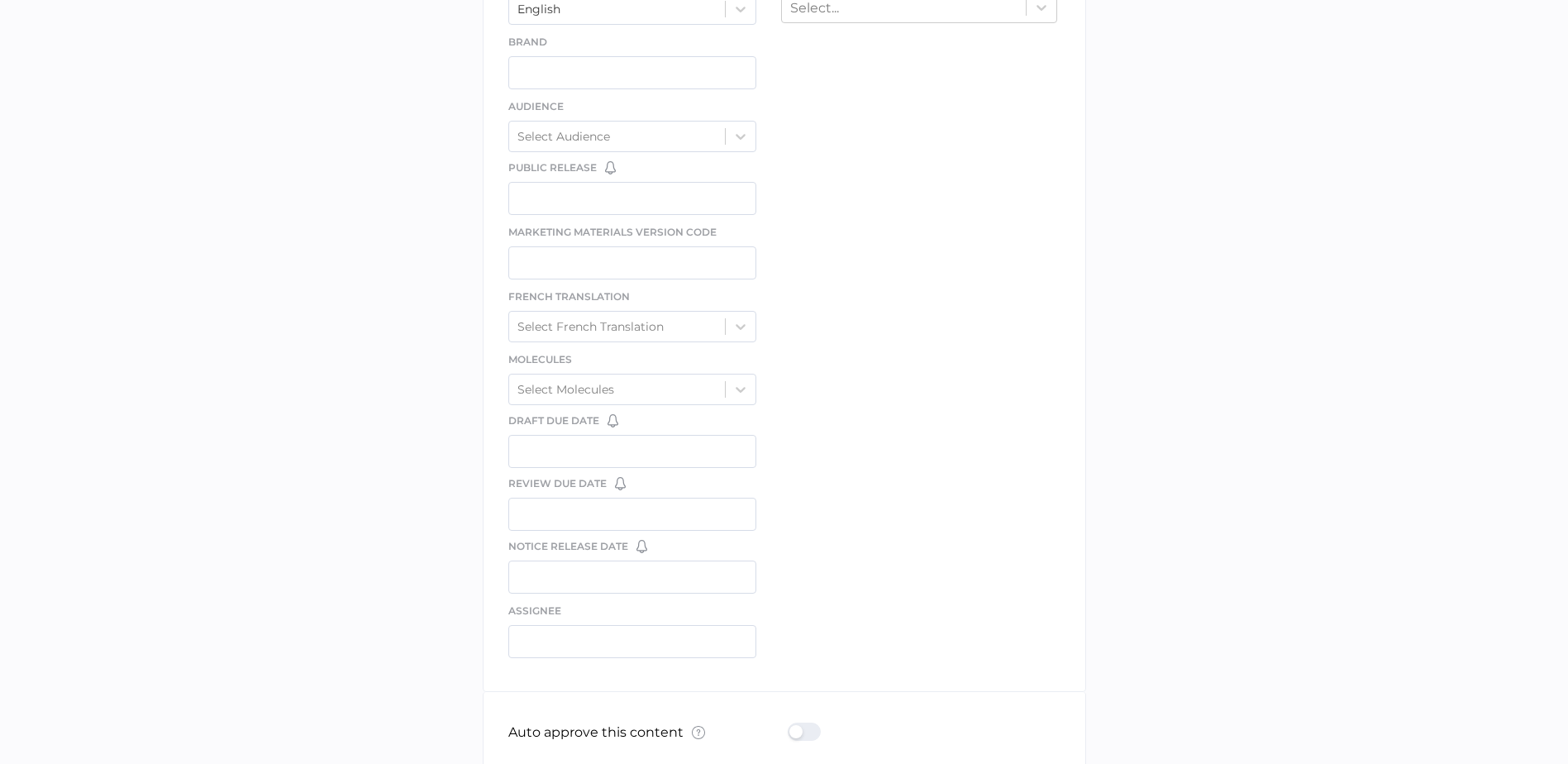
scroll to position [744, 0]
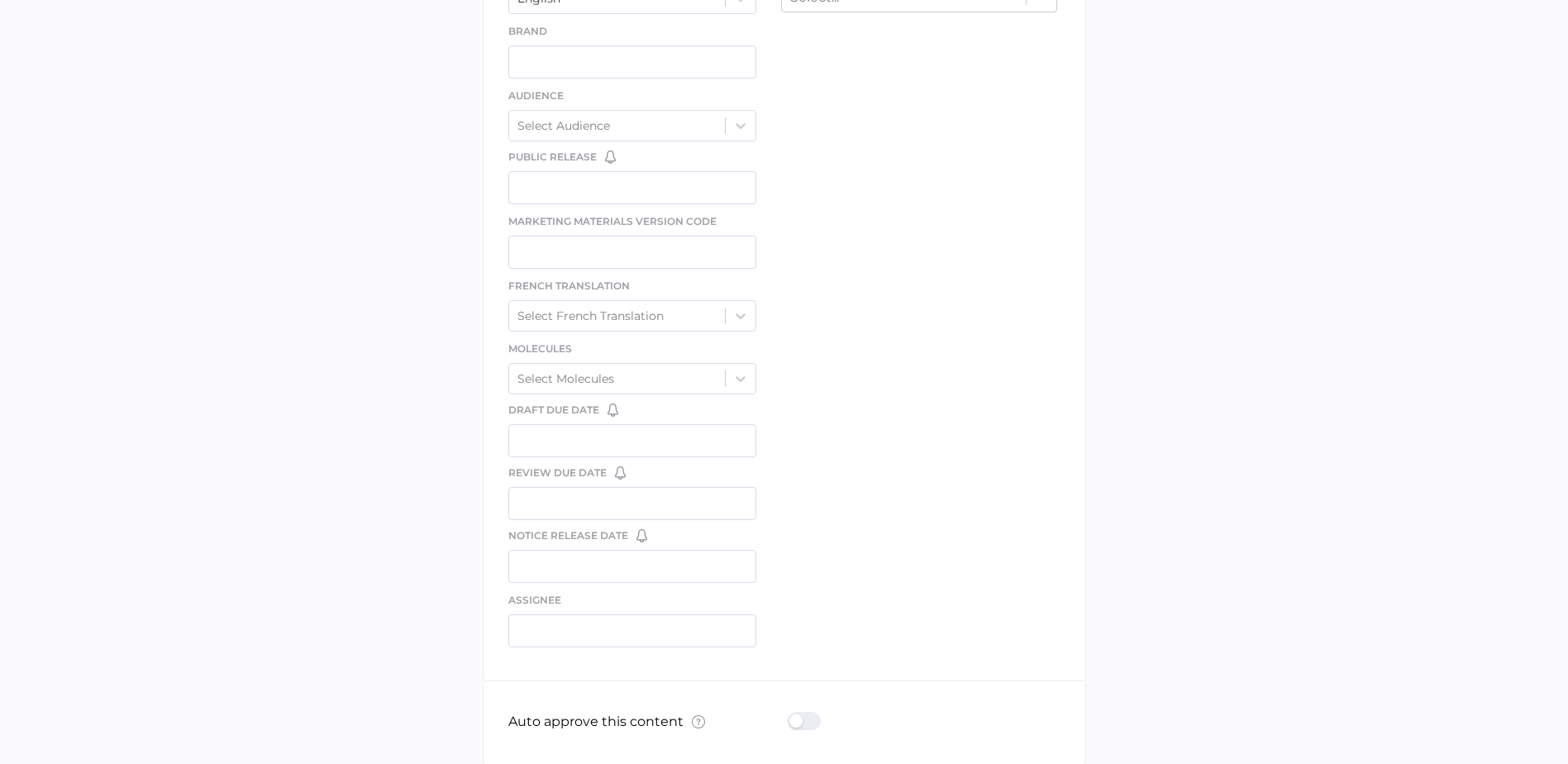
click at [631, 721] on p "Auto approve this content What is Auto Approve? × The auto approve feature lets…" at bounding box center [606, 722] width 196 height 19
click at [814, 724] on div at bounding box center [809, 721] width 43 height 18
click at [791, 714] on input "checkbox" at bounding box center [791, 714] width 0 height 0
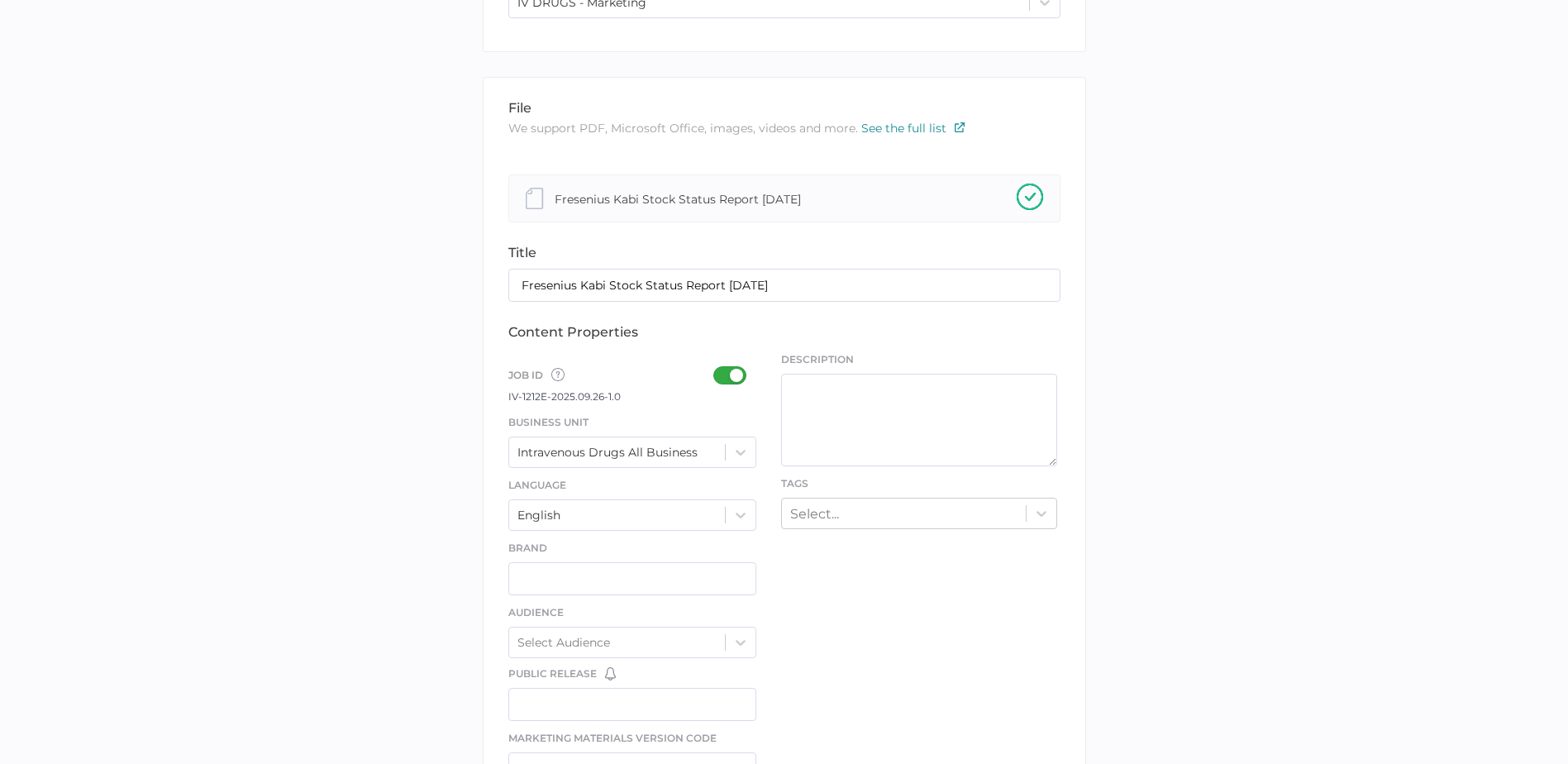
scroll to position [0, 0]
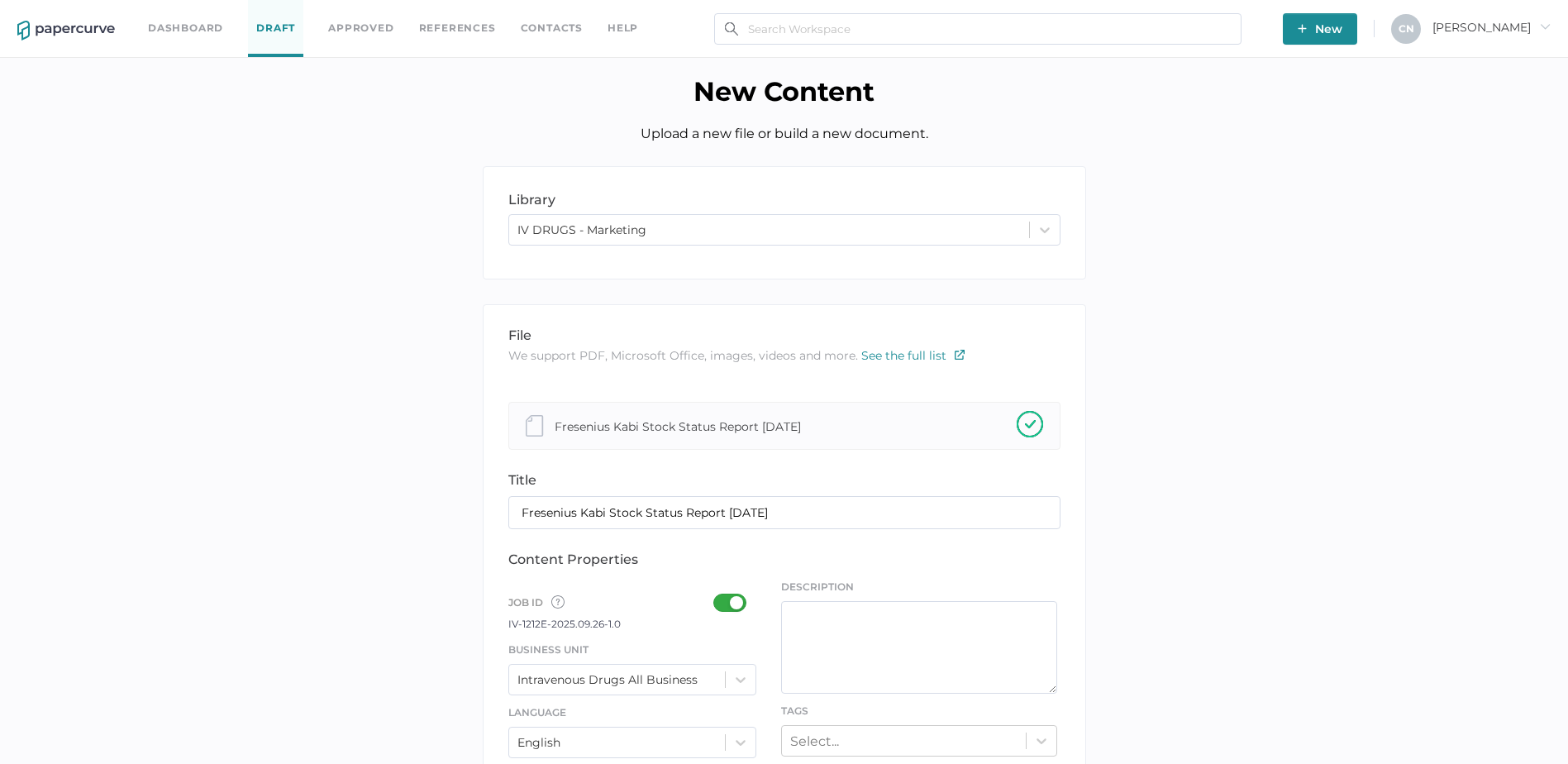
type input "[PERSON_NAME][EMAIL_ADDRESS][PERSON_NAME][DOMAIN_NAME]"
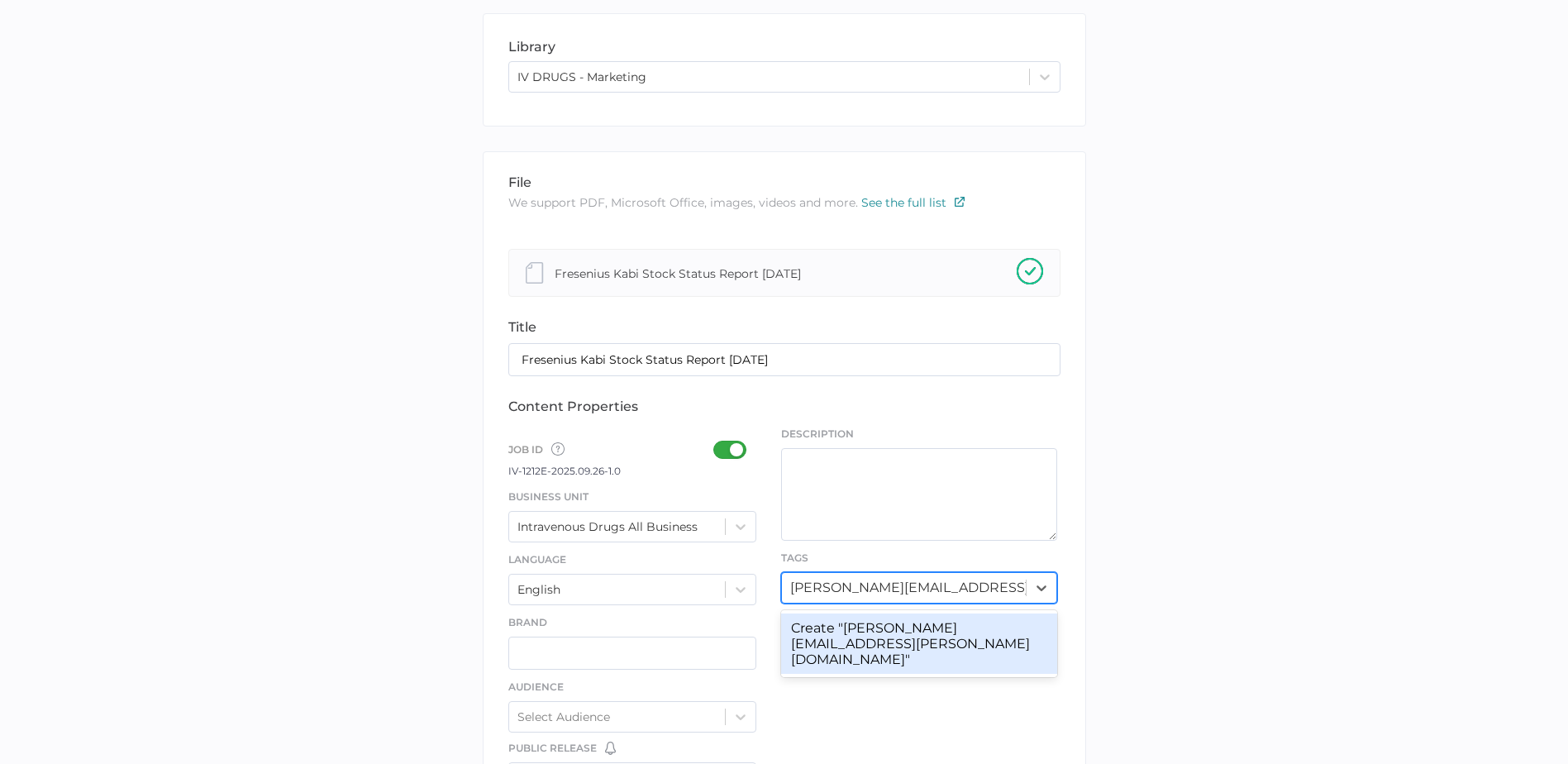
scroll to position [248, 0]
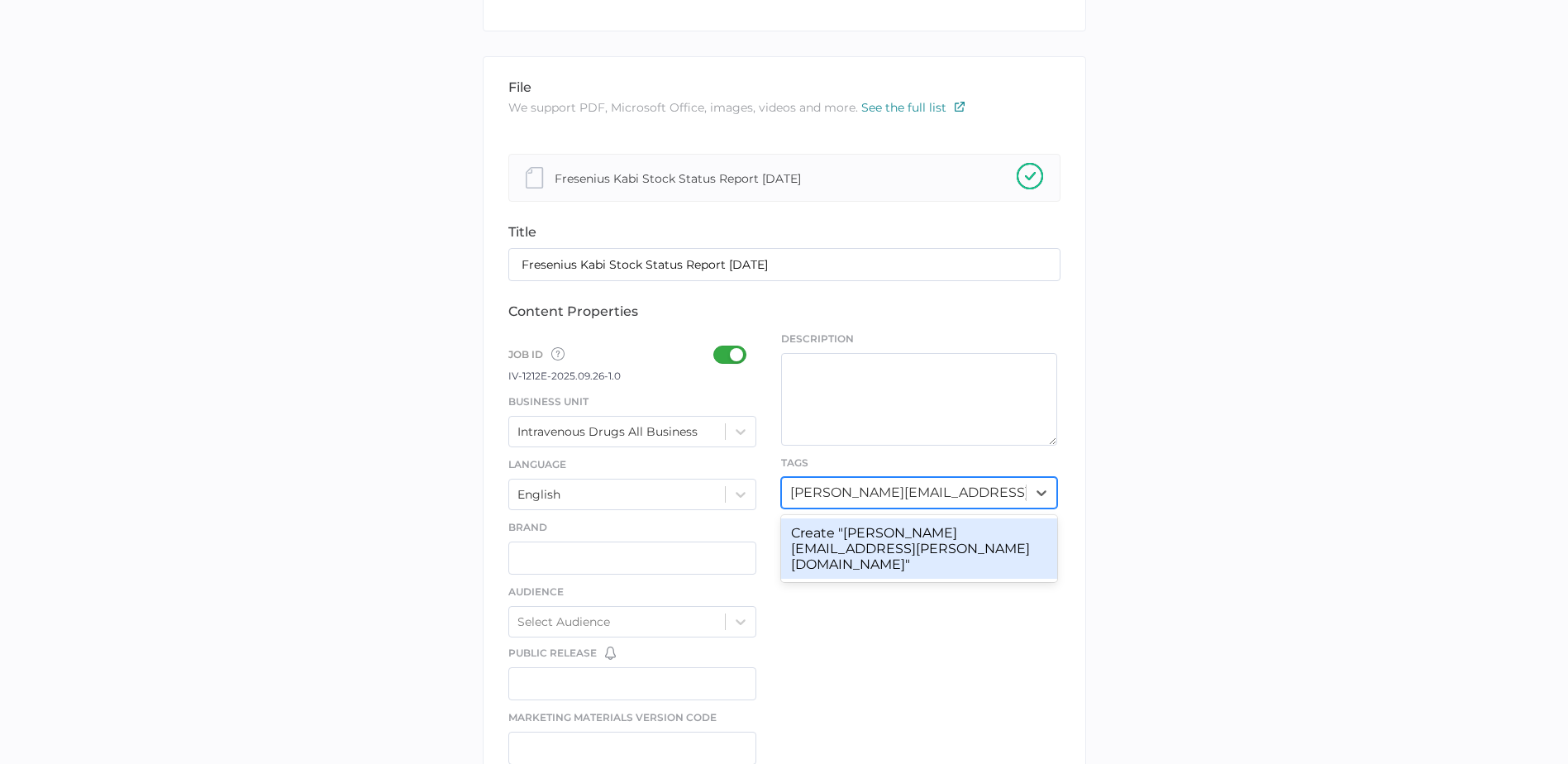
click at [914, 497] on input "[PERSON_NAME][EMAIL_ADDRESS][PERSON_NAME][DOMAIN_NAME]" at bounding box center [909, 493] width 237 height 16
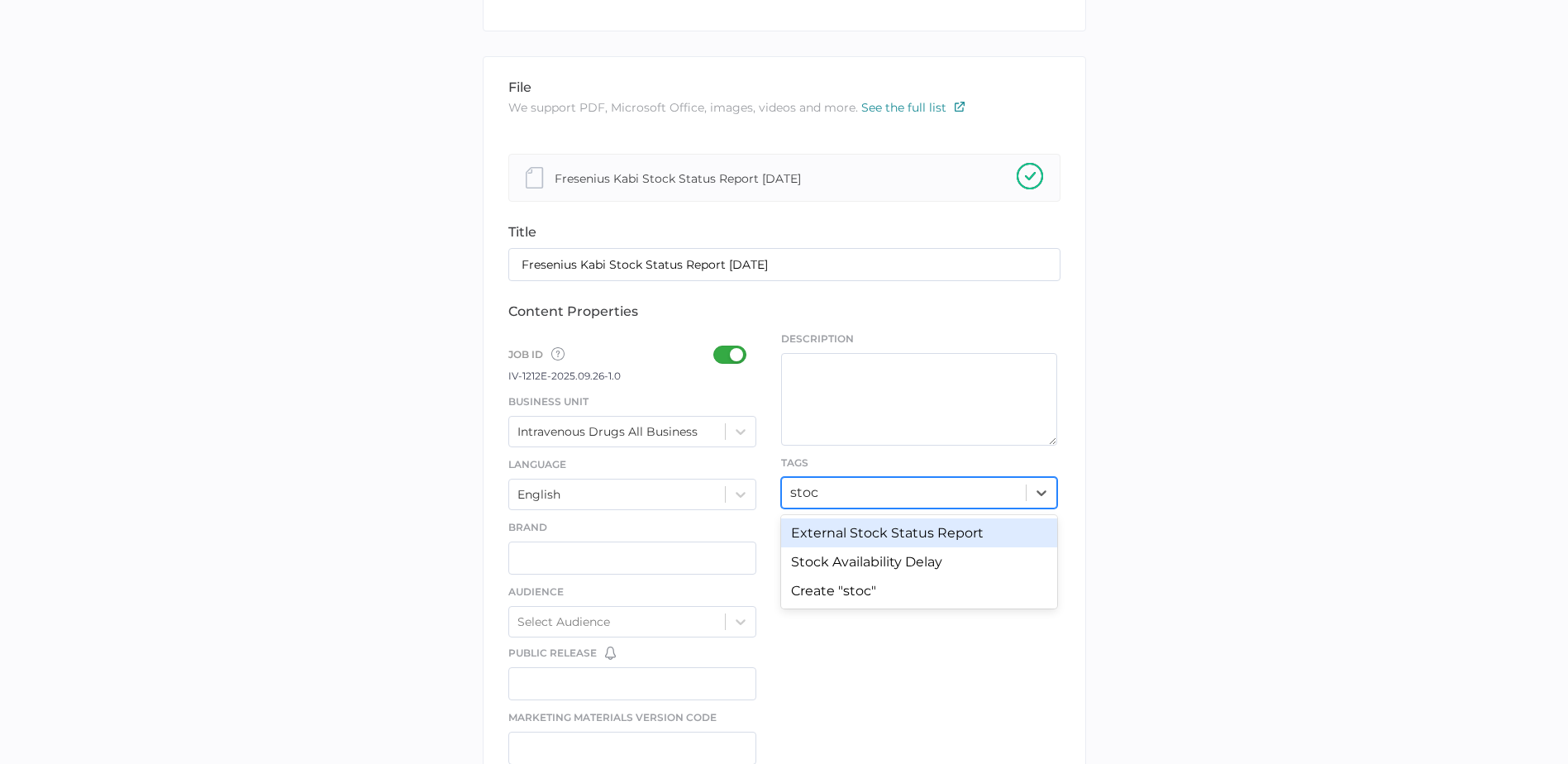
type input "stock"
click at [933, 535] on div "External Stock Status Report" at bounding box center [919, 533] width 276 height 29
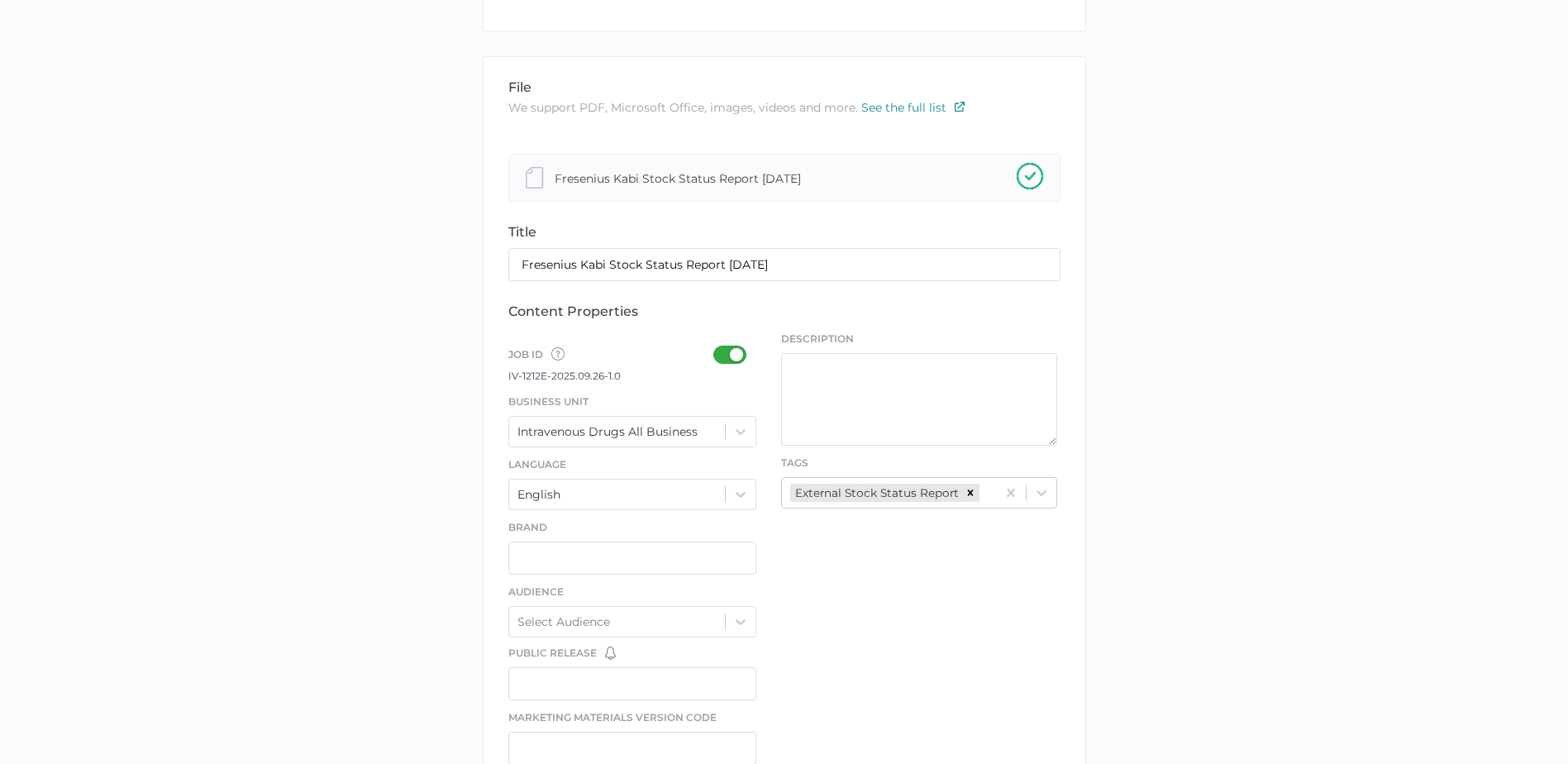
click at [933, 535] on div "file We support PDF, Microsoft Office, images, videos and more. See the full li…" at bounding box center [784, 616] width 603 height 1121
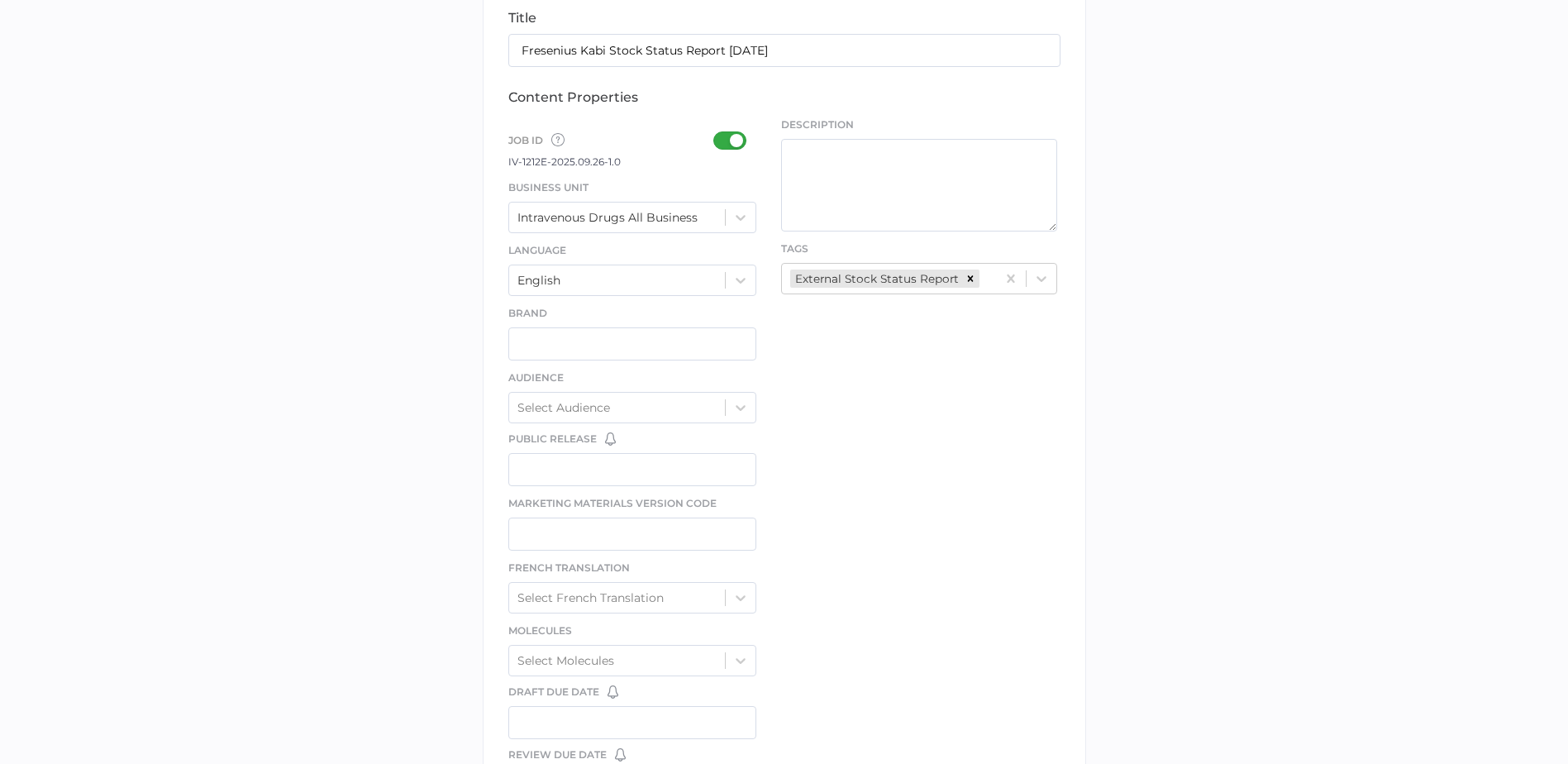
scroll to position [831, 0]
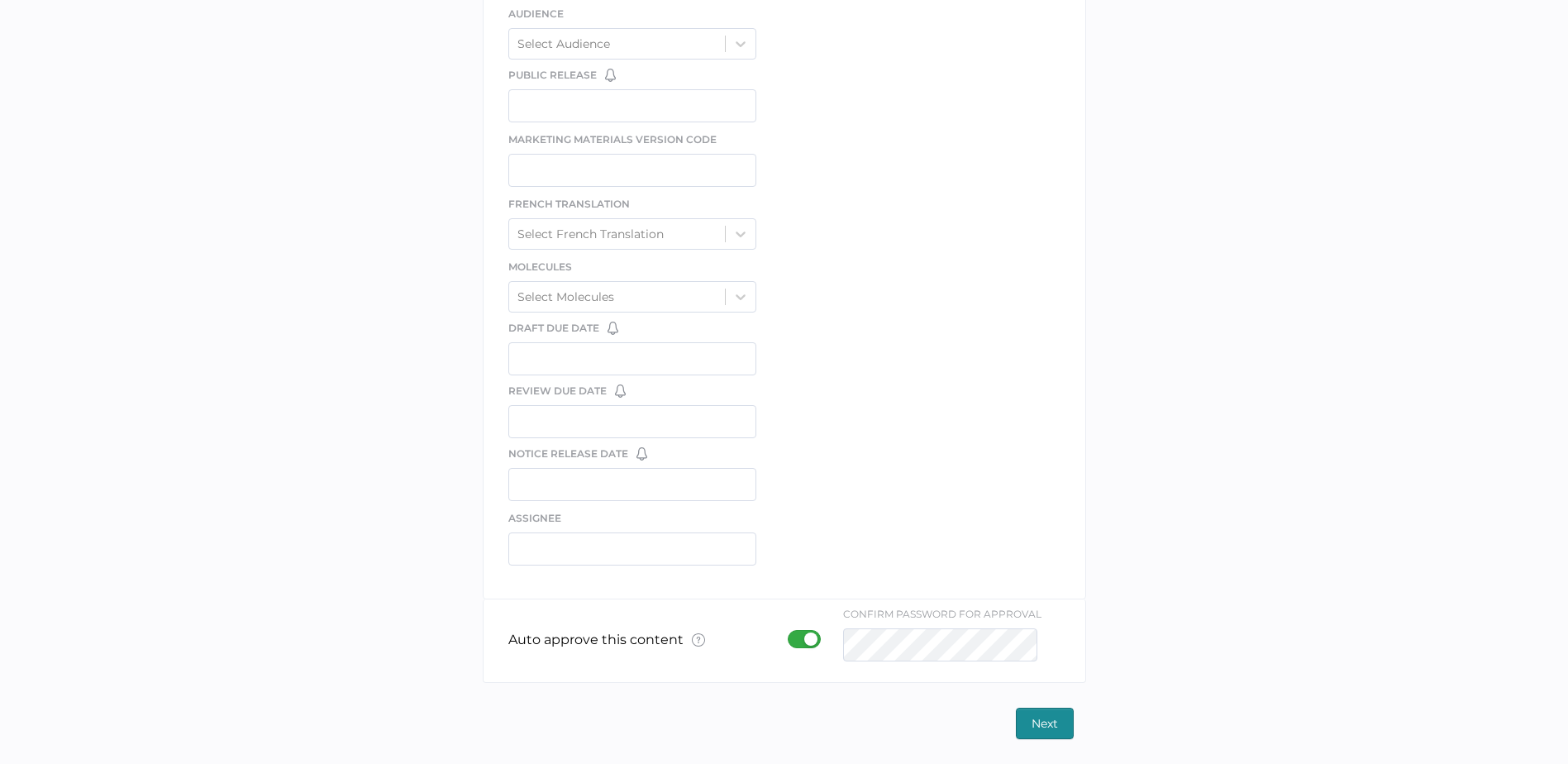
click at [1033, 727] on span "Next" at bounding box center [1044, 723] width 27 height 30
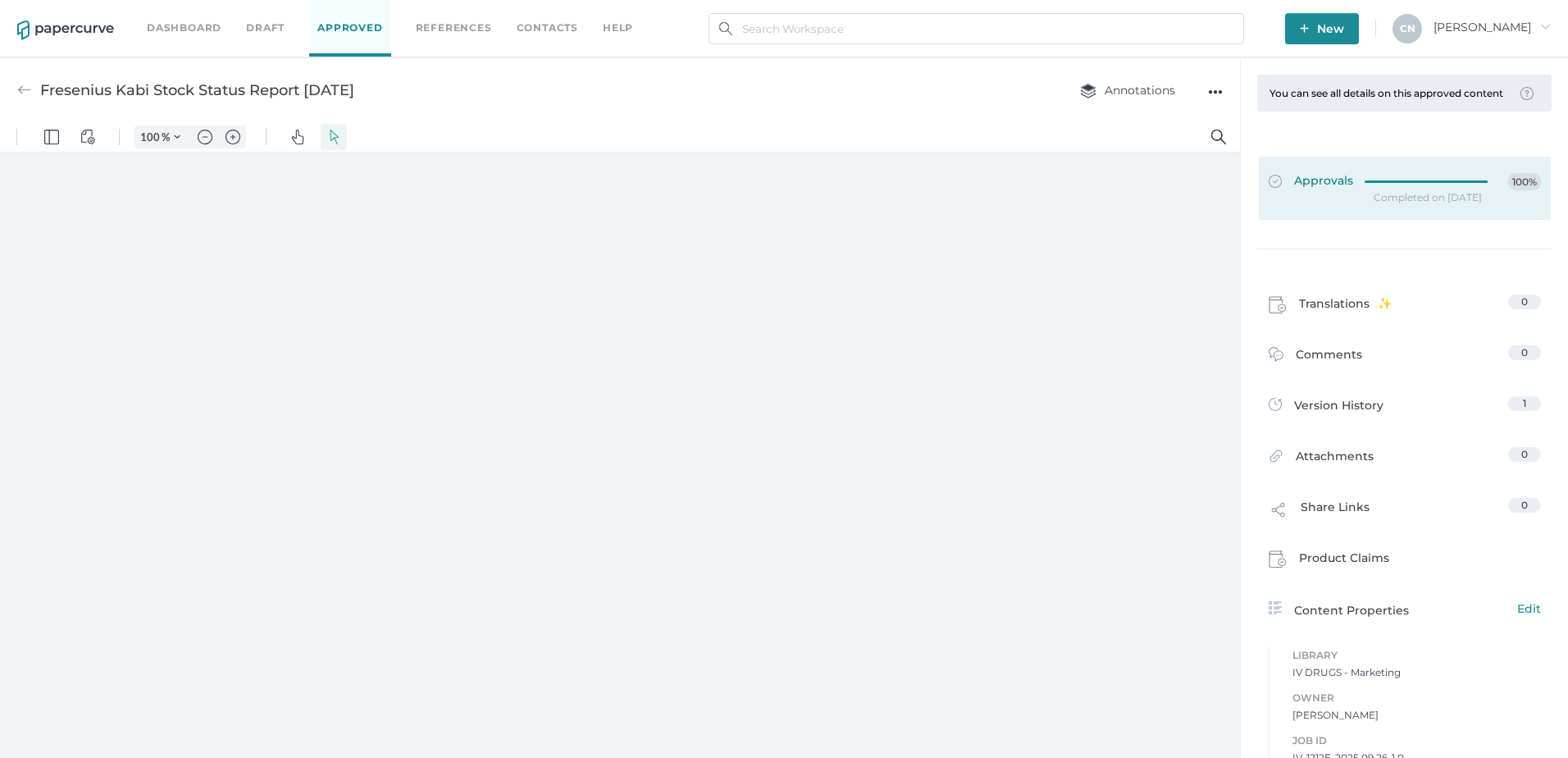
type input "133"
type input "1"
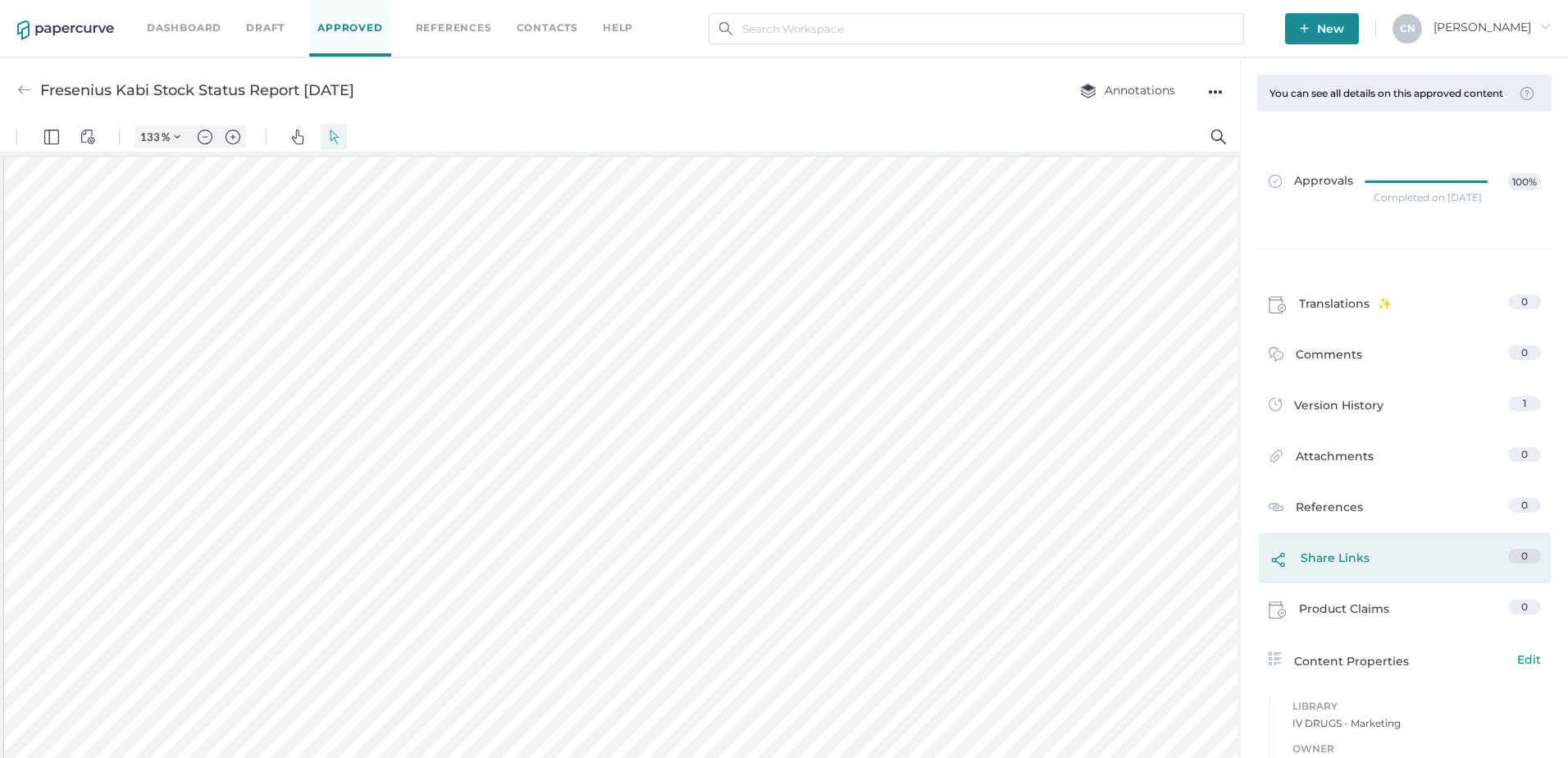
click at [1373, 571] on link "Share Links 0" at bounding box center [1404, 562] width 272 height 27
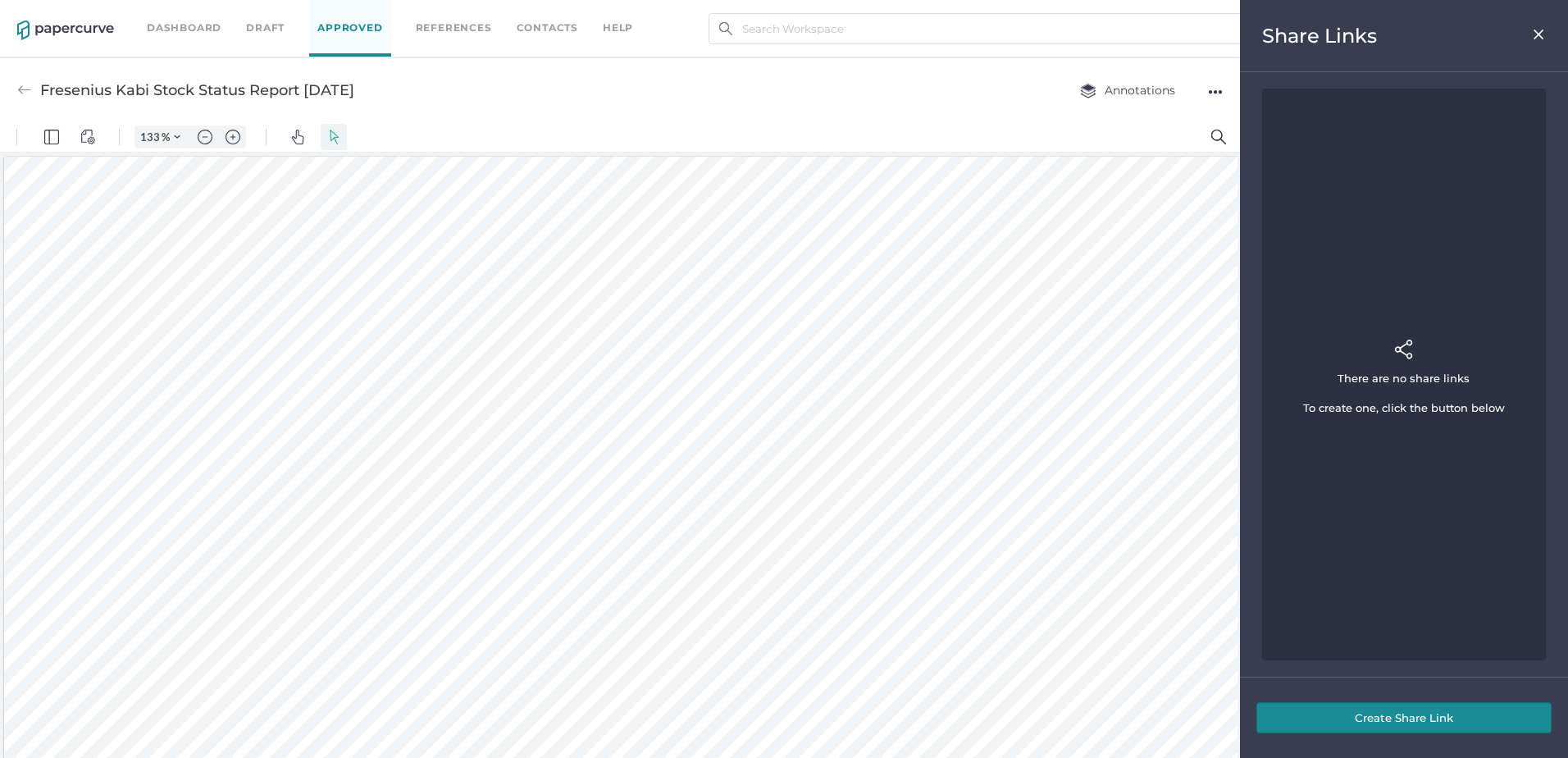
click at [1405, 744] on div "Create Share Link" at bounding box center [1404, 717] width 328 height 81
click at [1410, 716] on button "Create Share Link" at bounding box center [1404, 717] width 295 height 31
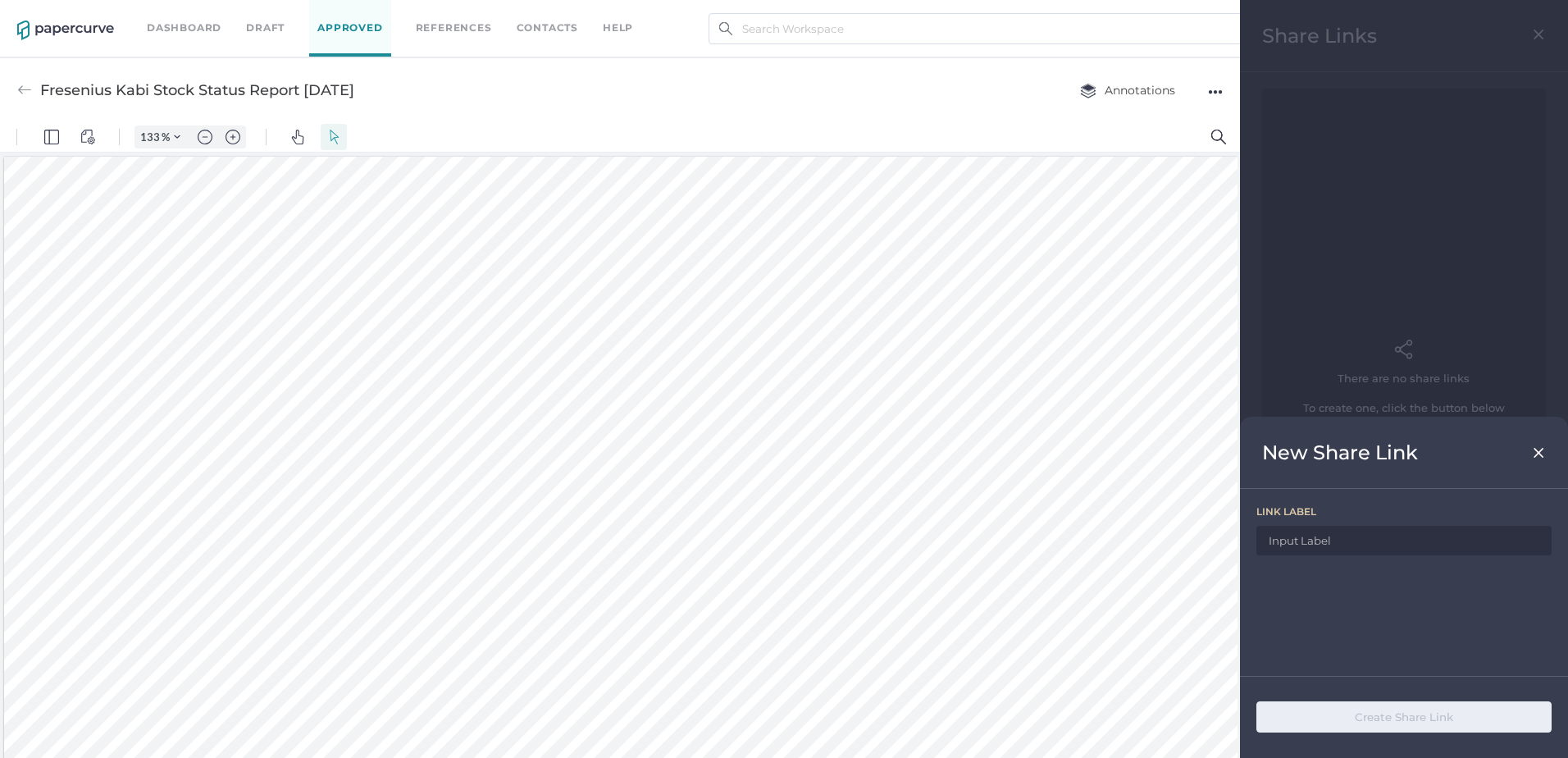
click at [1383, 543] on input at bounding box center [1404, 540] width 295 height 30
drag, startPoint x: 400, startPoint y: 94, endPoint x: 41, endPoint y: 104, distance: 359.1
click at [41, 104] on div "Fresenius Kabi Stock Status Report [DATE] Annotations ●●●" at bounding box center [619, 89] width 1240 height 64
copy div "Fresenius Kabi Stock Status Report [DATE]"
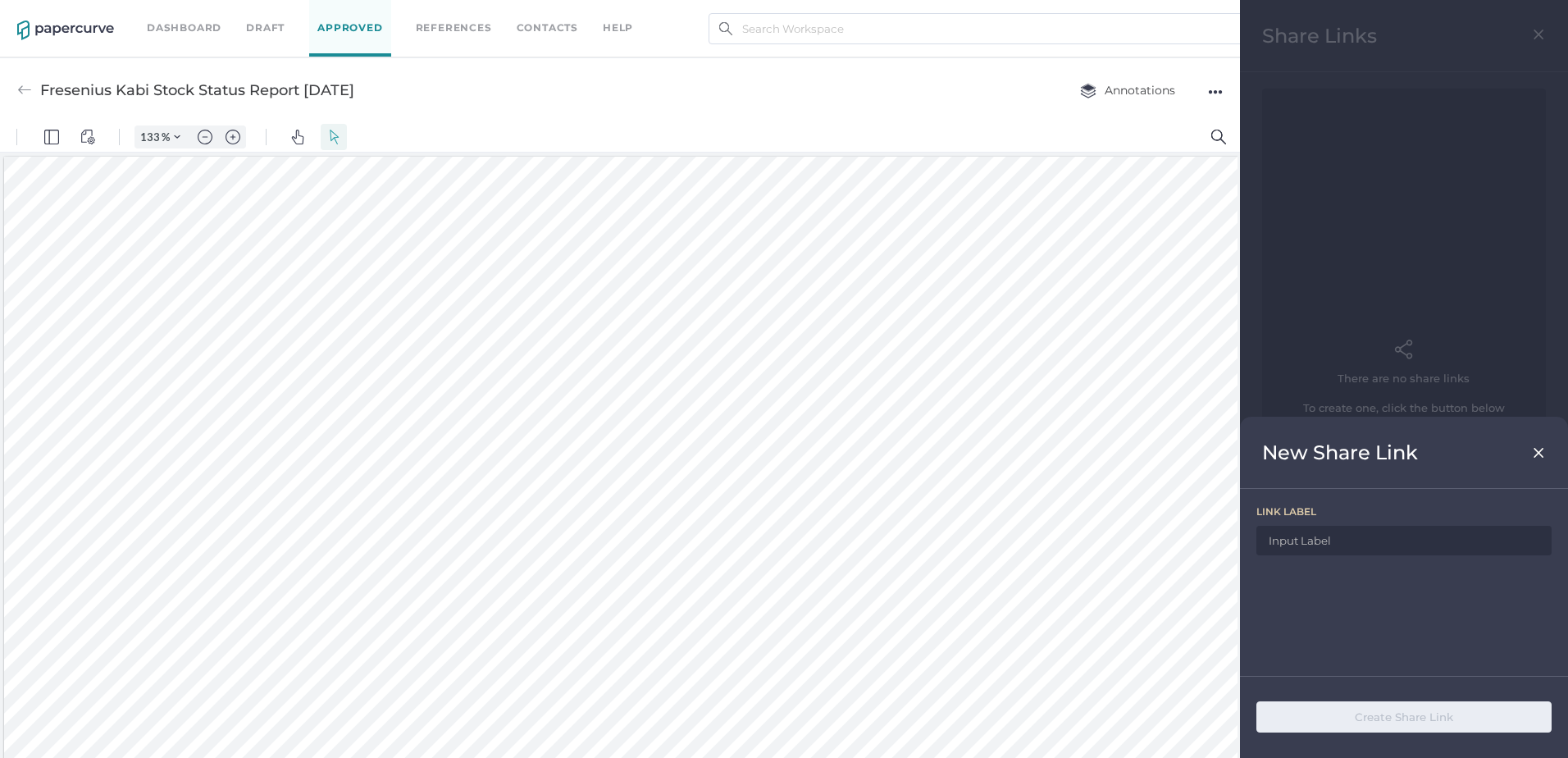
drag, startPoint x: 1316, startPoint y: 565, endPoint x: 1333, endPoint y: 551, distance: 22.0
click at [1317, 563] on div "link label" at bounding box center [1404, 582] width 328 height 187
click at [1353, 536] on input at bounding box center [1404, 540] width 295 height 30
paste input "Fresenius Kabi Stock Status Report [DATE]"
type input "Fresenius Kabi Stock Status Report [DATE]"
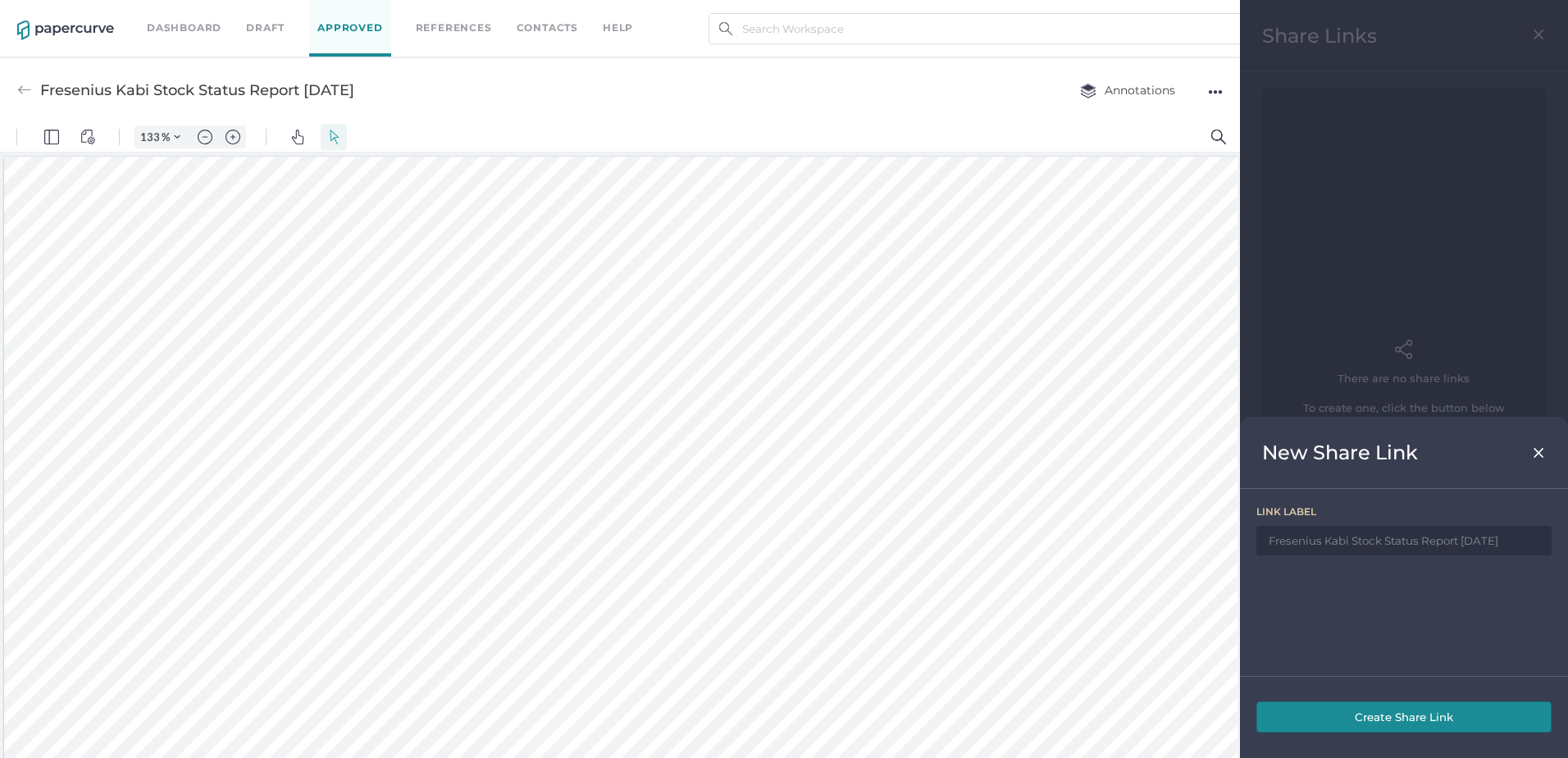
click at [1440, 711] on button "Create Share Link" at bounding box center [1404, 716] width 295 height 31
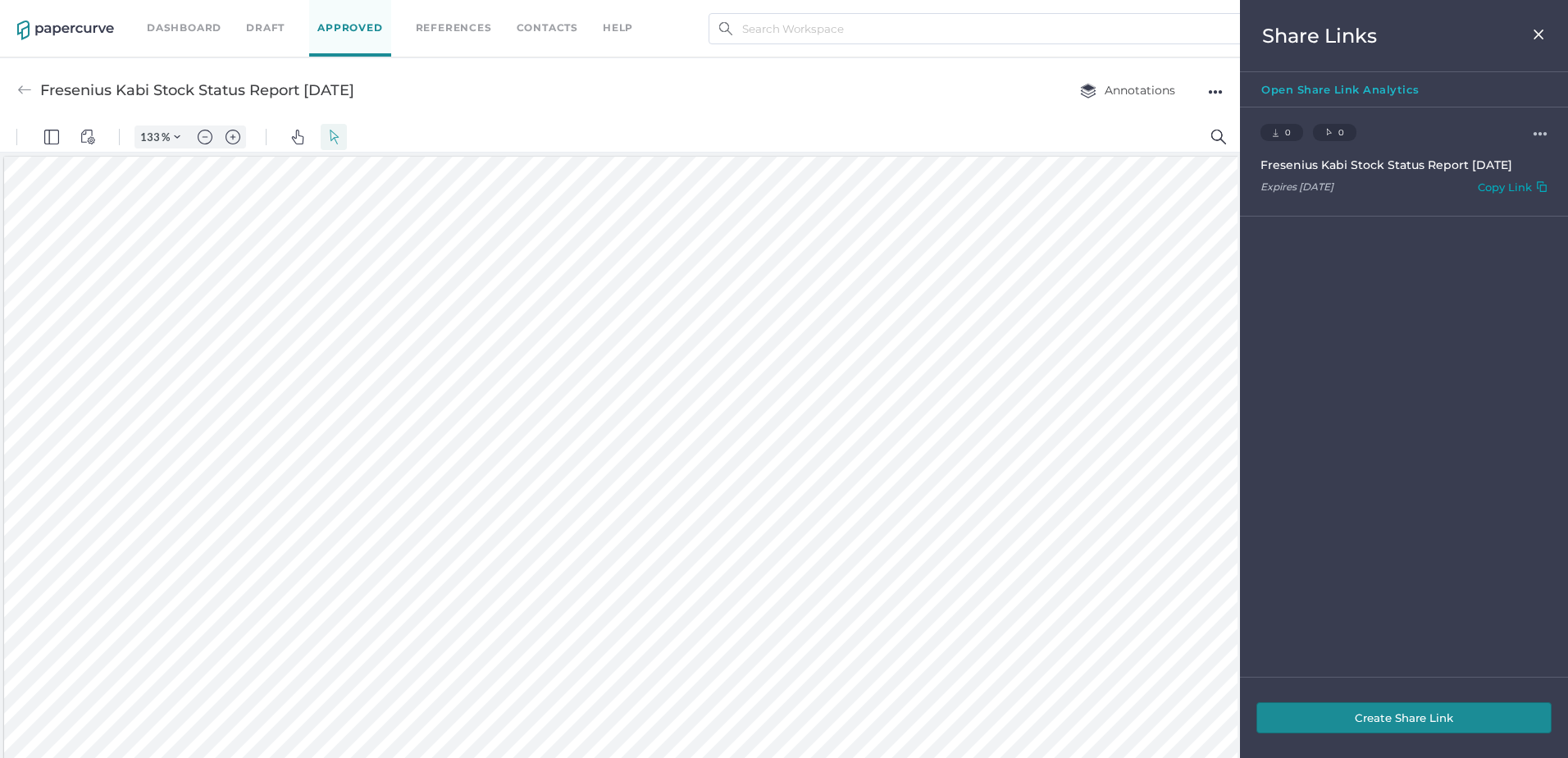
click at [1481, 192] on div "Copy Link" at bounding box center [1505, 189] width 54 height 19
click at [1538, 28] on img at bounding box center [1538, 34] width 14 height 13
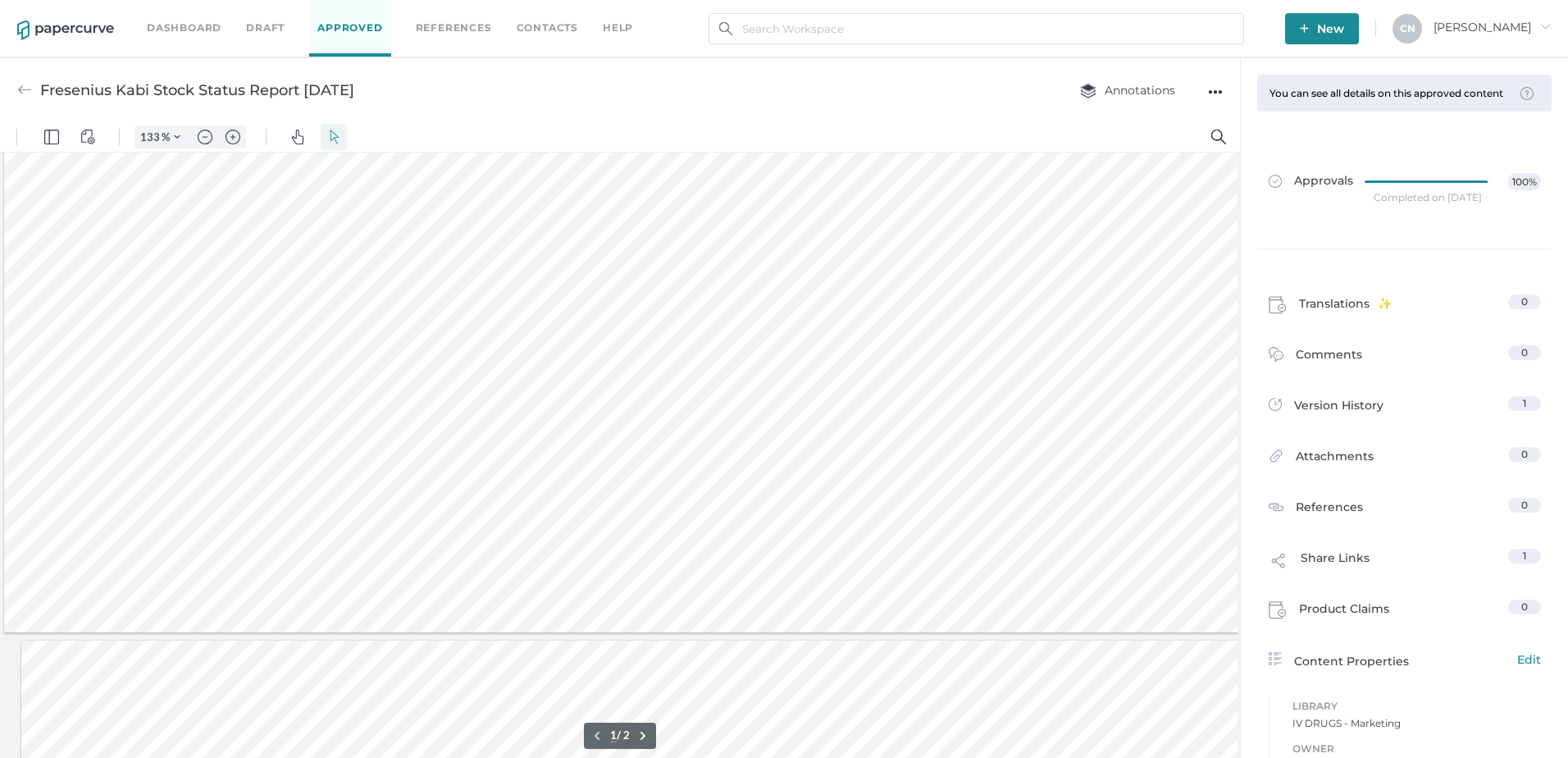
type input "2"
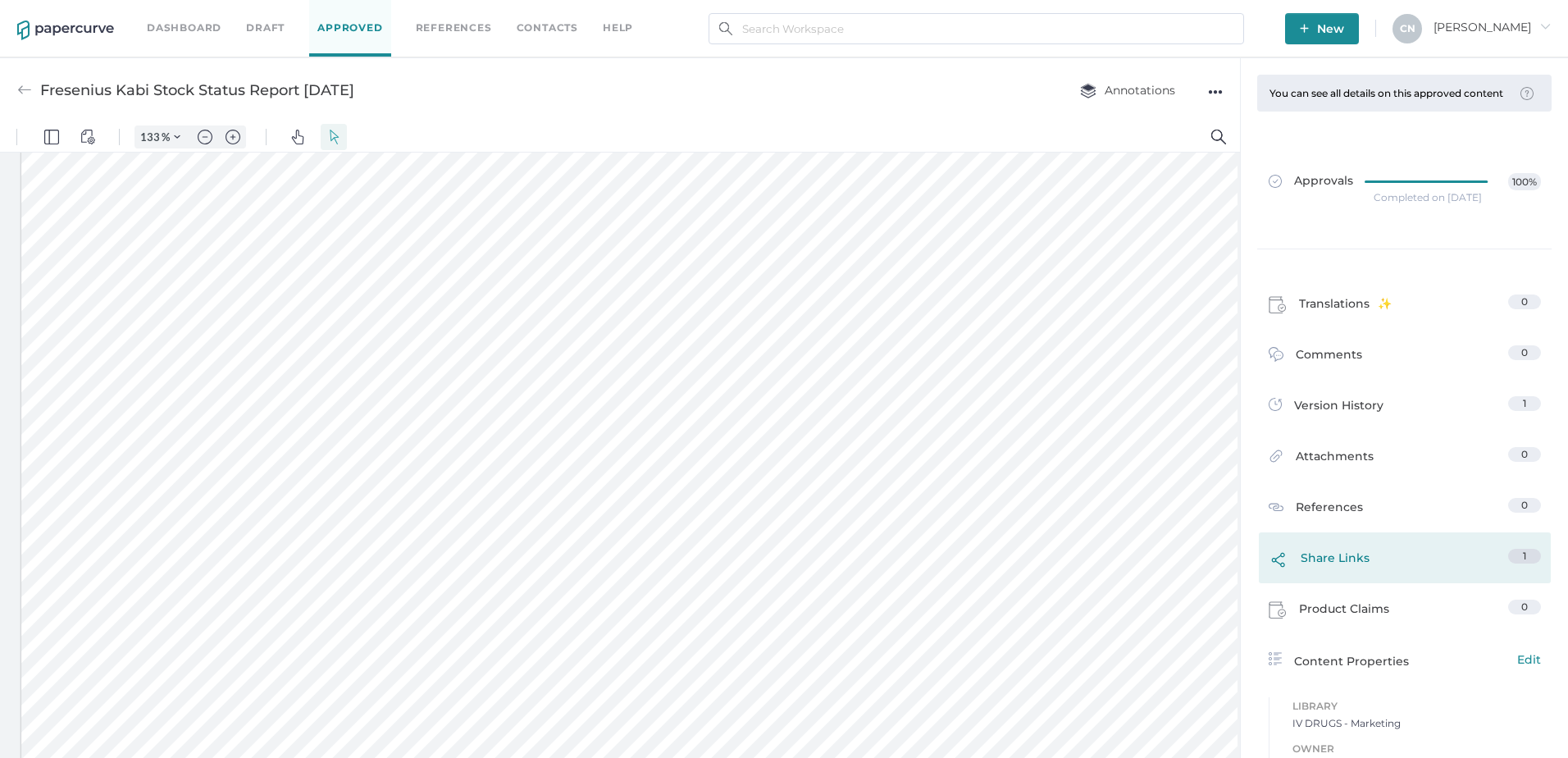
click at [1350, 552] on div "Share Links 1" at bounding box center [1404, 557] width 292 height 50
click at [1335, 583] on div "Share Links 1" at bounding box center [1404, 557] width 292 height 50
click at [1330, 575] on span "Share Links" at bounding box center [1336, 562] width 69 height 27
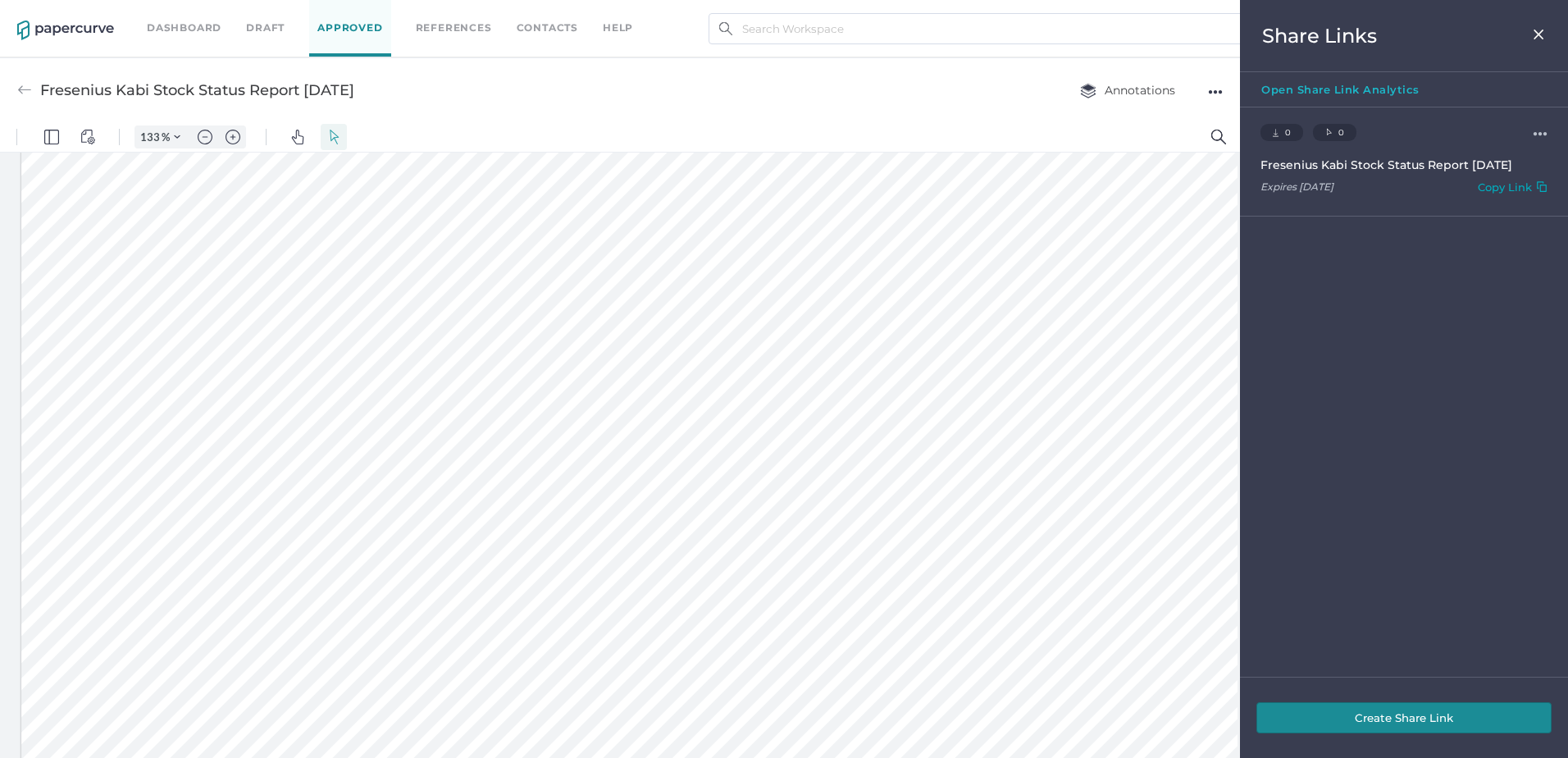
click at [1478, 190] on div "Copy Link" at bounding box center [1505, 189] width 54 height 19
drag, startPoint x: 1533, startPoint y: 31, endPoint x: 1532, endPoint y: 10, distance: 21.0
click at [1533, 31] on img at bounding box center [1538, 34] width 14 height 13
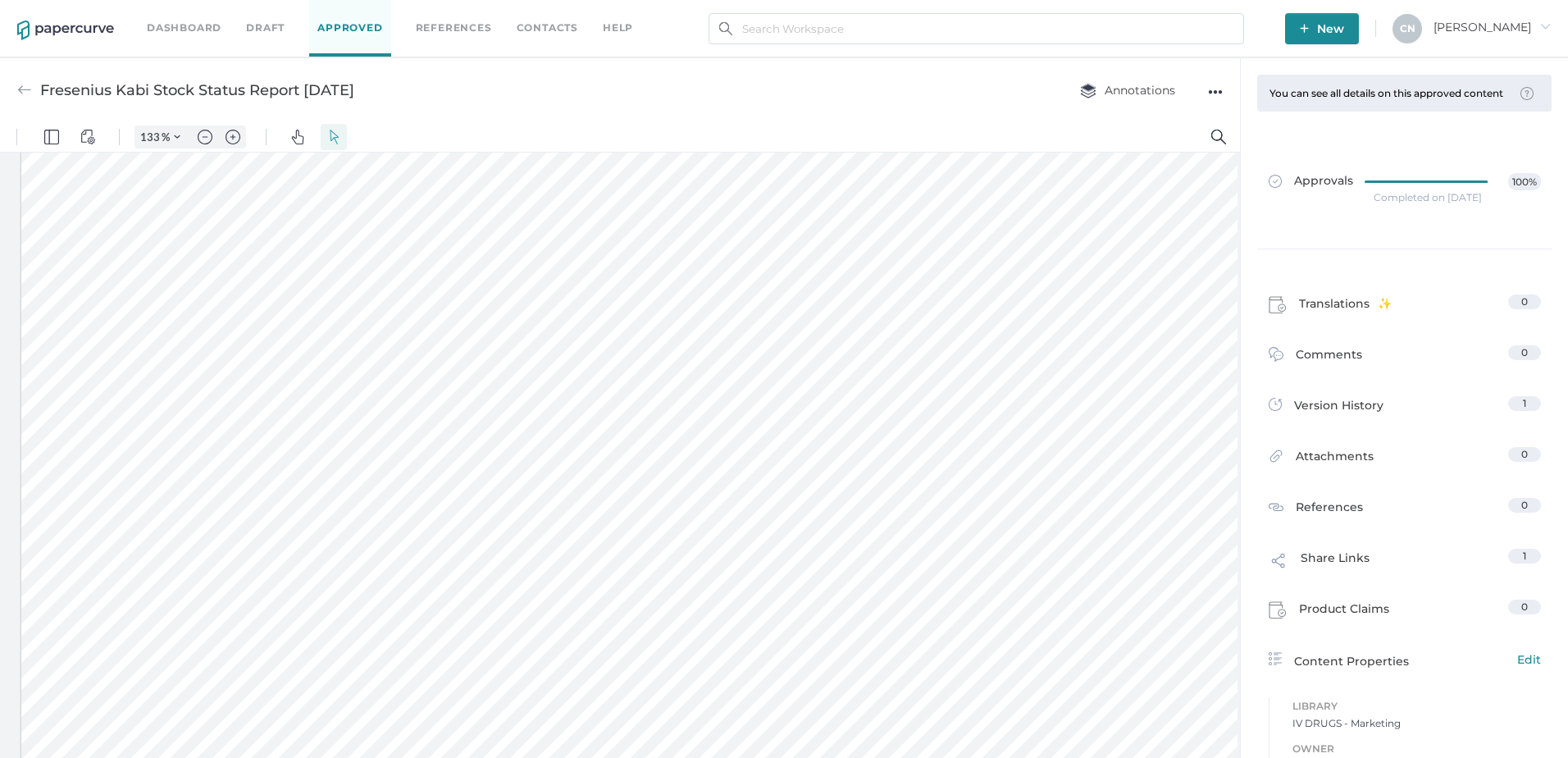
drag, startPoint x: 405, startPoint y: 86, endPoint x: 41, endPoint y: 94, distance: 364.1
click at [41, 94] on div "Fresenius Kabi Stock Status Report [DATE] Annotations ●●●" at bounding box center [619, 89] width 1240 height 64
copy div "Fresenius Kabi Stock Status Report [DATE]"
